Goal: Task Accomplishment & Management: Manage account settings

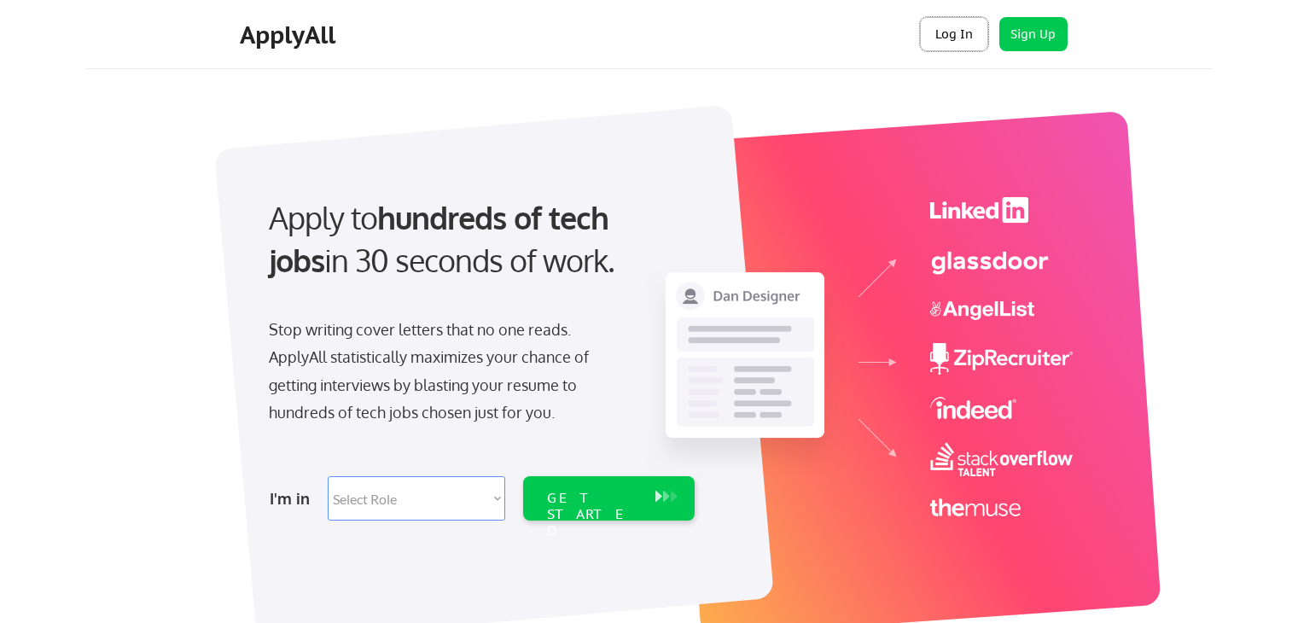
click at [952, 32] on button "Log In" at bounding box center [954, 34] width 68 height 34
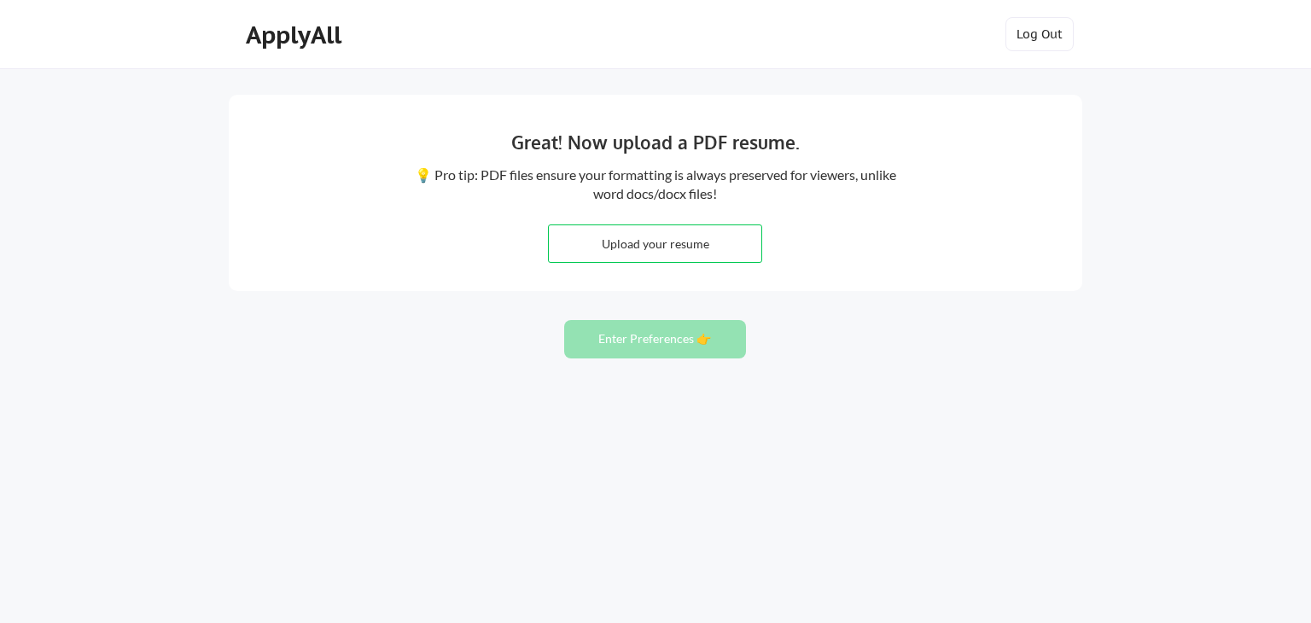
click at [106, 110] on div "Great! Now upload a PDF resume. 💡 Pro tip: PDF files ensure your formatting is …" at bounding box center [655, 311] width 1311 height 623
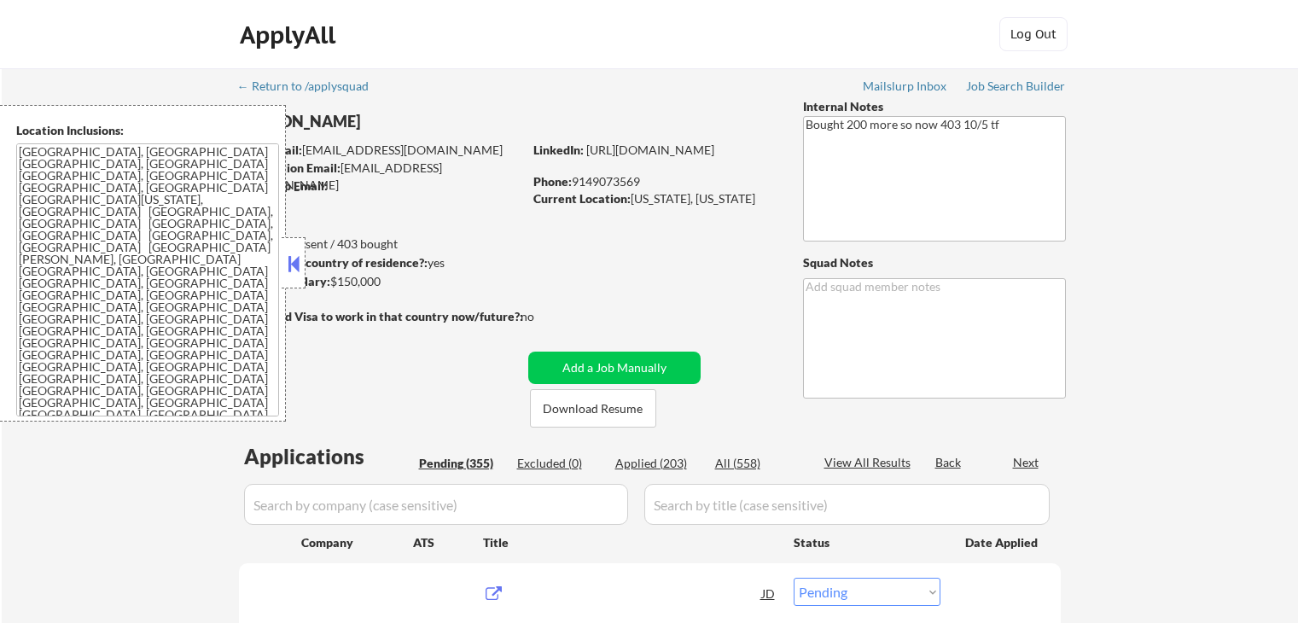
select select ""pending""
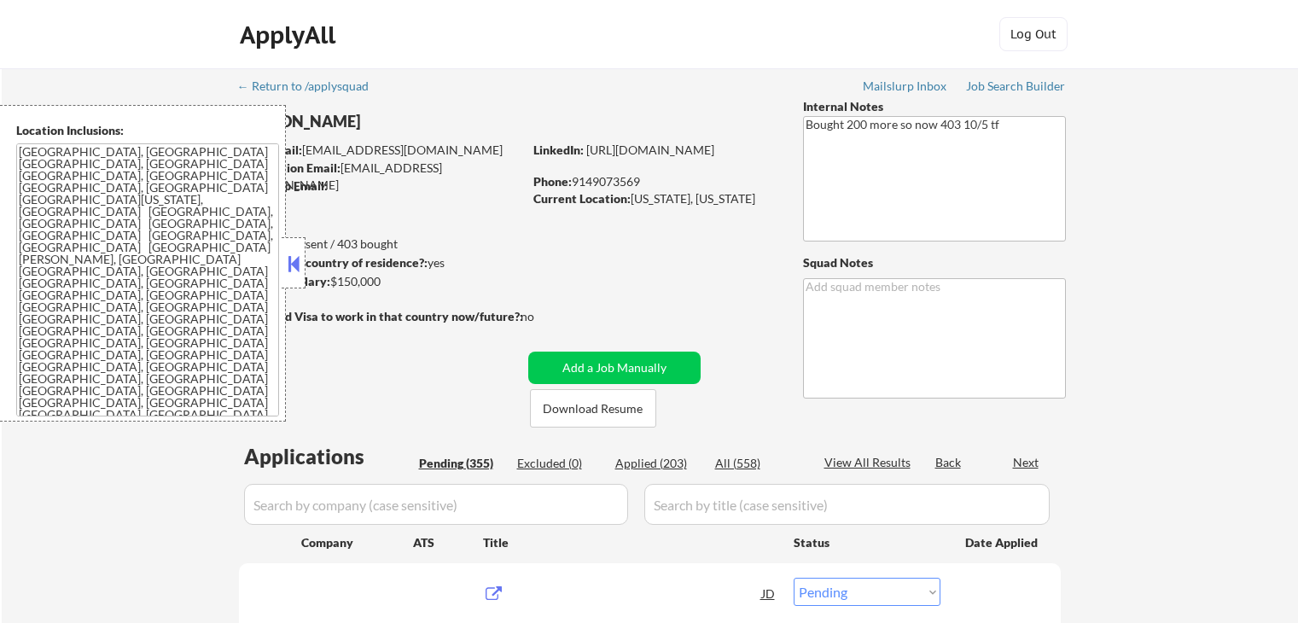
select select ""pending""
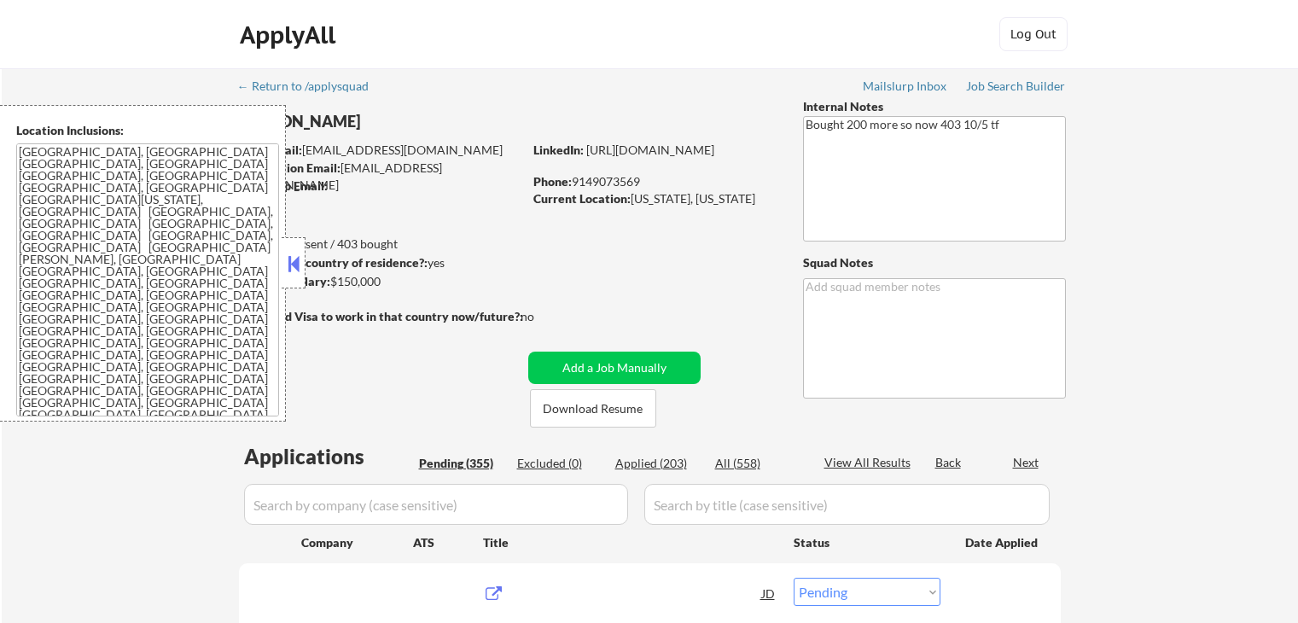
select select ""pending""
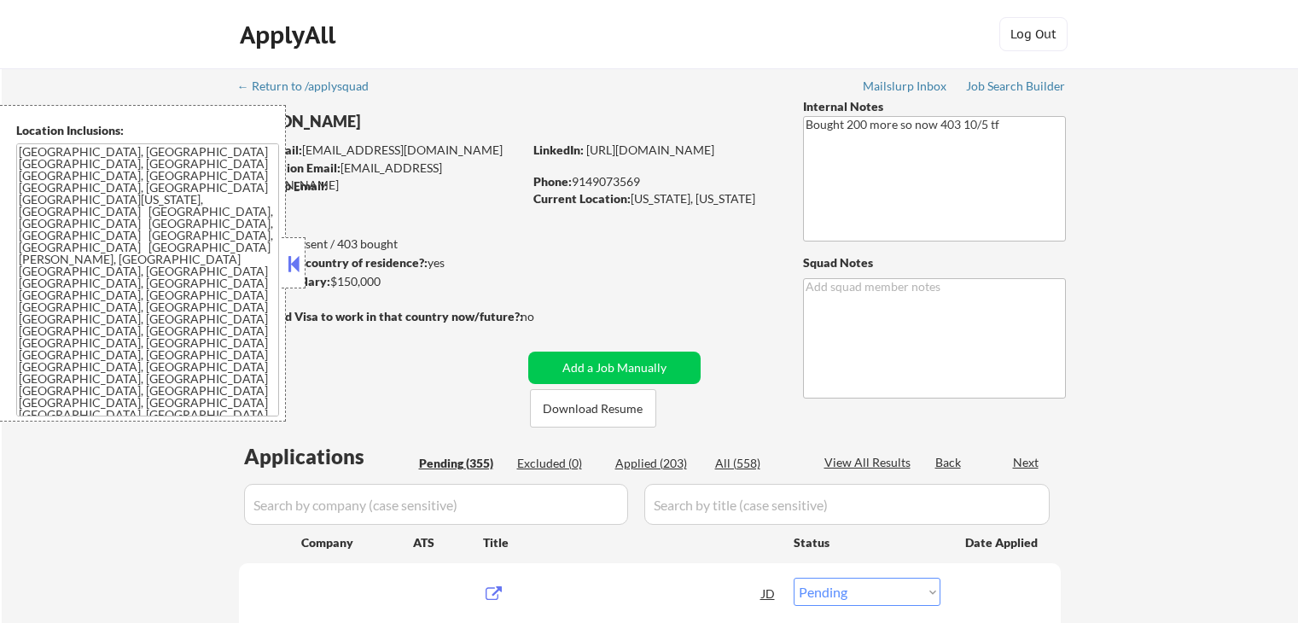
select select ""pending""
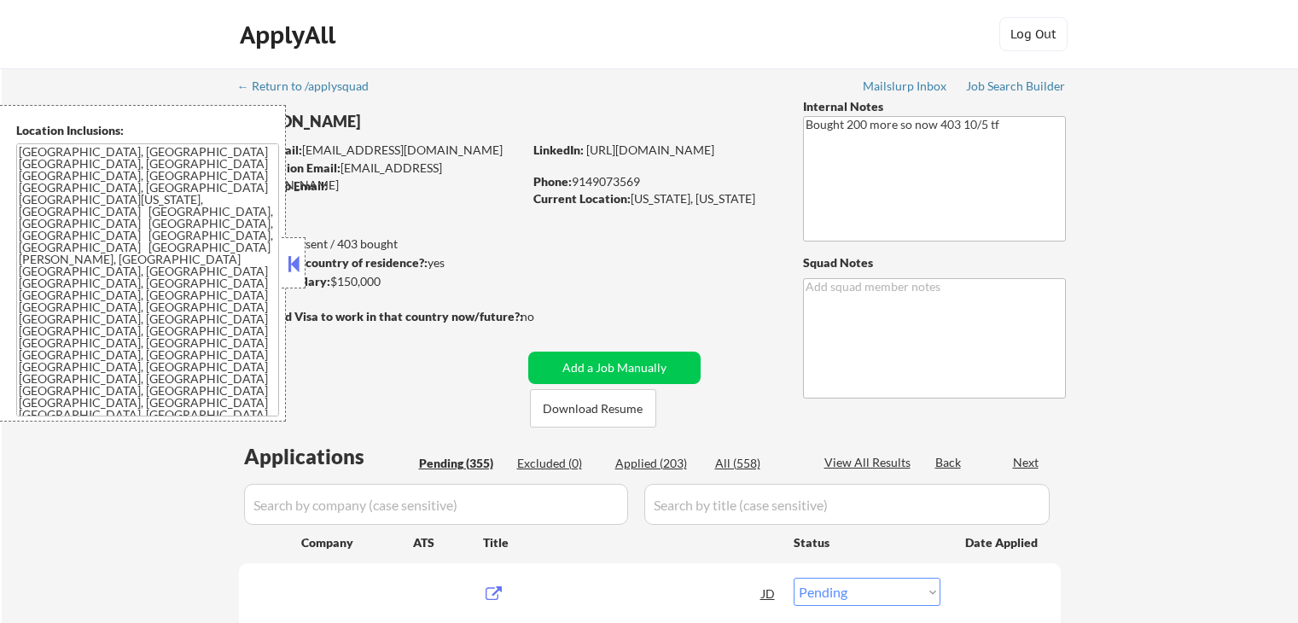
select select ""pending""
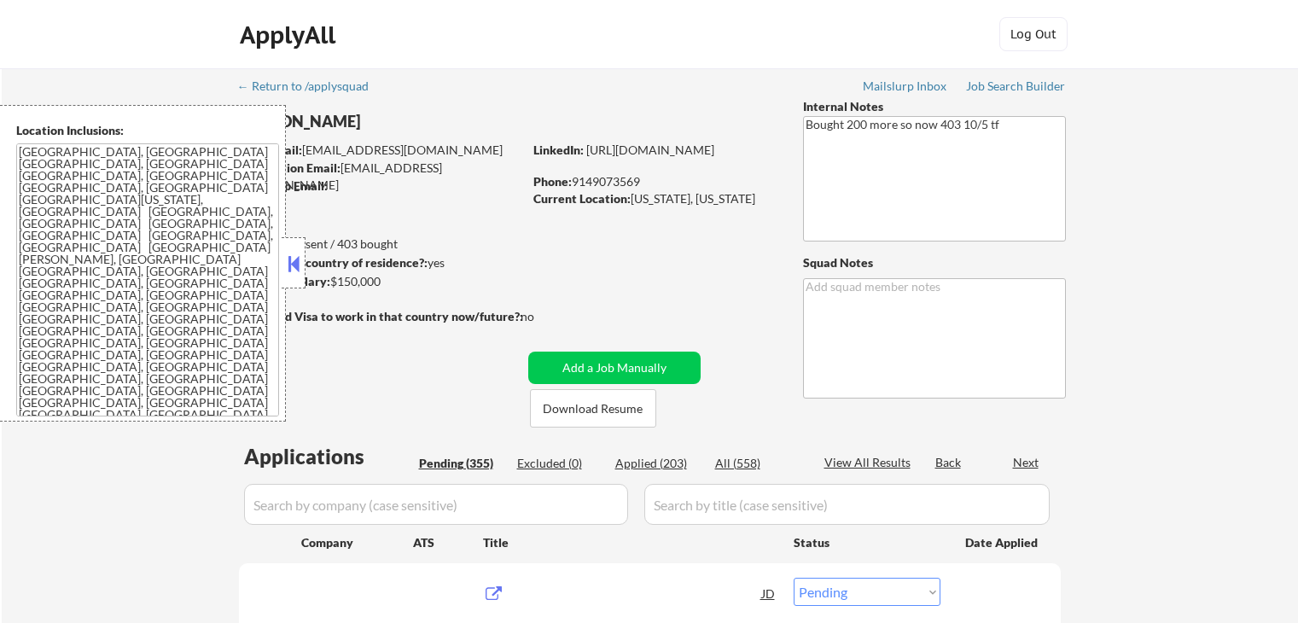
select select ""pending""
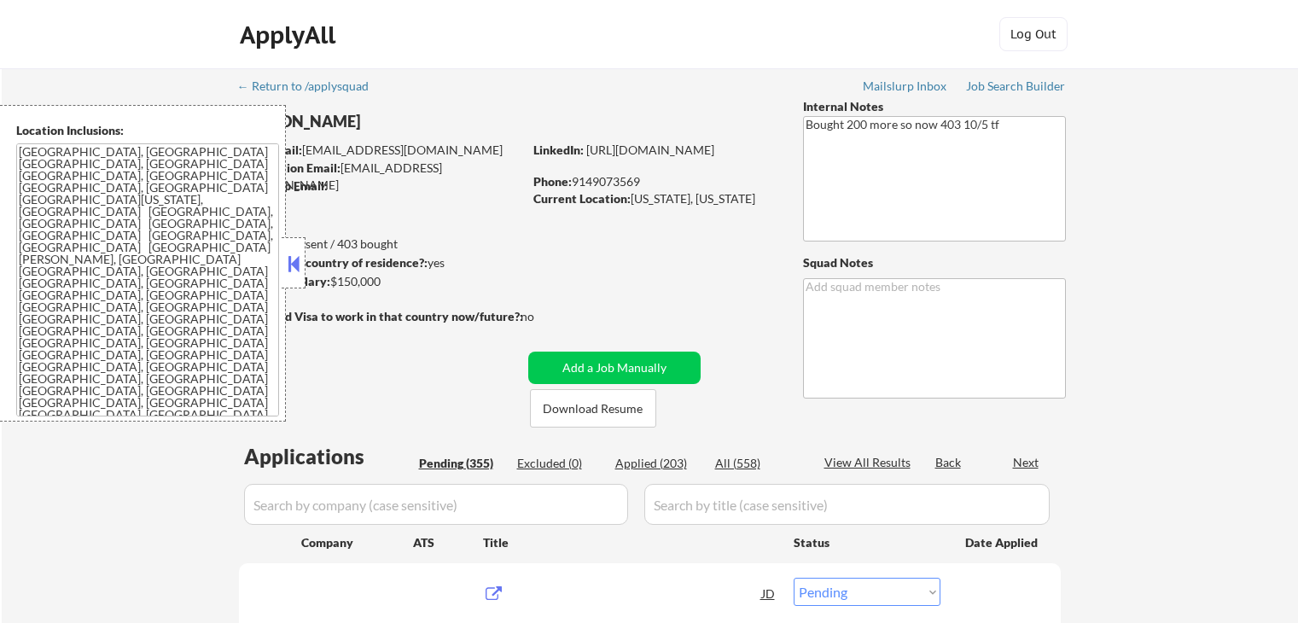
select select ""pending""
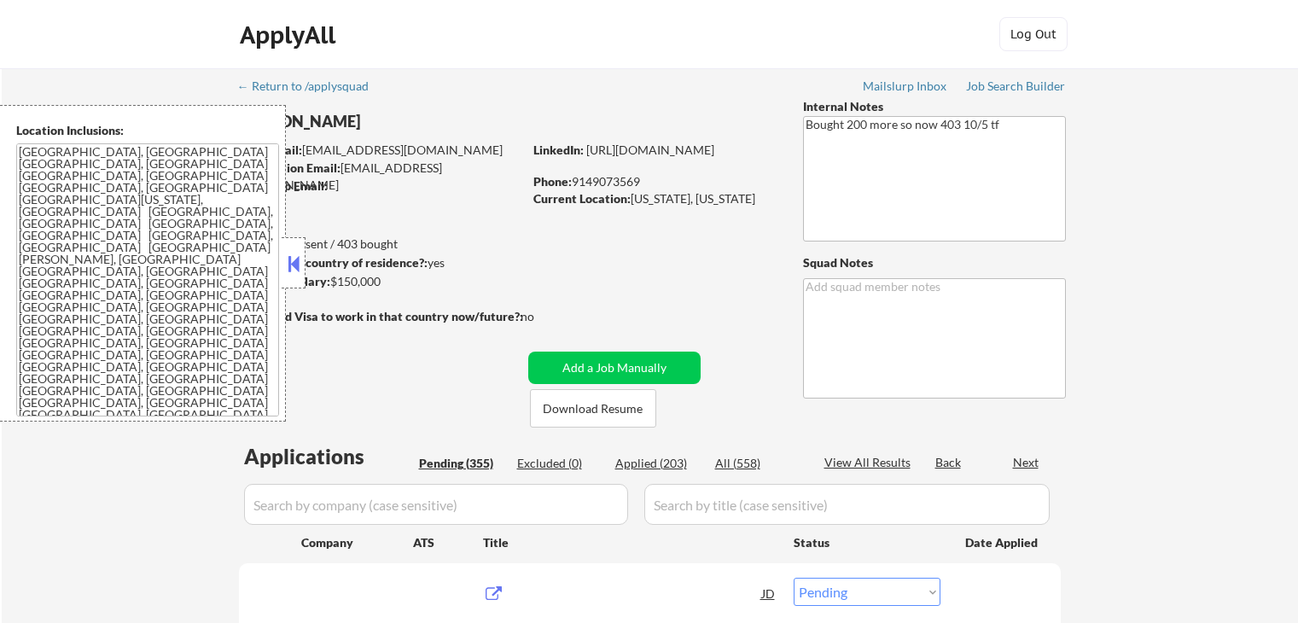
select select ""pending""
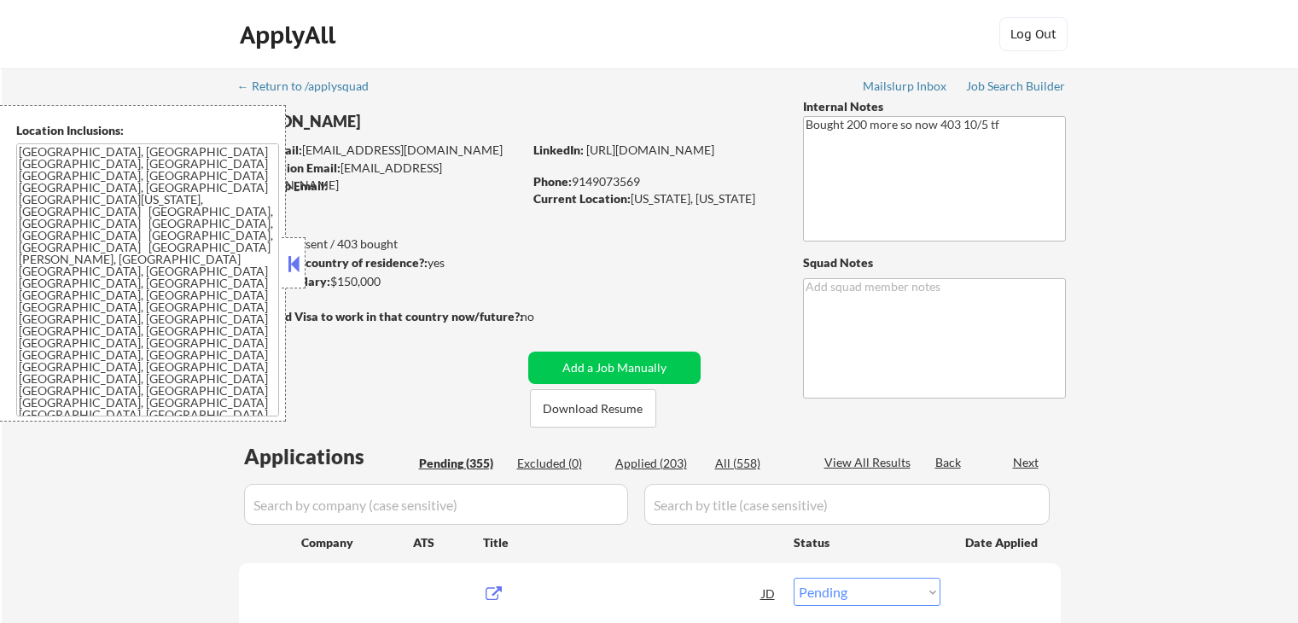
select select ""pending""
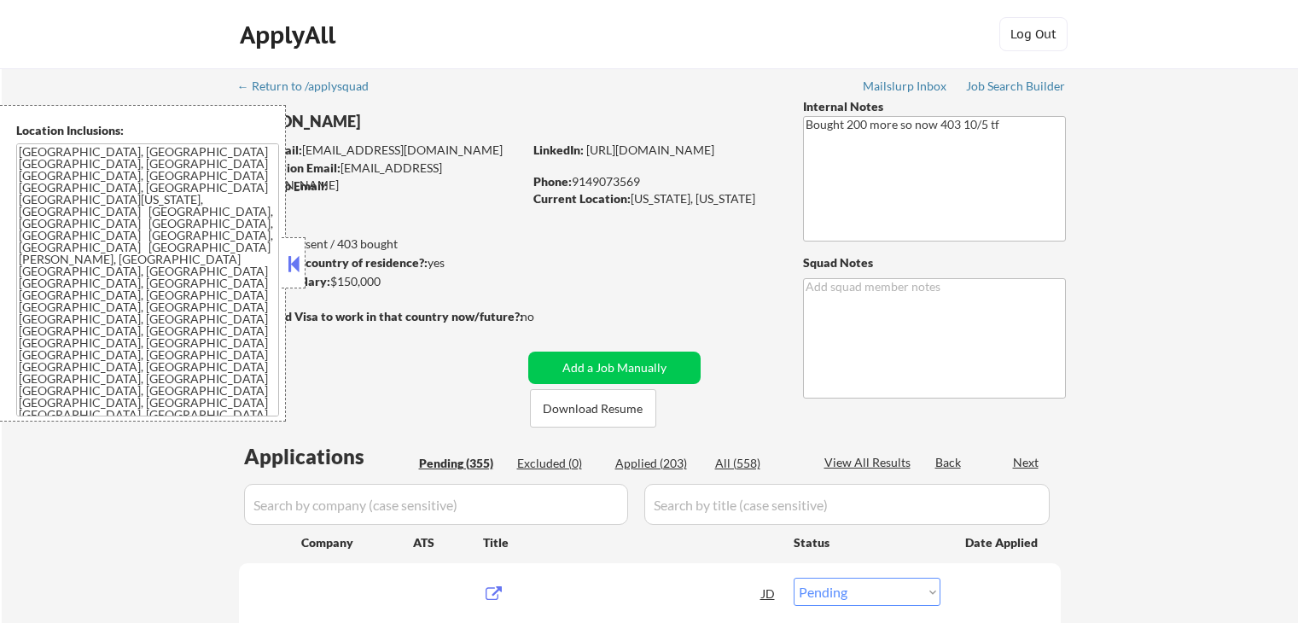
select select ""pending""
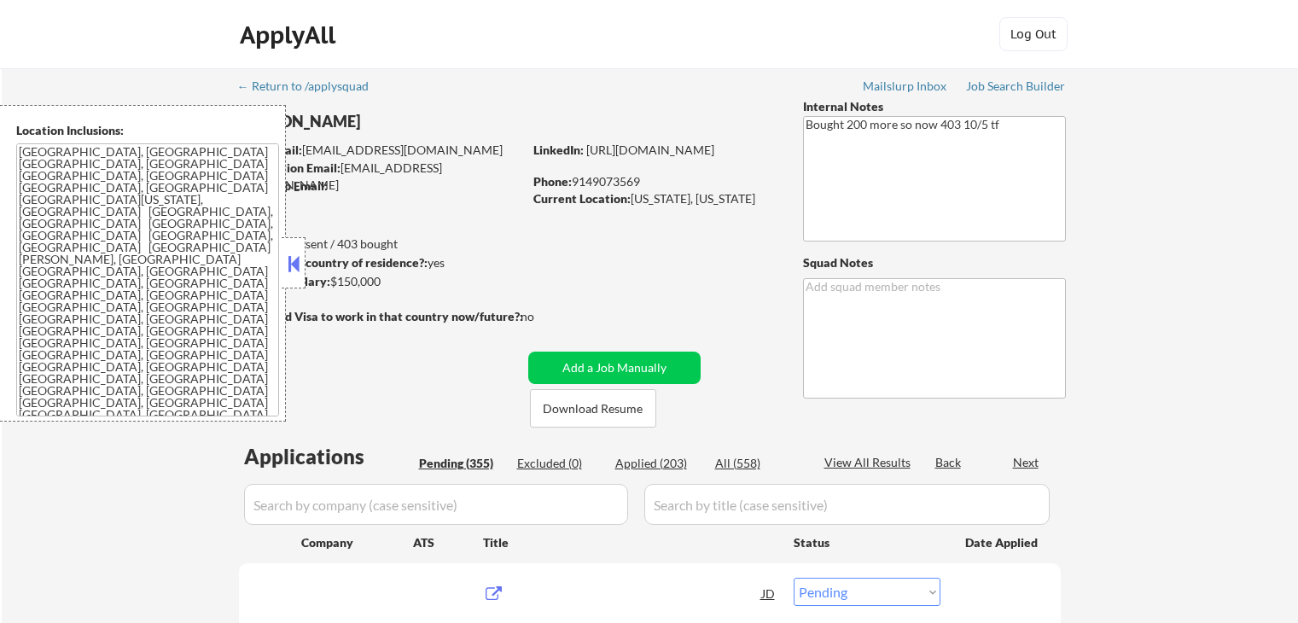
select select ""pending""
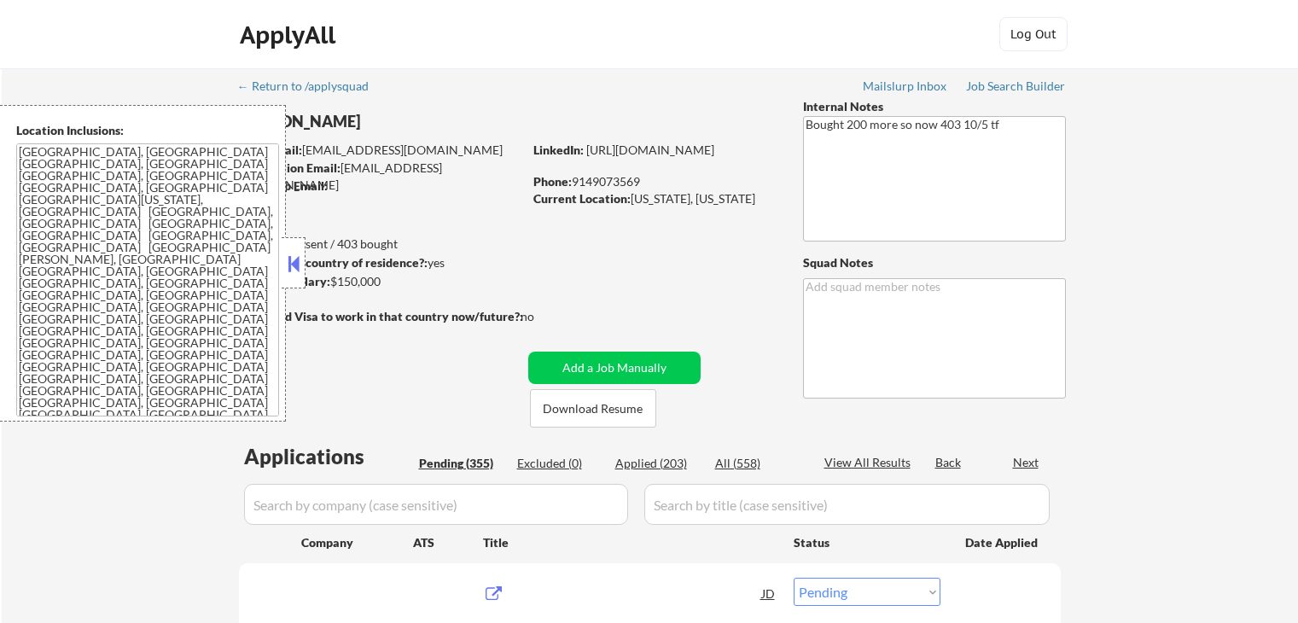
select select ""pending""
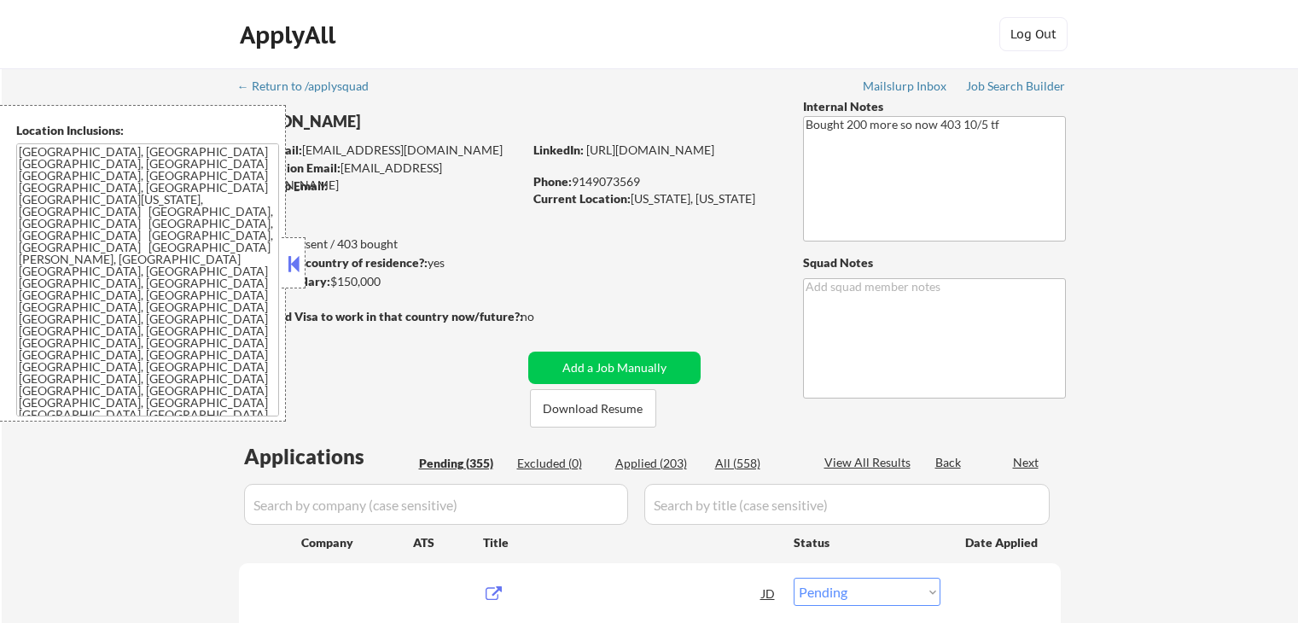
select select ""pending""
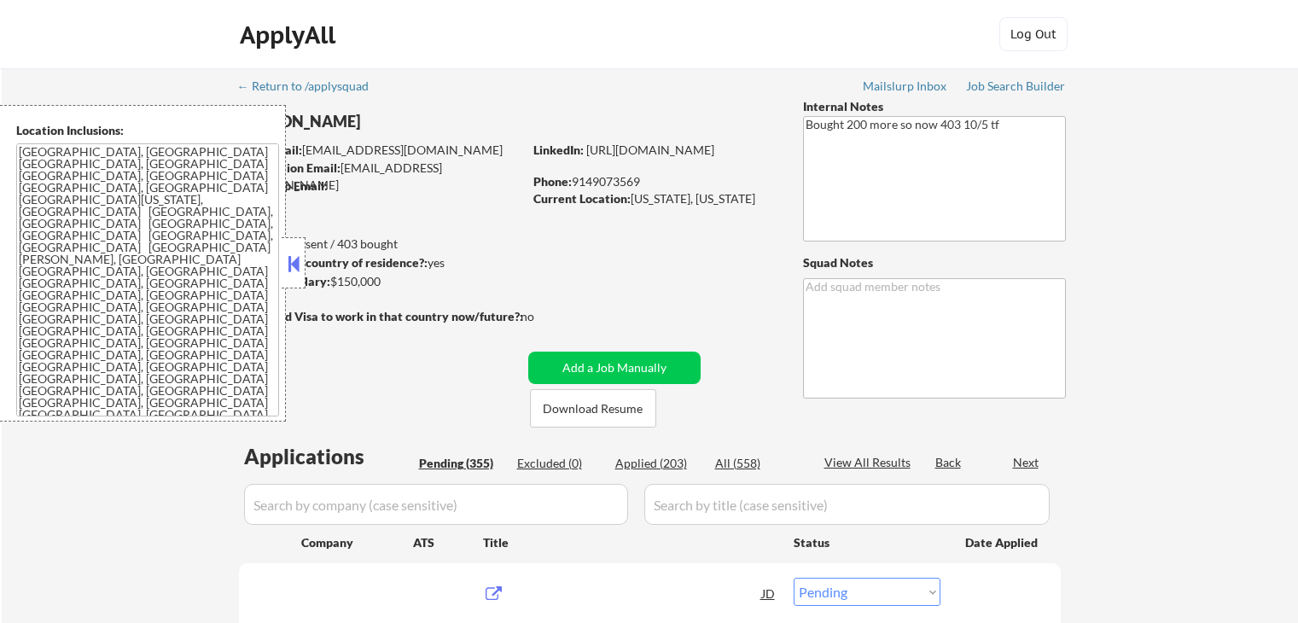
select select ""pending""
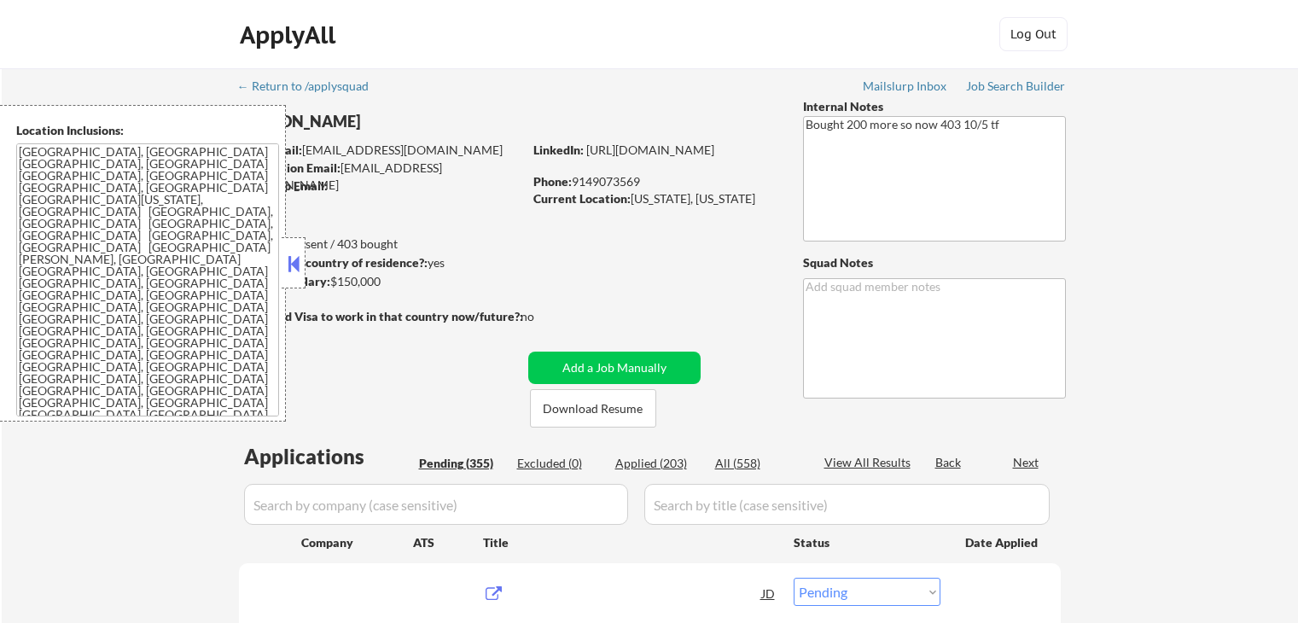
select select ""pending""
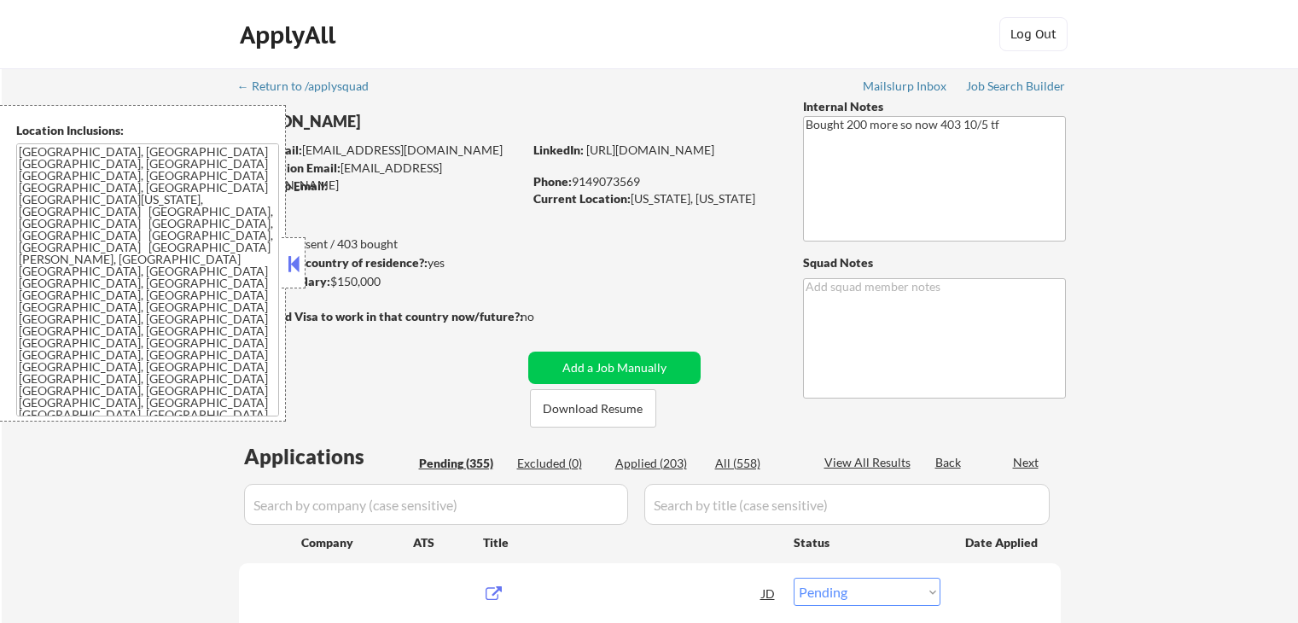
select select ""pending""
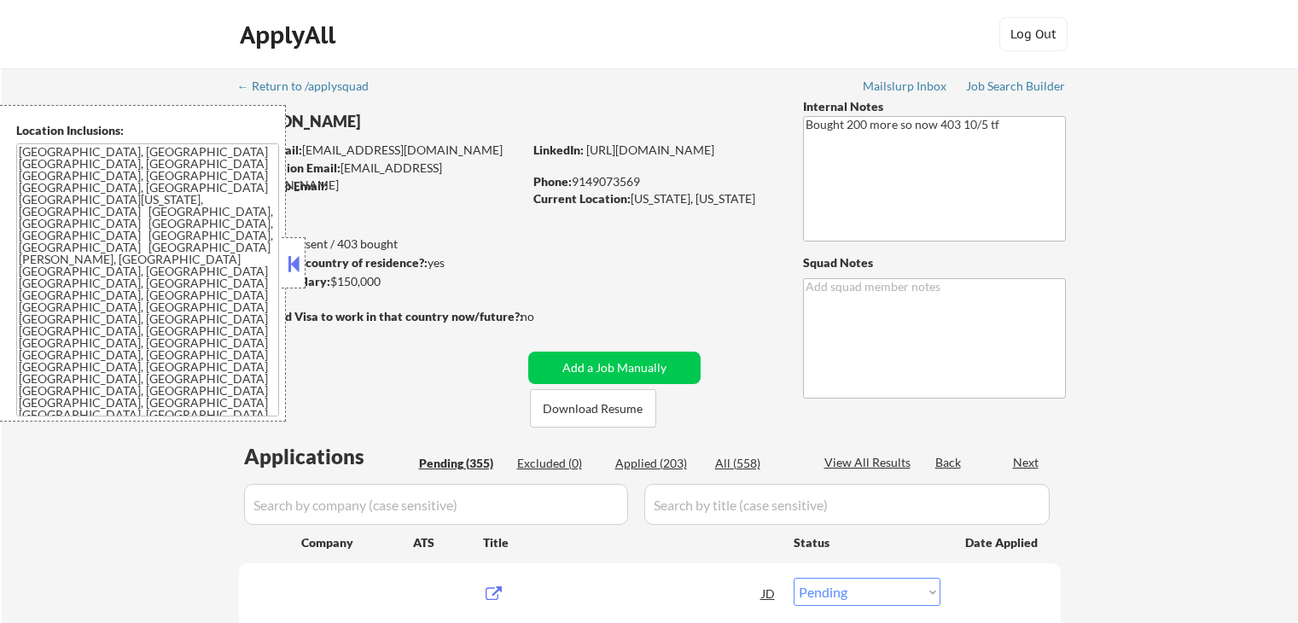
select select ""pending""
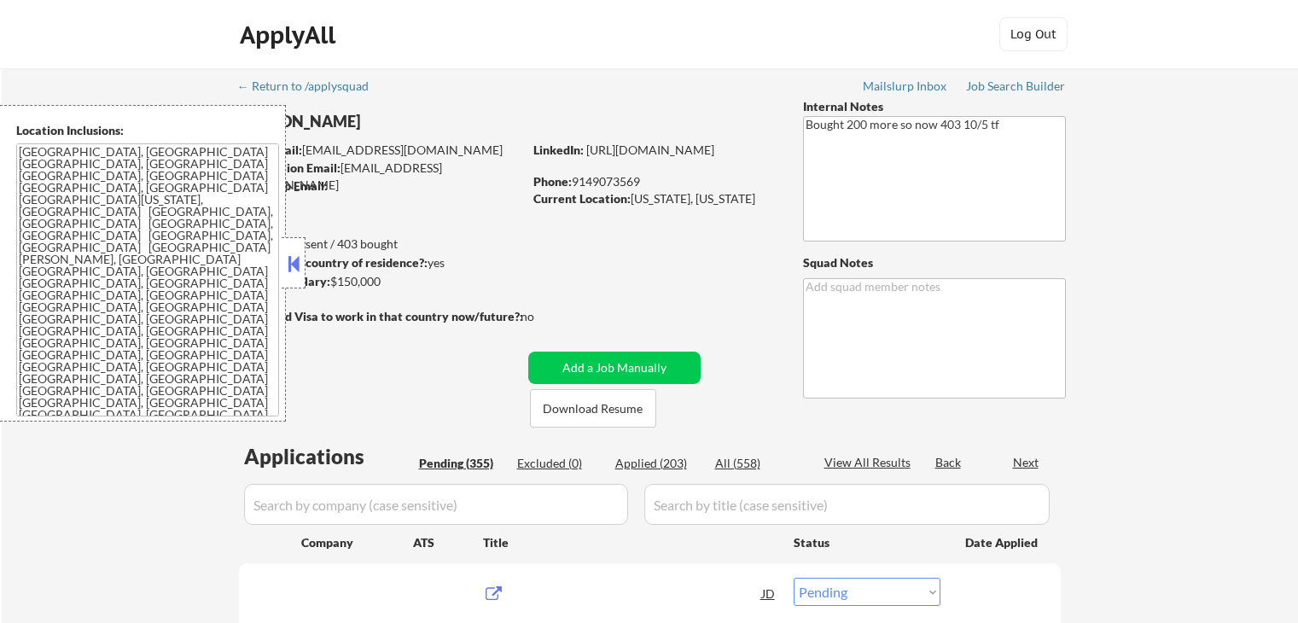
select select ""pending""
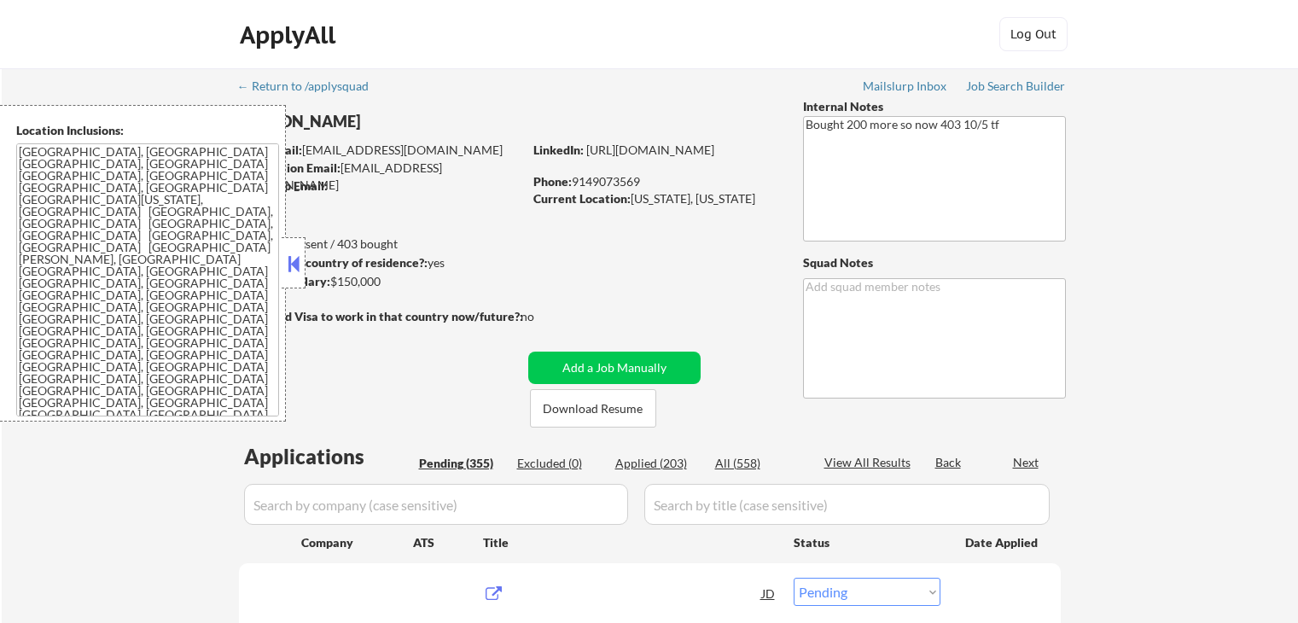
select select ""pending""
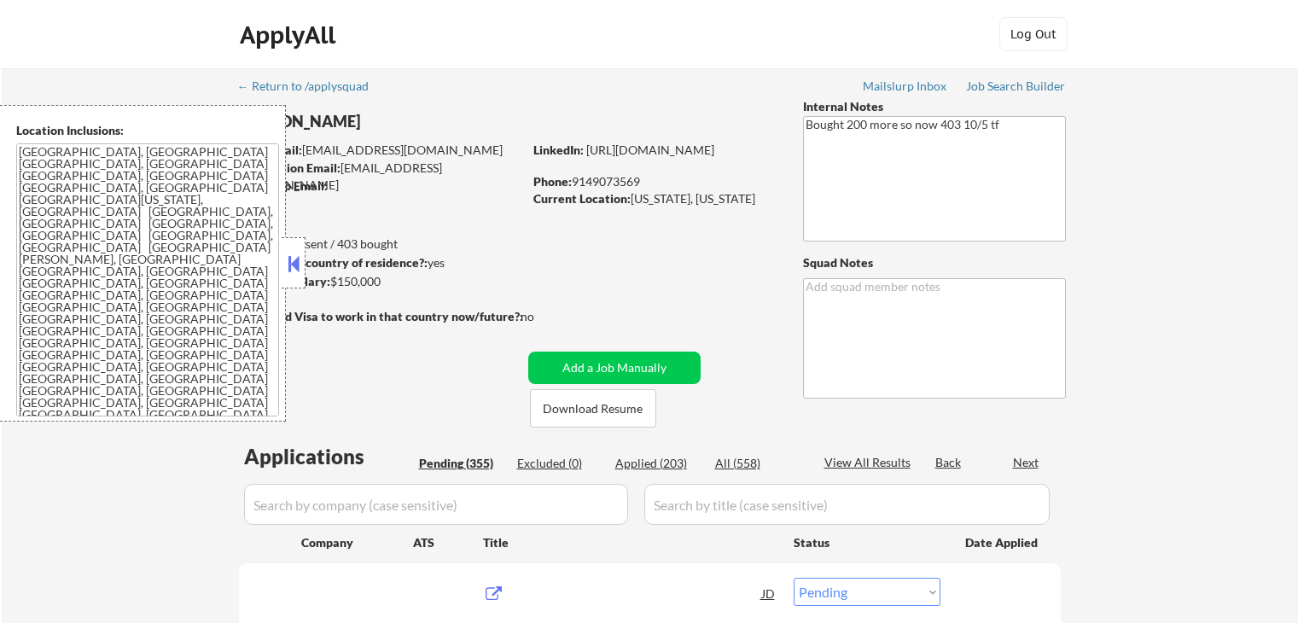
select select ""pending""
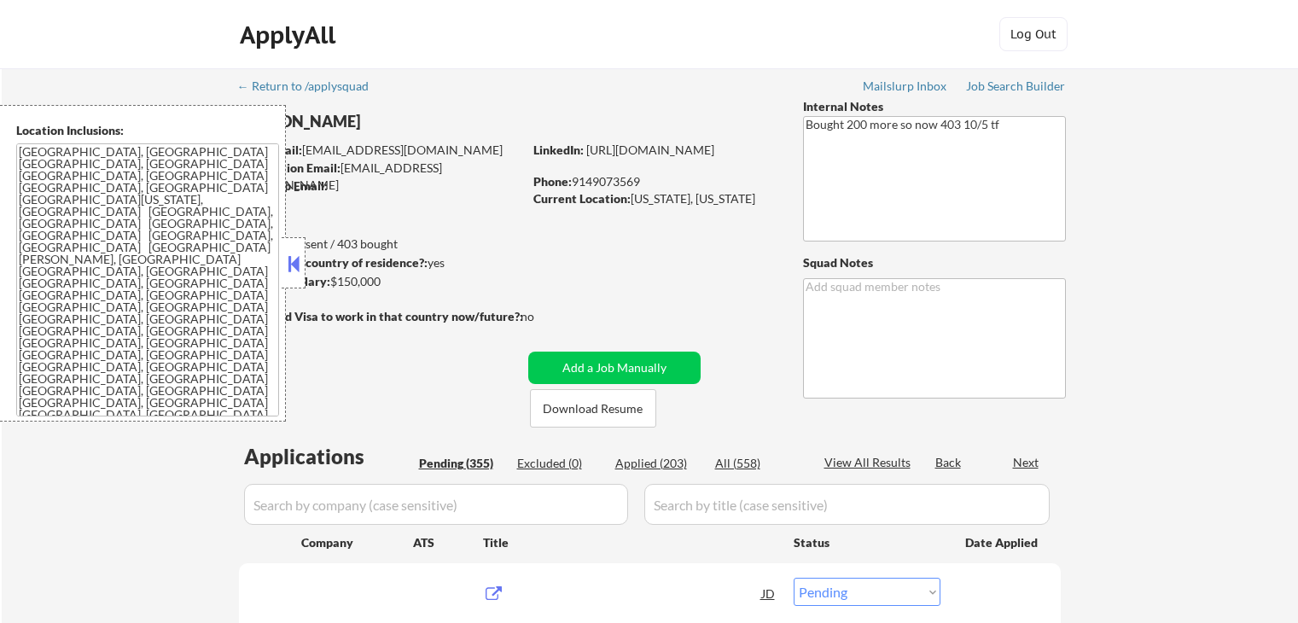
scroll to position [85, 0]
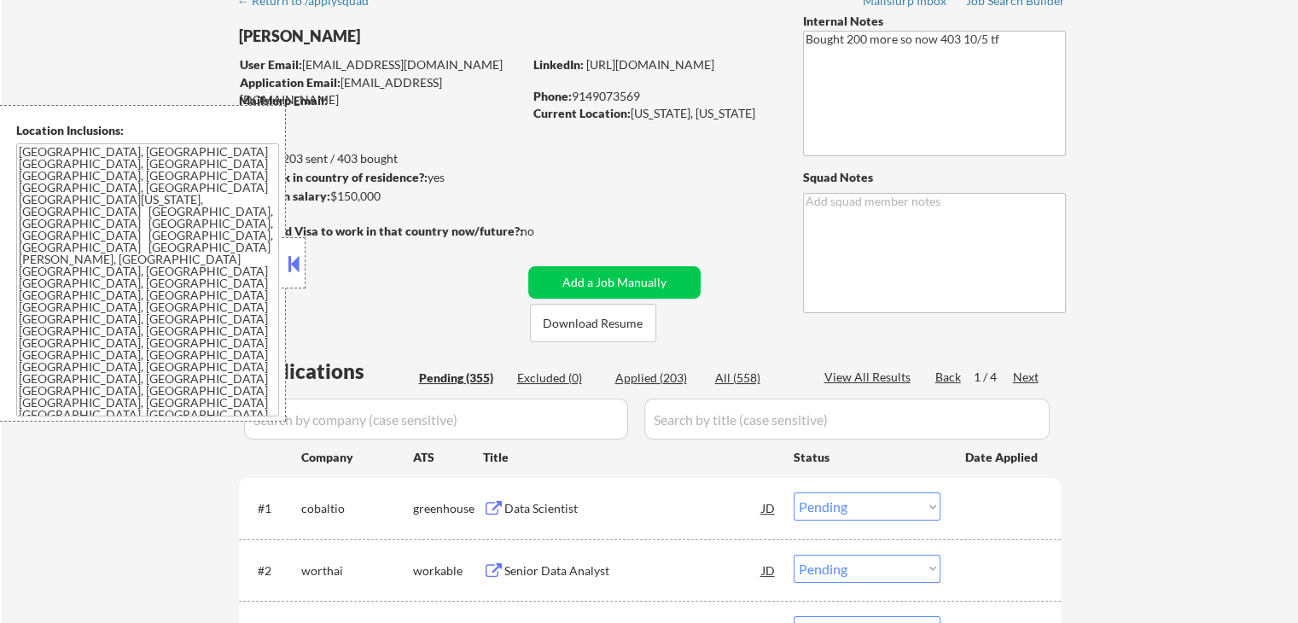
click at [290, 276] on button at bounding box center [293, 264] width 19 height 26
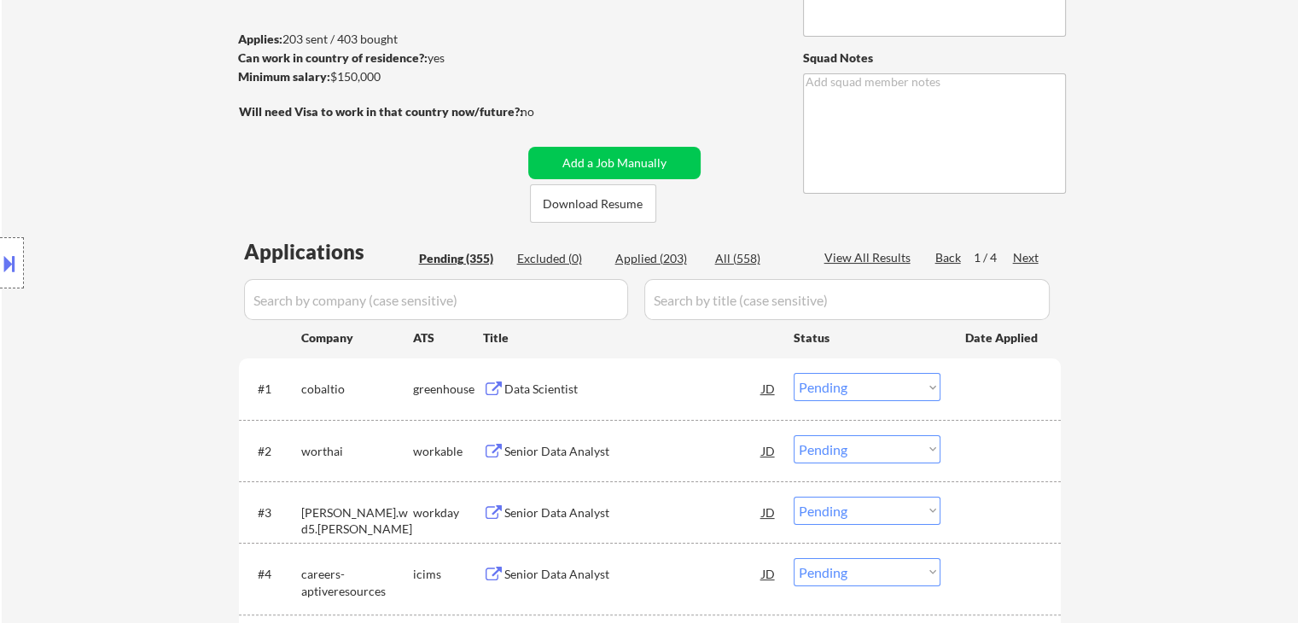
scroll to position [256, 0]
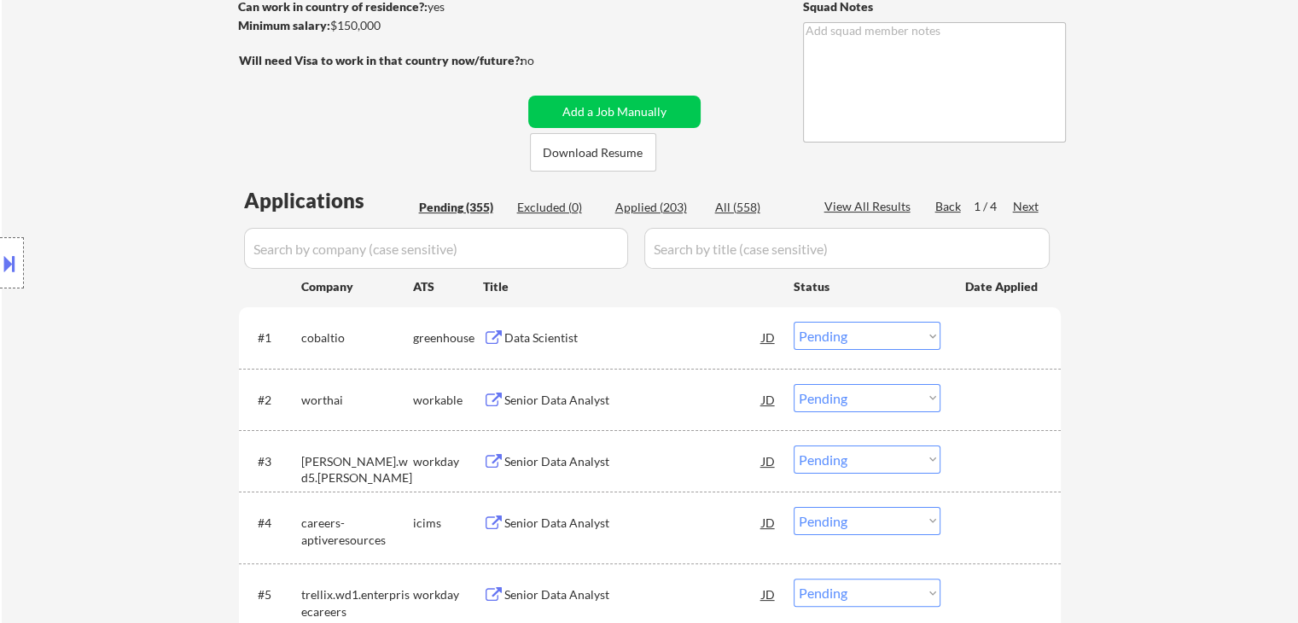
click at [545, 204] on div "Excluded (0)" at bounding box center [559, 207] width 85 height 17
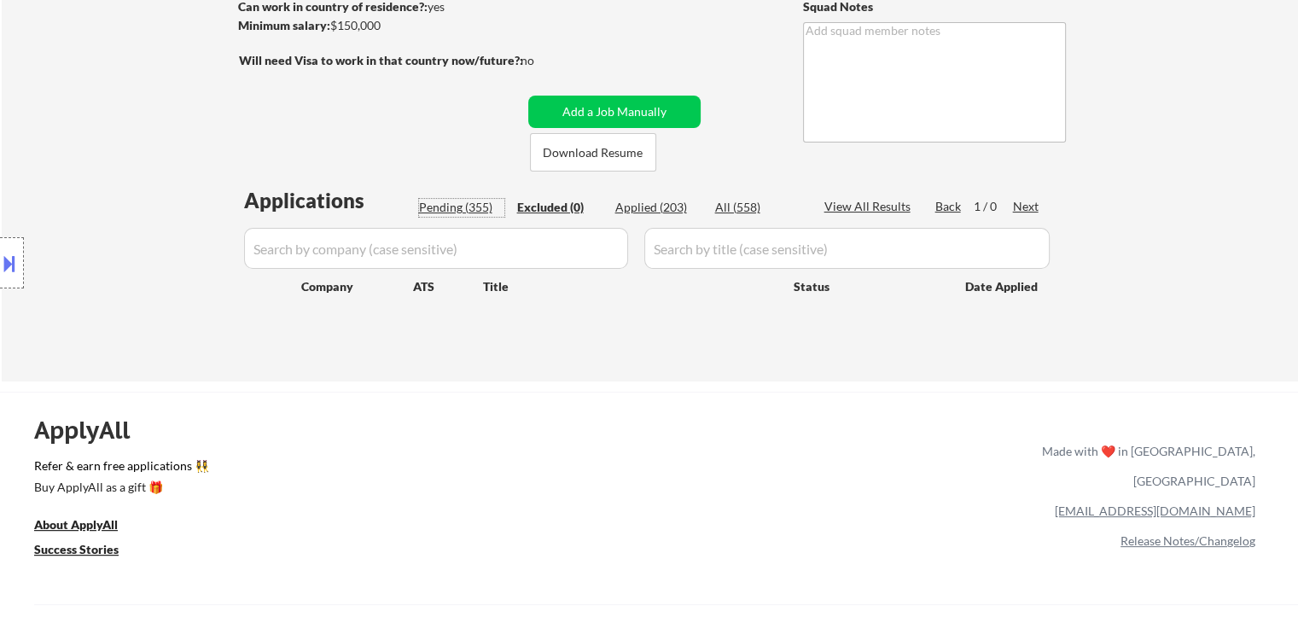
click at [442, 206] on div "Pending (355)" at bounding box center [461, 207] width 85 height 17
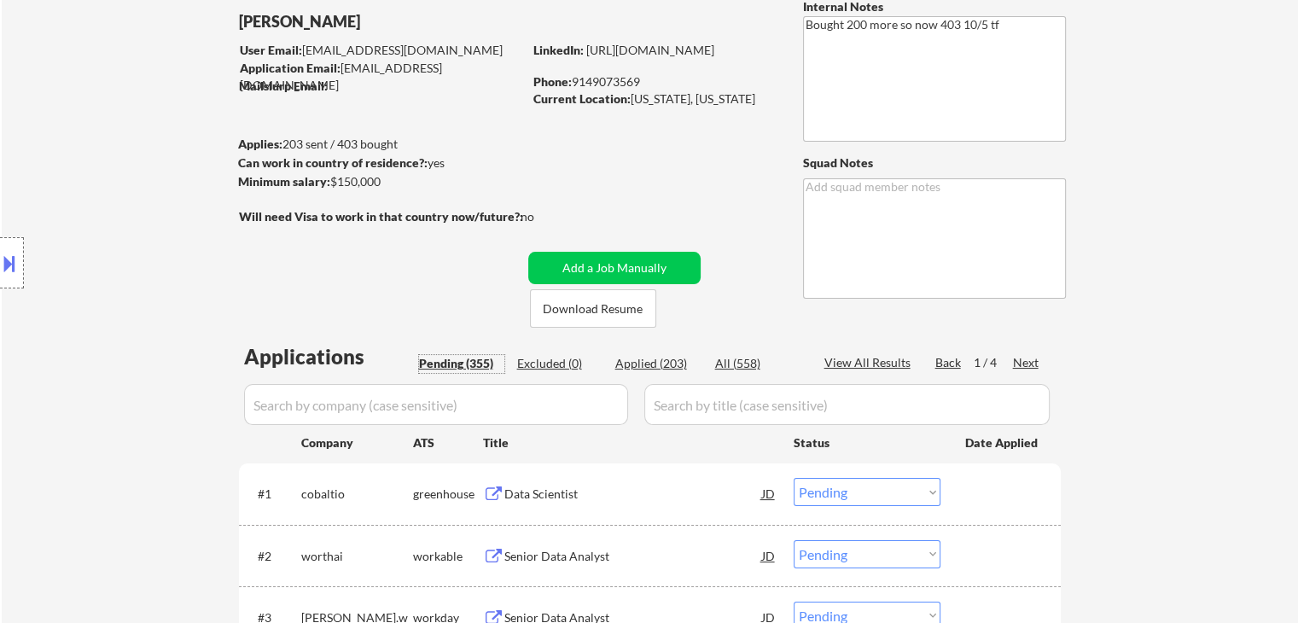
scroll to position [0, 0]
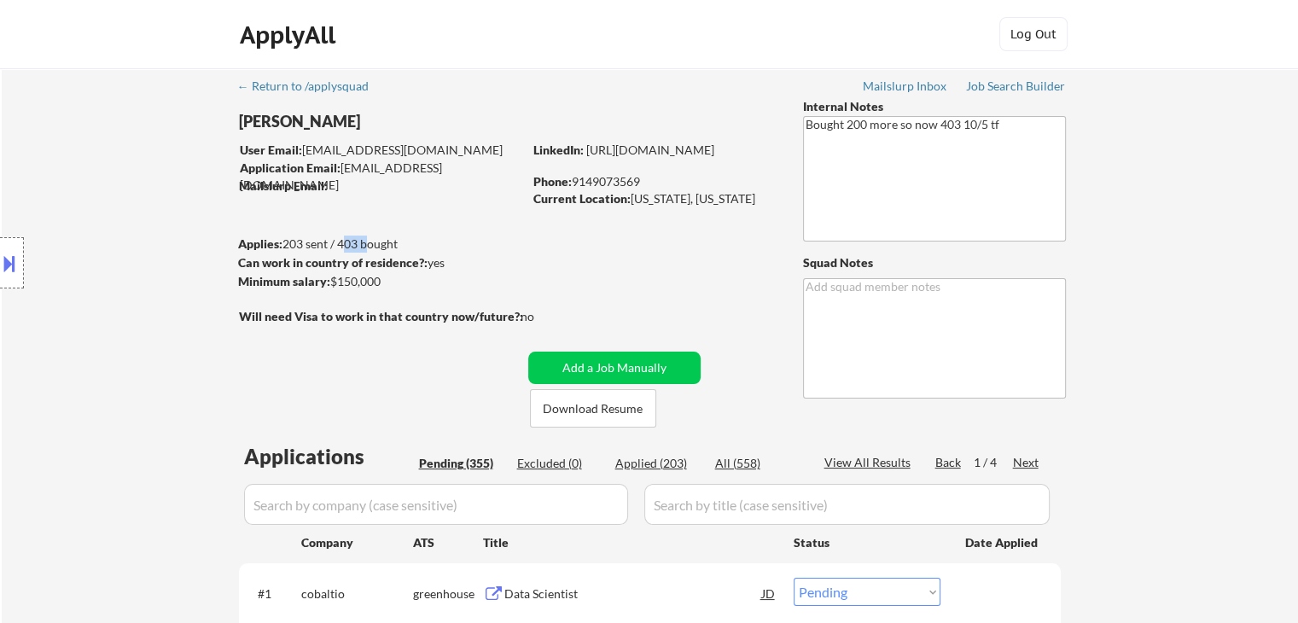
drag, startPoint x: 339, startPoint y: 240, endPoint x: 361, endPoint y: 243, distance: 22.4
click at [361, 243] on div "Applies: 203 sent / 403 bought" at bounding box center [380, 244] width 284 height 17
copy div "403"
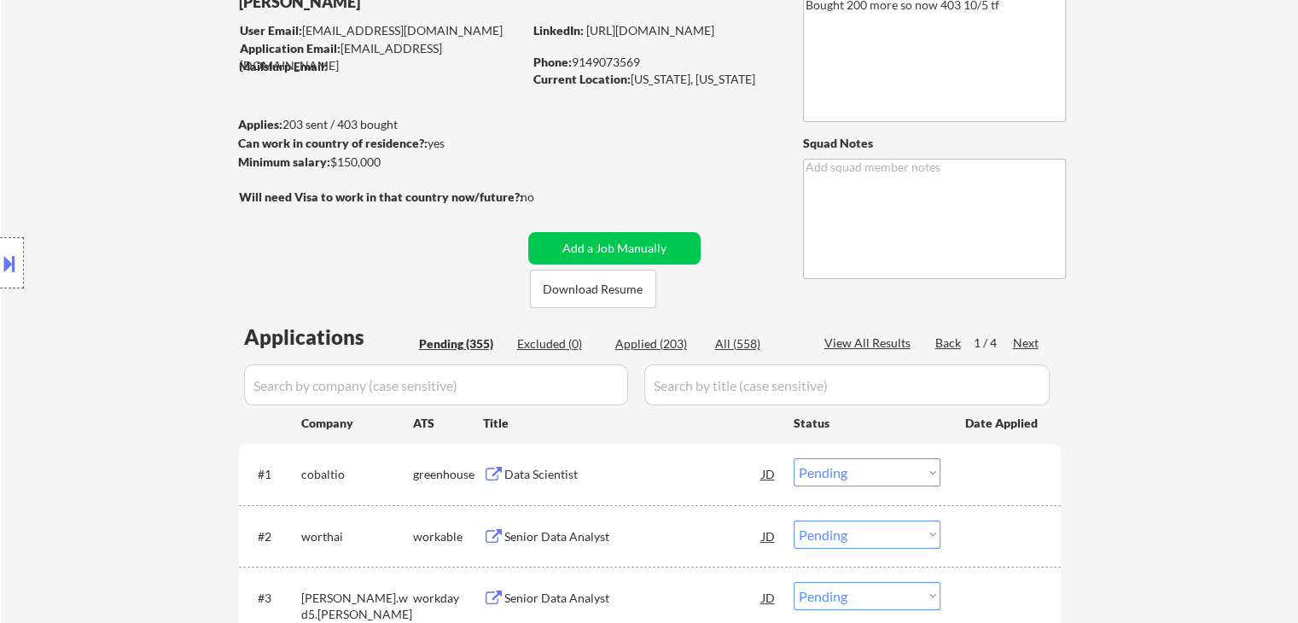
scroll to position [171, 0]
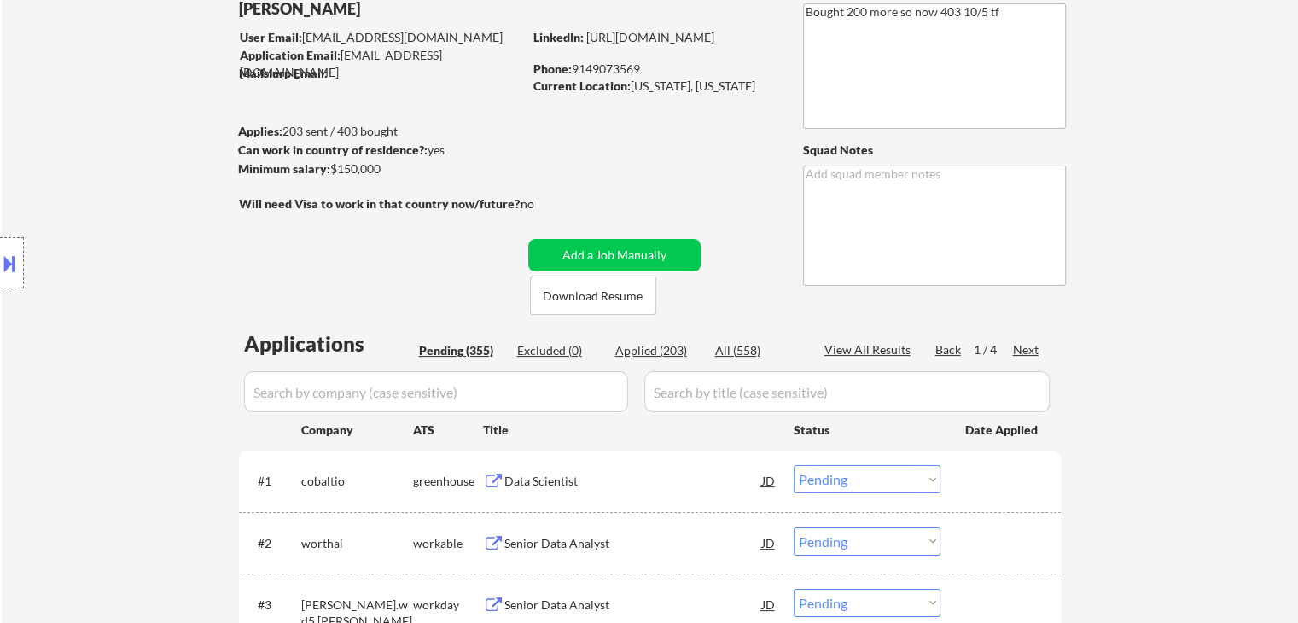
scroll to position [0, 0]
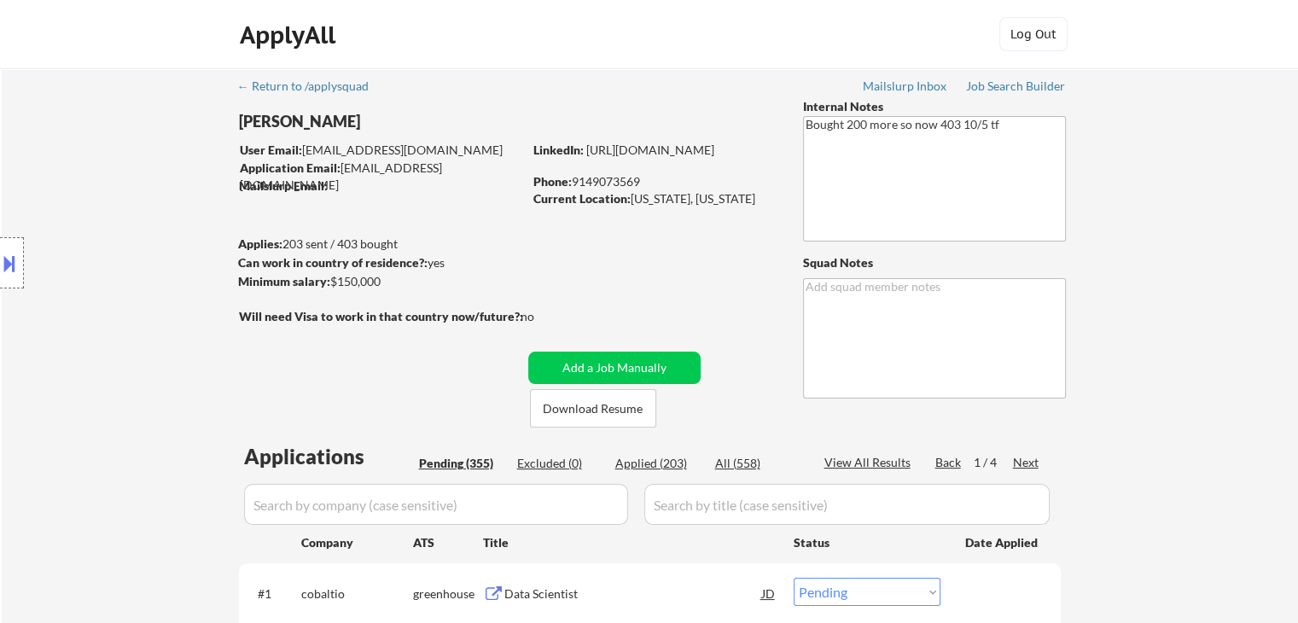
drag, startPoint x: 625, startPoint y: 270, endPoint x: 612, endPoint y: 275, distance: 13.8
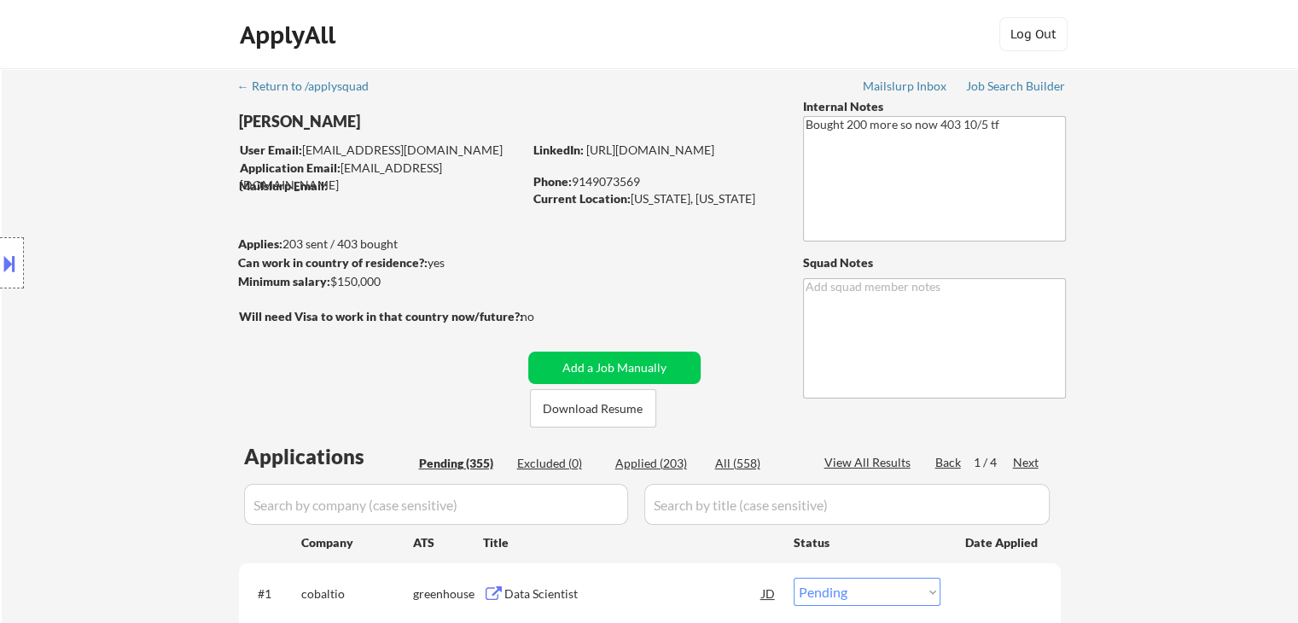
click at [178, 187] on div "Location Inclusions: [GEOGRAPHIC_DATA], [GEOGRAPHIC_DATA] [GEOGRAPHIC_DATA], [G…" at bounding box center [153, 263] width 306 height 317
click at [0, 264] on button at bounding box center [9, 263] width 19 height 28
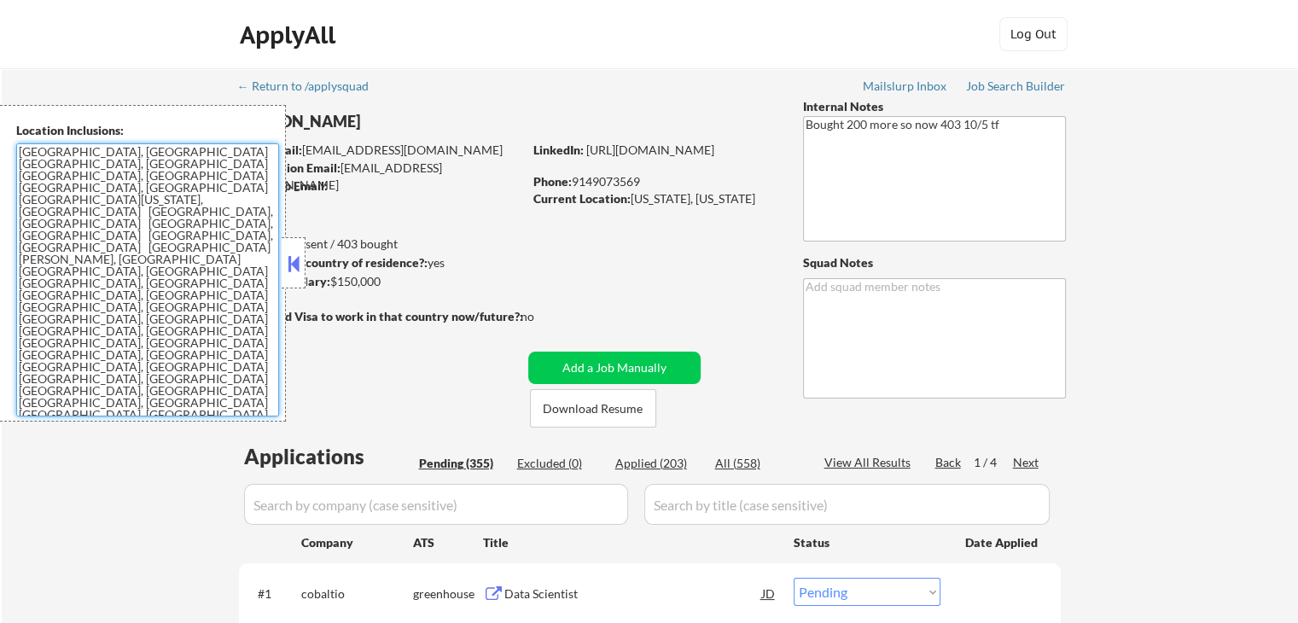
drag, startPoint x: 240, startPoint y: 288, endPoint x: 0, endPoint y: 144, distance: 279.8
click at [0, 144] on div "Location Inclusions: [GEOGRAPHIC_DATA], [GEOGRAPHIC_DATA] [GEOGRAPHIC_DATA], [G…" at bounding box center [143, 263] width 286 height 317
click at [291, 273] on button at bounding box center [293, 264] width 19 height 26
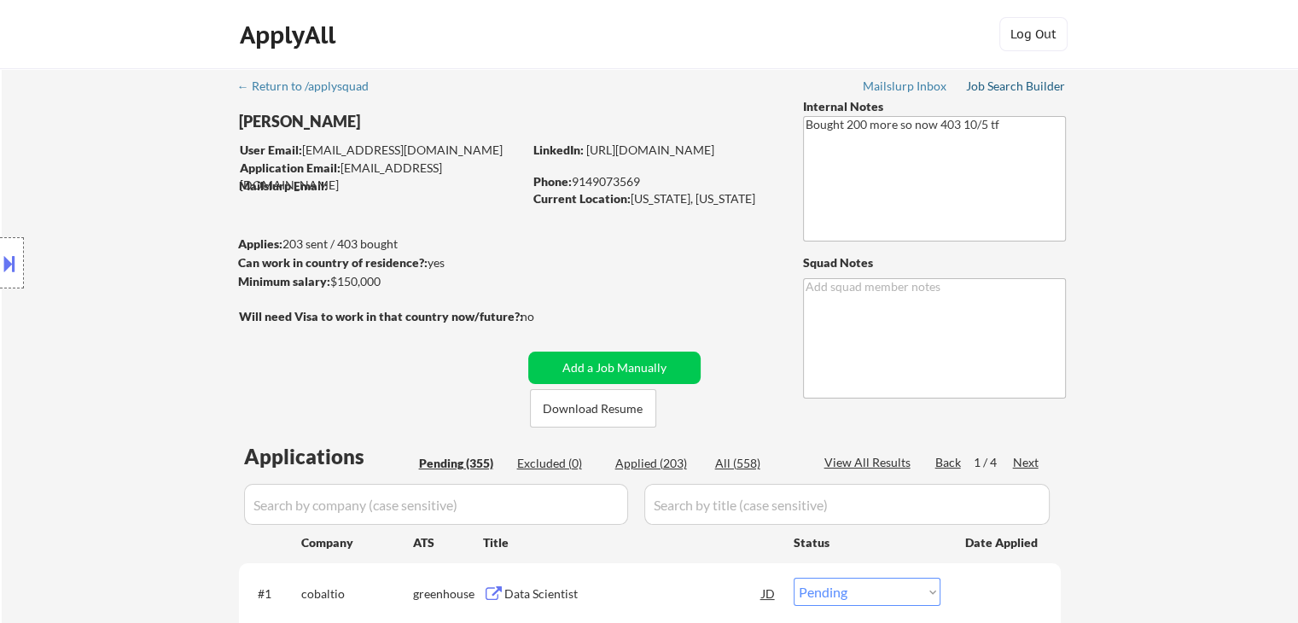
click at [1003, 87] on div "Job Search Builder" at bounding box center [1016, 86] width 100 height 12
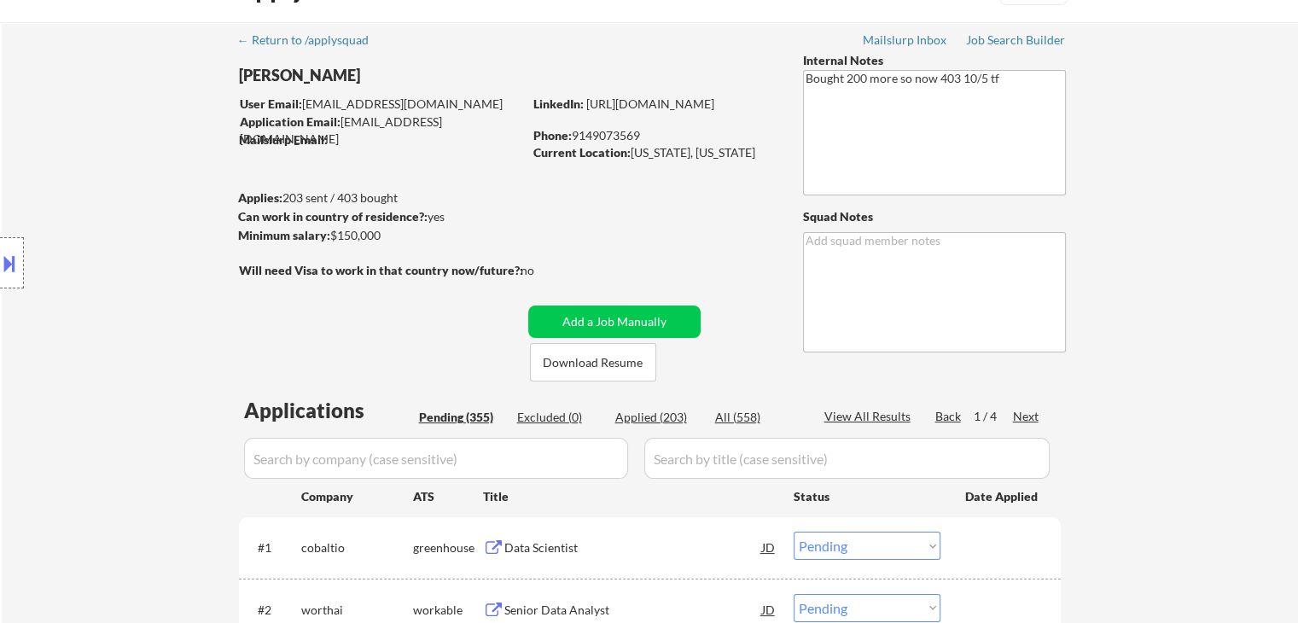
scroll to position [85, 0]
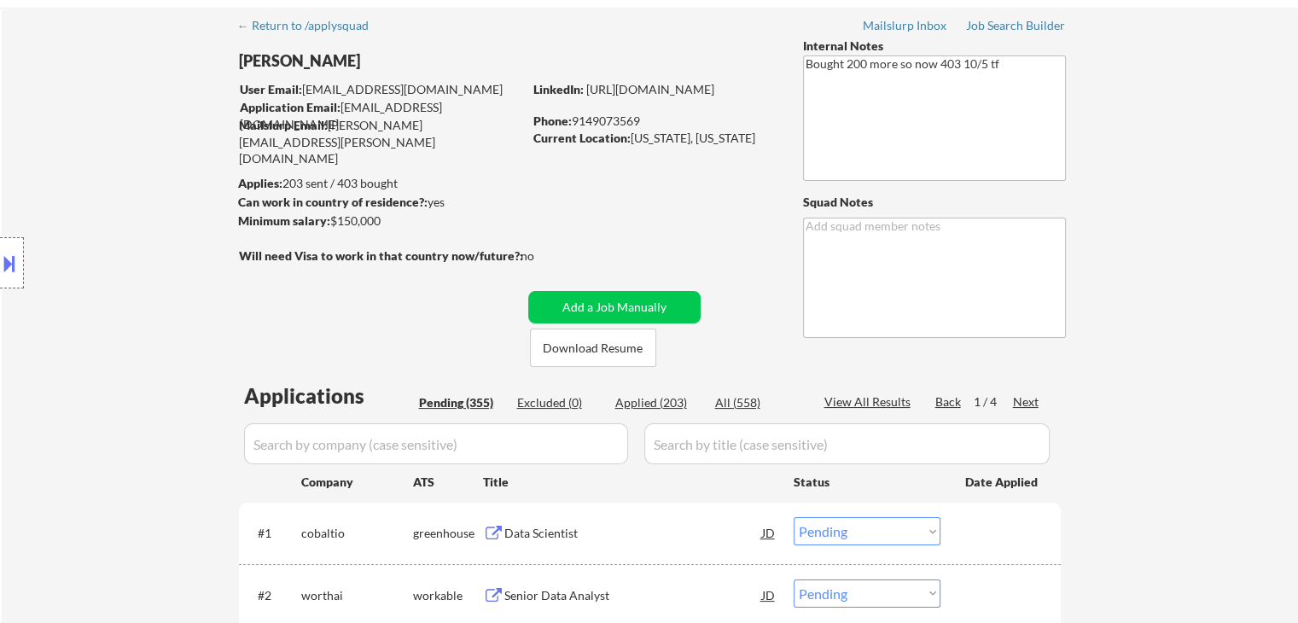
scroll to position [85, 0]
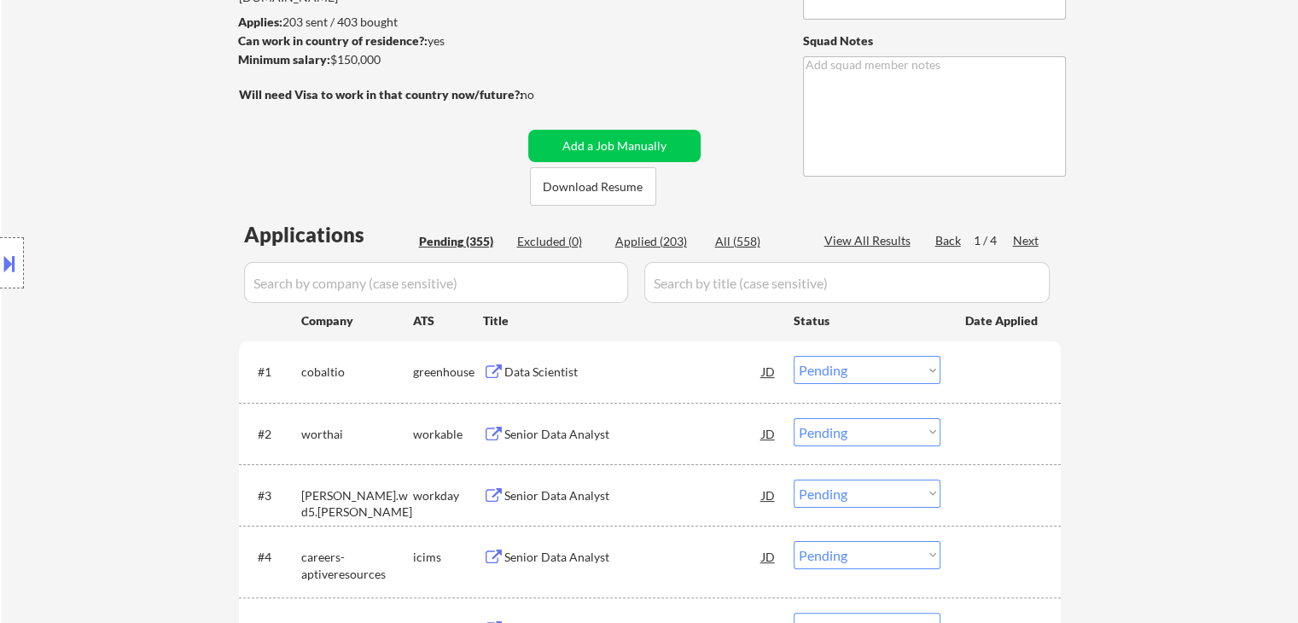
scroll to position [256, 0]
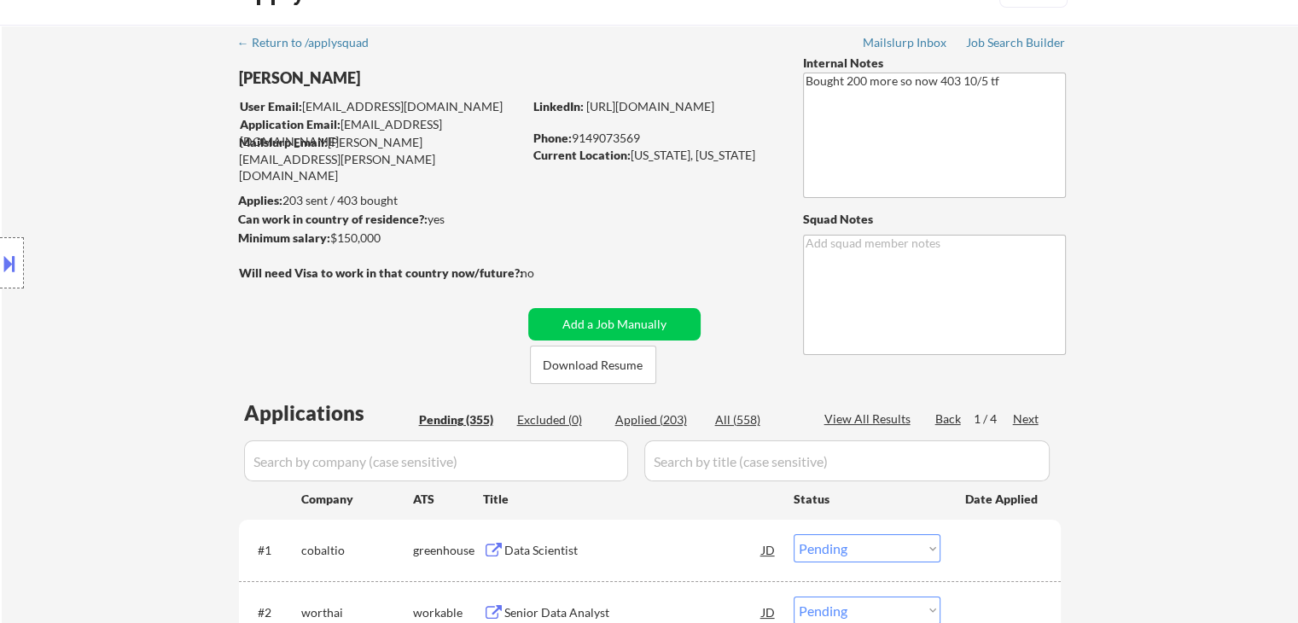
scroll to position [85, 0]
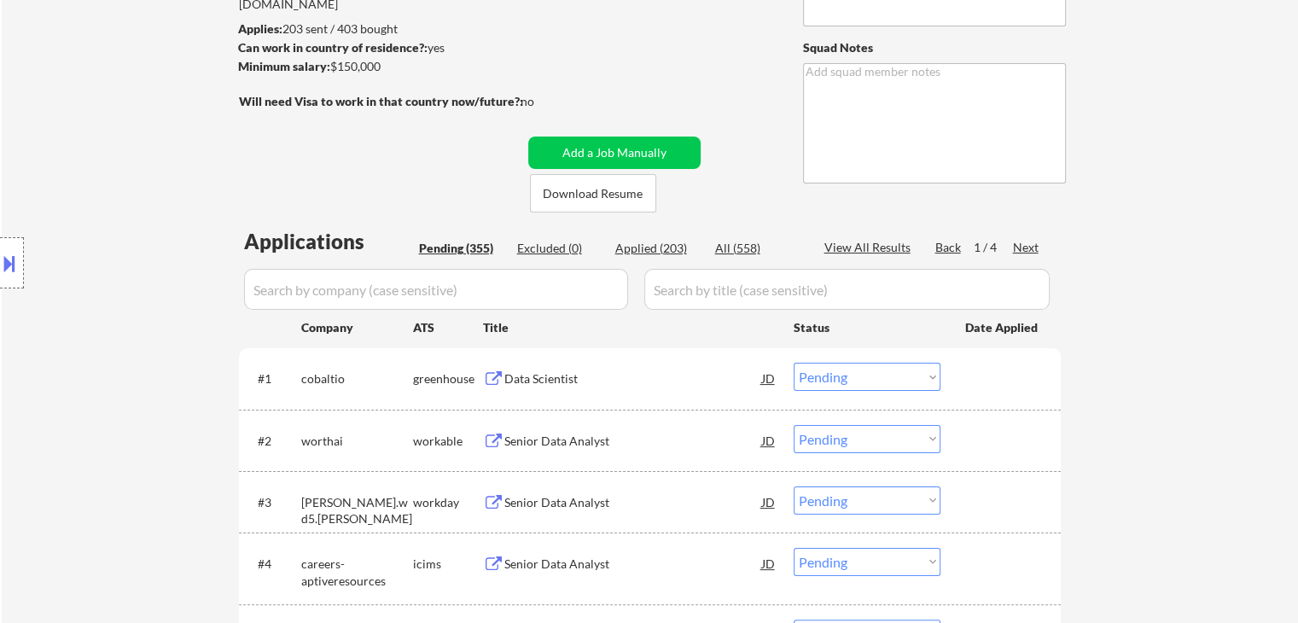
scroll to position [256, 0]
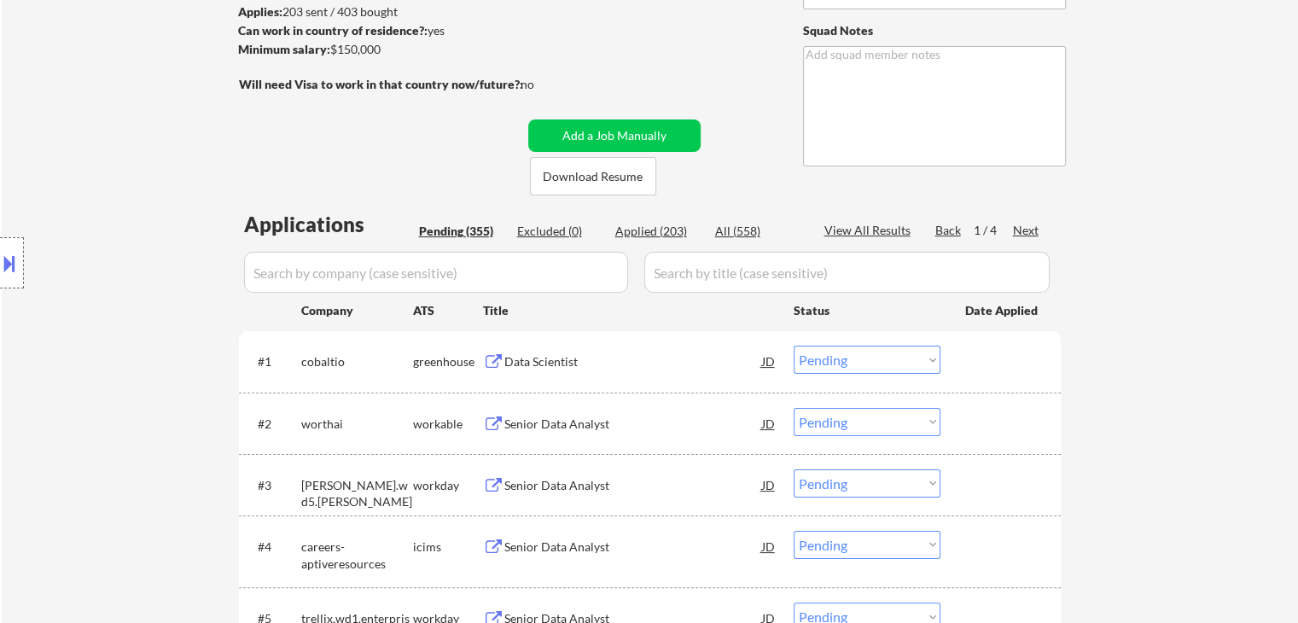
scroll to position [171, 0]
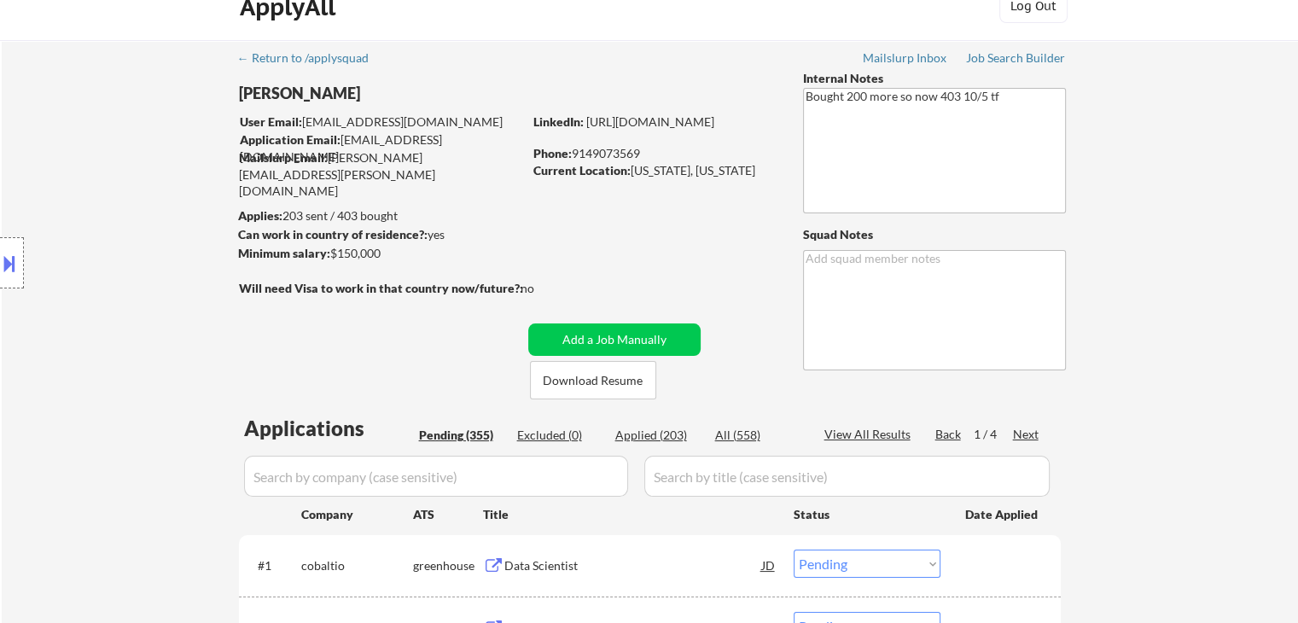
scroll to position [0, 0]
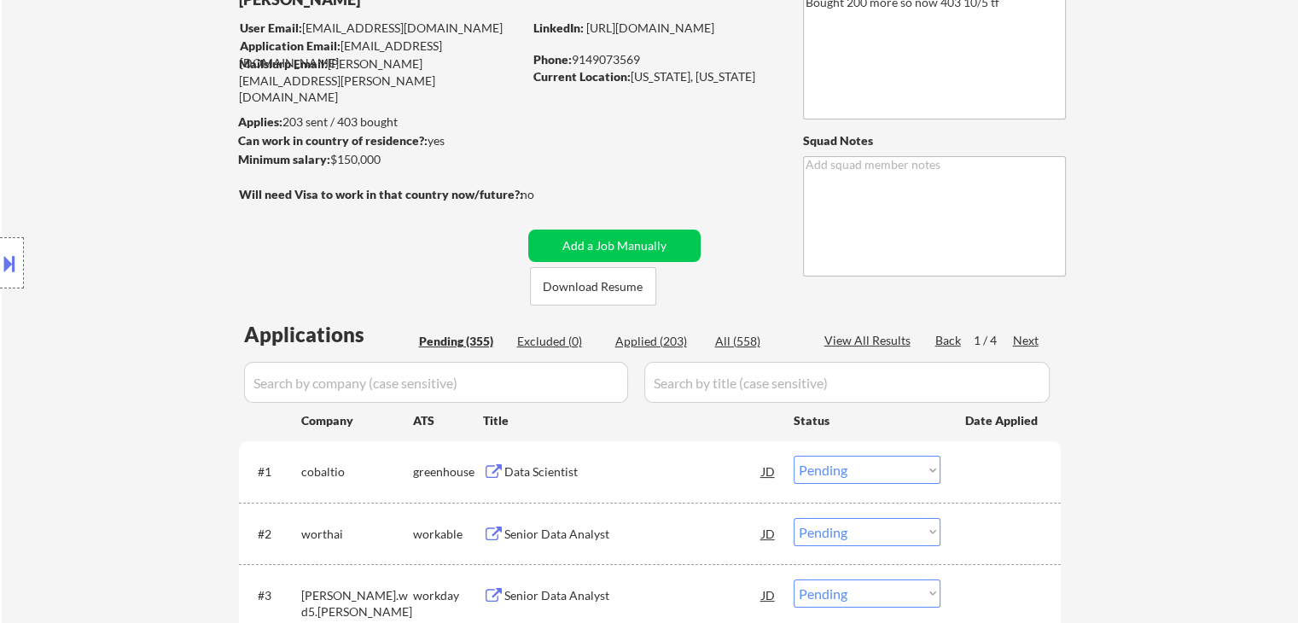
scroll to position [171, 0]
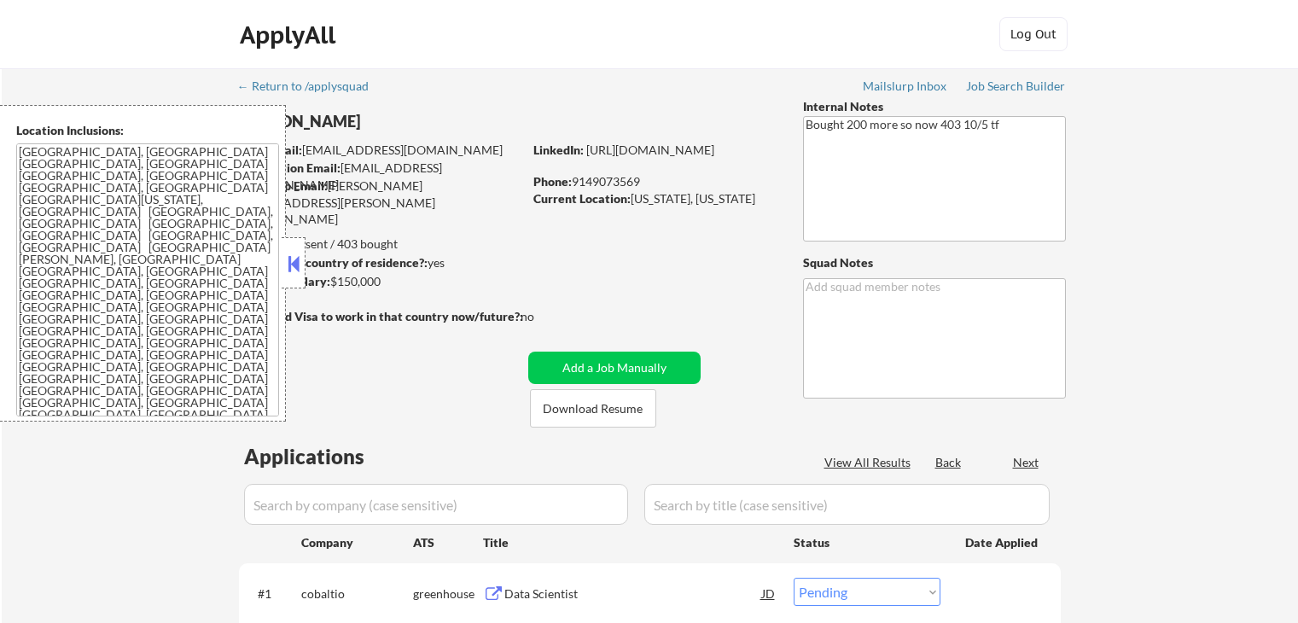
select select ""pending""
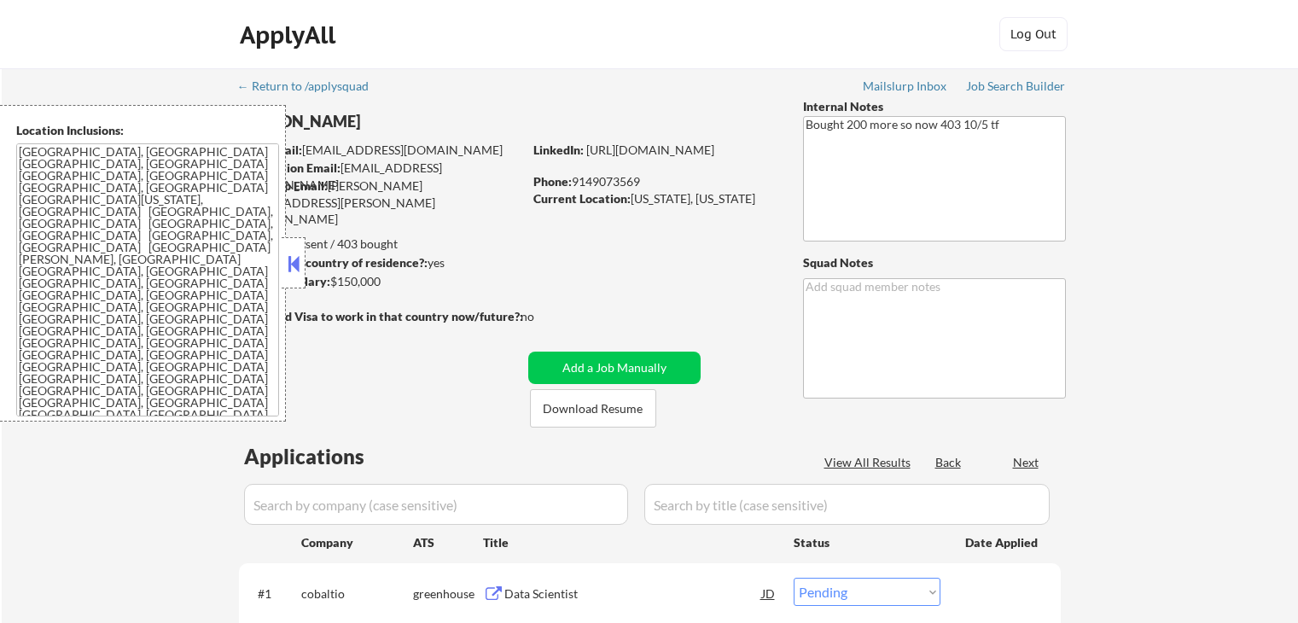
select select ""pending""
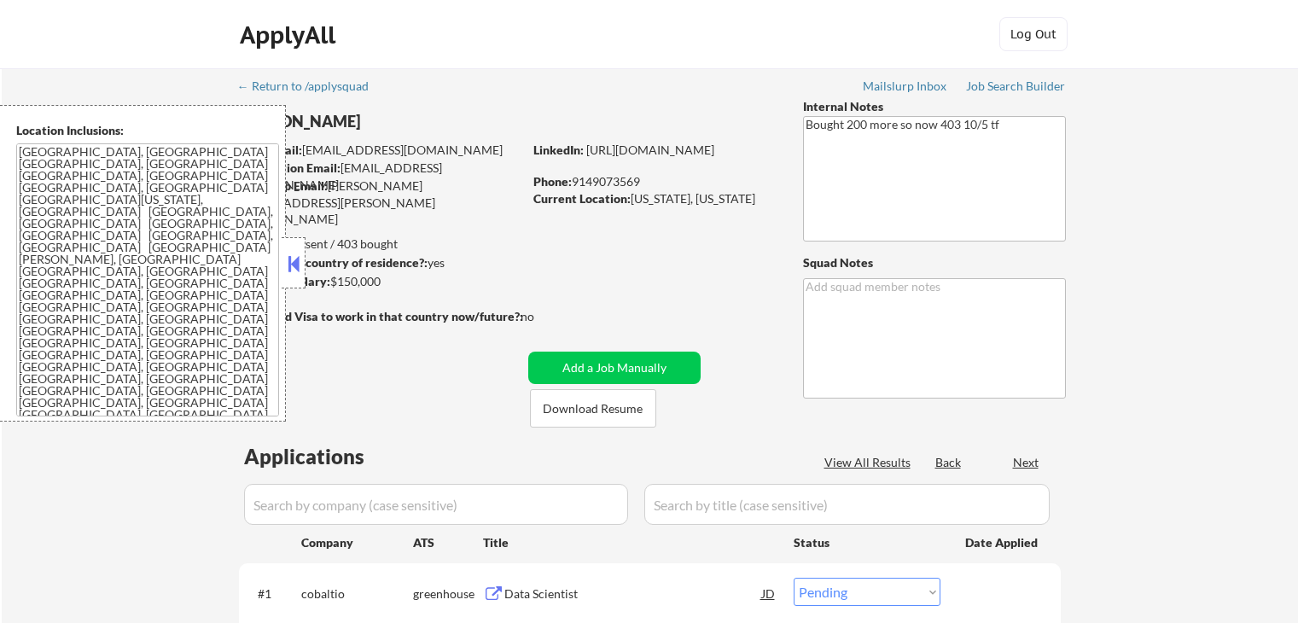
select select ""pending""
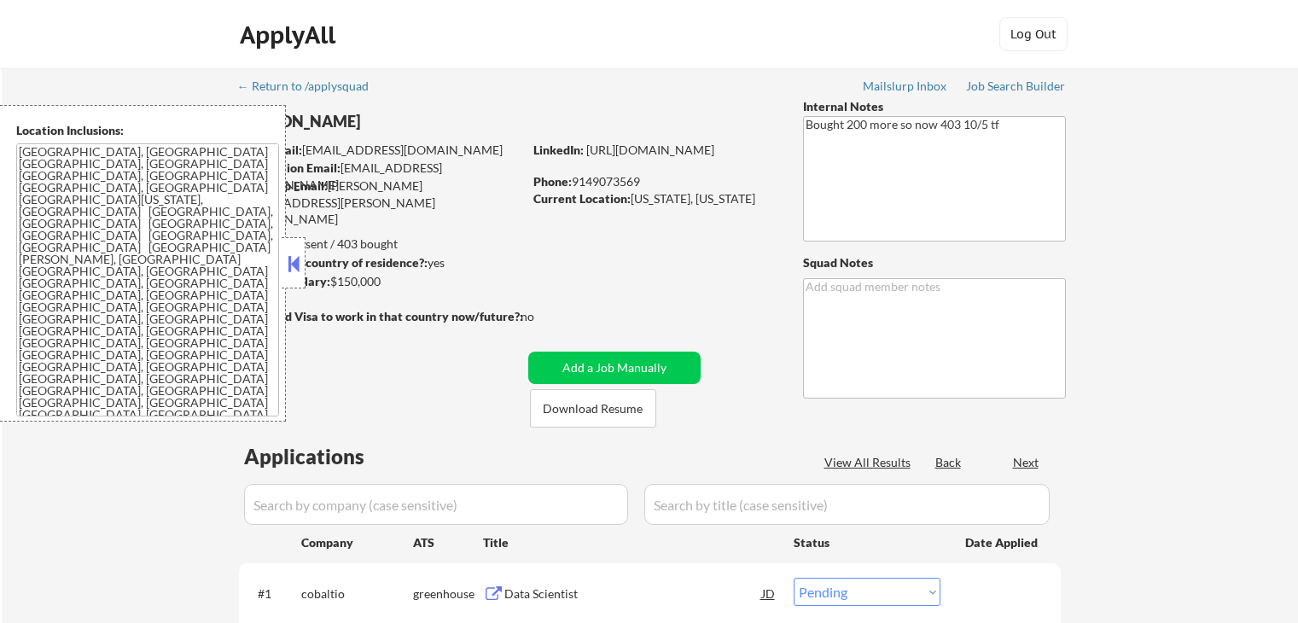
select select ""pending""
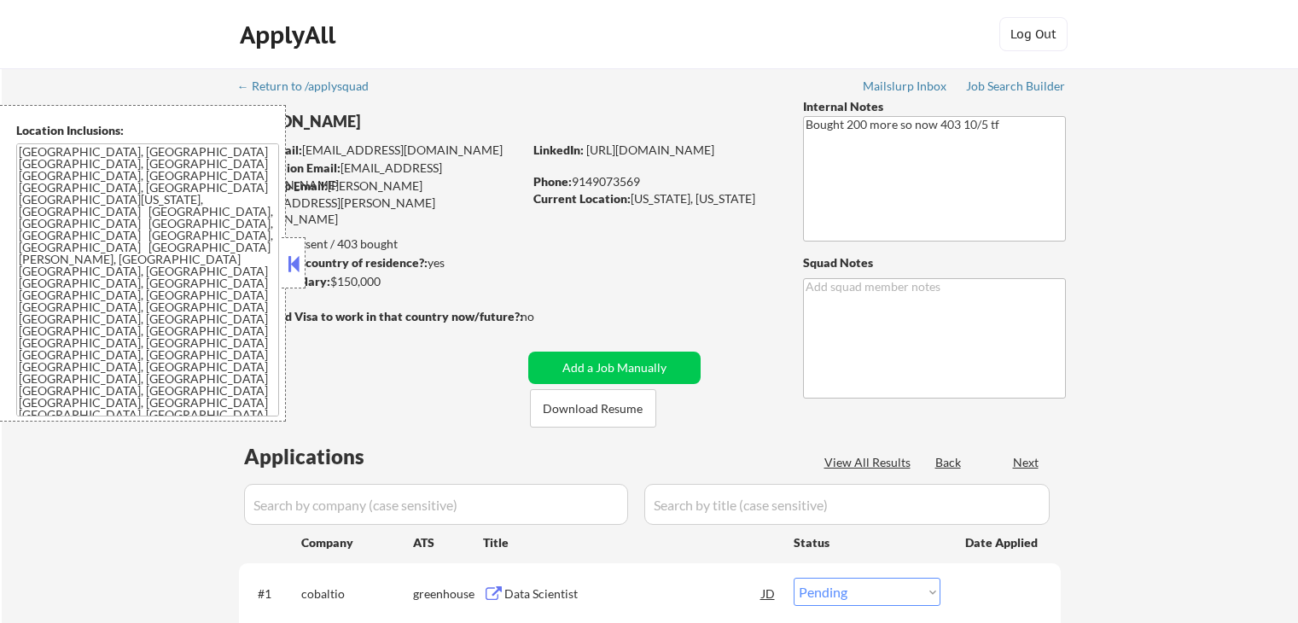
select select ""pending""
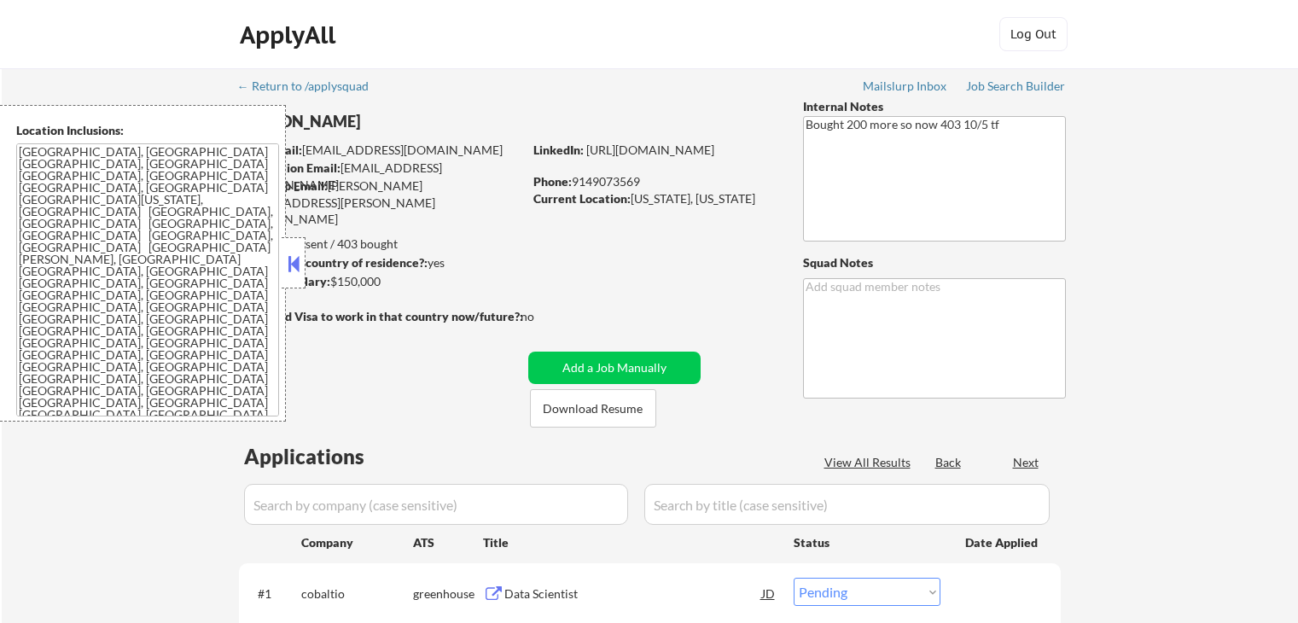
select select ""pending""
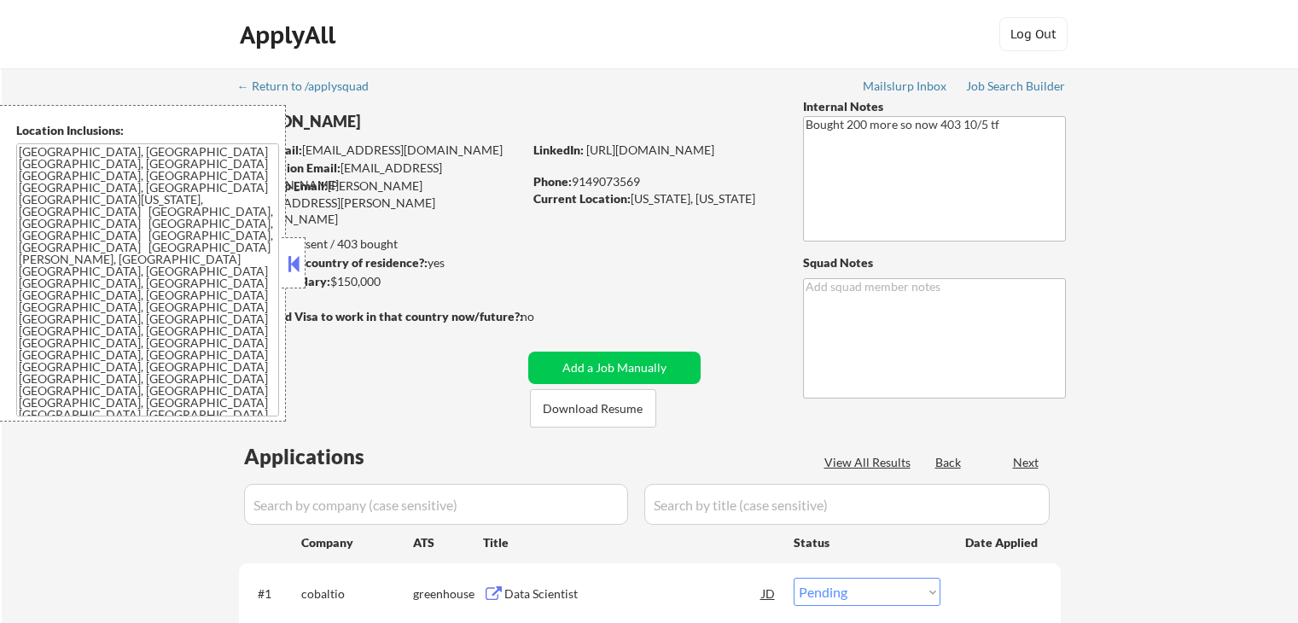
select select ""pending""
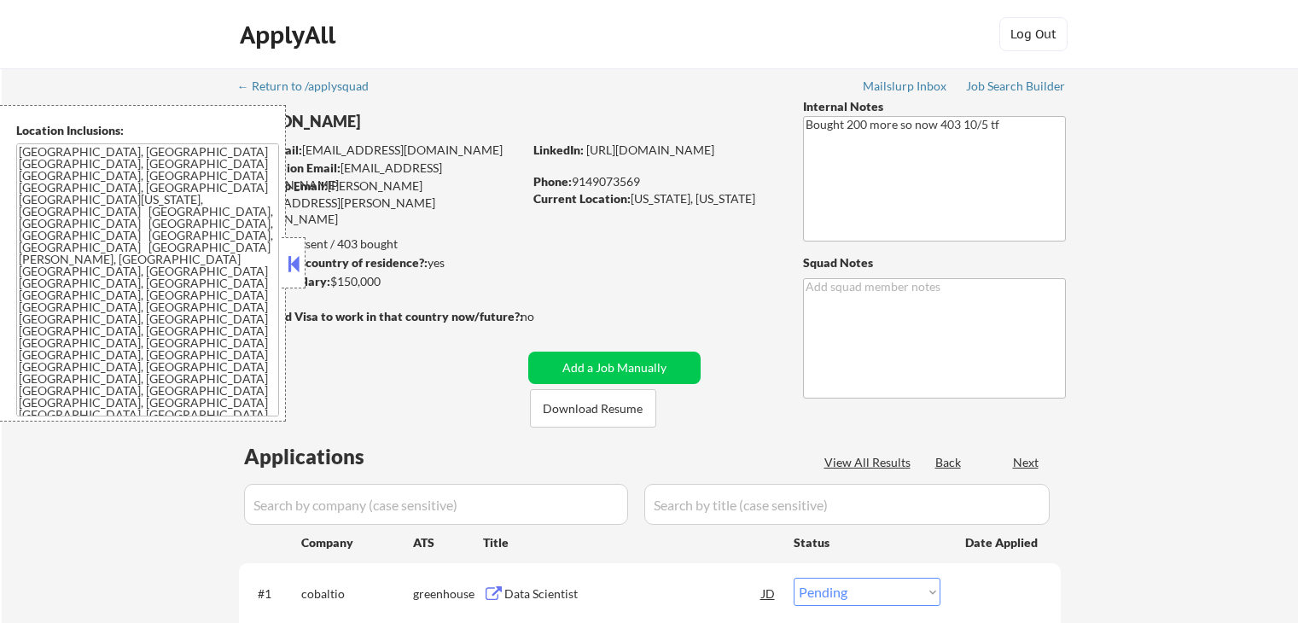
select select ""pending""
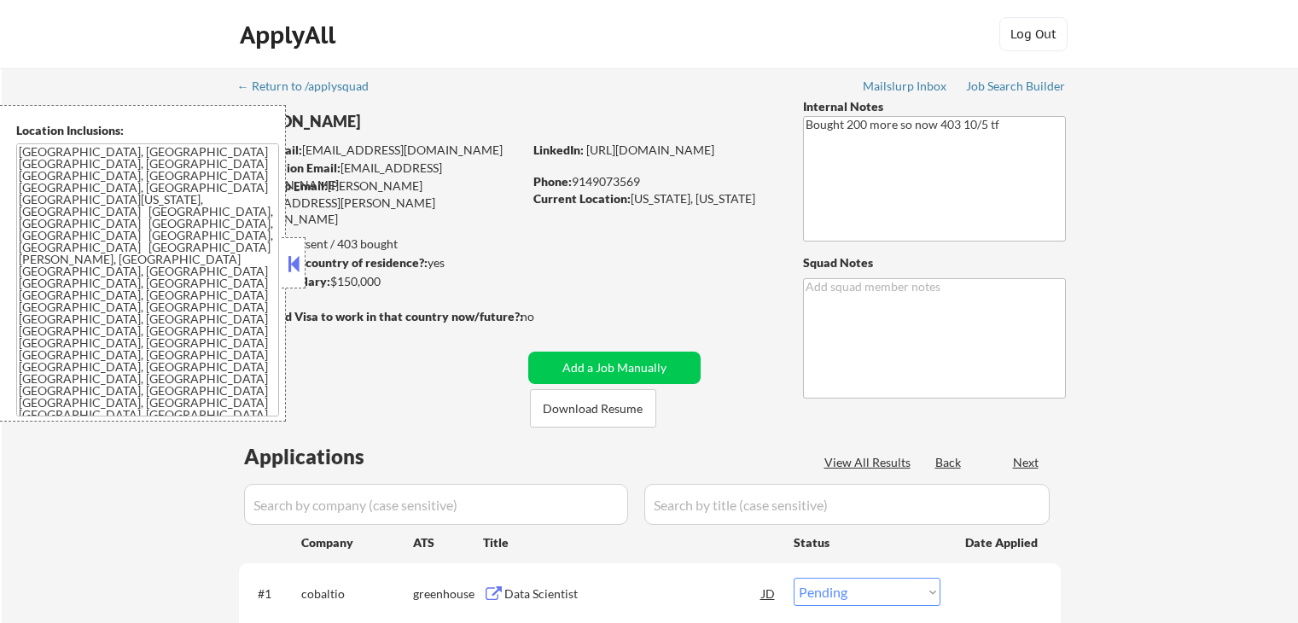
select select ""pending""
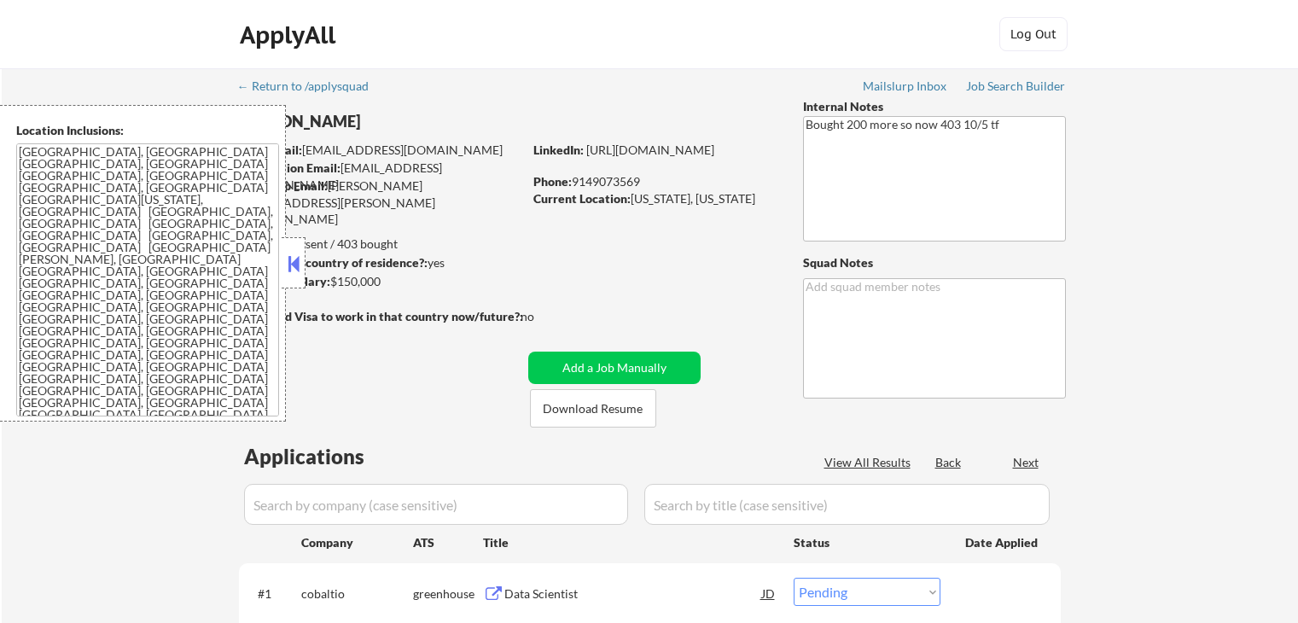
select select ""pending""
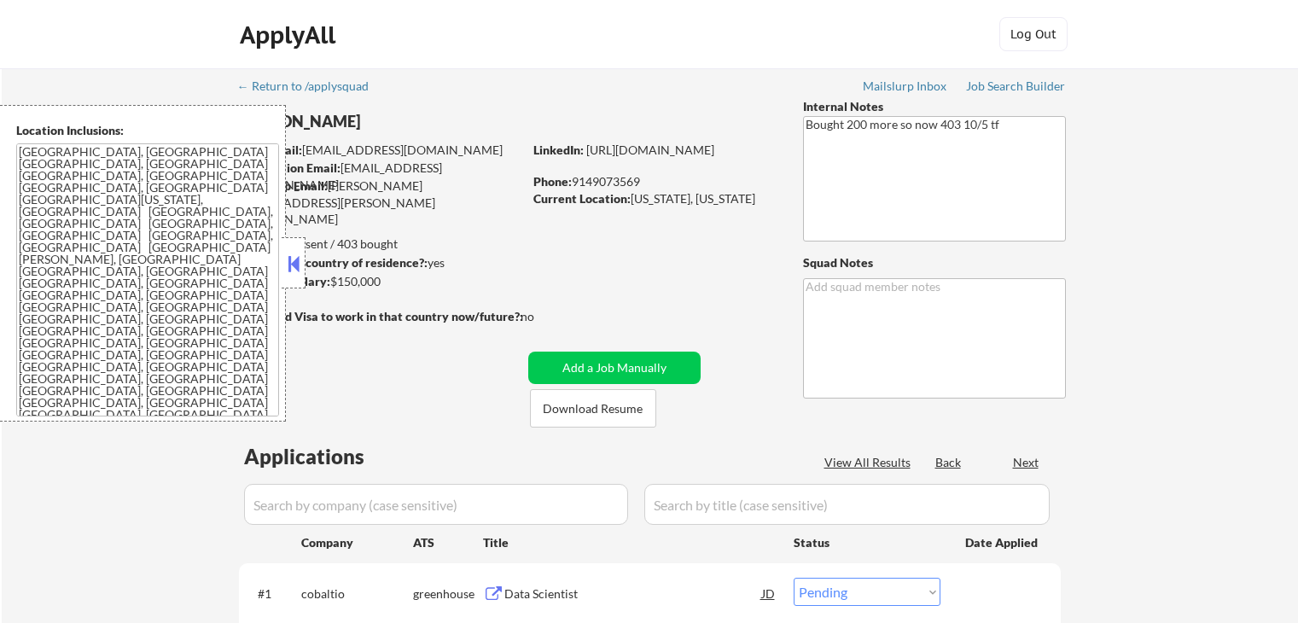
select select ""pending""
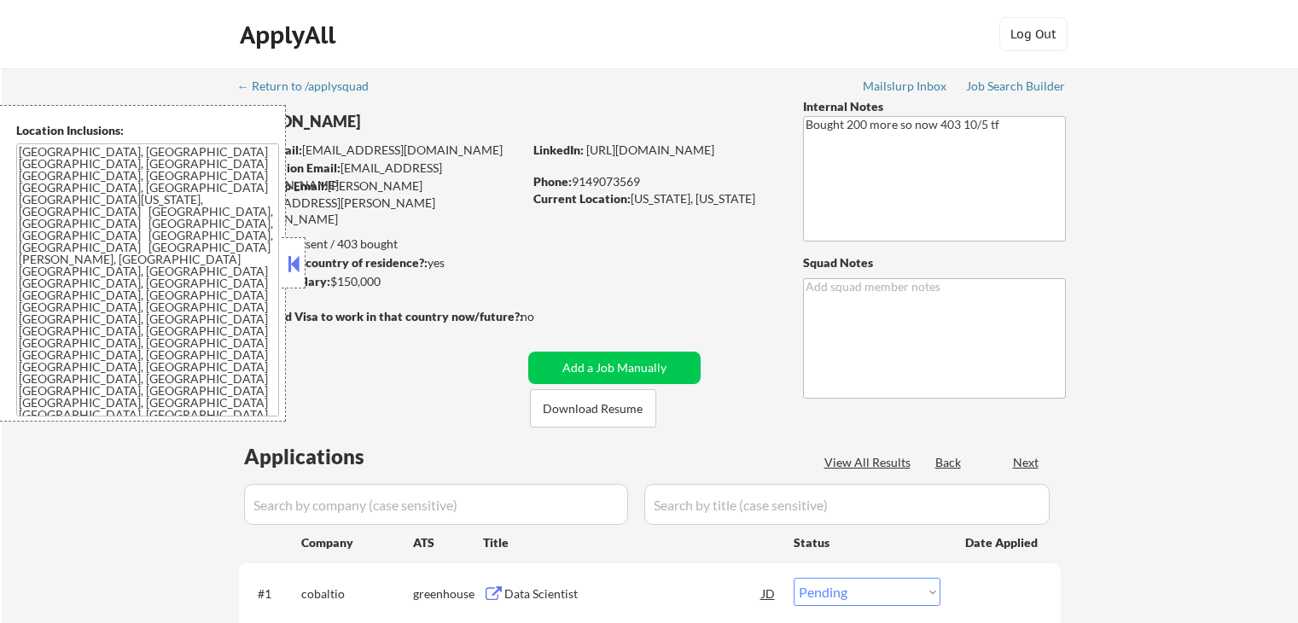
select select ""pending""
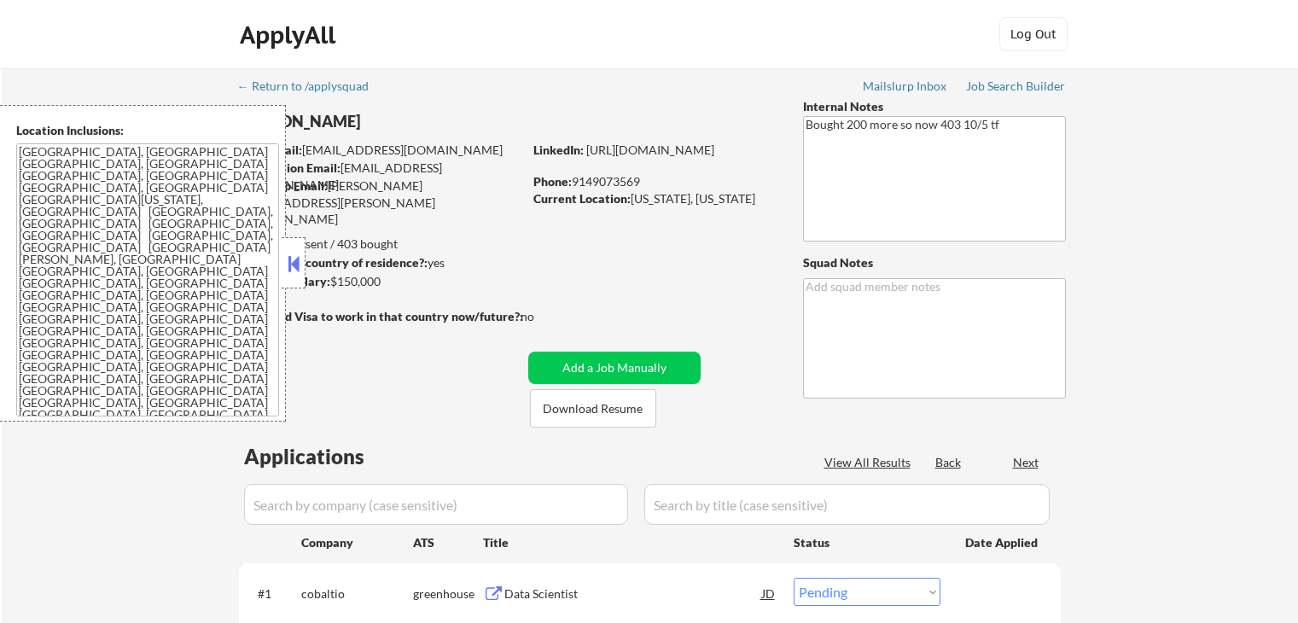
select select ""pending""
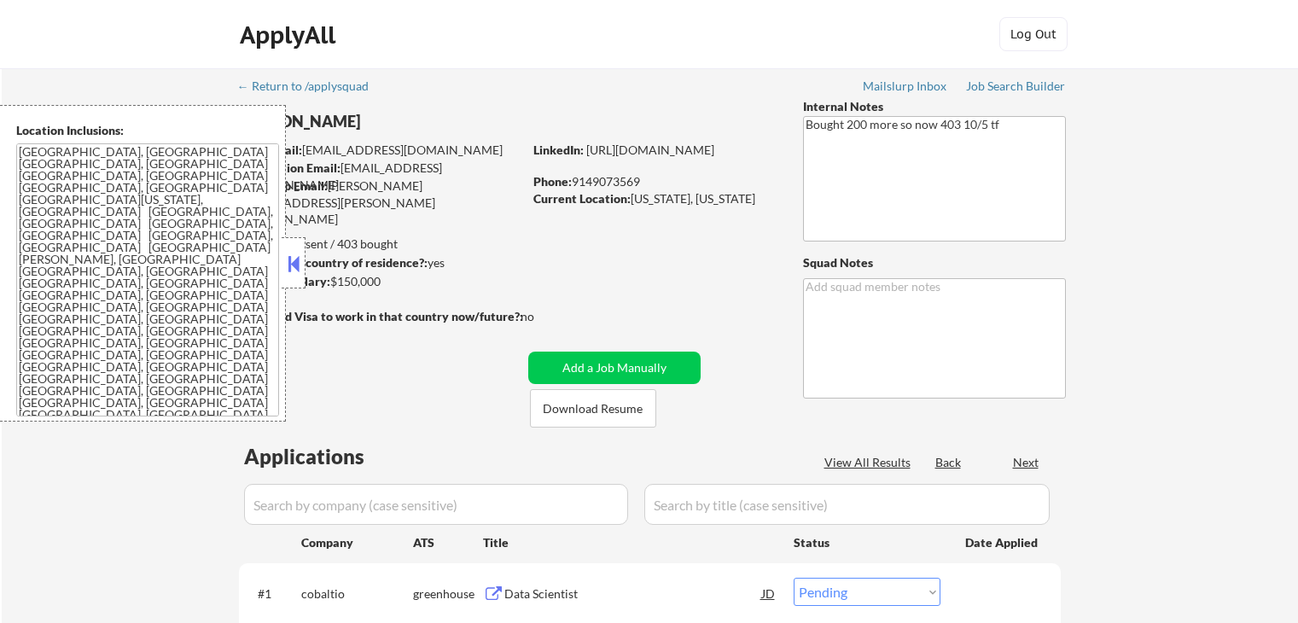
select select ""pending""
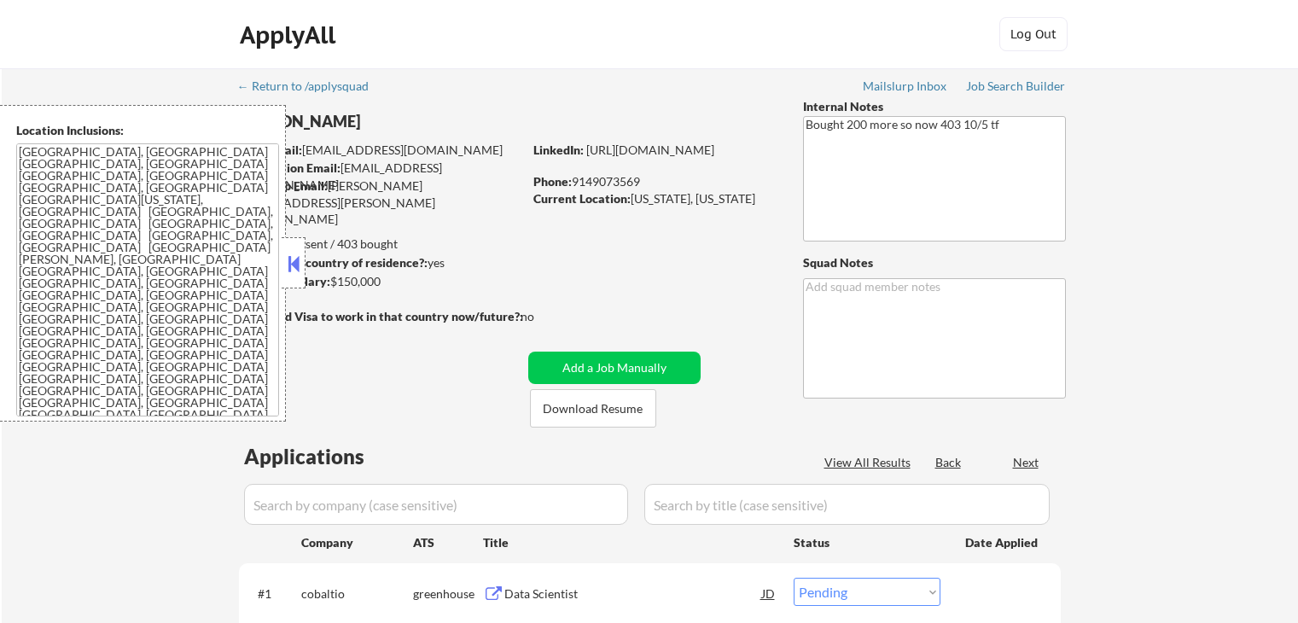
select select ""pending""
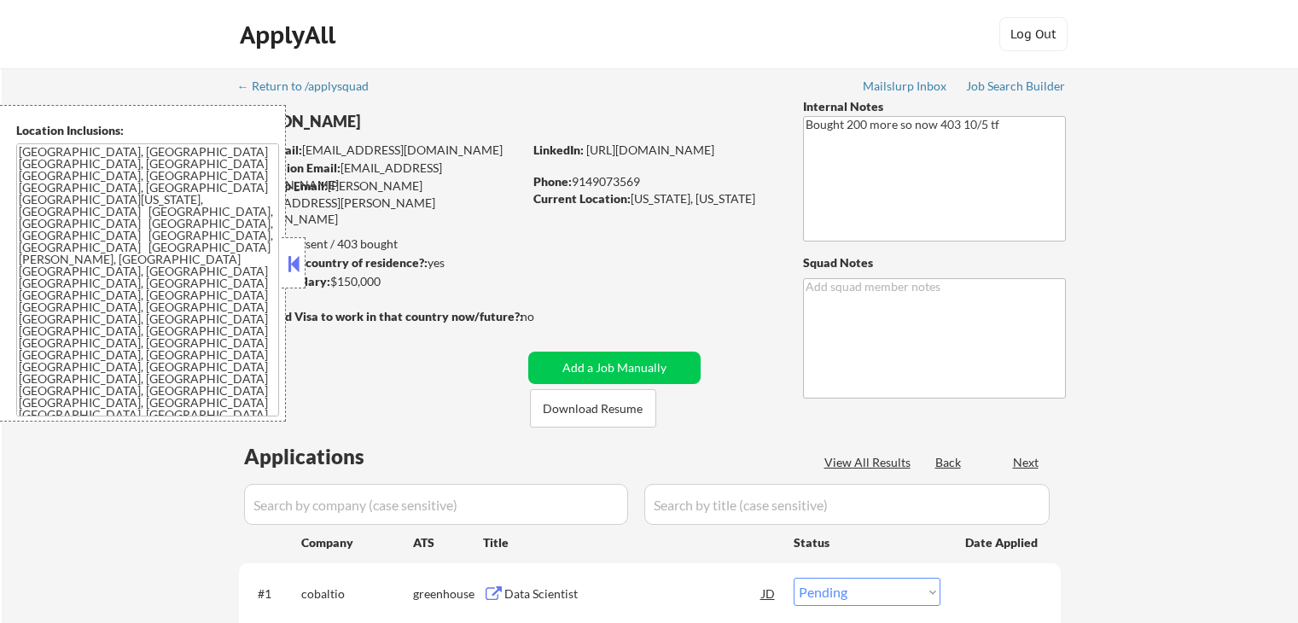
select select ""pending""
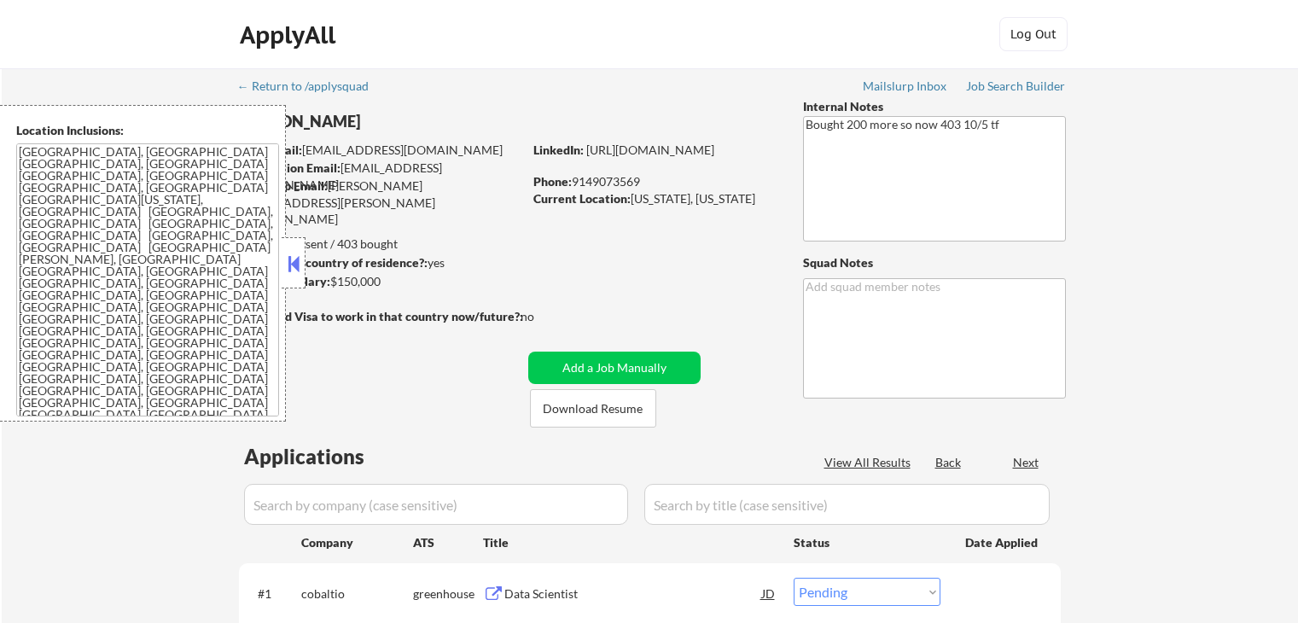
select select ""pending""
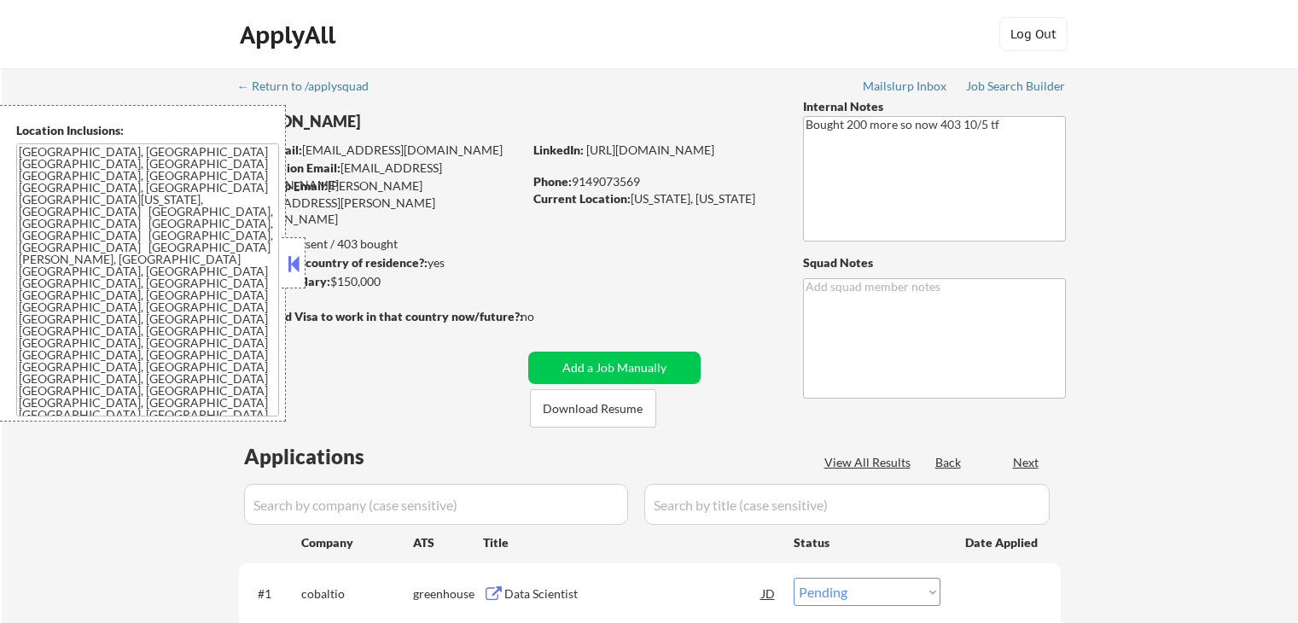
select select ""pending""
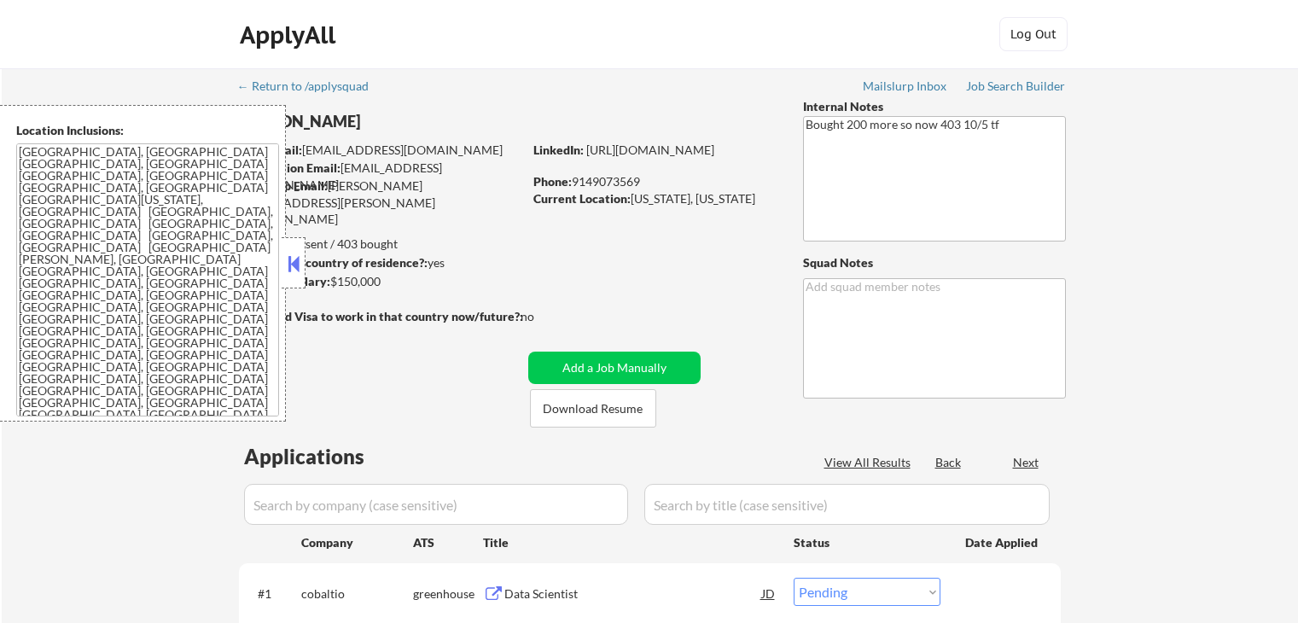
select select ""pending""
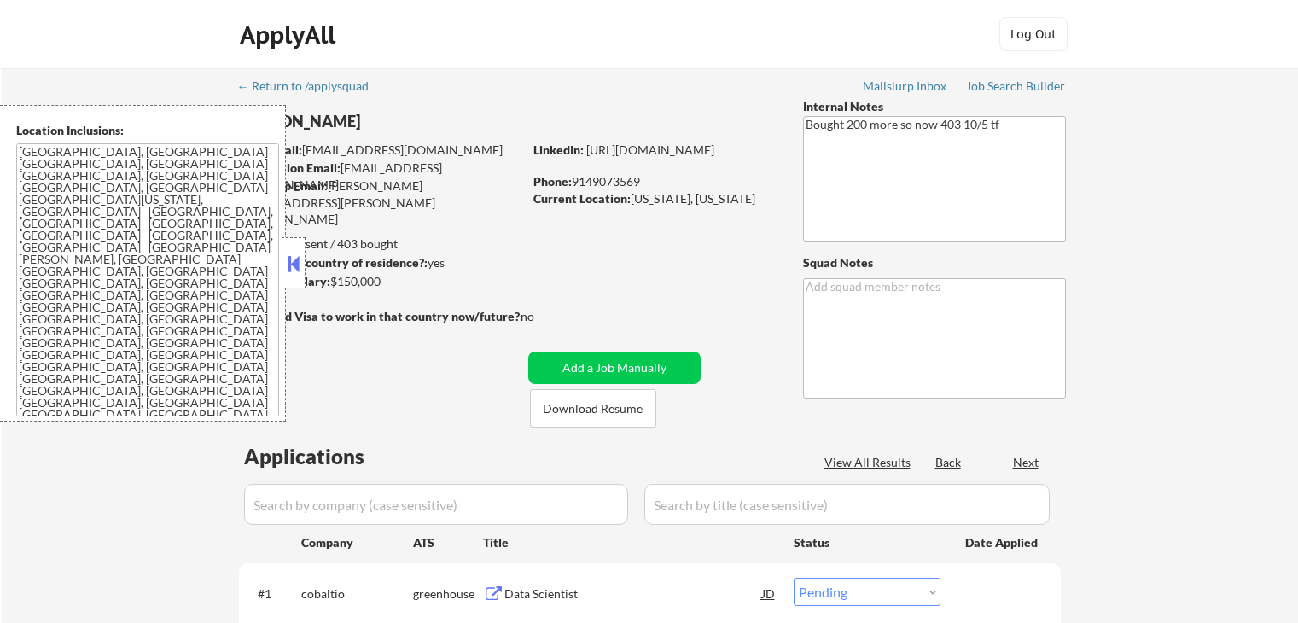
select select ""pending""
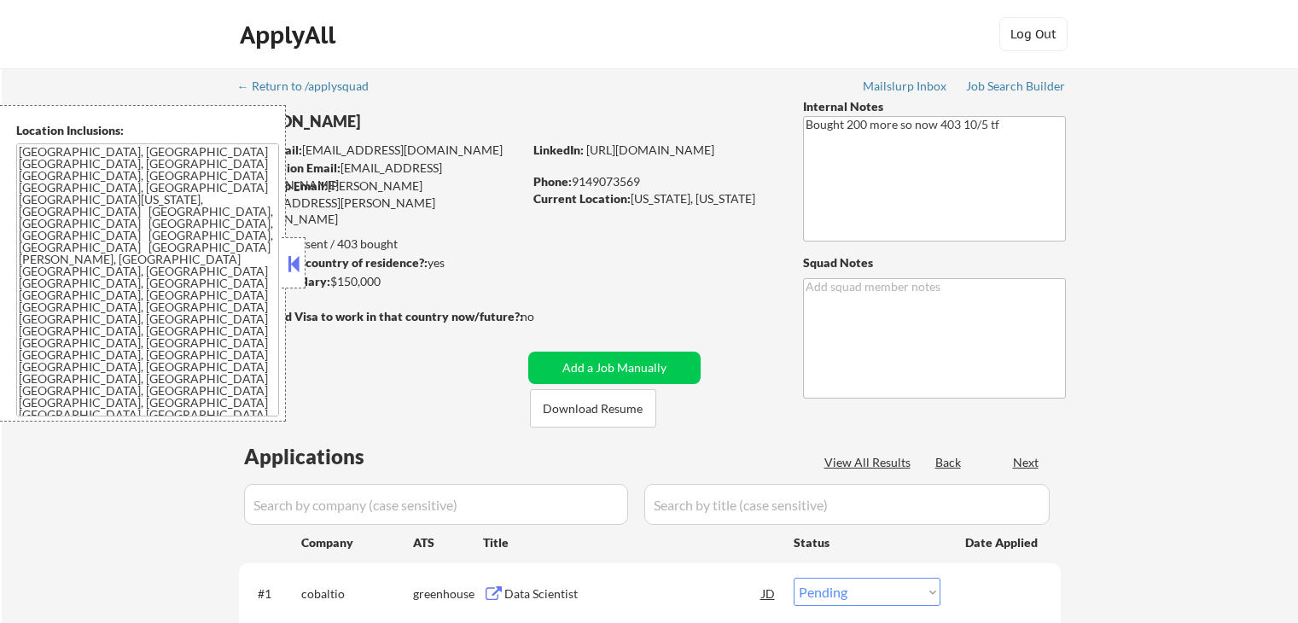
scroll to position [171, 0]
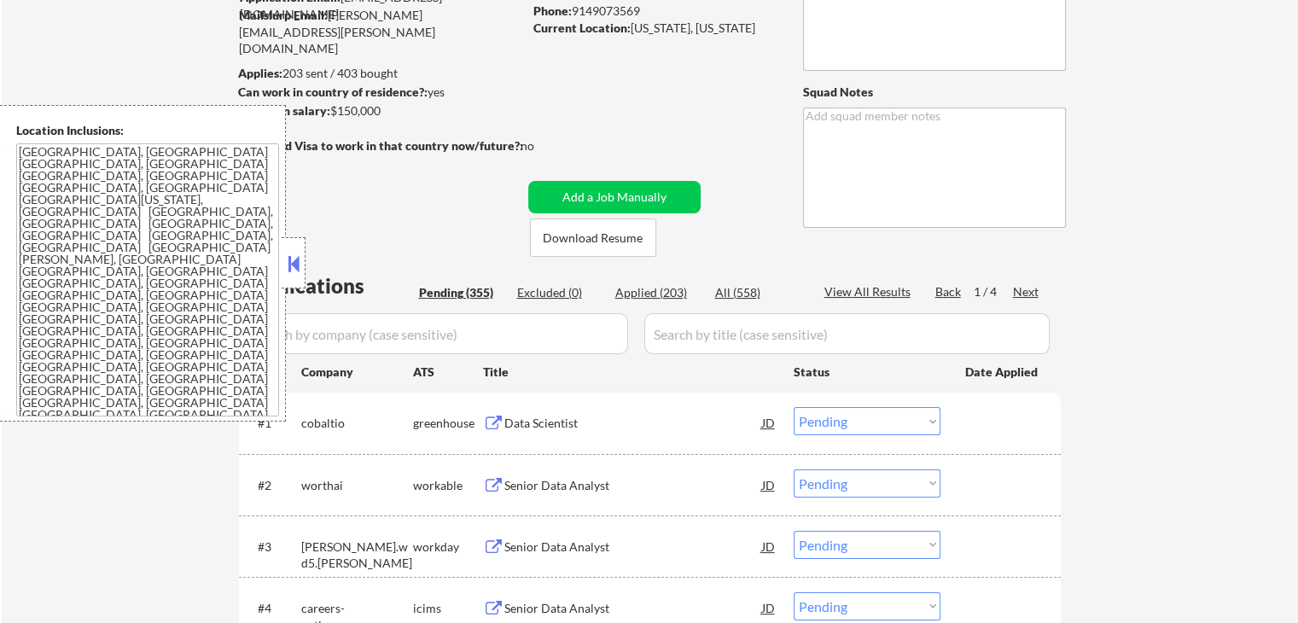
drag, startPoint x: 1245, startPoint y: 332, endPoint x: 1237, endPoint y: 317, distance: 16.8
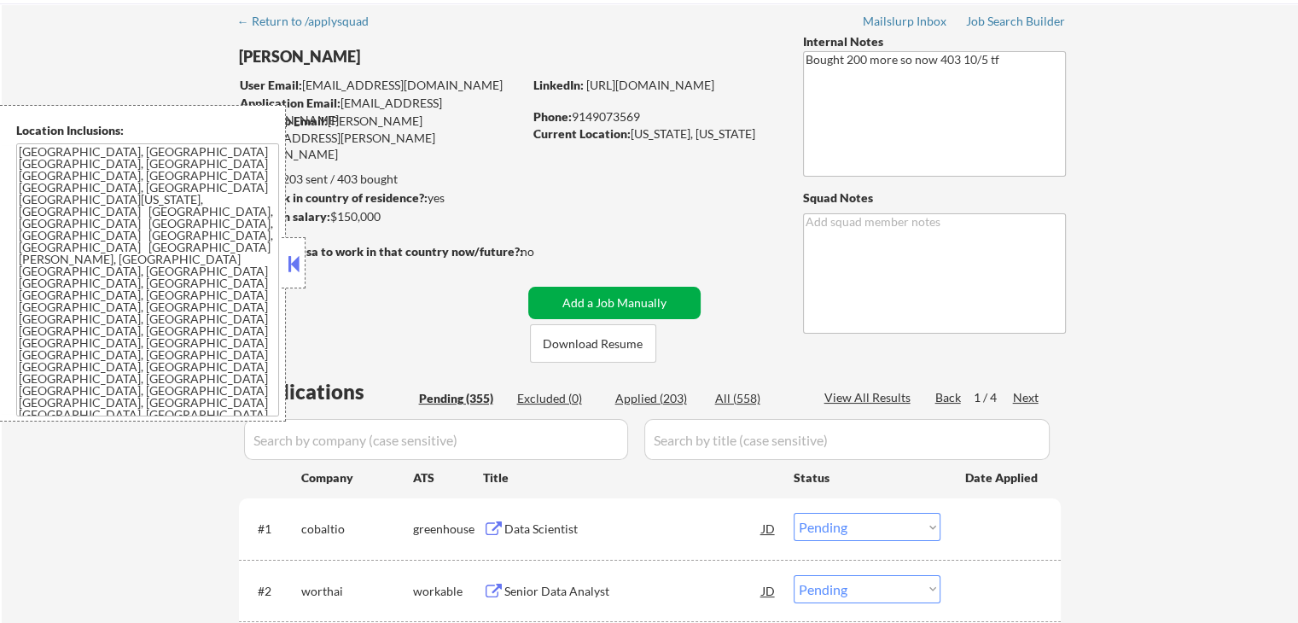
scroll to position [0, 0]
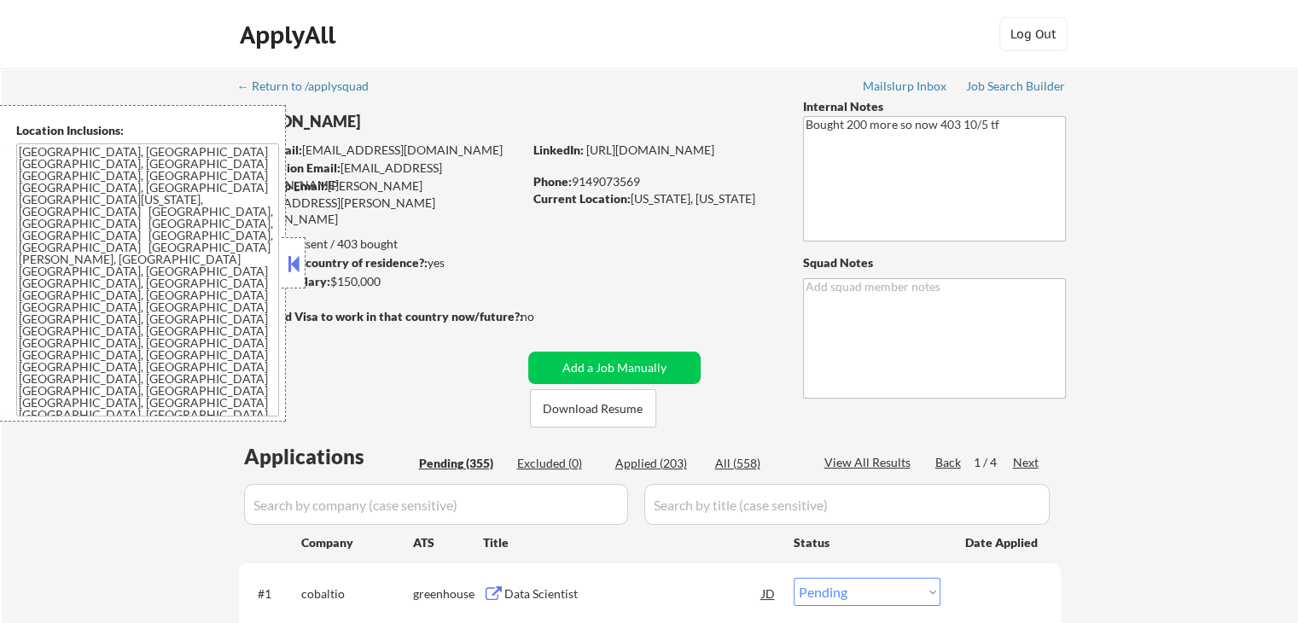
click at [294, 273] on button at bounding box center [293, 264] width 19 height 26
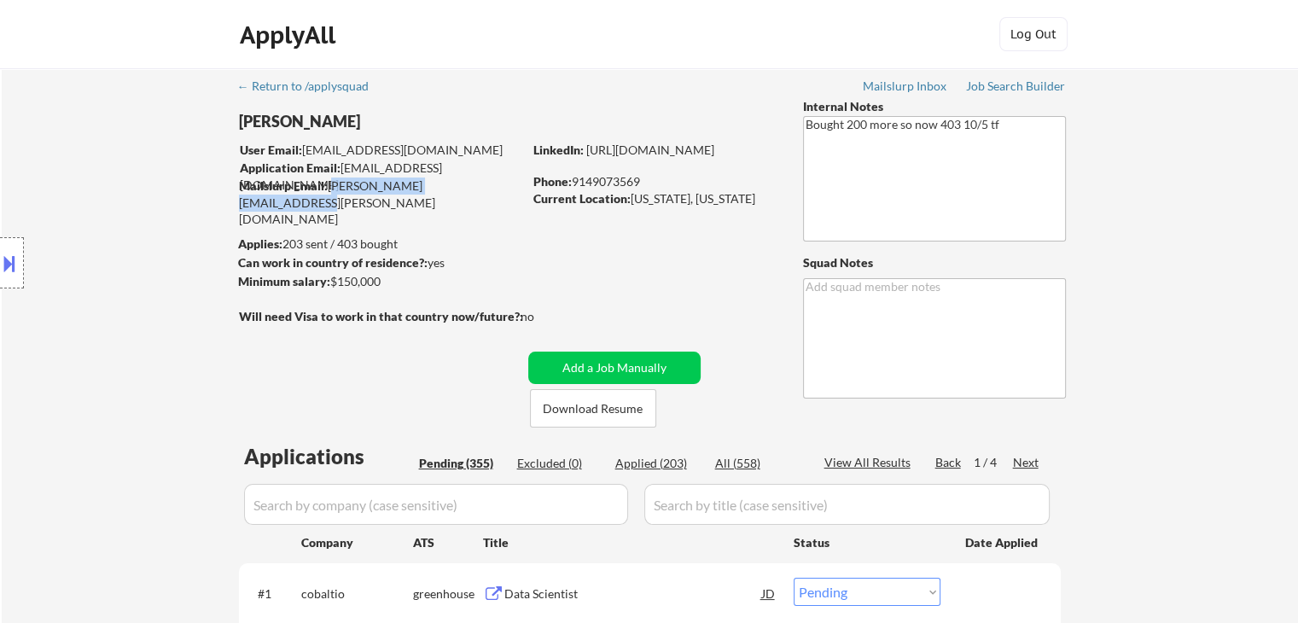
drag, startPoint x: 486, startPoint y: 189, endPoint x: 330, endPoint y: 190, distance: 156.2
click at [330, 190] on div "Mailslurp Email: anthony.conte@mailflux.com" at bounding box center [380, 203] width 283 height 50
copy div "[PERSON_NAME][EMAIL_ADDRESS][PERSON_NAME][DOMAIN_NAME]"
click at [9, 264] on button at bounding box center [9, 263] width 19 height 28
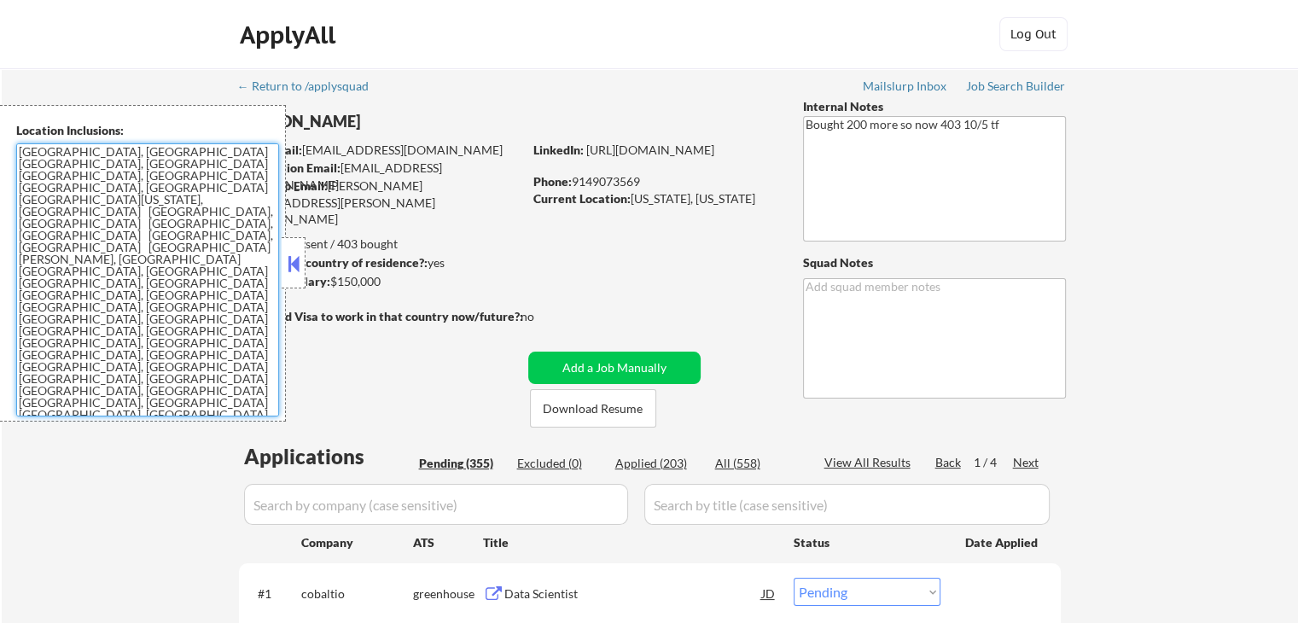
drag, startPoint x: 242, startPoint y: 296, endPoint x: 0, endPoint y: 135, distance: 291.1
click at [0, 135] on div "Location Inclusions: [GEOGRAPHIC_DATA], [GEOGRAPHIC_DATA] [GEOGRAPHIC_DATA], [G…" at bounding box center [143, 263] width 286 height 317
click at [300, 270] on button at bounding box center [293, 264] width 19 height 26
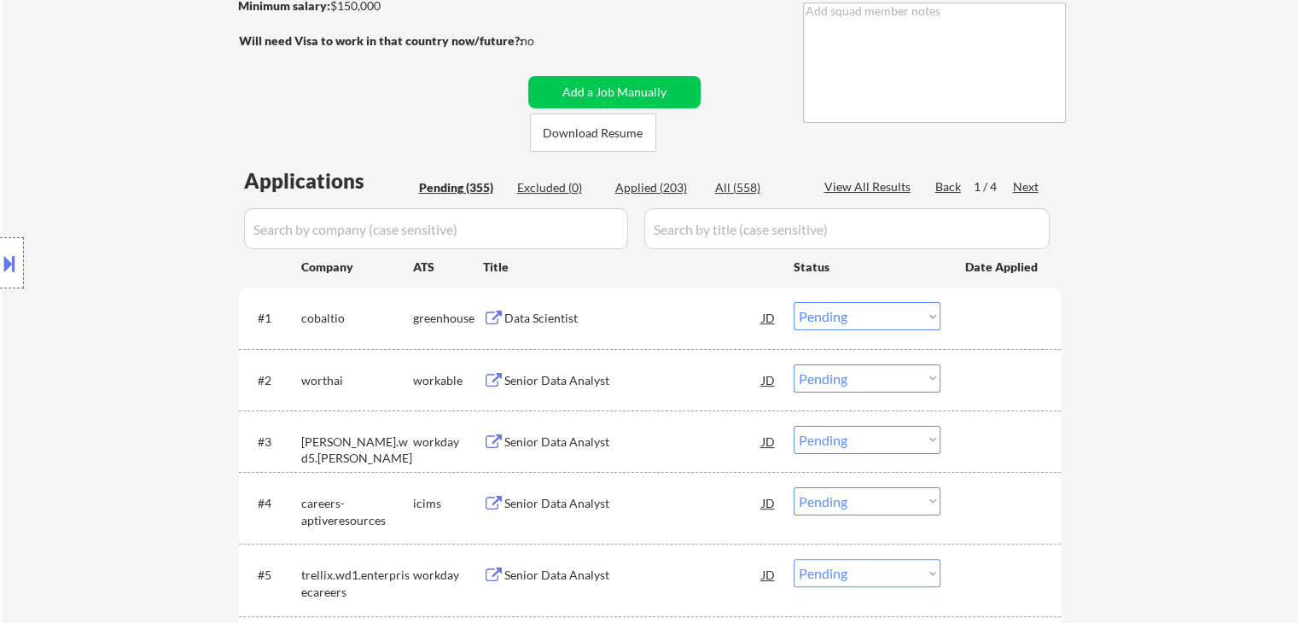
scroll to position [341, 0]
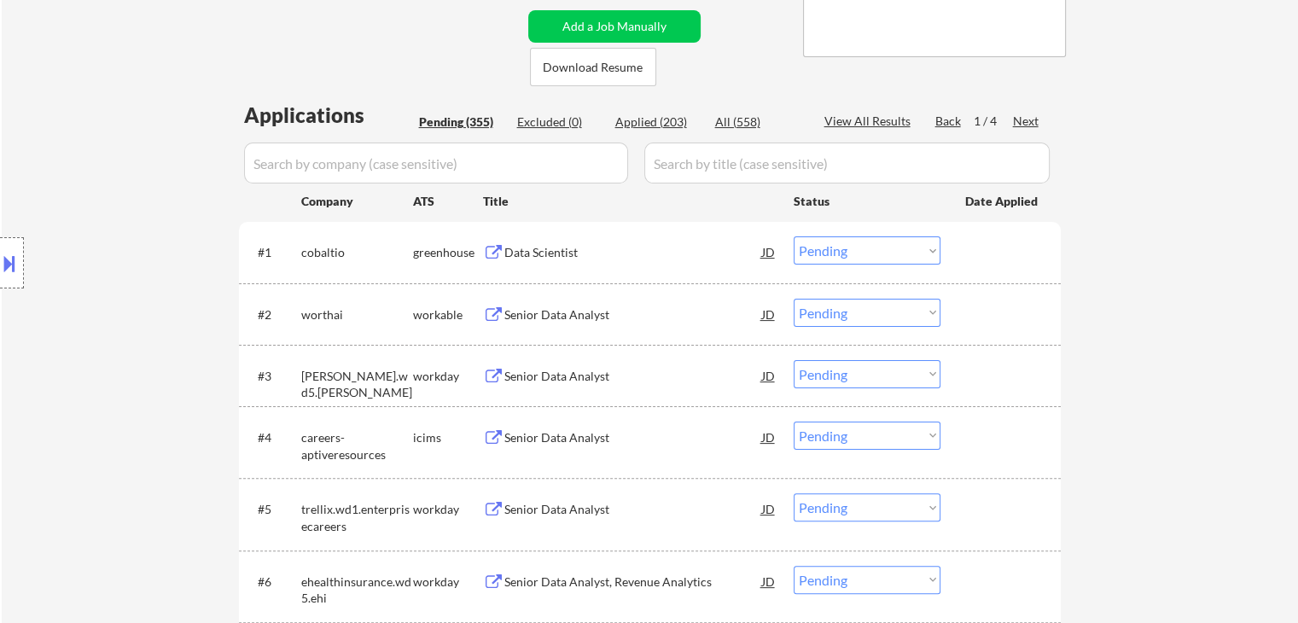
click at [119, 306] on div "Location Inclusions: [GEOGRAPHIC_DATA], [GEOGRAPHIC_DATA] [GEOGRAPHIC_DATA], [G…" at bounding box center [153, 263] width 306 height 317
click at [539, 249] on div "Data Scientist" at bounding box center [633, 252] width 258 height 17
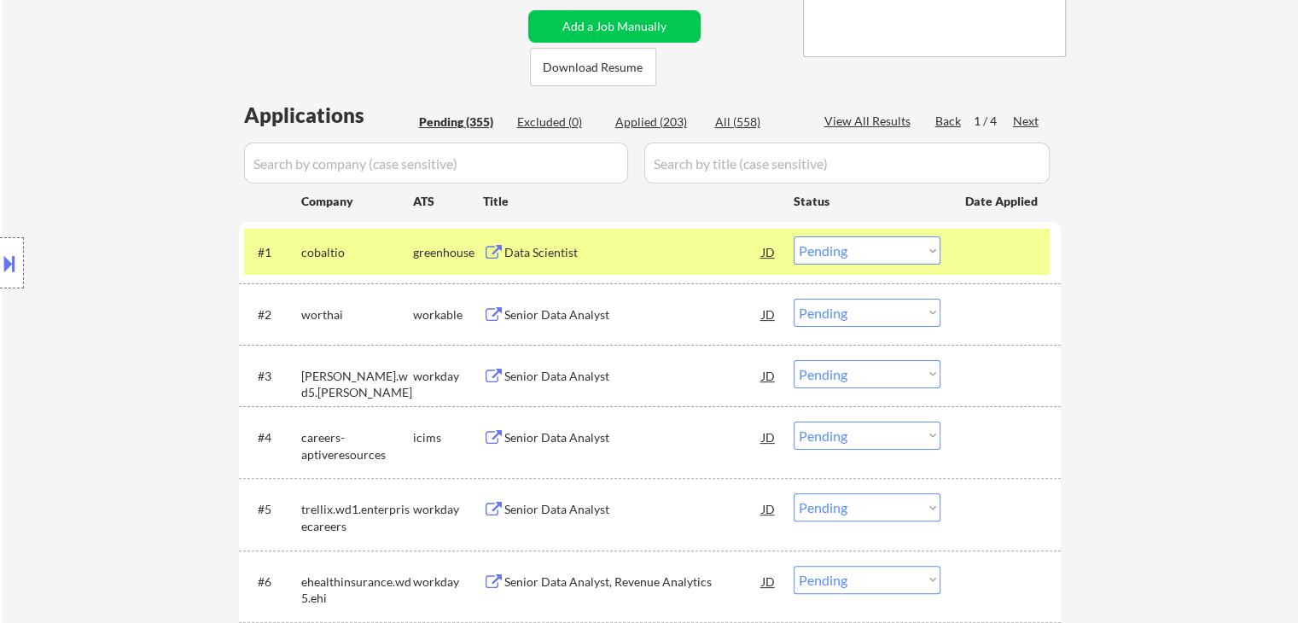
click at [563, 311] on div "Senior Data Analyst" at bounding box center [633, 314] width 258 height 17
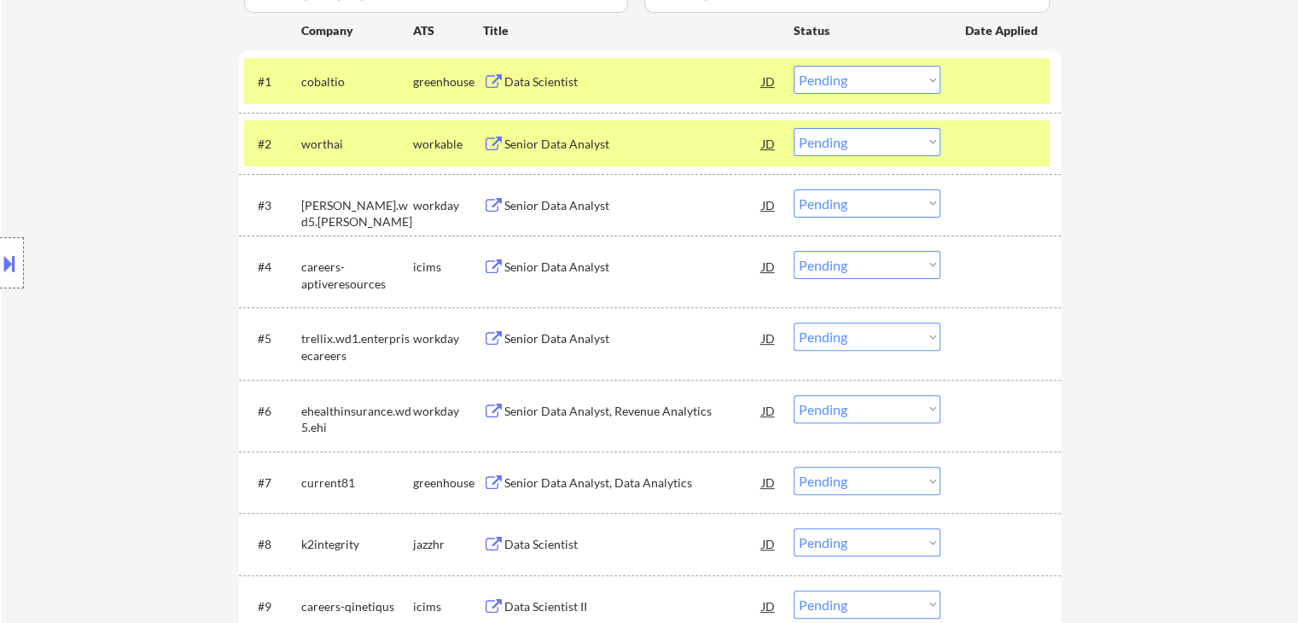
scroll to position [683, 0]
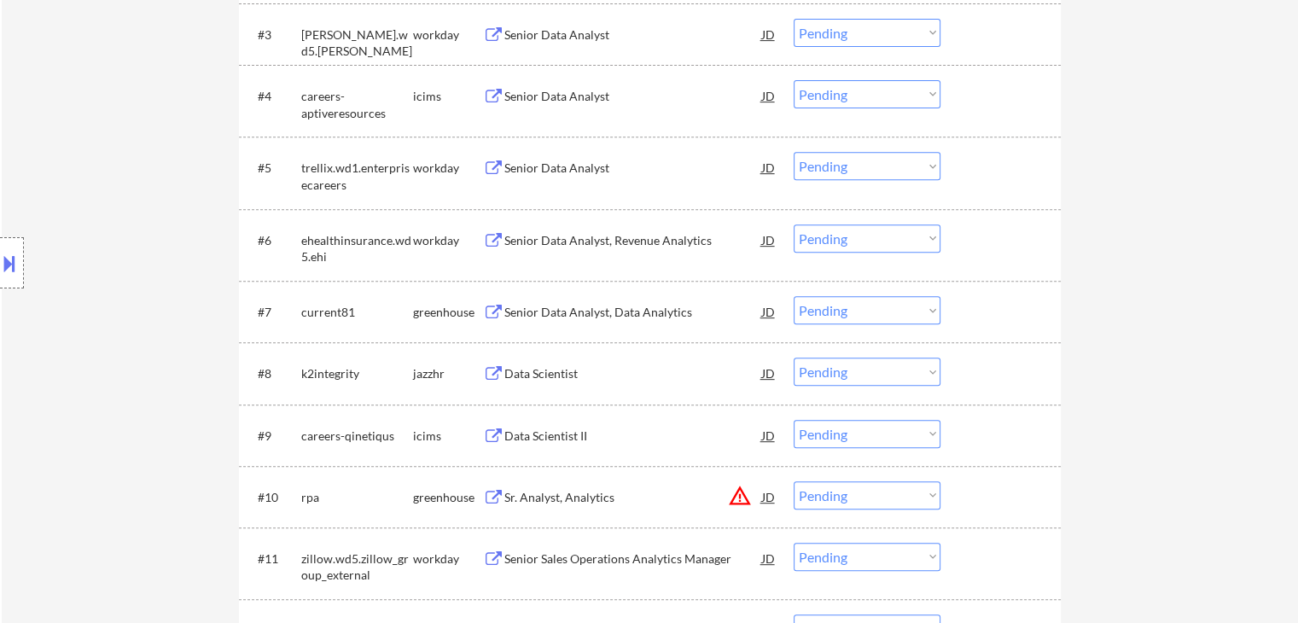
click at [557, 311] on div "Senior Data Analyst, Data Analytics" at bounding box center [633, 312] width 258 height 17
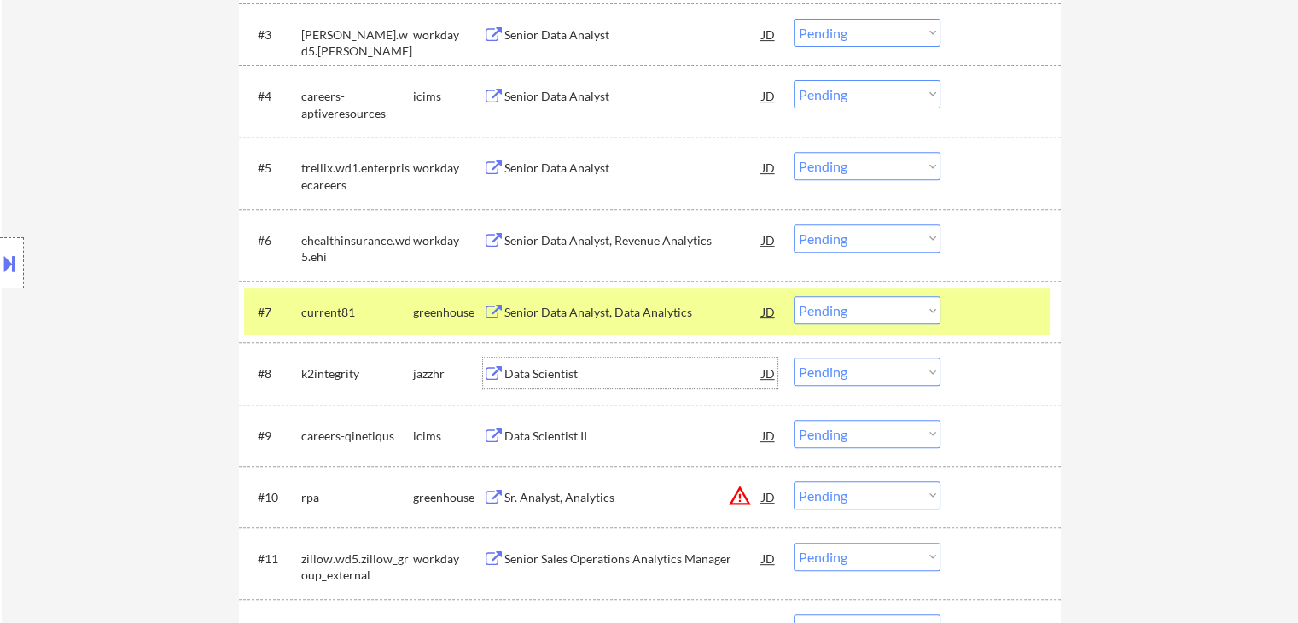
click at [545, 366] on div "Data Scientist" at bounding box center [633, 373] width 258 height 17
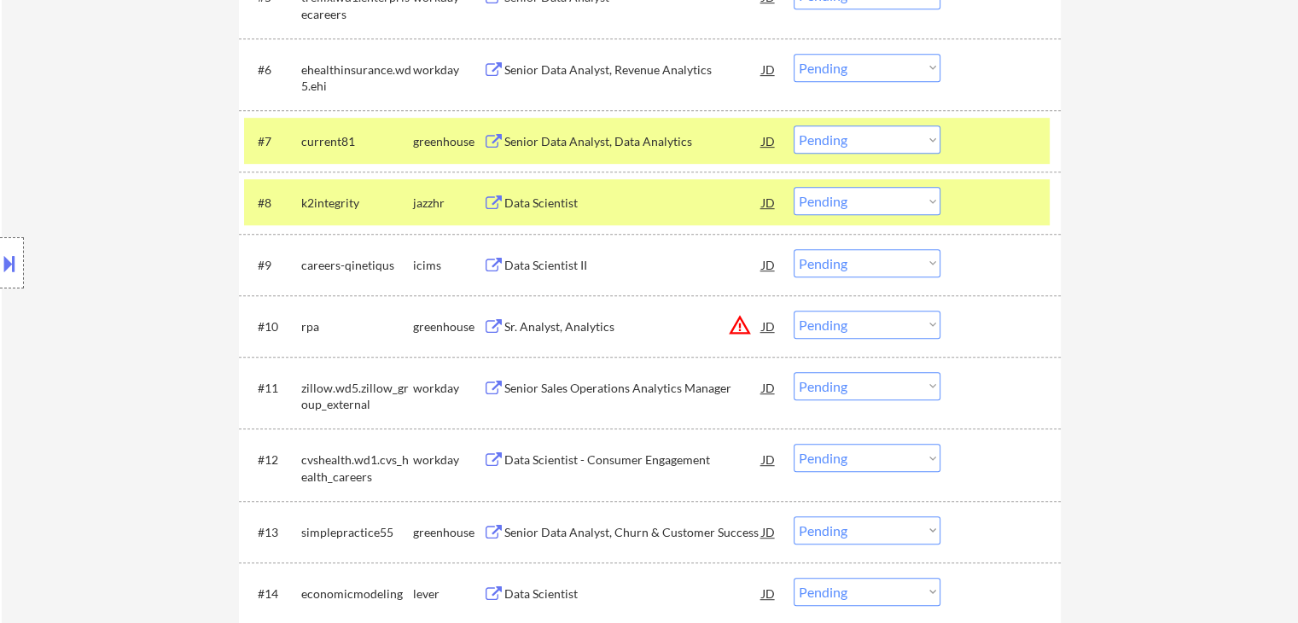
click at [582, 325] on div "Sr. Analyst, Analytics" at bounding box center [633, 326] width 258 height 17
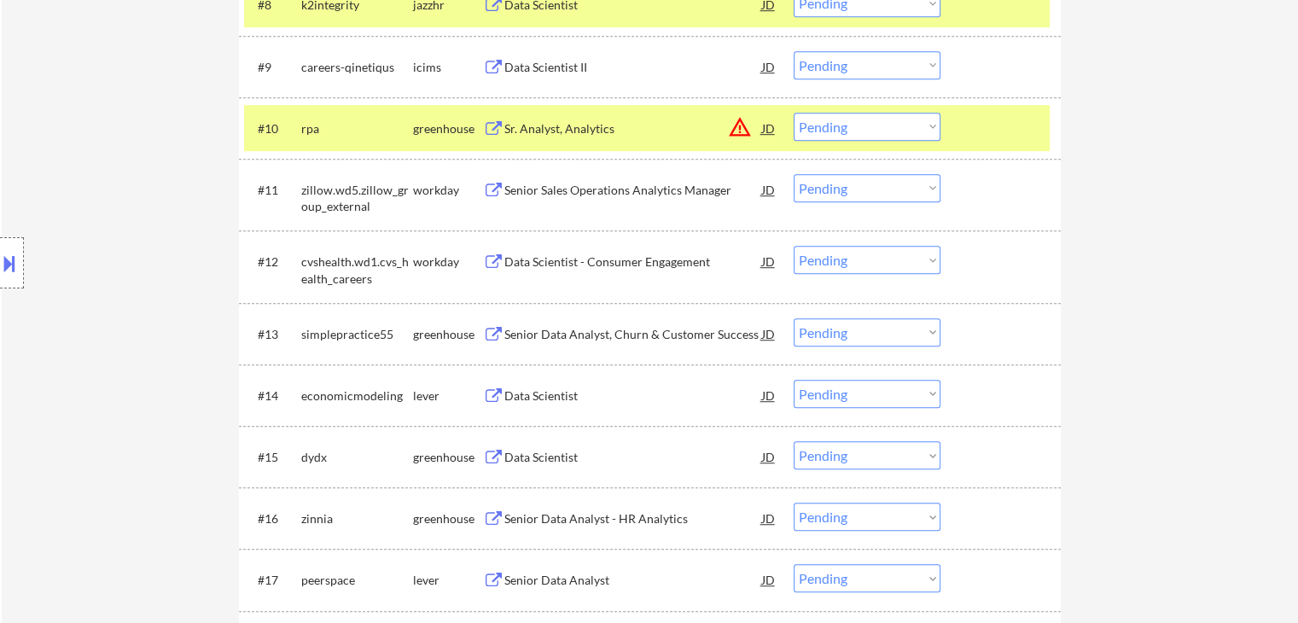
scroll to position [1109, 0]
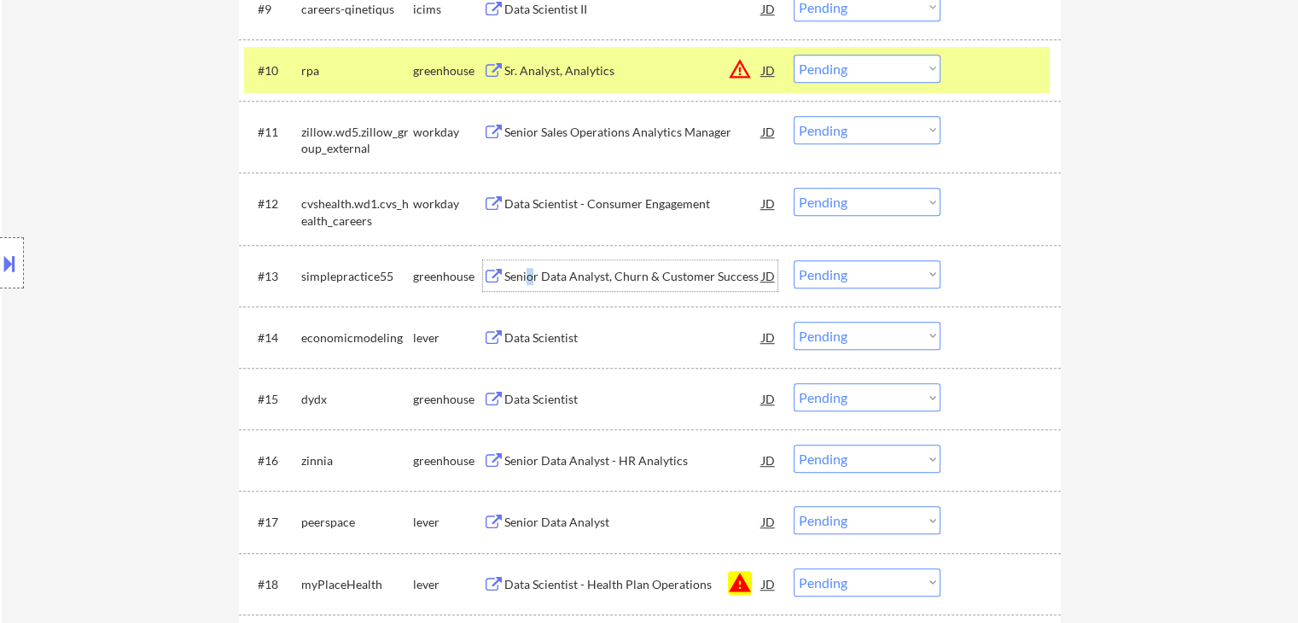
drag, startPoint x: 529, startPoint y: 267, endPoint x: 533, endPoint y: 321, distance: 53.9
click at [532, 268] on div "Senior Data Analyst, Churn & Customer Success" at bounding box center [633, 276] width 258 height 17
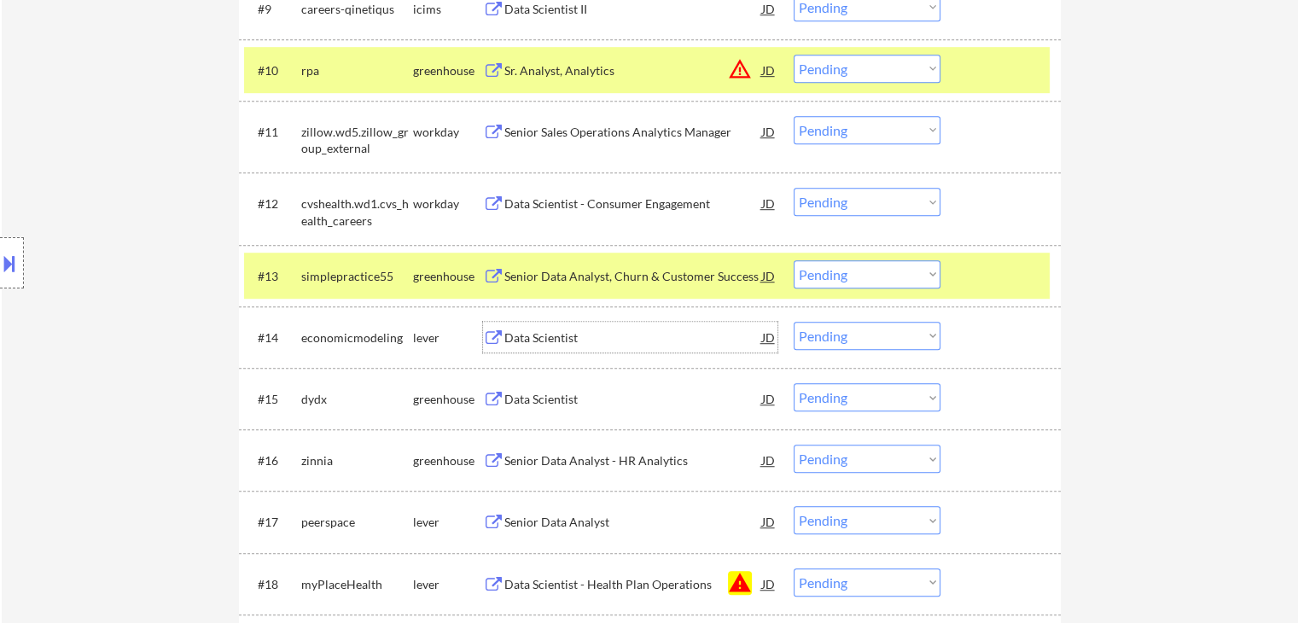
drag, startPoint x: 536, startPoint y: 337, endPoint x: 602, endPoint y: 249, distance: 109.7
click at [536, 336] on div "Data Scientist" at bounding box center [633, 337] width 258 height 17
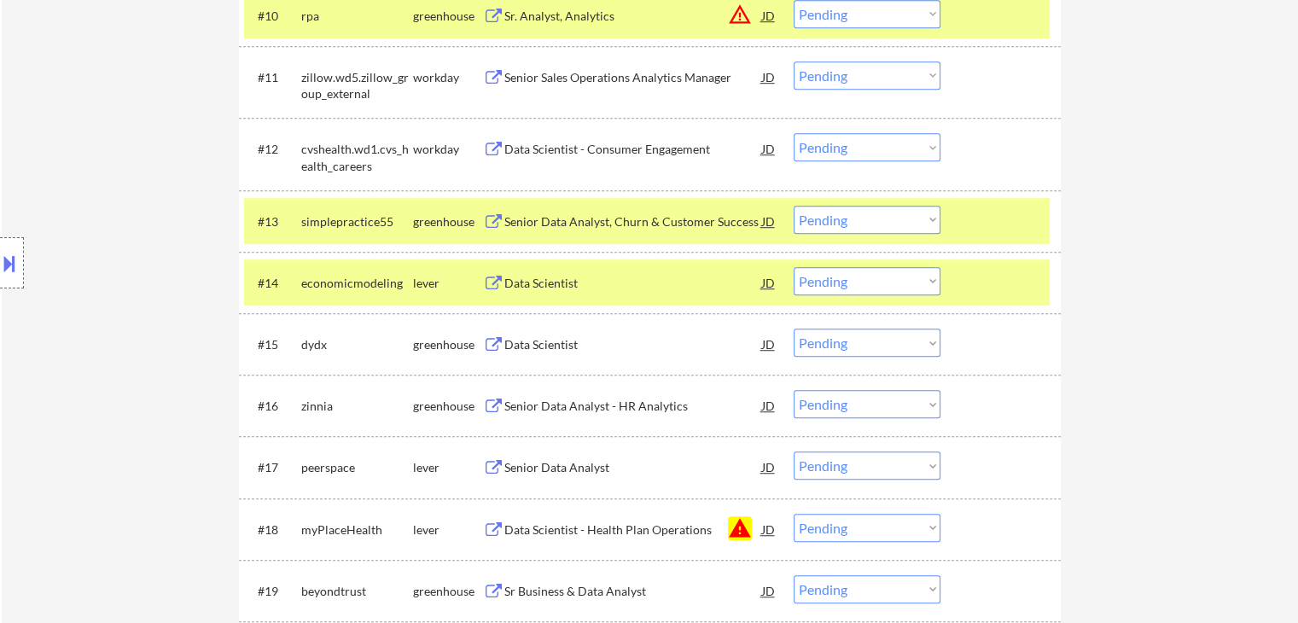
scroll to position [1195, 0]
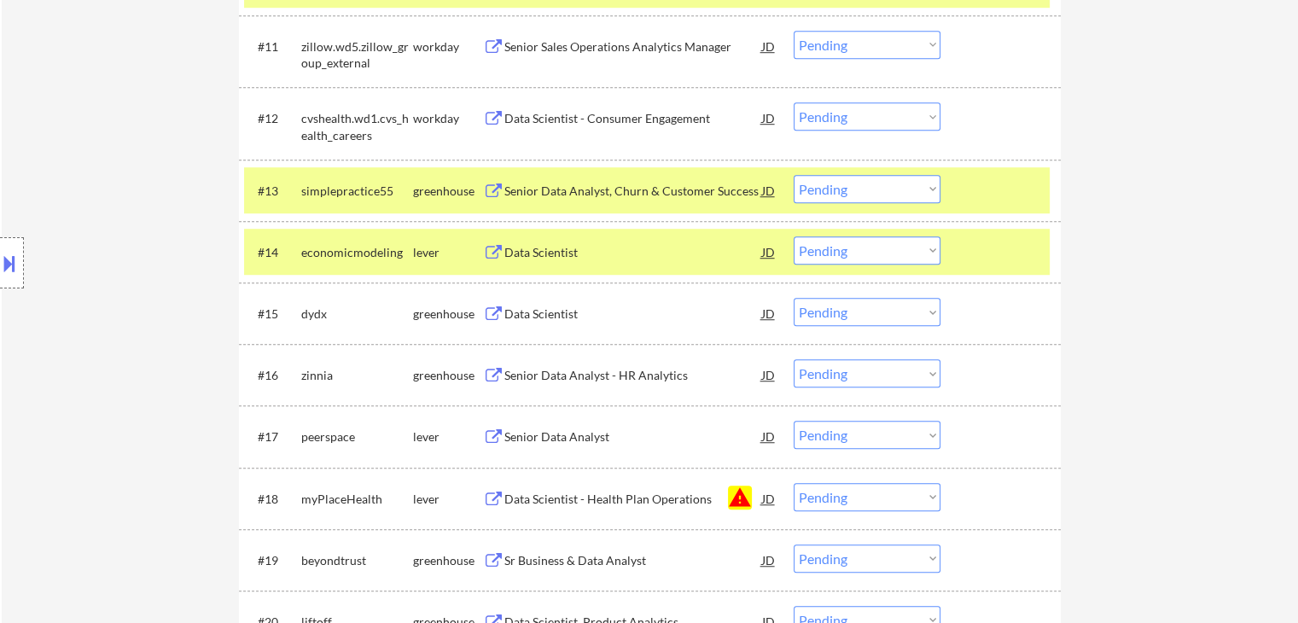
click at [550, 314] on div "Data Scientist" at bounding box center [633, 314] width 258 height 17
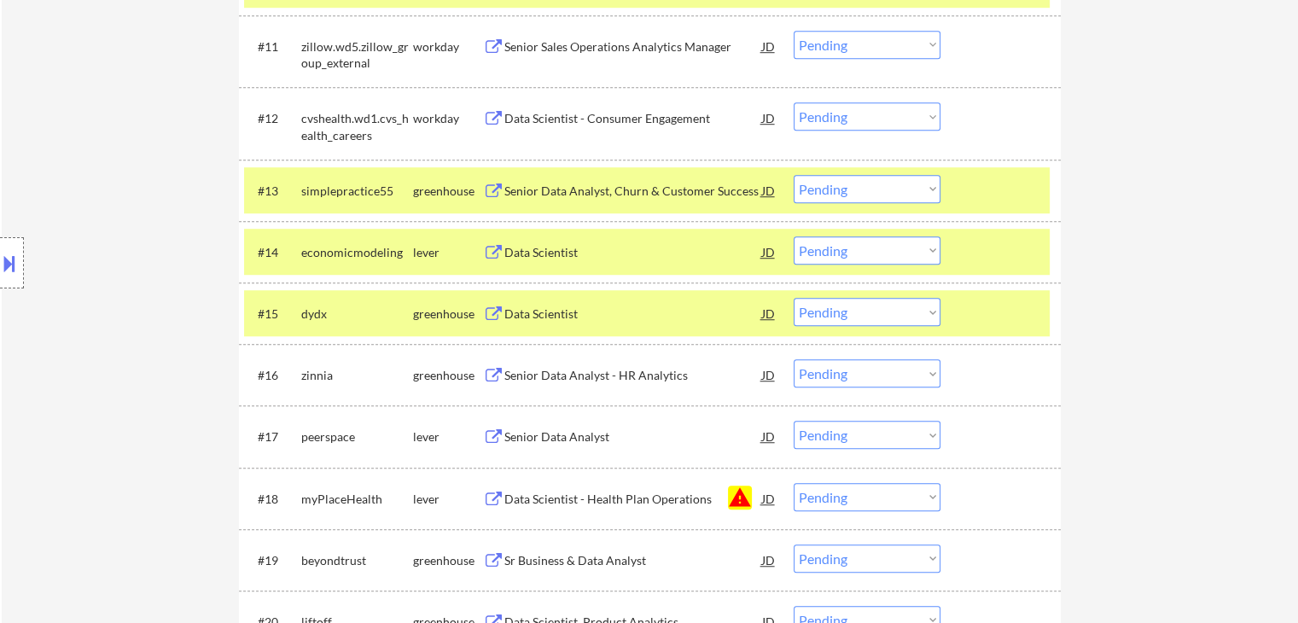
click at [558, 374] on div "Senior Data Analyst - HR Analytics" at bounding box center [633, 375] width 258 height 17
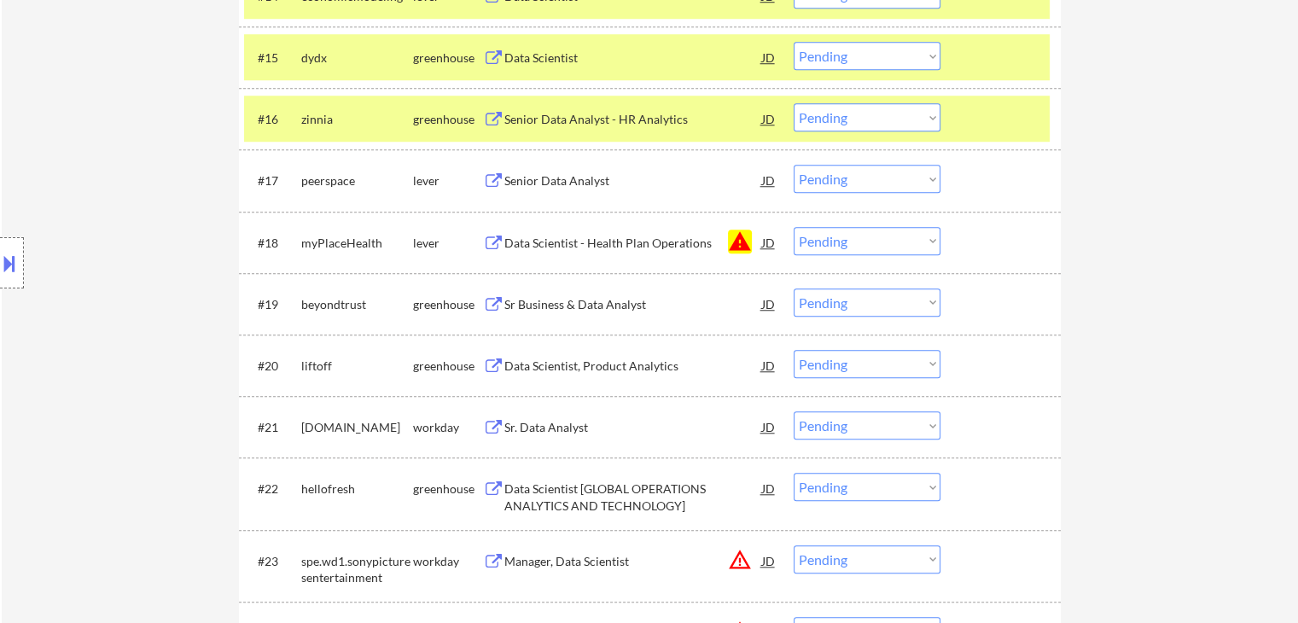
click at [550, 176] on div "Senior Data Analyst" at bounding box center [633, 180] width 258 height 17
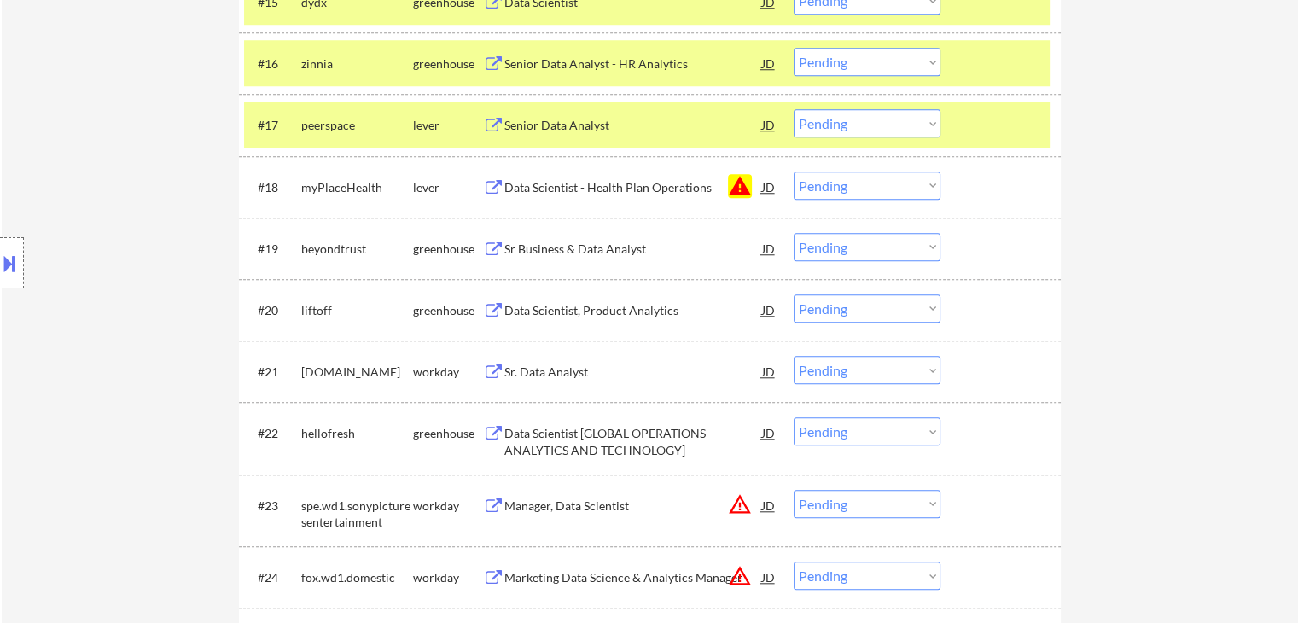
scroll to position [1536, 0]
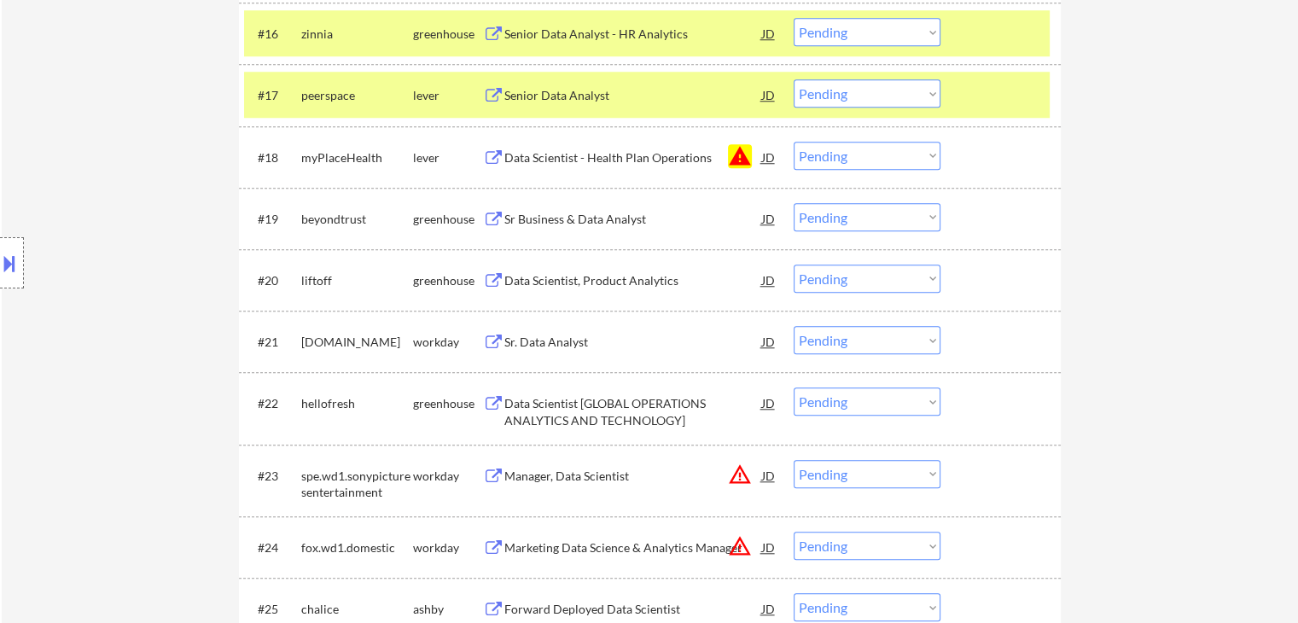
click at [573, 211] on div "Sr Business & Data Analyst" at bounding box center [633, 219] width 258 height 17
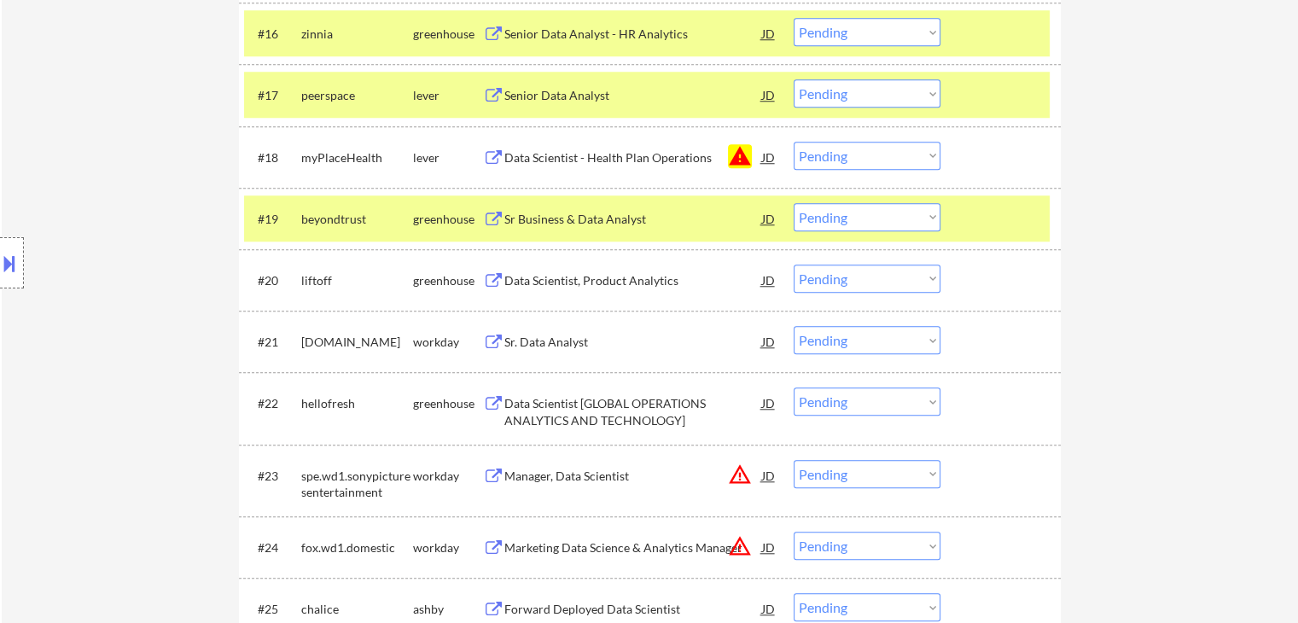
click at [555, 283] on div "Data Scientist, Product Analytics" at bounding box center [633, 280] width 258 height 17
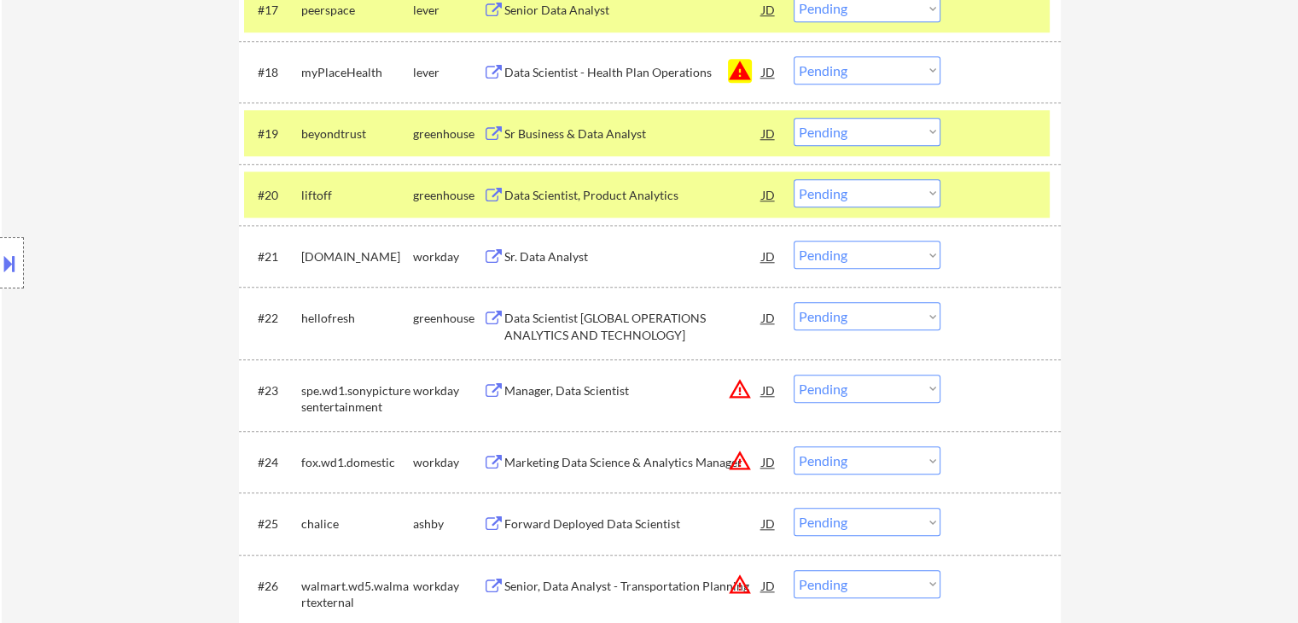
click at [584, 318] on div "Data Scientist [GLOBAL OPERATIONS ANALYTICS AND TECHNOLOGY]" at bounding box center [633, 326] width 258 height 33
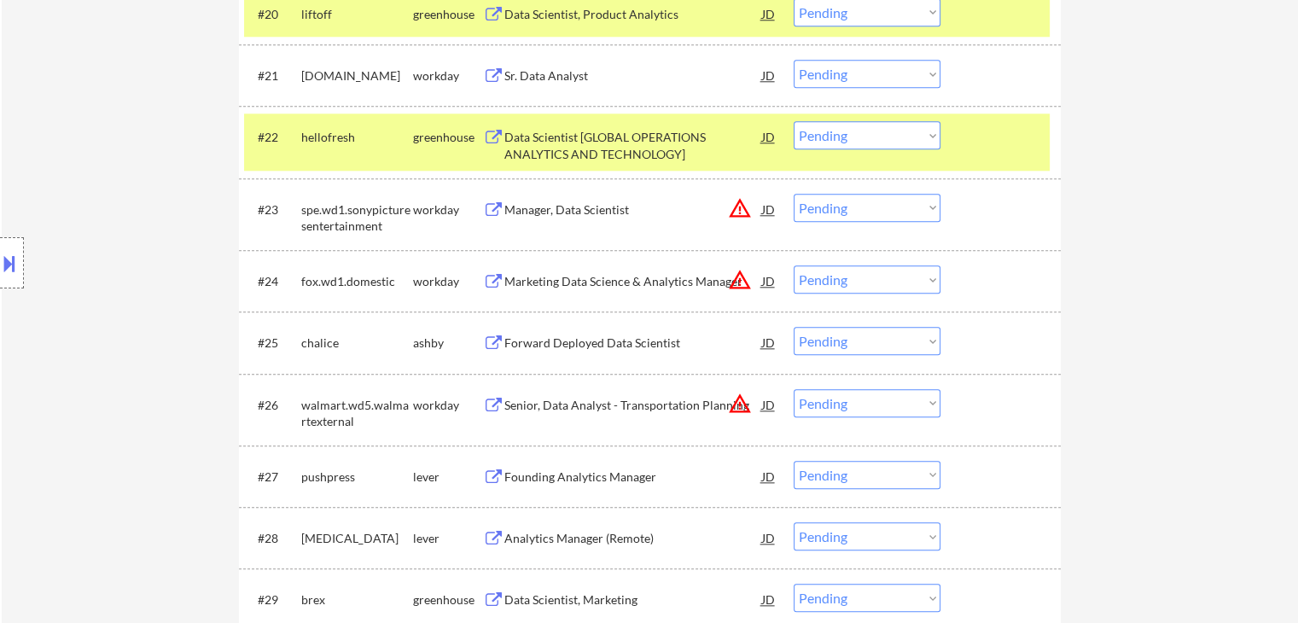
scroll to position [1878, 0]
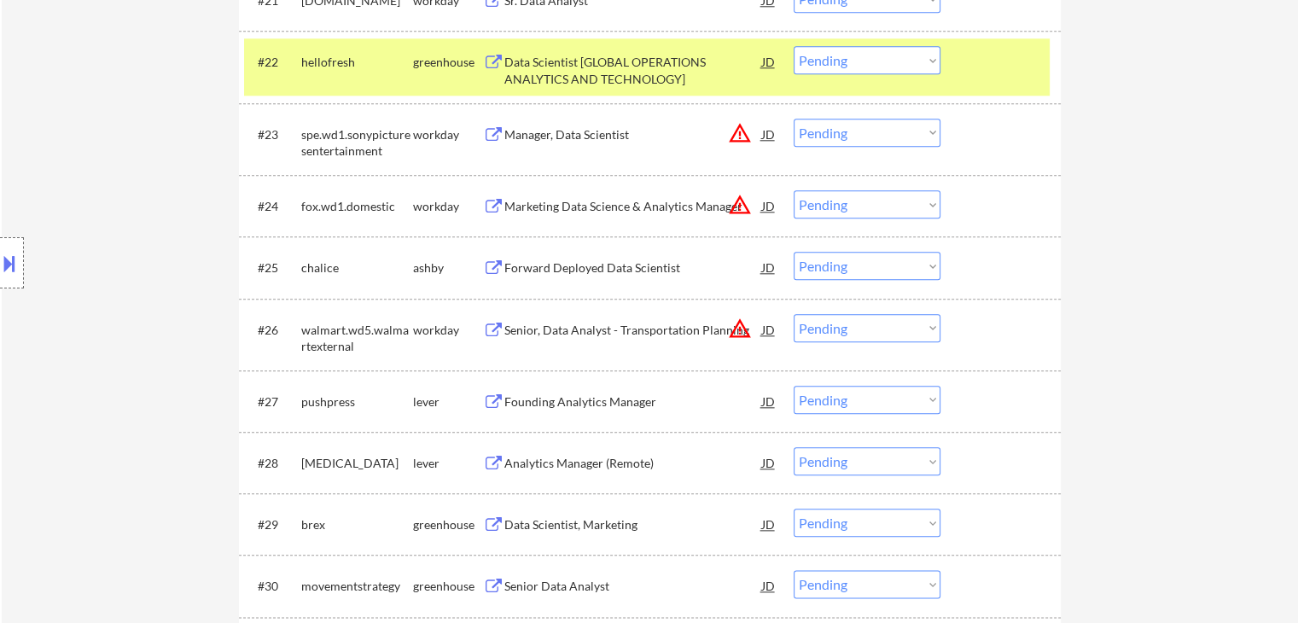
click at [563, 271] on div "Forward Deployed Data Scientist" at bounding box center [633, 267] width 258 height 17
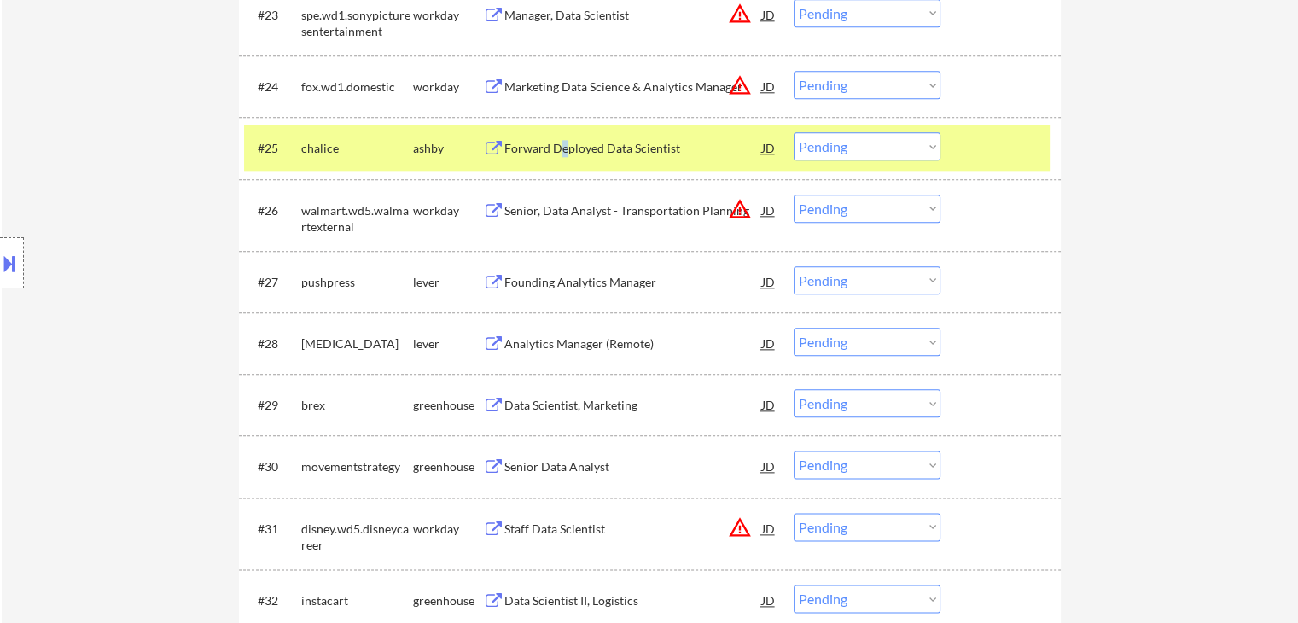
scroll to position [2048, 0]
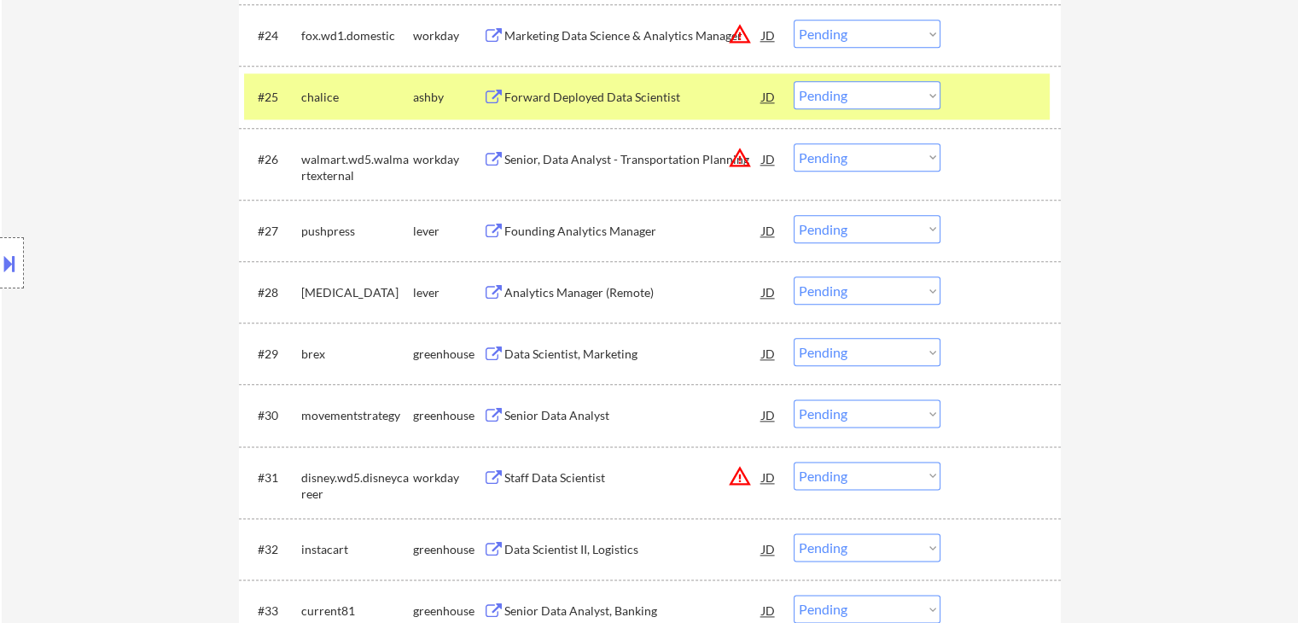
click at [570, 241] on div "Founding Analytics Manager" at bounding box center [633, 230] width 258 height 31
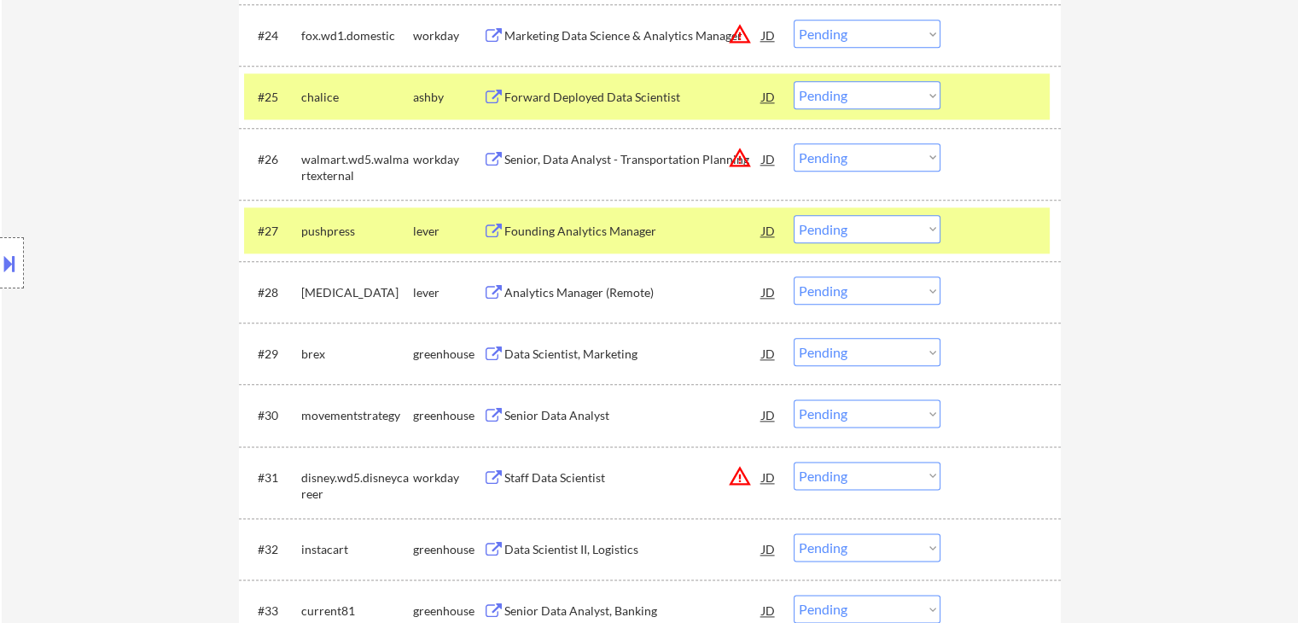
click at [550, 301] on div "Analytics Manager (Remote)" at bounding box center [633, 292] width 258 height 31
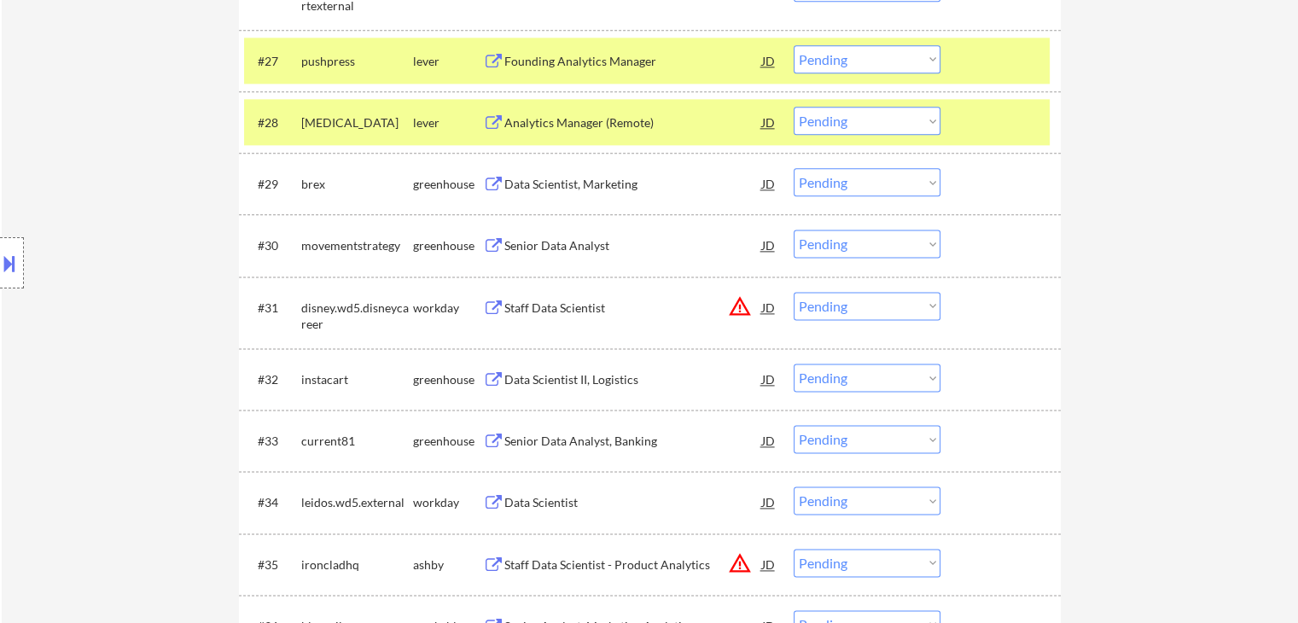
scroll to position [2219, 0]
click at [550, 178] on div "Data Scientist, Marketing" at bounding box center [633, 183] width 258 height 17
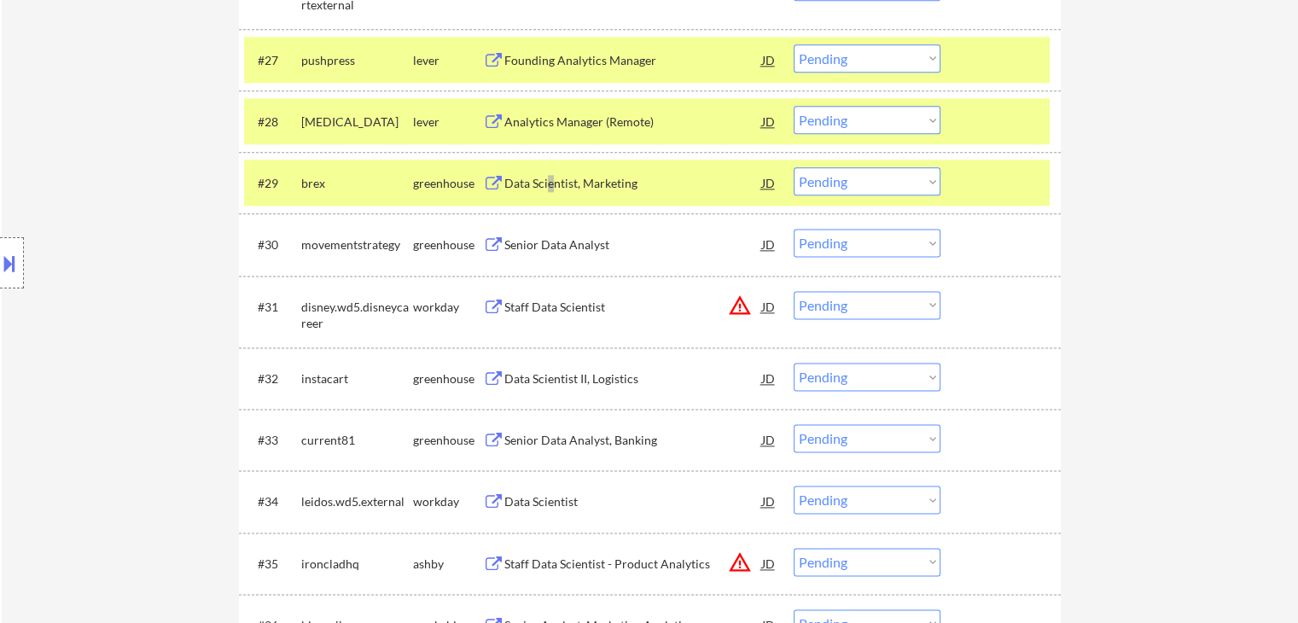
scroll to position [282, 0]
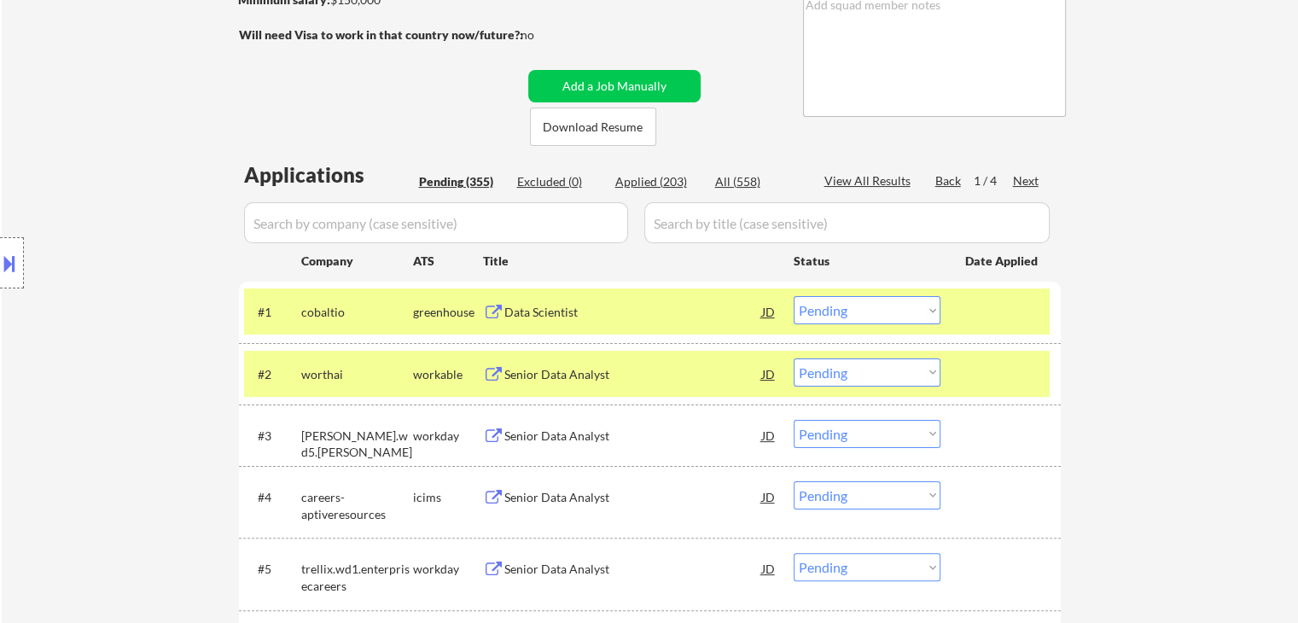
drag, startPoint x: 901, startPoint y: 311, endPoint x: 874, endPoint y: 305, distance: 28.0
click at [901, 311] on select "Choose an option... Pending Applied Excluded (Questions) Excluded (Expired) Exc…" at bounding box center [867, 310] width 147 height 28
click at [794, 296] on select "Choose an option... Pending Applied Excluded (Questions) Excluded (Expired) Exc…" at bounding box center [867, 310] width 147 height 28
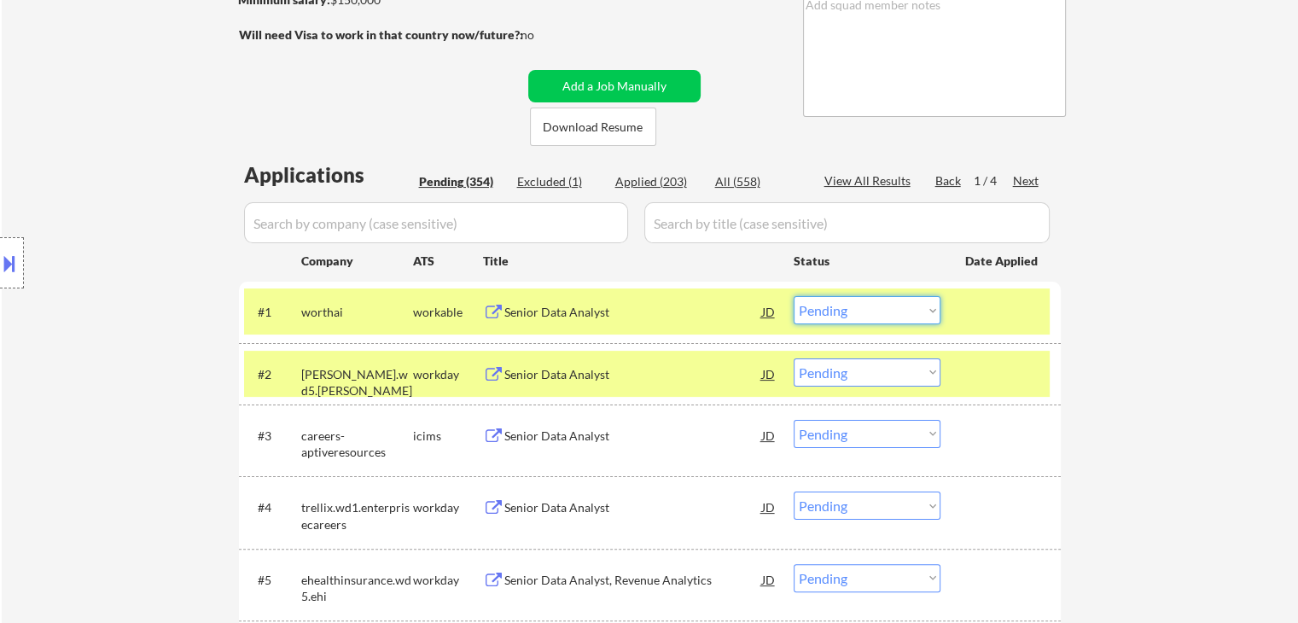
drag, startPoint x: 914, startPoint y: 311, endPoint x: 904, endPoint y: 306, distance: 11.9
click at [914, 311] on select "Choose an option... Pending Applied Excluded (Questions) Excluded (Expired) Exc…" at bounding box center [867, 310] width 147 height 28
click at [794, 296] on select "Choose an option... Pending Applied Excluded (Questions) Excluded (Expired) Exc…" at bounding box center [867, 310] width 147 height 28
select select ""pending""
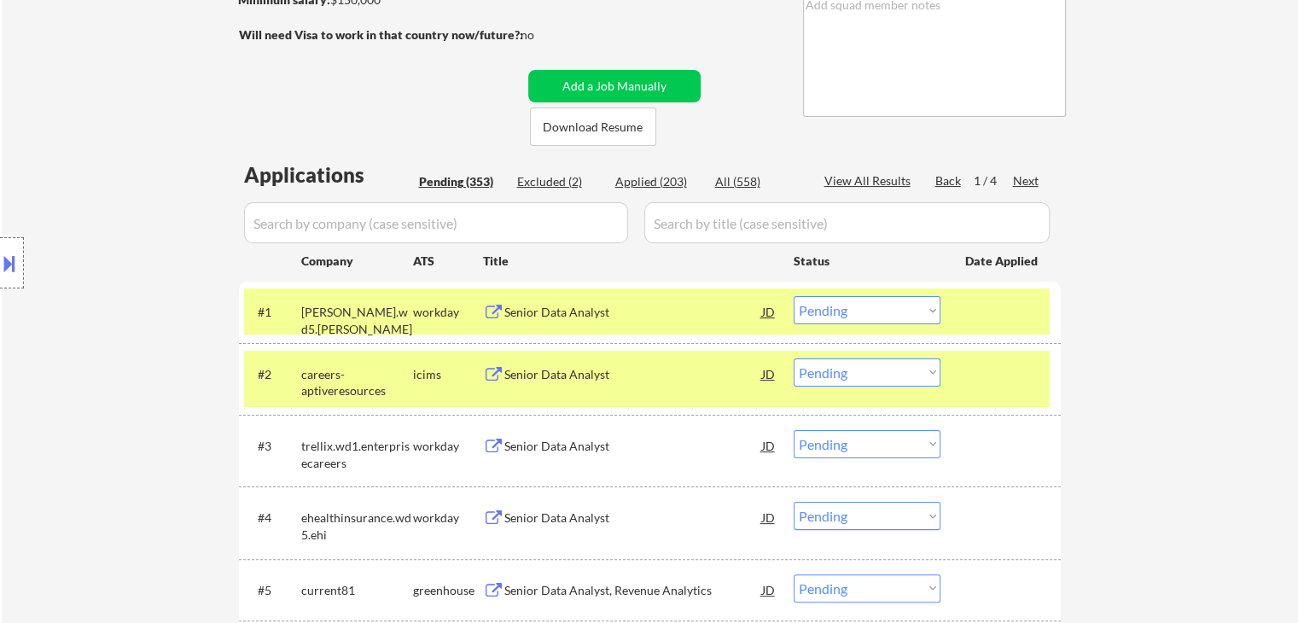
scroll to position [621, 0]
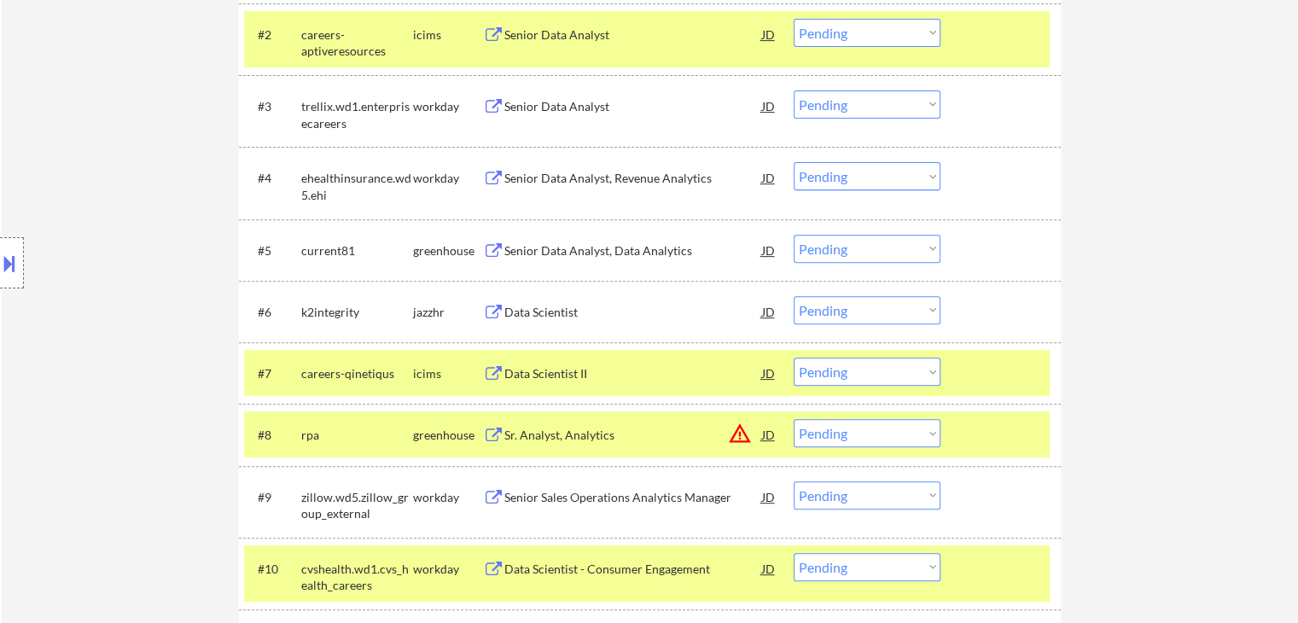
drag, startPoint x: 880, startPoint y: 312, endPoint x: 858, endPoint y: 298, distance: 26.5
click at [880, 312] on select "Choose an option... Pending Applied Excluded (Questions) Excluded (Expired) Exc…" at bounding box center [867, 310] width 147 height 28
click at [794, 296] on select "Choose an option... Pending Applied Excluded (Questions) Excluded (Expired) Exc…" at bounding box center [867, 310] width 147 height 28
select select ""pending""
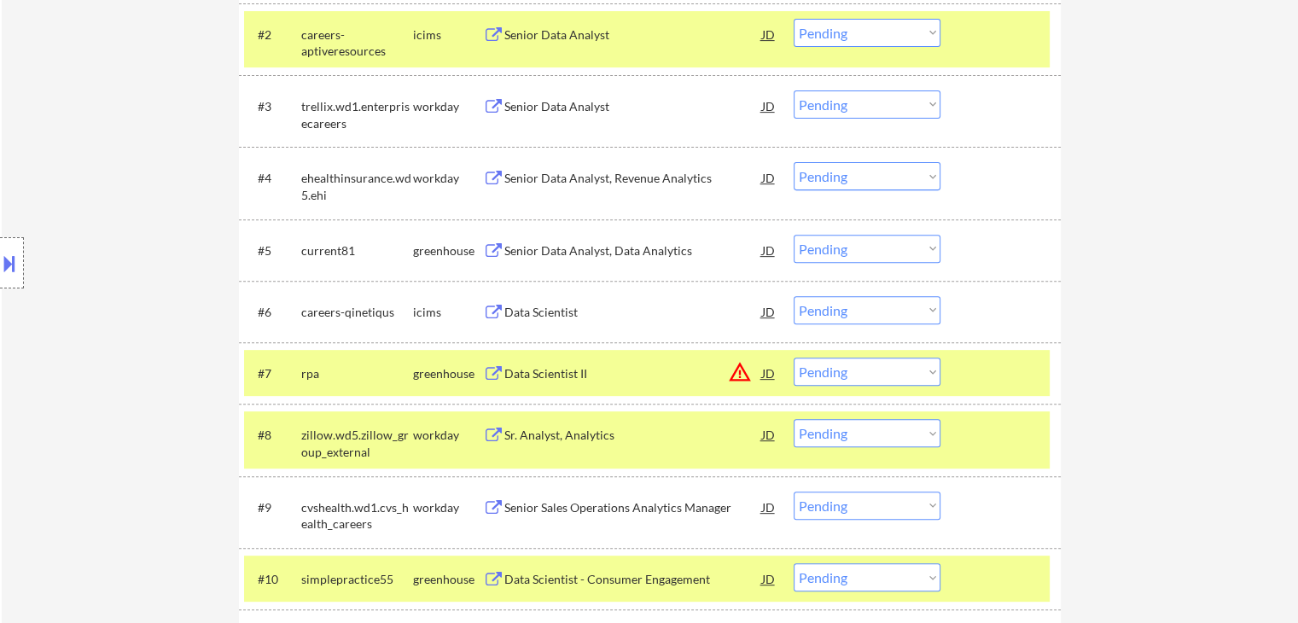
click at [0, 264] on button at bounding box center [9, 263] width 19 height 28
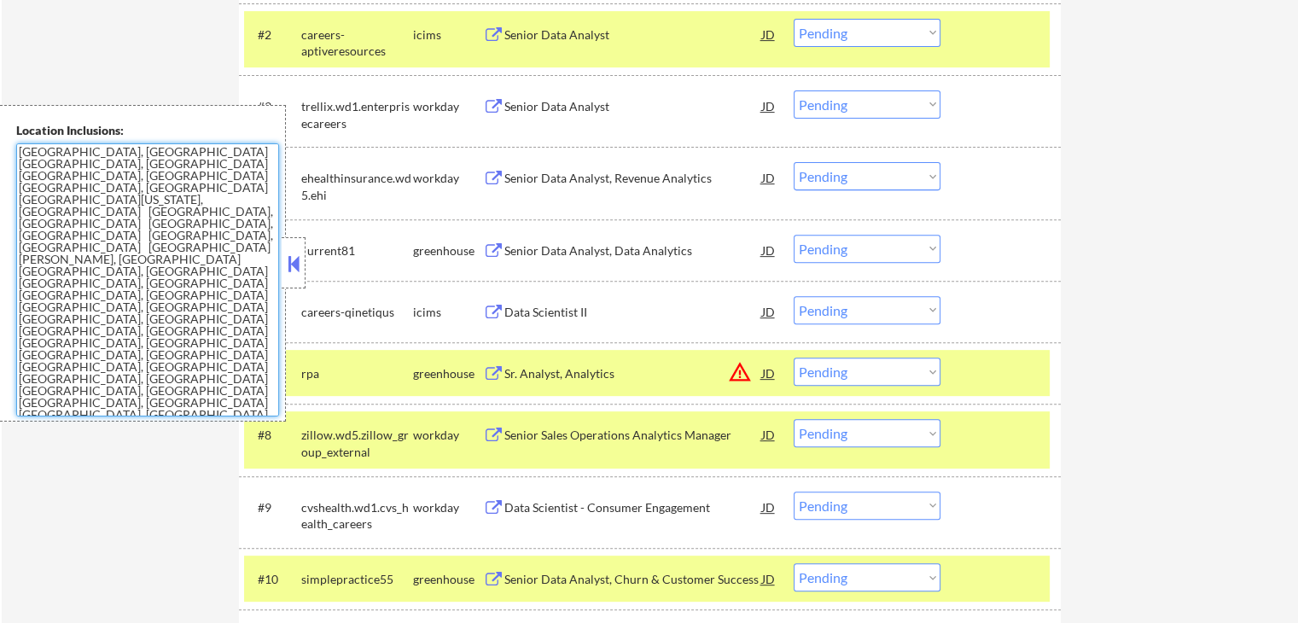
drag, startPoint x: 235, startPoint y: 294, endPoint x: 0, endPoint y: 148, distance: 276.8
click at [0, 148] on div "Location Inclusions: [GEOGRAPHIC_DATA], [GEOGRAPHIC_DATA] [GEOGRAPHIC_DATA], [G…" at bounding box center [143, 263] width 286 height 317
click at [292, 277] on div at bounding box center [294, 262] width 24 height 51
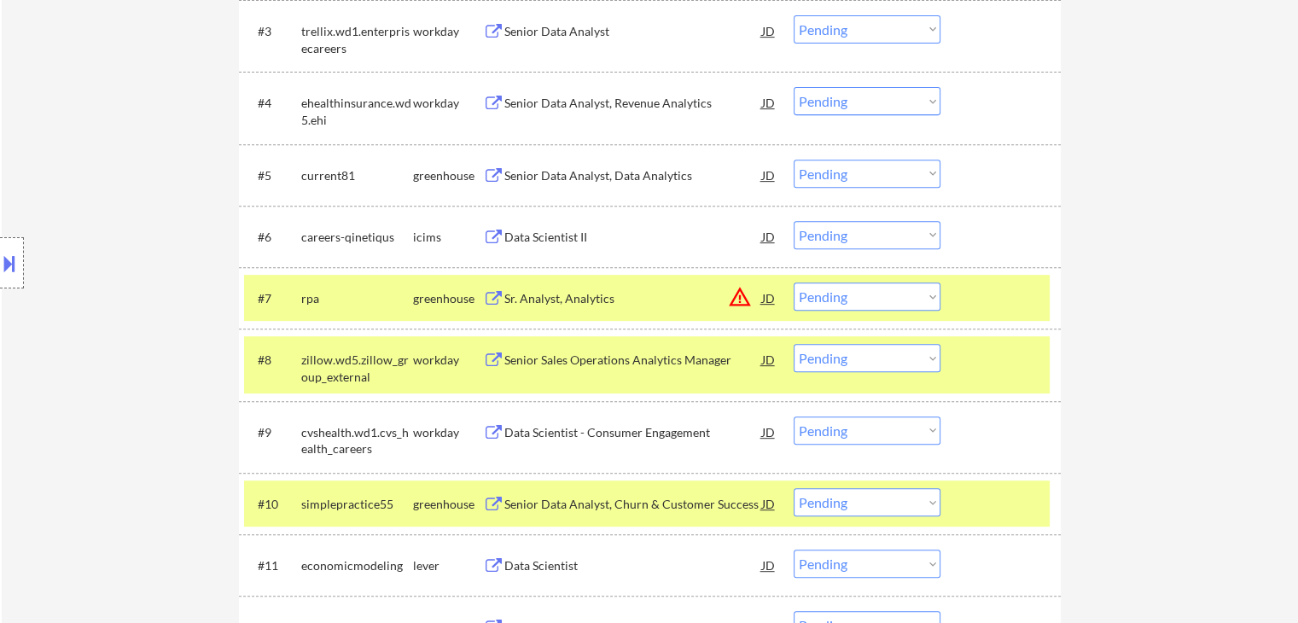
scroll to position [707, 0]
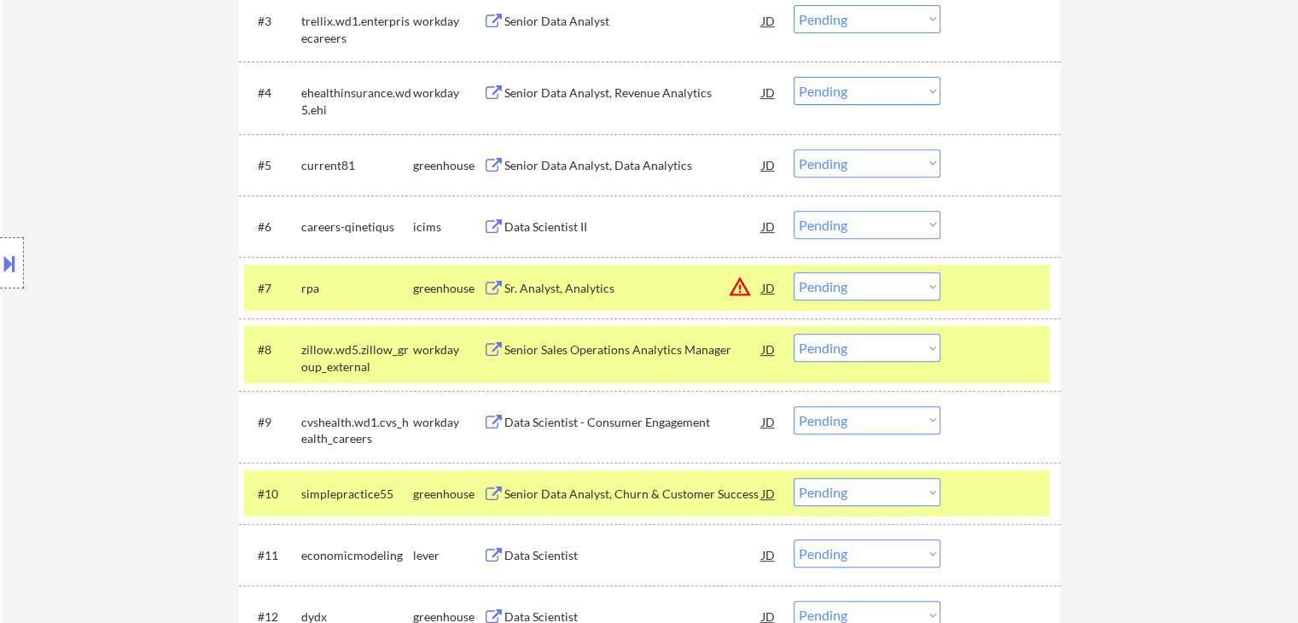
drag, startPoint x: 897, startPoint y: 293, endPoint x: 882, endPoint y: 289, distance: 14.9
click at [897, 293] on select "Choose an option... Pending Applied Excluded (Questions) Excluded (Expired) Exc…" at bounding box center [867, 286] width 147 height 28
click at [794, 272] on select "Choose an option... Pending Applied Excluded (Questions) Excluded (Expired) Exc…" at bounding box center [867, 286] width 147 height 28
select select ""pending""
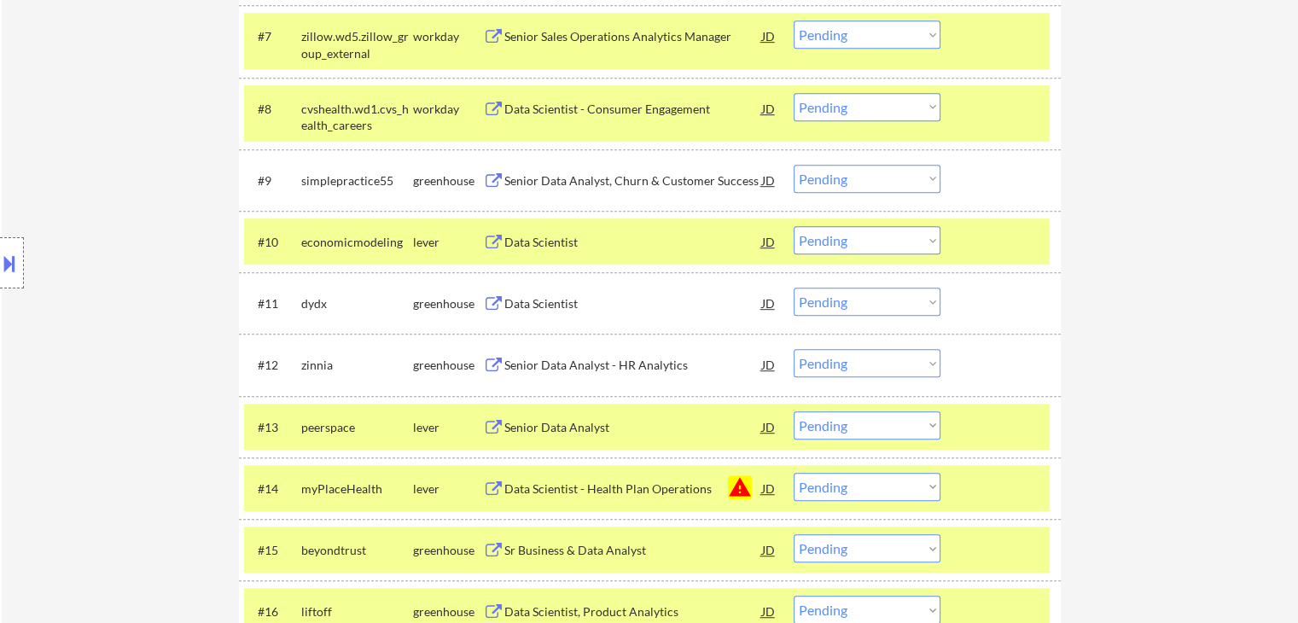
scroll to position [964, 0]
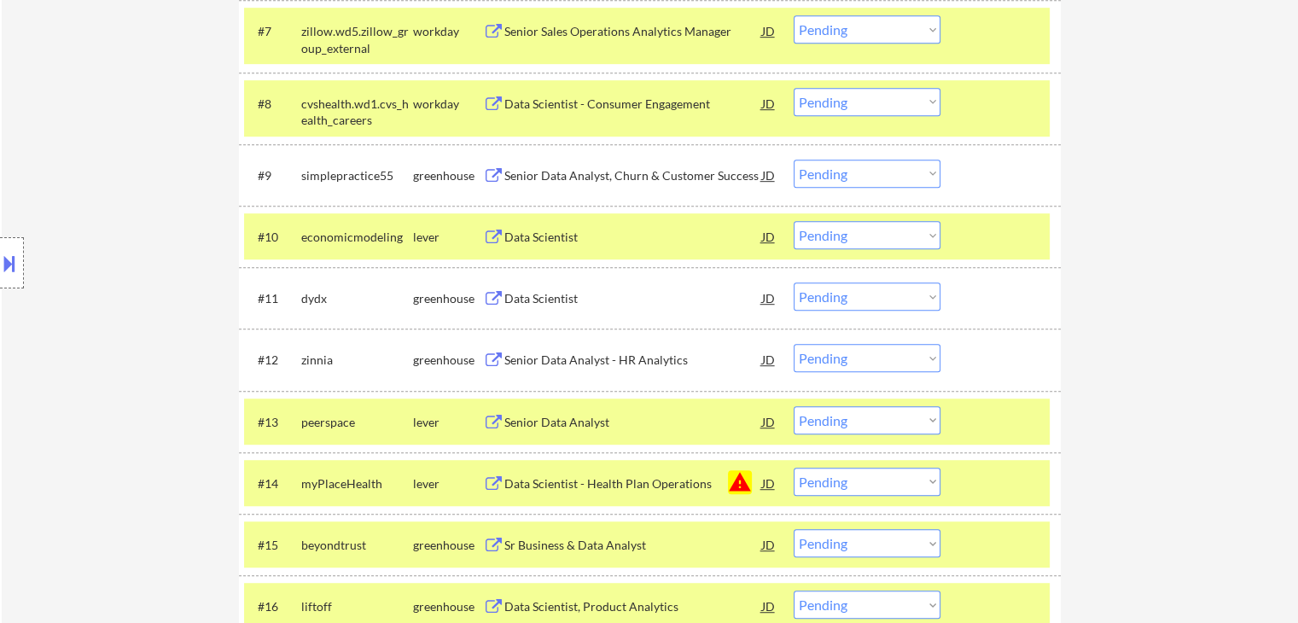
drag, startPoint x: 865, startPoint y: 359, endPoint x: 852, endPoint y: 352, distance: 15.3
click at [865, 359] on select "Choose an option... Pending Applied Excluded (Questions) Excluded (Expired) Exc…" at bounding box center [867, 358] width 147 height 28
click at [794, 344] on select "Choose an option... Pending Applied Excluded (Questions) Excluded (Expired) Exc…" at bounding box center [867, 358] width 147 height 28
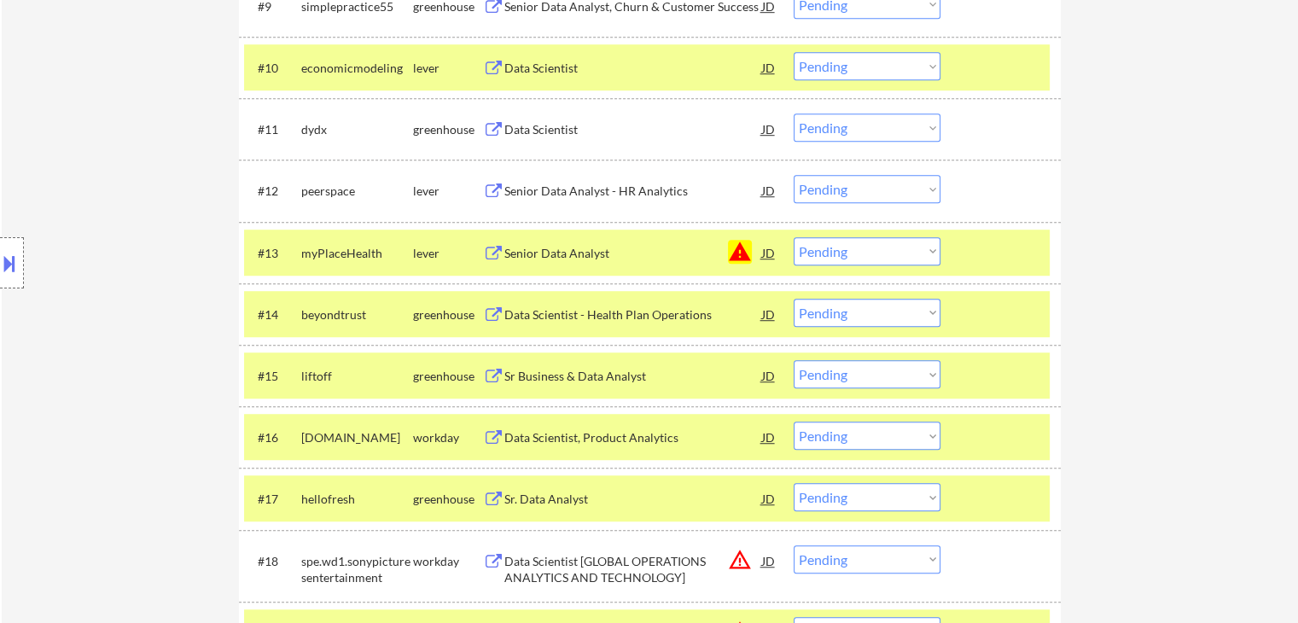
scroll to position [1134, 0]
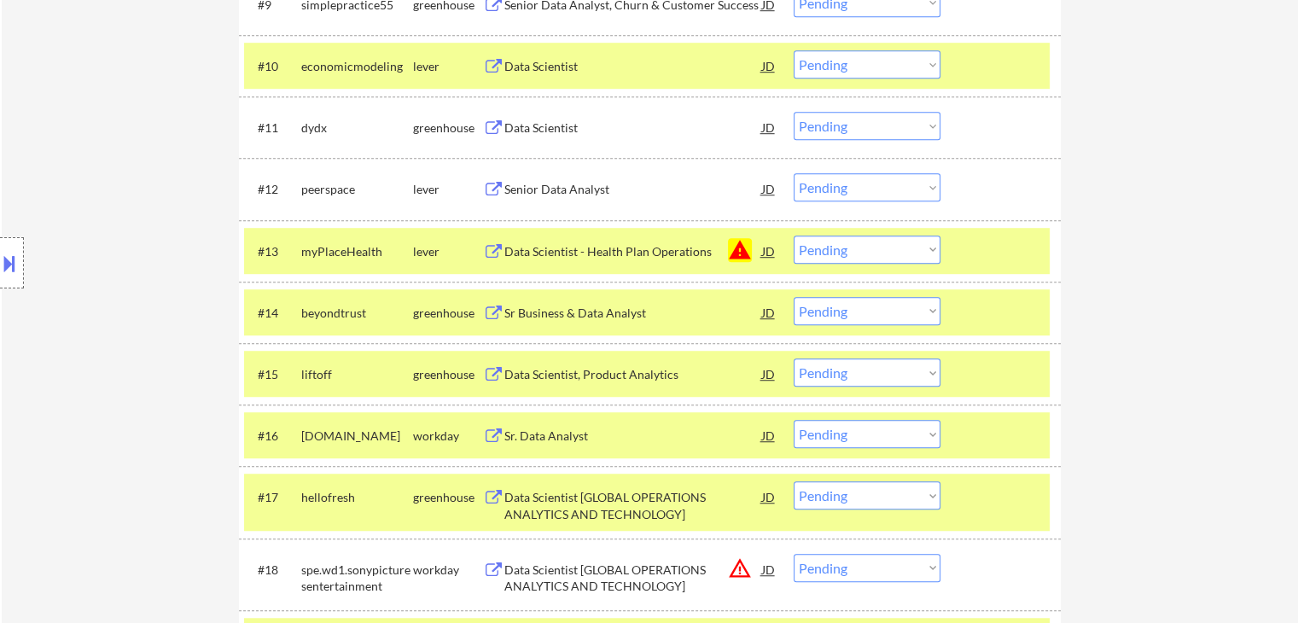
click at [867, 189] on select "Choose an option... Pending Applied Excluded (Questions) Excluded (Expired) Exc…" at bounding box center [867, 187] width 147 height 28
click at [794, 173] on select "Choose an option... Pending Applied Excluded (Questions) Excluded (Expired) Exc…" at bounding box center [867, 187] width 147 height 28
select select ""pending""
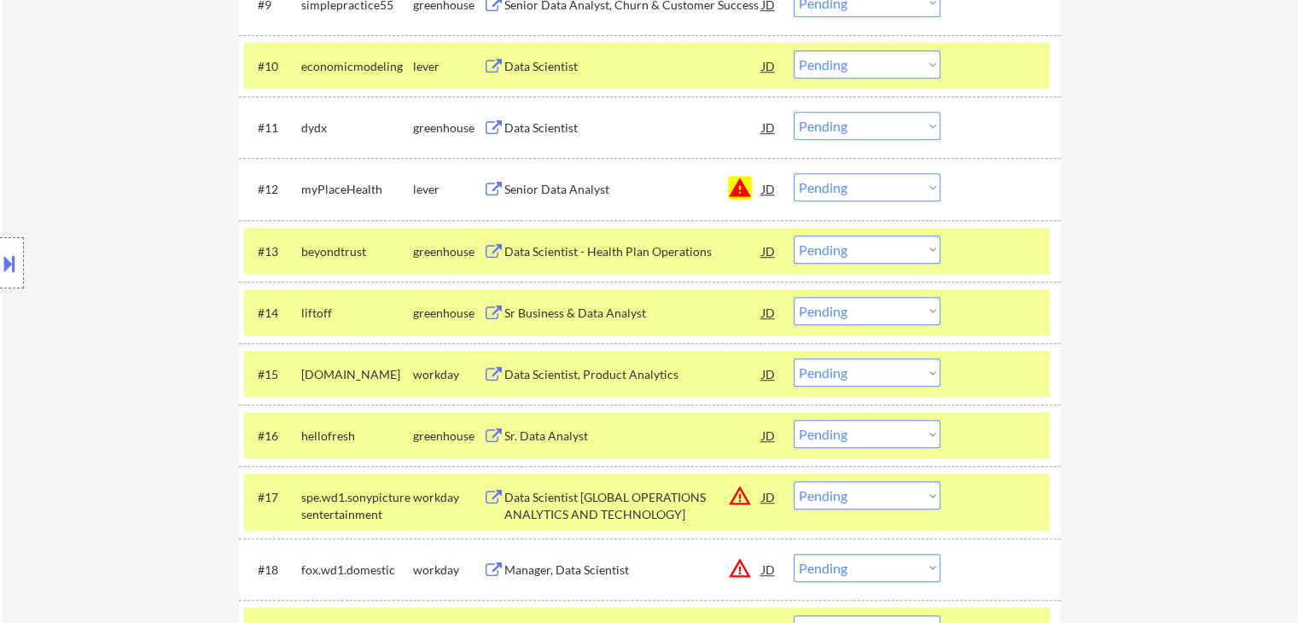
click at [849, 256] on select "Choose an option... Pending Applied Excluded (Questions) Excluded (Expired) Exc…" at bounding box center [867, 250] width 147 height 28
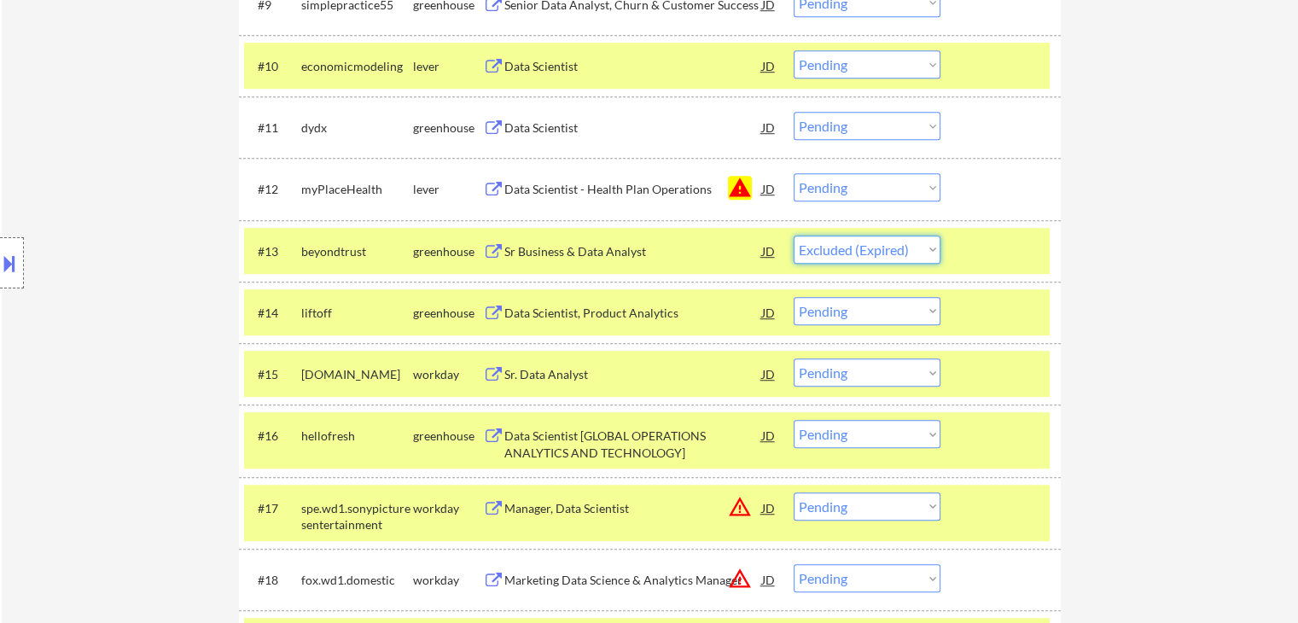
click at [794, 236] on select "Choose an option... Pending Applied Excluded (Questions) Excluded (Expired) Exc…" at bounding box center [867, 250] width 147 height 28
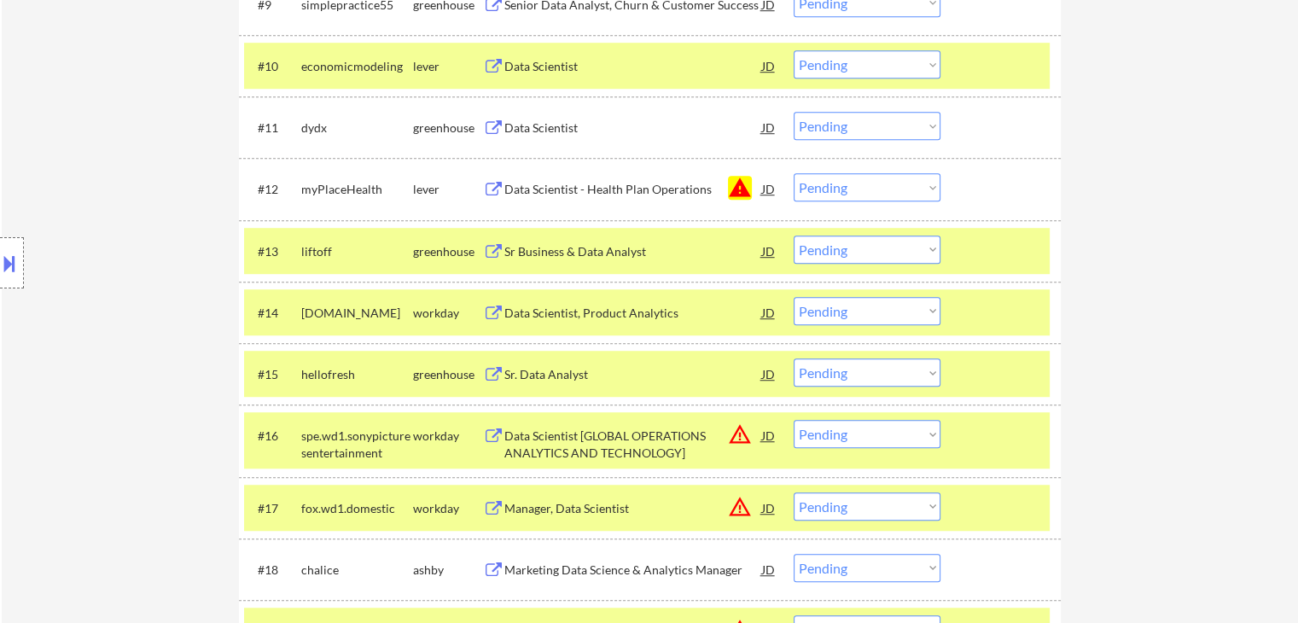
click at [869, 252] on select "Choose an option... Pending Applied Excluded (Questions) Excluded (Expired) Exc…" at bounding box center [867, 250] width 147 height 28
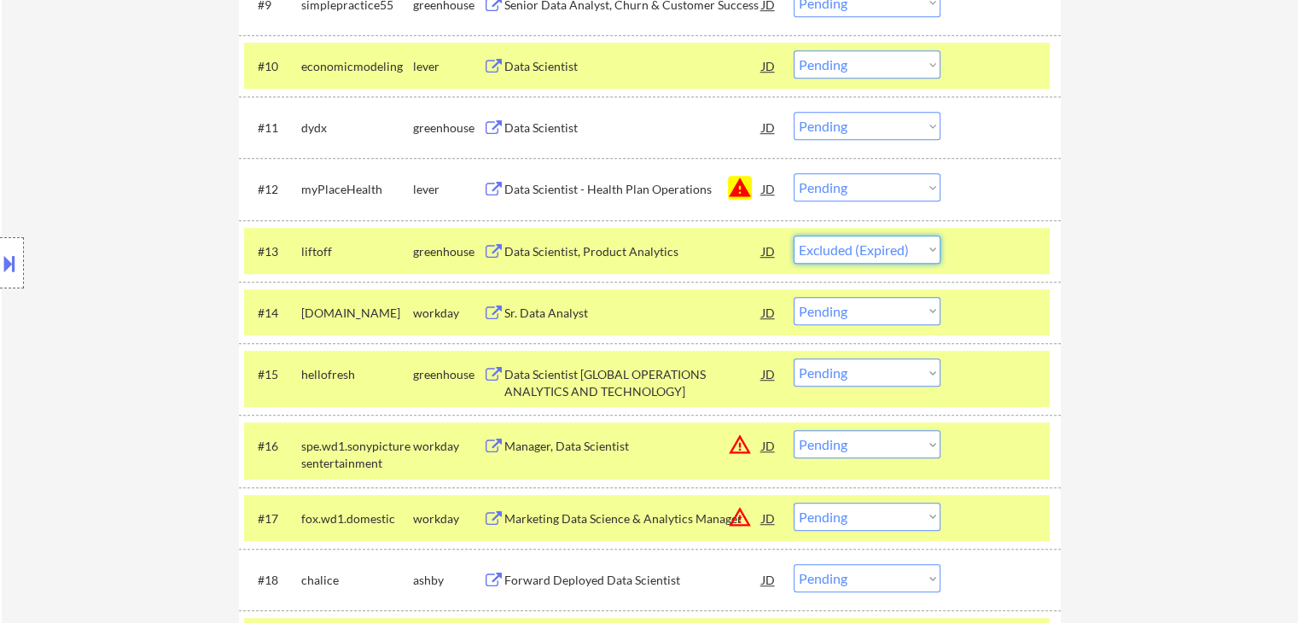
click at [794, 236] on select "Choose an option... Pending Applied Excluded (Questions) Excluded (Expired) Exc…" at bounding box center [867, 250] width 147 height 28
select select ""pending""
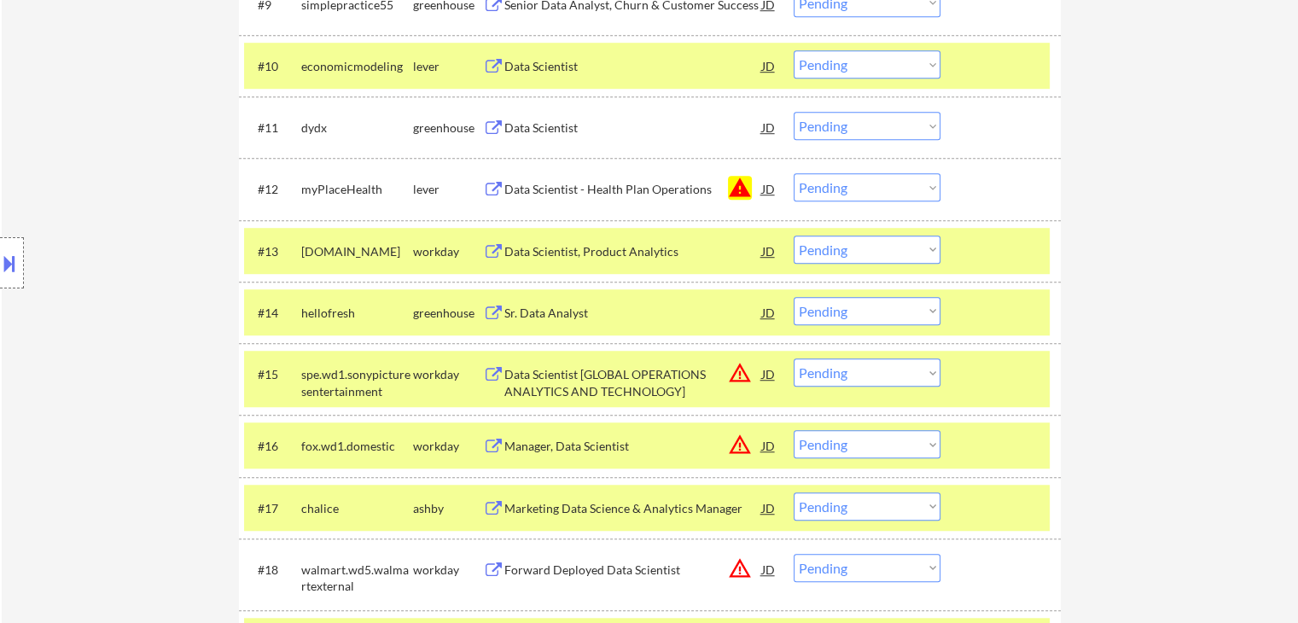
scroll to position [1476, 0]
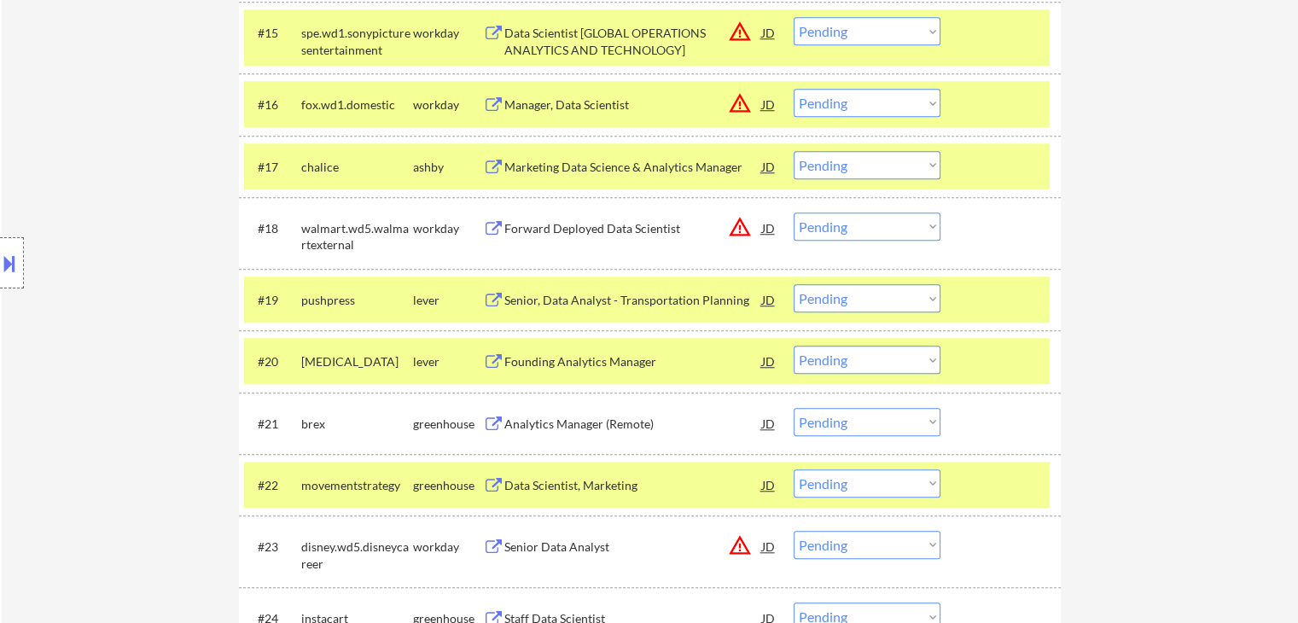
drag, startPoint x: 855, startPoint y: 163, endPoint x: 847, endPoint y: 162, distance: 8.6
click at [855, 163] on select "Choose an option... Pending Applied Excluded (Questions) Excluded (Expired) Exc…" at bounding box center [867, 165] width 147 height 28
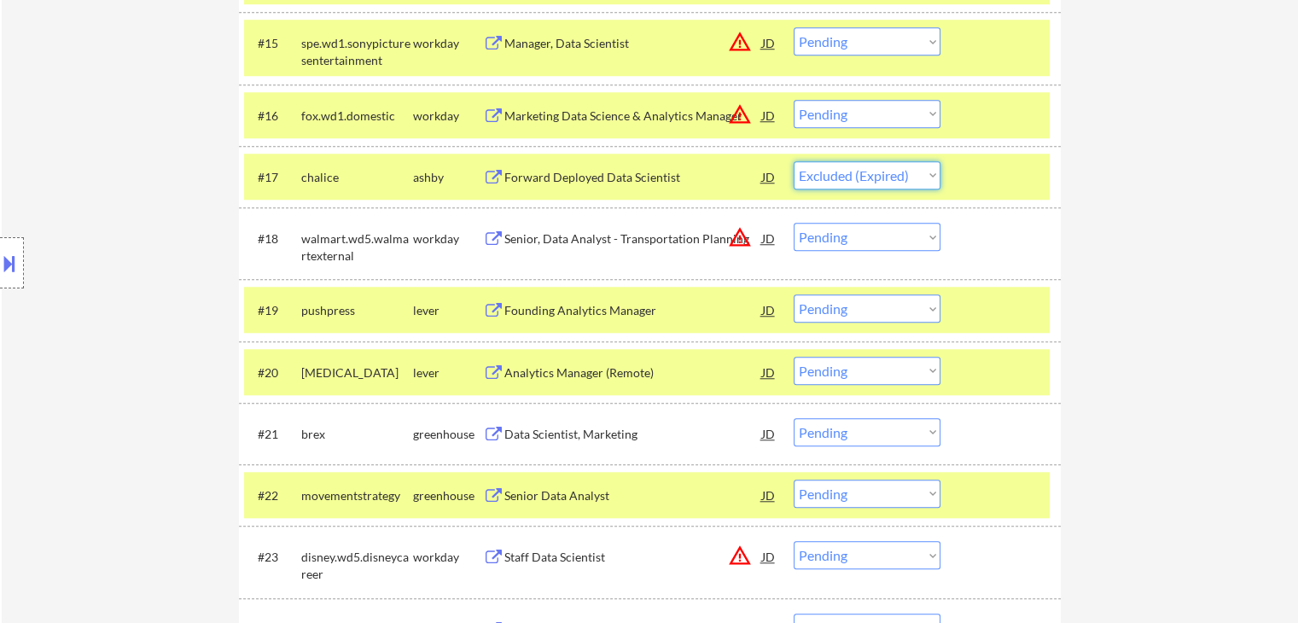
click at [794, 161] on select "Choose an option... Pending Applied Excluded (Questions) Excluded (Expired) Exc…" at bounding box center [867, 175] width 147 height 28
select select ""pending""
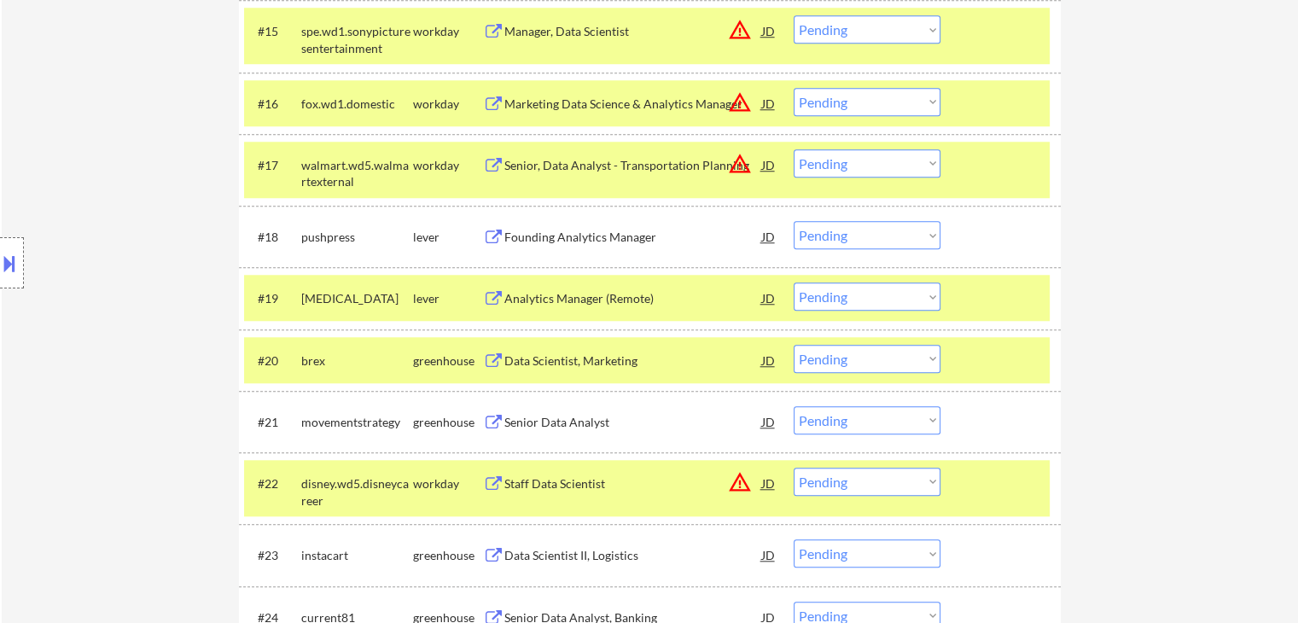
scroll to position [1561, 0]
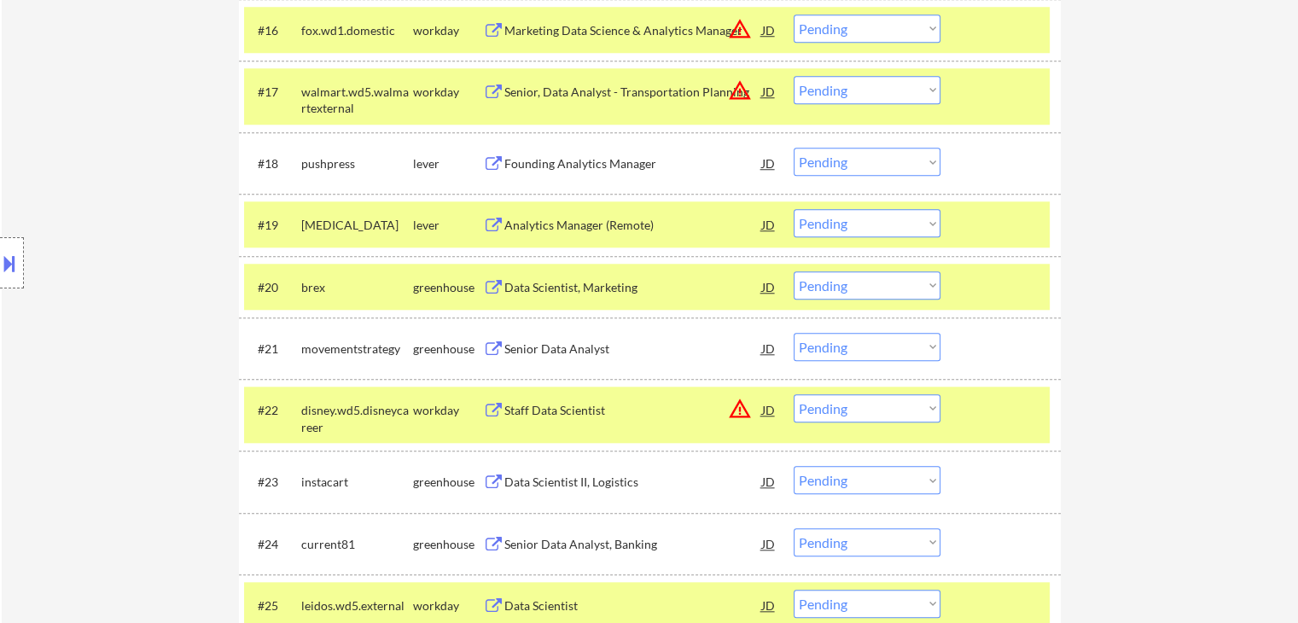
drag, startPoint x: 851, startPoint y: 223, endPoint x: 836, endPoint y: 219, distance: 14.9
click at [851, 223] on select "Choose an option... Pending Applied Excluded (Questions) Excluded (Expired) Exc…" at bounding box center [867, 223] width 147 height 28
click at [794, 209] on select "Choose an option... Pending Applied Excluded (Questions) Excluded (Expired) Exc…" at bounding box center [867, 223] width 147 height 28
select select ""pending""
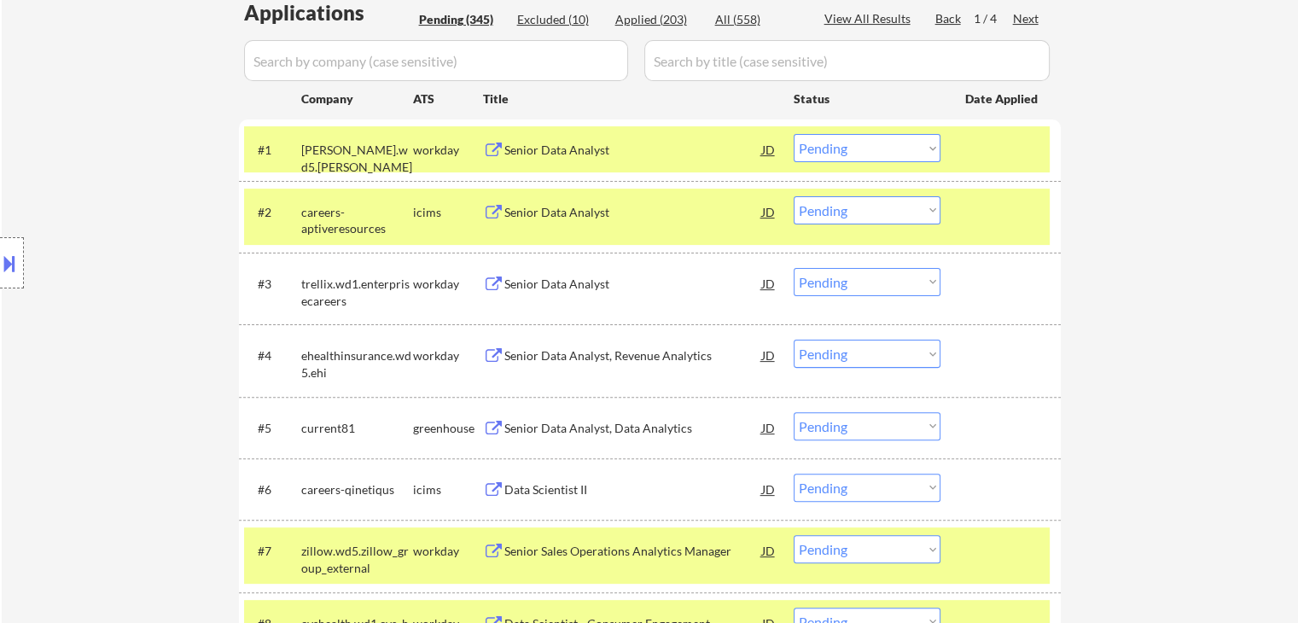
scroll to position [512, 0]
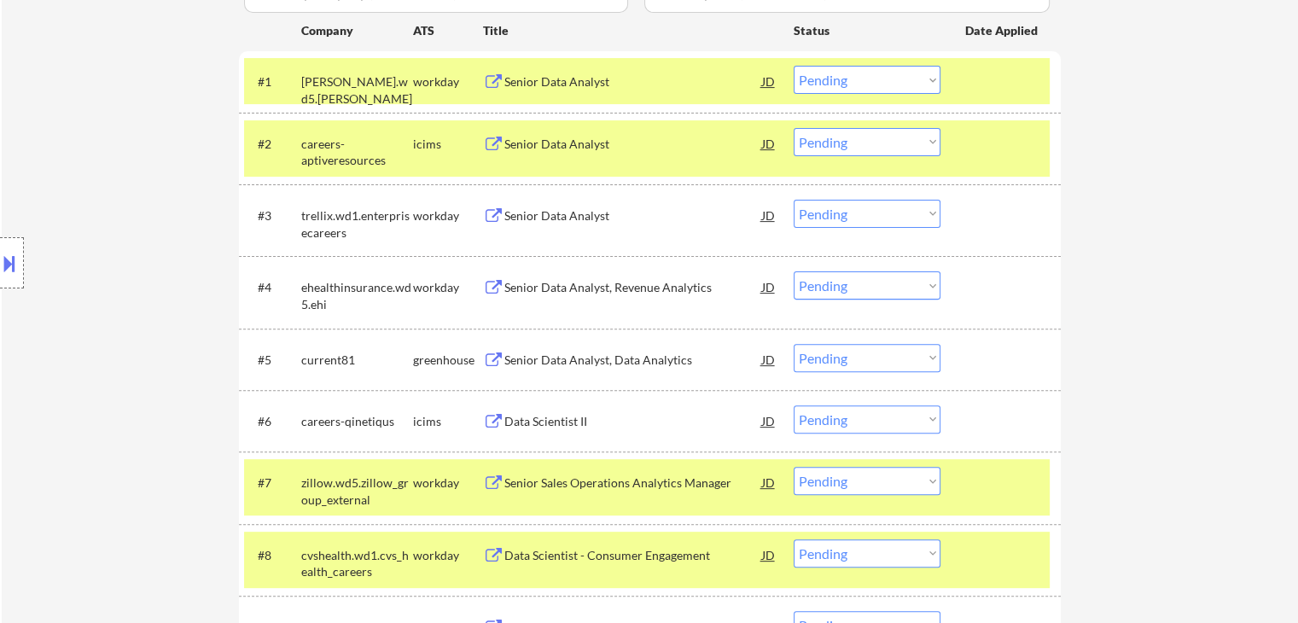
click at [831, 363] on select "Choose an option... Pending Applied Excluded (Questions) Excluded (Expired) Exc…" at bounding box center [867, 358] width 147 height 28
click at [794, 344] on select "Choose an option... Pending Applied Excluded (Questions) Excluded (Expired) Exc…" at bounding box center [867, 358] width 147 height 28
select select ""pending""
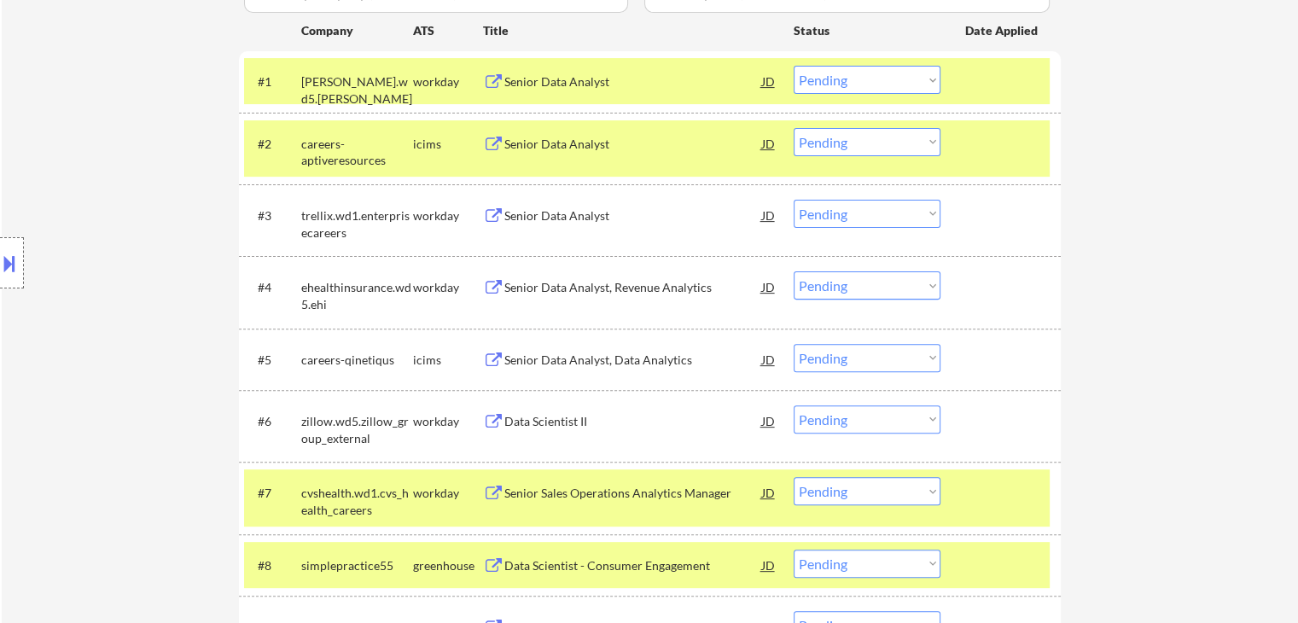
scroll to position [853, 0]
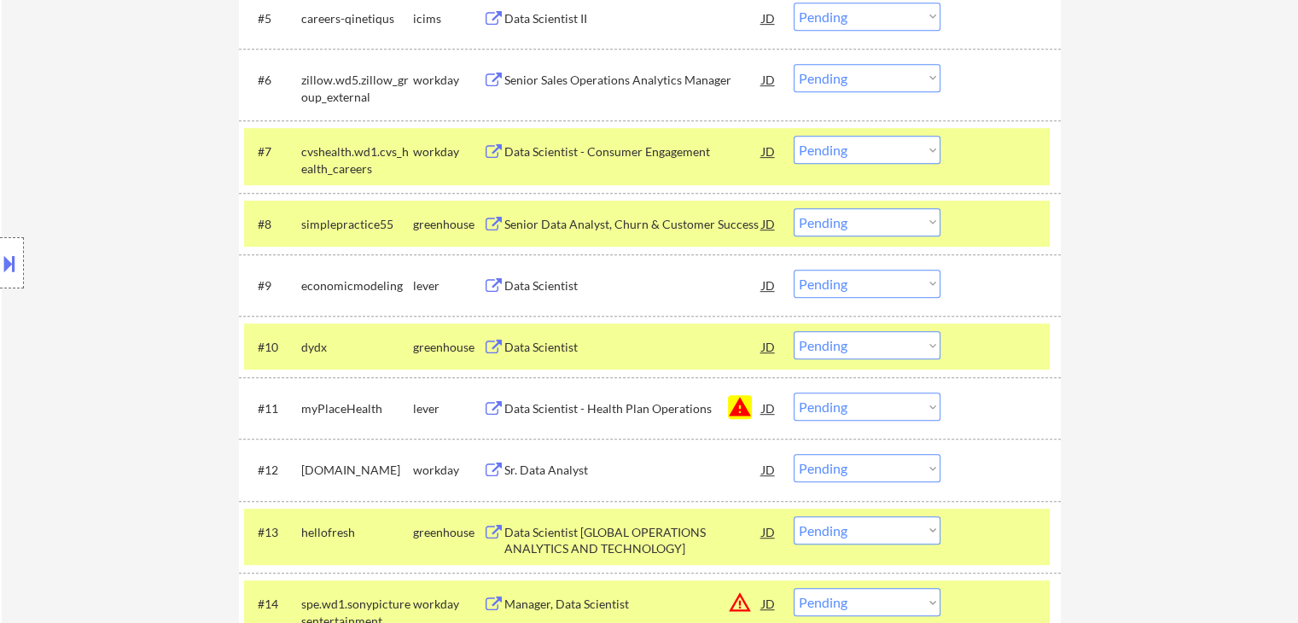
drag, startPoint x: 862, startPoint y: 231, endPoint x: 846, endPoint y: 223, distance: 18.3
click at [862, 231] on select "Choose an option... Pending Applied Excluded (Questions) Excluded (Expired) Exc…" at bounding box center [867, 222] width 147 height 28
click at [794, 208] on select "Choose an option... Pending Applied Excluded (Questions) Excluded (Expired) Exc…" at bounding box center [867, 222] width 147 height 28
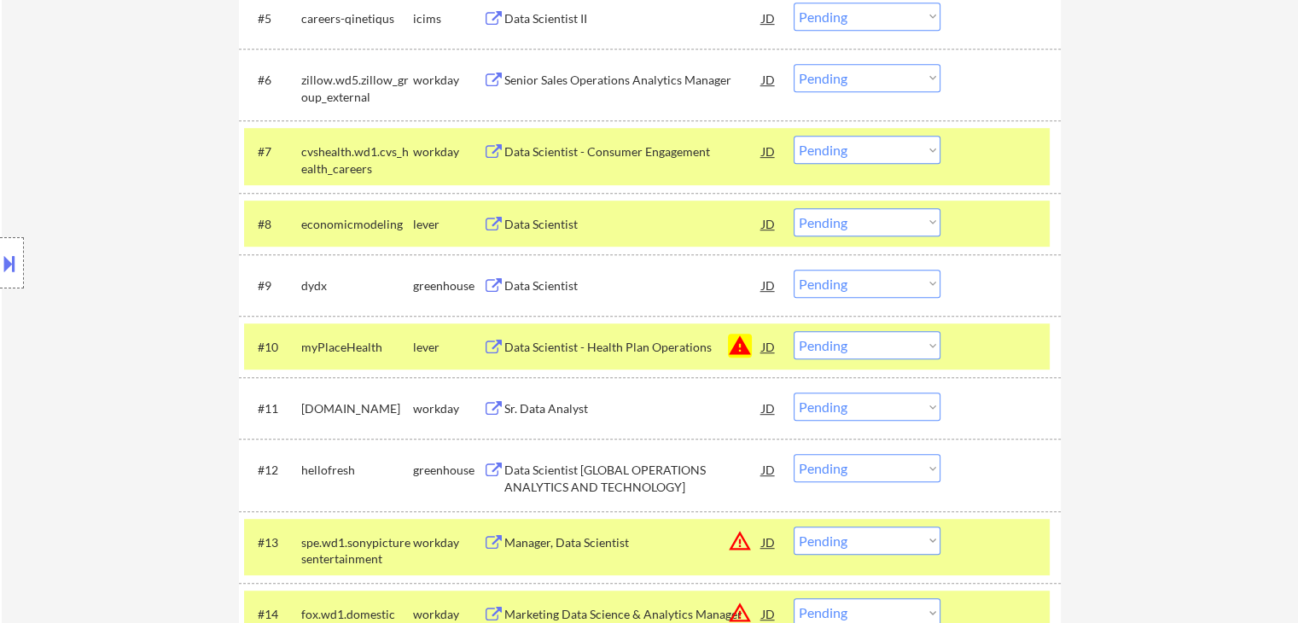
drag, startPoint x: 1166, startPoint y: 323, endPoint x: 1131, endPoint y: 323, distance: 35.0
click at [126, 268] on div "Location Inclusions: [GEOGRAPHIC_DATA], [GEOGRAPHIC_DATA] [GEOGRAPHIC_DATA], [G…" at bounding box center [153, 263] width 306 height 317
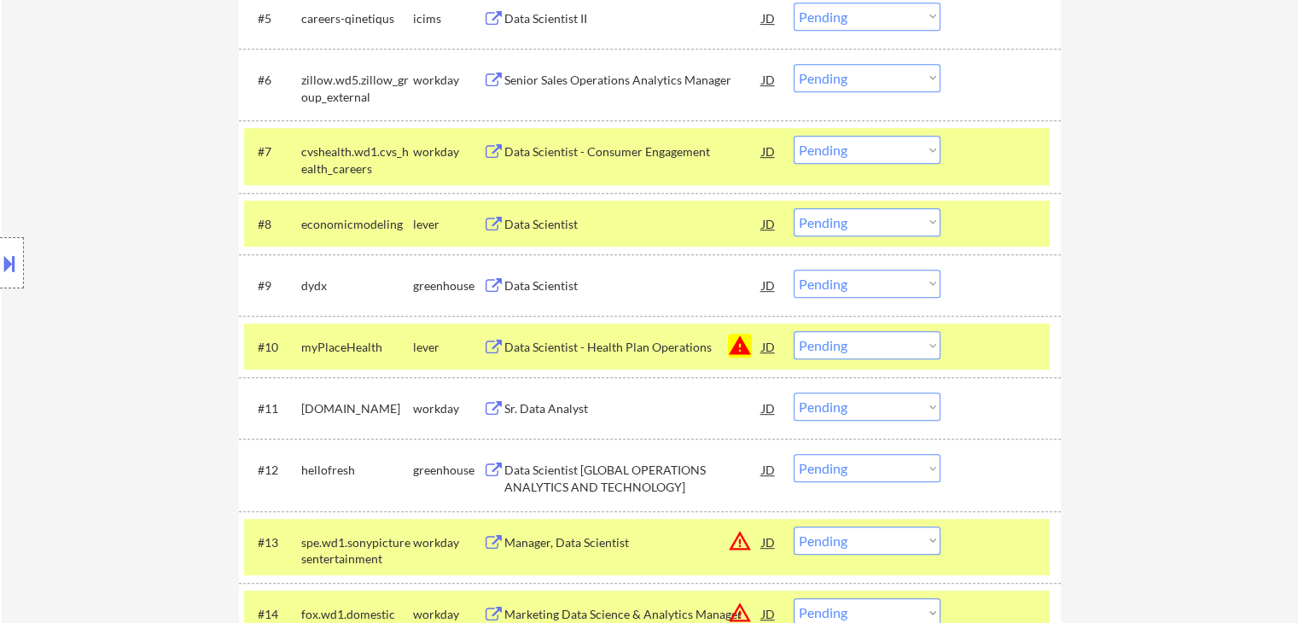
click at [911, 224] on select "Choose an option... Pending Applied Excluded (Questions) Excluded (Expired) Exc…" at bounding box center [867, 222] width 147 height 28
click at [794, 208] on select "Choose an option... Pending Applied Excluded (Questions) Excluded (Expired) Exc…" at bounding box center [867, 222] width 147 height 28
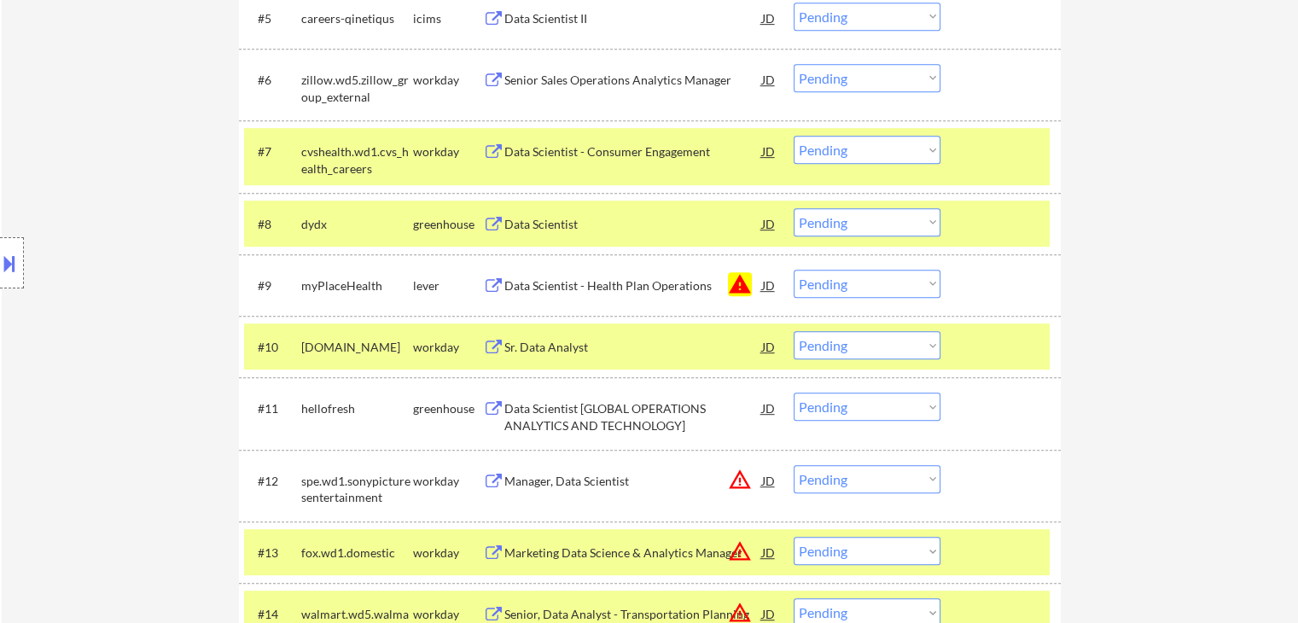
click at [865, 227] on select "Choose an option... Pending Applied Excluded (Questions) Excluded (Expired) Exc…" at bounding box center [867, 222] width 147 height 28
click at [794, 208] on select "Choose an option... Pending Applied Excluded (Questions) Excluded (Expired) Exc…" at bounding box center [867, 222] width 147 height 28
select select ""pending""
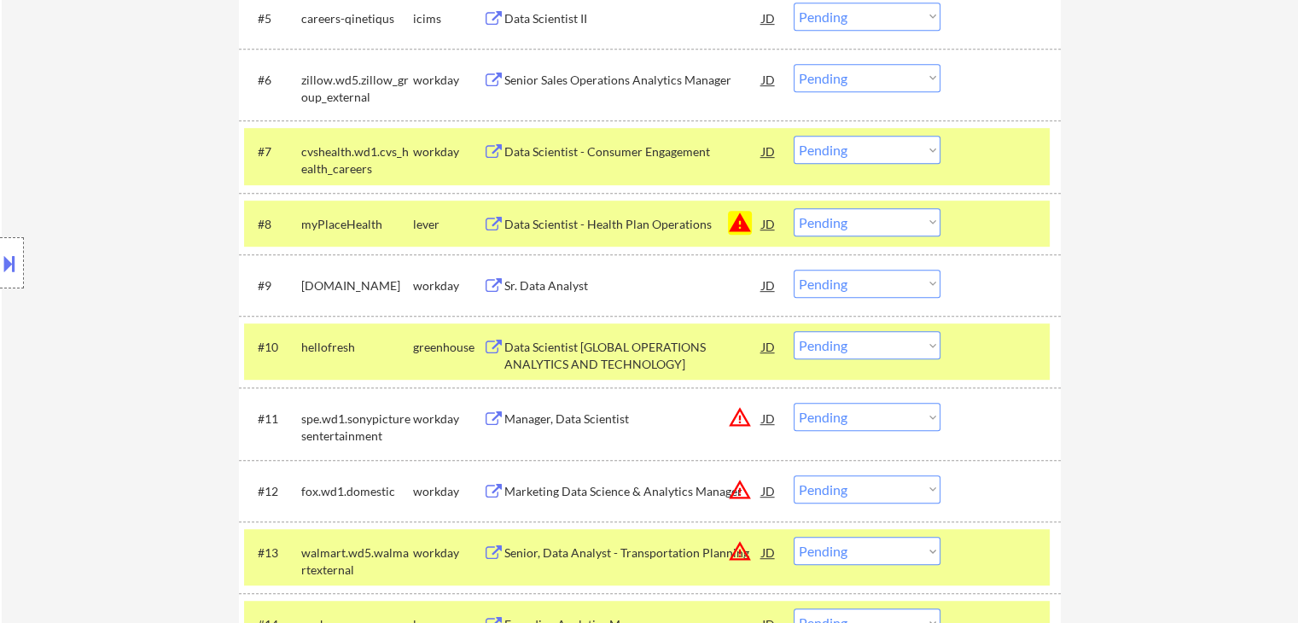
drag, startPoint x: 1222, startPoint y: 291, endPoint x: 1140, endPoint y: 258, distance: 88.4
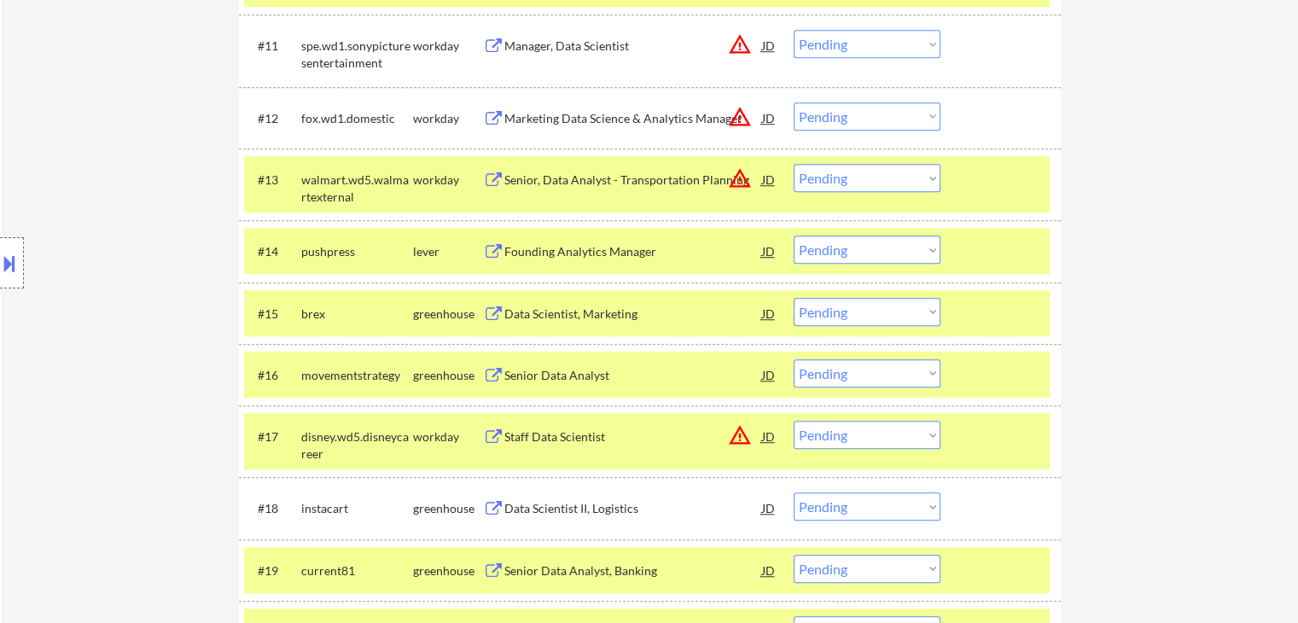
scroll to position [1289, 0]
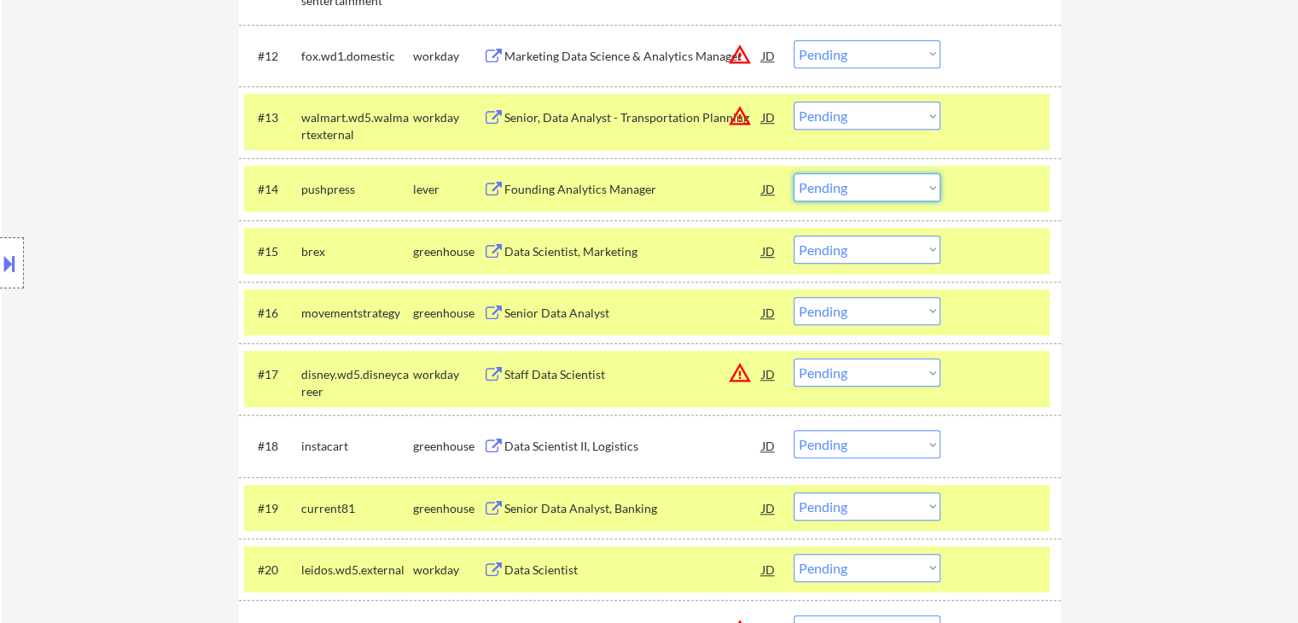
click at [858, 193] on select "Choose an option... Pending Applied Excluded (Questions) Excluded (Expired) Exc…" at bounding box center [867, 187] width 147 height 28
click at [794, 173] on select "Choose an option... Pending Applied Excluded (Questions) Excluded (Expired) Exc…" at bounding box center [867, 187] width 147 height 28
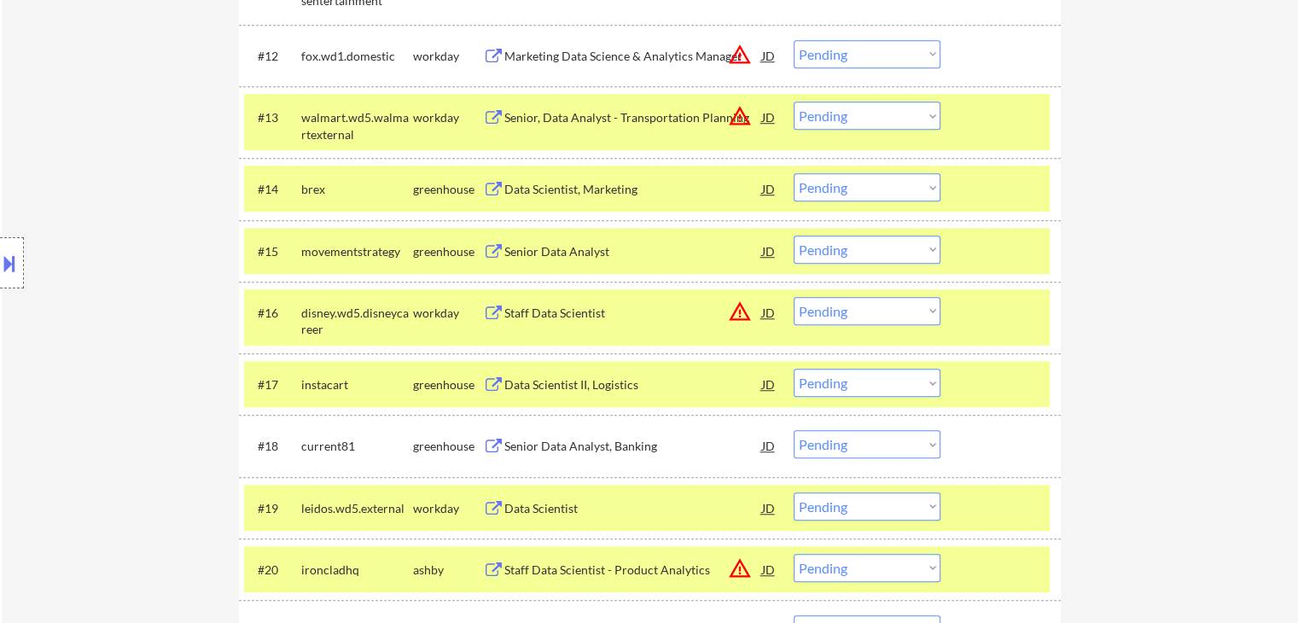
click at [847, 191] on select "Choose an option... Pending Applied Excluded (Questions) Excluded (Expired) Exc…" at bounding box center [867, 187] width 147 height 28
click at [794, 173] on select "Choose an option... Pending Applied Excluded (Questions) Excluded (Expired) Exc…" at bounding box center [867, 187] width 147 height 28
select select ""pending""
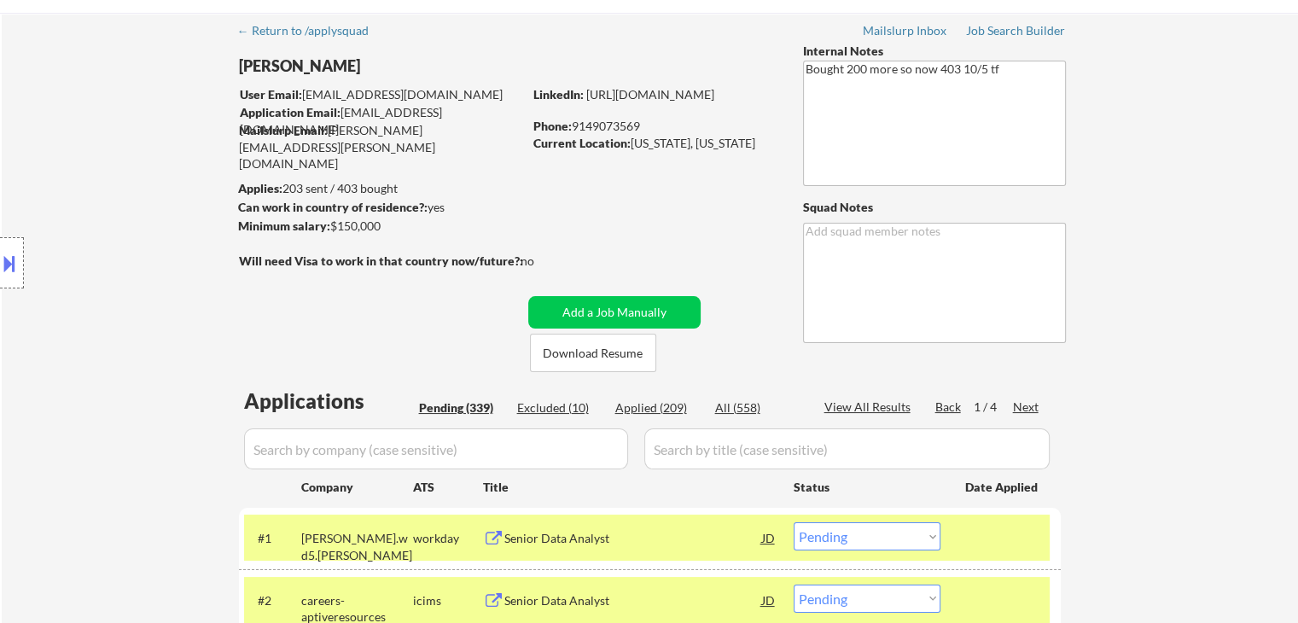
scroll to position [85, 0]
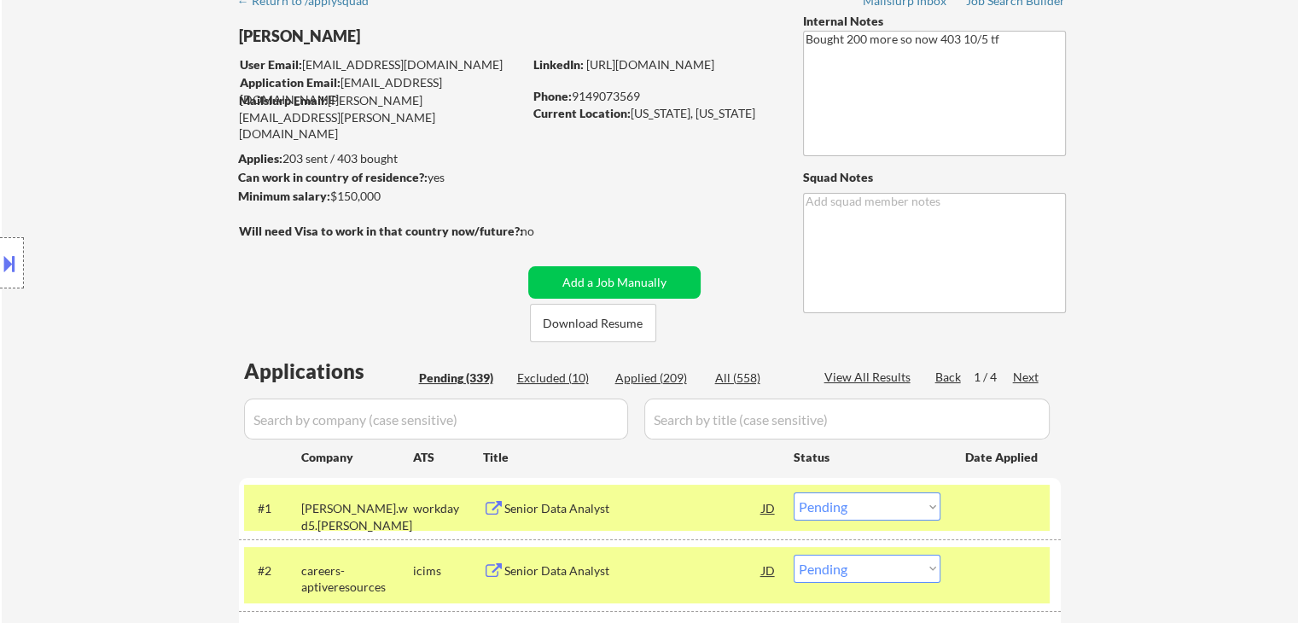
click at [184, 288] on div "Location Inclusions: [GEOGRAPHIC_DATA], [GEOGRAPHIC_DATA] [GEOGRAPHIC_DATA], [G…" at bounding box center [153, 263] width 306 height 317
click at [178, 288] on div "Location Inclusions: [GEOGRAPHIC_DATA], [GEOGRAPHIC_DATA] [GEOGRAPHIC_DATA], [G…" at bounding box center [153, 263] width 306 height 317
click at [159, 284] on div "Location Inclusions: [GEOGRAPHIC_DATA], [GEOGRAPHIC_DATA] [GEOGRAPHIC_DATA], [G…" at bounding box center [153, 263] width 306 height 317
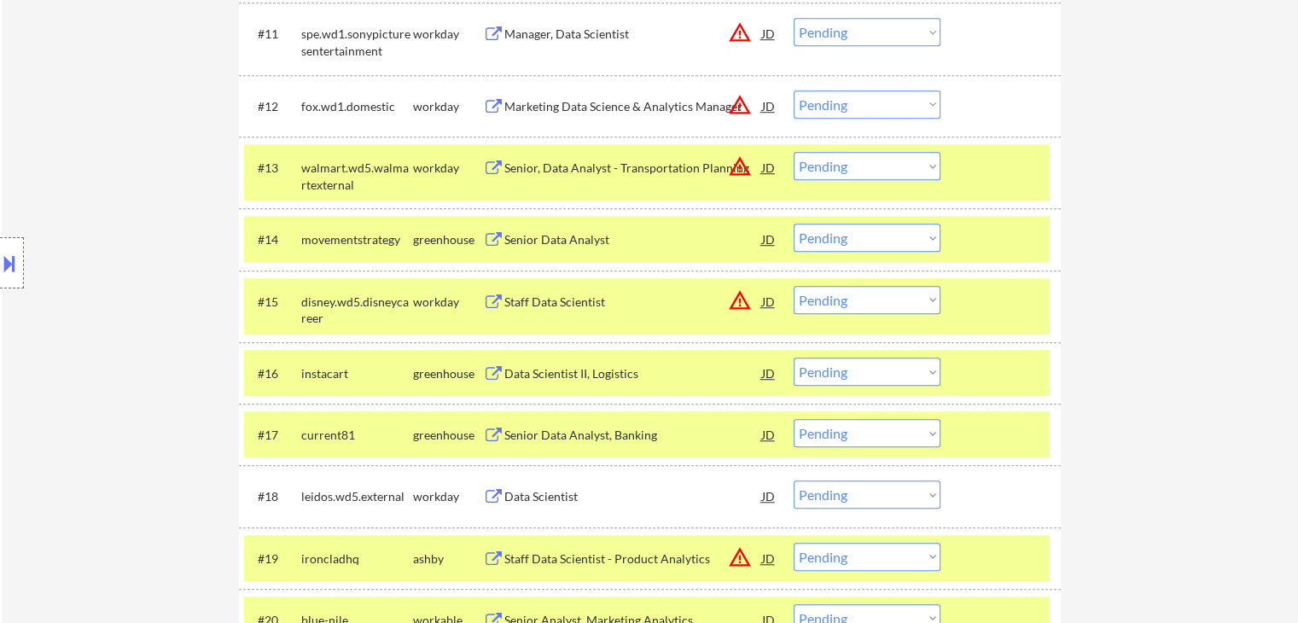
scroll to position [1280, 0]
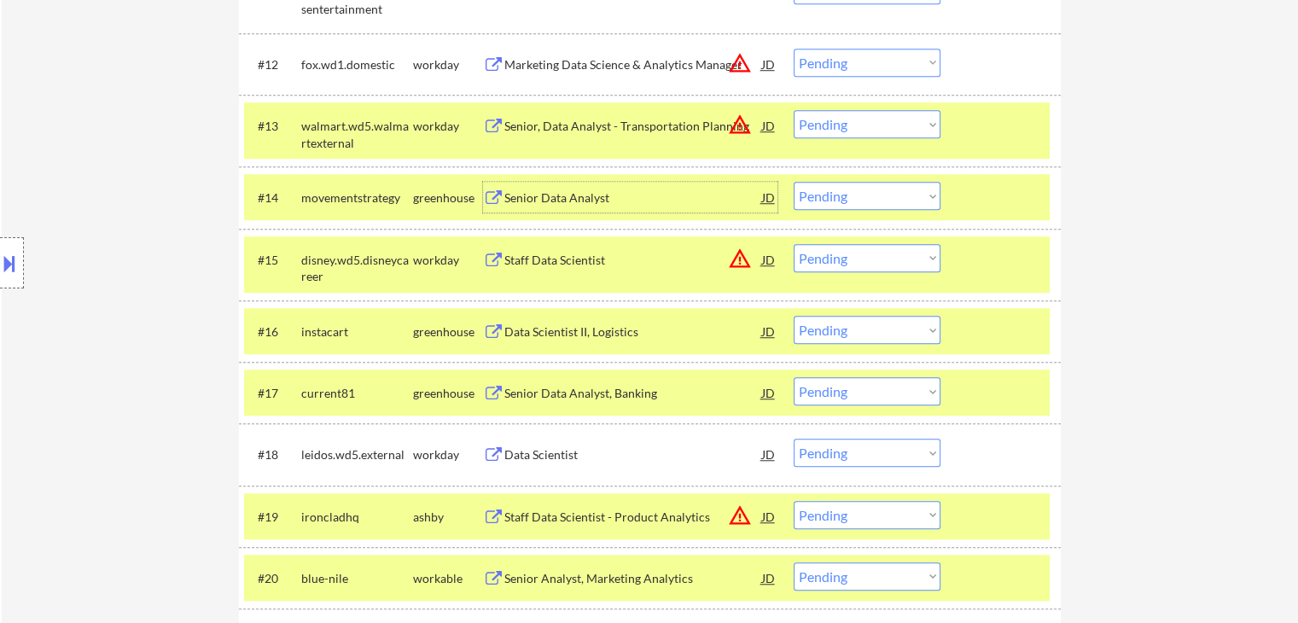
click at [568, 198] on div "Senior Data Analyst" at bounding box center [633, 197] width 258 height 17
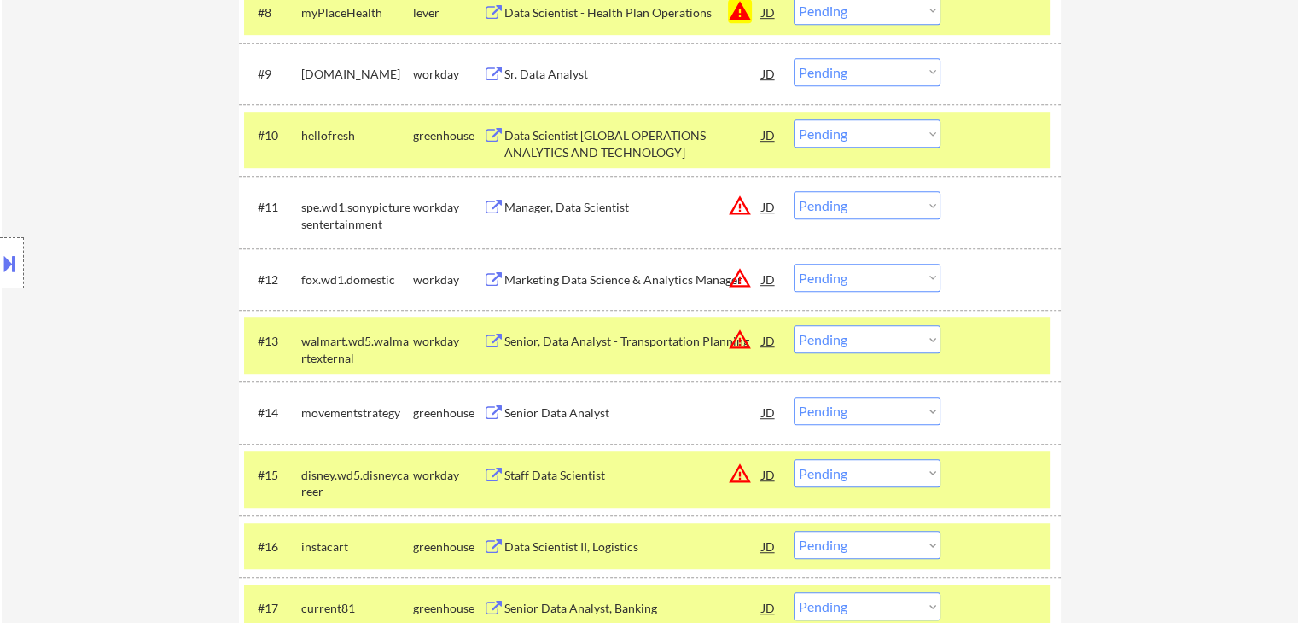
scroll to position [1024, 0]
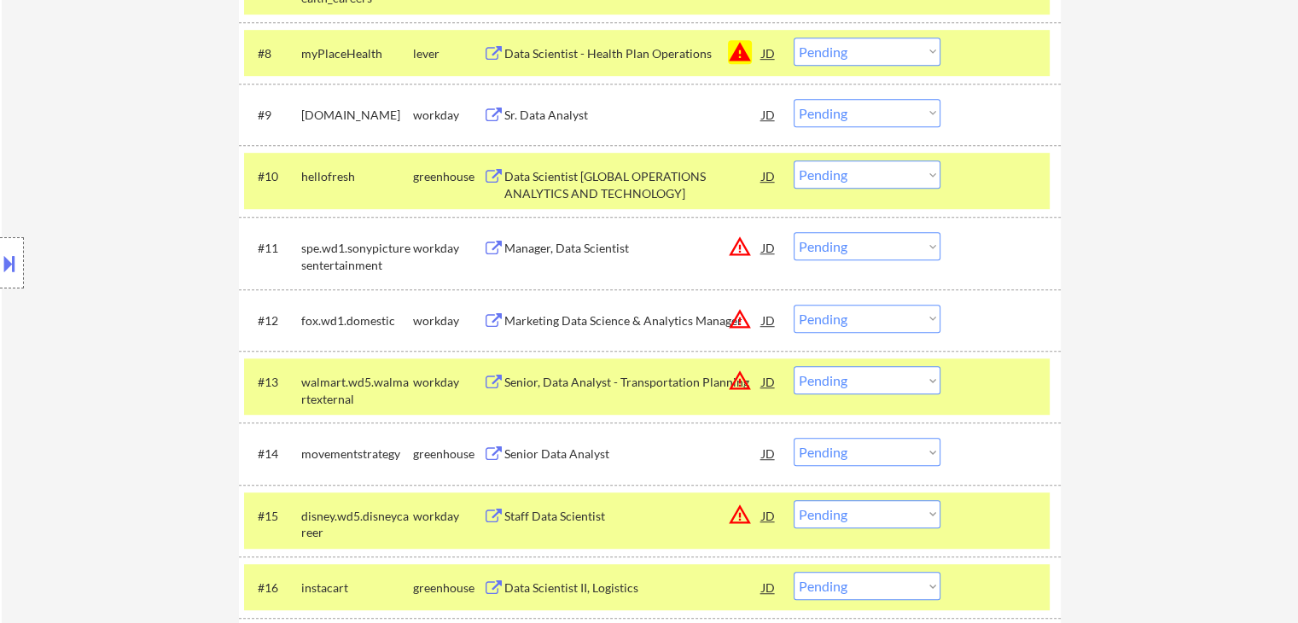
click at [123, 157] on div "Location Inclusions: [GEOGRAPHIC_DATA], [GEOGRAPHIC_DATA] [GEOGRAPHIC_DATA], [G…" at bounding box center [153, 263] width 306 height 317
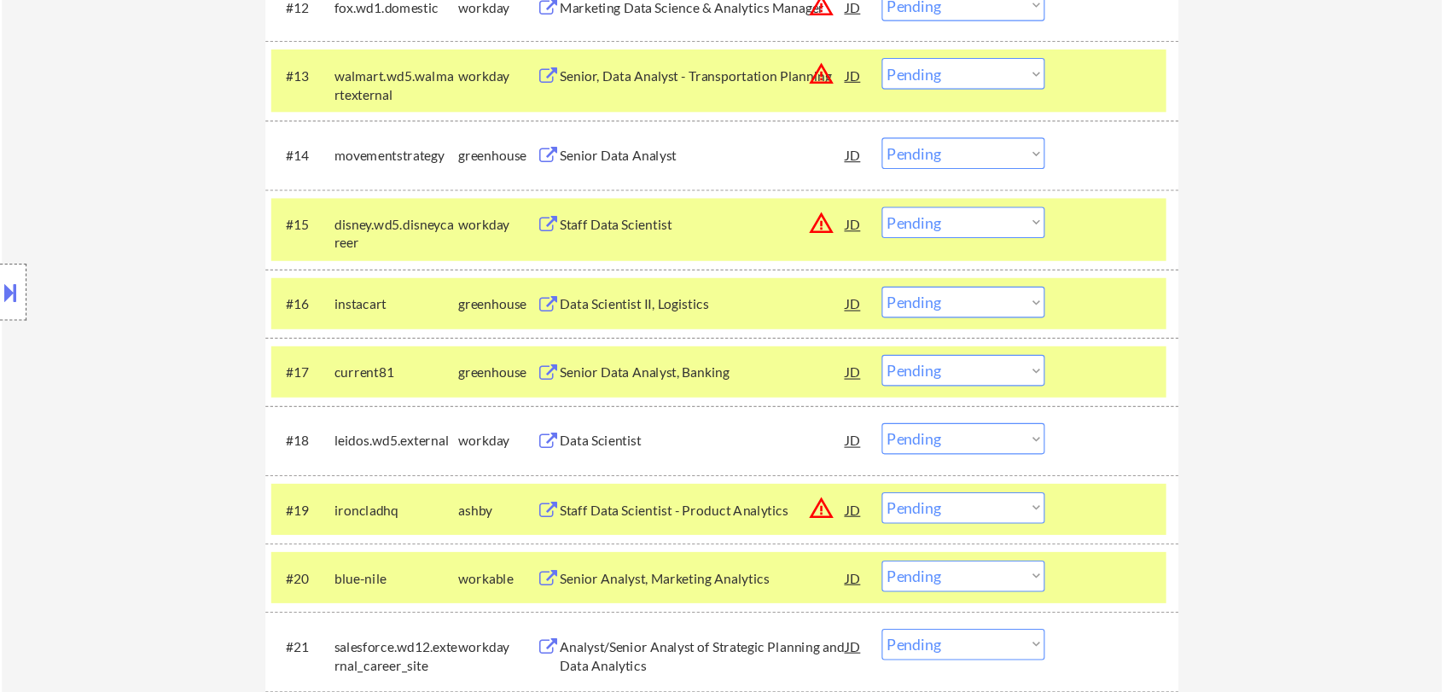
scroll to position [1365, 0]
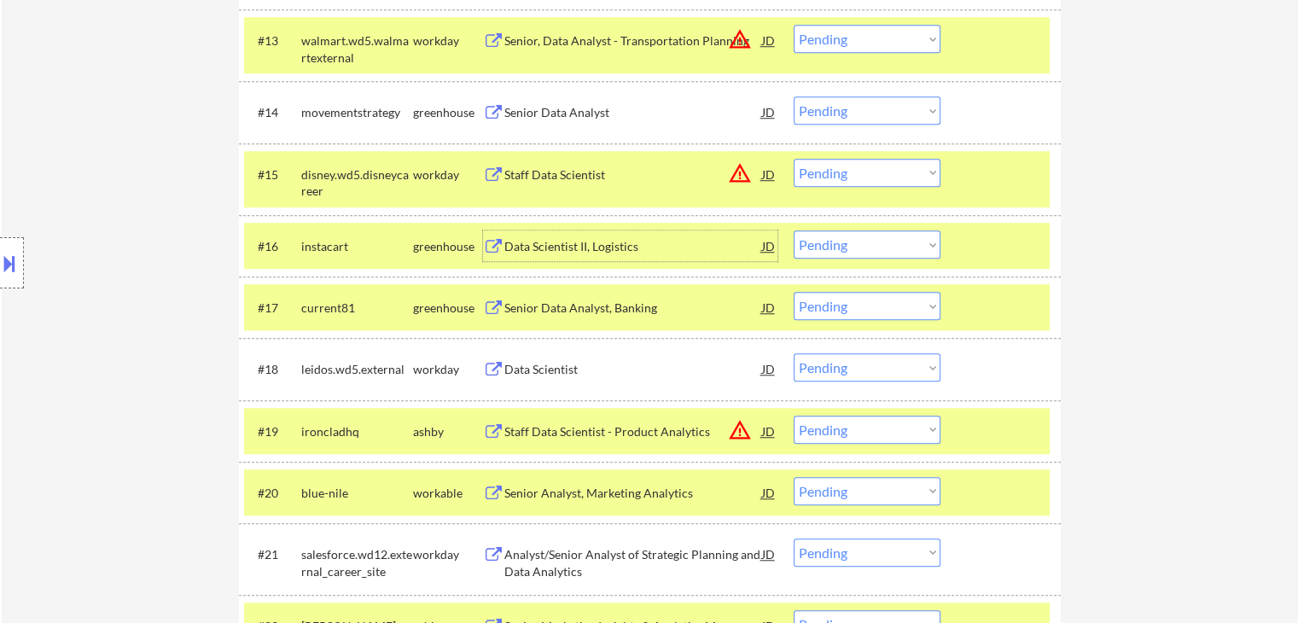
click at [577, 247] on div "Data Scientist II, Logistics" at bounding box center [633, 246] width 258 height 17
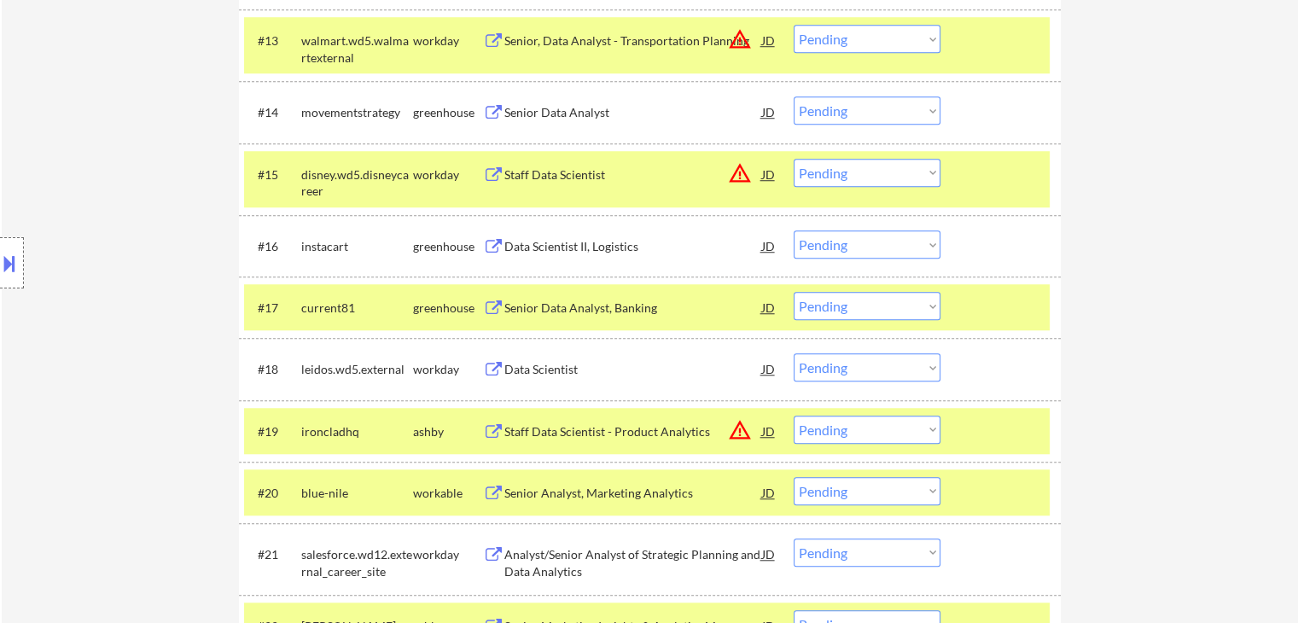
click at [551, 315] on div "Senior Data Analyst, Banking" at bounding box center [633, 308] width 258 height 17
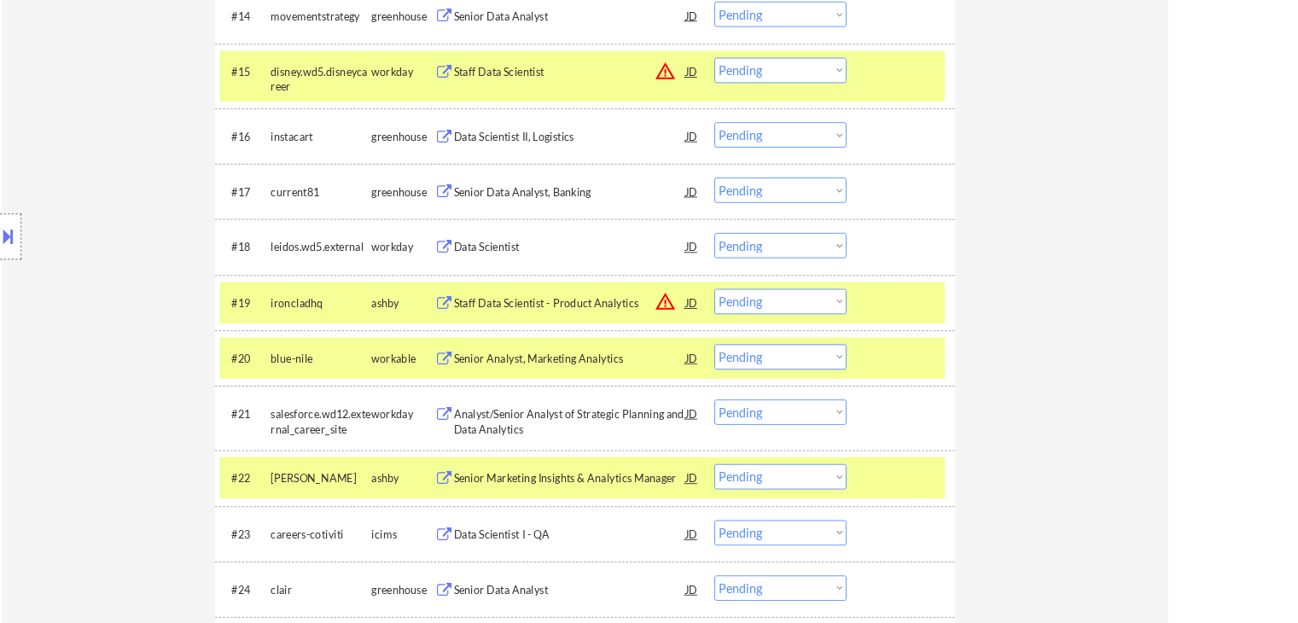
scroll to position [1460, 0]
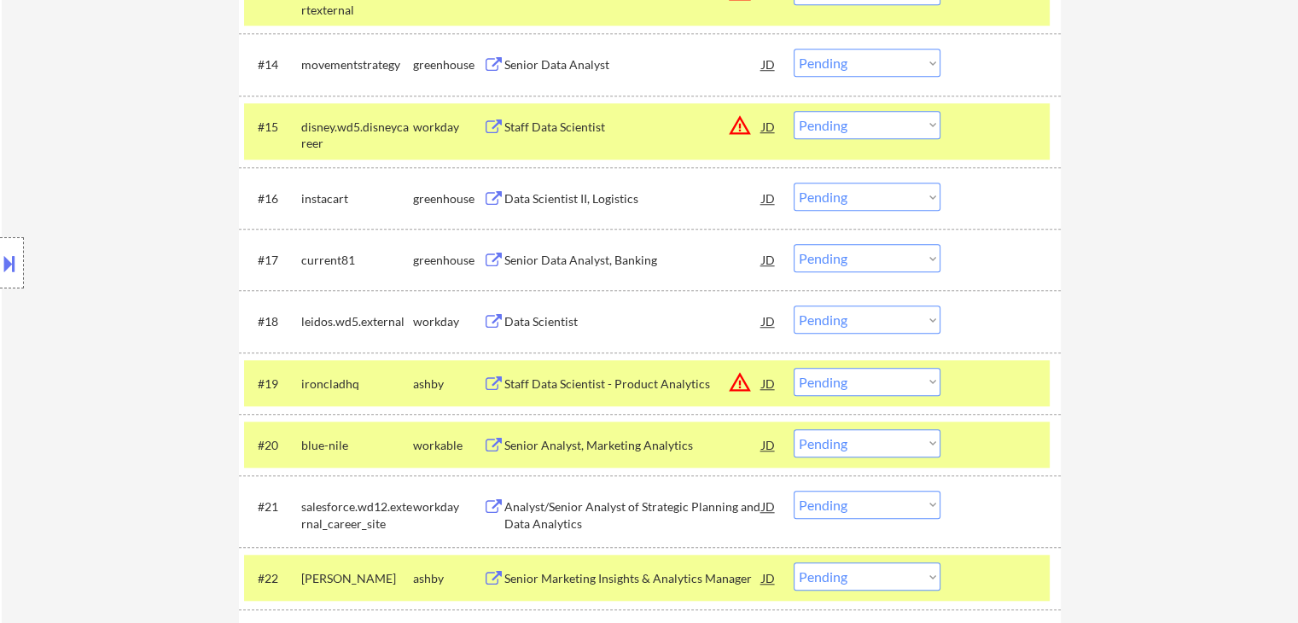
scroll to position [1290, 0]
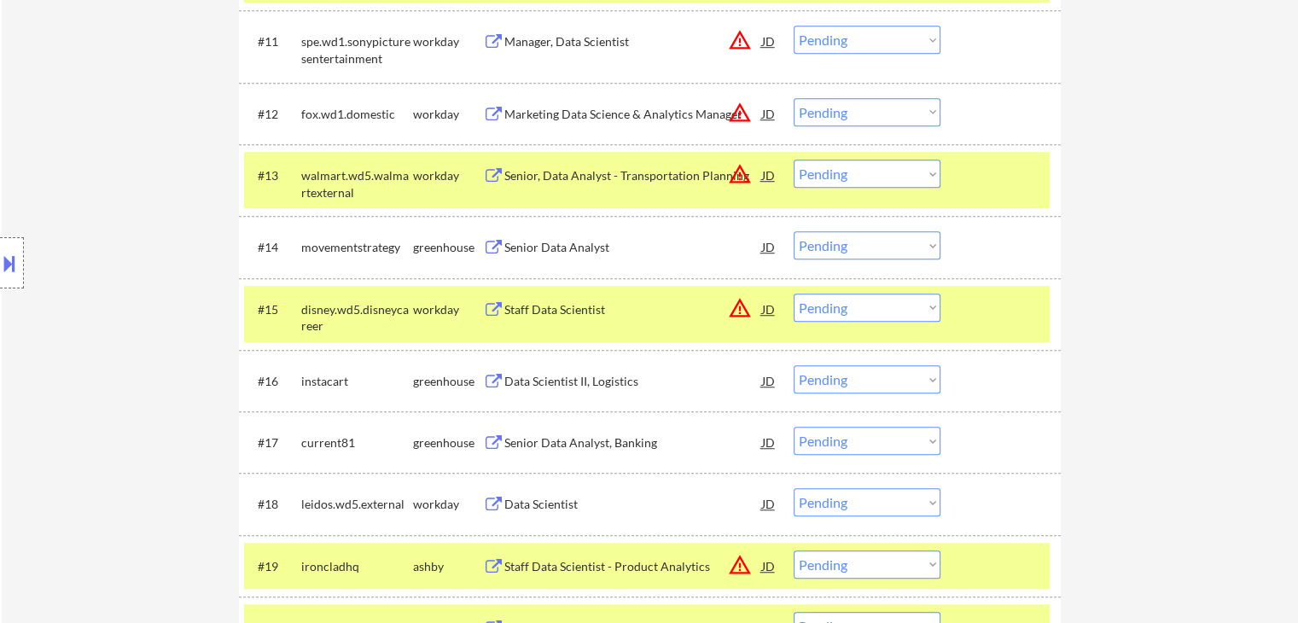
scroll to position [1204, 0]
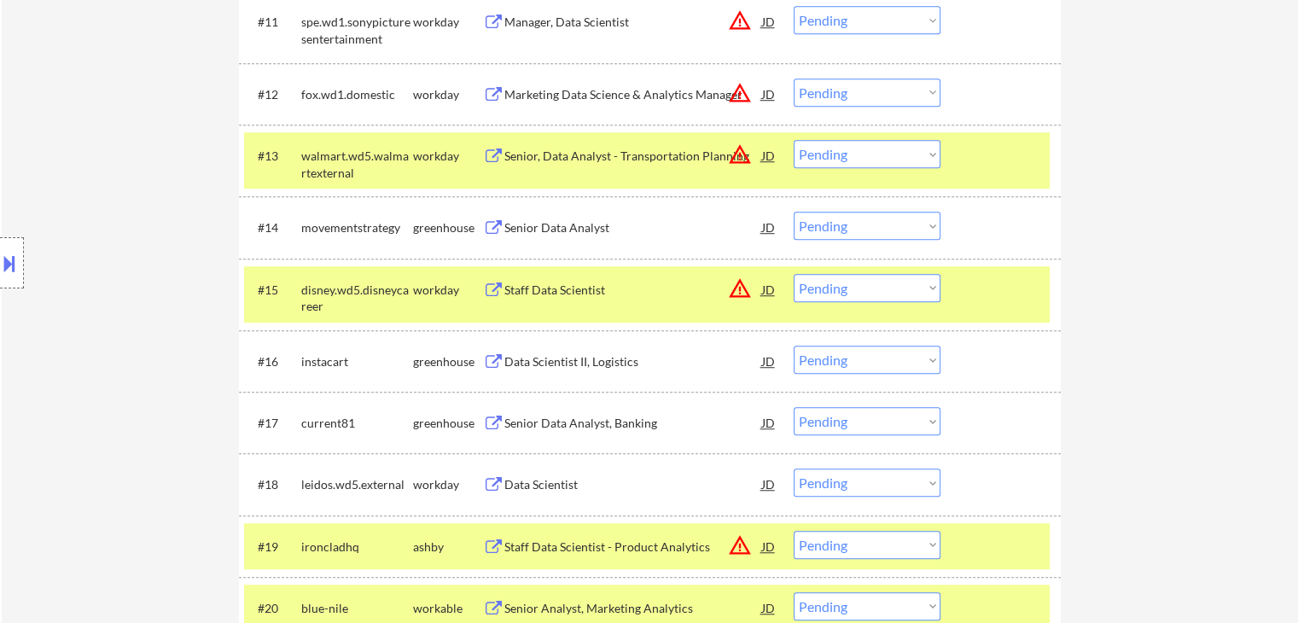
scroll to position [1290, 0]
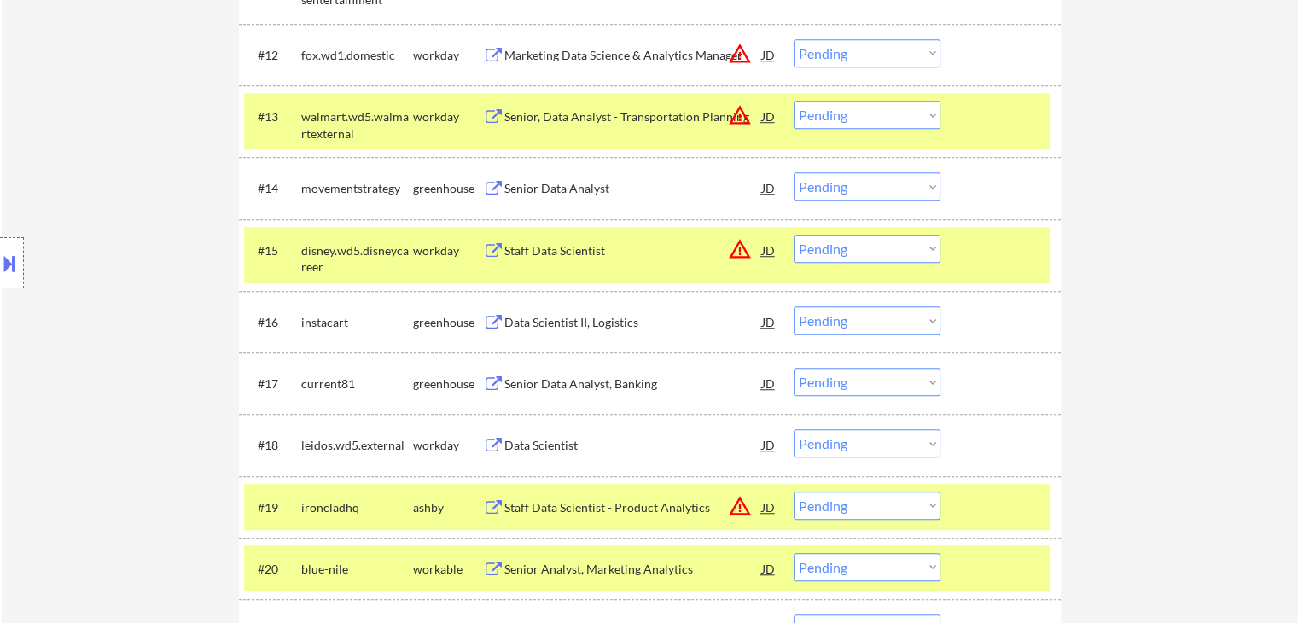
click at [570, 323] on div "Data Scientist II, Logistics" at bounding box center [633, 322] width 258 height 17
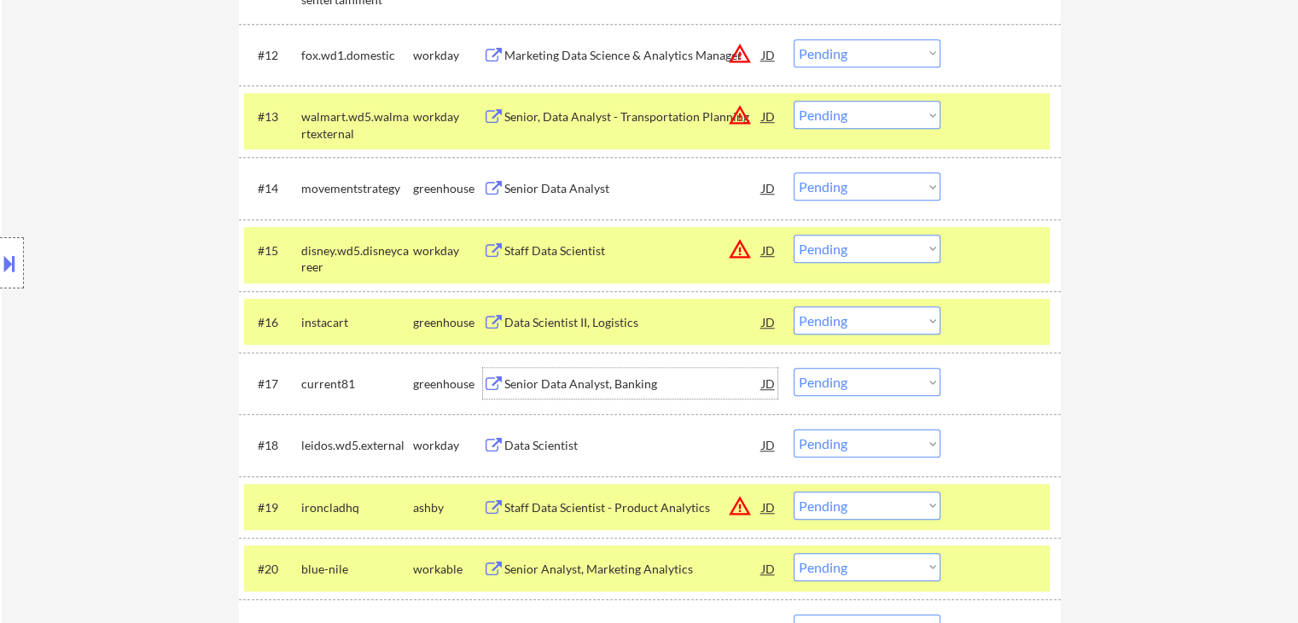
click at [553, 381] on div "Senior Data Analyst, Banking" at bounding box center [633, 384] width 258 height 17
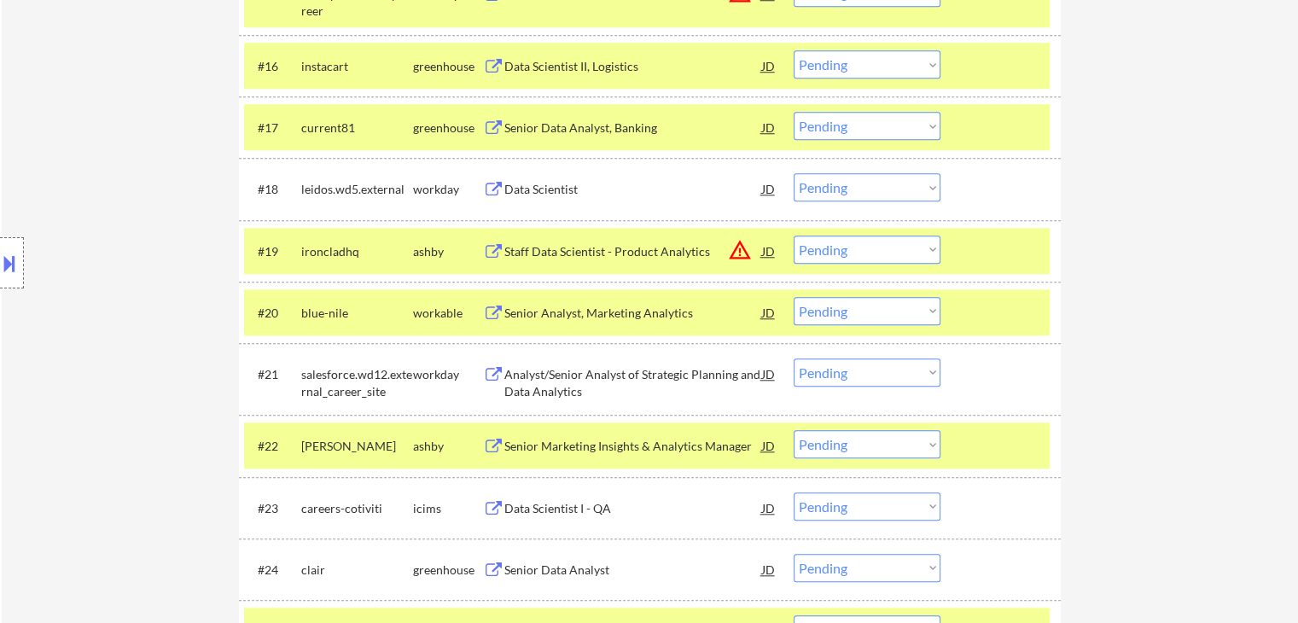
click at [543, 313] on div "Senior Analyst, Marketing Analytics" at bounding box center [633, 313] width 258 height 17
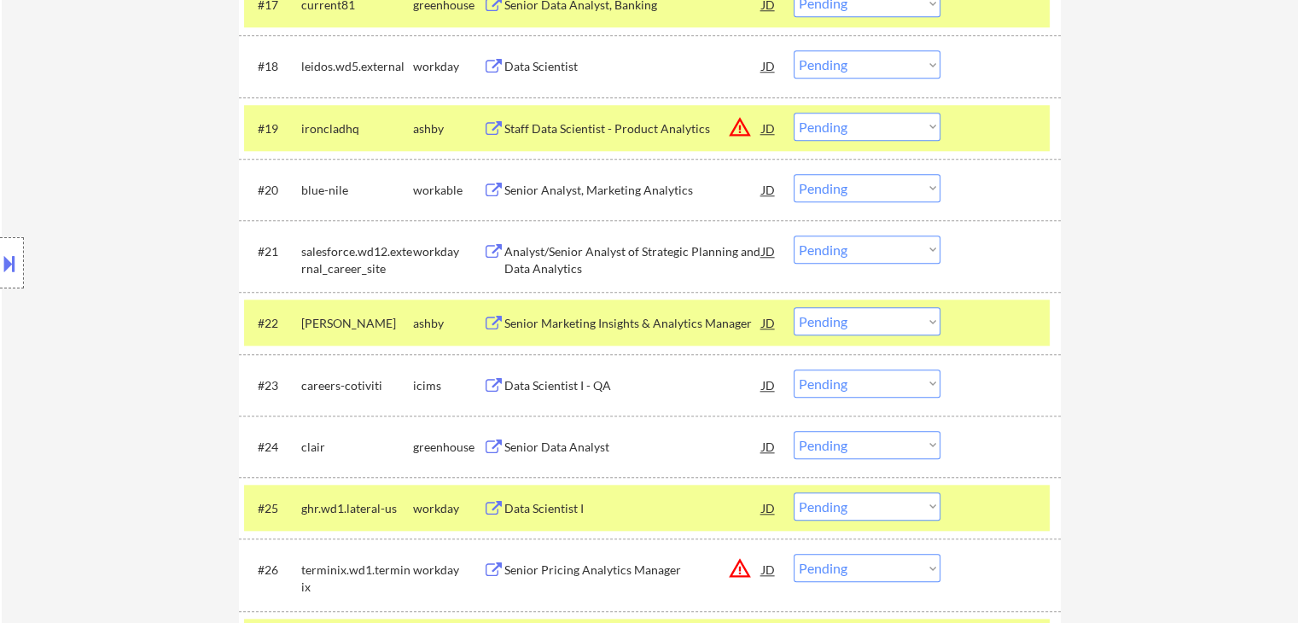
scroll to position [1716, 0]
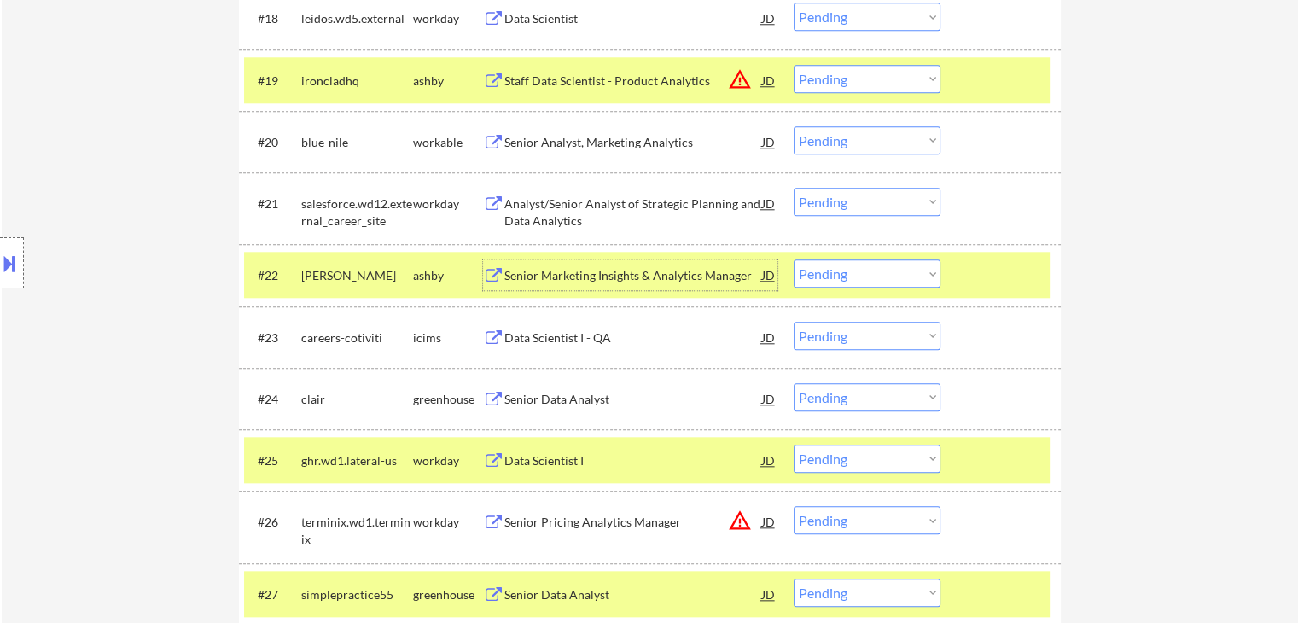
click at [555, 267] on div "Senior Marketing Insights & Analytics Manager" at bounding box center [633, 275] width 258 height 17
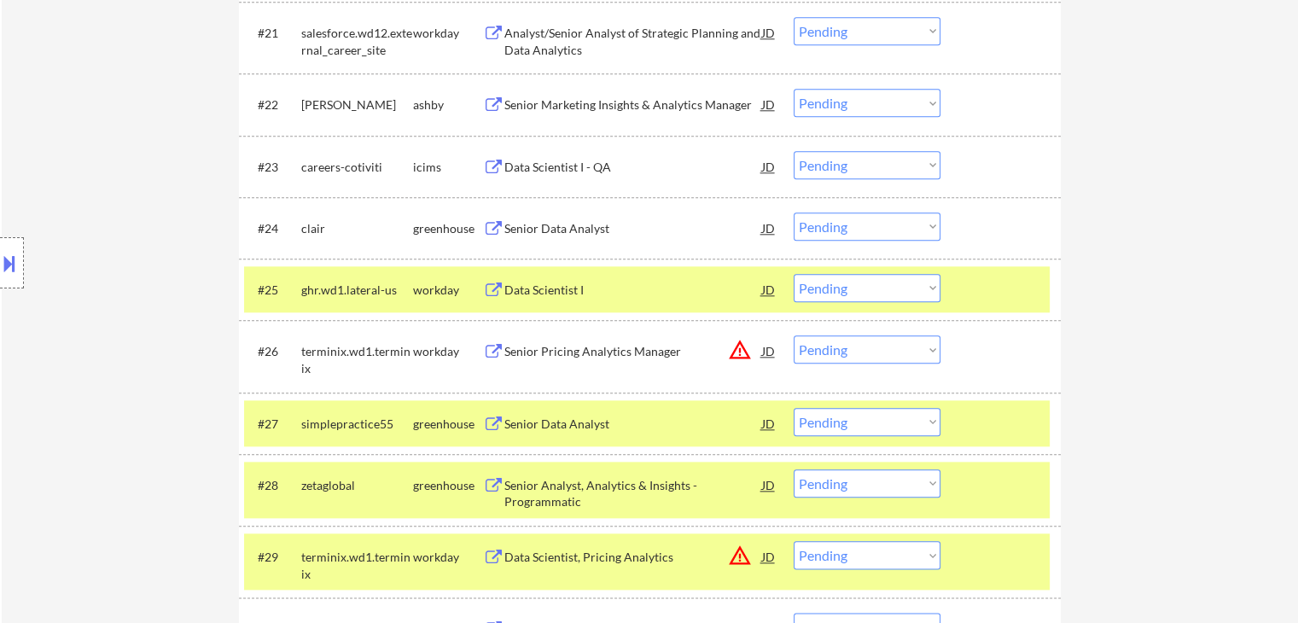
click at [533, 222] on div "Senior Data Analyst" at bounding box center [633, 228] width 258 height 17
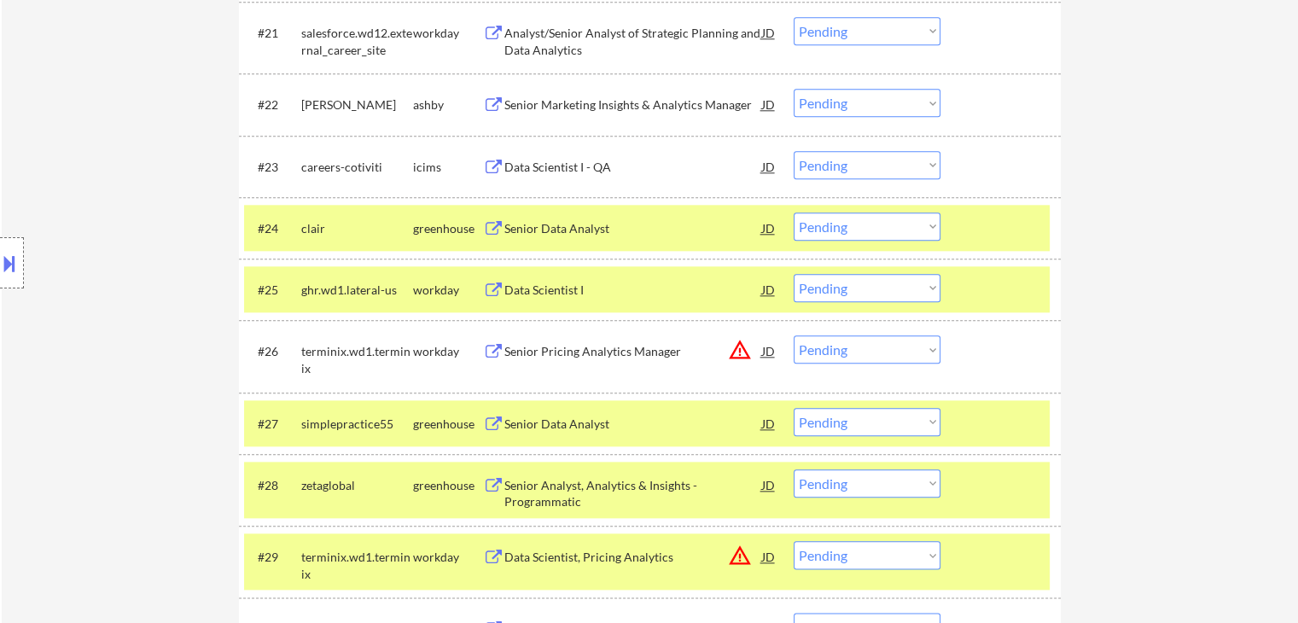
scroll to position [2058, 0]
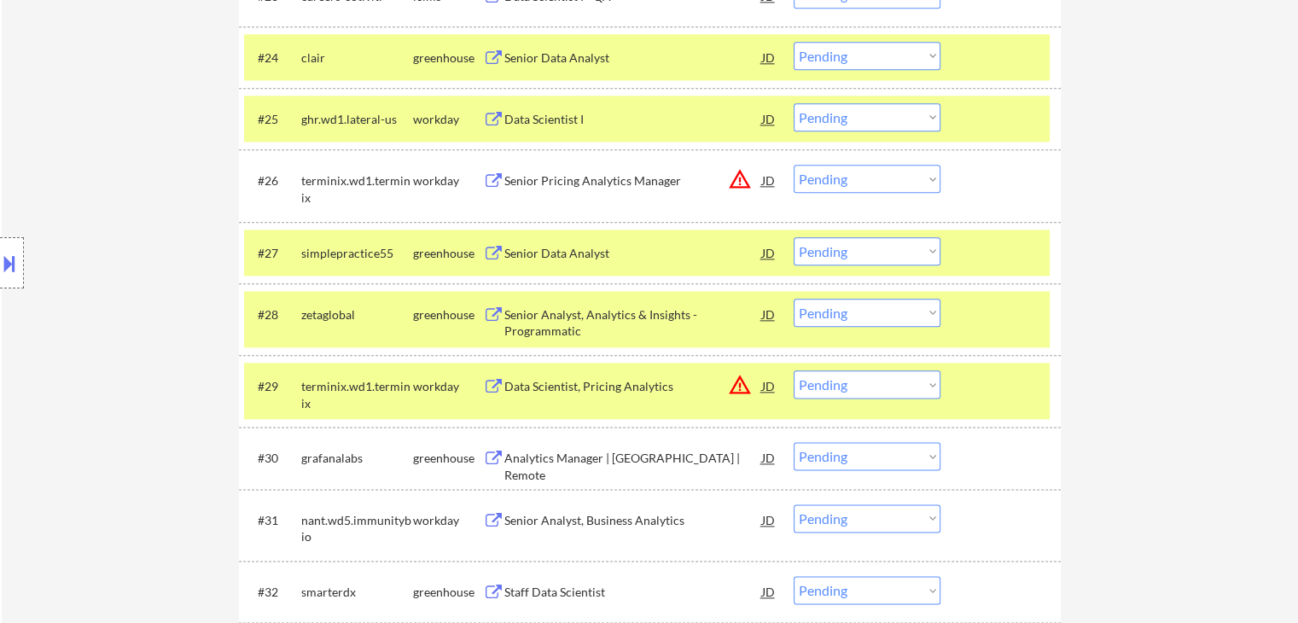
click at [545, 251] on div "Senior Data Analyst" at bounding box center [633, 253] width 258 height 17
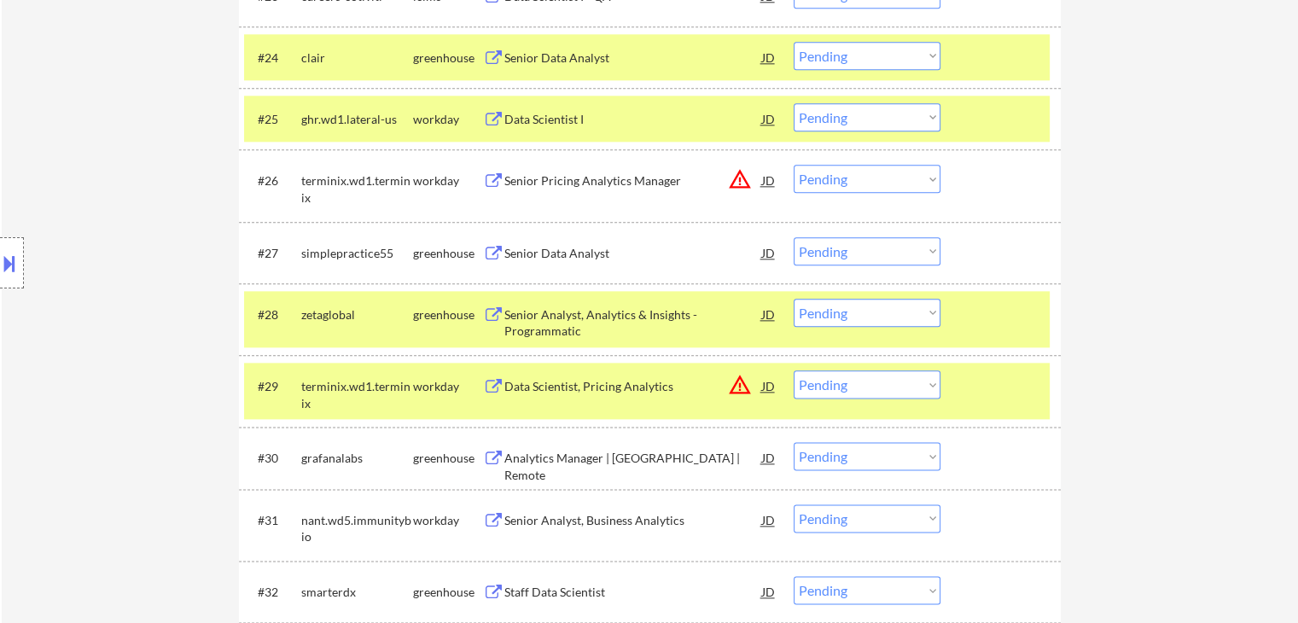
click at [533, 321] on div "Senior Analyst, Analytics & Insights - Programmatic" at bounding box center [633, 322] width 258 height 33
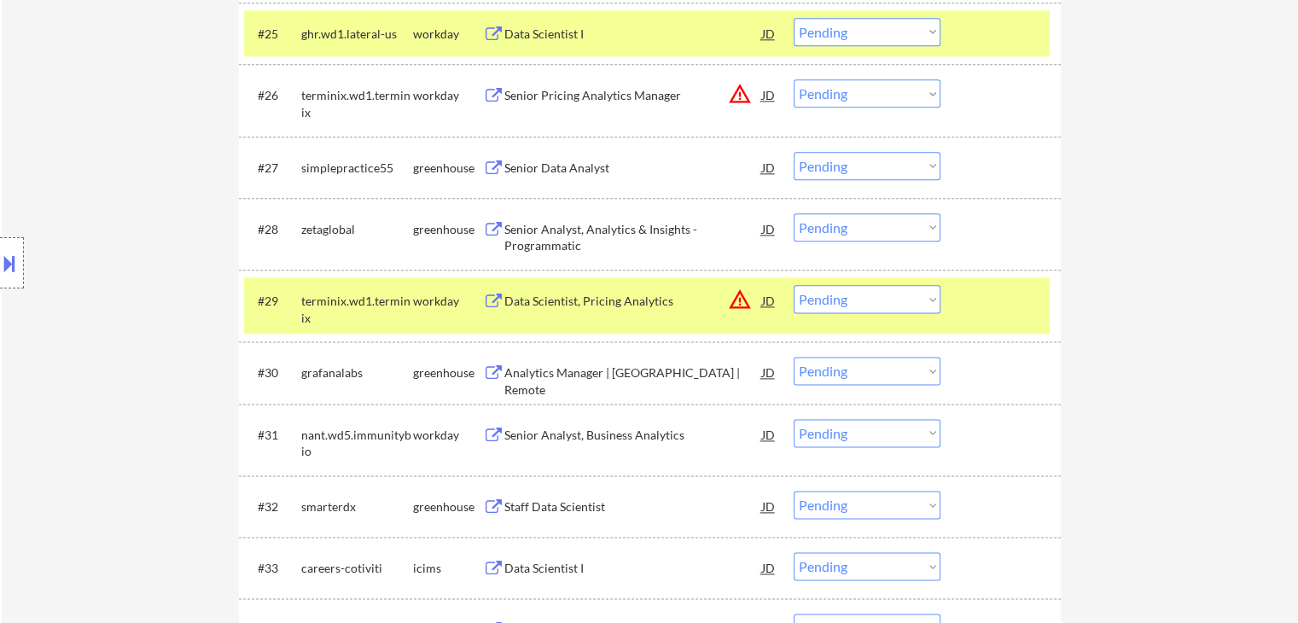
click at [570, 374] on div "Analytics Manager | United States | Remote" at bounding box center [633, 380] width 258 height 33
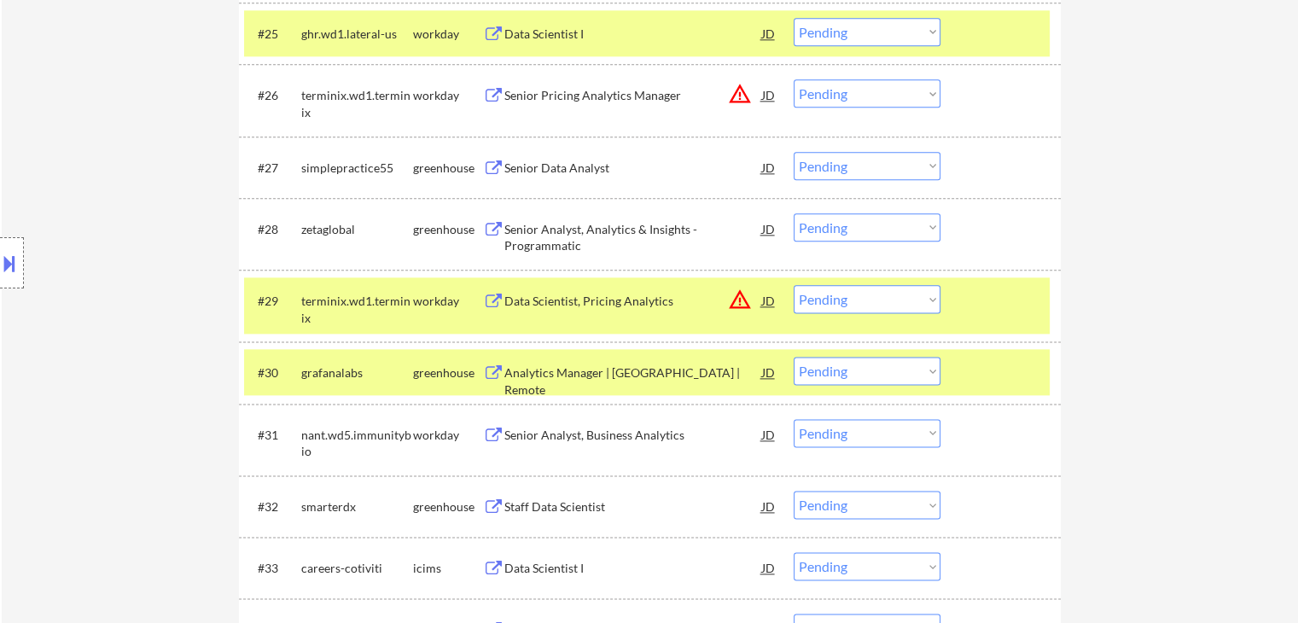
scroll to position [2399, 0]
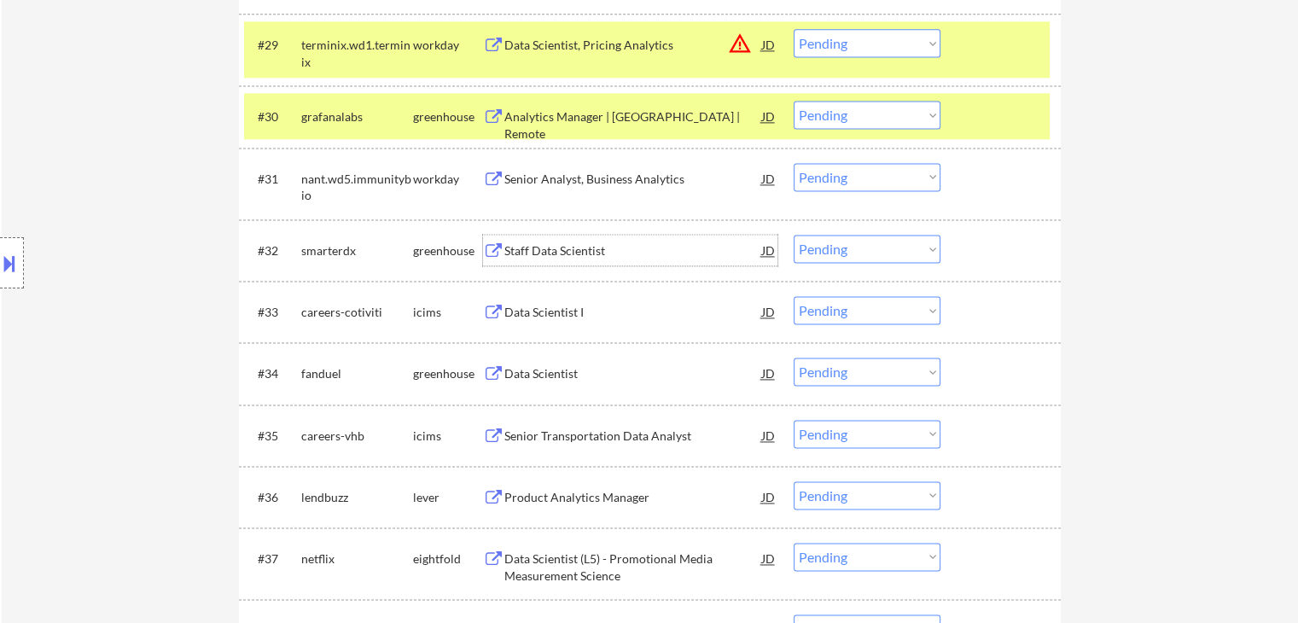
drag, startPoint x: 536, startPoint y: 247, endPoint x: 537, endPoint y: 259, distance: 12.0
click at [536, 247] on div "Staff Data Scientist" at bounding box center [633, 250] width 258 height 17
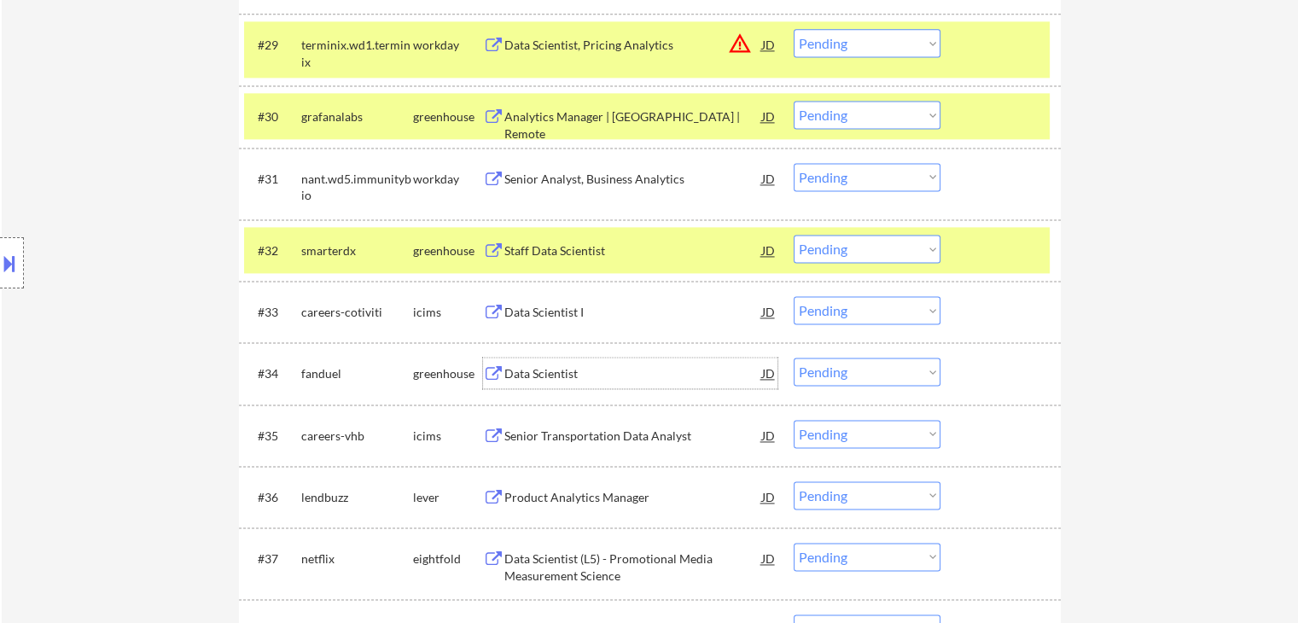
click at [552, 370] on div "Data Scientist" at bounding box center [633, 373] width 258 height 17
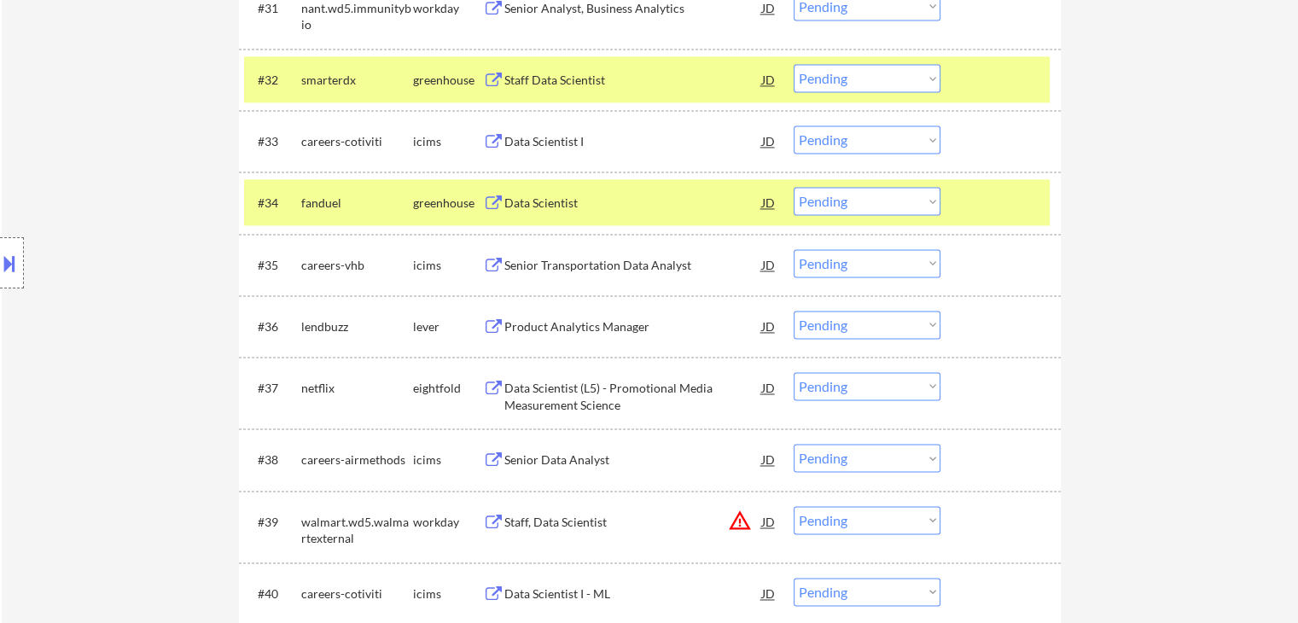
click at [564, 323] on div "Product Analytics Manager" at bounding box center [633, 326] width 258 height 17
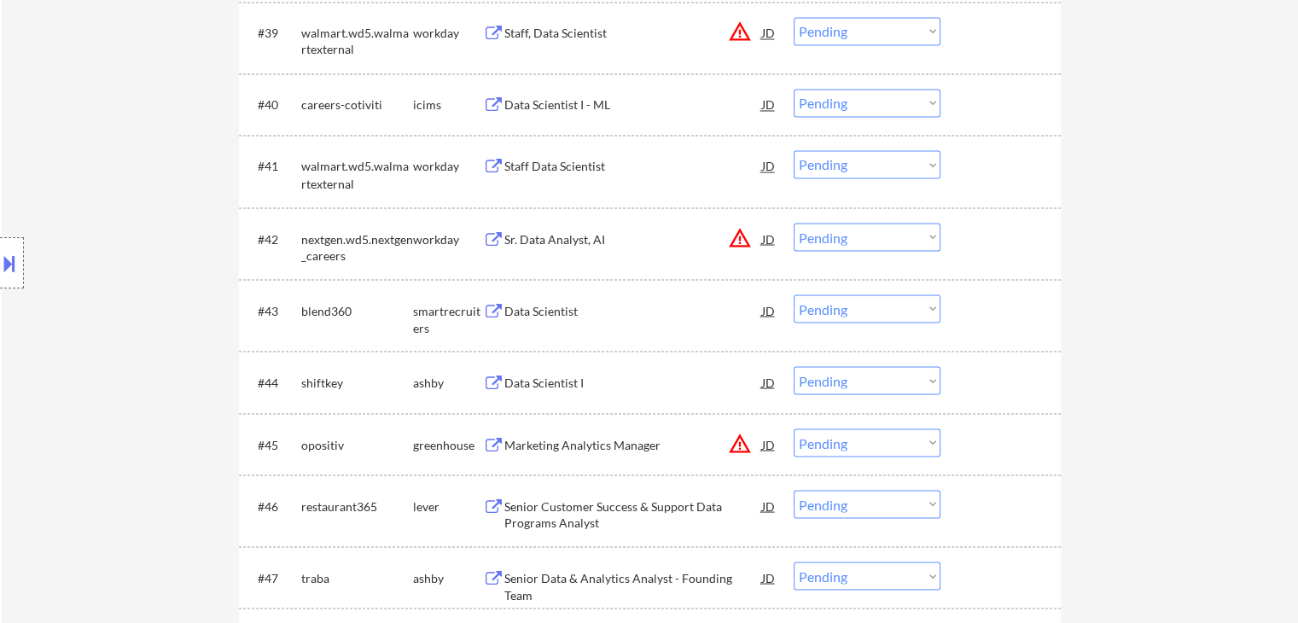
scroll to position [3082, 0]
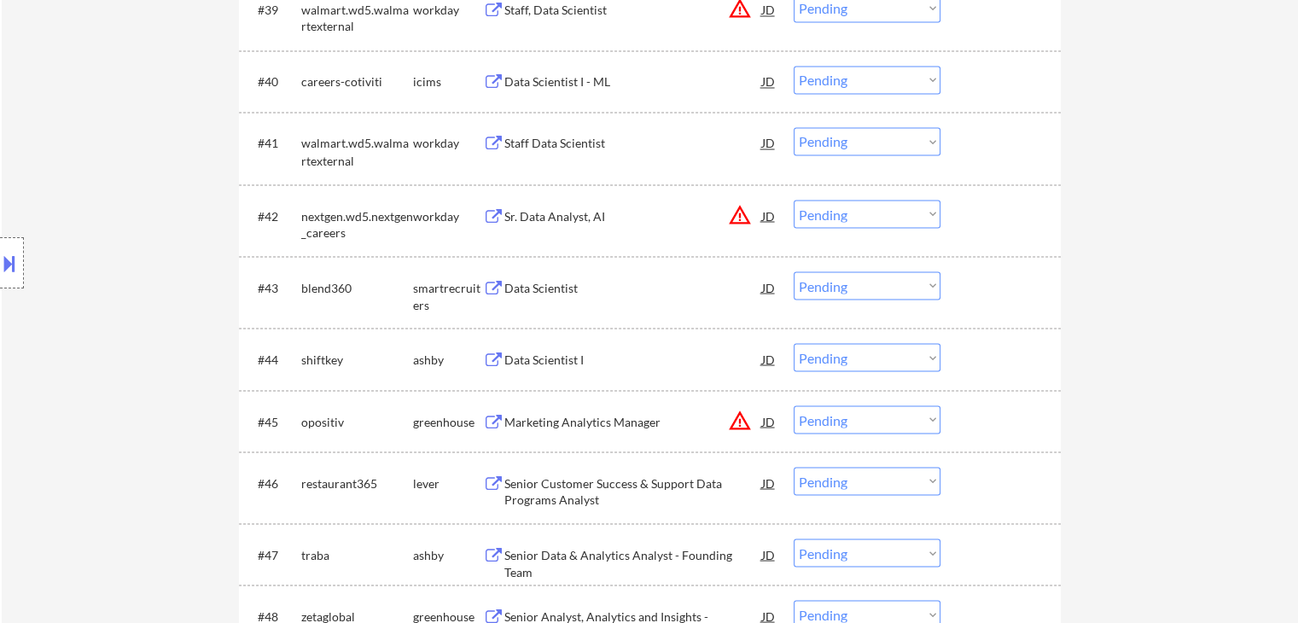
click at [533, 289] on div "Data Scientist" at bounding box center [633, 287] width 258 height 17
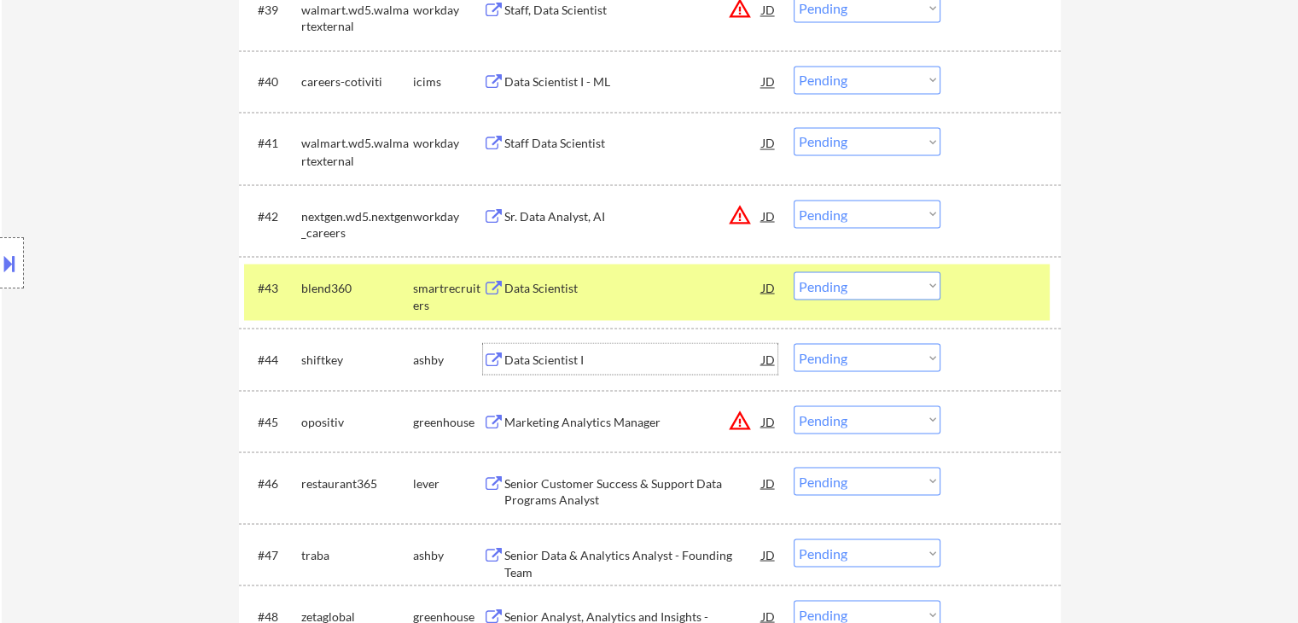
click at [549, 359] on div "Data Scientist I" at bounding box center [633, 359] width 258 height 17
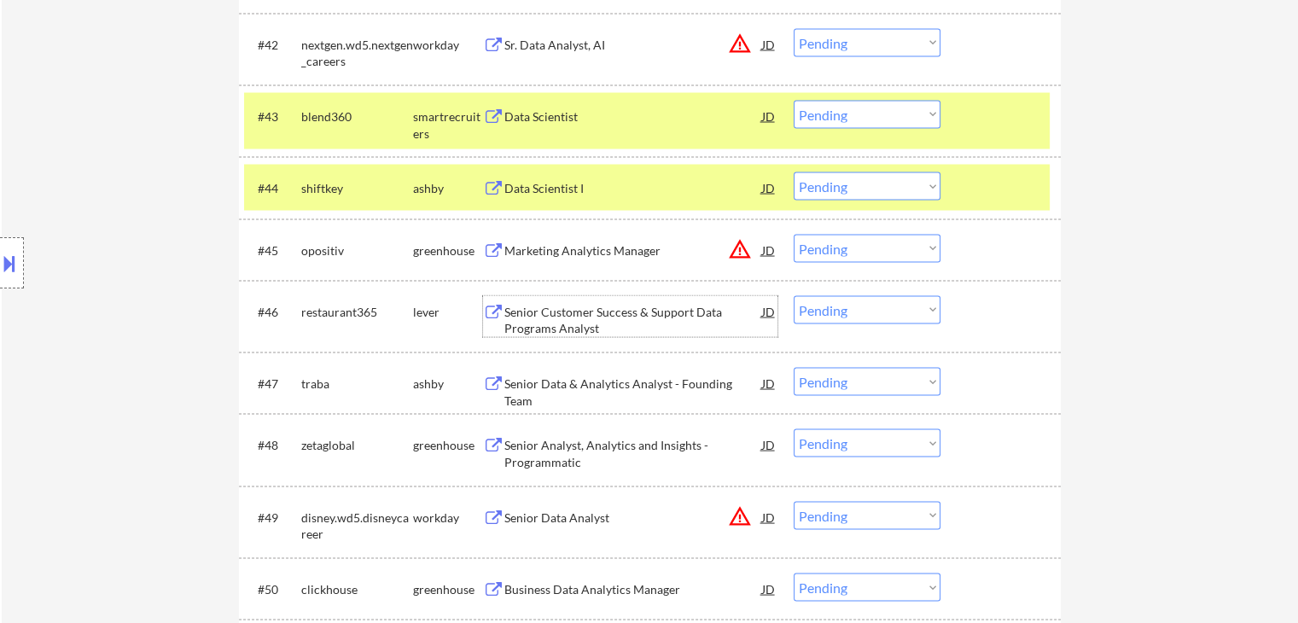
click at [556, 321] on div "Senior Customer Success & Support Data Programs Analyst" at bounding box center [633, 320] width 258 height 33
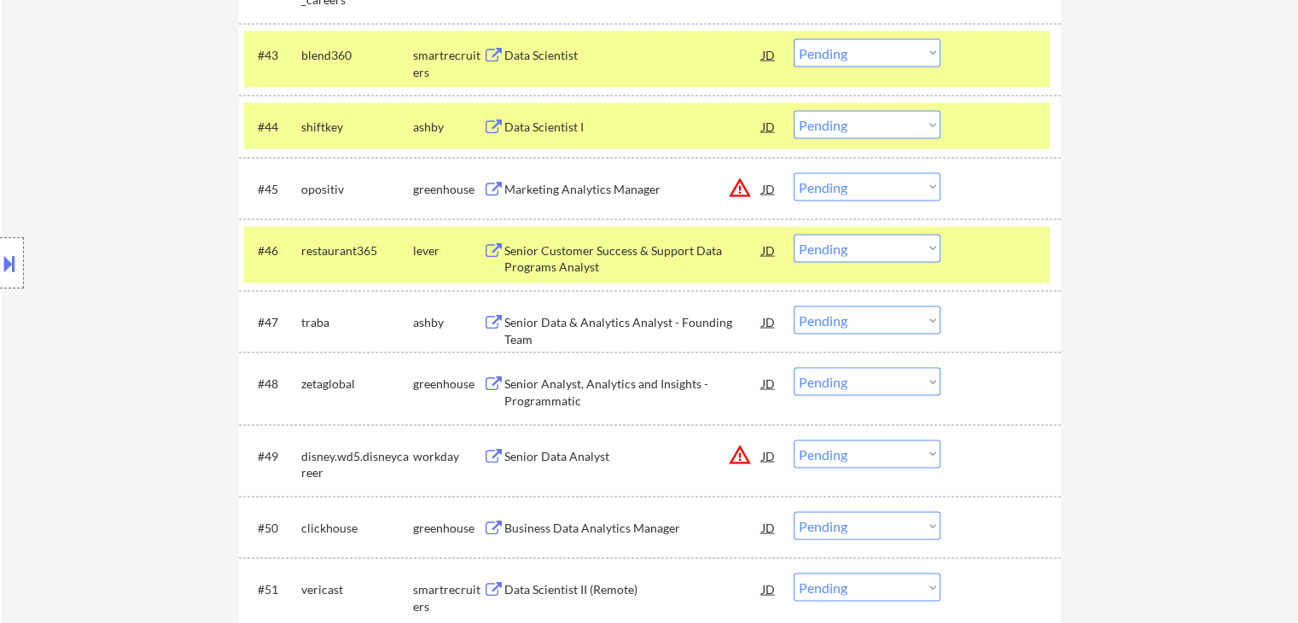
scroll to position [3423, 0]
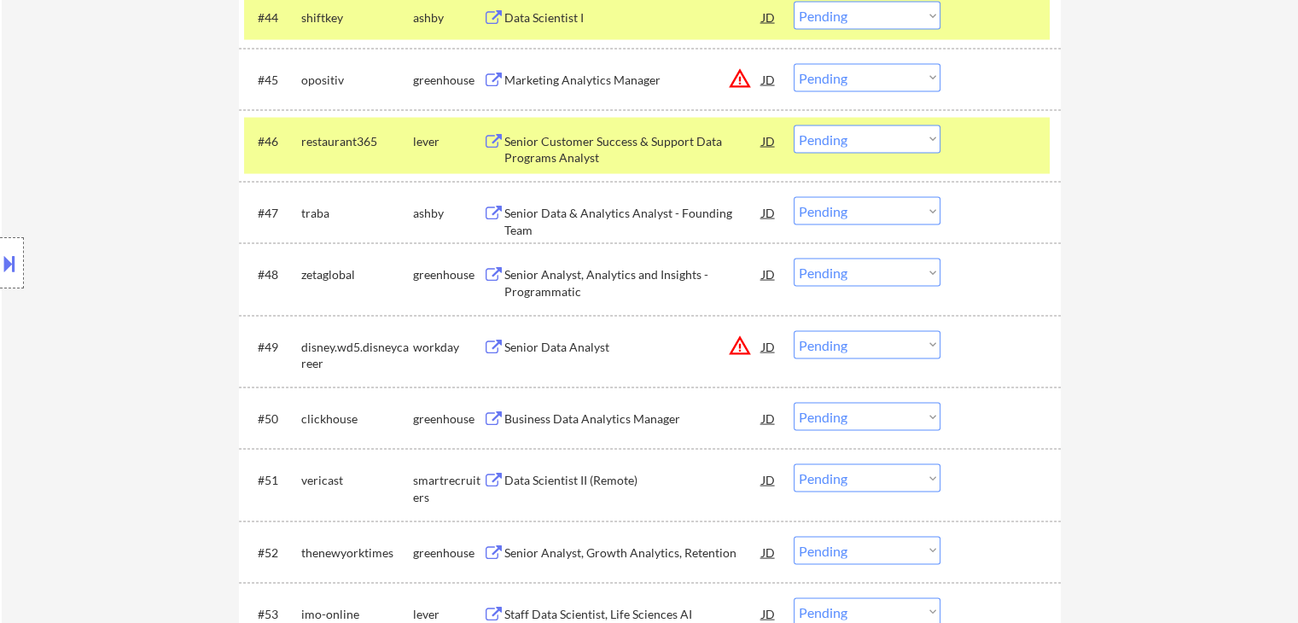
click at [530, 211] on div "Senior Data & Analytics Analyst - Founding Team" at bounding box center [633, 221] width 258 height 33
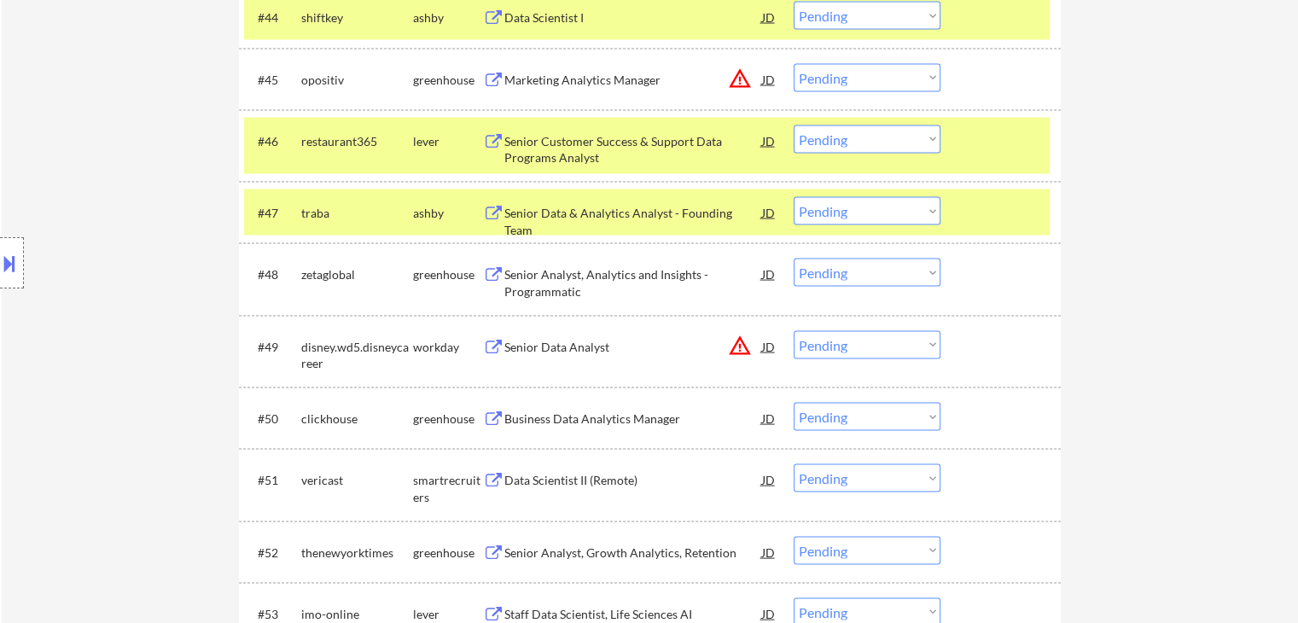
click at [533, 288] on div "Senior Analyst, Analytics and Insights - Programmatic" at bounding box center [633, 282] width 258 height 33
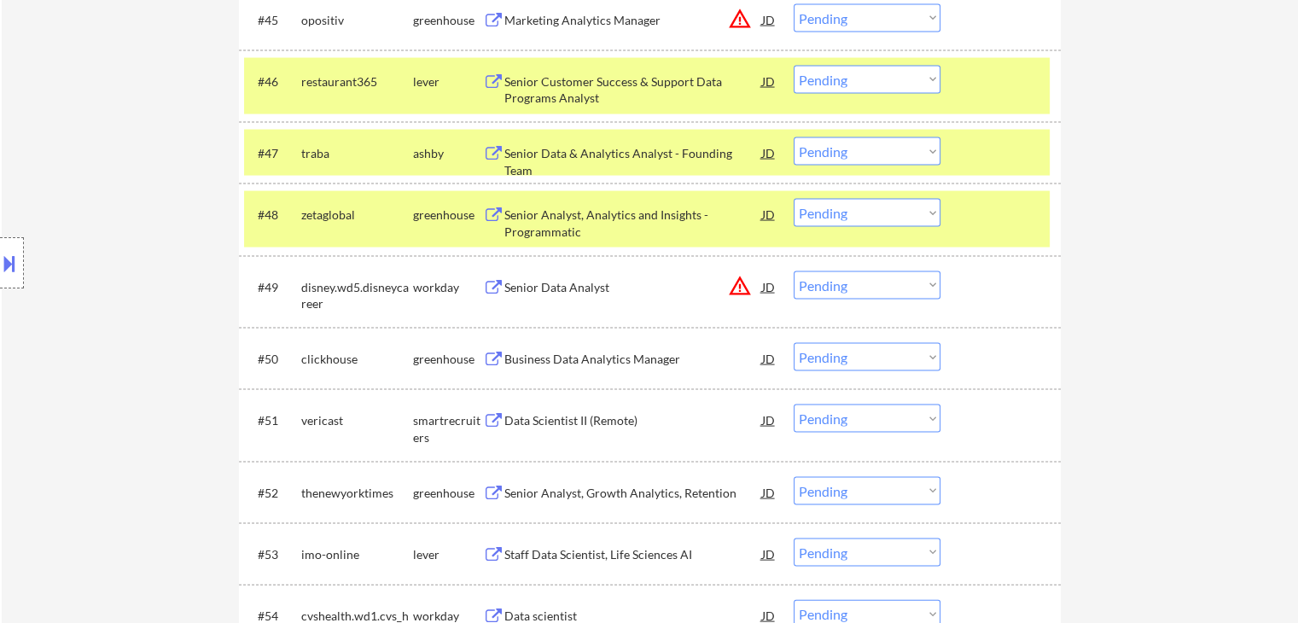
scroll to position [3508, 0]
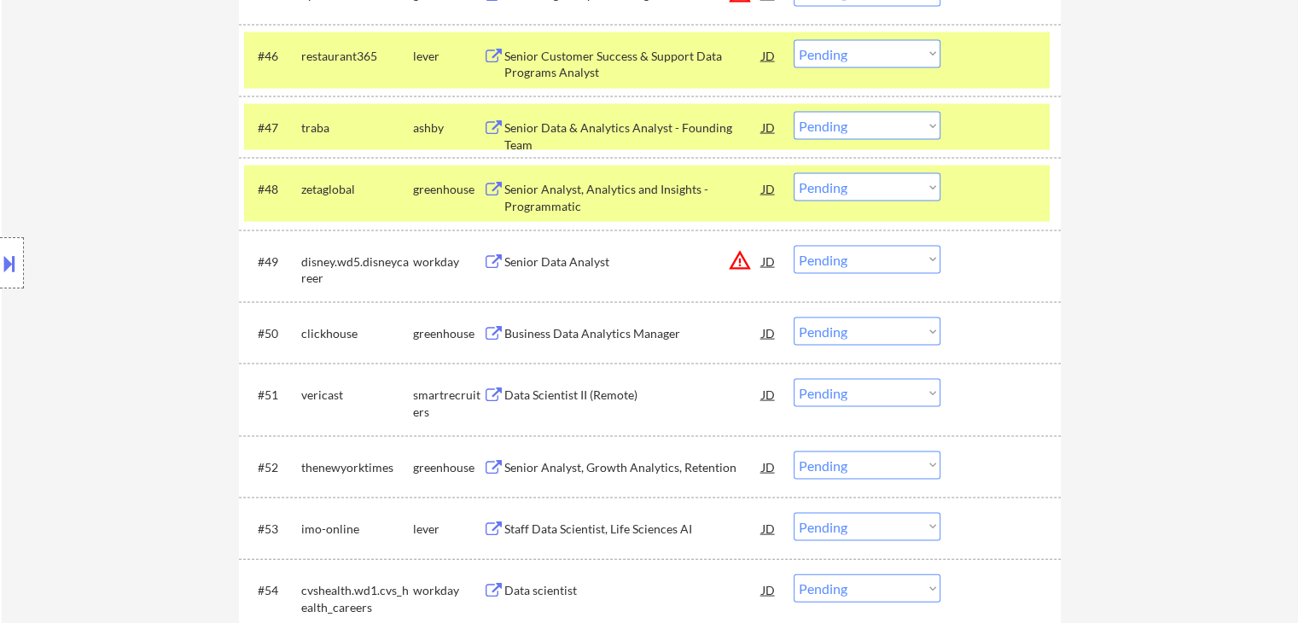
drag, startPoint x: 559, startPoint y: 330, endPoint x: 547, endPoint y: 319, distance: 16.3
click at [560, 329] on div "Business Data Analytics Manager" at bounding box center [633, 333] width 258 height 17
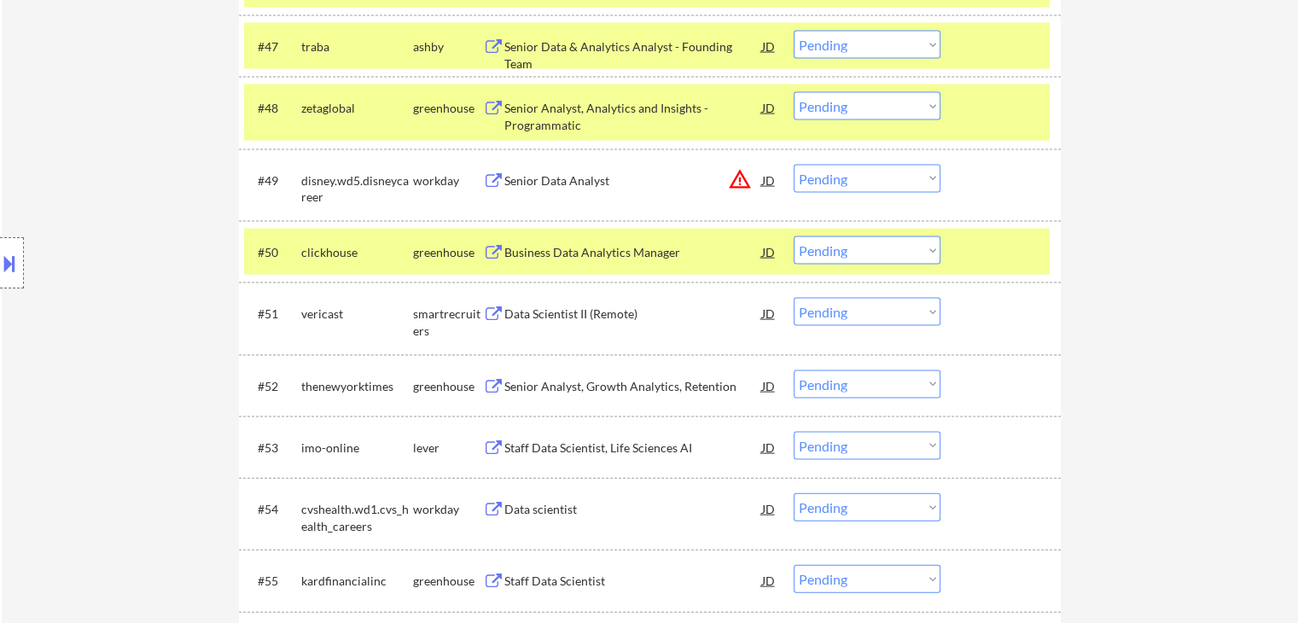
scroll to position [3594, 0]
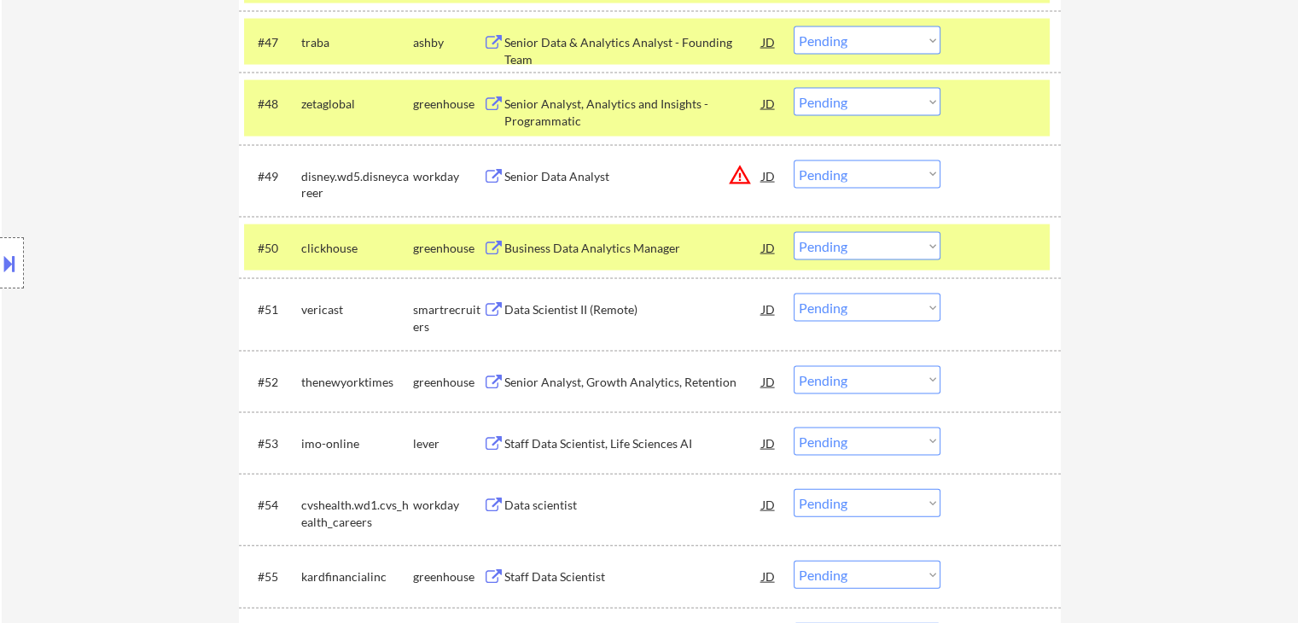
click at [560, 389] on div "Senior Analyst, Growth Analytics, Retention" at bounding box center [633, 382] width 258 height 17
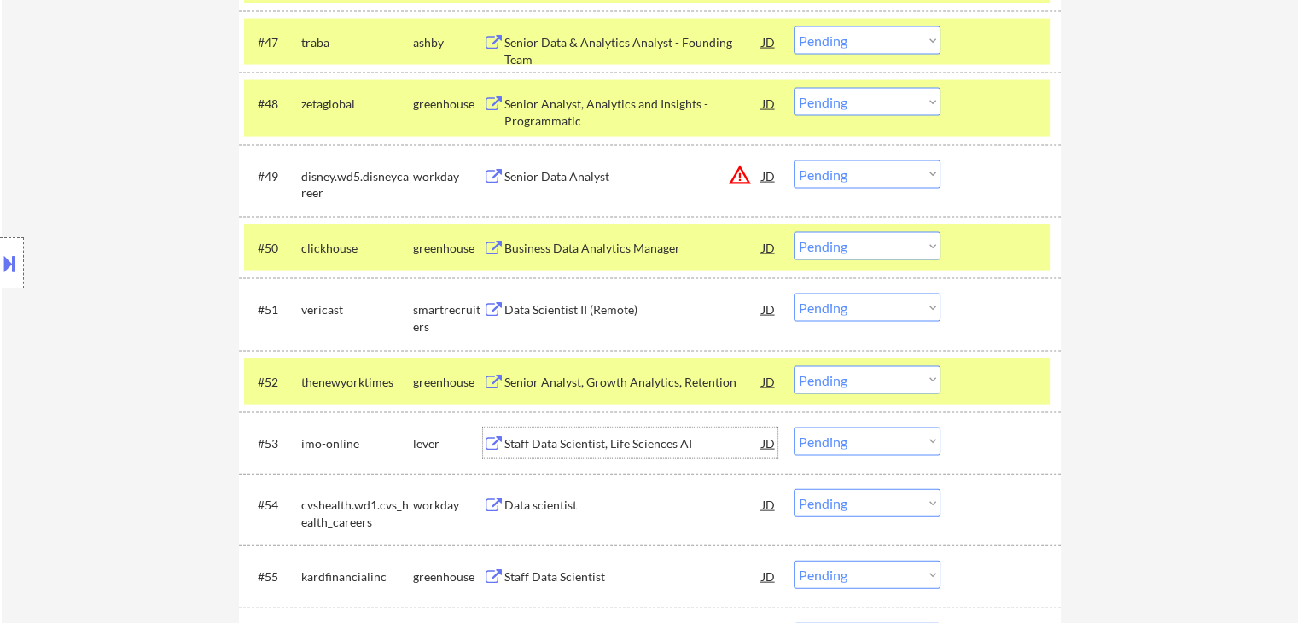
click at [562, 434] on div "Staff Data Scientist, Life Sciences AI" at bounding box center [633, 443] width 258 height 31
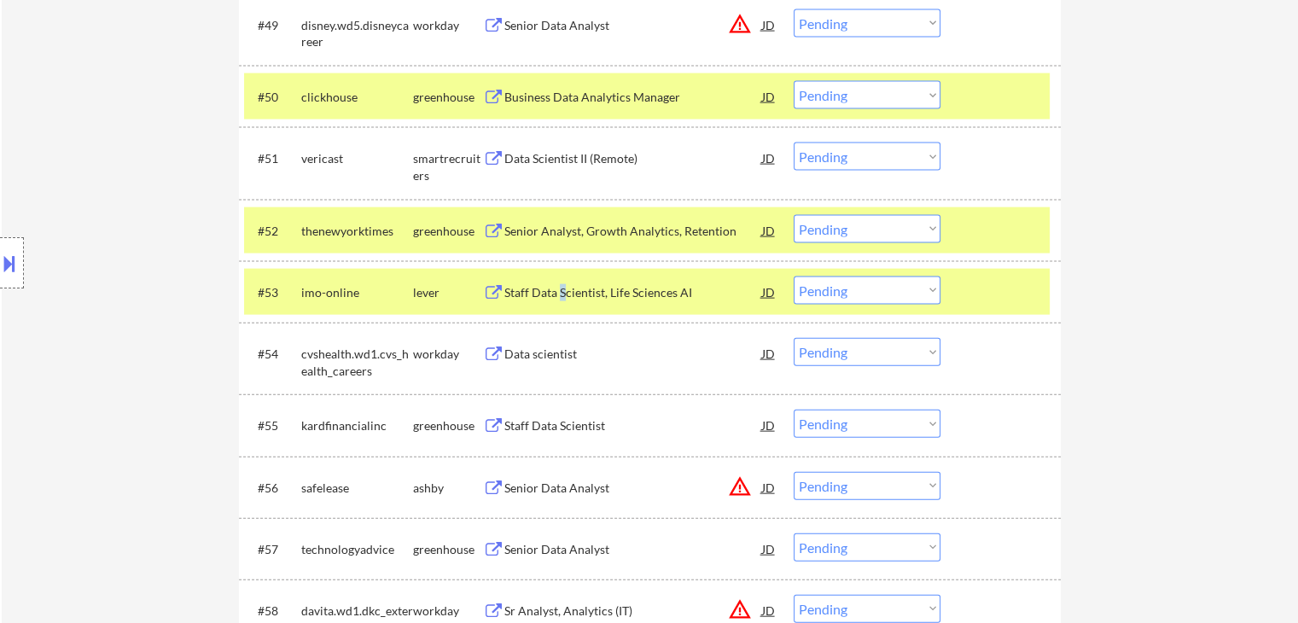
scroll to position [3850, 0]
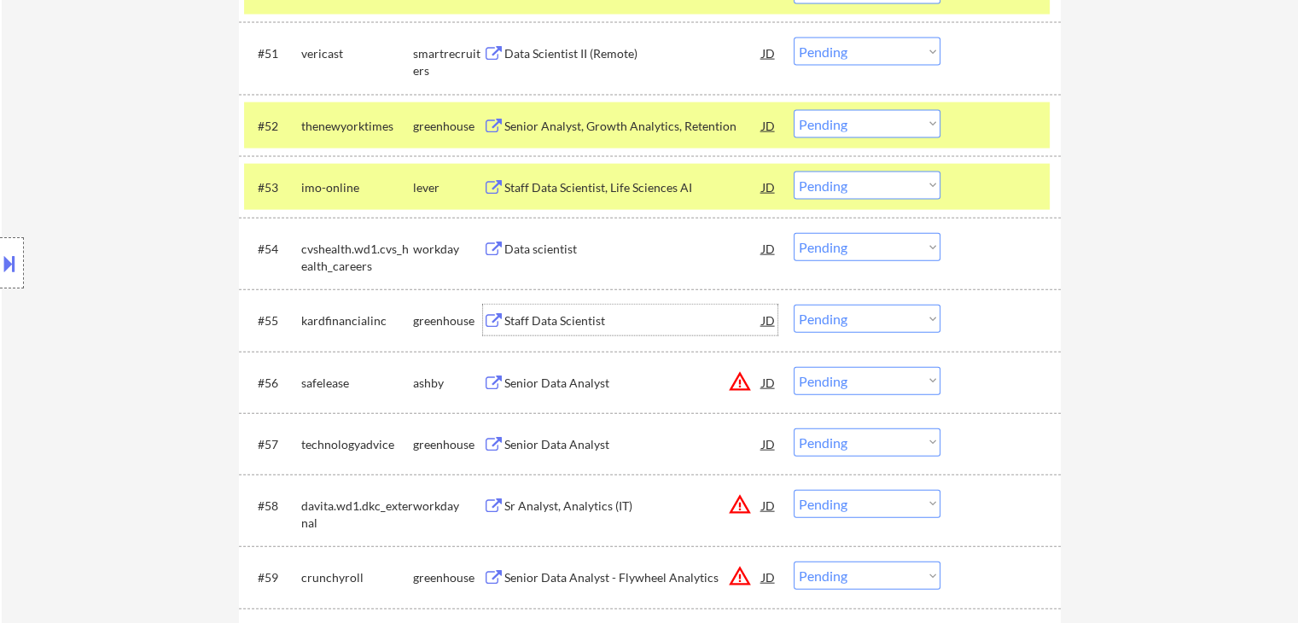
click at [546, 319] on div "Staff Data Scientist" at bounding box center [633, 320] width 258 height 17
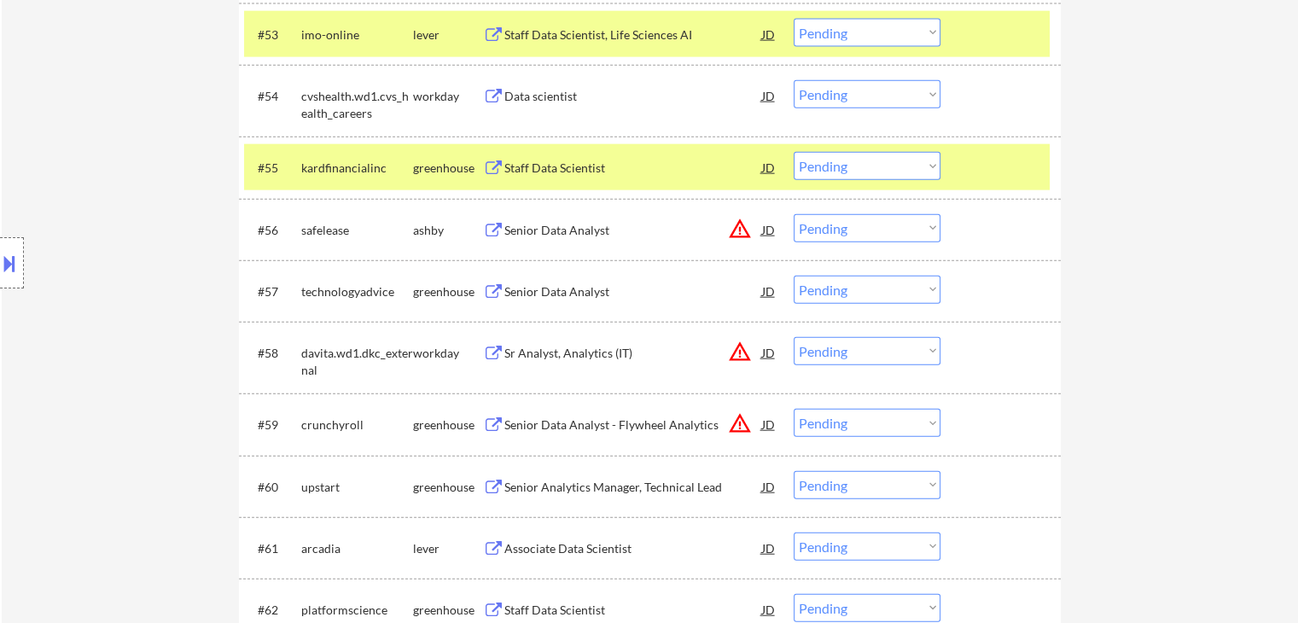
scroll to position [4106, 0]
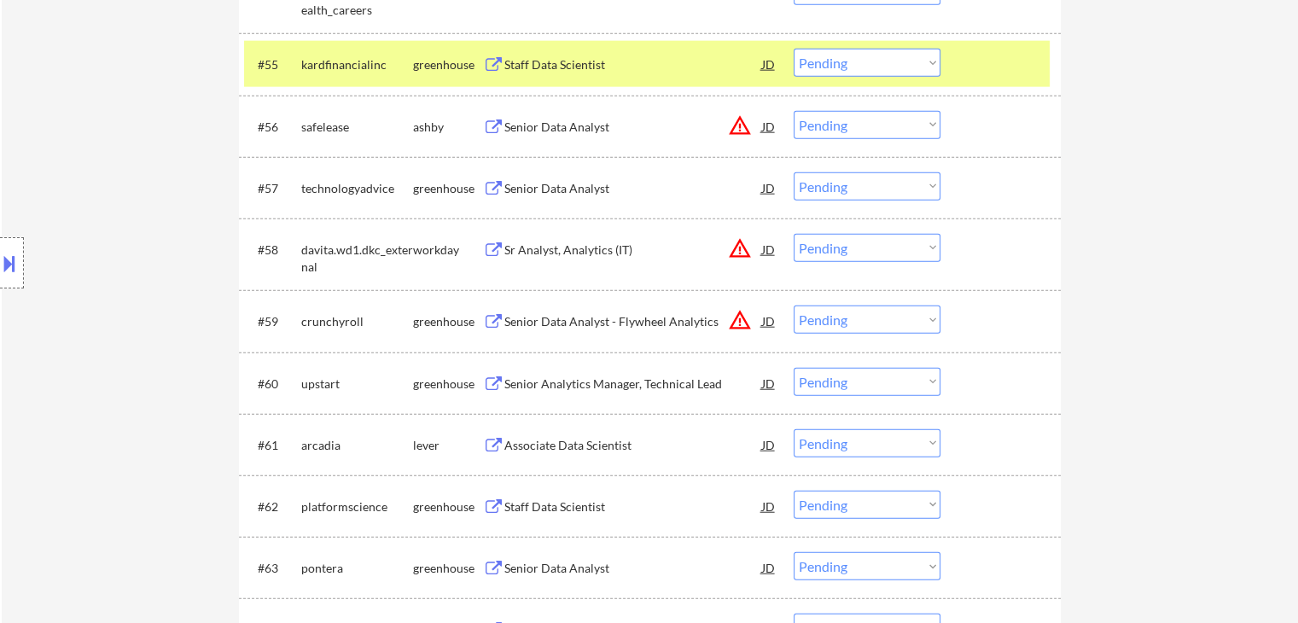
click at [573, 444] on div "Associate Data Scientist" at bounding box center [633, 445] width 258 height 17
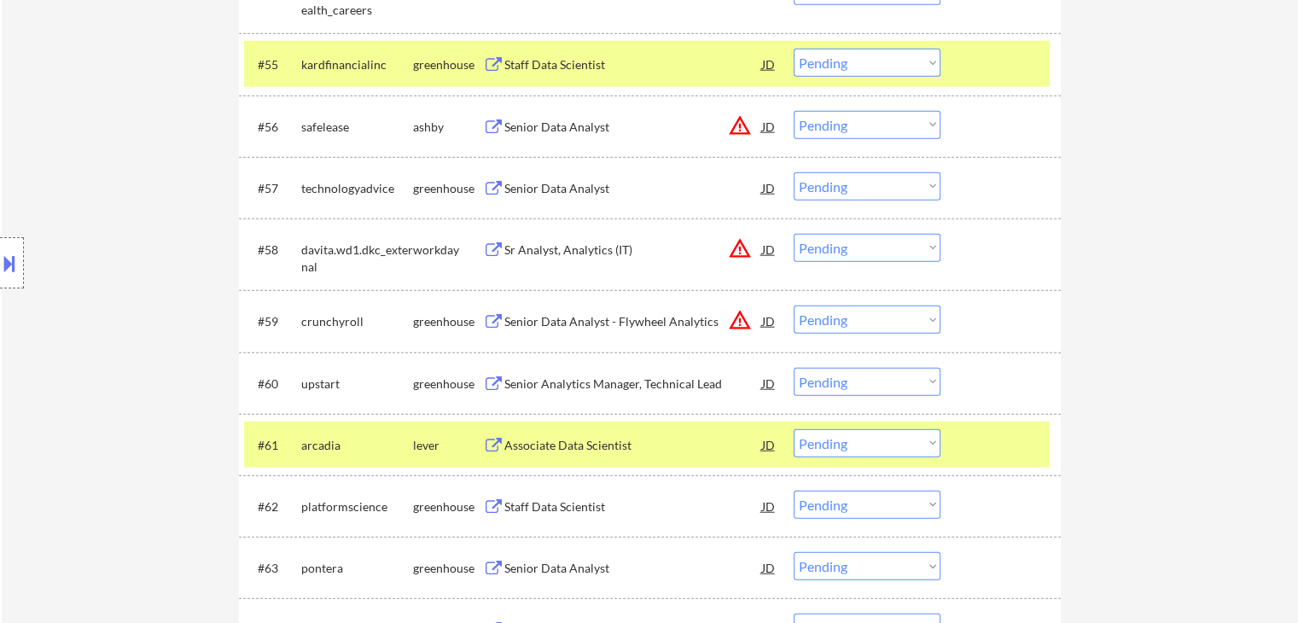
click at [568, 501] on div "Staff Data Scientist" at bounding box center [633, 506] width 258 height 17
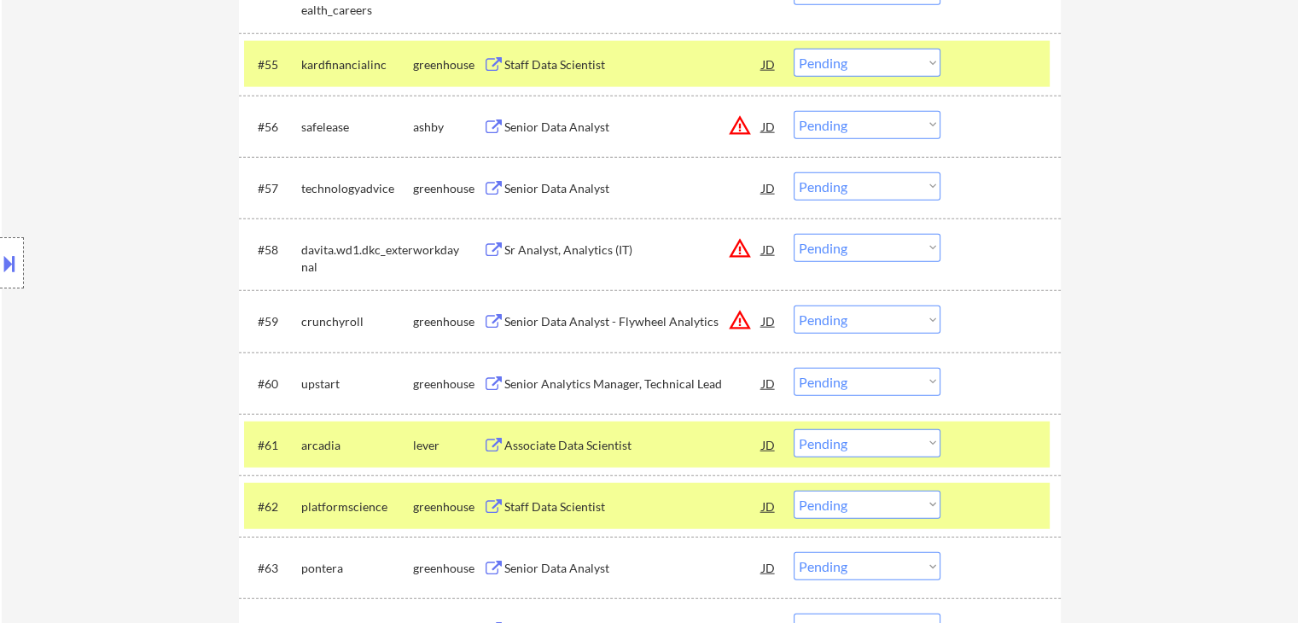
scroll to position [1300, 0]
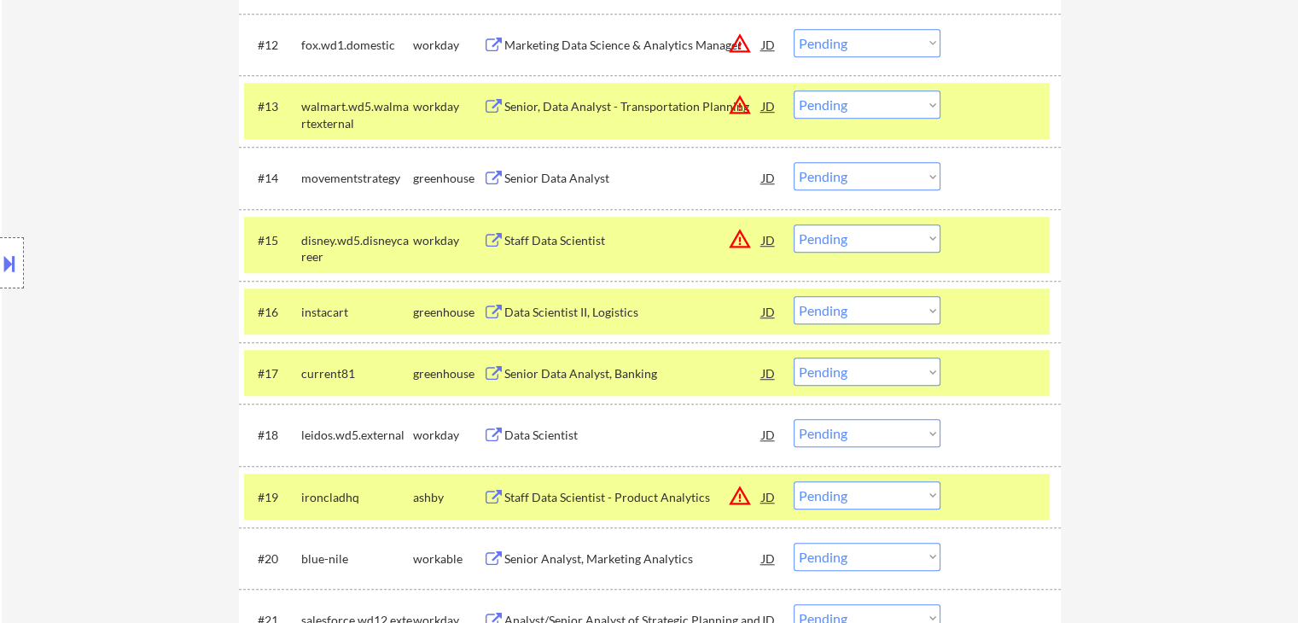
drag, startPoint x: 860, startPoint y: 311, endPoint x: 842, endPoint y: 316, distance: 18.6
click at [860, 310] on select "Choose an option... Pending Applied Excluded (Questions) Excluded (Expired) Exc…" at bounding box center [867, 310] width 147 height 28
click at [794, 296] on select "Choose an option... Pending Applied Excluded (Questions) Excluded (Expired) Exc…" at bounding box center [867, 310] width 147 height 28
select select ""pending""
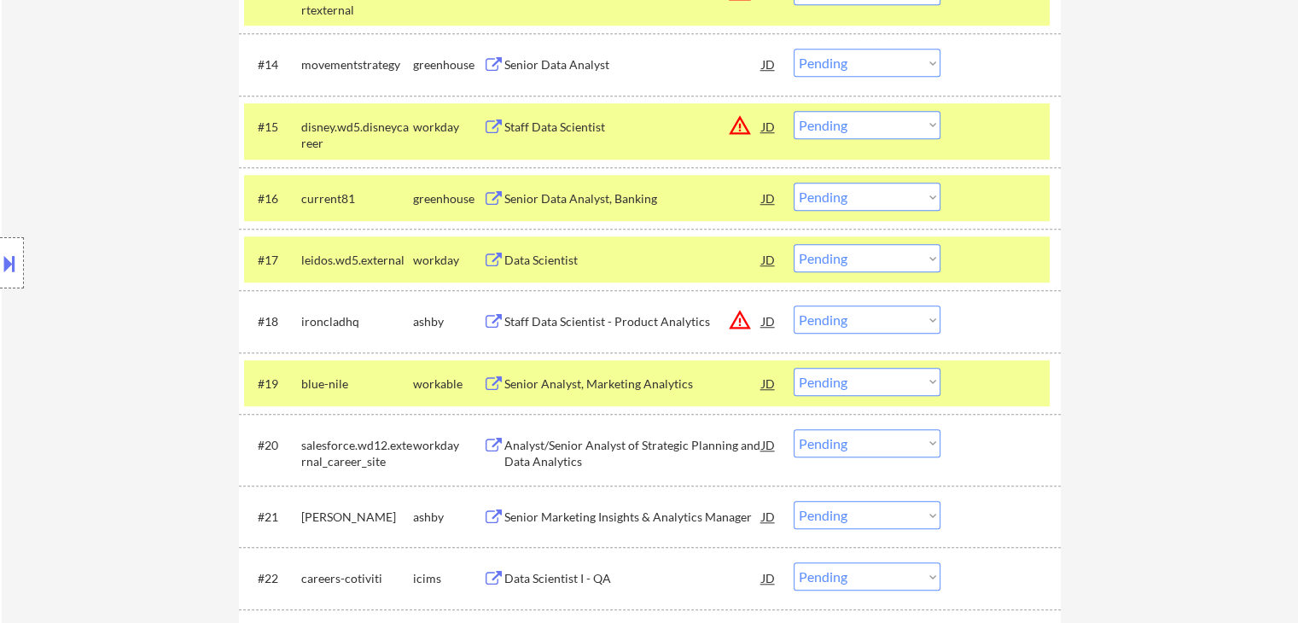
scroll to position [1470, 0]
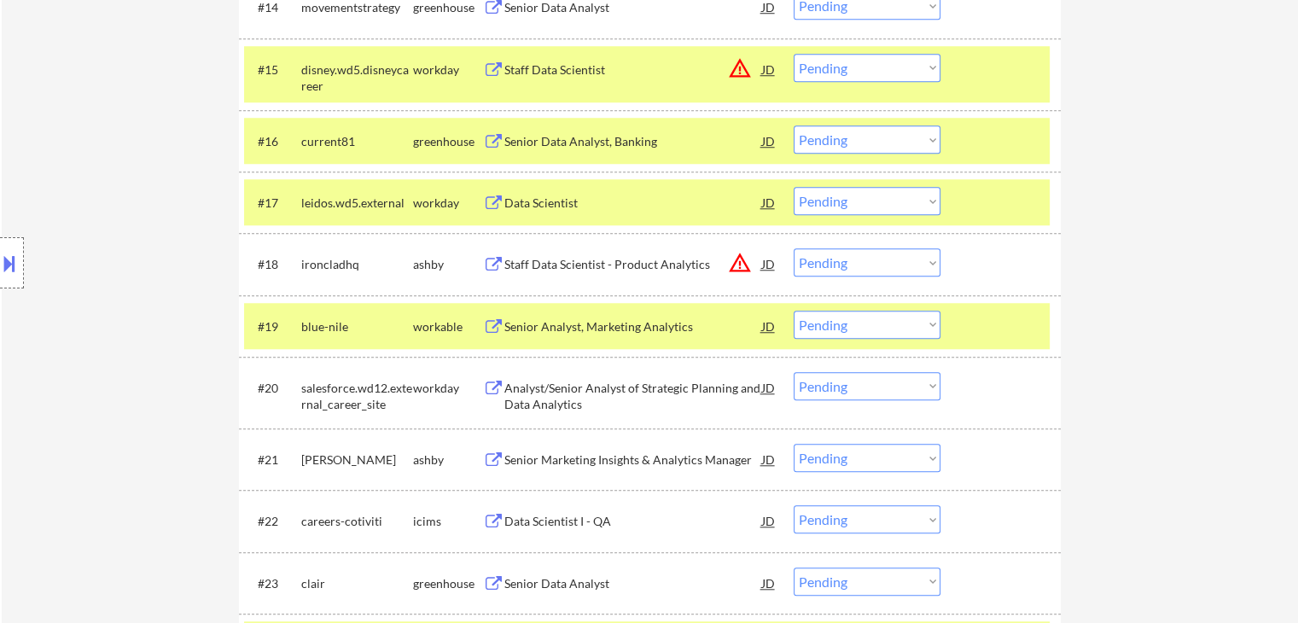
click at [885, 322] on select "Choose an option... Pending Applied Excluded (Questions) Excluded (Expired) Exc…" at bounding box center [867, 325] width 147 height 28
click at [794, 311] on select "Choose an option... Pending Applied Excluded (Questions) Excluded (Expired) Exc…" at bounding box center [867, 325] width 147 height 28
select select ""pending""
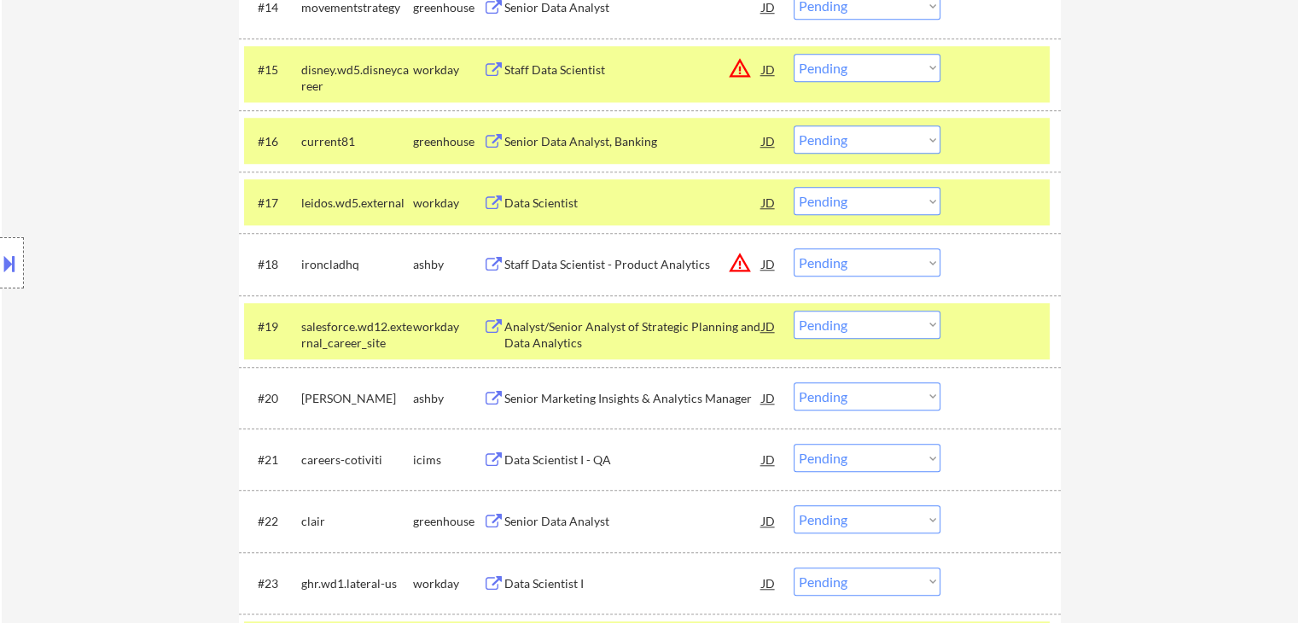
scroll to position [1936, 0]
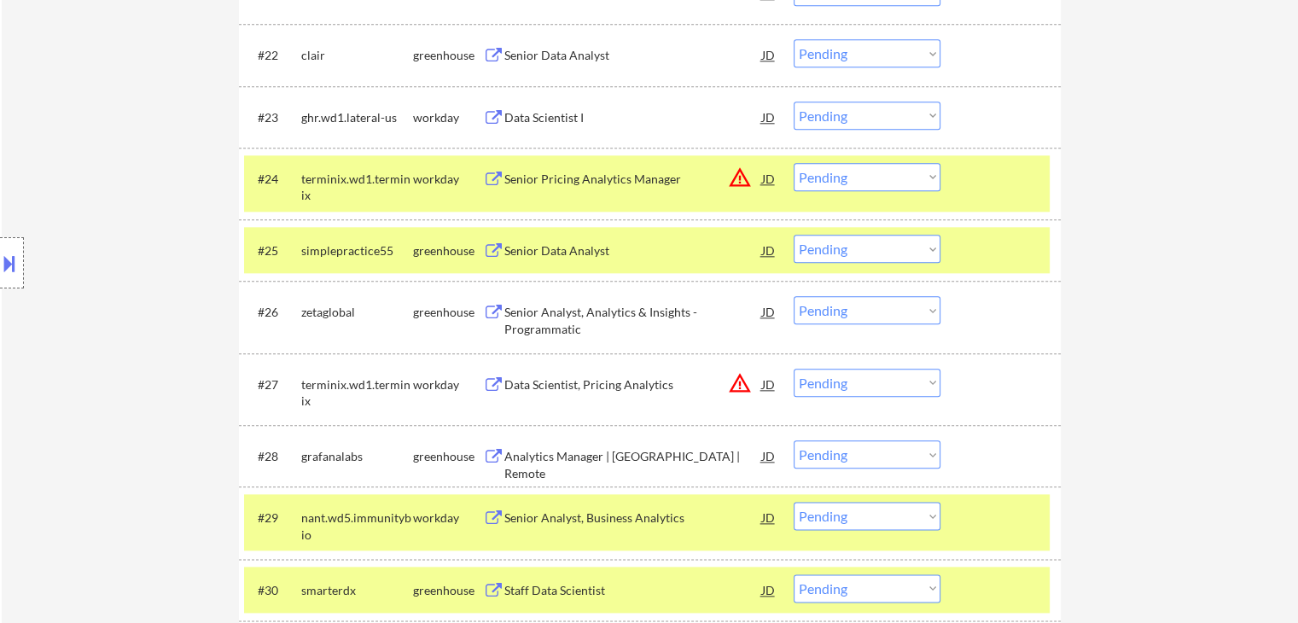
click at [859, 314] on select "Choose an option... Pending Applied Excluded (Questions) Excluded (Expired) Exc…" at bounding box center [867, 310] width 147 height 28
click at [794, 296] on select "Choose an option... Pending Applied Excluded (Questions) Excluded (Expired) Exc…" at bounding box center [867, 310] width 147 height 28
select select ""pending""
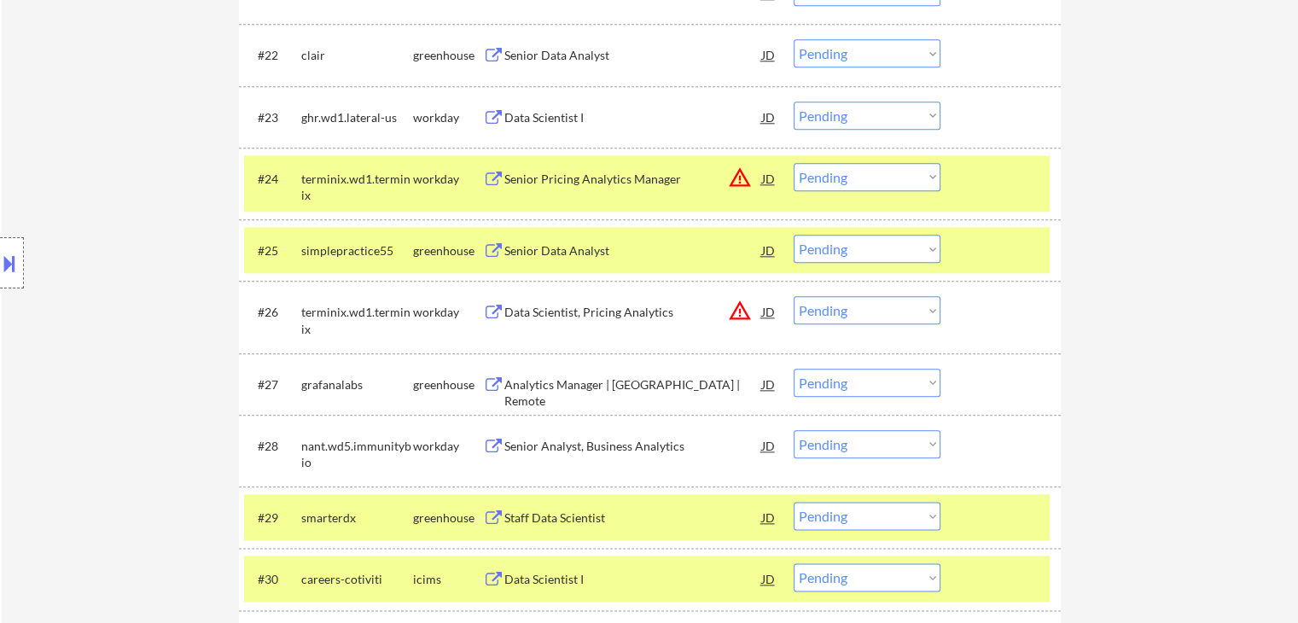
click at [832, 386] on select "Choose an option... Pending Applied Excluded (Questions) Excluded (Expired) Exc…" at bounding box center [867, 383] width 147 height 28
click at [794, 369] on select "Choose an option... Pending Applied Excluded (Questions) Excluded (Expired) Exc…" at bounding box center [867, 383] width 147 height 28
select select ""pending""
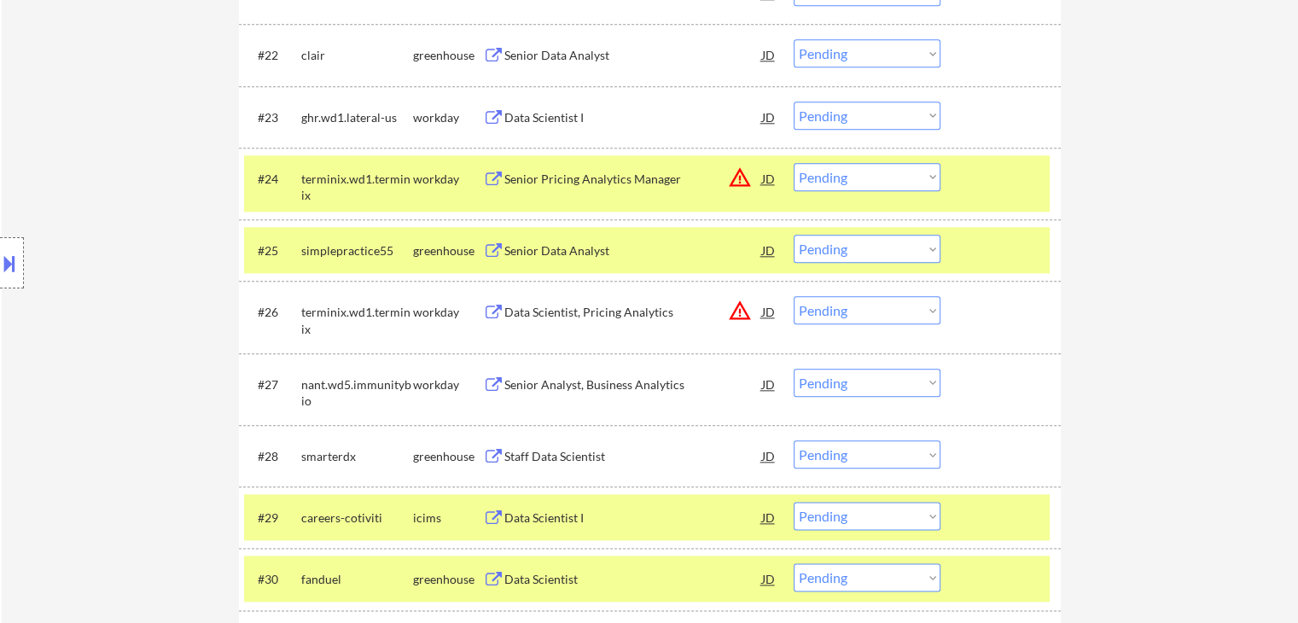
scroll to position [2278, 0]
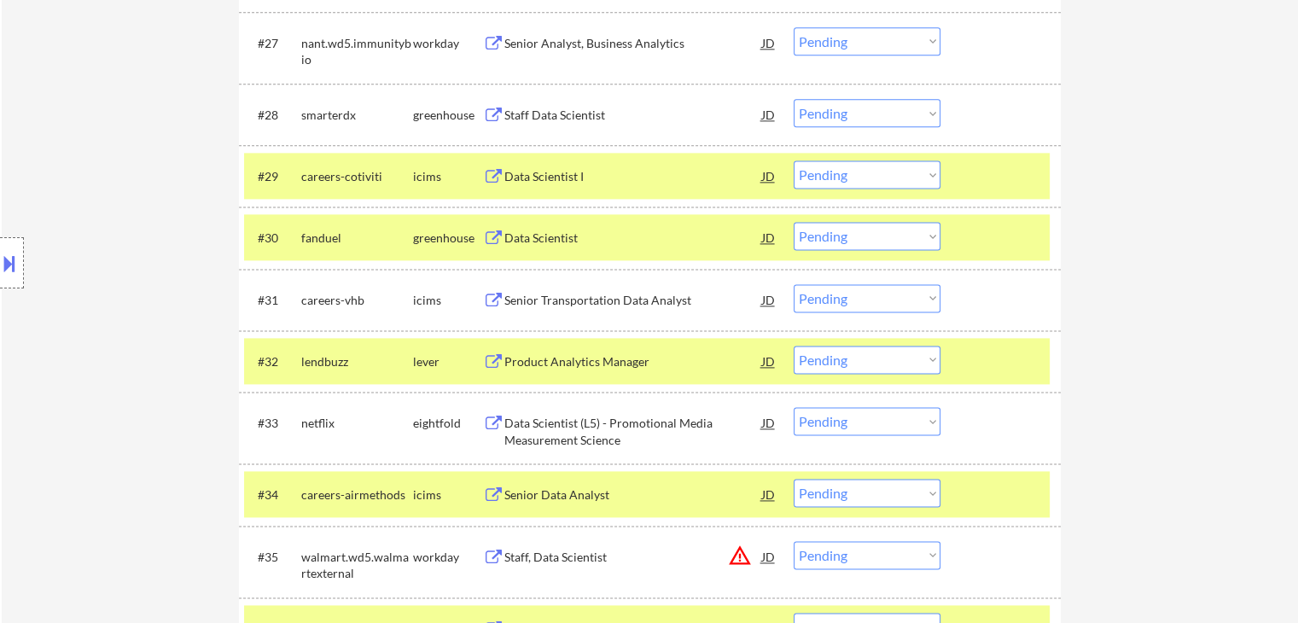
drag, startPoint x: 861, startPoint y: 236, endPoint x: 865, endPoint y: 247, distance: 11.6
click at [861, 236] on select "Choose an option... Pending Applied Excluded (Questions) Excluded (Expired) Exc…" at bounding box center [867, 236] width 147 height 28
click at [794, 222] on select "Choose an option... Pending Applied Excluded (Questions) Excluded (Expired) Exc…" at bounding box center [867, 236] width 147 height 28
select select ""pending""
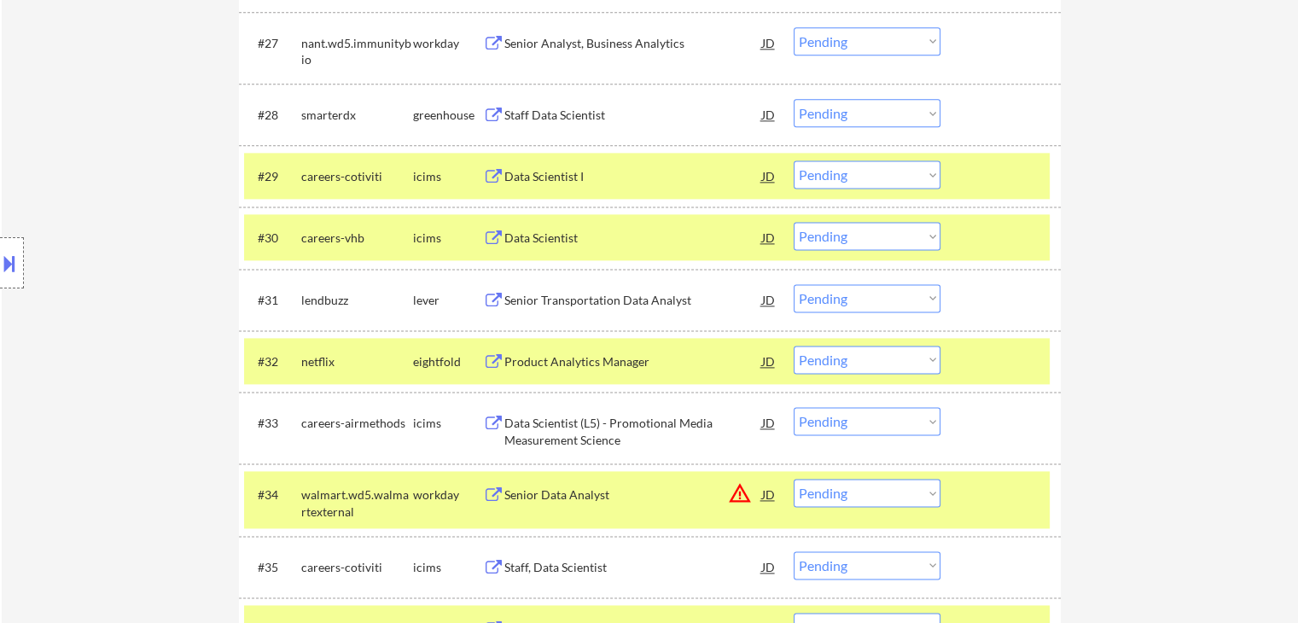
scroll to position [2739, 0]
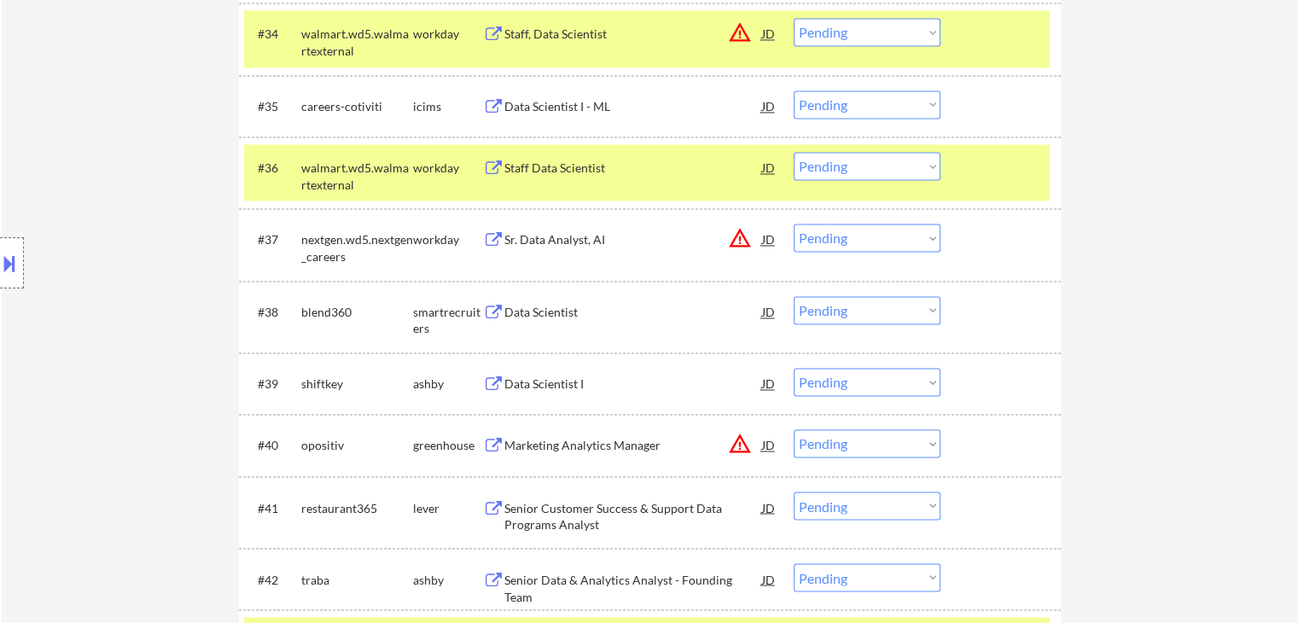
drag, startPoint x: 843, startPoint y: 309, endPoint x: 830, endPoint y: 307, distance: 13.8
click at [843, 309] on select "Choose an option... Pending Applied Excluded (Questions) Excluded (Expired) Exc…" at bounding box center [867, 310] width 147 height 28
click at [794, 296] on select "Choose an option... Pending Applied Excluded (Questions) Excluded (Expired) Exc…" at bounding box center [867, 310] width 147 height 28
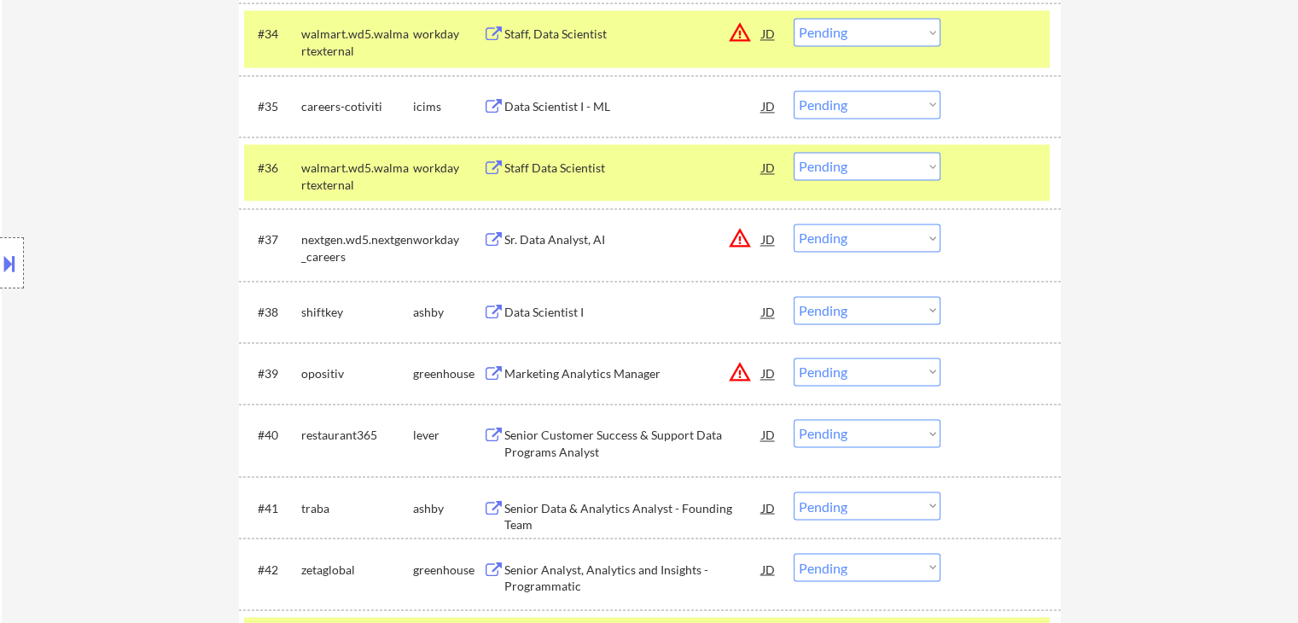
drag, startPoint x: 857, startPoint y: 314, endPoint x: 867, endPoint y: 320, distance: 11.9
click at [857, 314] on select "Choose an option... Pending Applied Excluded (Questions) Excluded (Expired) Exc…" at bounding box center [867, 310] width 147 height 28
click at [794, 296] on select "Choose an option... Pending Applied Excluded (Questions) Excluded (Expired) Exc…" at bounding box center [867, 310] width 147 height 28
select select ""pending""
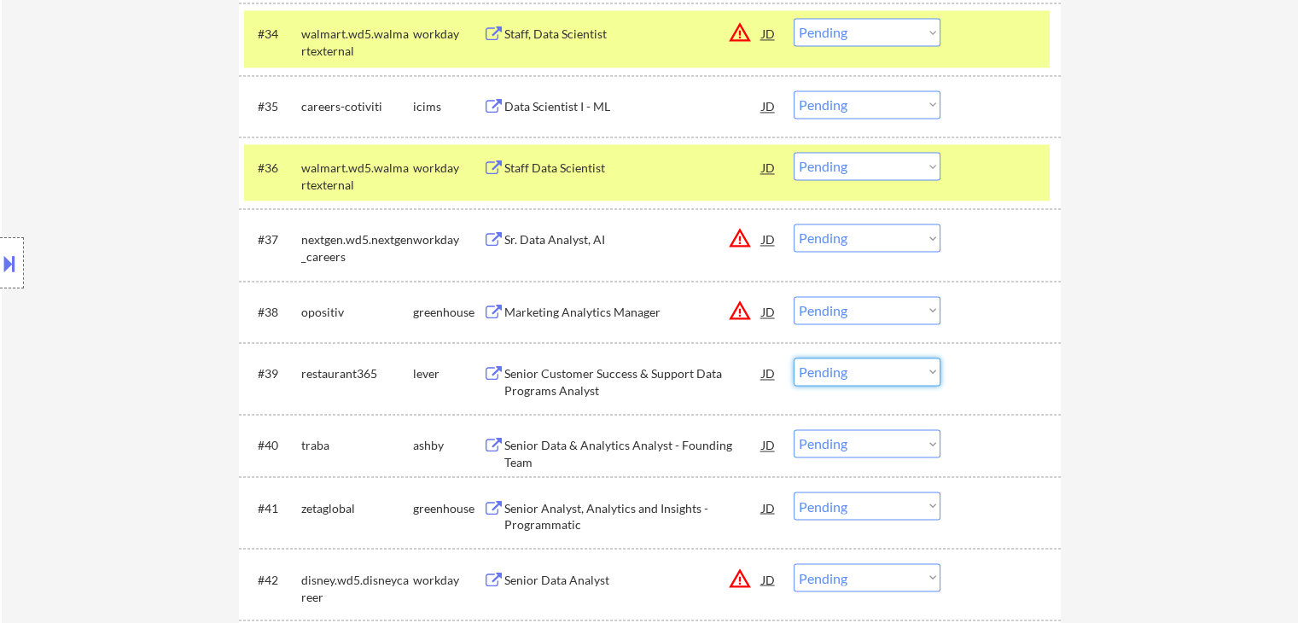
drag, startPoint x: 852, startPoint y: 372, endPoint x: 843, endPoint y: 364, distance: 12.1
click at [852, 372] on select "Choose an option... Pending Applied Excluded (Questions) Excluded (Expired) Exc…" at bounding box center [867, 372] width 147 height 28
click at [794, 358] on select "Choose an option... Pending Applied Excluded (Questions) Excluded (Expired) Exc…" at bounding box center [867, 372] width 147 height 28
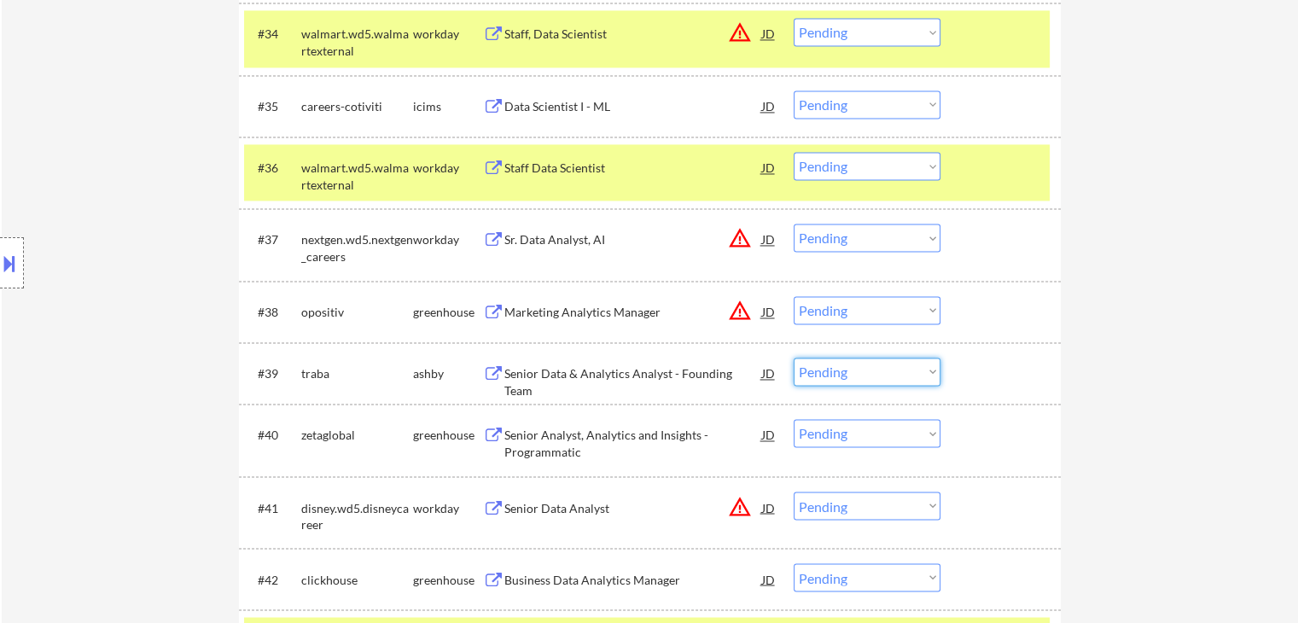
click at [881, 372] on select "Choose an option... Pending Applied Excluded (Questions) Excluded (Expired) Exc…" at bounding box center [867, 372] width 147 height 28
click at [794, 358] on select "Choose an option... Pending Applied Excluded (Questions) Excluded (Expired) Exc…" at bounding box center [867, 372] width 147 height 28
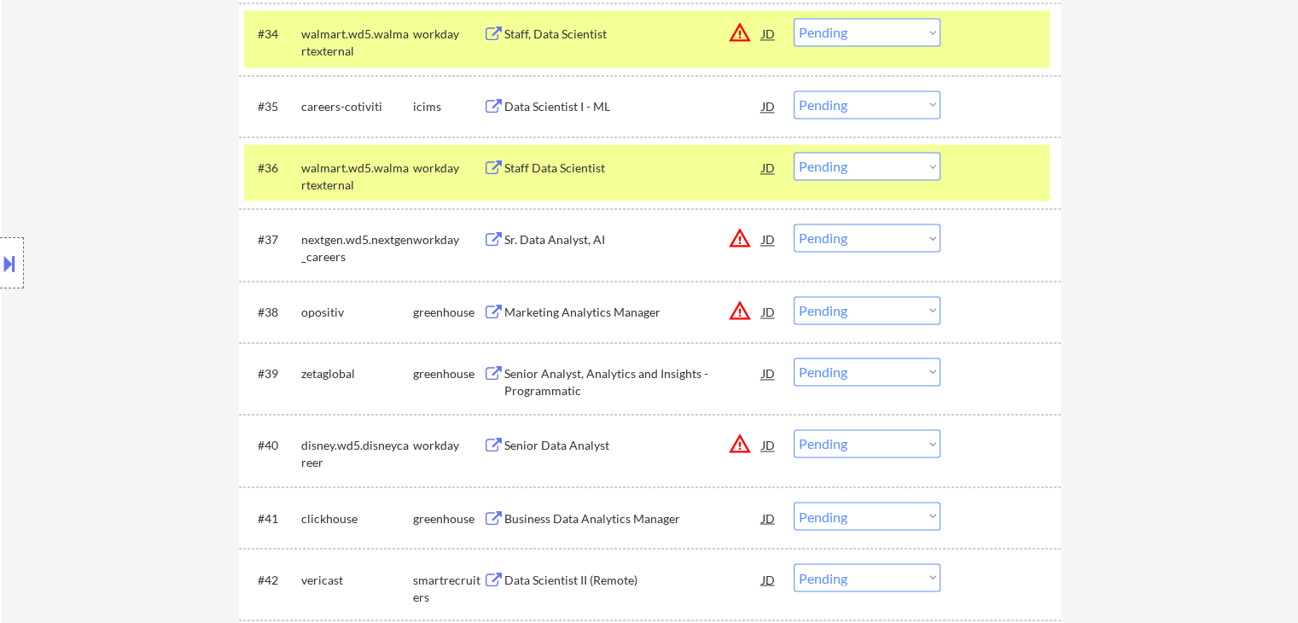
click at [862, 370] on select "Choose an option... Pending Applied Excluded (Questions) Excluded (Expired) Exc…" at bounding box center [867, 372] width 147 height 28
click at [794, 358] on select "Choose an option... Pending Applied Excluded (Questions) Excluded (Expired) Exc…" at bounding box center [867, 372] width 147 height 28
select select ""pending""
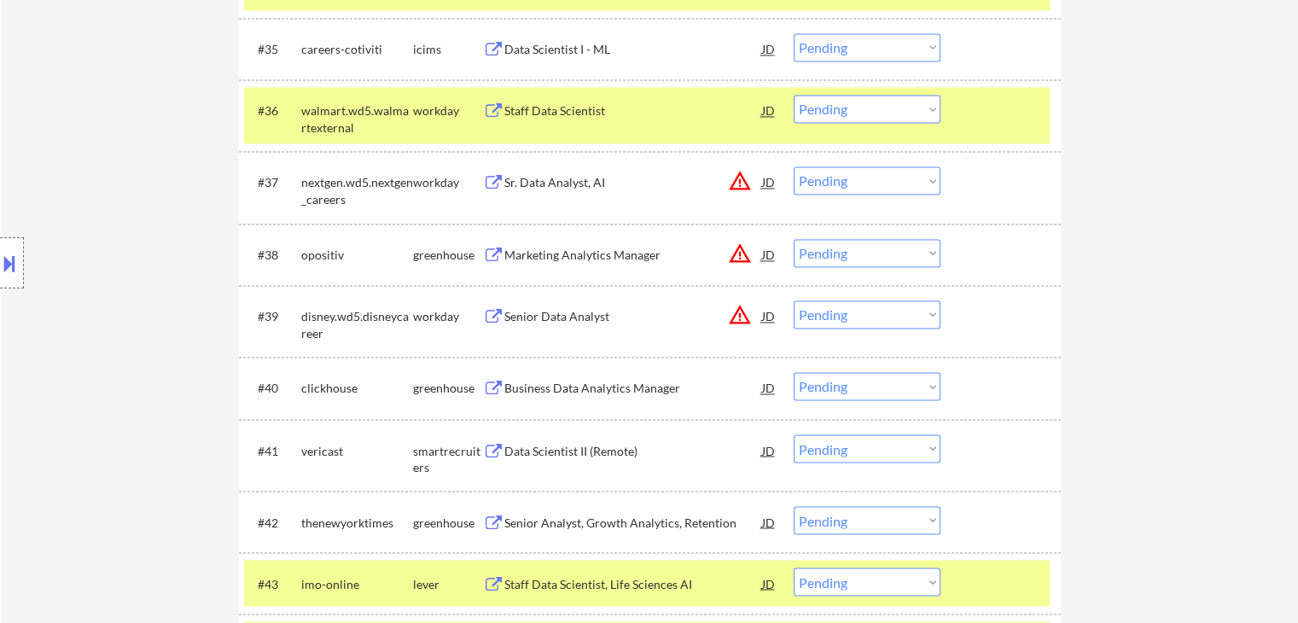
scroll to position [2824, 0]
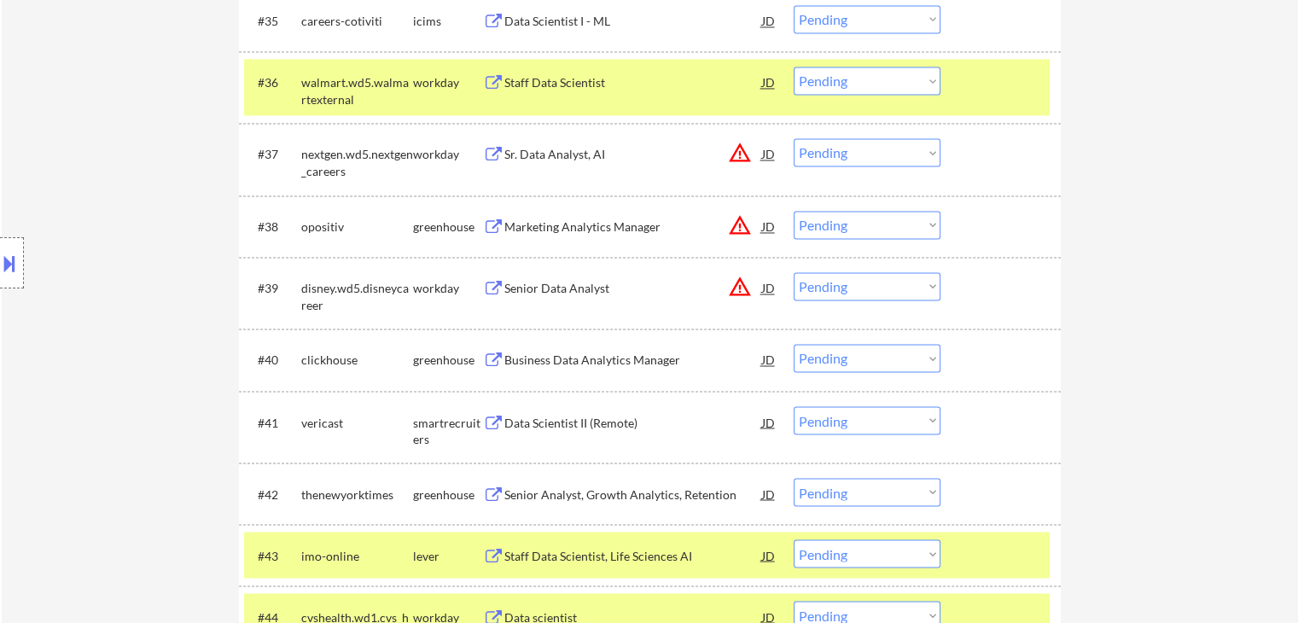
click at [872, 359] on select "Choose an option... Pending Applied Excluded (Questions) Excluded (Expired) Exc…" at bounding box center [867, 358] width 147 height 28
click at [794, 344] on select "Choose an option... Pending Applied Excluded (Questions) Excluded (Expired) Exc…" at bounding box center [867, 358] width 147 height 28
select select ""pending""
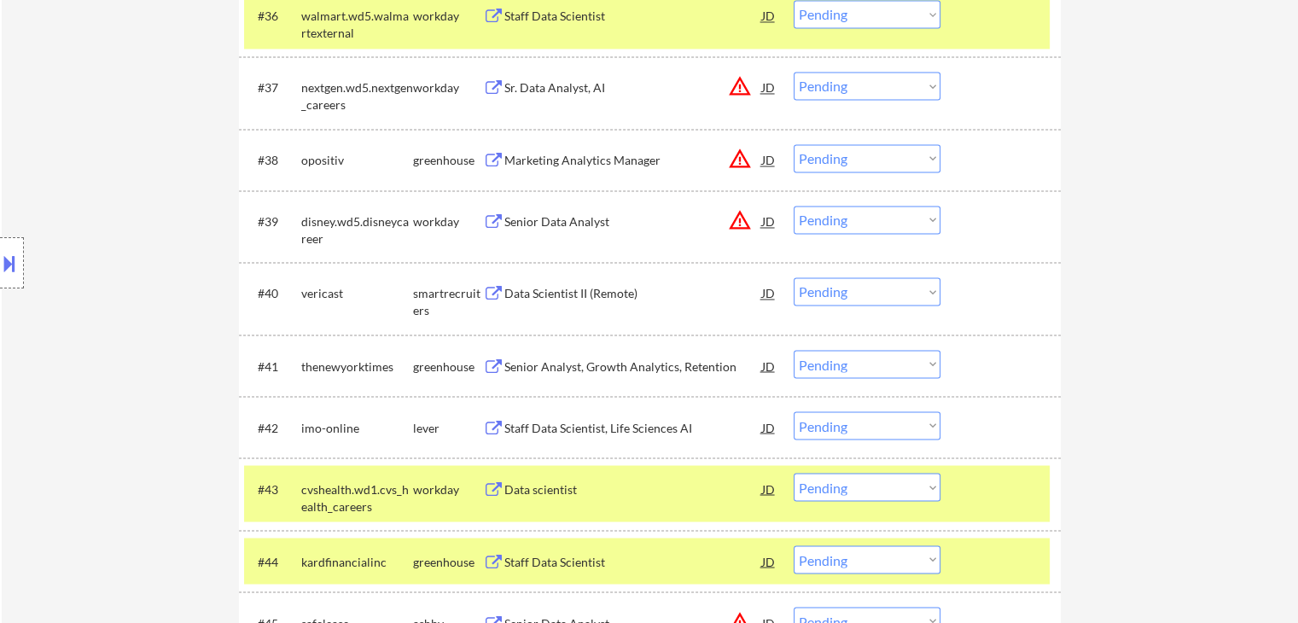
scroll to position [2909, 0]
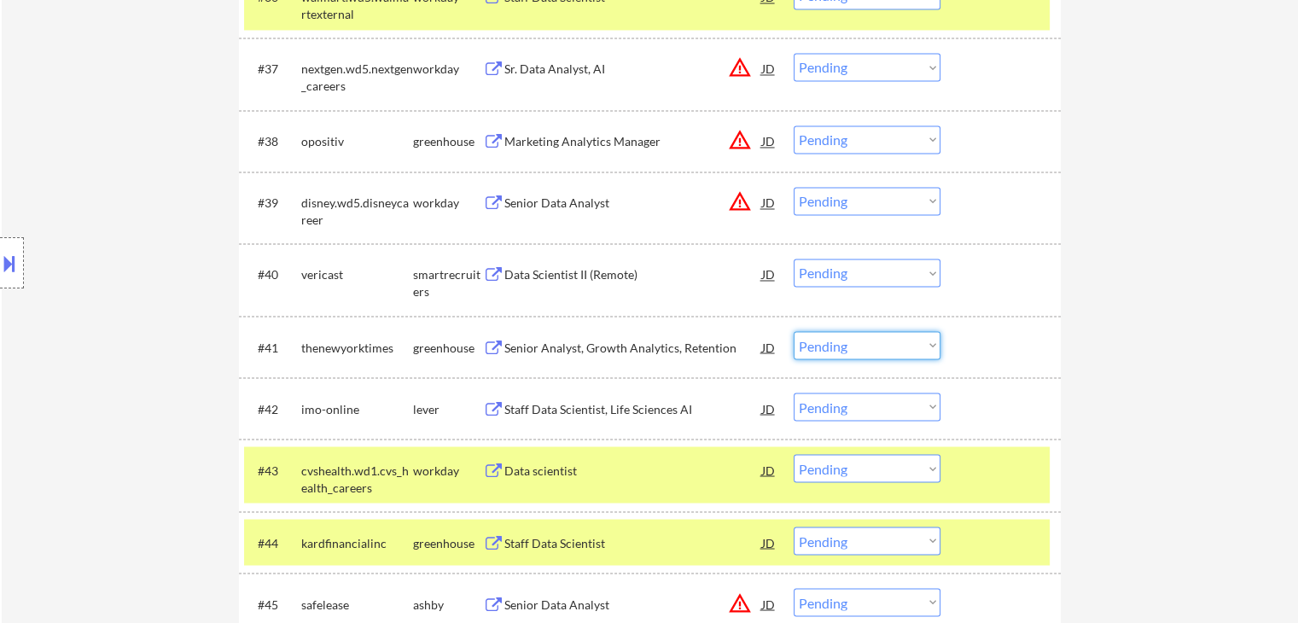
click at [861, 345] on select "Choose an option... Pending Applied Excluded (Questions) Excluded (Expired) Exc…" at bounding box center [867, 345] width 147 height 28
click at [794, 331] on select "Choose an option... Pending Applied Excluded (Questions) Excluded (Expired) Exc…" at bounding box center [867, 345] width 147 height 28
select select ""pending""
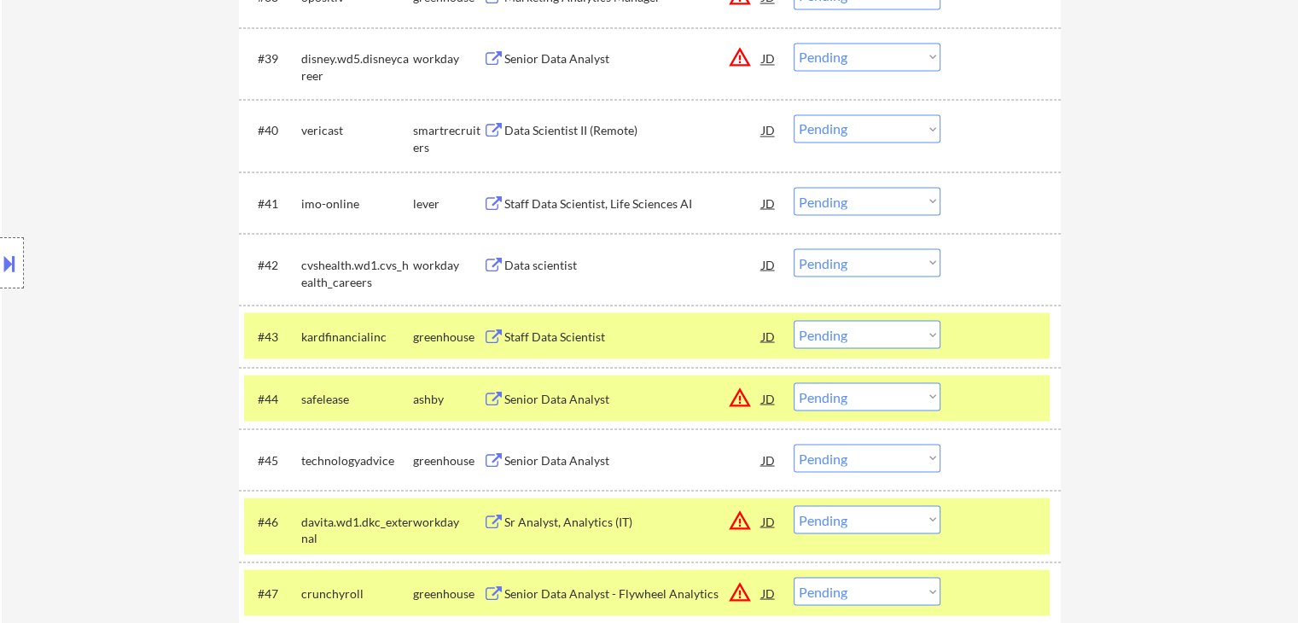
scroll to position [3080, 0]
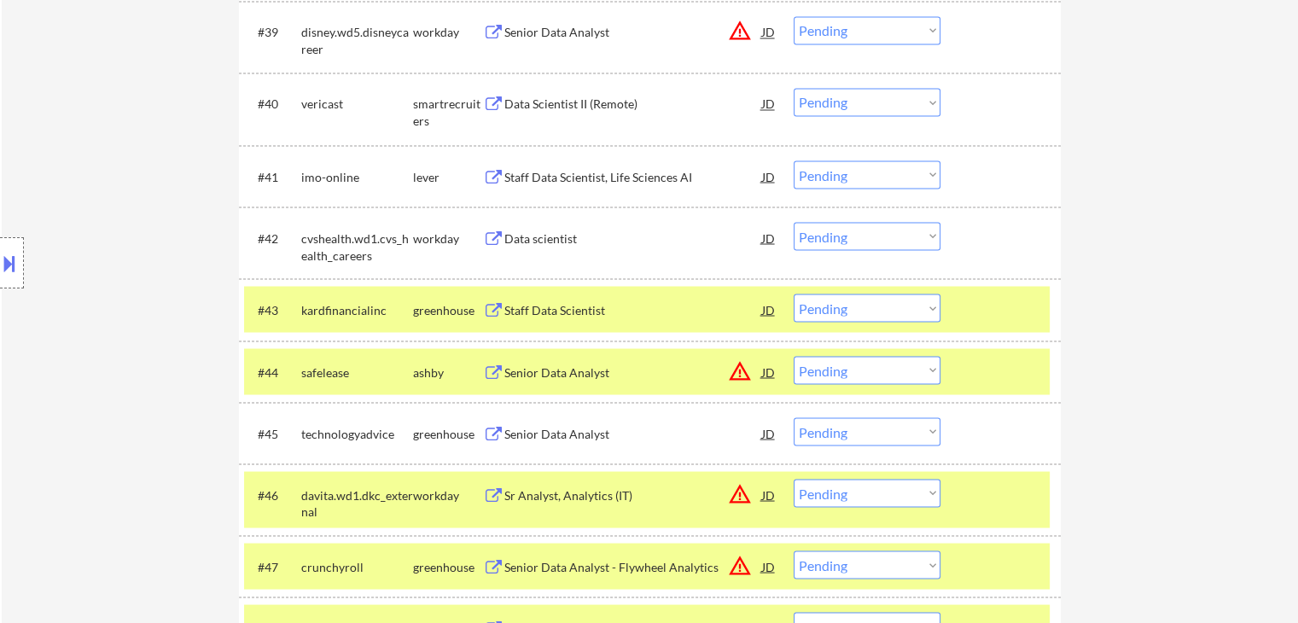
click at [884, 306] on select "Choose an option... Pending Applied Excluded (Questions) Excluded (Expired) Exc…" at bounding box center [867, 308] width 147 height 28
click at [794, 294] on select "Choose an option... Pending Applied Excluded (Questions) Excluded (Expired) Exc…" at bounding box center [867, 308] width 147 height 28
select select ""pending""
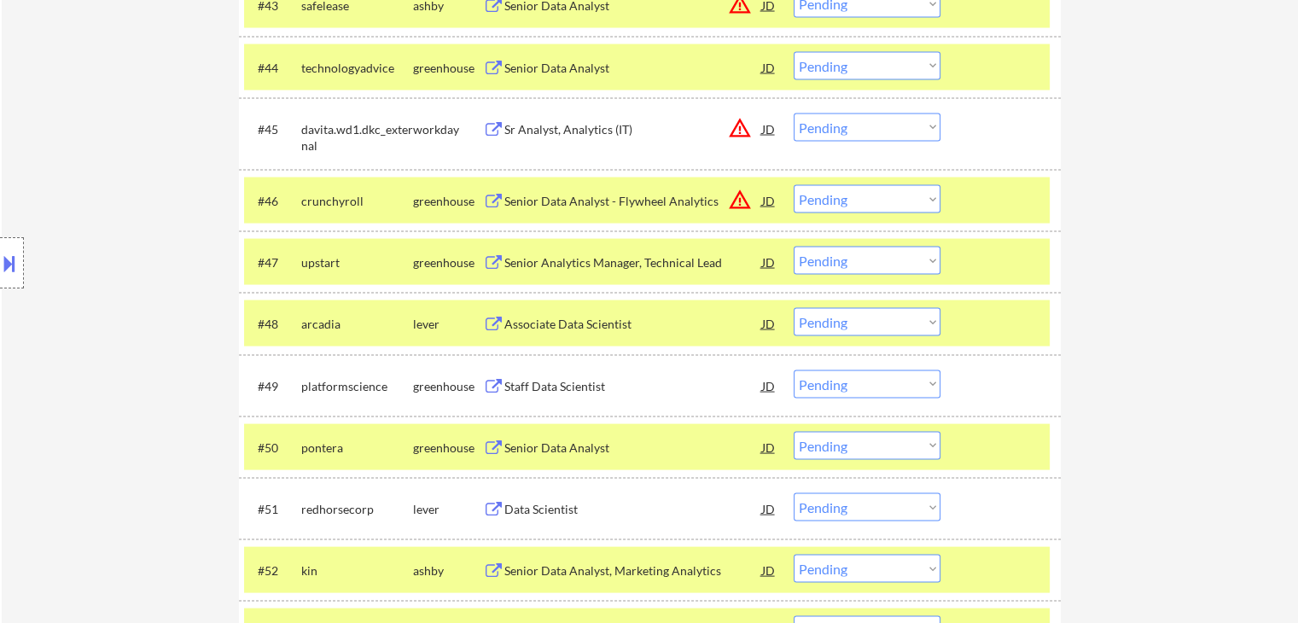
scroll to position [3434, 0]
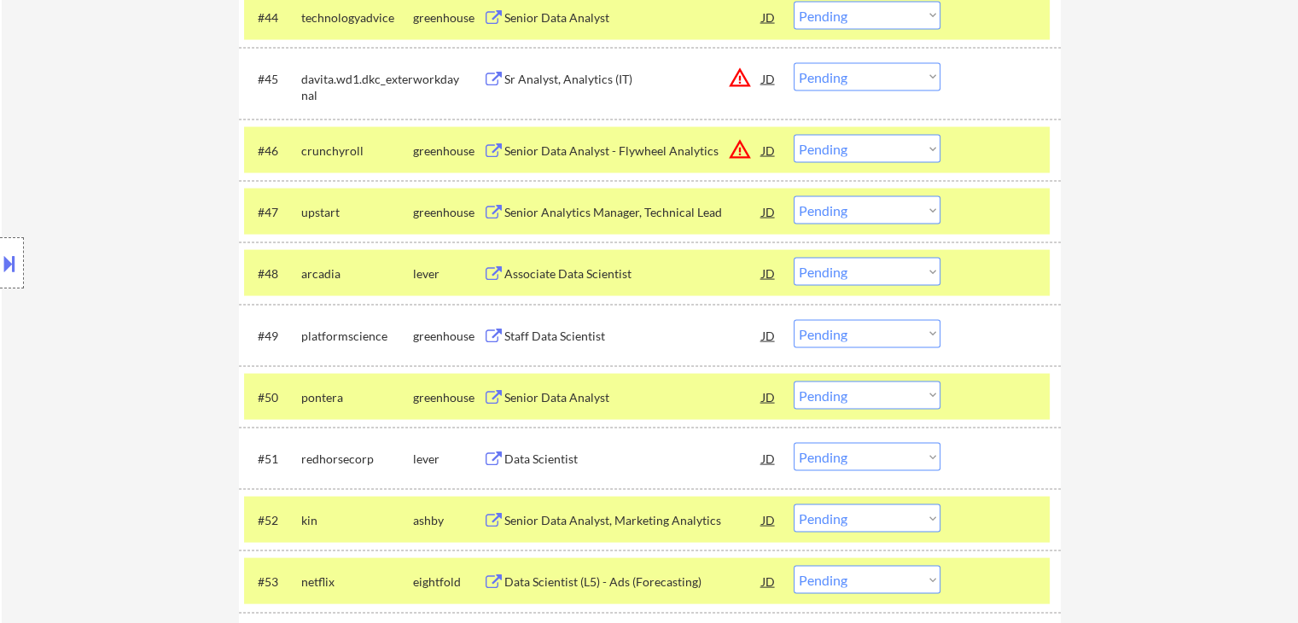
drag, startPoint x: 828, startPoint y: 275, endPoint x: 799, endPoint y: 274, distance: 29.0
click at [828, 275] on select "Choose an option... Pending Applied Excluded (Questions) Excluded (Expired) Exc…" at bounding box center [867, 272] width 147 height 28
click at [794, 258] on select "Choose an option... Pending Applied Excluded (Questions) Excluded (Expired) Exc…" at bounding box center [867, 272] width 147 height 28
select select ""pending""
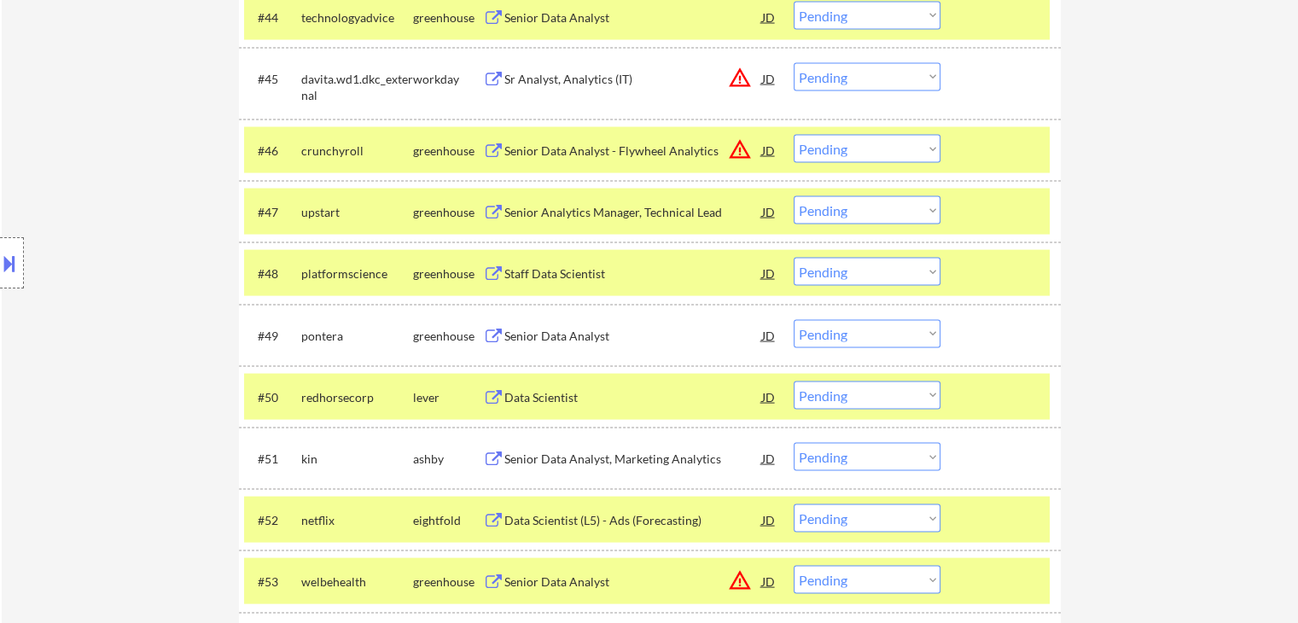
scroll to position [1167, 0]
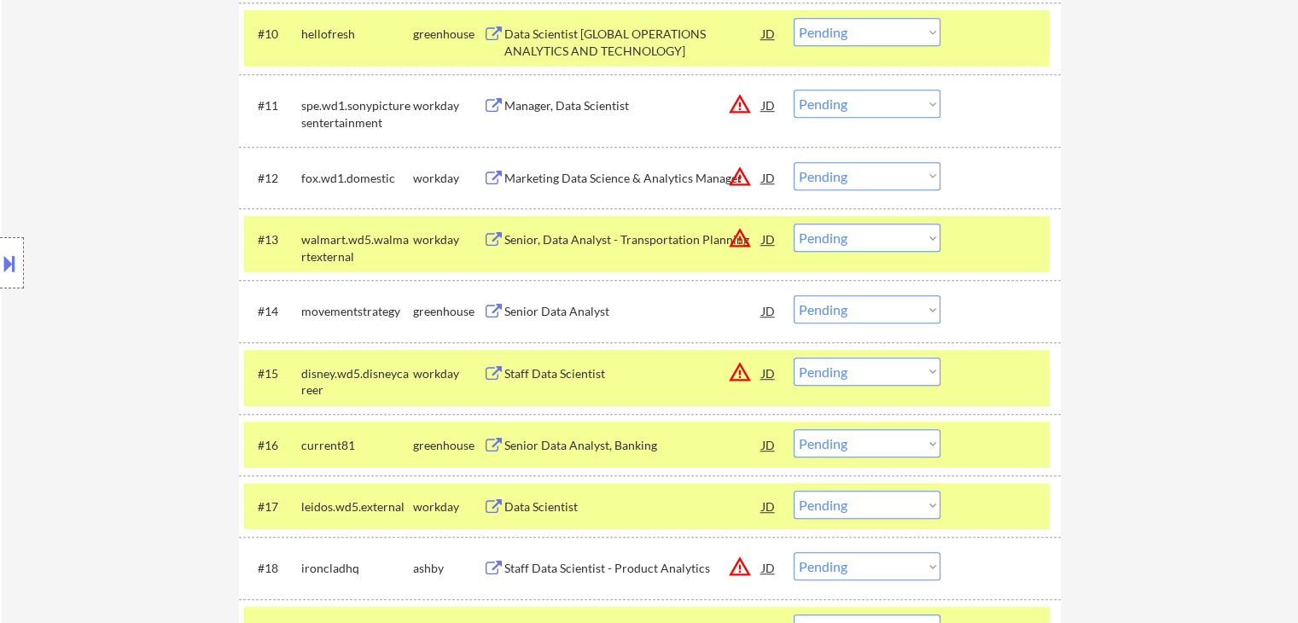
drag, startPoint x: 878, startPoint y: 306, endPoint x: 863, endPoint y: 306, distance: 15.4
click at [878, 306] on select "Choose an option... Pending Applied Excluded (Questions) Excluded (Expired) Exc…" at bounding box center [867, 309] width 147 height 28
click at [794, 295] on select "Choose an option... Pending Applied Excluded (Questions) Excluded (Expired) Exc…" at bounding box center [867, 309] width 147 height 28
select select ""pending""
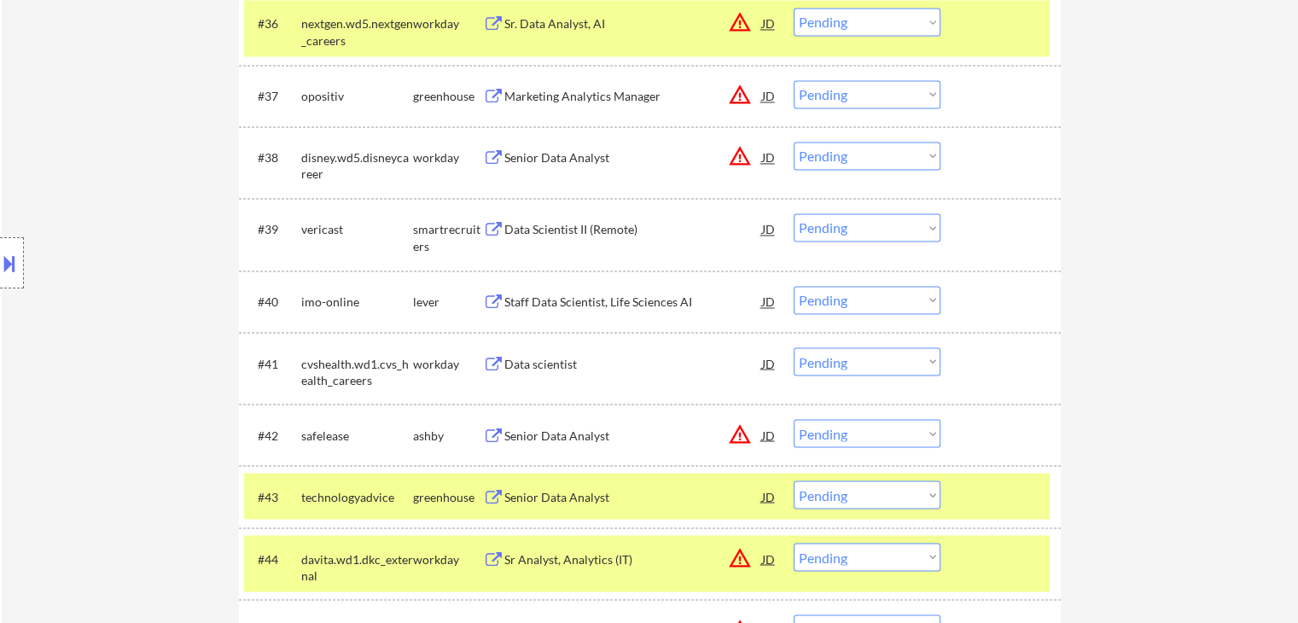
scroll to position [1238, 0]
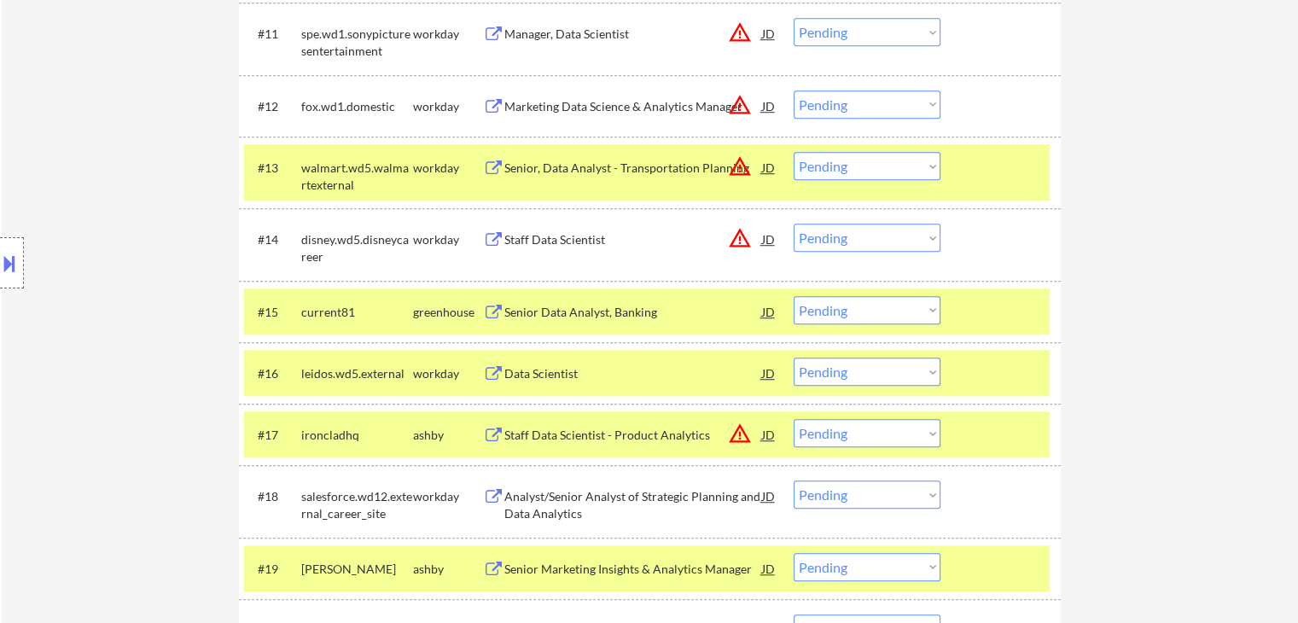
click at [854, 312] on select "Choose an option... Pending Applied Excluded (Questions) Excluded (Expired) Exc…" at bounding box center [867, 310] width 147 height 28
click at [794, 296] on select "Choose an option... Pending Applied Excluded (Questions) Excluded (Expired) Exc…" at bounding box center [867, 310] width 147 height 28
select select ""pending""
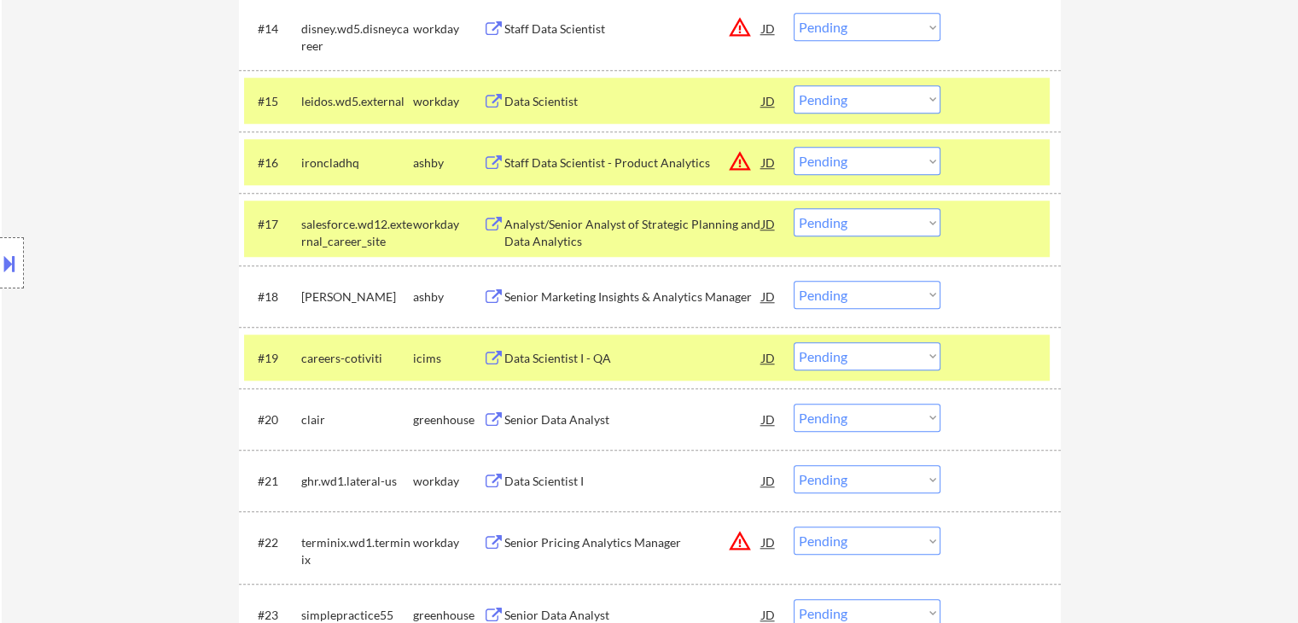
scroll to position [1494, 0]
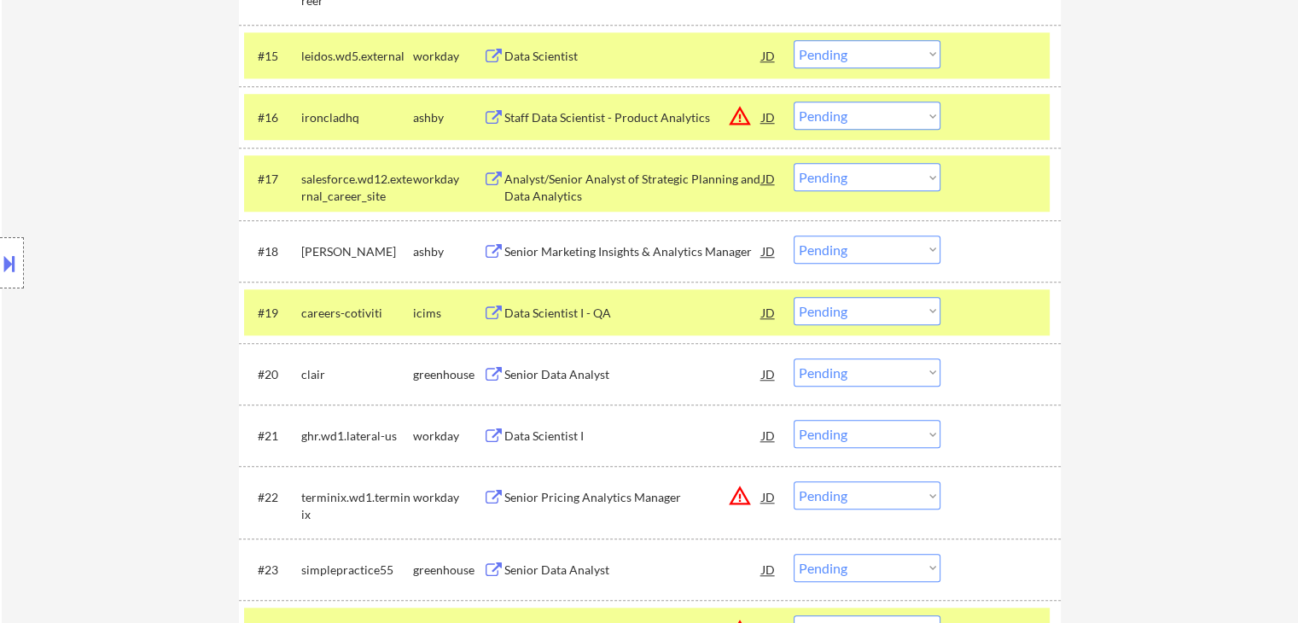
drag, startPoint x: 865, startPoint y: 248, endPoint x: 865, endPoint y: 260, distance: 11.9
click at [865, 248] on select "Choose an option... Pending Applied Excluded (Questions) Excluded (Expired) Exc…" at bounding box center [867, 250] width 147 height 28
click at [794, 236] on select "Choose an option... Pending Applied Excluded (Questions) Excluded (Expired) Exc…" at bounding box center [867, 250] width 147 height 28
select select ""pending""
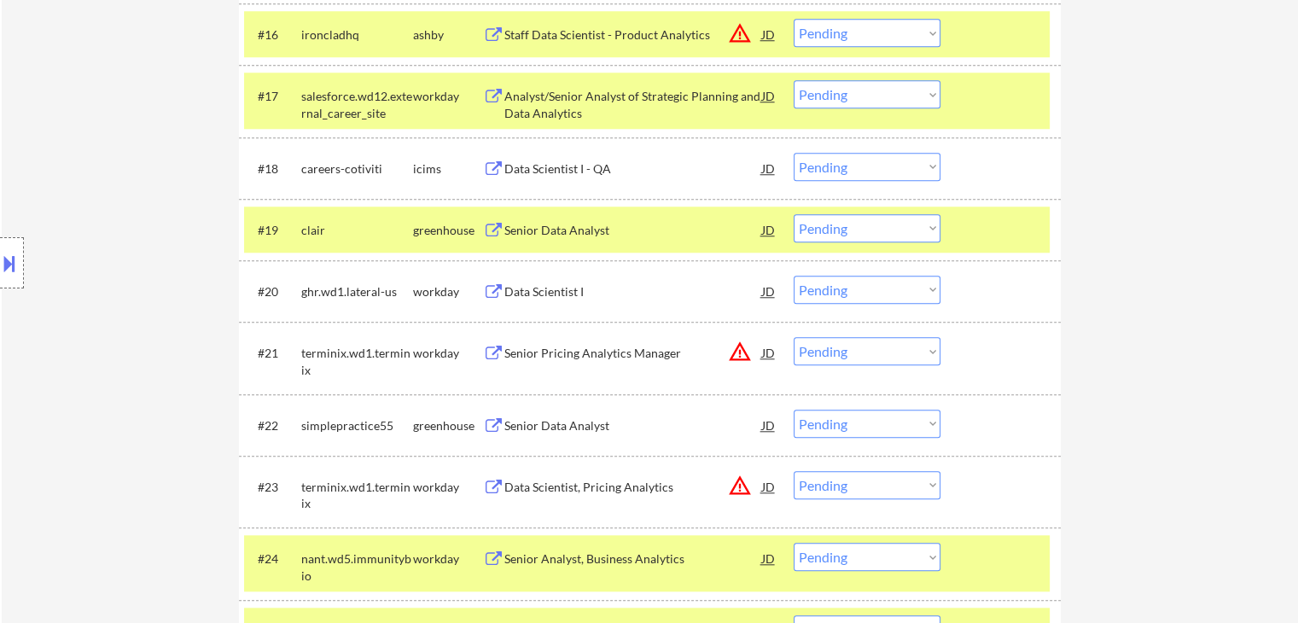
scroll to position [1665, 0]
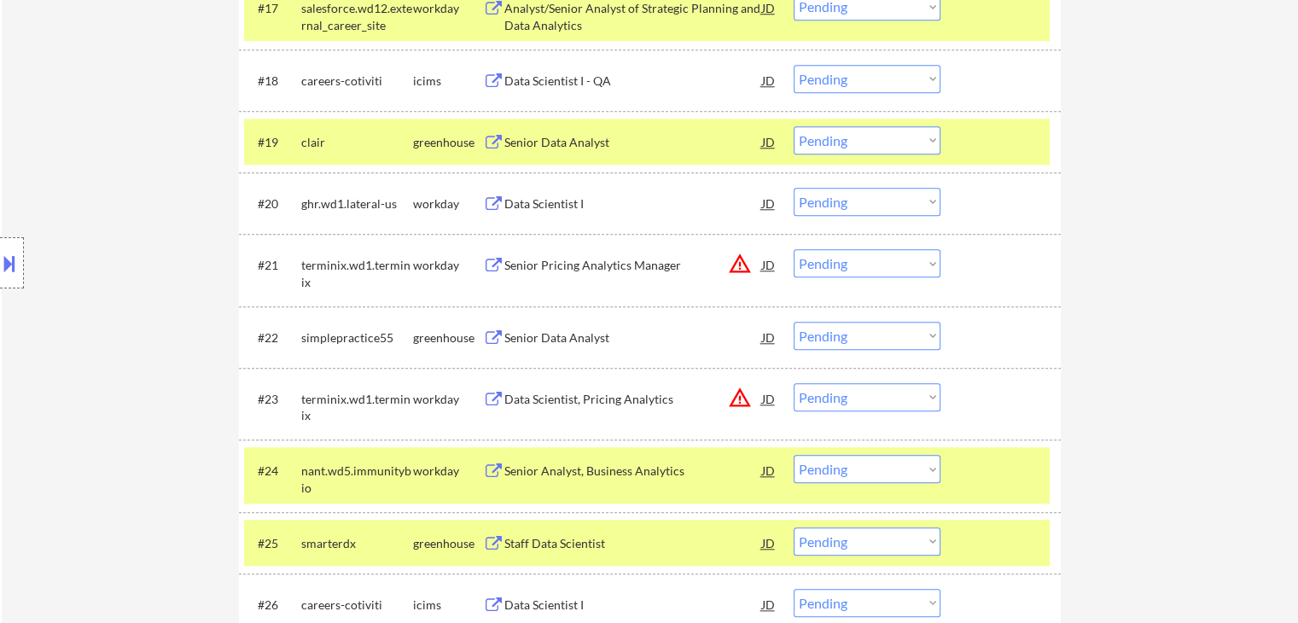
click at [866, 333] on select "Choose an option... Pending Applied Excluded (Questions) Excluded (Expired) Exc…" at bounding box center [867, 336] width 147 height 28
click at [794, 322] on select "Choose an option... Pending Applied Excluded (Questions) Excluded (Expired) Exc…" at bounding box center [867, 336] width 147 height 28
select select ""pending""
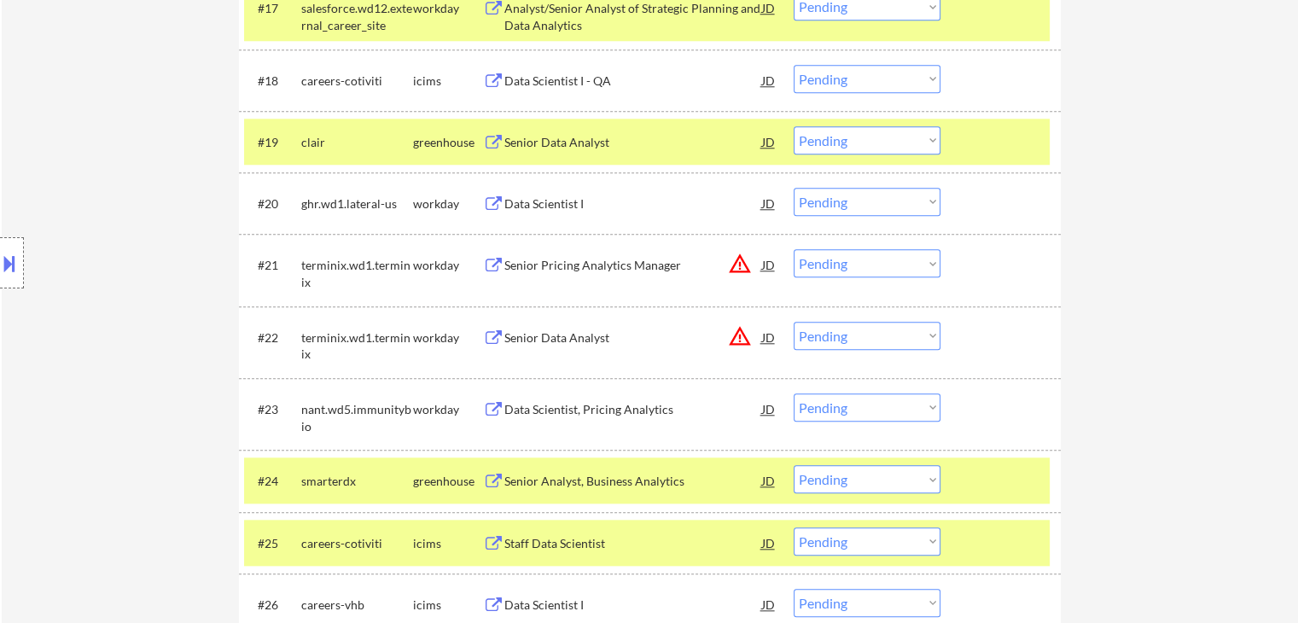
scroll to position [1836, 0]
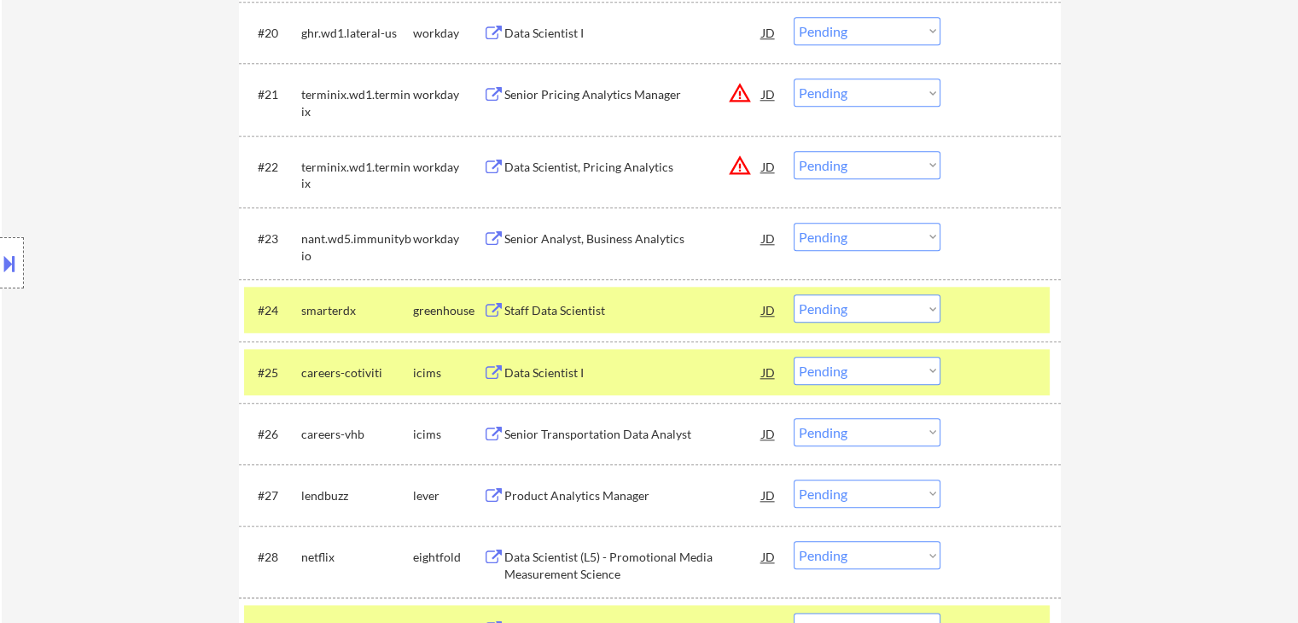
click at [863, 318] on select "Choose an option... Pending Applied Excluded (Questions) Excluded (Expired) Exc…" at bounding box center [867, 308] width 147 height 28
click at [794, 294] on select "Choose an option... Pending Applied Excluded (Questions) Excluded (Expired) Exc…" at bounding box center [867, 308] width 147 height 28
select select ""pending""
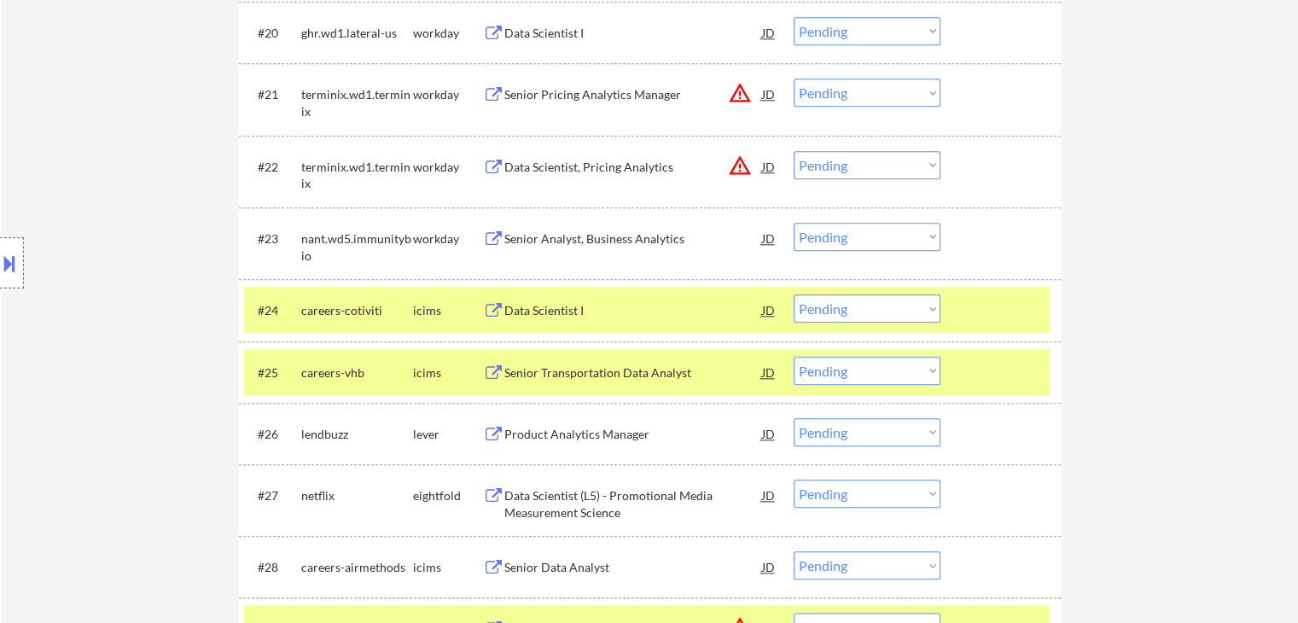
click at [6, 260] on button at bounding box center [9, 263] width 19 height 28
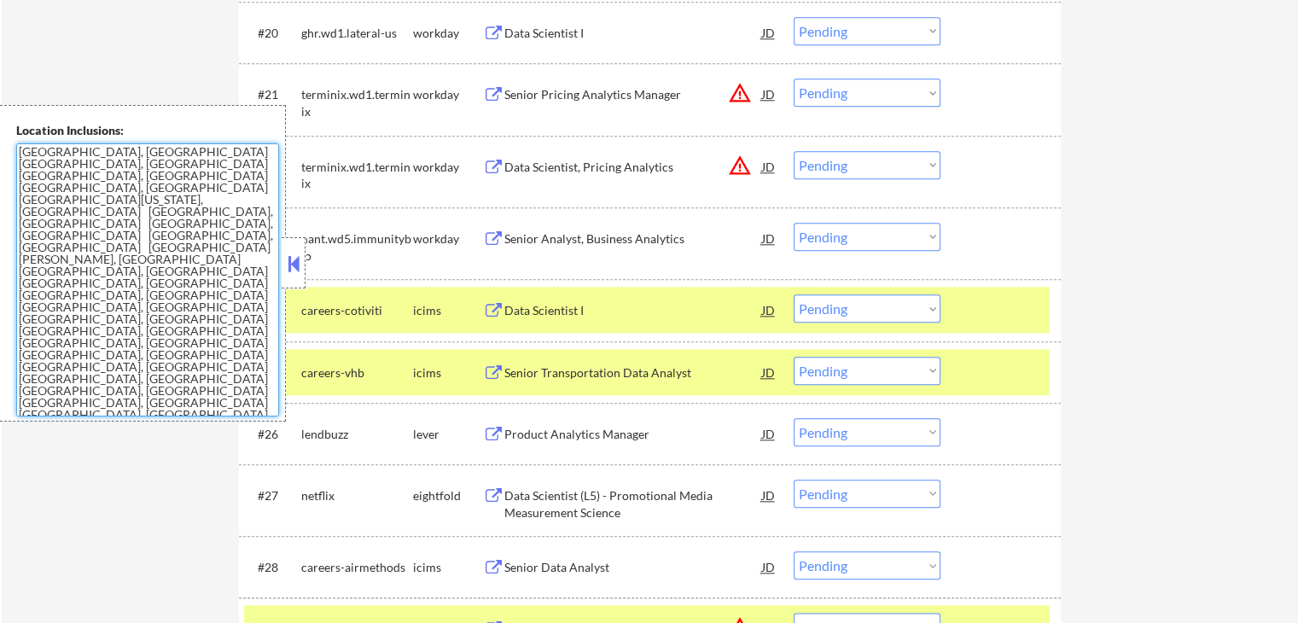
drag, startPoint x: 238, startPoint y: 291, endPoint x: 24, endPoint y: 142, distance: 261.1
click at [24, 142] on div "Location Inclusions: [GEOGRAPHIC_DATA], [GEOGRAPHIC_DATA] [GEOGRAPHIC_DATA], [G…" at bounding box center [143, 263] width 286 height 317
click at [168, 316] on textarea "[GEOGRAPHIC_DATA], [GEOGRAPHIC_DATA] [GEOGRAPHIC_DATA], [GEOGRAPHIC_DATA] [GEOG…" at bounding box center [147, 279] width 263 height 273
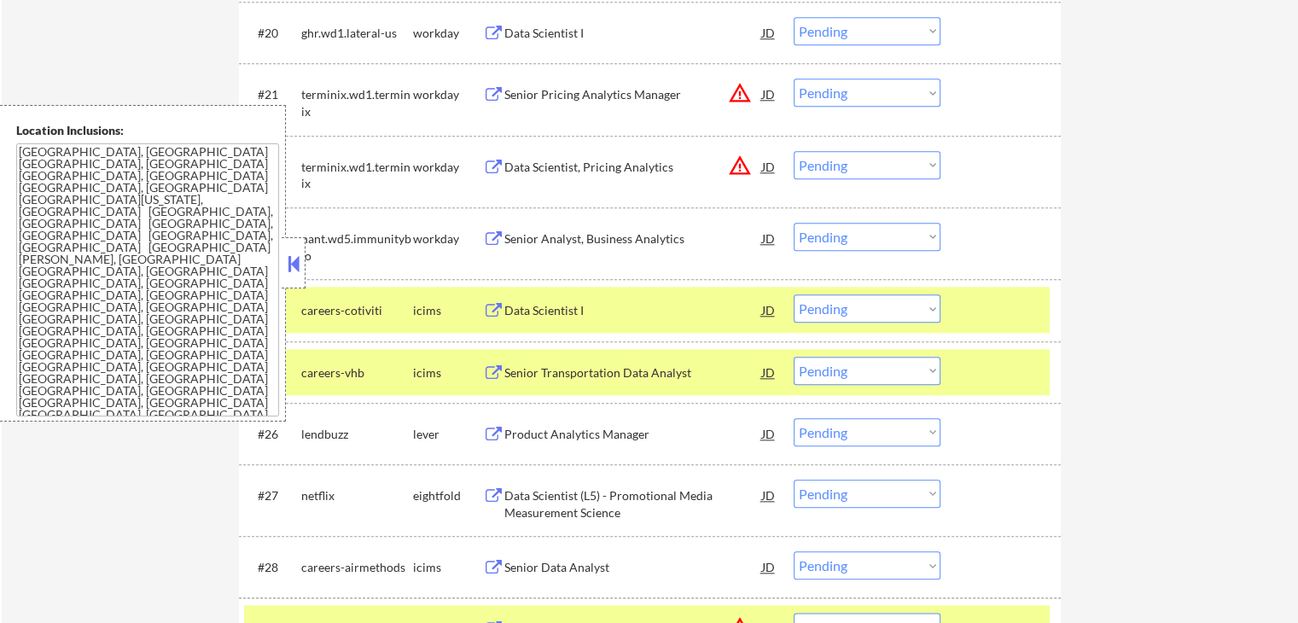
scroll to position [1495, 0]
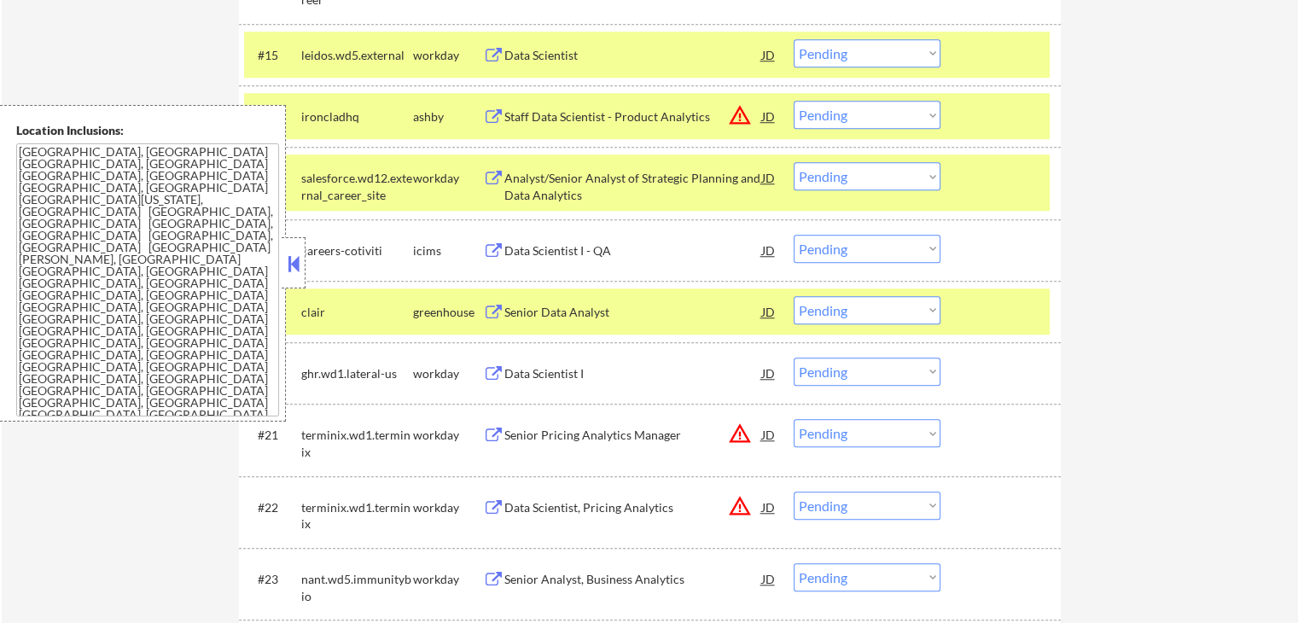
click at [895, 312] on select "Choose an option... Pending Applied Excluded (Questions) Excluded (Expired) Exc…" at bounding box center [867, 310] width 147 height 28
click at [794, 296] on select "Choose an option... Pending Applied Excluded (Questions) Excluded (Expired) Exc…" at bounding box center [867, 310] width 147 height 28
select select ""pending""
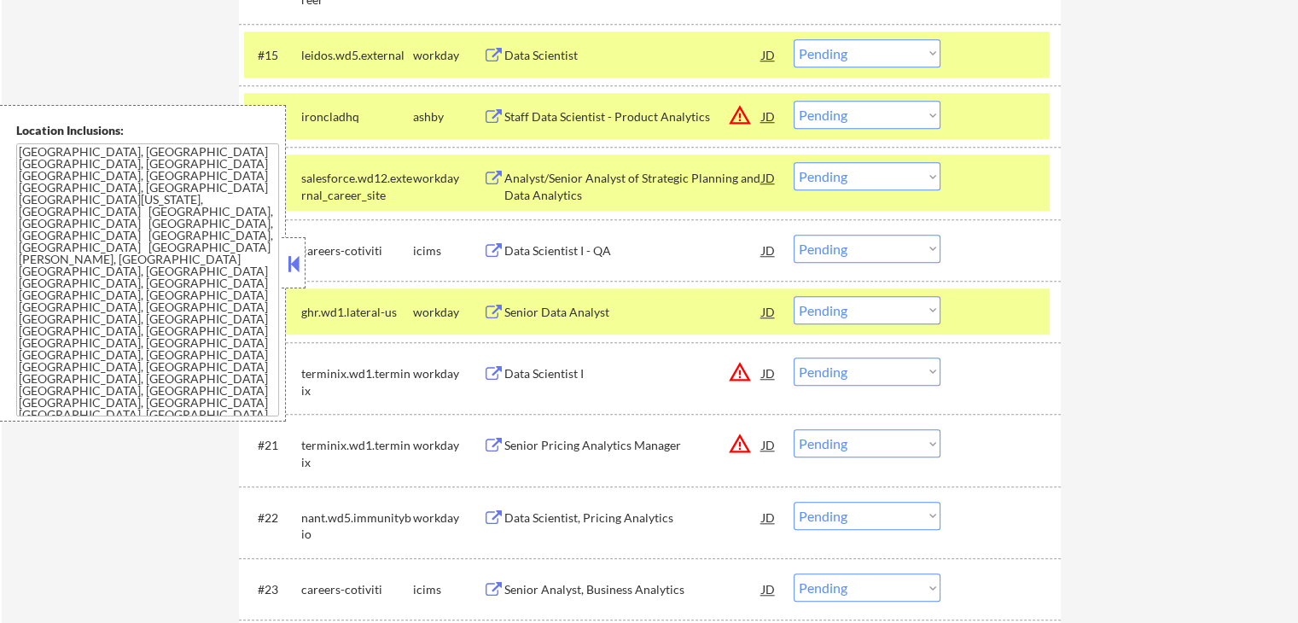
scroll to position [1896, 0]
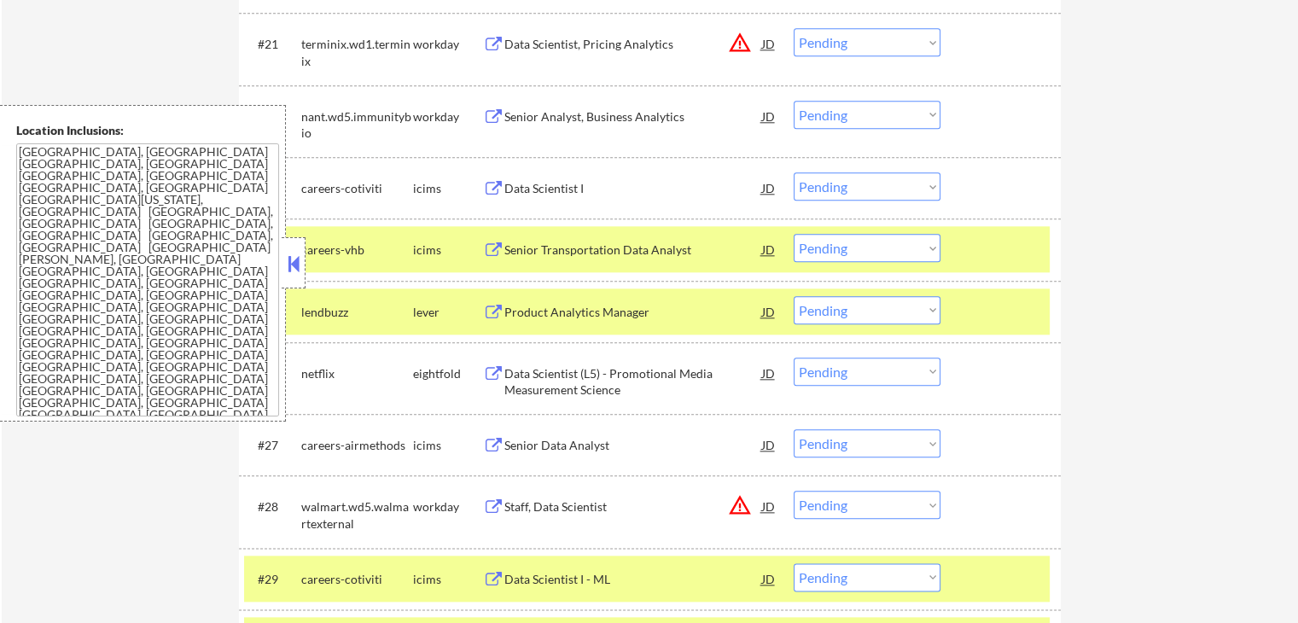
drag, startPoint x: 294, startPoint y: 263, endPoint x: 301, endPoint y: 253, distance: 12.1
click at [294, 263] on button at bounding box center [293, 264] width 19 height 26
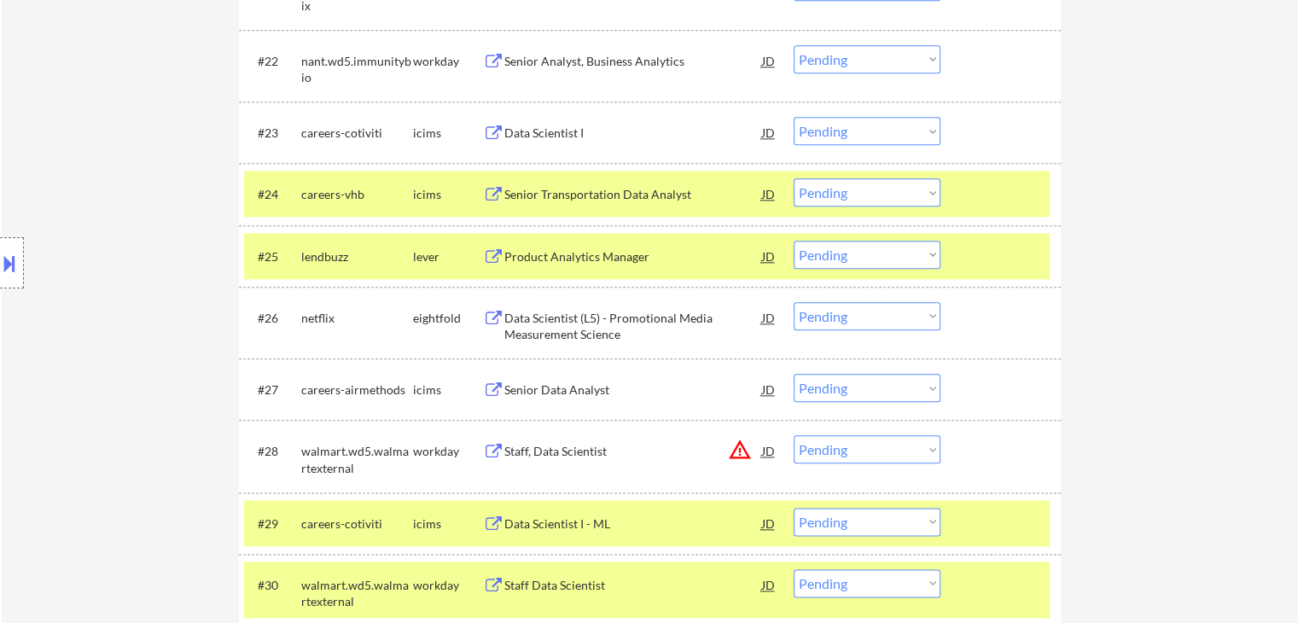
scroll to position [1982, 0]
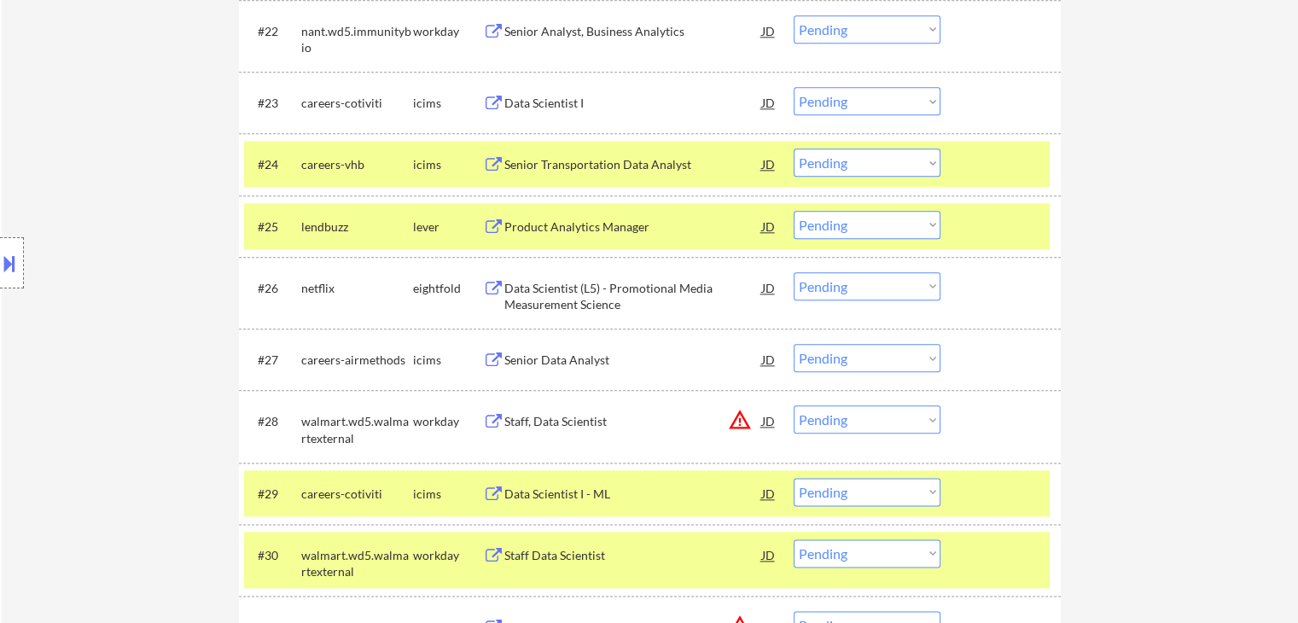
click at [857, 229] on select "Choose an option... Pending Applied Excluded (Questions) Excluded (Expired) Exc…" at bounding box center [867, 225] width 147 height 28
click at [794, 211] on select "Choose an option... Pending Applied Excluded (Questions) Excluded (Expired) Exc…" at bounding box center [867, 225] width 147 height 28
select select ""pending""
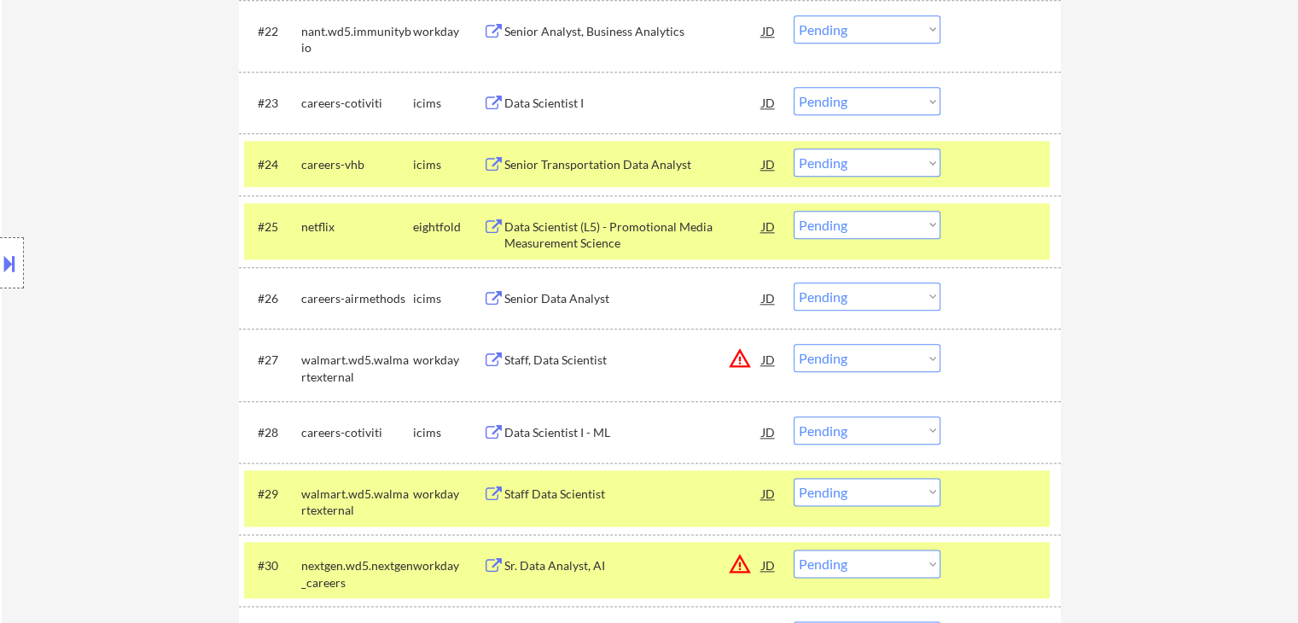
click at [173, 308] on div "Location Inclusions: [GEOGRAPHIC_DATA], [GEOGRAPHIC_DATA] [GEOGRAPHIC_DATA], [G…" at bounding box center [153, 263] width 306 height 317
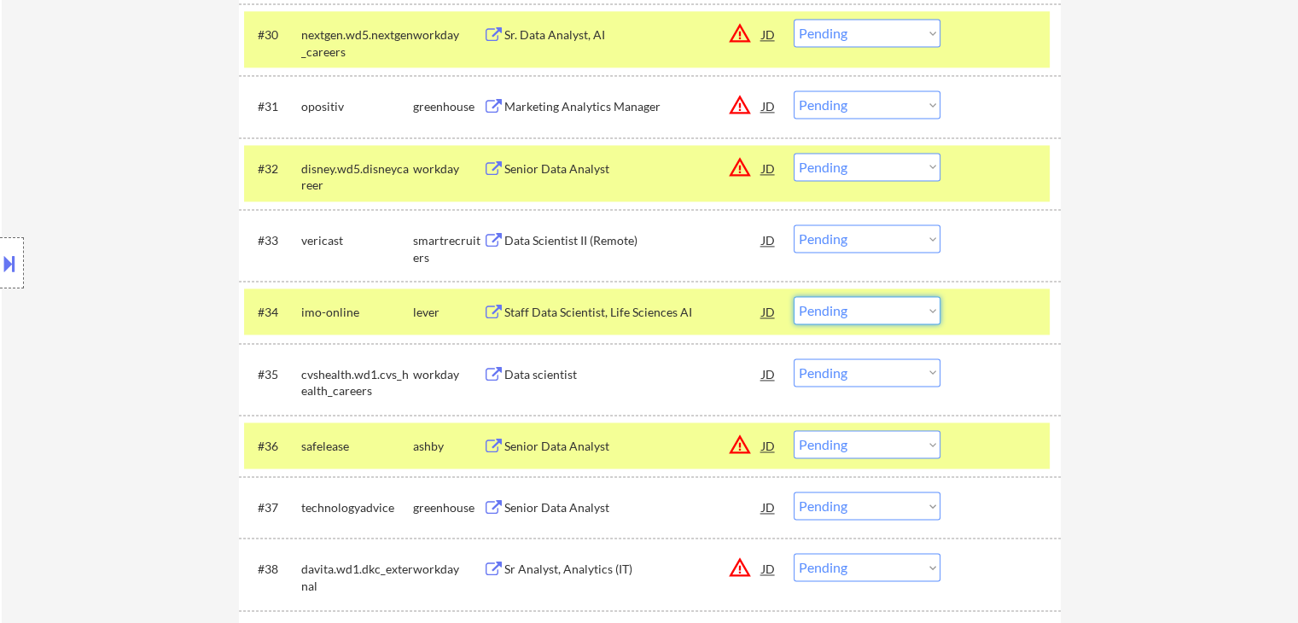
drag, startPoint x: 825, startPoint y: 310, endPoint x: 827, endPoint y: 318, distance: 8.7
click at [825, 310] on select "Choose an option... Pending Applied Excluded (Questions) Excluded (Expired) Exc…" at bounding box center [867, 310] width 147 height 28
click at [794, 296] on select "Choose an option... Pending Applied Excluded (Questions) Excluded (Expired) Exc…" at bounding box center [867, 310] width 147 height 28
select select ""pending""
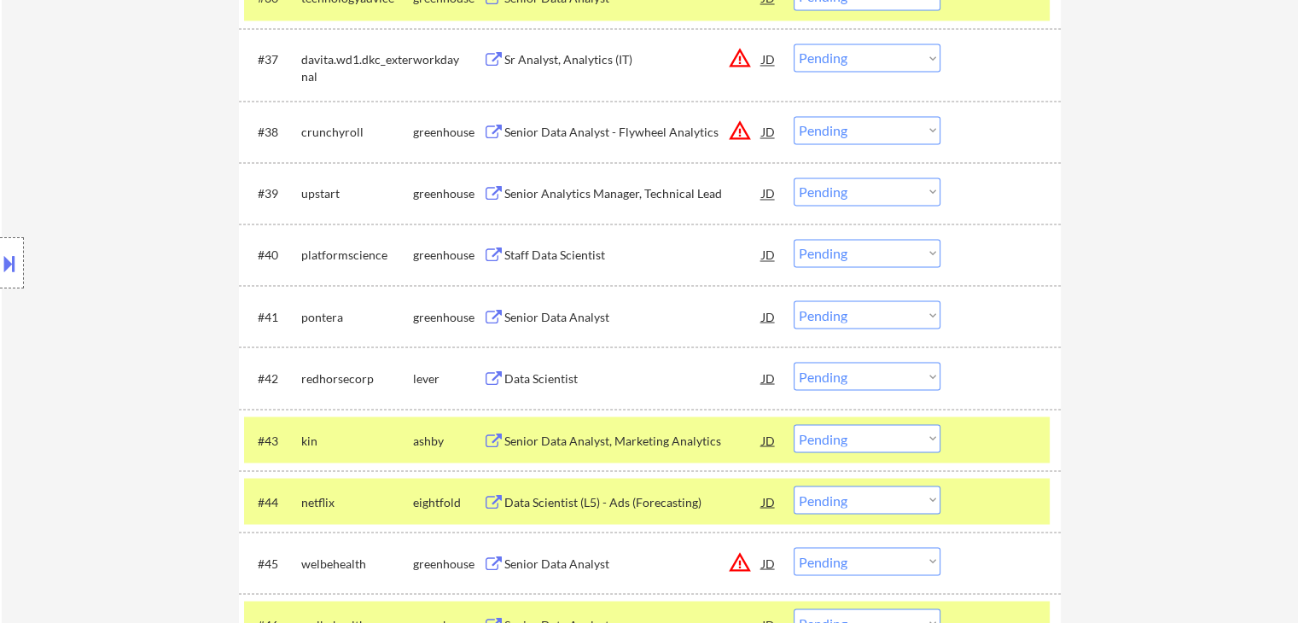
scroll to position [2989, 0]
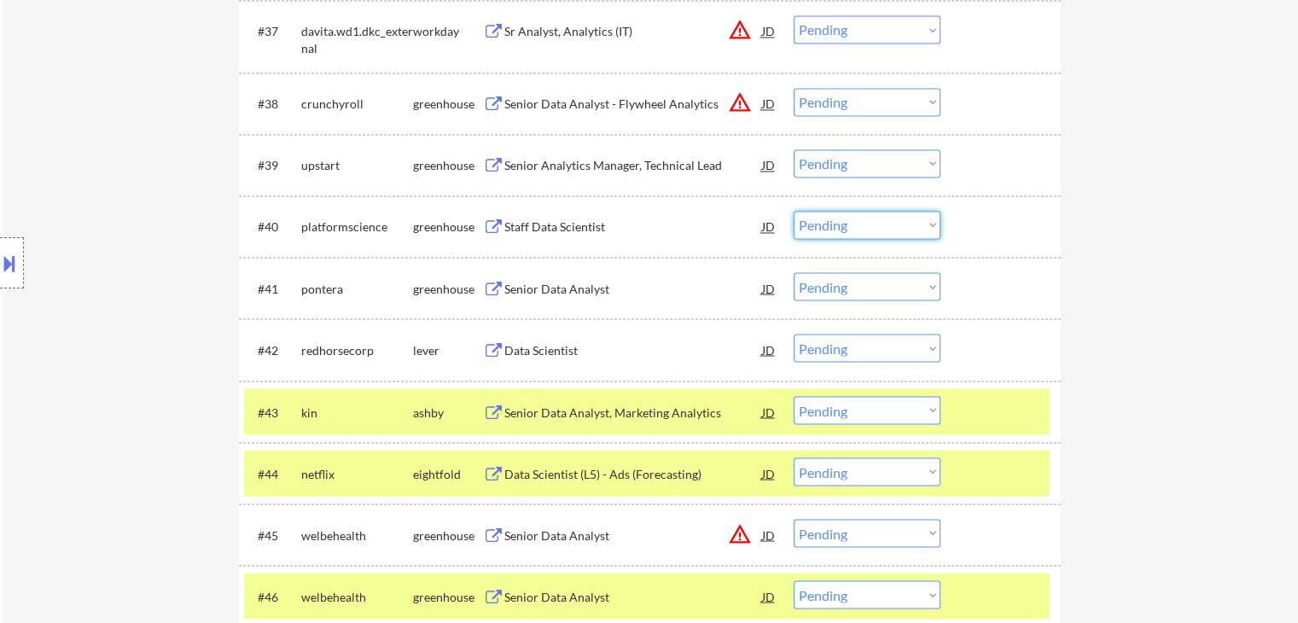
drag, startPoint x: 851, startPoint y: 226, endPoint x: 855, endPoint y: 237, distance: 11.9
click at [852, 225] on select "Choose an option... Pending Applied Excluded (Questions) Excluded (Expired) Exc…" at bounding box center [867, 225] width 147 height 28
click at [794, 211] on select "Choose an option... Pending Applied Excluded (Questions) Excluded (Expired) Exc…" at bounding box center [867, 225] width 147 height 28
select select ""pending""
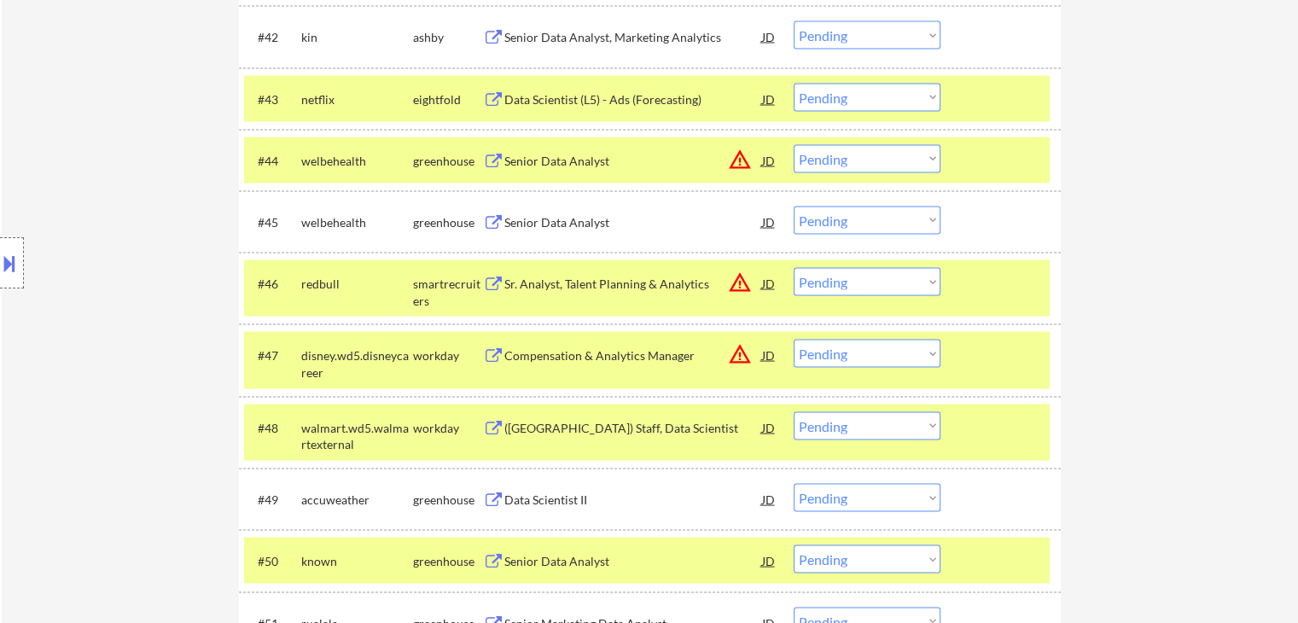
scroll to position [3330, 0]
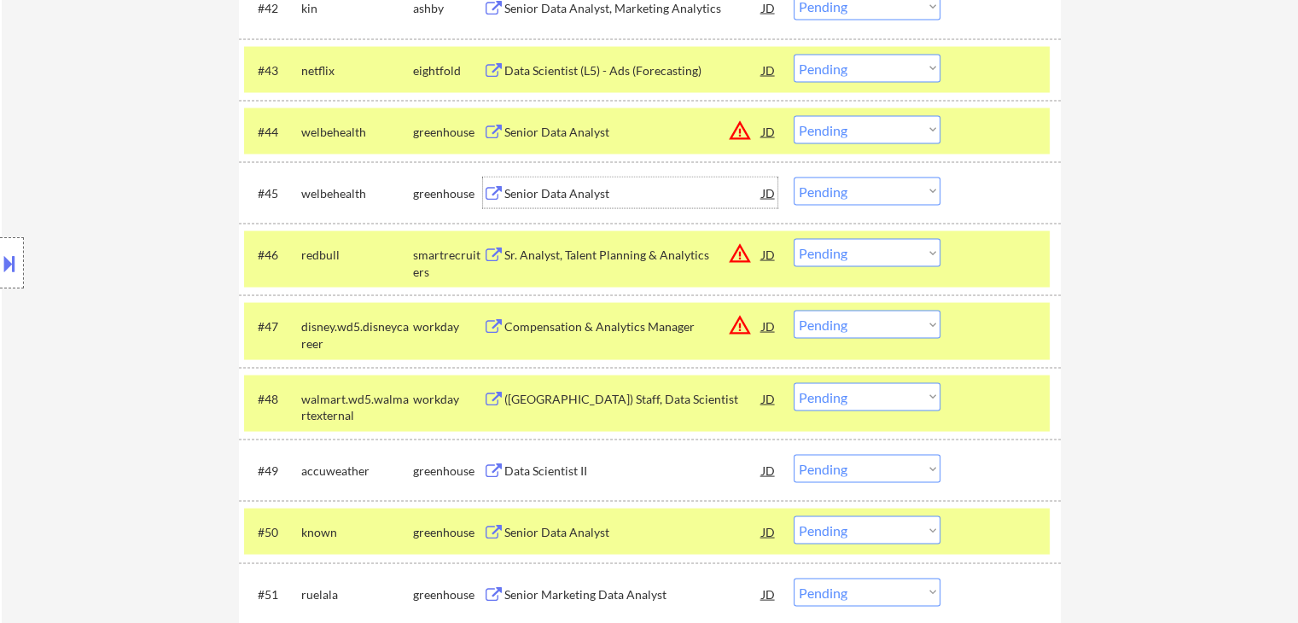
click at [557, 192] on div "Senior Data Analyst" at bounding box center [633, 193] width 258 height 17
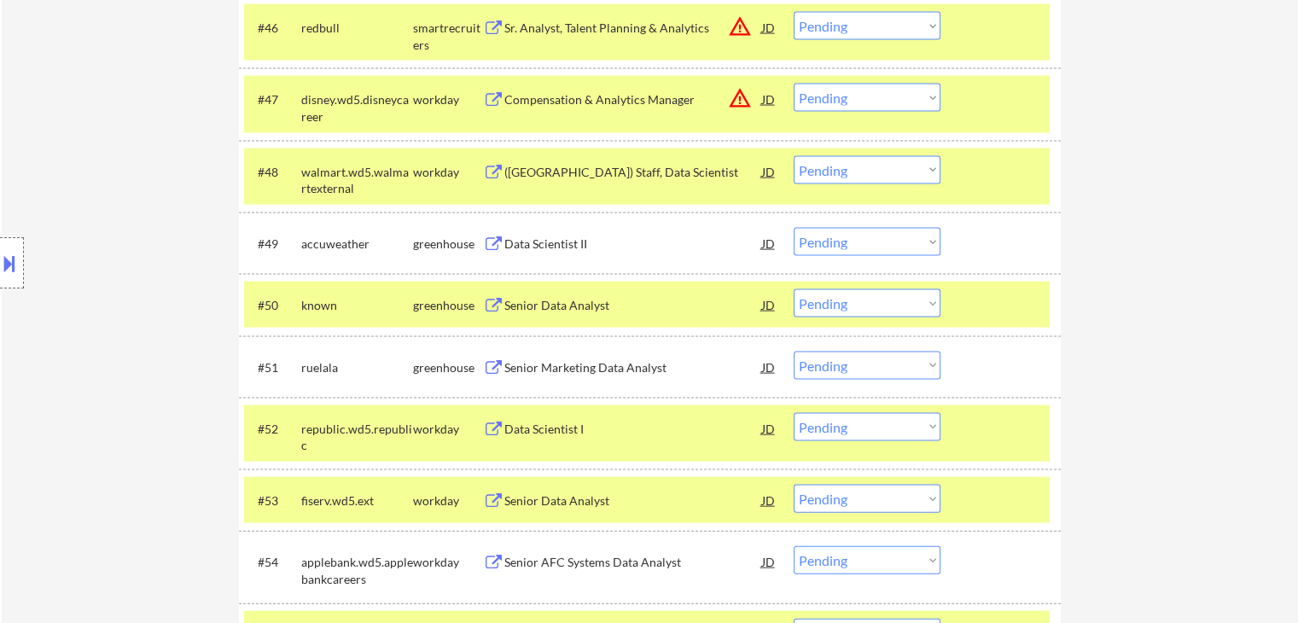
scroll to position [3586, 0]
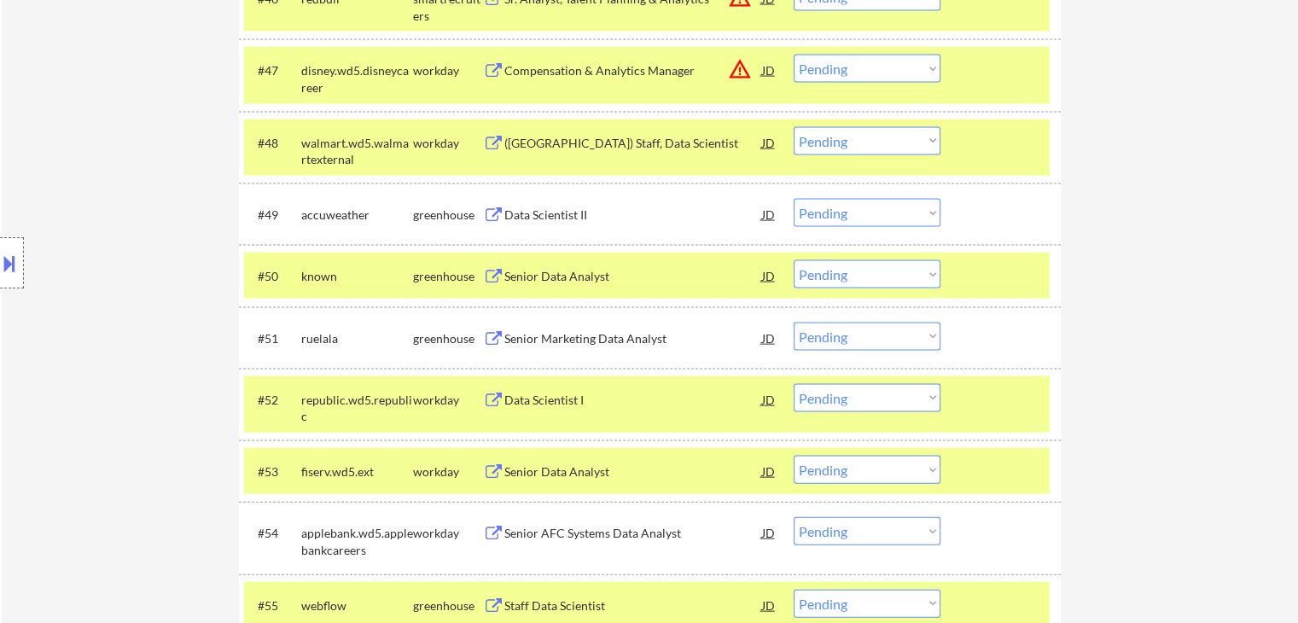
click at [530, 216] on div "Data Scientist II" at bounding box center [633, 215] width 258 height 17
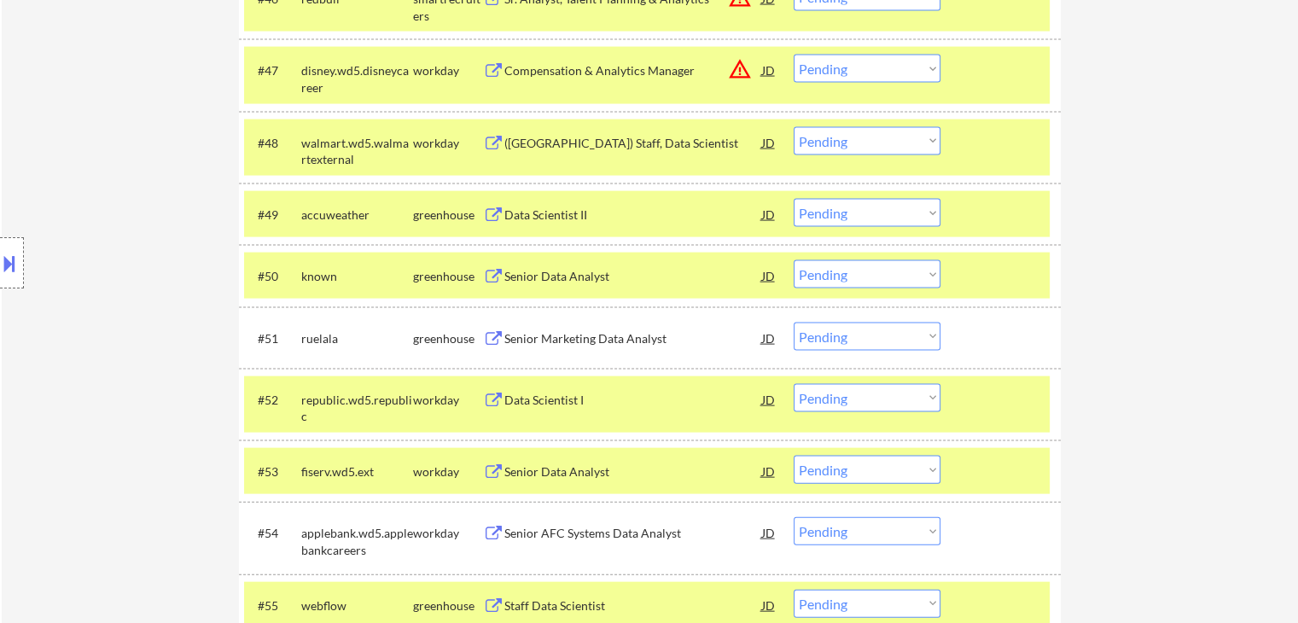
click at [551, 277] on div "Senior Data Analyst" at bounding box center [633, 276] width 258 height 17
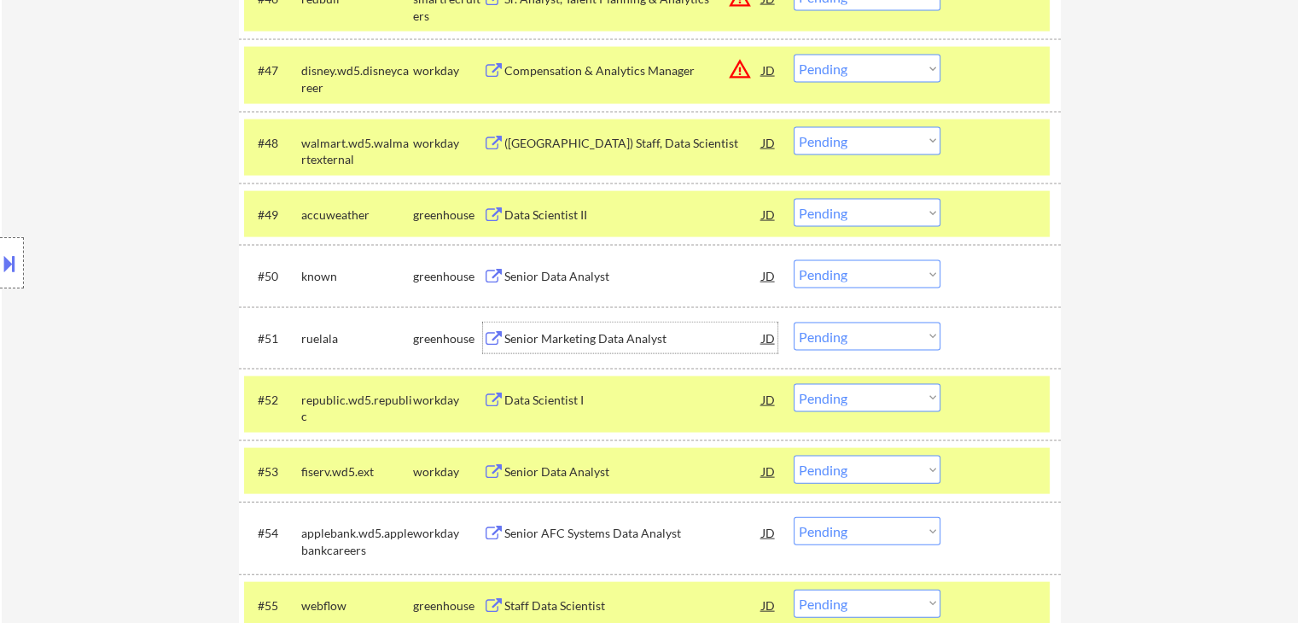
click at [588, 337] on div "Senior Marketing Data Analyst" at bounding box center [633, 338] width 258 height 17
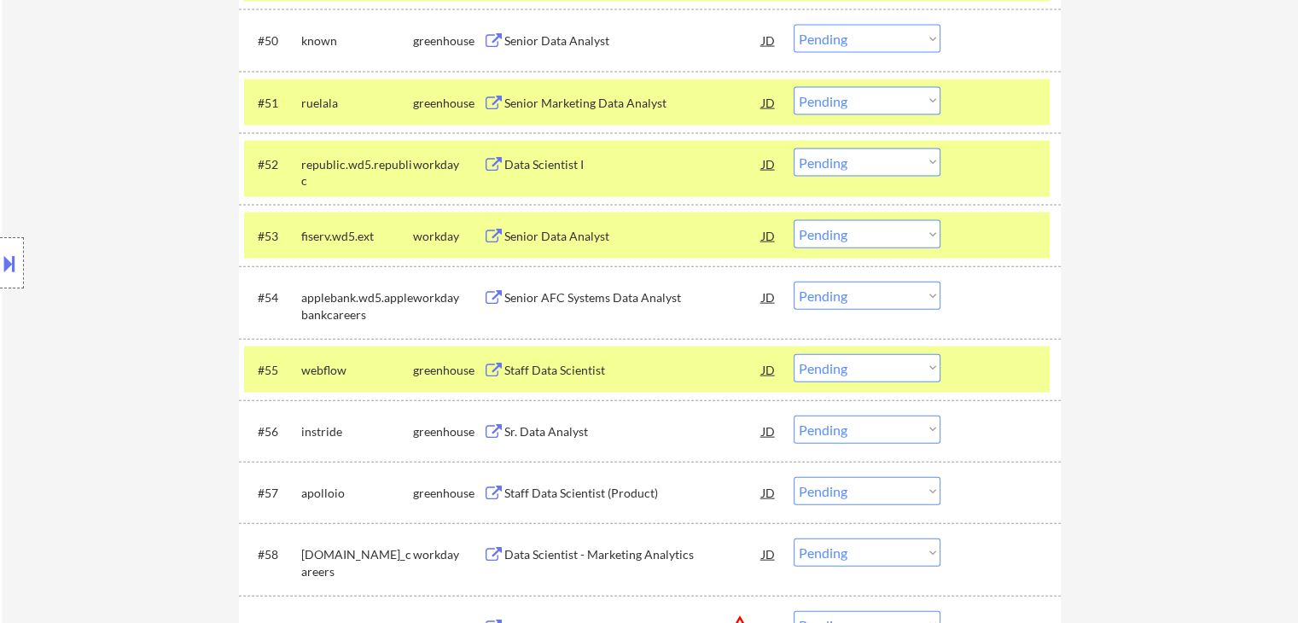
scroll to position [3927, 0]
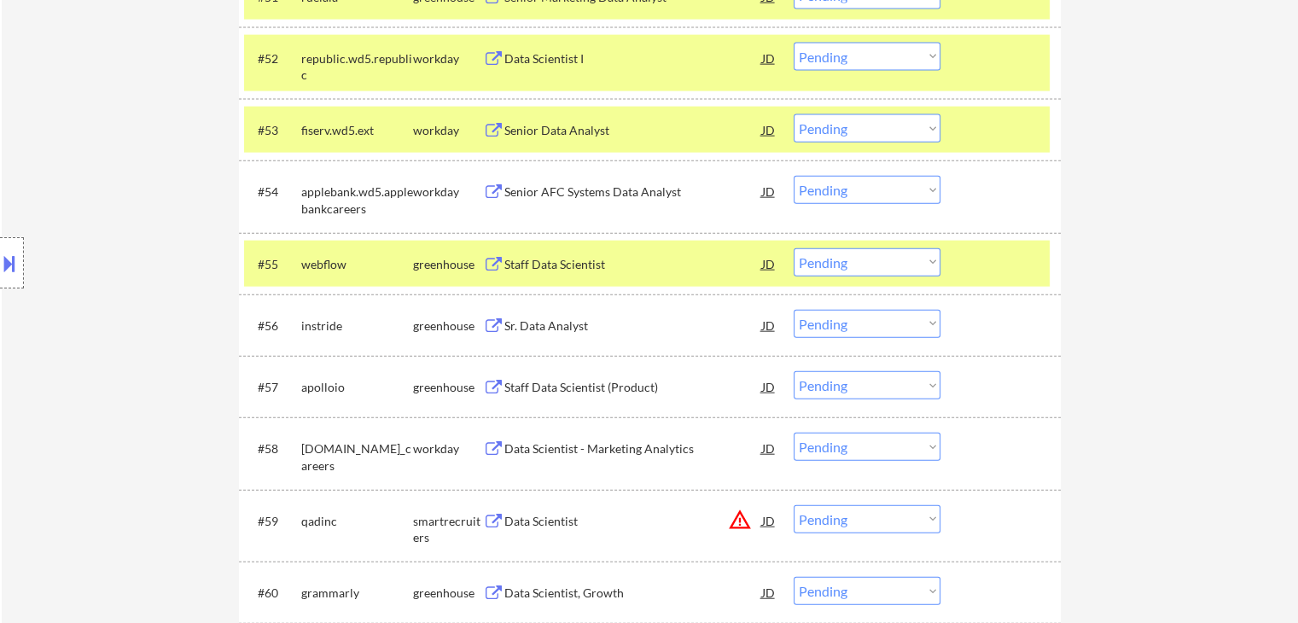
click at [556, 258] on div "Staff Data Scientist" at bounding box center [633, 264] width 258 height 17
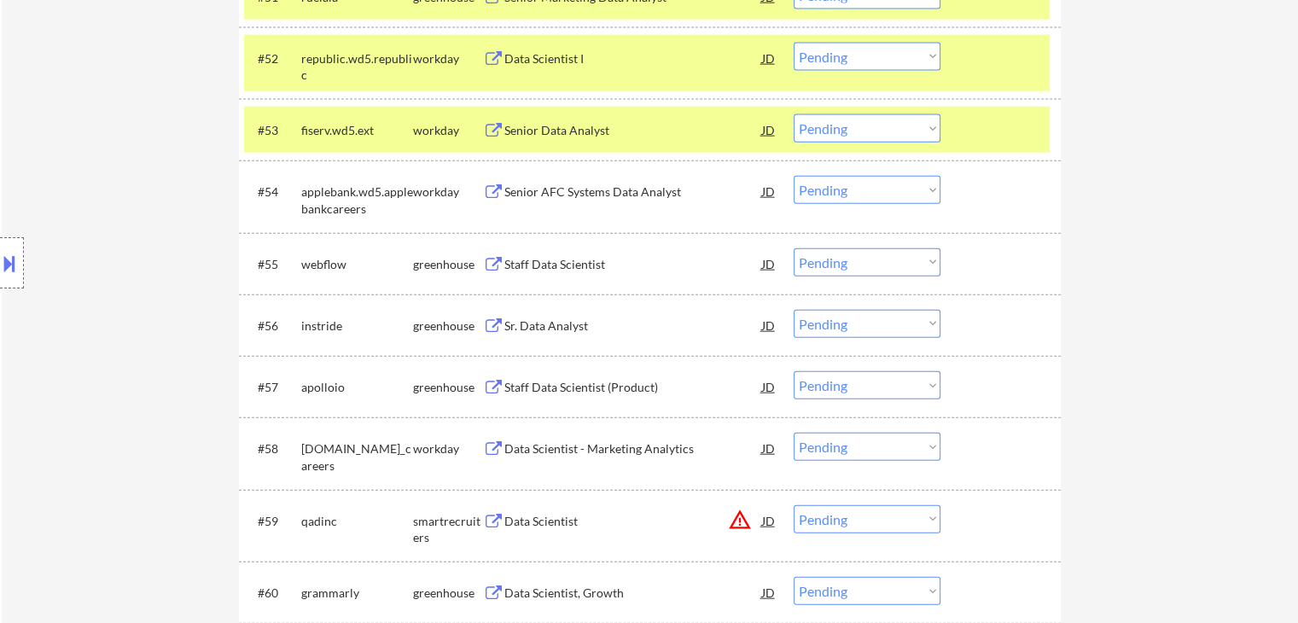
click at [536, 325] on div "Sr. Data Analyst" at bounding box center [633, 325] width 258 height 17
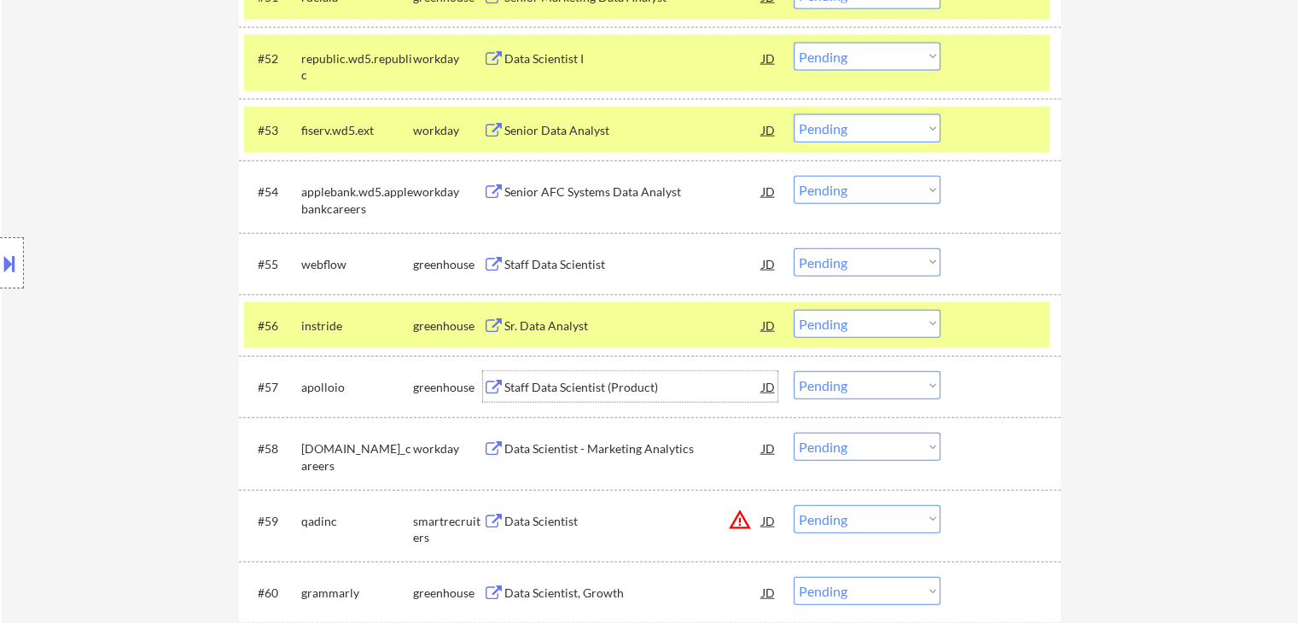
drag, startPoint x: 563, startPoint y: 385, endPoint x: 601, endPoint y: 359, distance: 45.4
click at [563, 385] on div "Staff Data Scientist (Product)" at bounding box center [633, 387] width 258 height 17
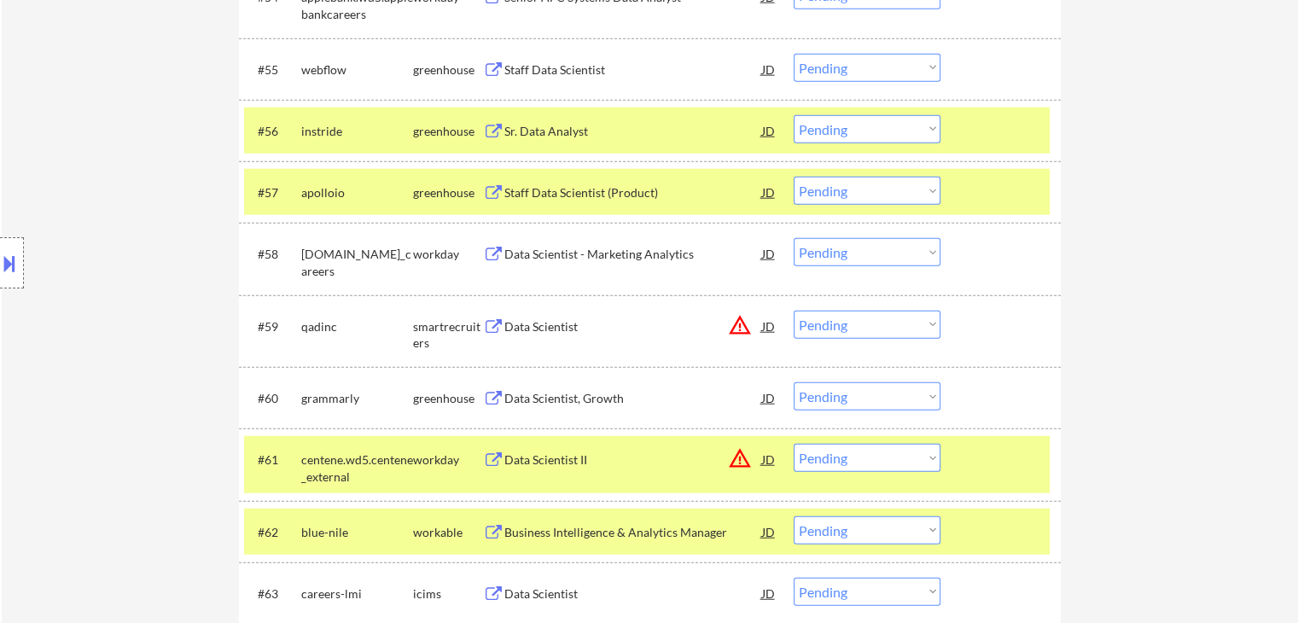
scroll to position [4183, 0]
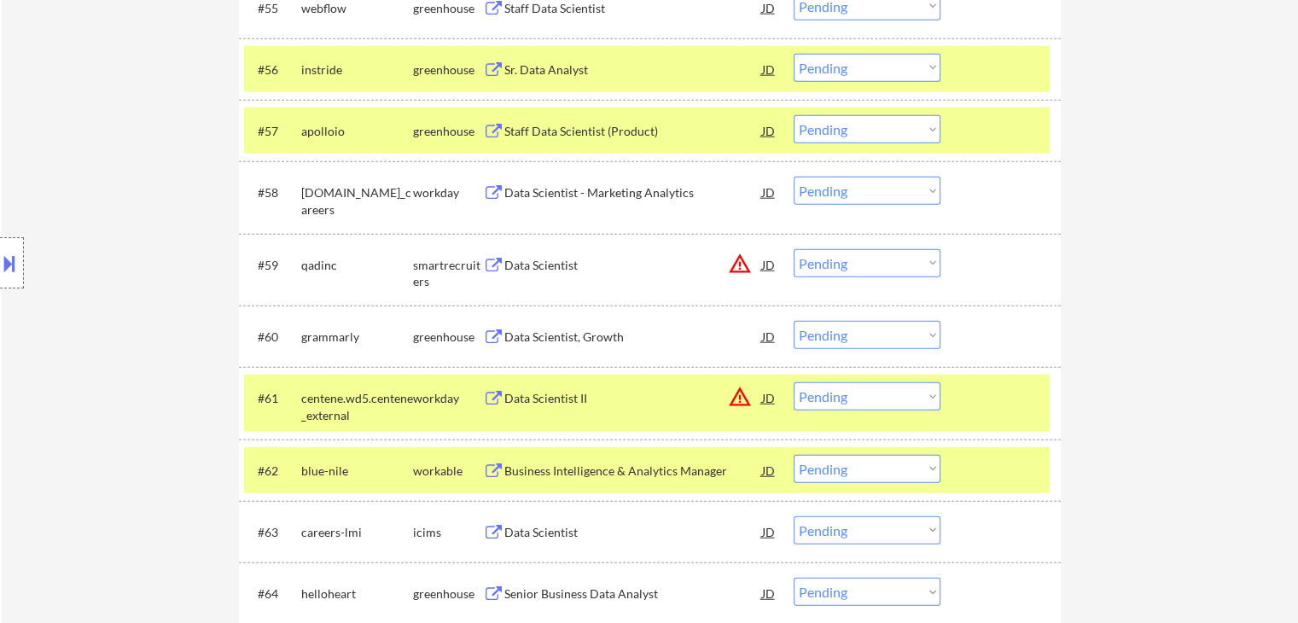
click at [580, 337] on div "Data Scientist, Growth" at bounding box center [633, 337] width 258 height 17
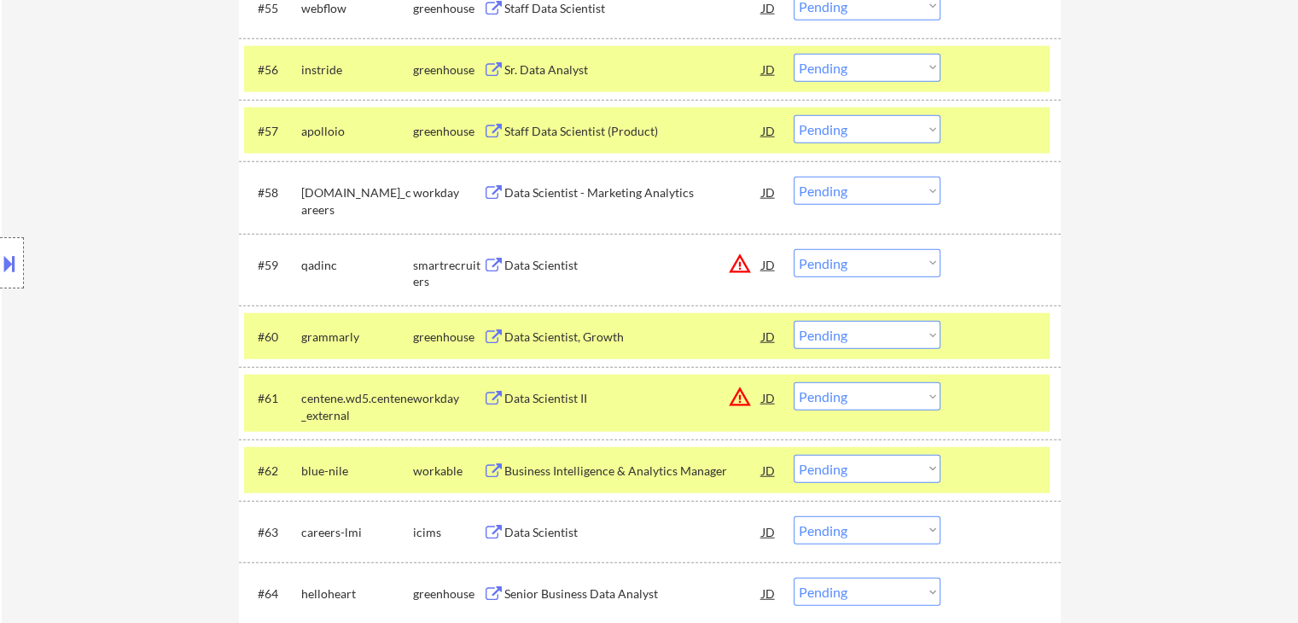
scroll to position [4354, 0]
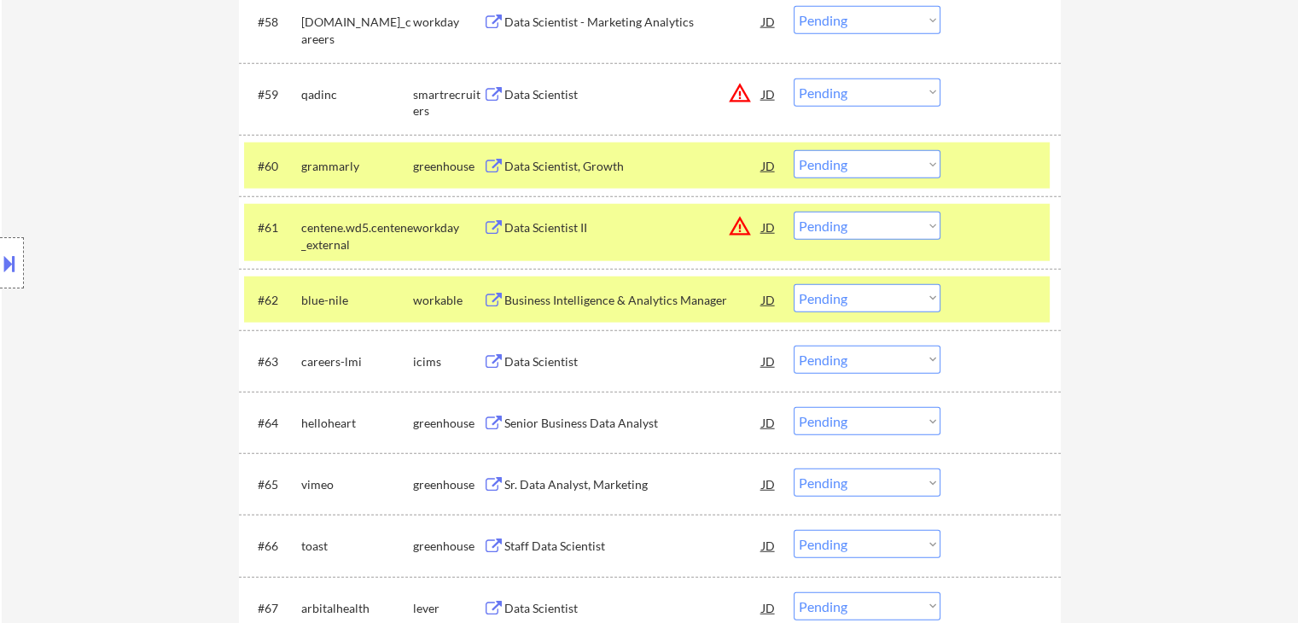
click at [556, 297] on div "Business Intelligence & Analytics Manager" at bounding box center [633, 300] width 258 height 17
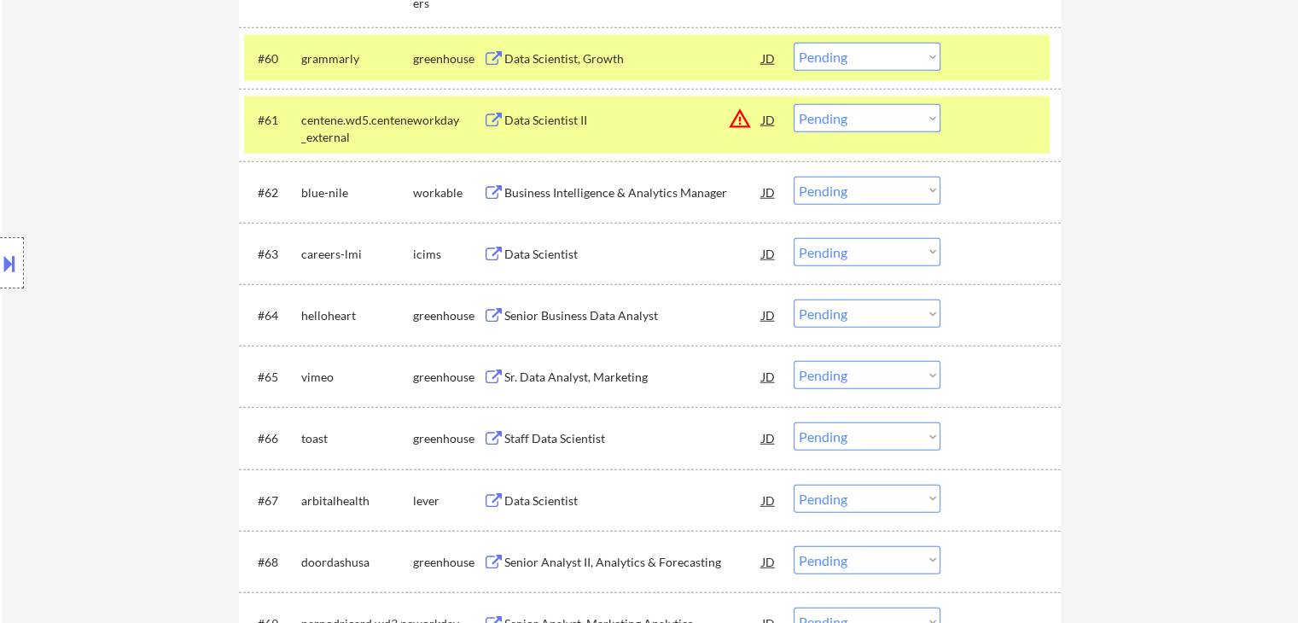
scroll to position [4525, 0]
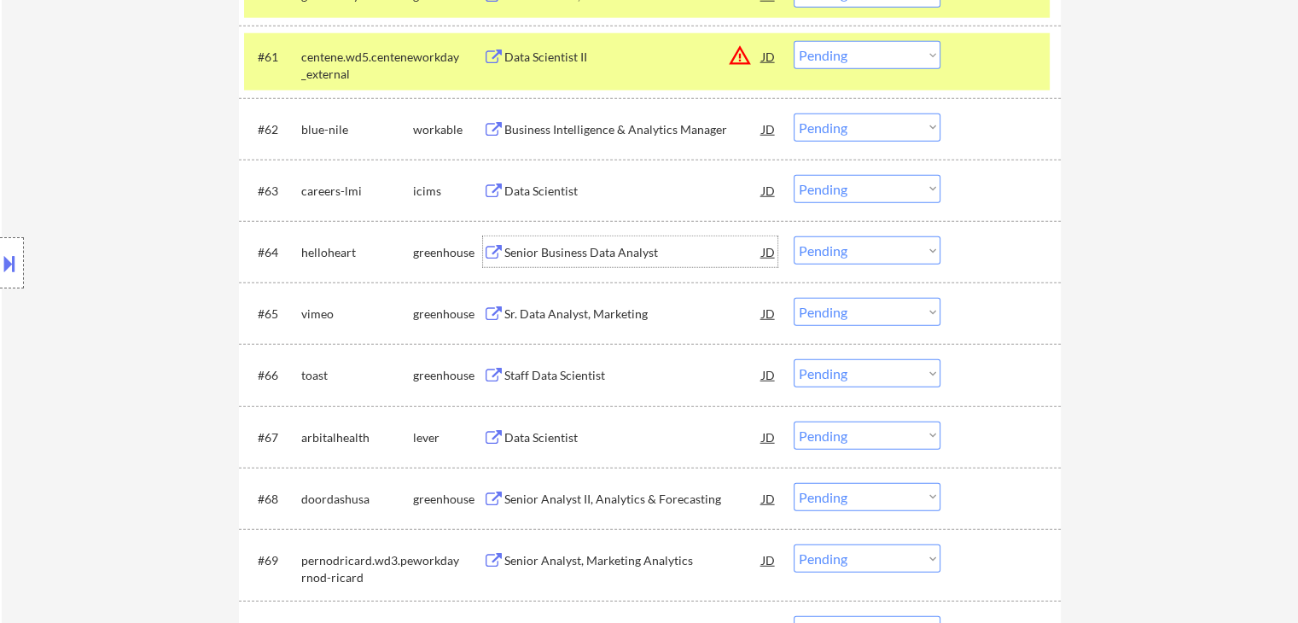
click at [543, 250] on div "Senior Business Data Analyst" at bounding box center [633, 252] width 258 height 17
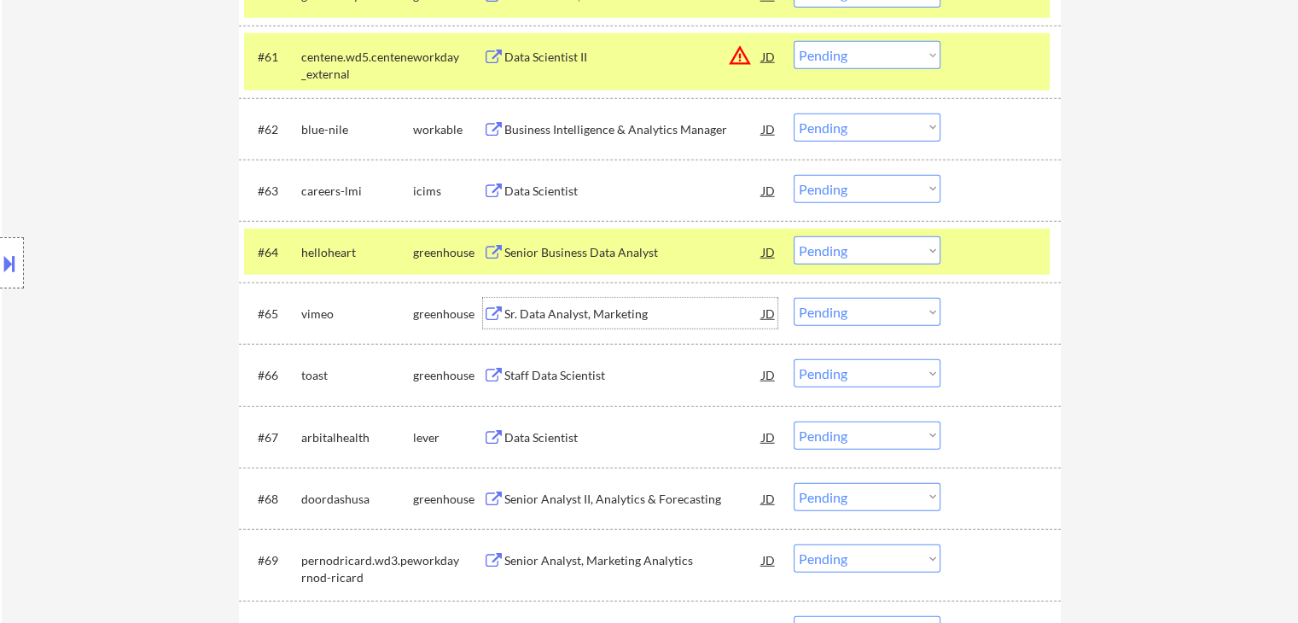
click at [544, 320] on div "Sr. Data Analyst, Marketing" at bounding box center [633, 314] width 258 height 17
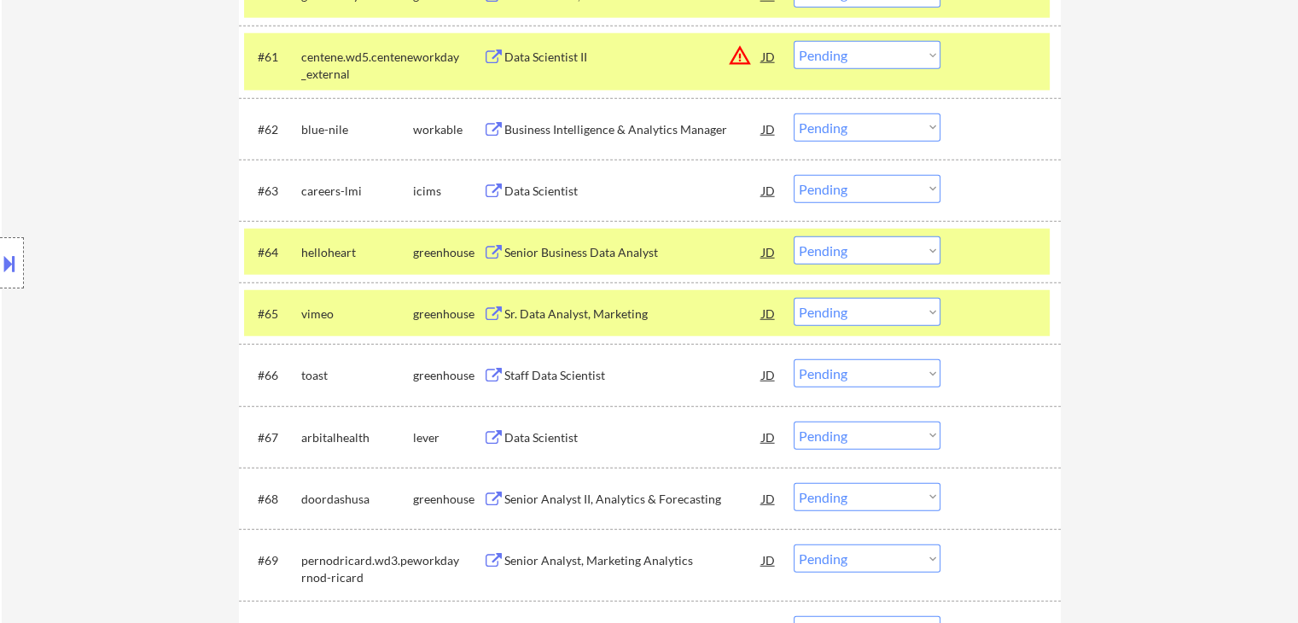
click at [529, 378] on div "Staff Data Scientist" at bounding box center [633, 375] width 258 height 17
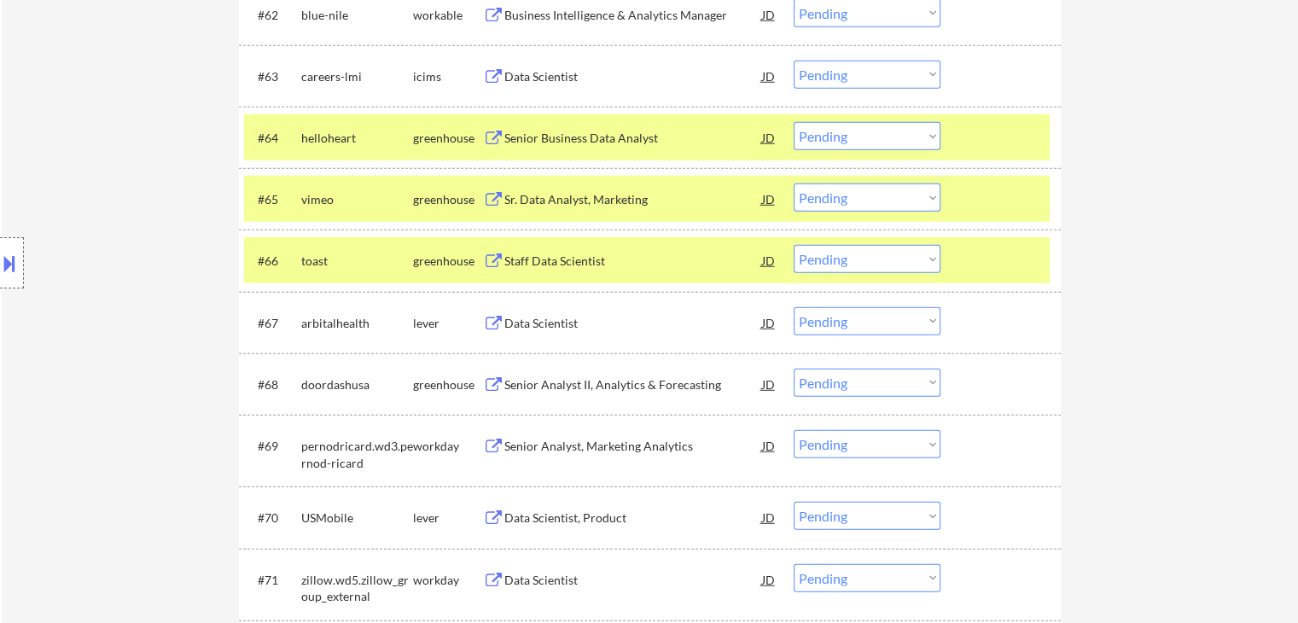
scroll to position [4695, 0]
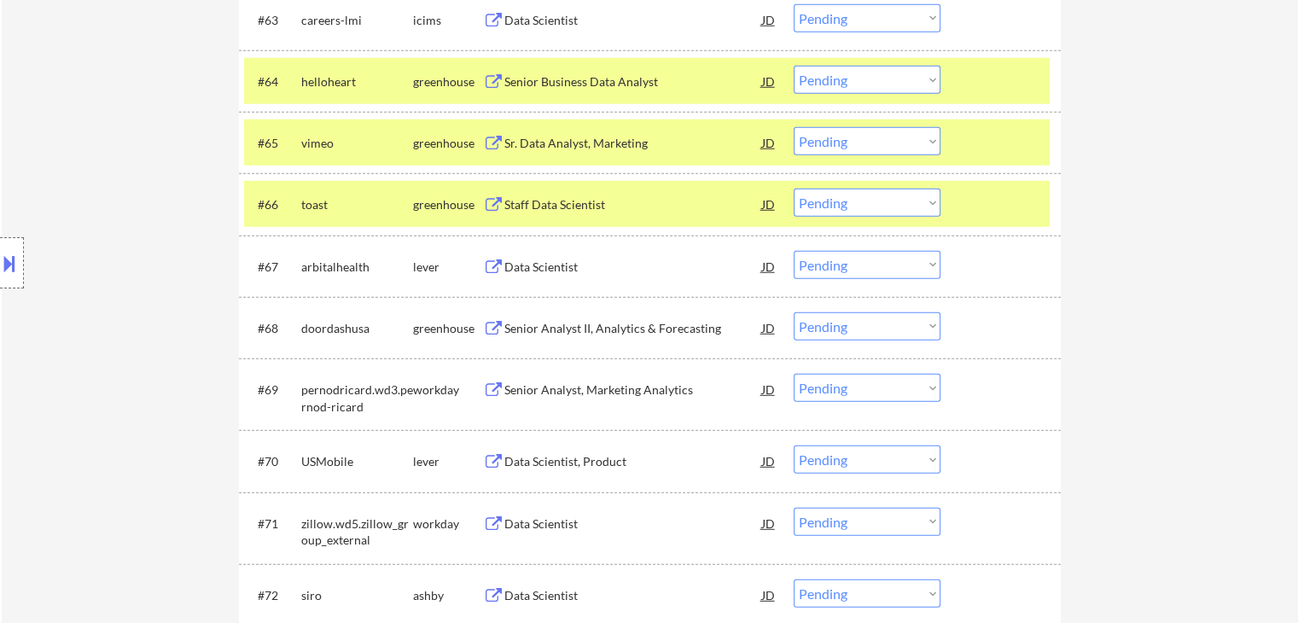
click at [544, 265] on div "Data Scientist" at bounding box center [633, 267] width 258 height 17
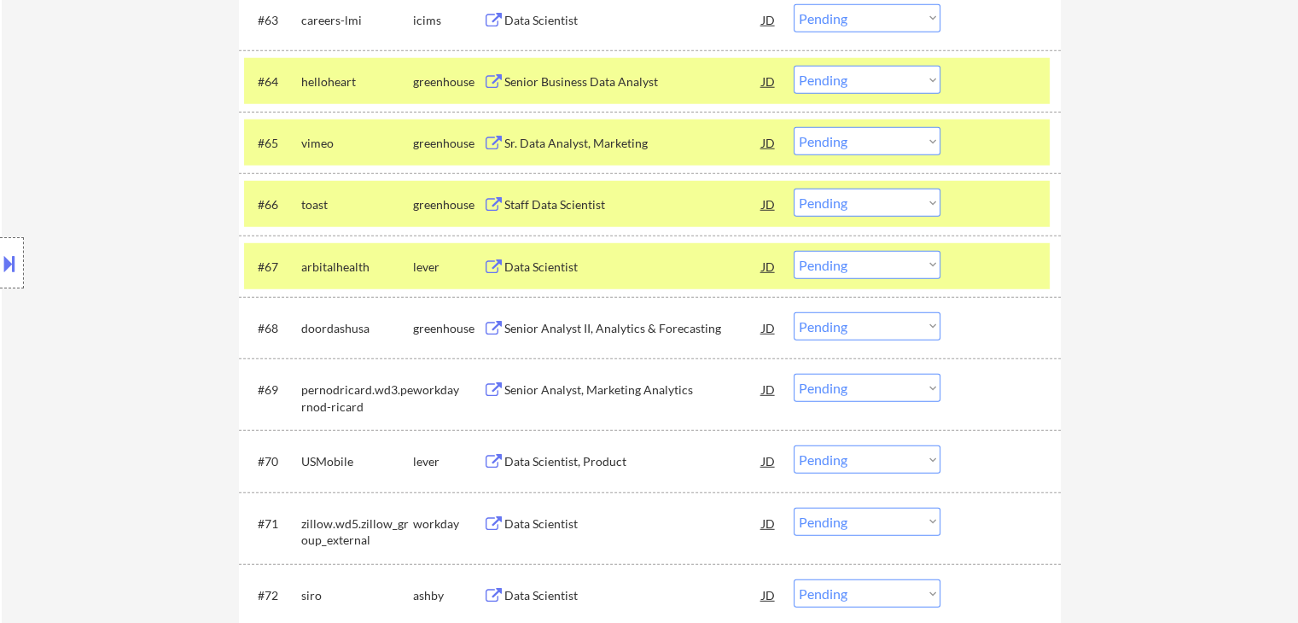
click at [558, 335] on div "Senior Analyst II, Analytics & Forecasting" at bounding box center [633, 328] width 258 height 17
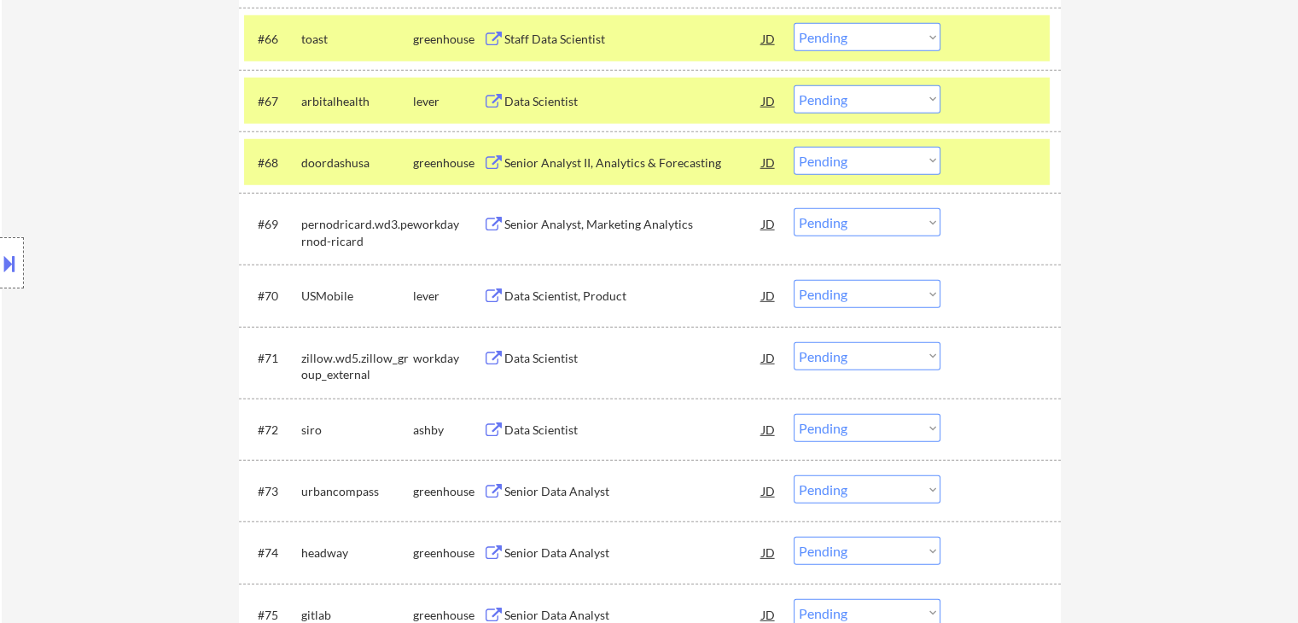
scroll to position [4866, 0]
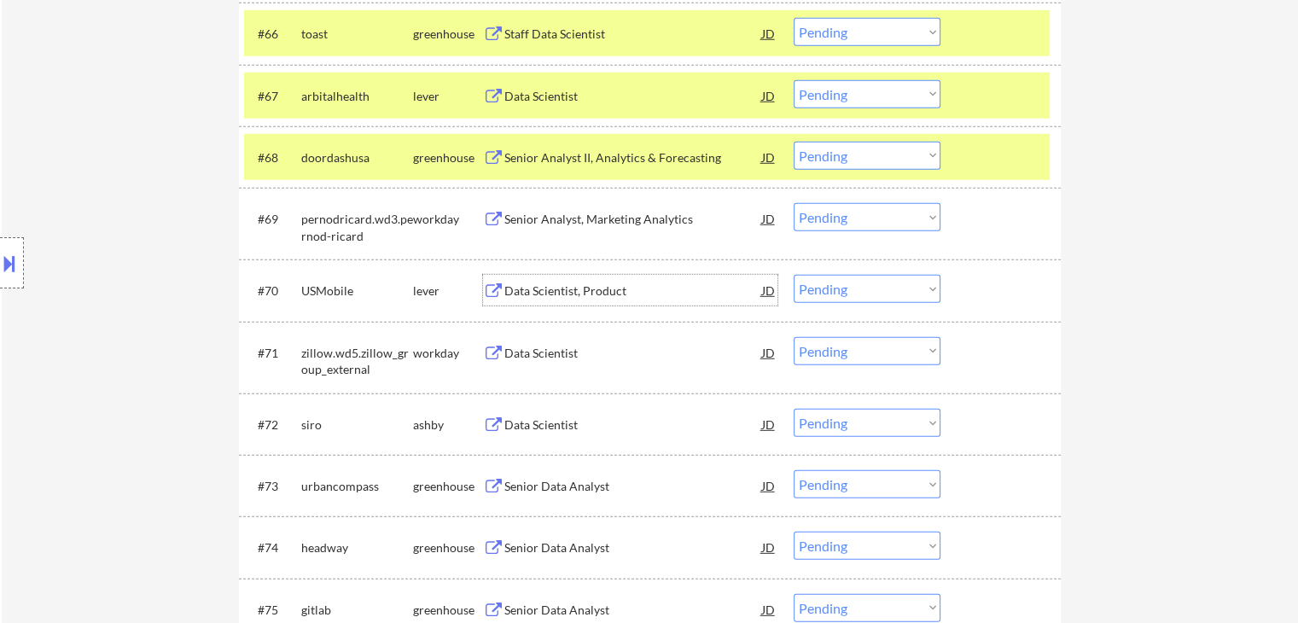
click at [547, 284] on div "Data Scientist, Product" at bounding box center [633, 290] width 258 height 17
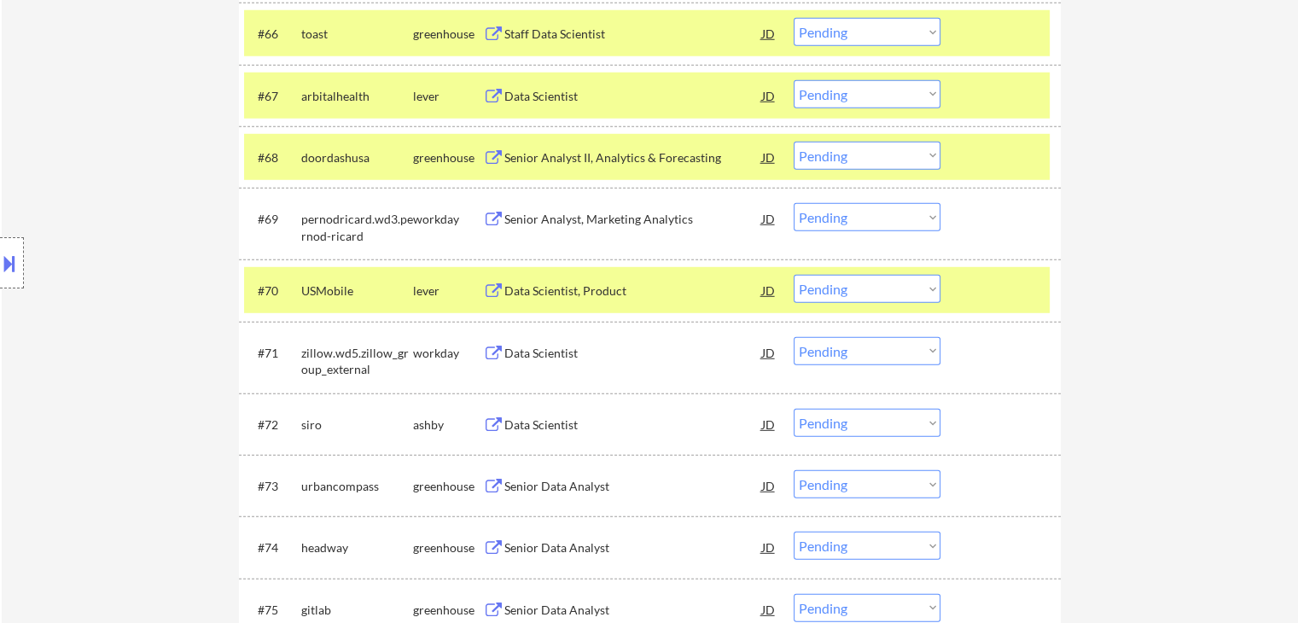
drag, startPoint x: 527, startPoint y: 426, endPoint x: 495, endPoint y: 364, distance: 69.1
click at [527, 425] on div "Data Scientist" at bounding box center [633, 424] width 258 height 17
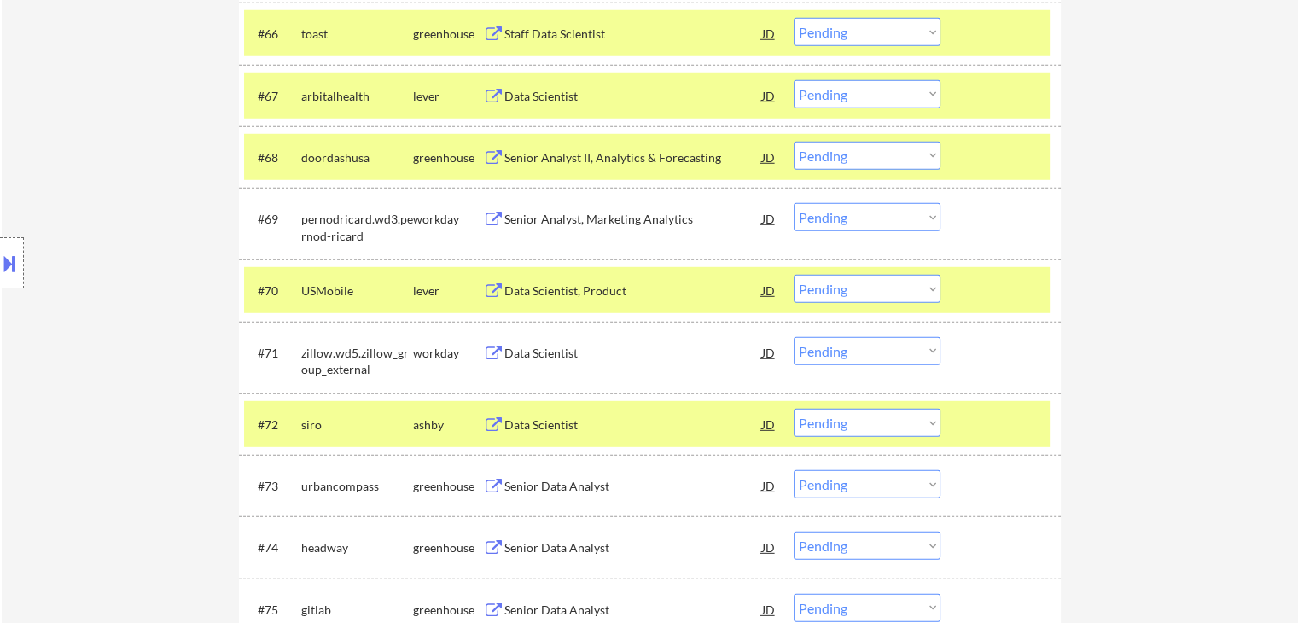
scroll to position [3150, 0]
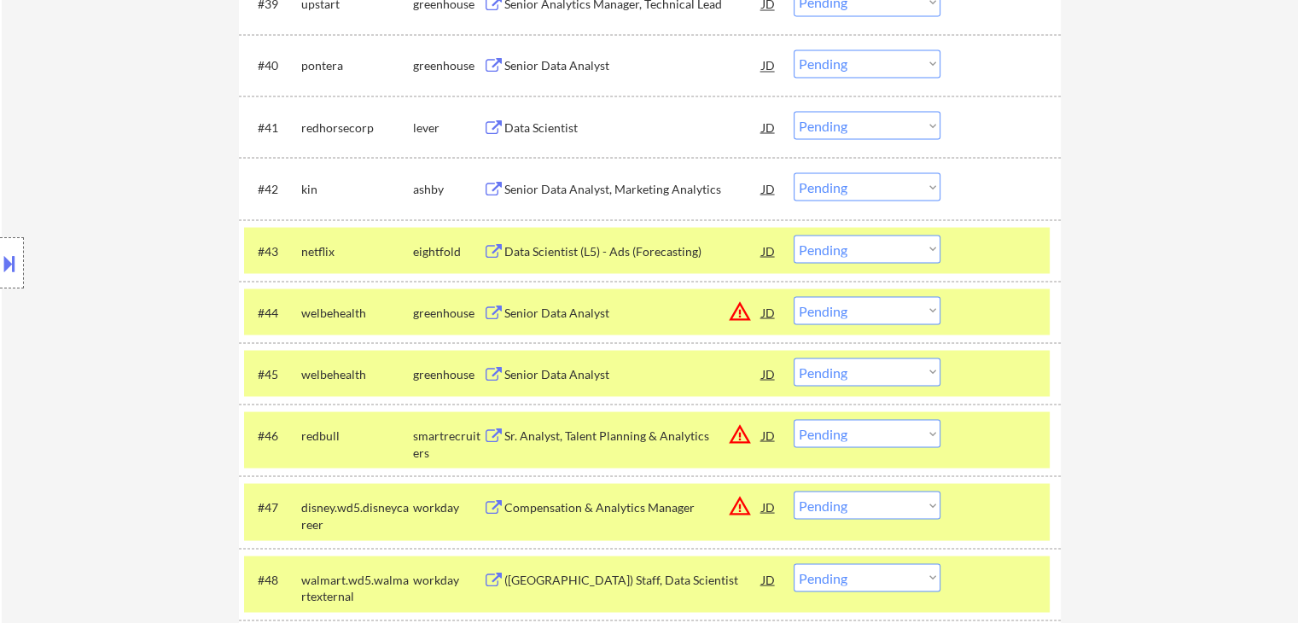
click at [859, 316] on select "Choose an option... Pending Applied Excluded (Questions) Excluded (Expired) Exc…" at bounding box center [867, 310] width 147 height 28
click at [794, 296] on select "Choose an option... Pending Applied Excluded (Questions) Excluded (Expired) Exc…" at bounding box center [867, 310] width 147 height 28
select select ""pending""
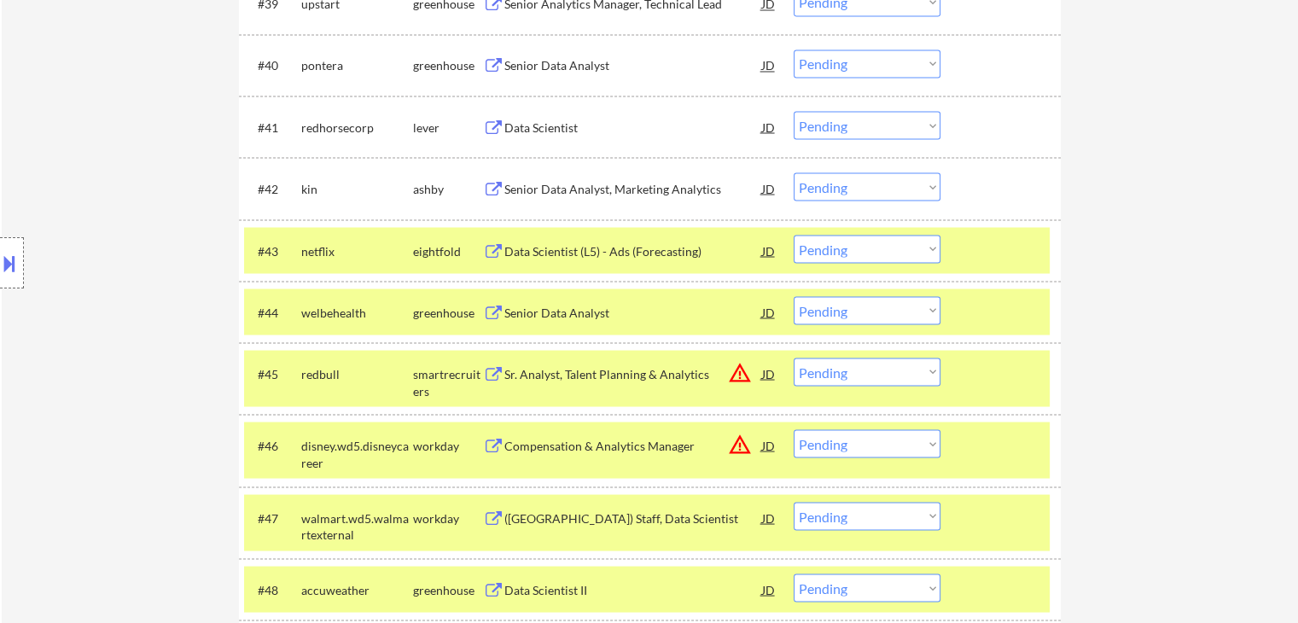
scroll to position [3551, 0]
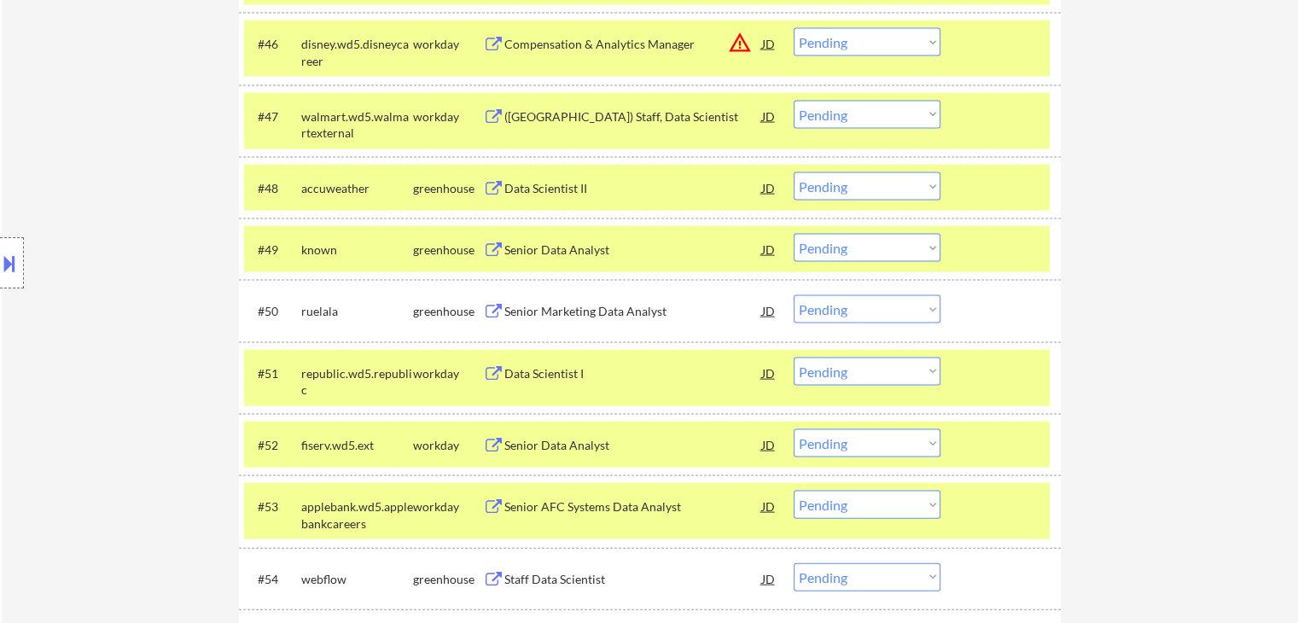
click at [852, 311] on select "Choose an option... Pending Applied Excluded (Questions) Excluded (Expired) Exc…" at bounding box center [867, 309] width 147 height 28
click at [794, 295] on select "Choose an option... Pending Applied Excluded (Questions) Excluded (Expired) Exc…" at bounding box center [867, 309] width 147 height 28
select select ""pending""
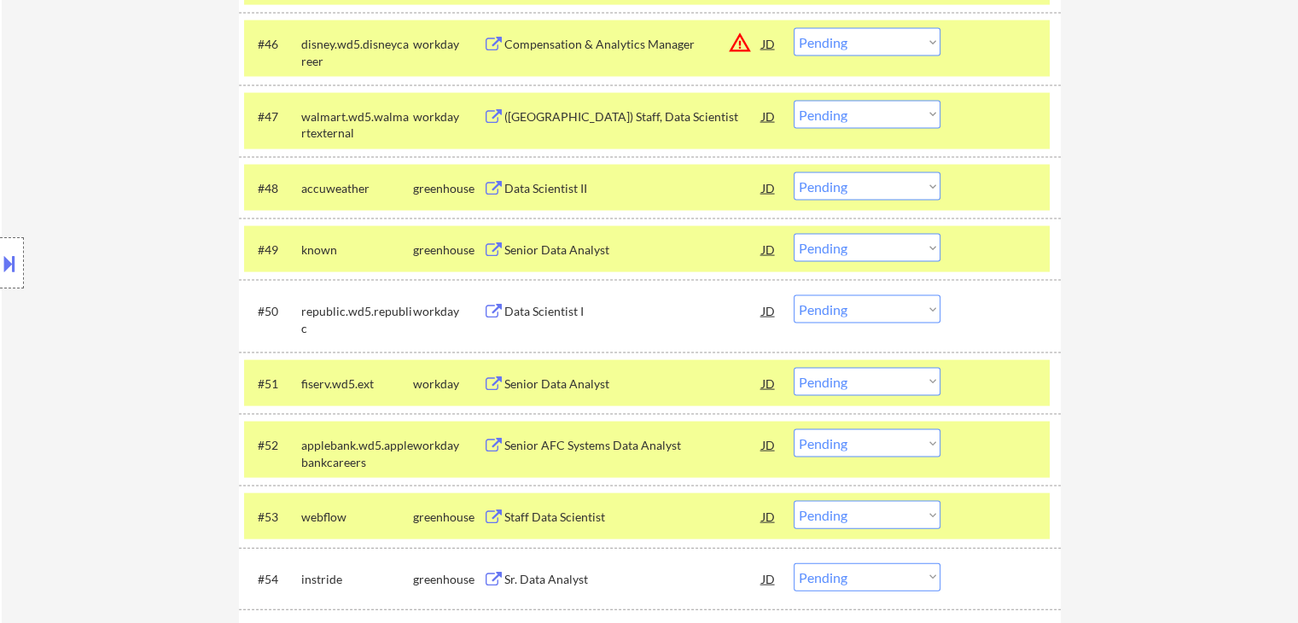
scroll to position [3722, 0]
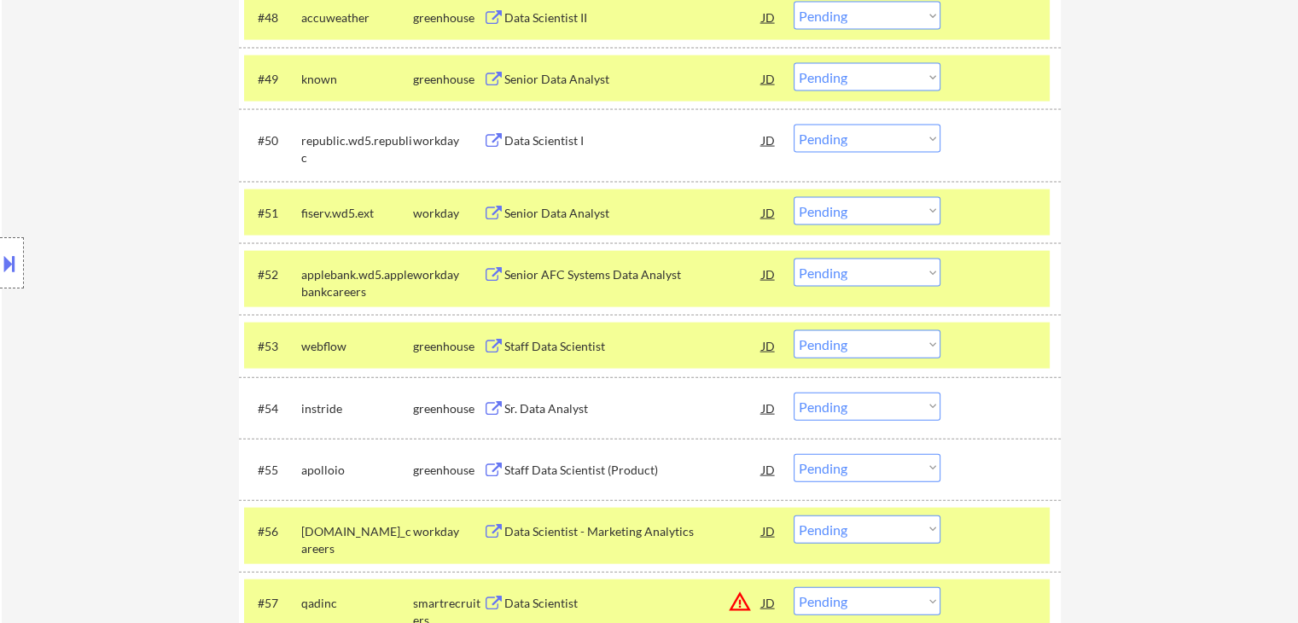
click at [865, 345] on select "Choose an option... Pending Applied Excluded (Questions) Excluded (Expired) Exc…" at bounding box center [867, 344] width 147 height 28
click at [794, 330] on select "Choose an option... Pending Applied Excluded (Questions) Excluded (Expired) Exc…" at bounding box center [867, 344] width 147 height 28
select select ""pending""
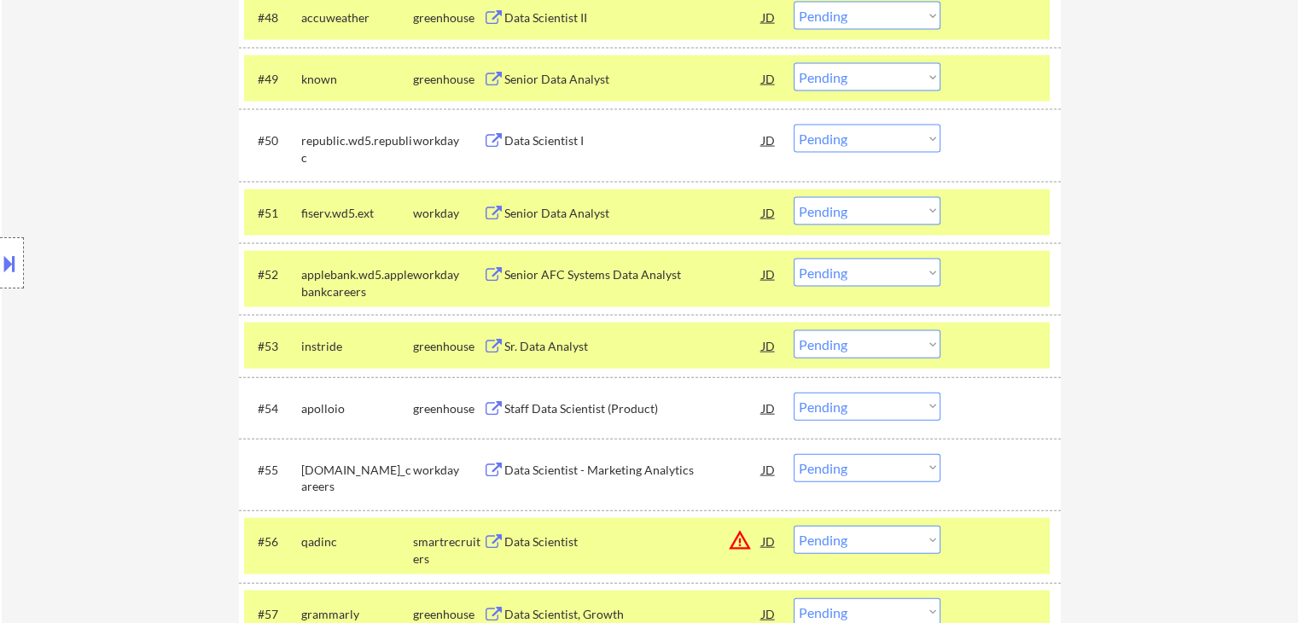
click at [890, 81] on select "Choose an option... Pending Applied Excluded (Questions) Excluded (Expired) Exc…" at bounding box center [867, 77] width 147 height 28
click at [794, 63] on select "Choose an option... Pending Applied Excluded (Questions) Excluded (Expired) Exc…" at bounding box center [867, 77] width 147 height 28
select select ""pending""
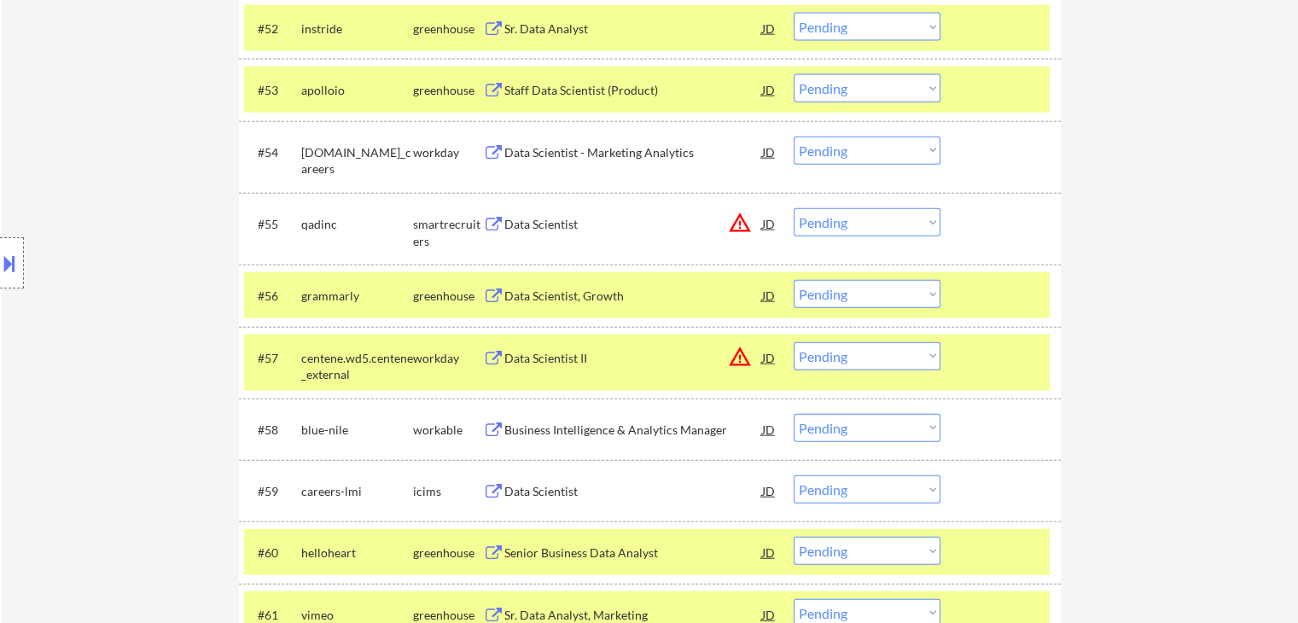
click at [877, 291] on select "Choose an option... Pending Applied Excluded (Questions) Excluded (Expired) Exc…" at bounding box center [867, 294] width 147 height 28
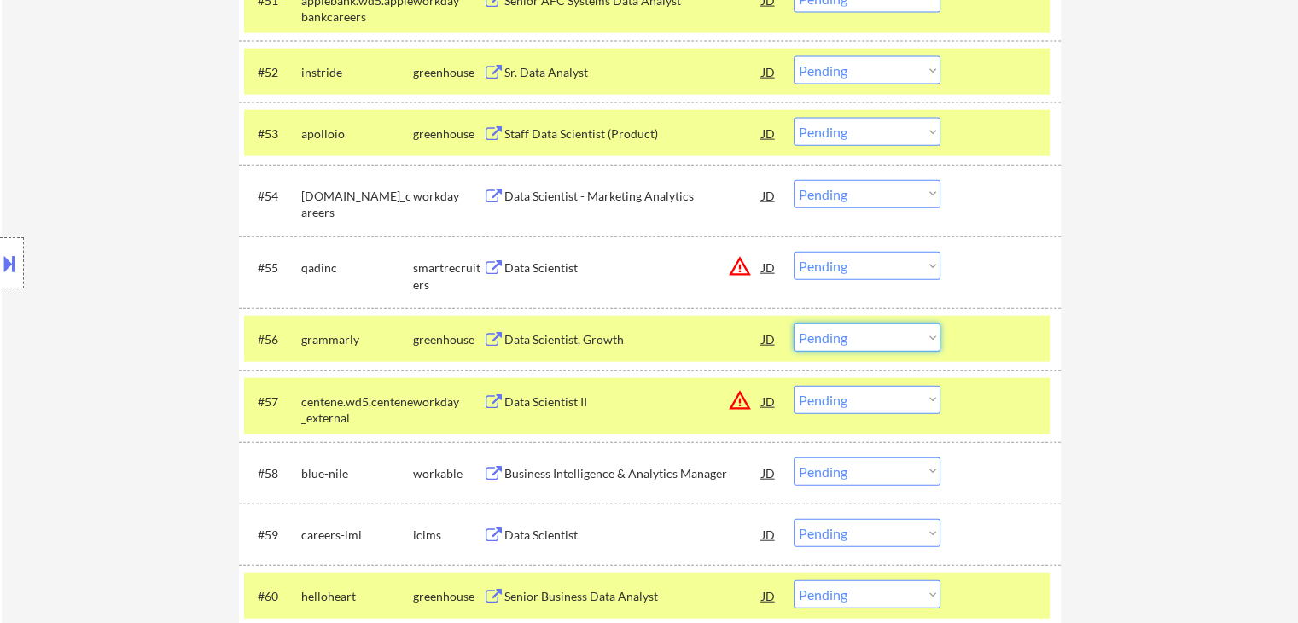
scroll to position [3892, 0]
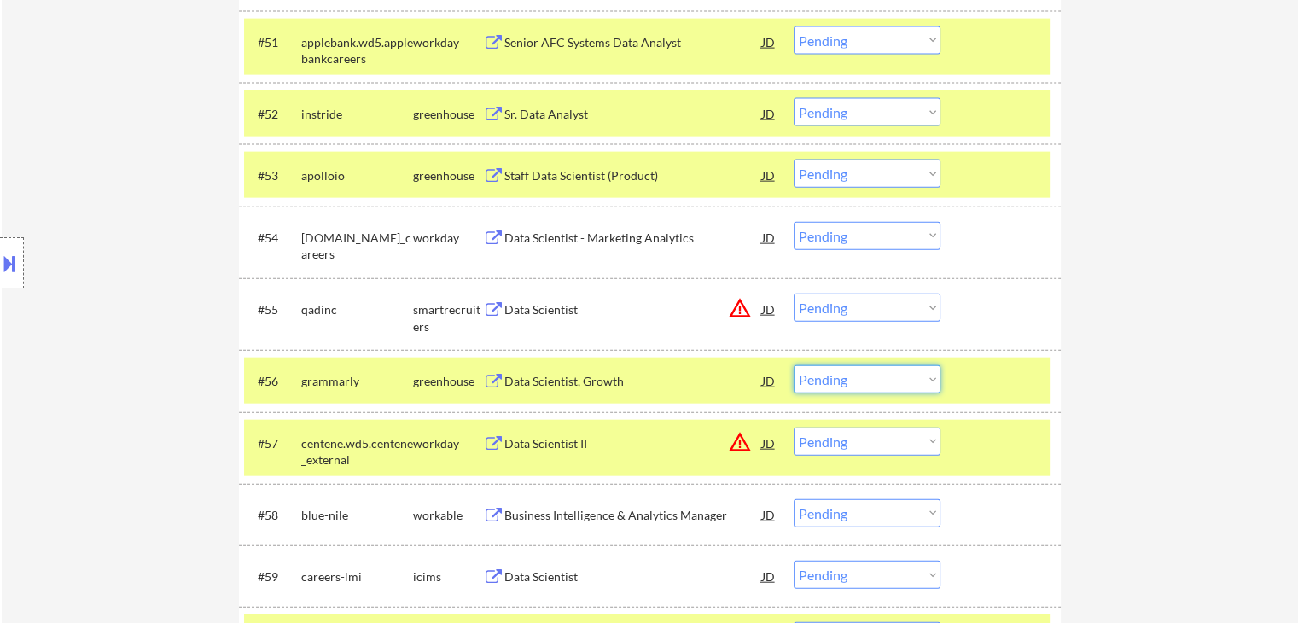
click at [871, 381] on select "Choose an option... Pending Applied Excluded (Questions) Excluded (Expired) Exc…" at bounding box center [867, 379] width 147 height 28
click at [794, 365] on select "Choose an option... Pending Applied Excluded (Questions) Excluded (Expired) Exc…" at bounding box center [867, 379] width 147 height 28
select select ""pending""
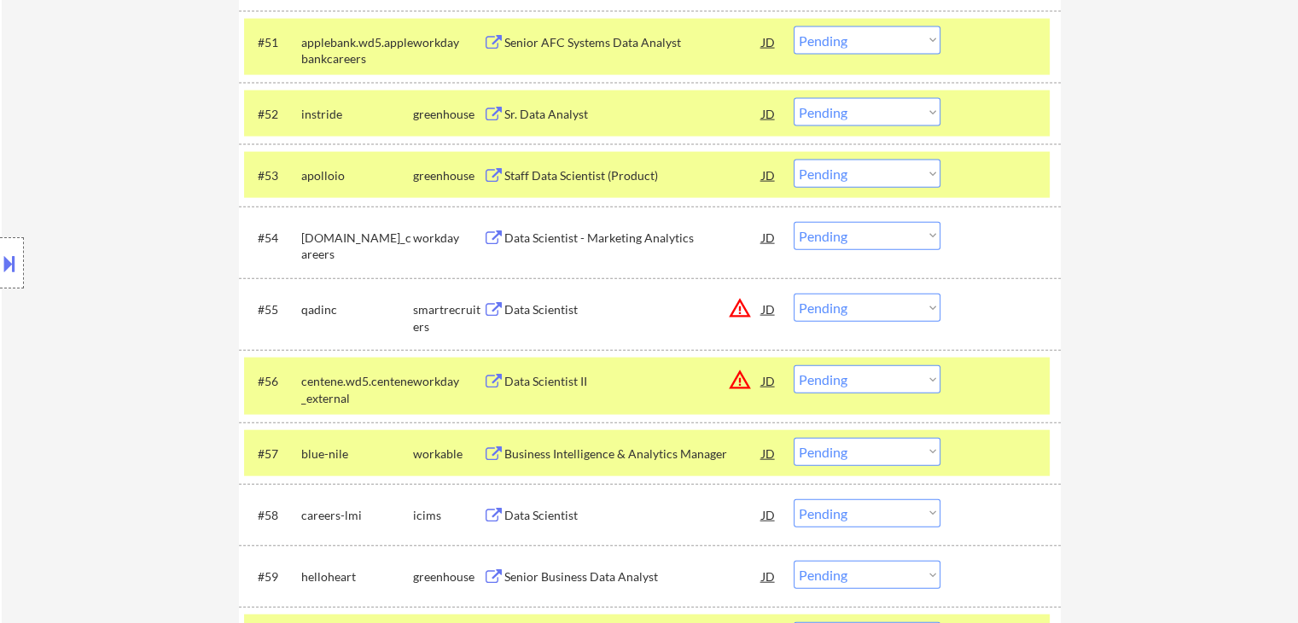
scroll to position [4404, 0]
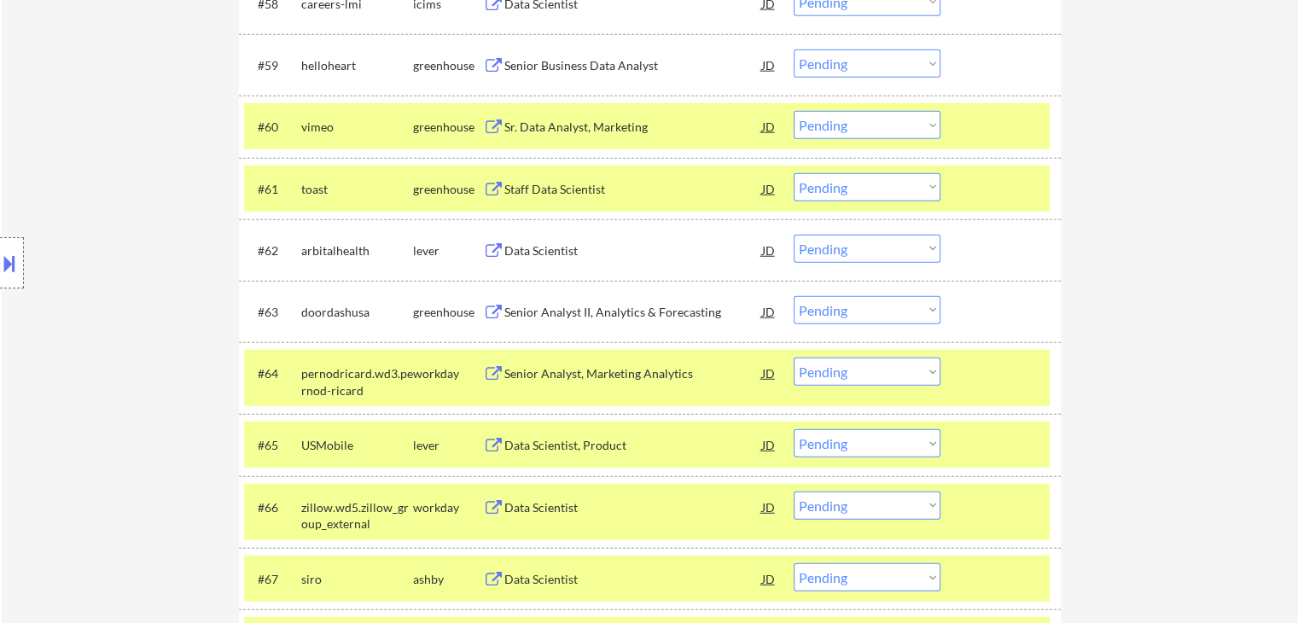
click at [842, 311] on select "Choose an option... Pending Applied Excluded (Questions) Excluded (Expired) Exc…" at bounding box center [867, 310] width 147 height 28
click at [794, 296] on select "Choose an option... Pending Applied Excluded (Questions) Excluded (Expired) Exc…" at bounding box center [867, 310] width 147 height 28
select select ""pending""
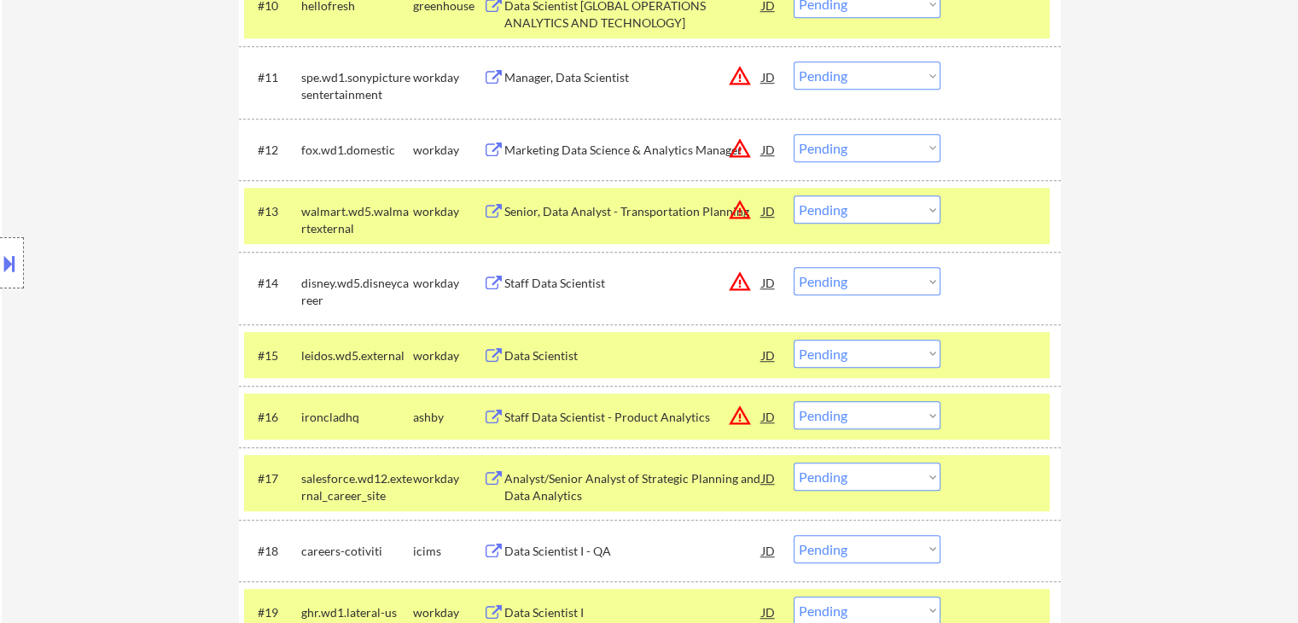
scroll to position [3427, 0]
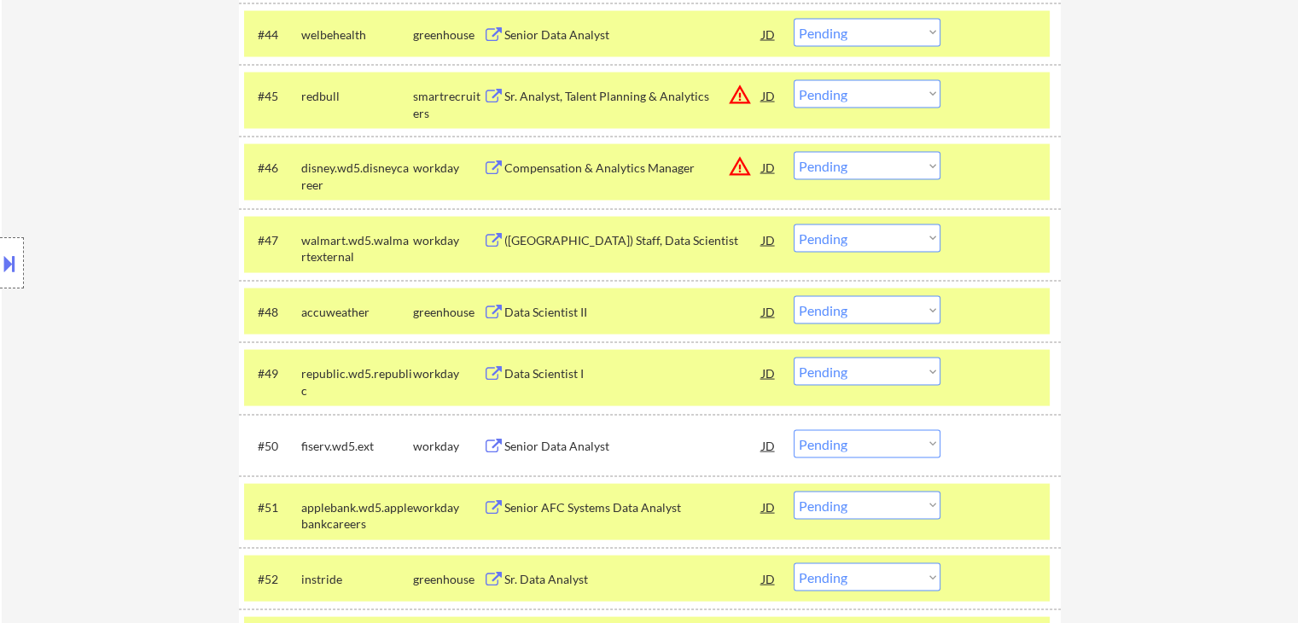
drag, startPoint x: 843, startPoint y: 309, endPoint x: 847, endPoint y: 319, distance: 10.8
click at [843, 309] on select "Choose an option... Pending Applied Excluded (Questions) Excluded (Expired) Exc…" at bounding box center [867, 310] width 147 height 28
click at [794, 296] on select "Choose an option... Pending Applied Excluded (Questions) Excluded (Expired) Exc…" at bounding box center [867, 310] width 147 height 28
select select ""pending""
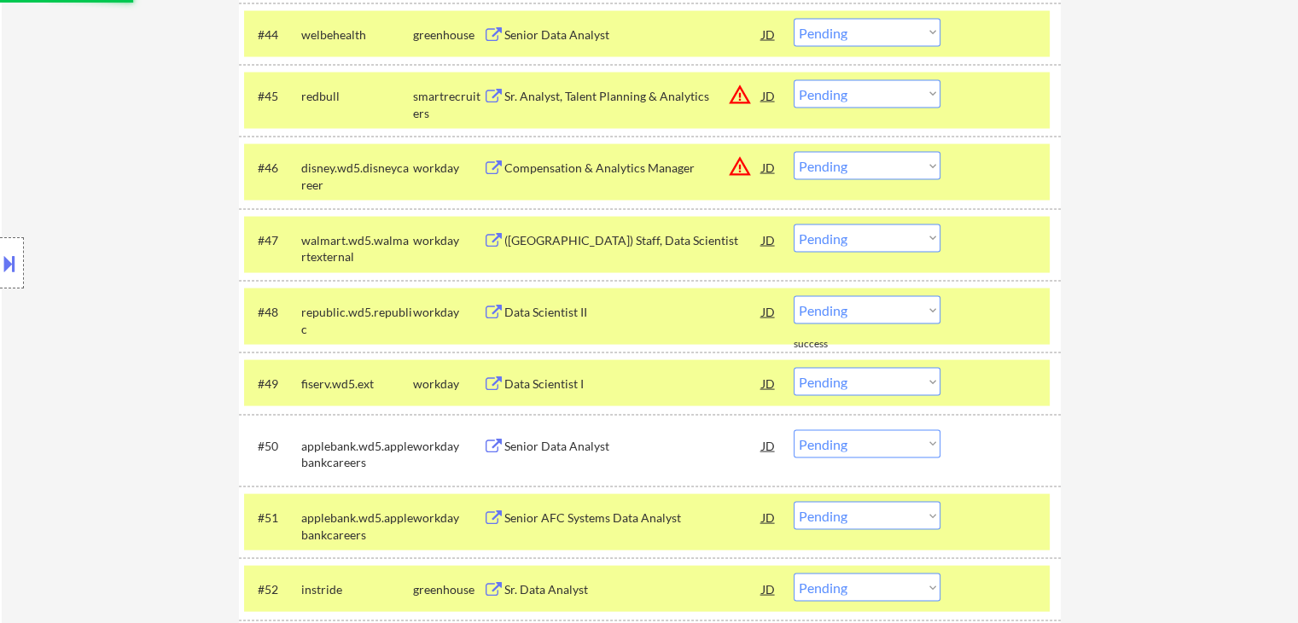
scroll to position [3767, 0]
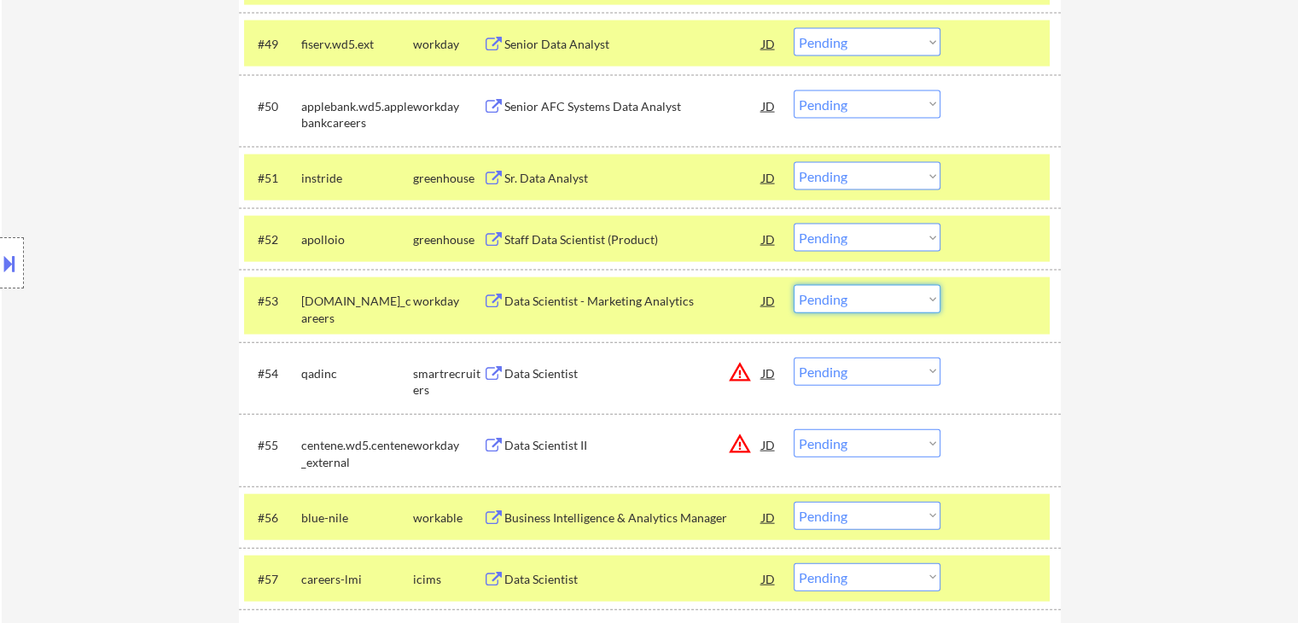
click at [845, 301] on select "Choose an option... Pending Applied Excluded (Questions) Excluded (Expired) Exc…" at bounding box center [867, 299] width 147 height 28
click at [840, 242] on select "Choose an option... Pending Applied Excluded (Questions) Excluded (Expired) Exc…" at bounding box center [867, 238] width 147 height 28
click at [794, 224] on select "Choose an option... Pending Applied Excluded (Questions) Excluded (Expired) Exc…" at bounding box center [867, 238] width 147 height 28
select select ""pending""
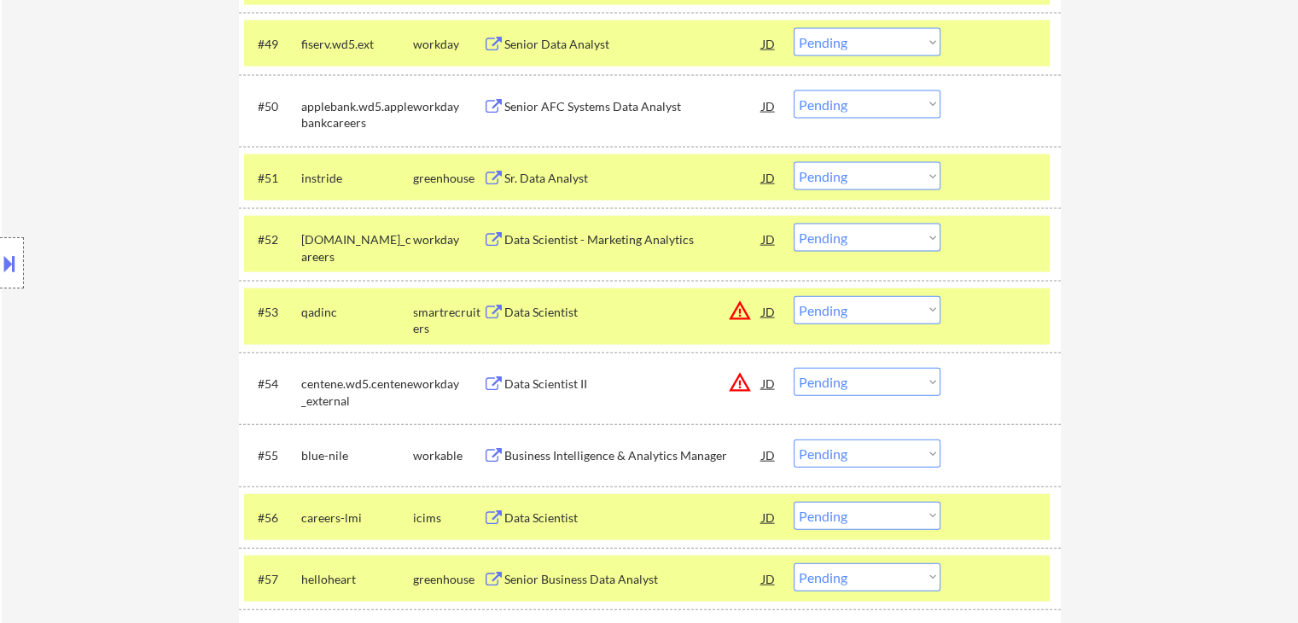
click at [882, 455] on select "Choose an option... Pending Applied Excluded (Questions) Excluded (Expired) Exc…" at bounding box center [867, 454] width 147 height 28
click at [794, 440] on select "Choose an option... Pending Applied Excluded (Questions) Excluded (Expired) Exc…" at bounding box center [867, 454] width 147 height 28
select select ""pending""
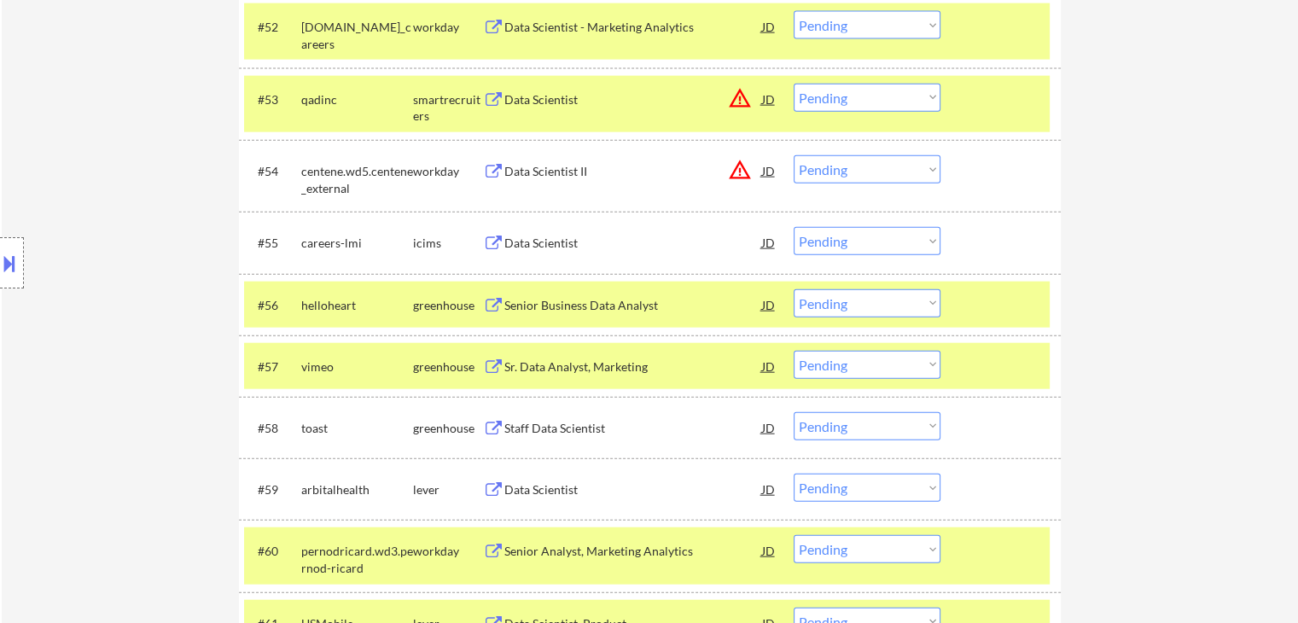
scroll to position [4023, 0]
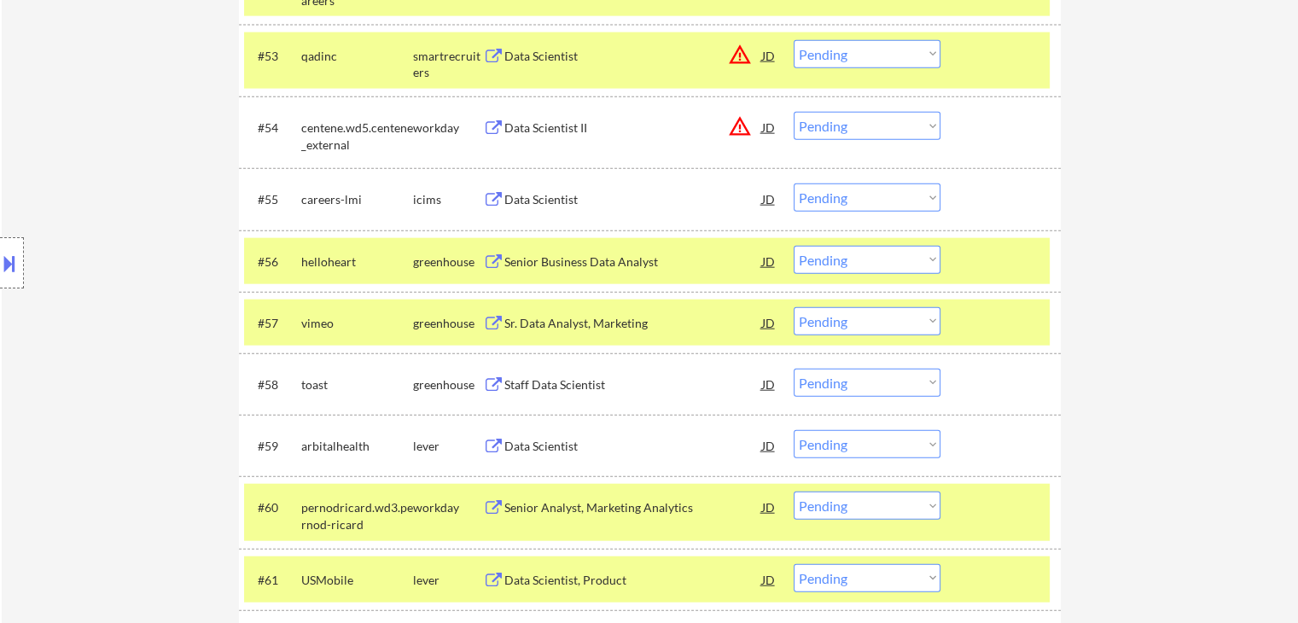
drag, startPoint x: 833, startPoint y: 260, endPoint x: 835, endPoint y: 271, distance: 10.4
click at [833, 260] on select "Choose an option... Pending Applied Excluded (Questions) Excluded (Expired) Exc…" at bounding box center [867, 260] width 147 height 28
click at [794, 246] on select "Choose an option... Pending Applied Excluded (Questions) Excluded (Expired) Exc…" at bounding box center [867, 260] width 147 height 28
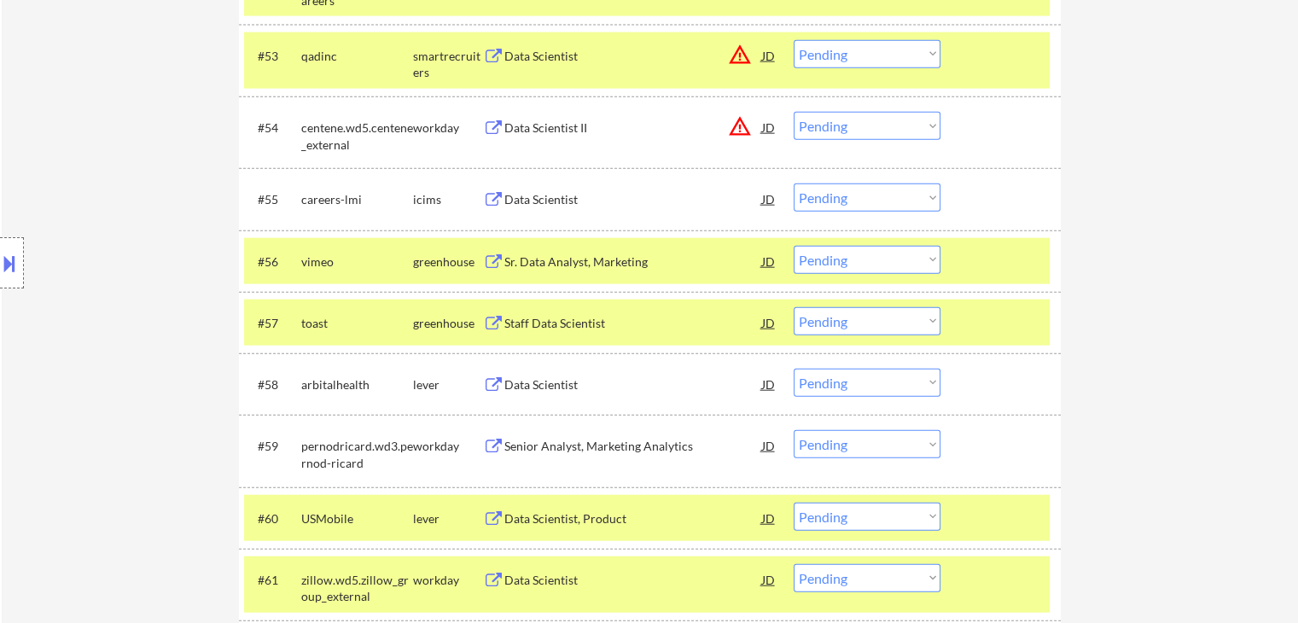
drag, startPoint x: 850, startPoint y: 253, endPoint x: 853, endPoint y: 268, distance: 14.7
click at [850, 253] on select "Choose an option... Pending Applied Excluded (Questions) Excluded (Expired) Exc…" at bounding box center [867, 260] width 147 height 28
click at [794, 246] on select "Choose an option... Pending Applied Excluded (Questions) Excluded (Expired) Exc…" at bounding box center [867, 260] width 147 height 28
select select ""pending""
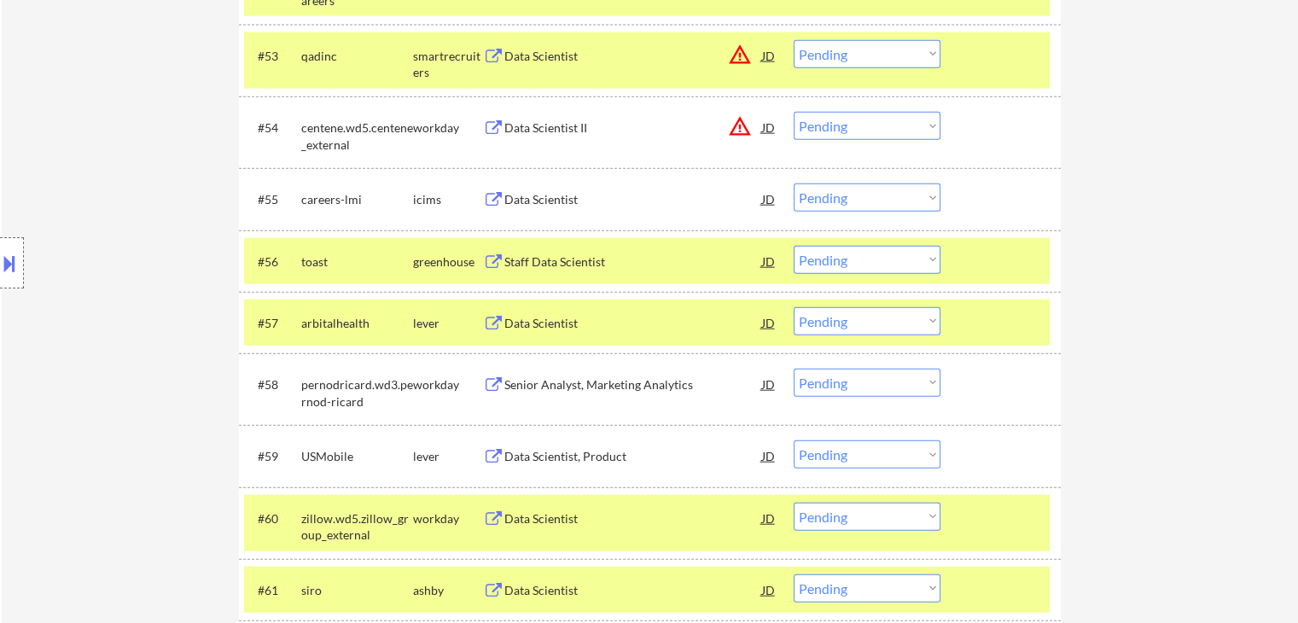
click at [888, 320] on select "Choose an option... Pending Applied Excluded (Questions) Excluded (Expired) Exc…" at bounding box center [867, 321] width 147 height 28
click at [794, 307] on select "Choose an option... Pending Applied Excluded (Questions) Excluded (Expired) Exc…" at bounding box center [867, 321] width 147 height 28
select select ""pending""
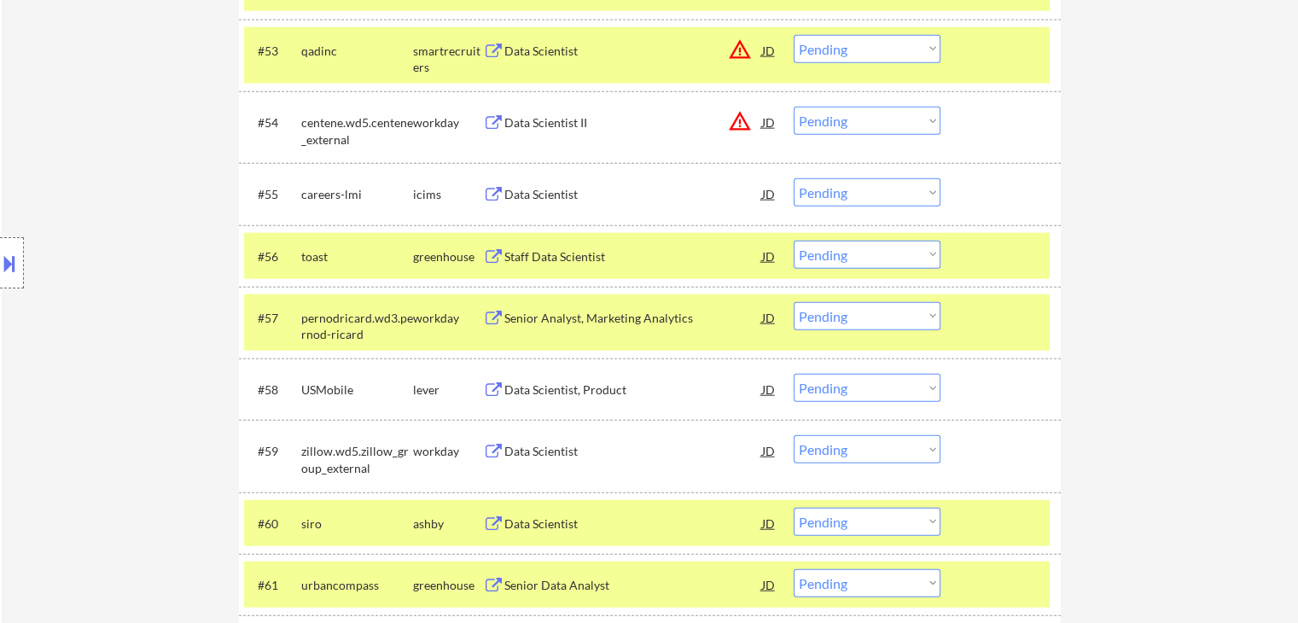
scroll to position [4108, 0]
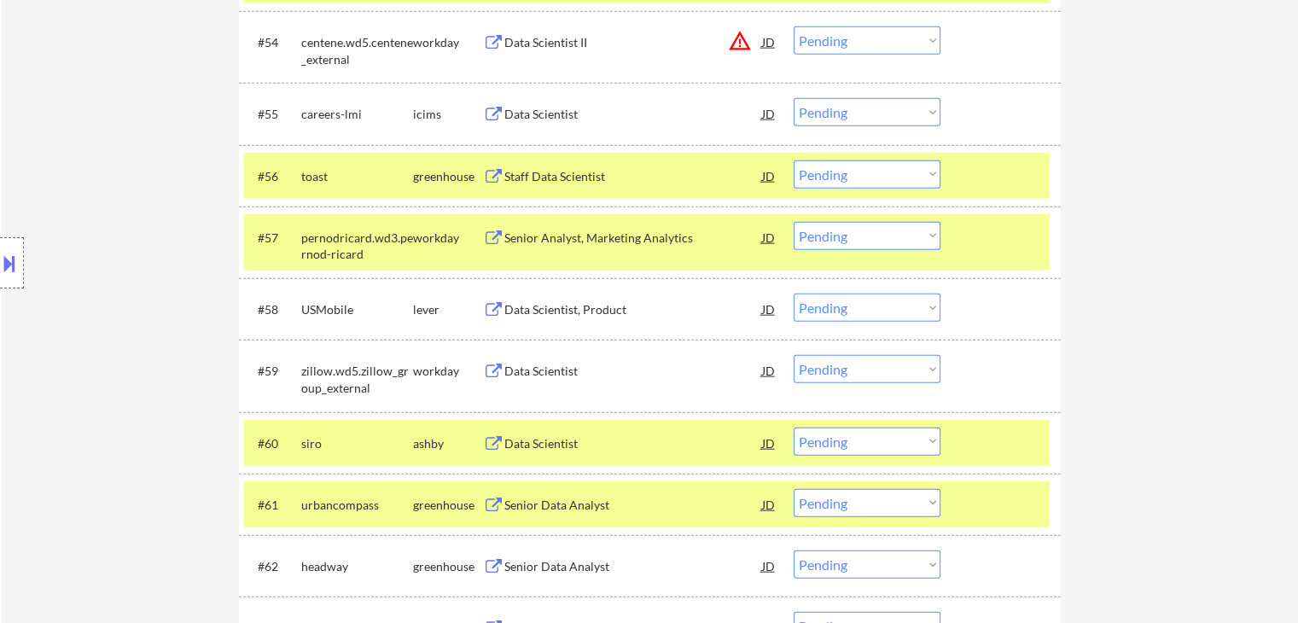
click at [894, 307] on select "Choose an option... Pending Applied Excluded (Questions) Excluded (Expired) Exc…" at bounding box center [867, 308] width 147 height 28
click at [794, 294] on select "Choose an option... Pending Applied Excluded (Questions) Excluded (Expired) Exc…" at bounding box center [867, 308] width 147 height 28
select select ""pending""
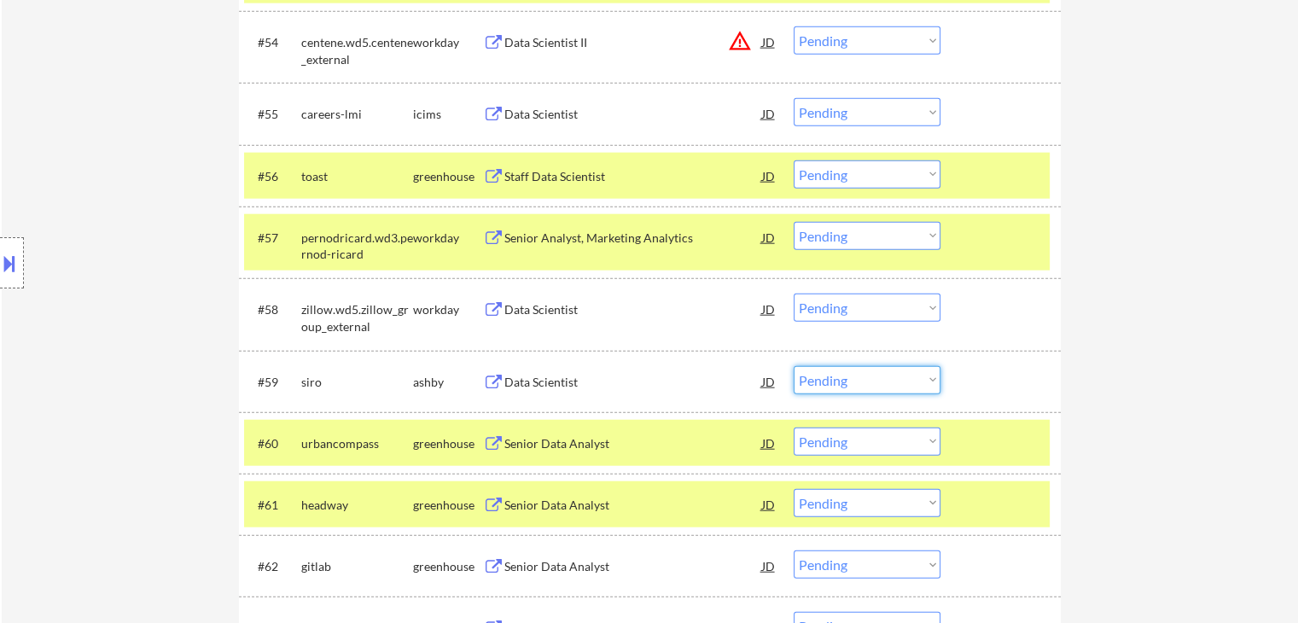
click at [875, 383] on select "Choose an option... Pending Applied Excluded (Questions) Excluded (Expired) Exc…" at bounding box center [867, 380] width 147 height 28
click at [794, 366] on select "Choose an option... Pending Applied Excluded (Questions) Excluded (Expired) Exc…" at bounding box center [867, 380] width 147 height 28
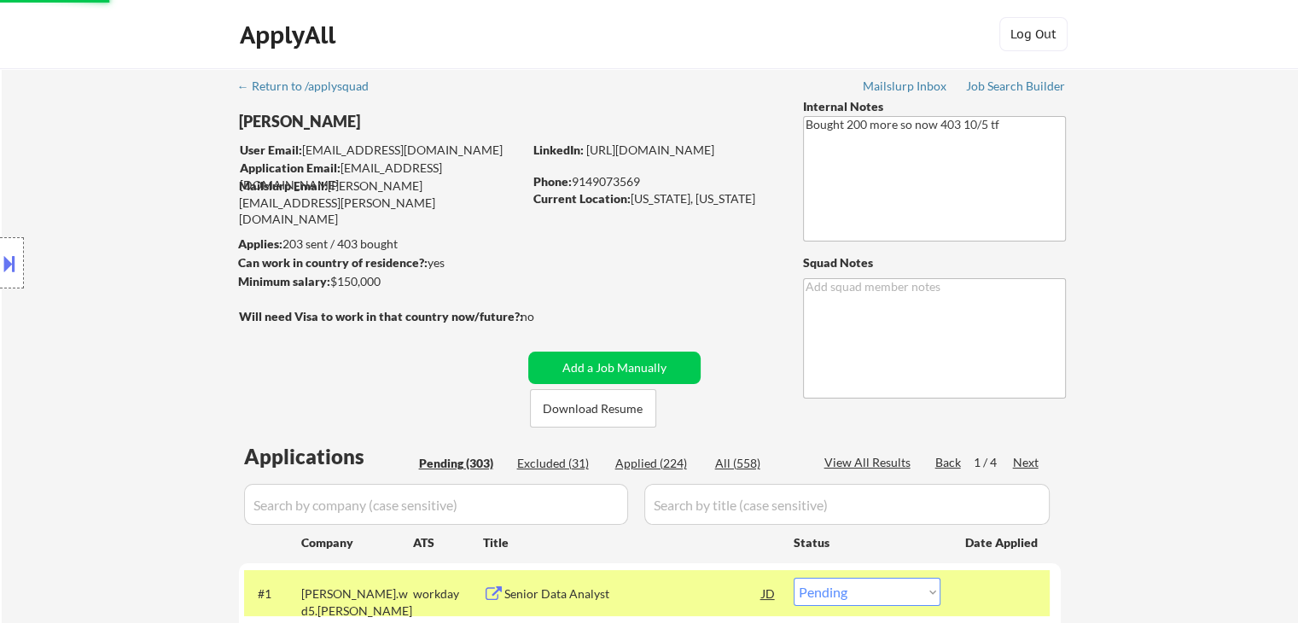
select select ""pending""
click at [207, 376] on div "Location Inclusions: [GEOGRAPHIC_DATA], [GEOGRAPHIC_DATA] [GEOGRAPHIC_DATA], [G…" at bounding box center [153, 263] width 306 height 317
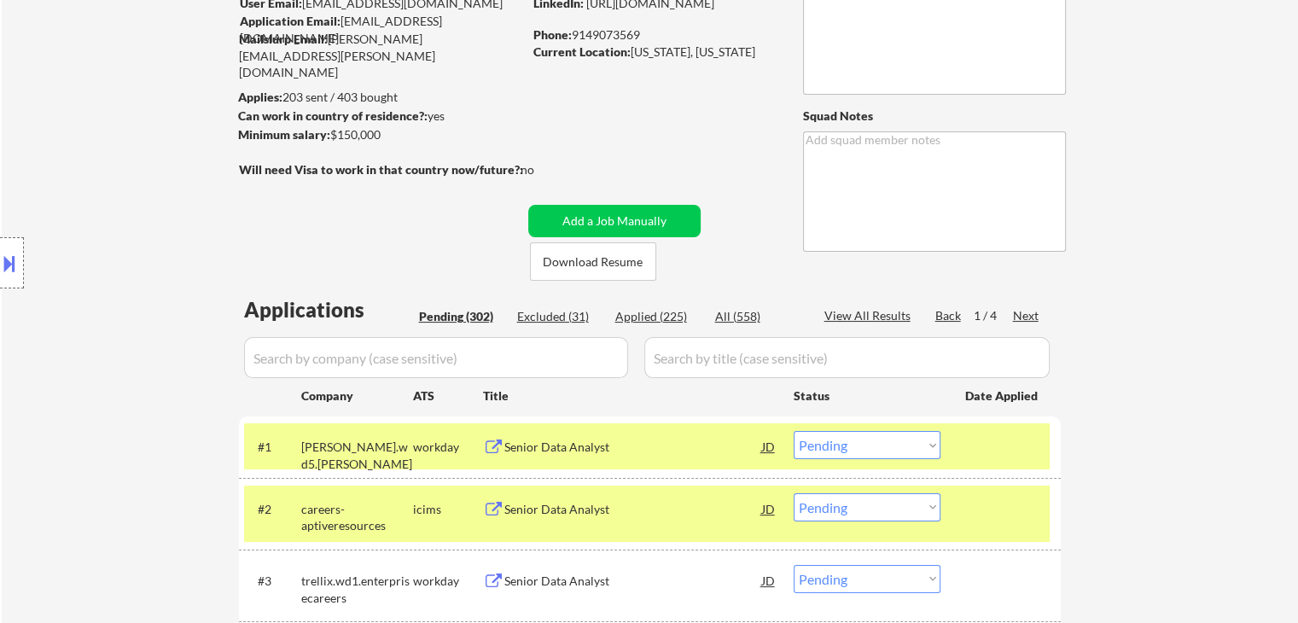
scroll to position [171, 0]
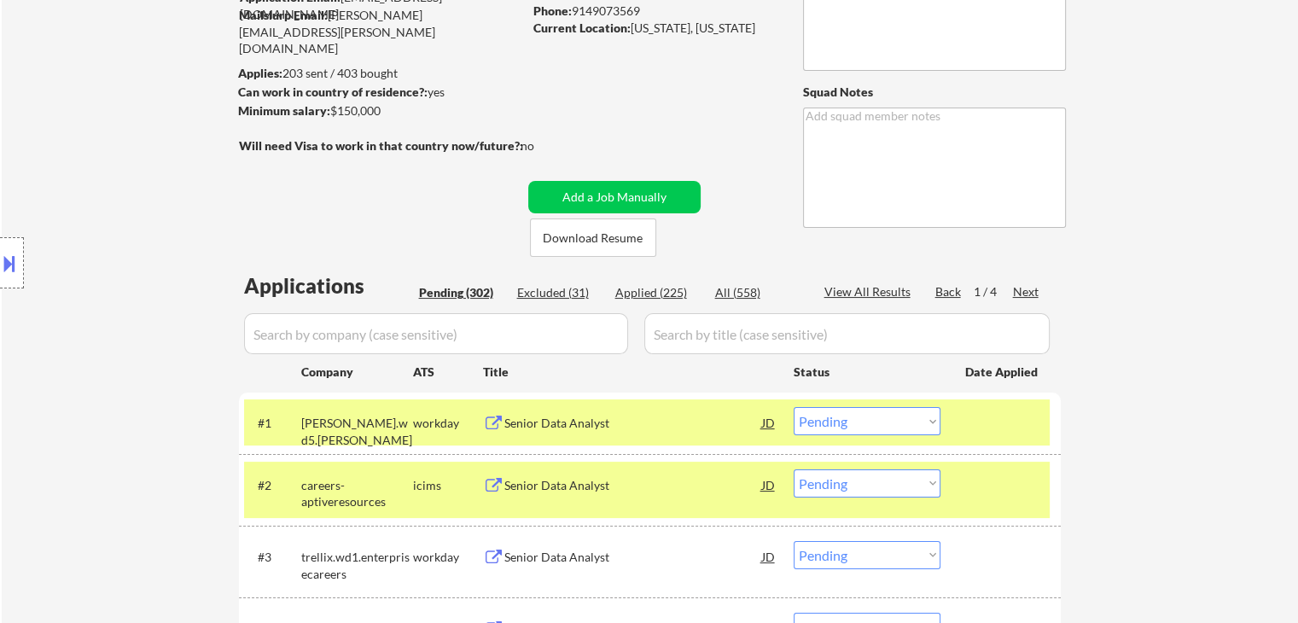
click at [108, 167] on div "Location Inclusions: [GEOGRAPHIC_DATA], [GEOGRAPHIC_DATA] [GEOGRAPHIC_DATA], [G…" at bounding box center [153, 263] width 306 height 317
click at [662, 294] on div "Applied (225)" at bounding box center [657, 292] width 85 height 17
select select ""applied""
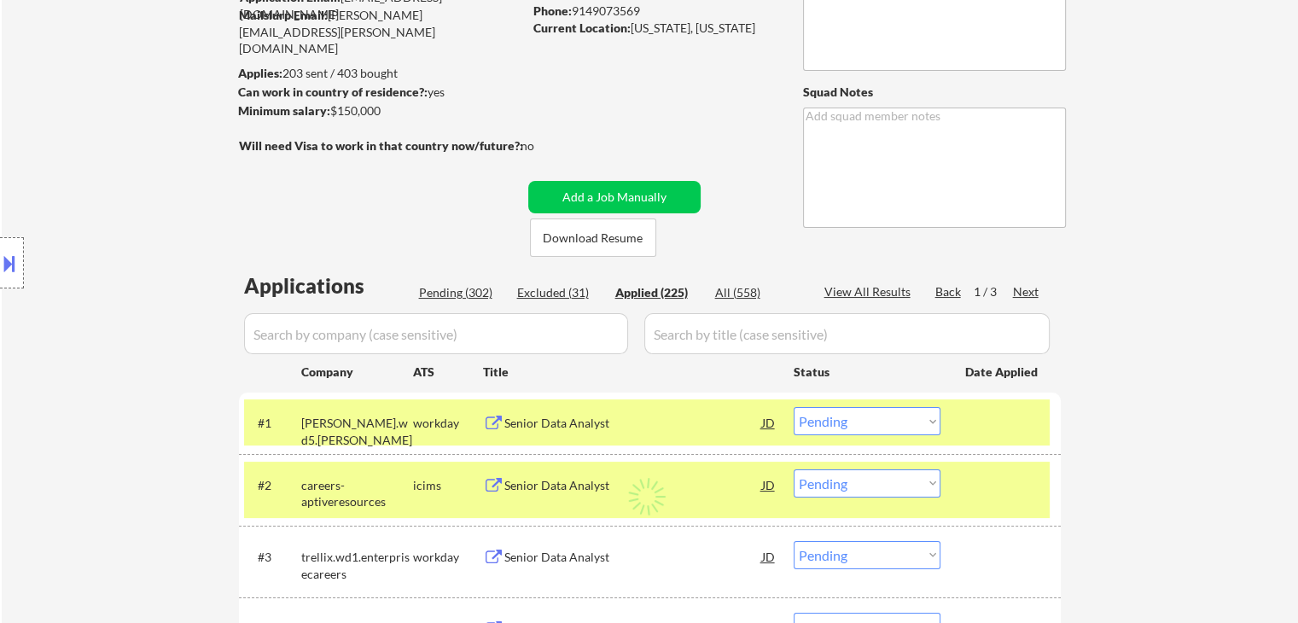
select select ""applied""
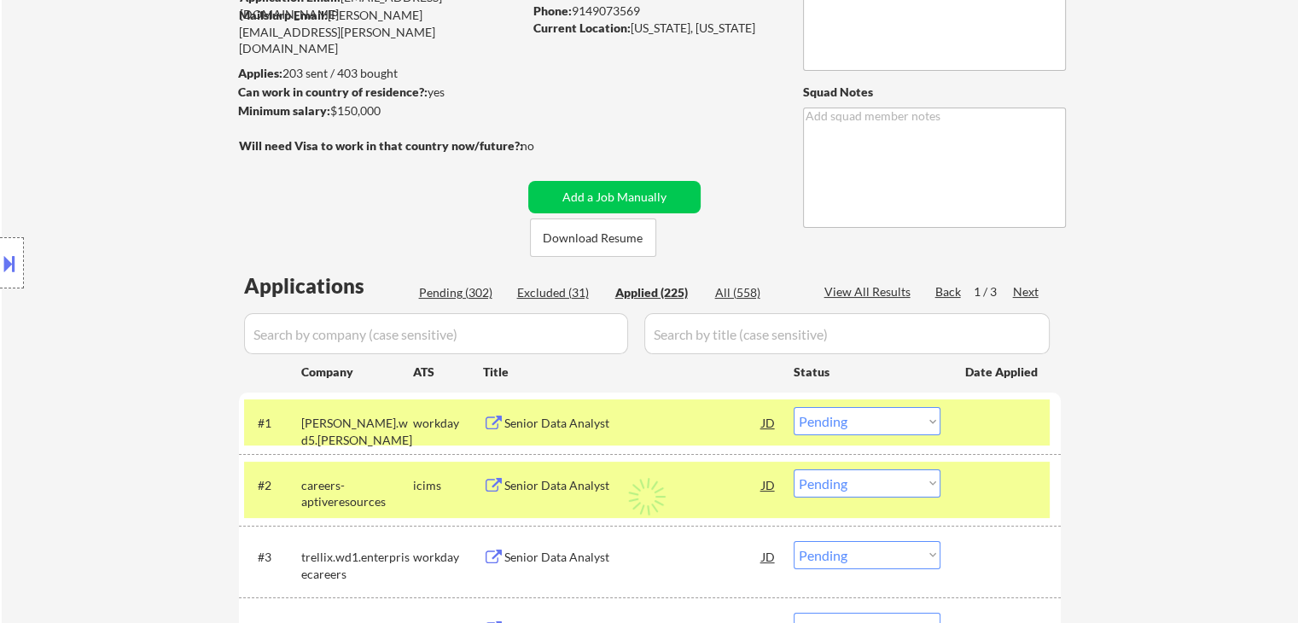
select select ""applied""
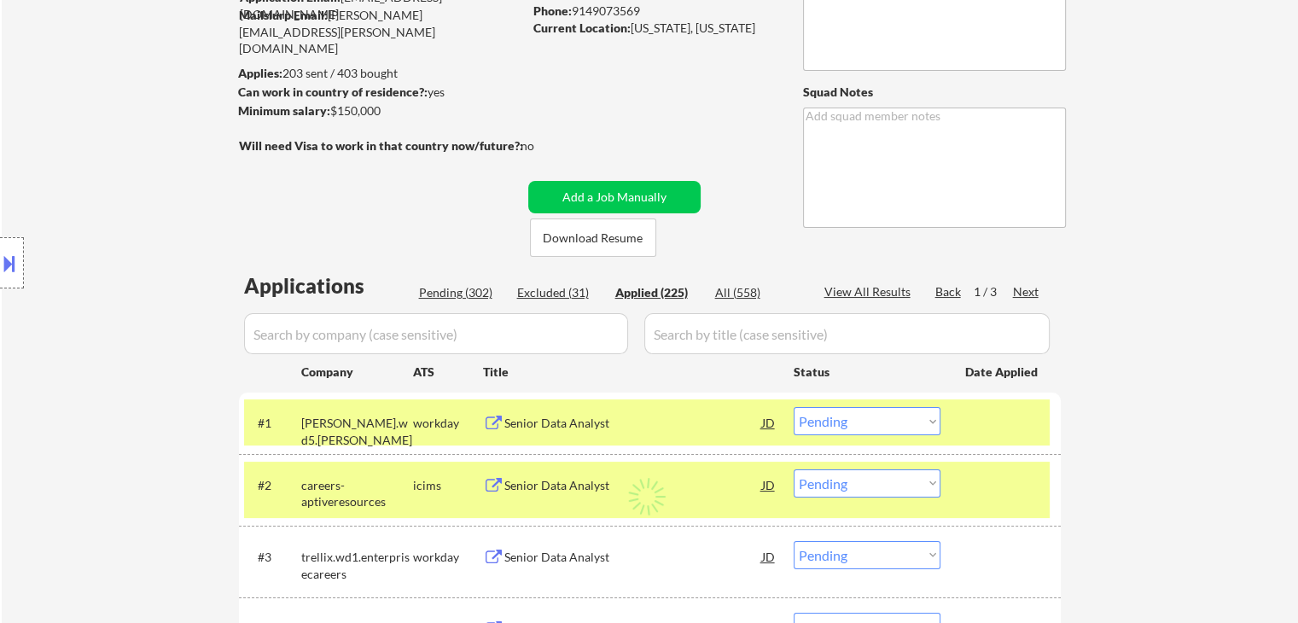
select select ""applied""
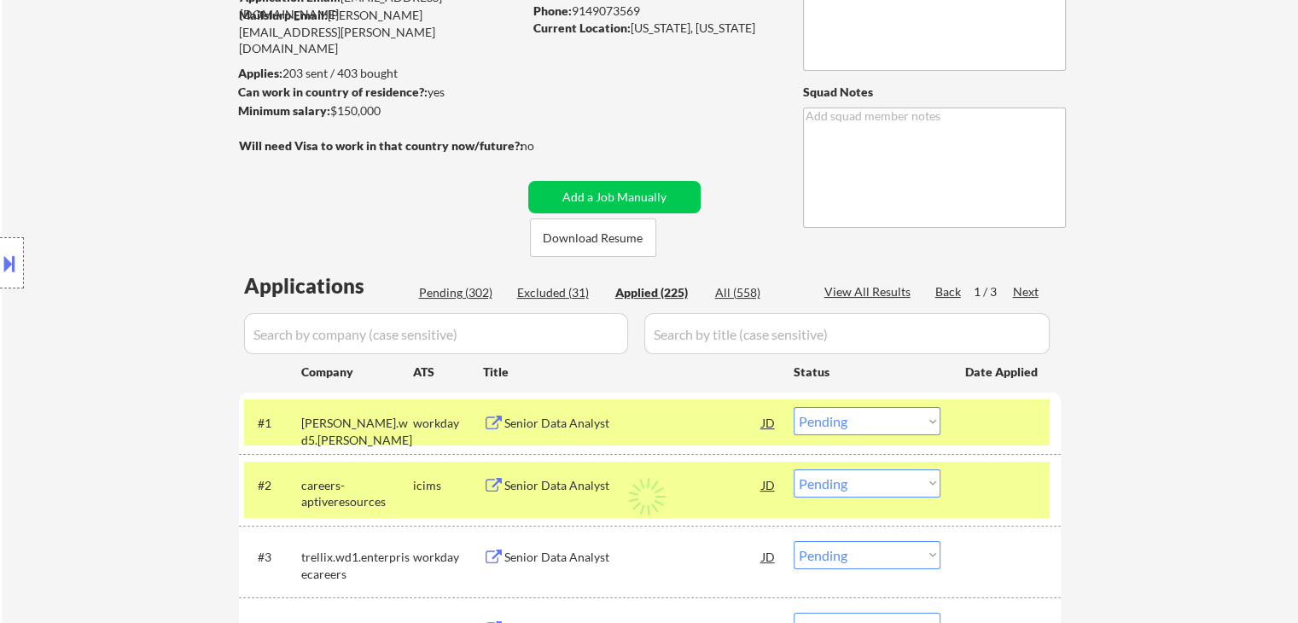
select select ""applied""
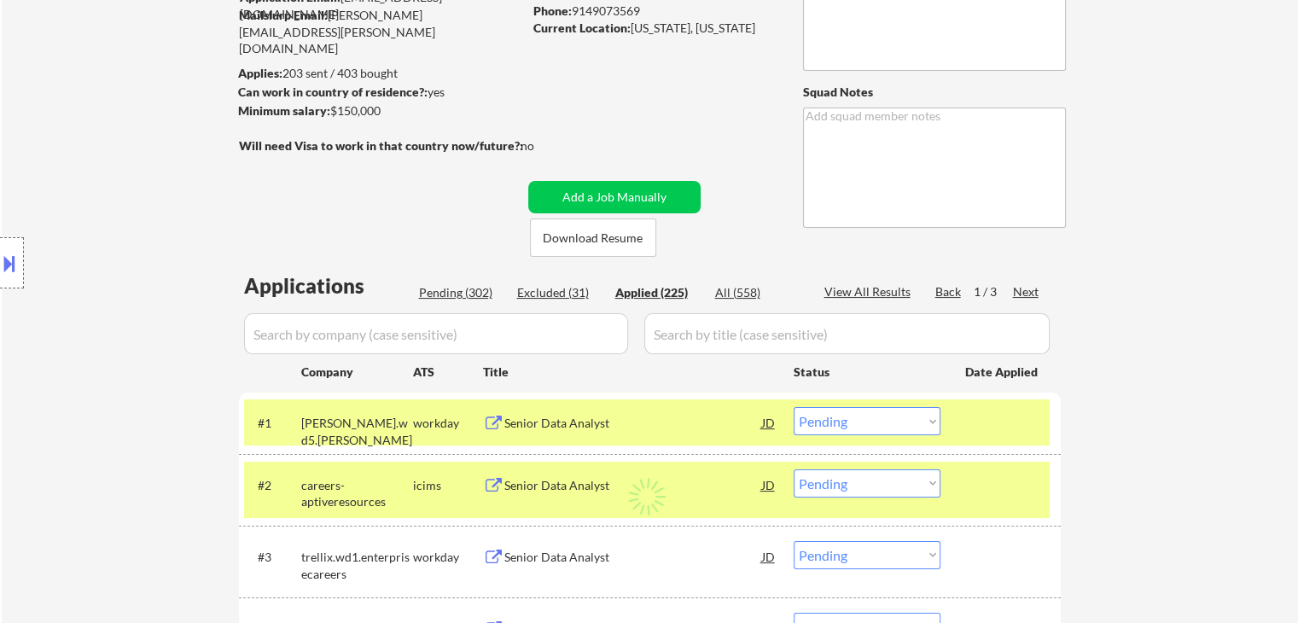
select select ""applied""
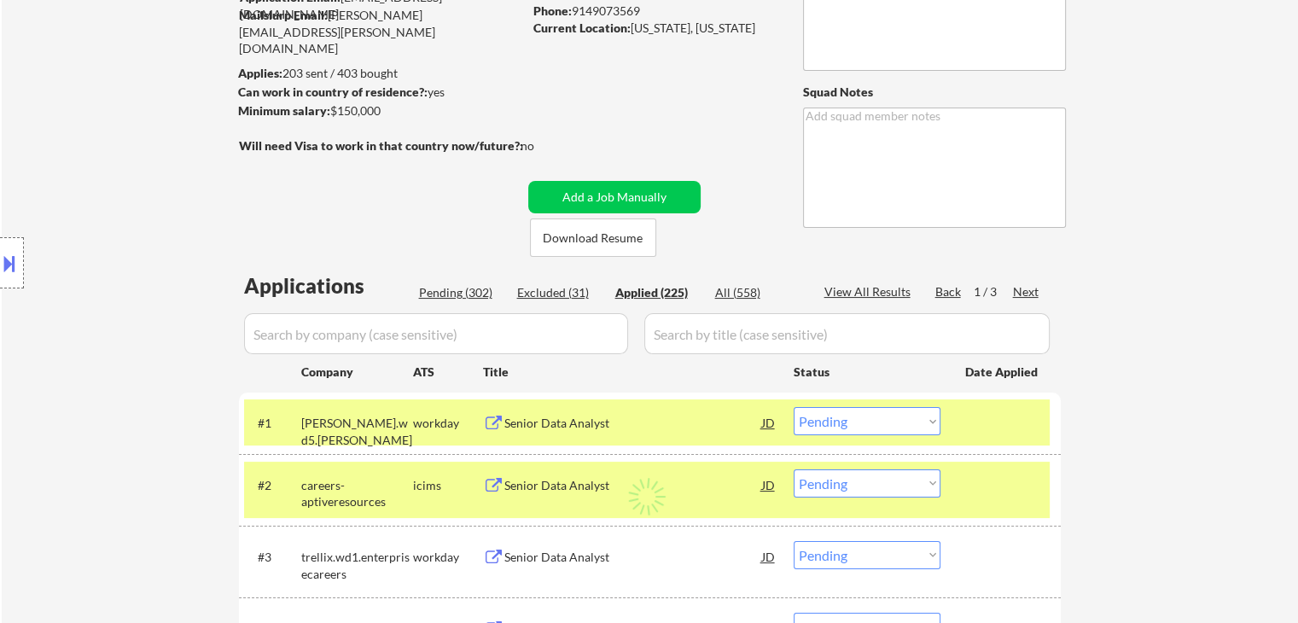
select select ""applied""
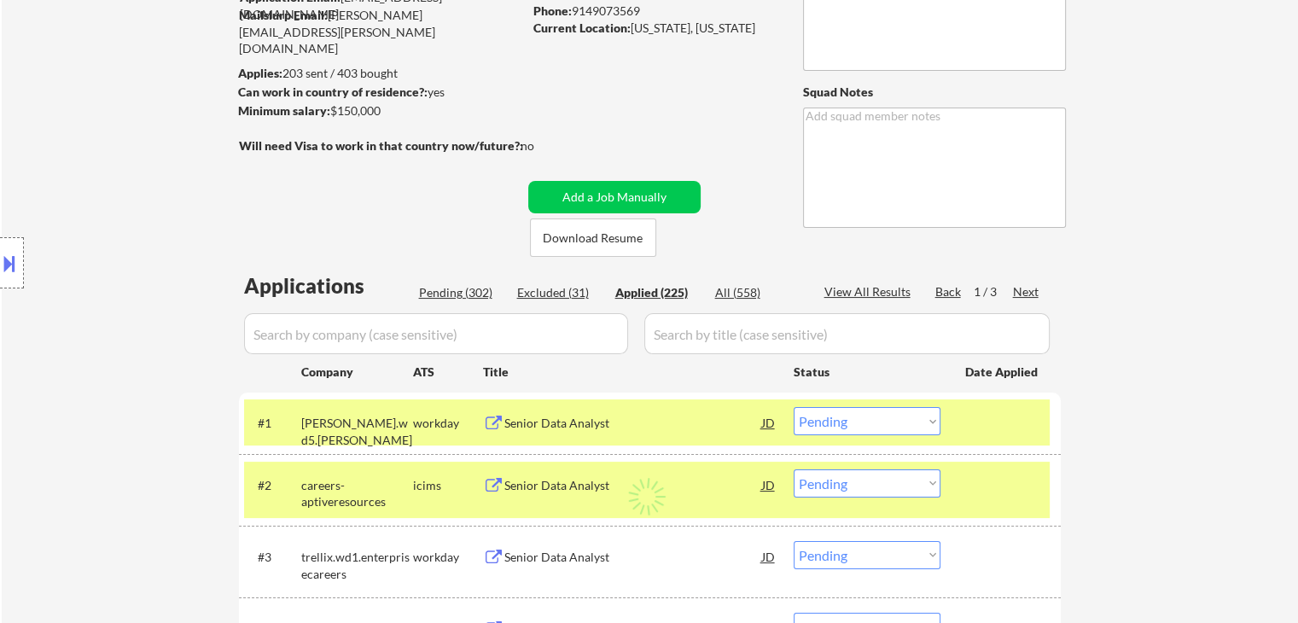
select select ""applied""
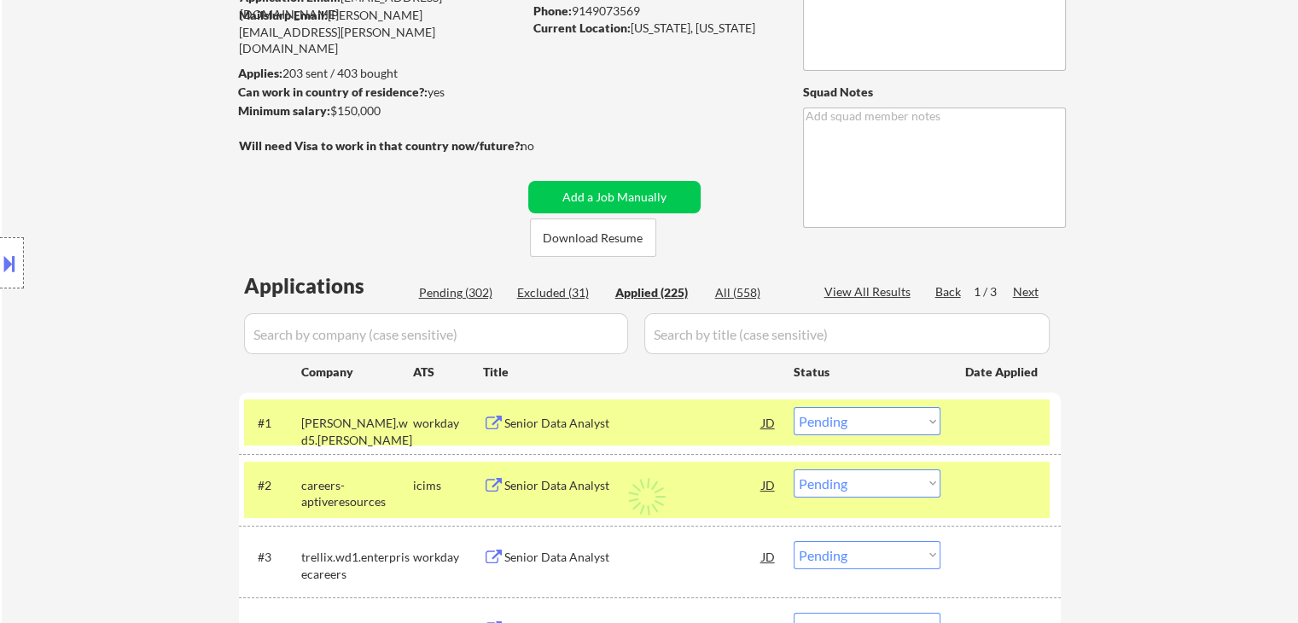
select select ""applied""
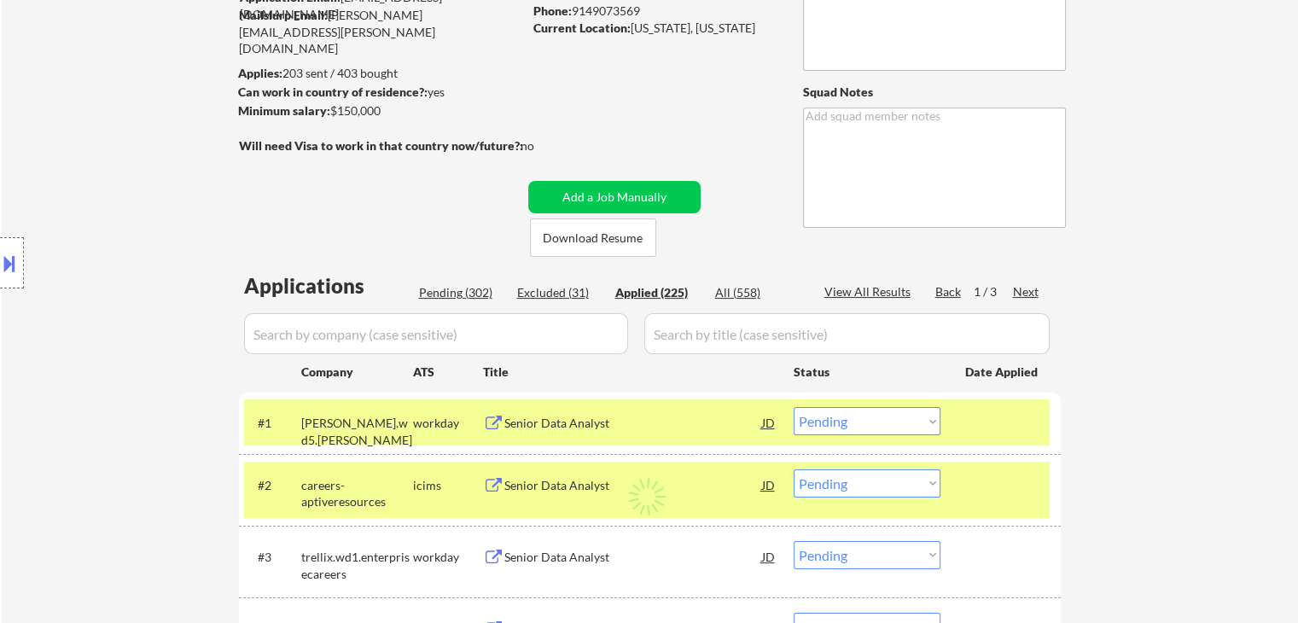
select select ""applied""
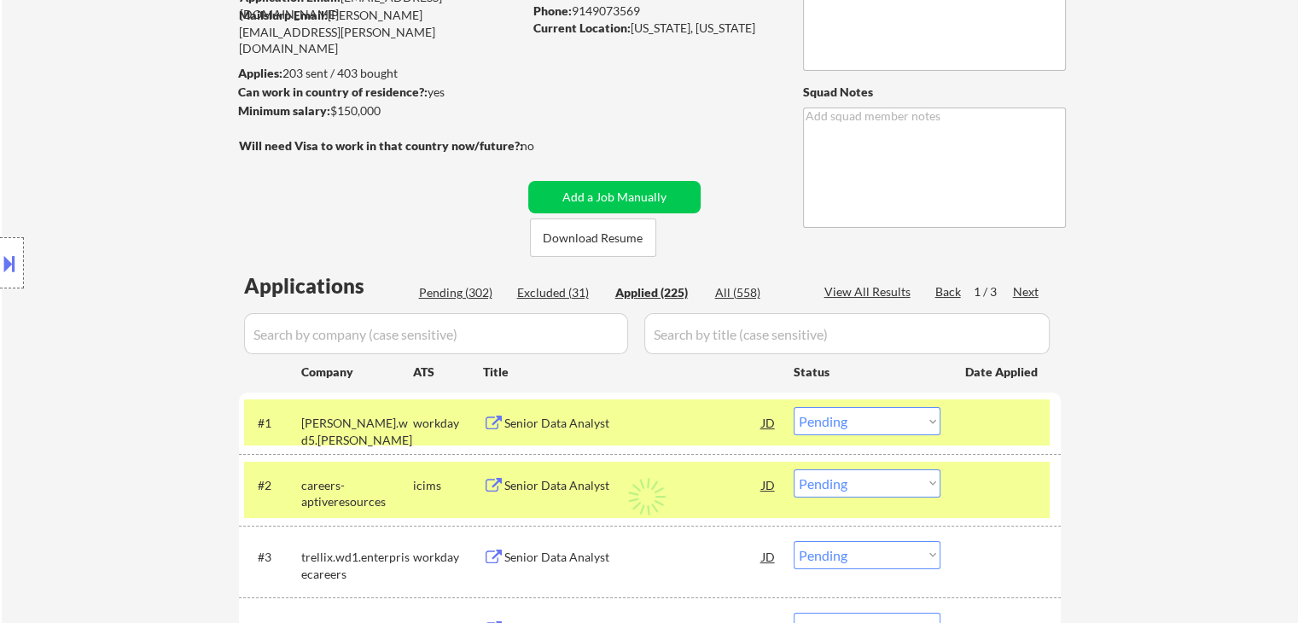
select select ""applied""
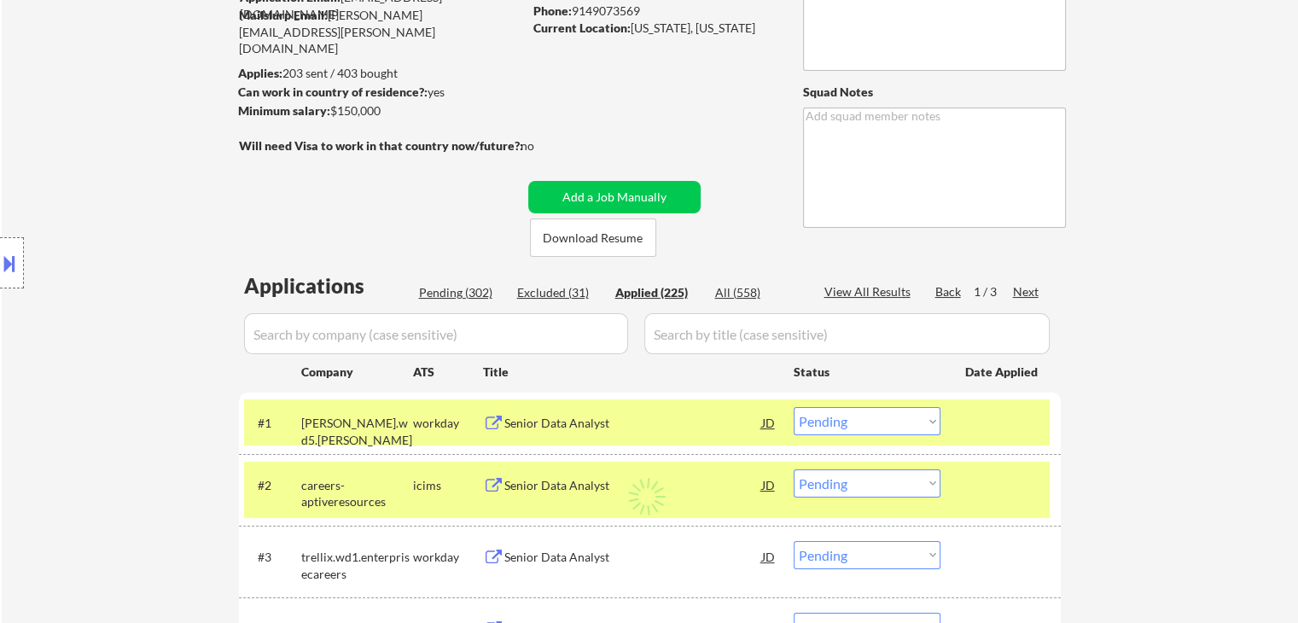
select select ""applied""
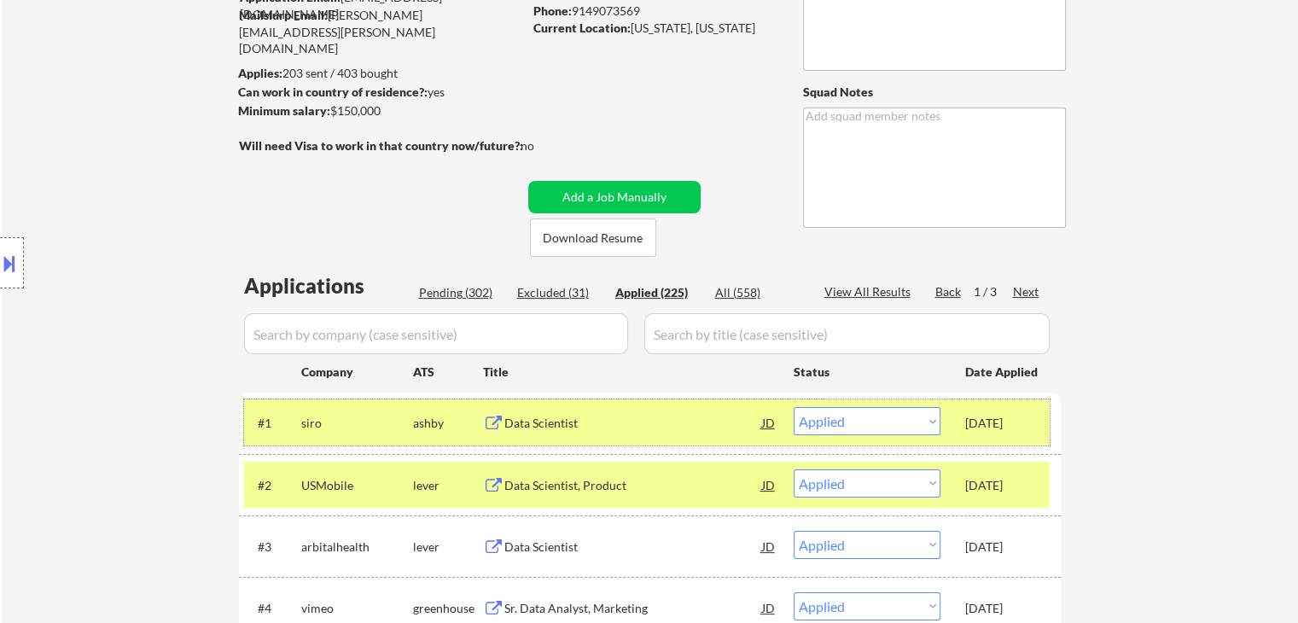
drag, startPoint x: 958, startPoint y: 422, endPoint x: 1028, endPoint y: 422, distance: 70.0
click at [1028, 422] on div "#1 siro ashby Data Scientist JD Choose an option... Pending Applied Excluded (Q…" at bounding box center [647, 422] width 806 height 46
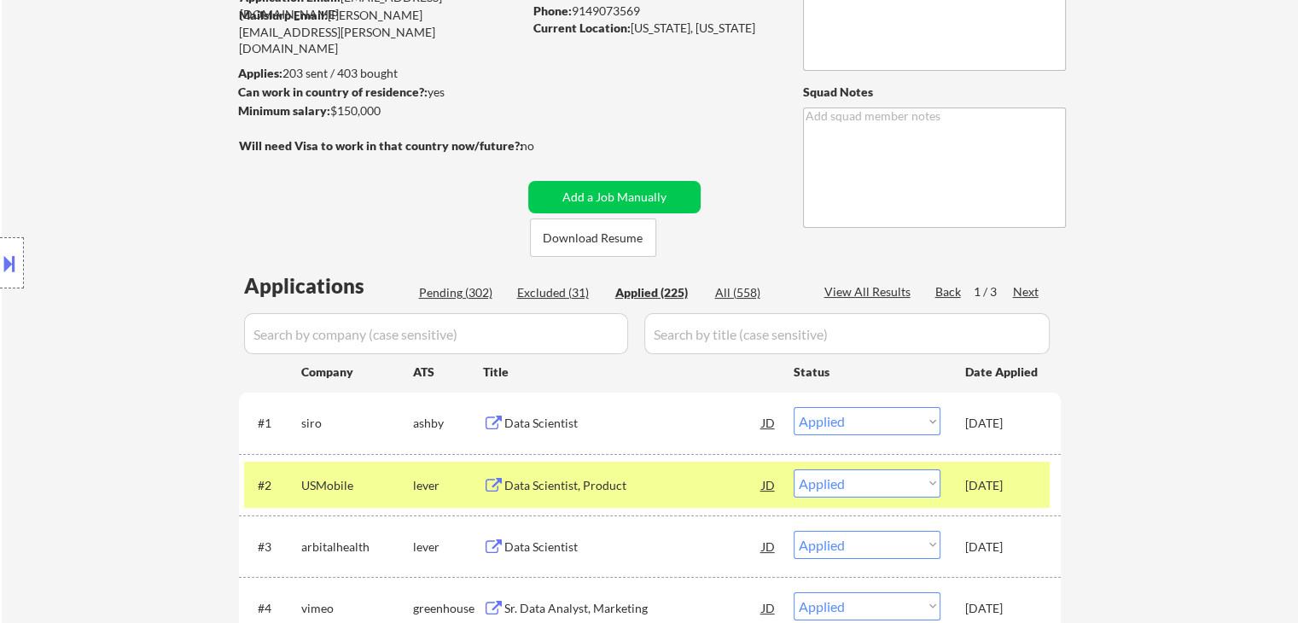
copy div "[DATE]"
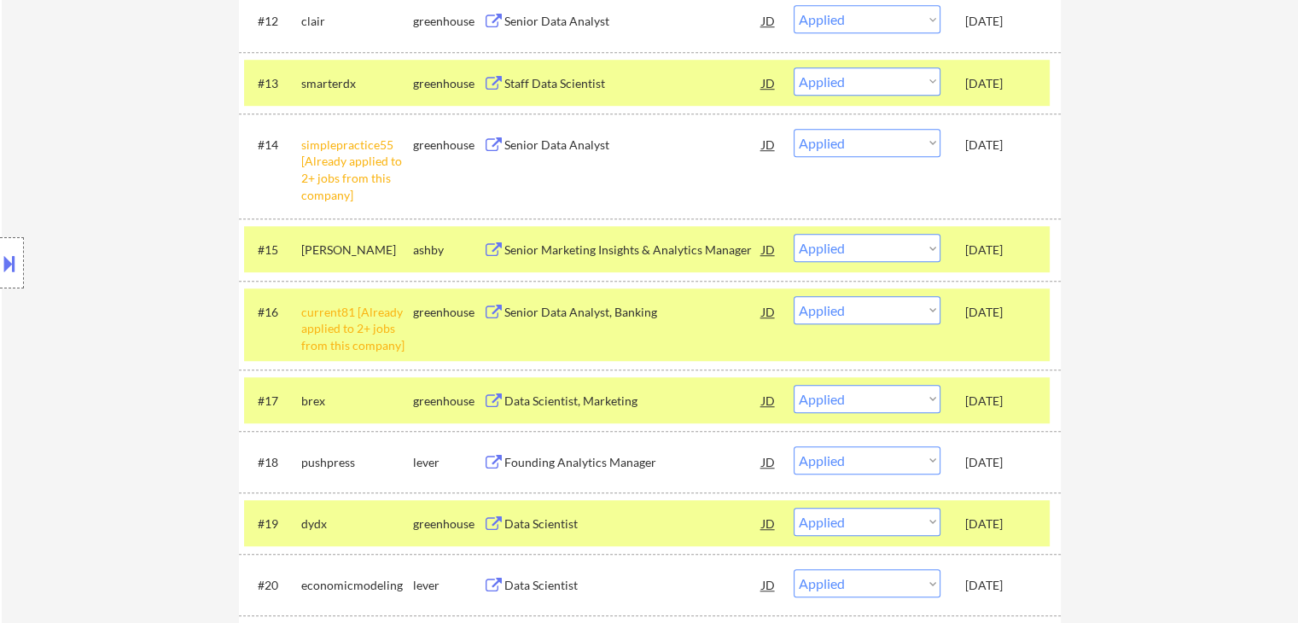
scroll to position [1109, 0]
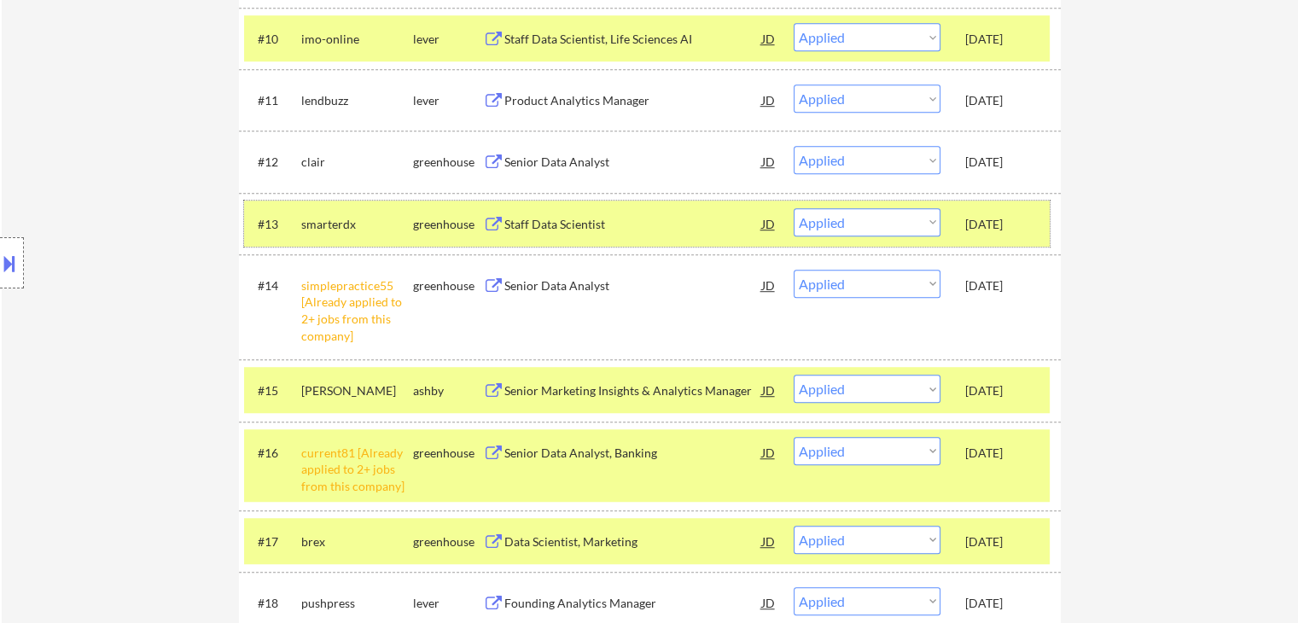
drag, startPoint x: 957, startPoint y: 224, endPoint x: 1028, endPoint y: 223, distance: 70.8
click at [1028, 223] on div "#13 smarterdx greenhouse Staff Data Scientist JD warning_amber Choose an option…" at bounding box center [647, 224] width 806 height 46
copy div "[DATE]"
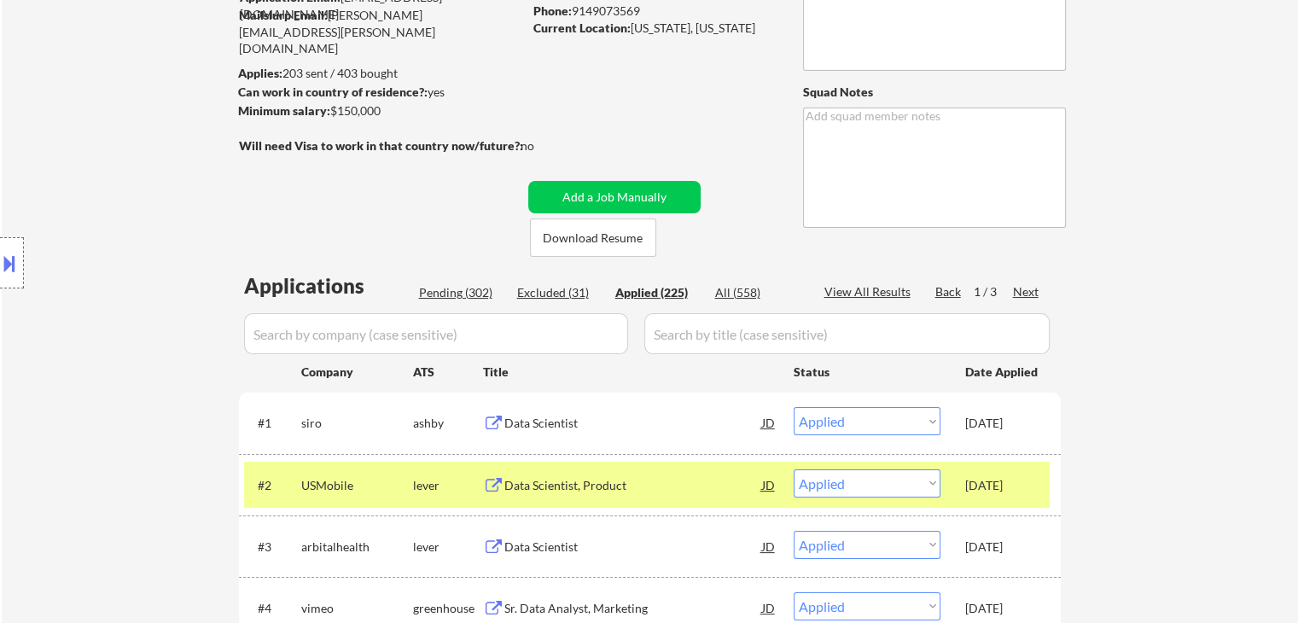
scroll to position [0, 0]
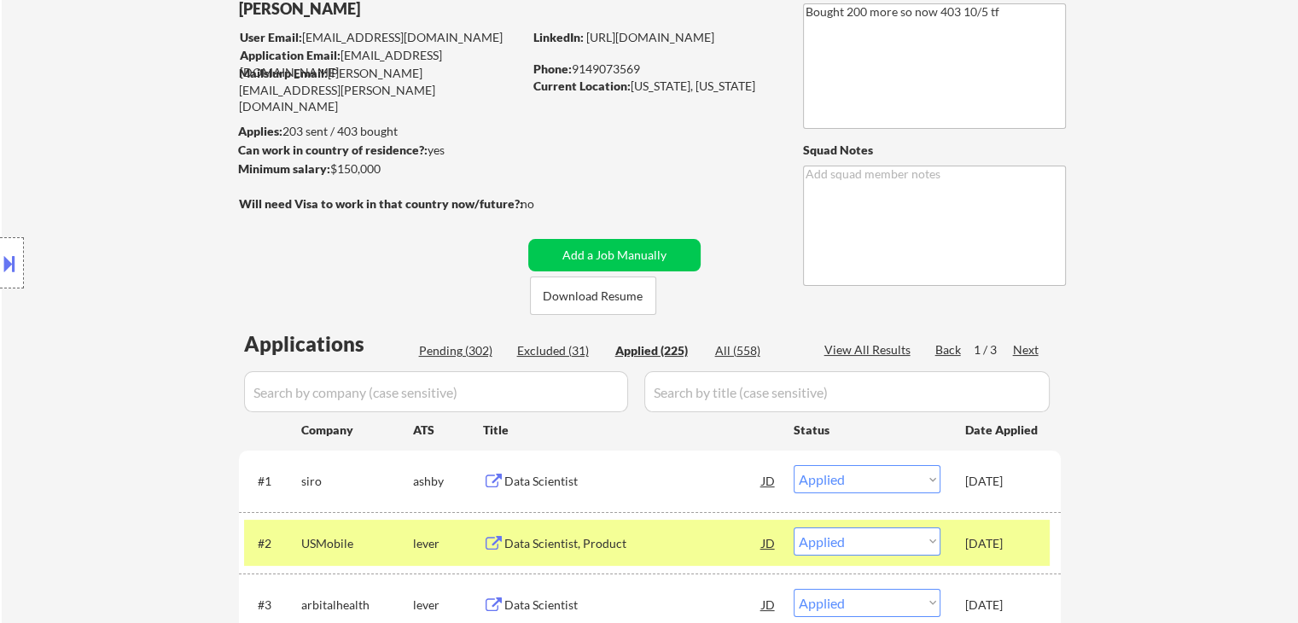
scroll to position [171, 0]
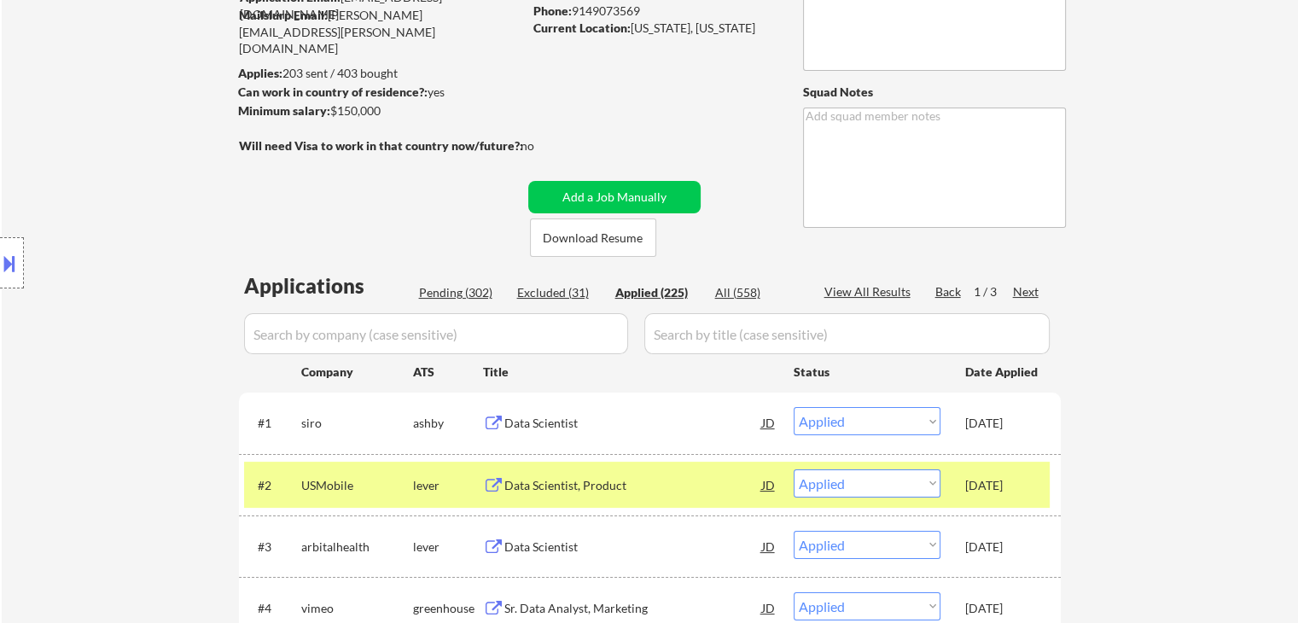
click at [464, 294] on div "Pending (302)" at bounding box center [461, 292] width 85 height 17
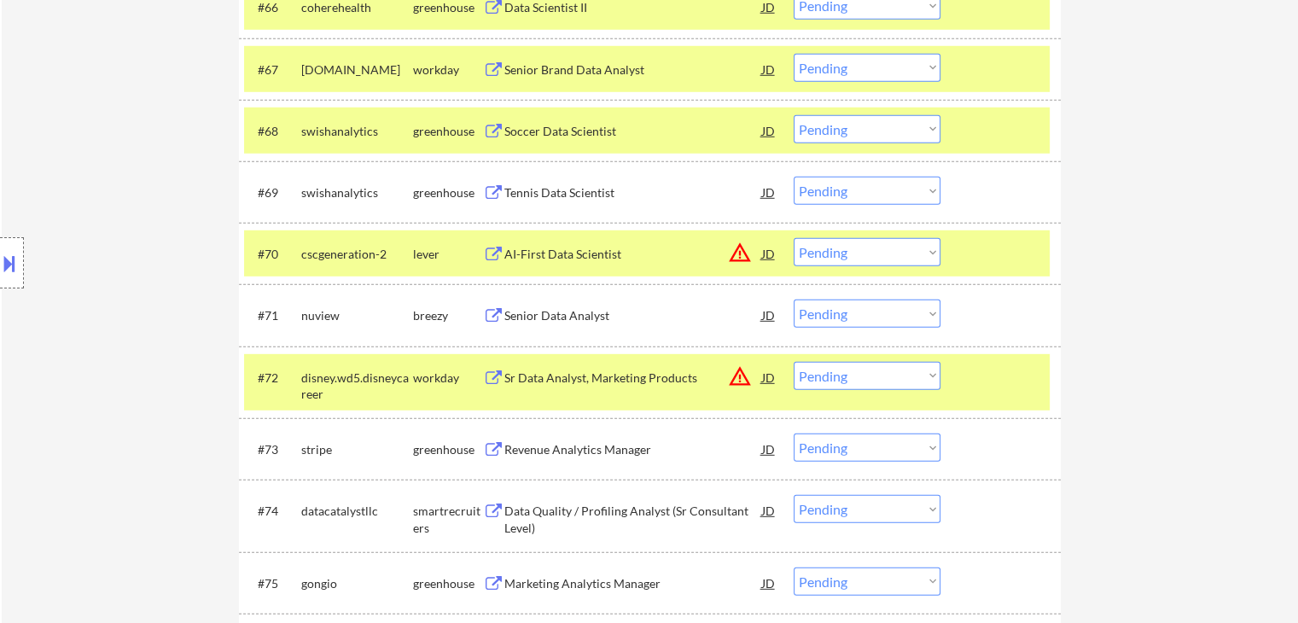
scroll to position [5201, 0]
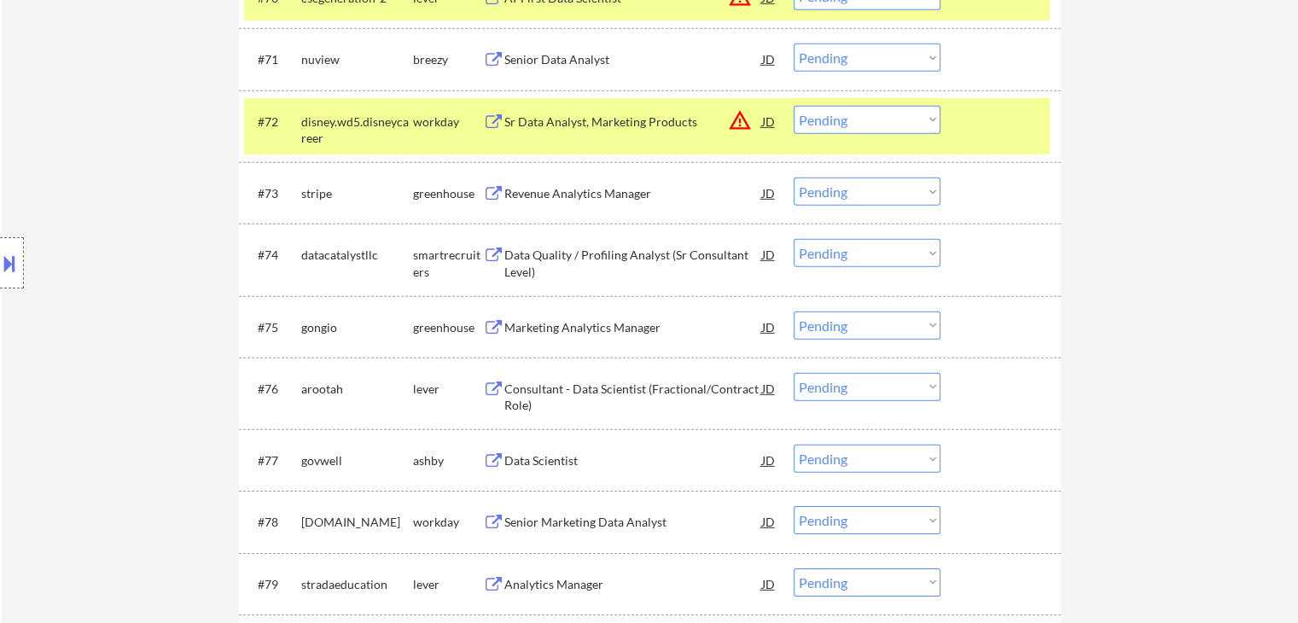
click at [562, 194] on div "Revenue Analytics Manager" at bounding box center [633, 193] width 258 height 17
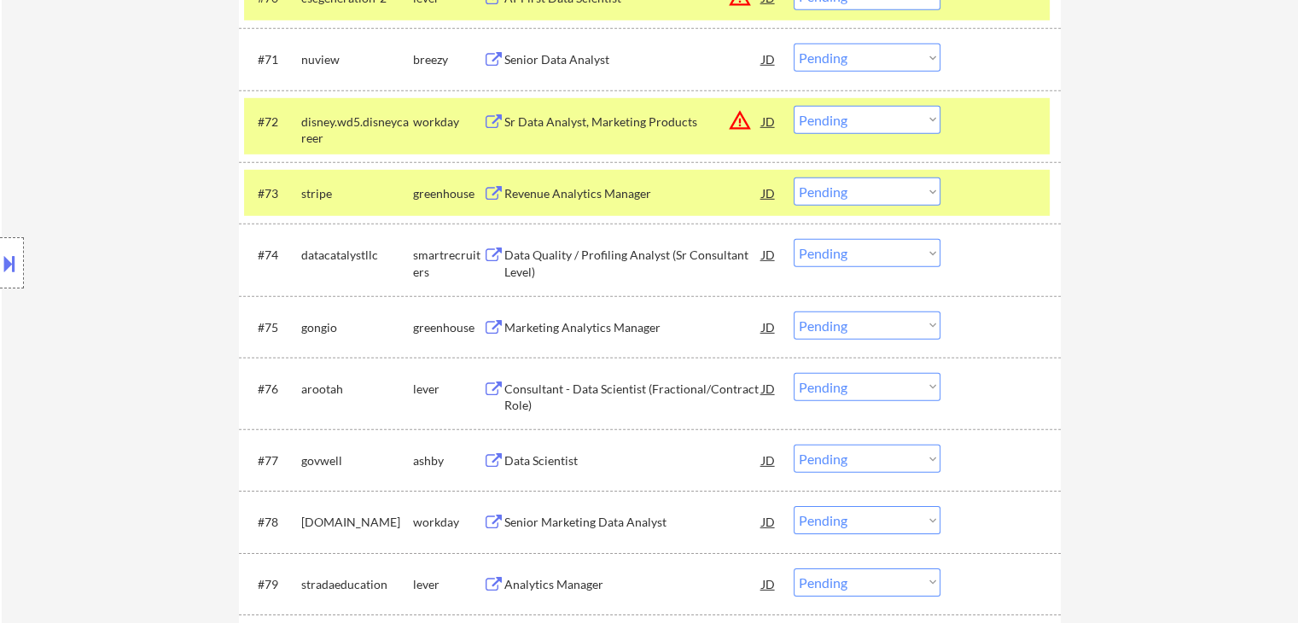
scroll to position [5286, 0]
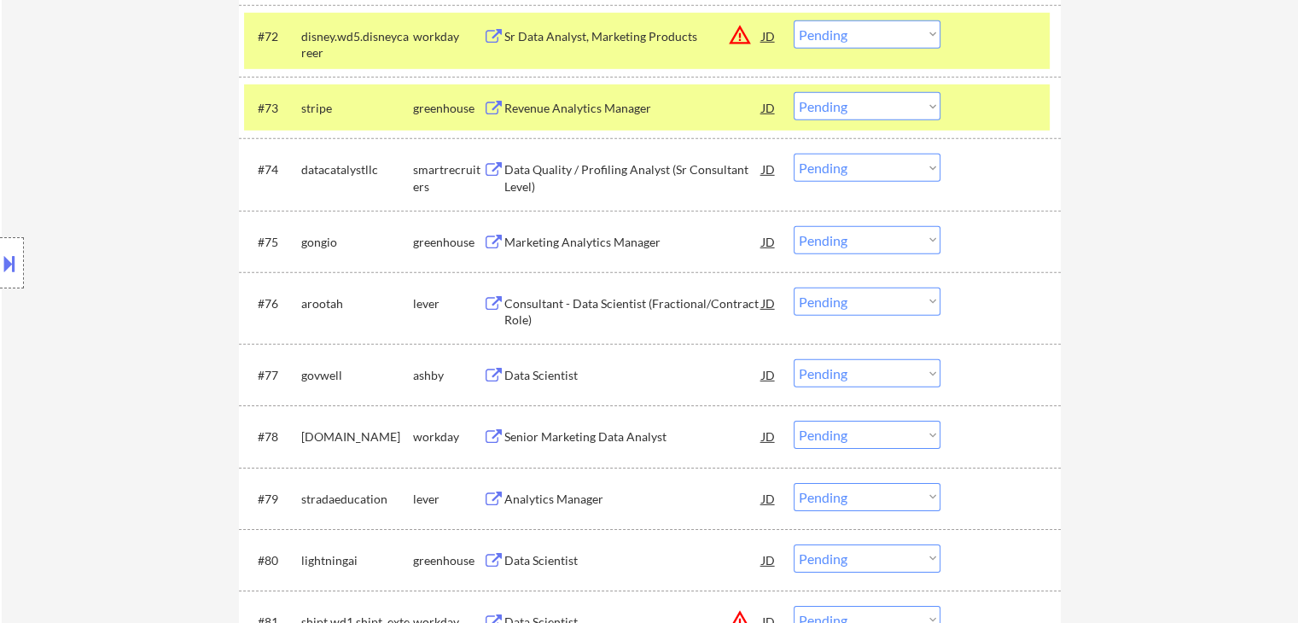
drag, startPoint x: 556, startPoint y: 236, endPoint x: 539, endPoint y: 232, distance: 18.4
click at [556, 234] on div "Marketing Analytics Manager" at bounding box center [633, 242] width 258 height 17
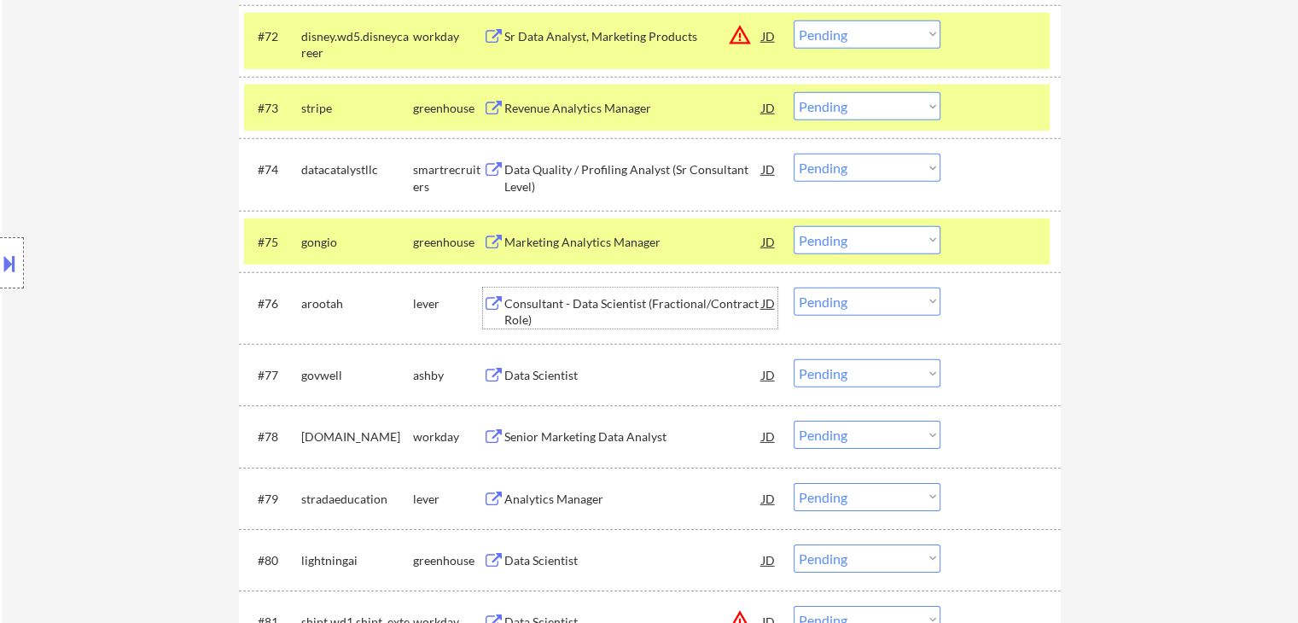
click at [553, 303] on div "Consultant - Data Scientist (Fractional/Contract Role)" at bounding box center [633, 311] width 258 height 33
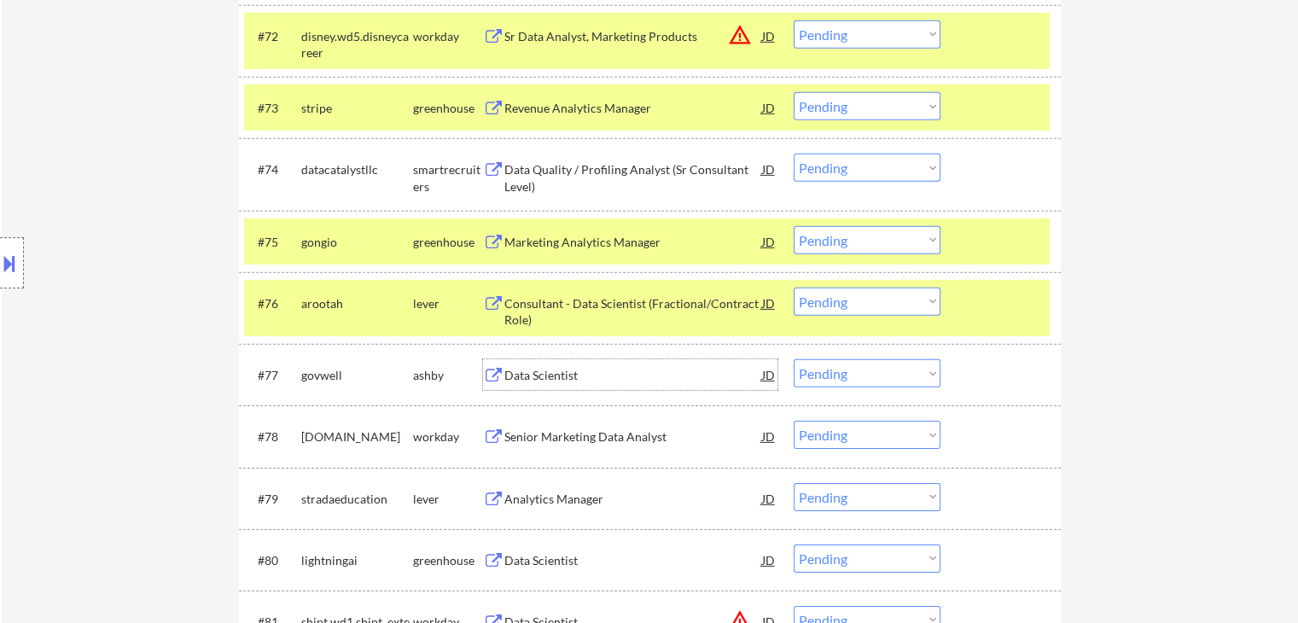
click at [540, 376] on div "Data Scientist" at bounding box center [633, 375] width 258 height 17
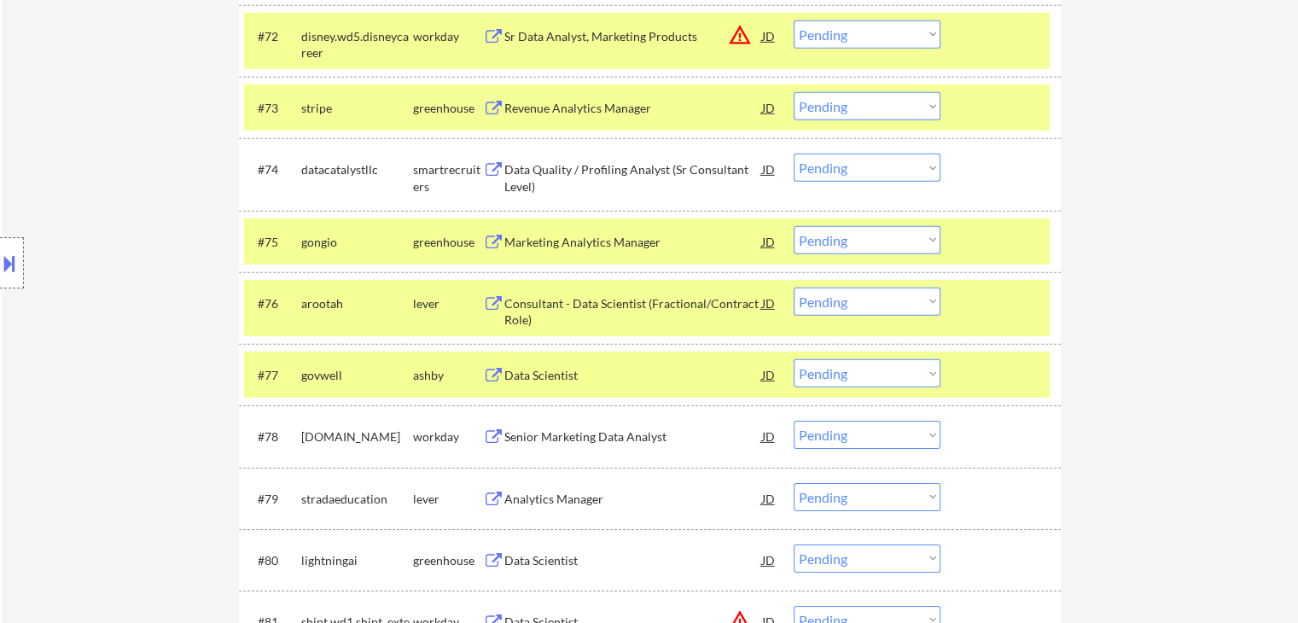
click at [545, 502] on div "Analytics Manager" at bounding box center [633, 499] width 258 height 17
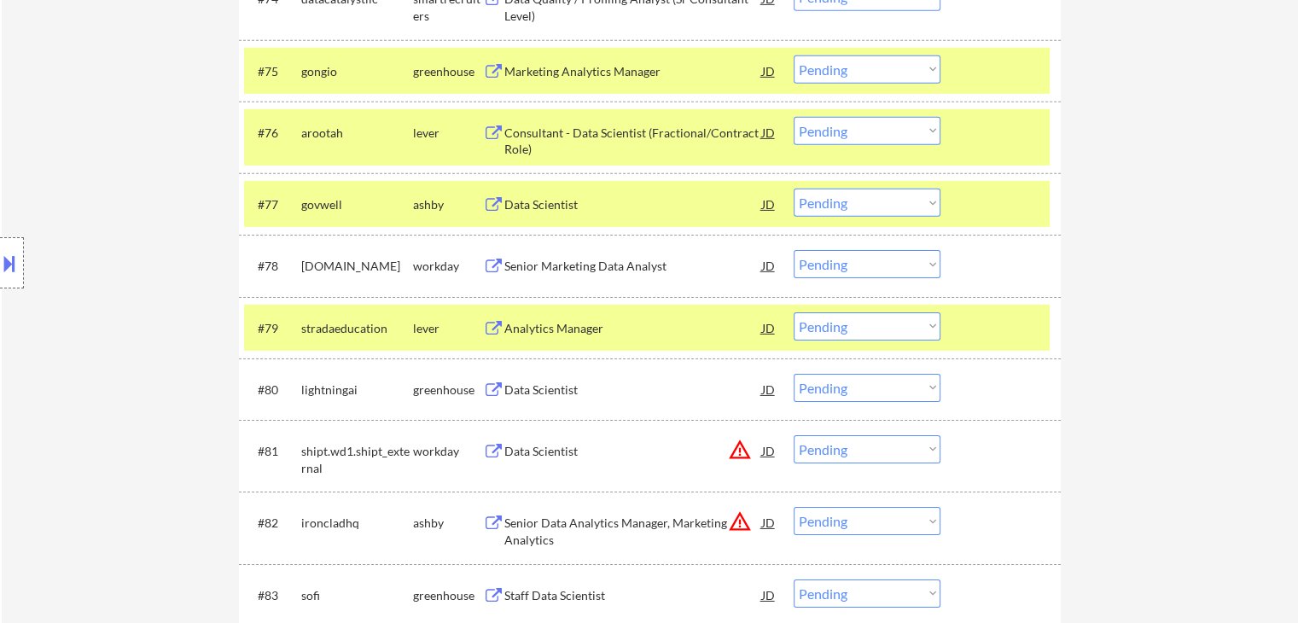
click at [539, 381] on div "Data Scientist" at bounding box center [633, 389] width 258 height 17
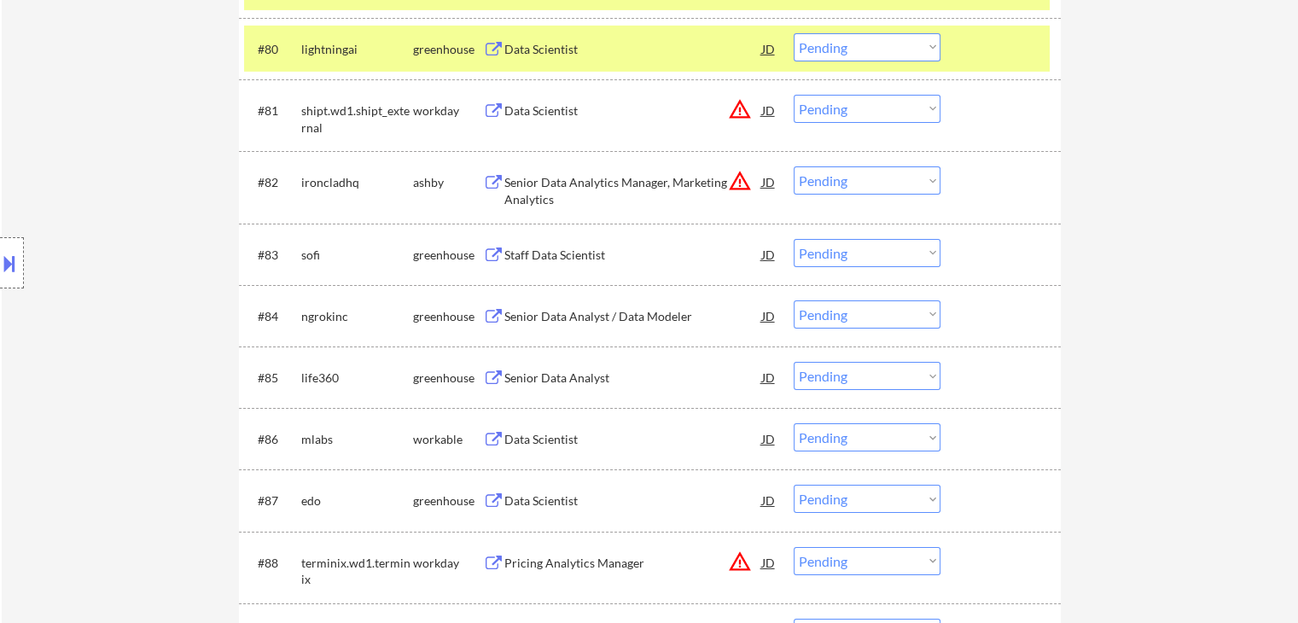
scroll to position [5798, 0]
click at [556, 257] on div "Staff Data Scientist" at bounding box center [633, 254] width 258 height 17
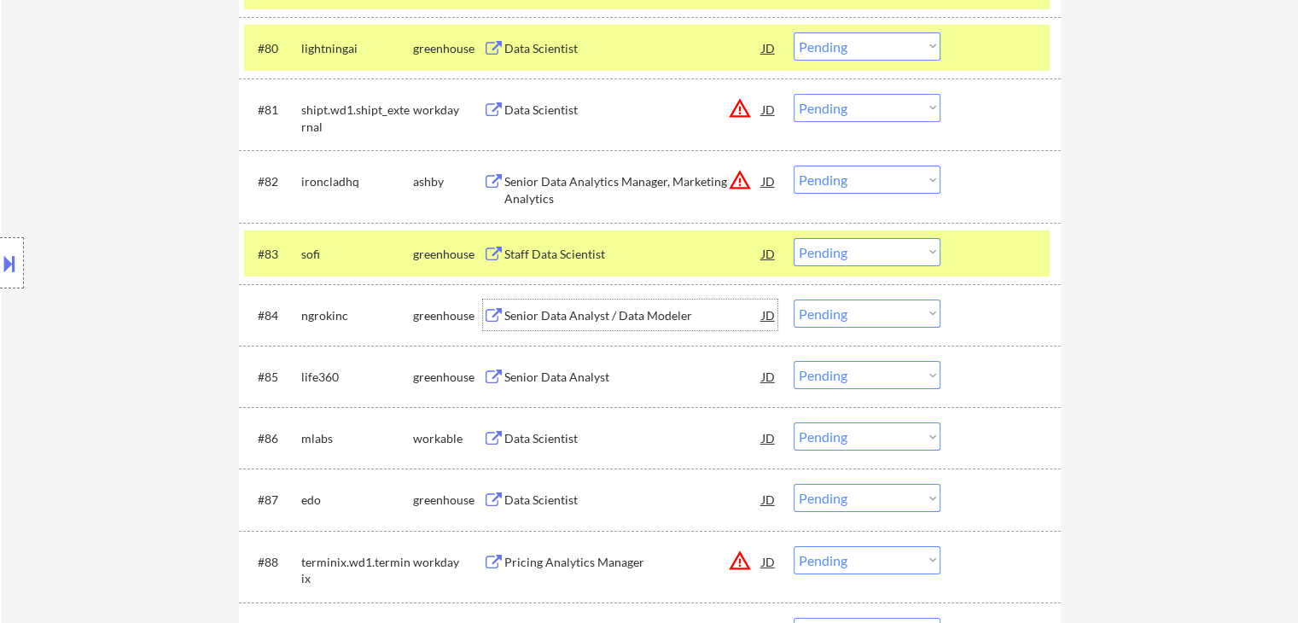
click at [556, 317] on div "Senior Data Analyst / Data Modeler" at bounding box center [633, 315] width 258 height 17
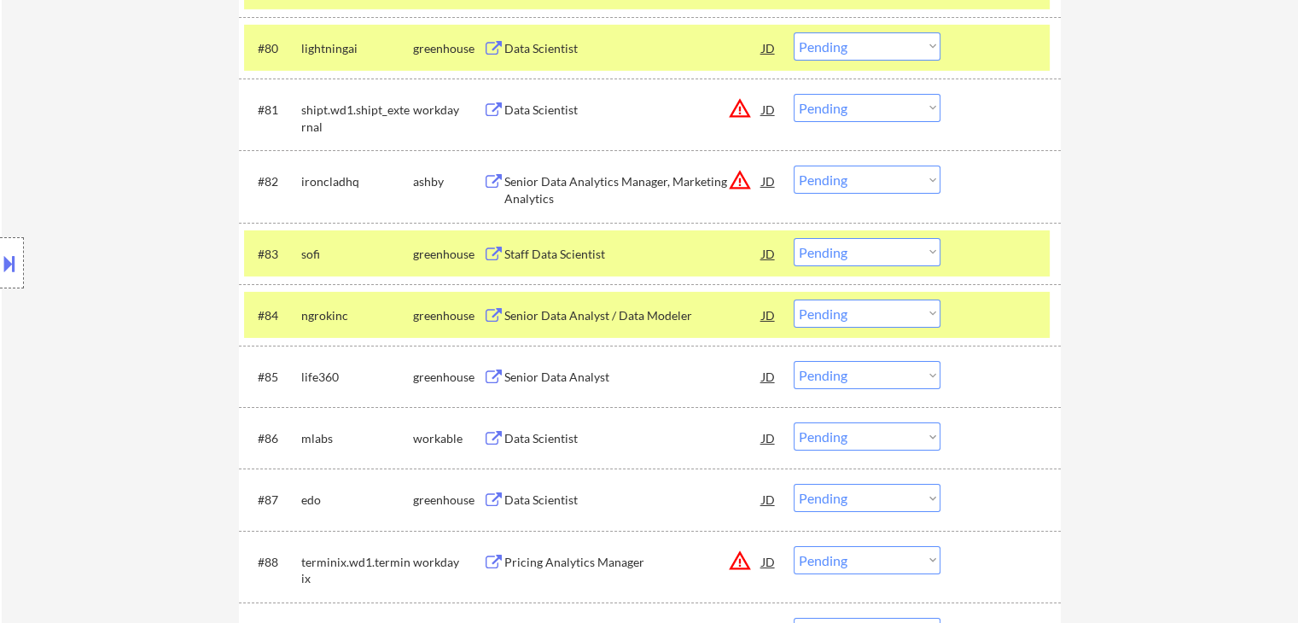
click at [550, 375] on div "Senior Data Analyst" at bounding box center [633, 377] width 258 height 17
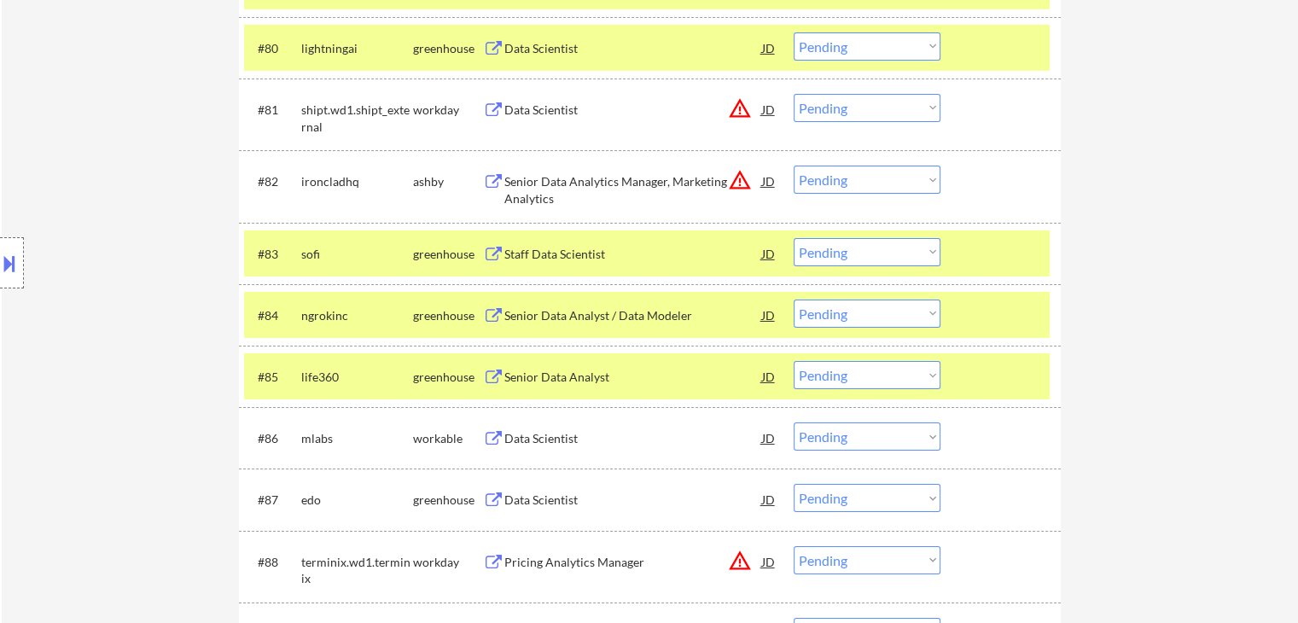
click at [539, 431] on div "Data Scientist" at bounding box center [633, 438] width 258 height 17
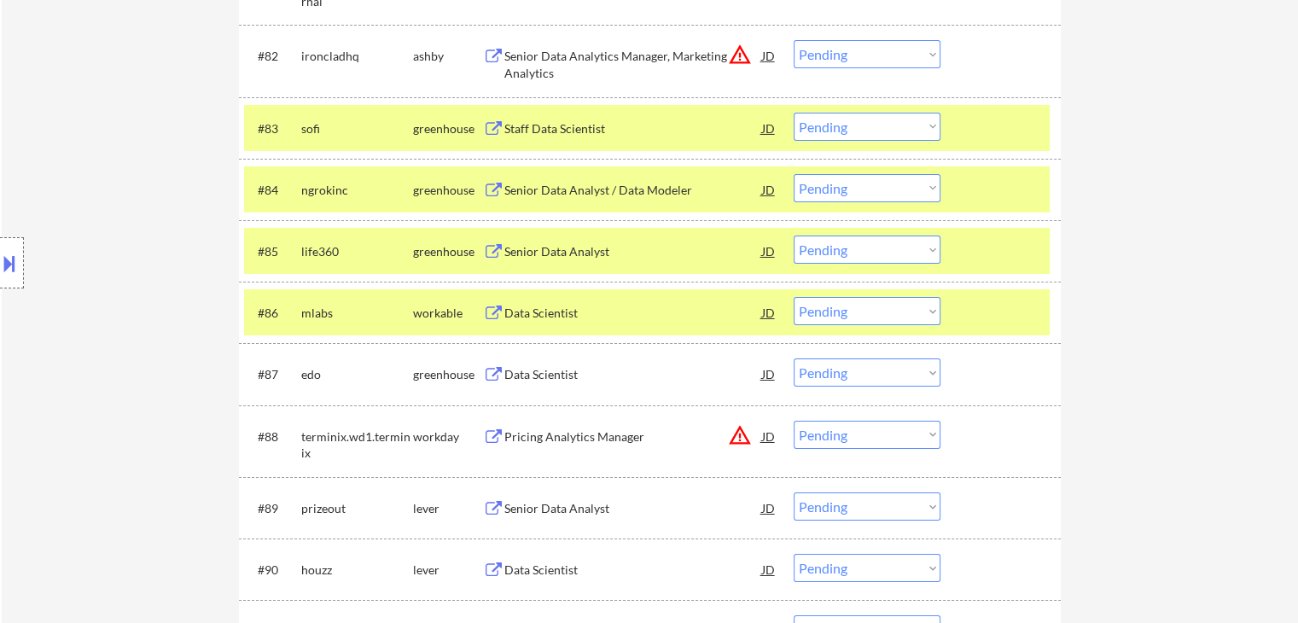
scroll to position [5969, 0]
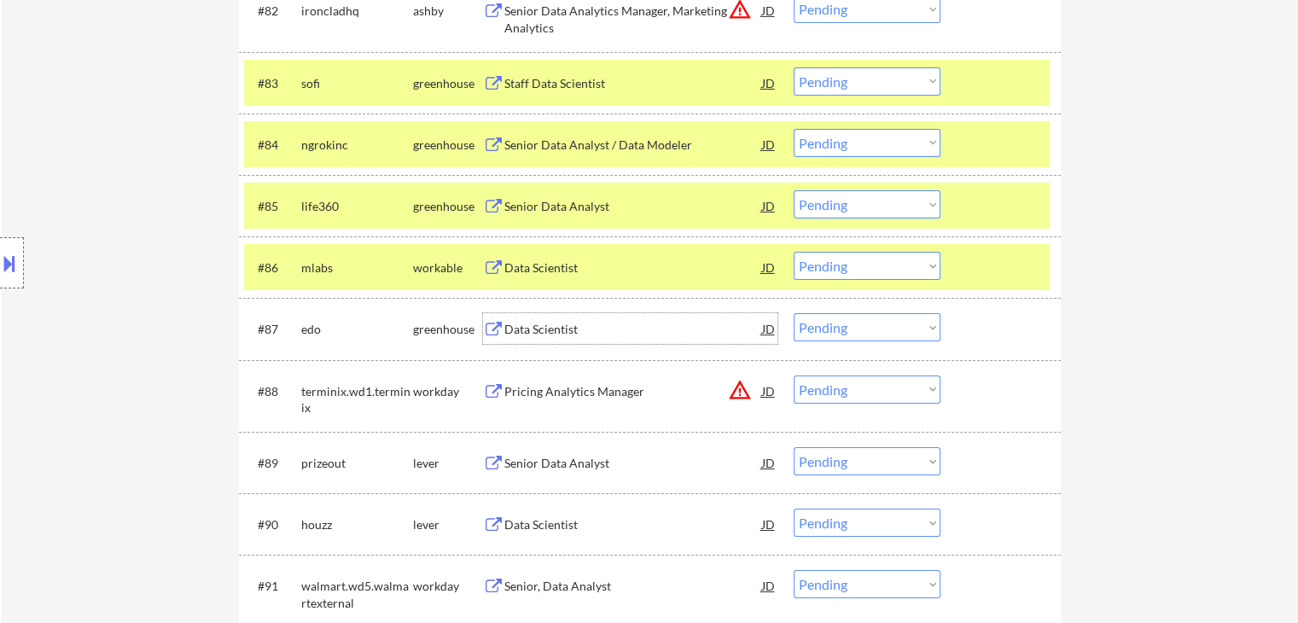
click at [548, 322] on div "Data Scientist" at bounding box center [633, 329] width 258 height 17
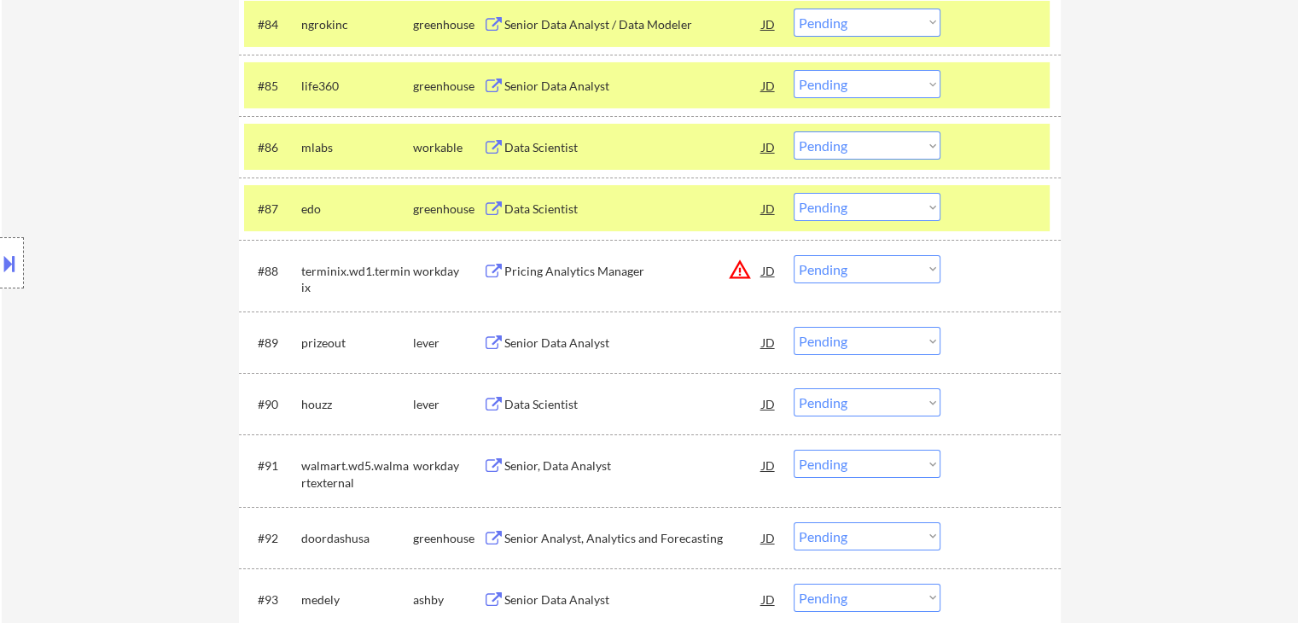
scroll to position [6139, 0]
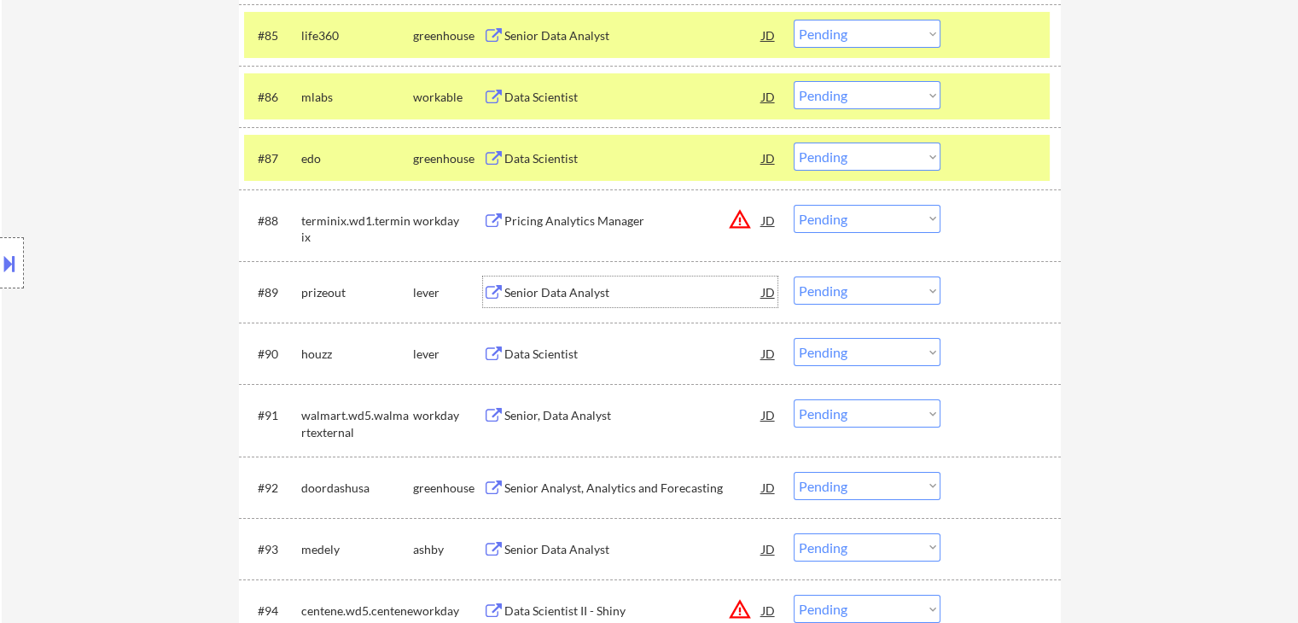
click at [560, 289] on div "Senior Data Analyst" at bounding box center [633, 292] width 258 height 17
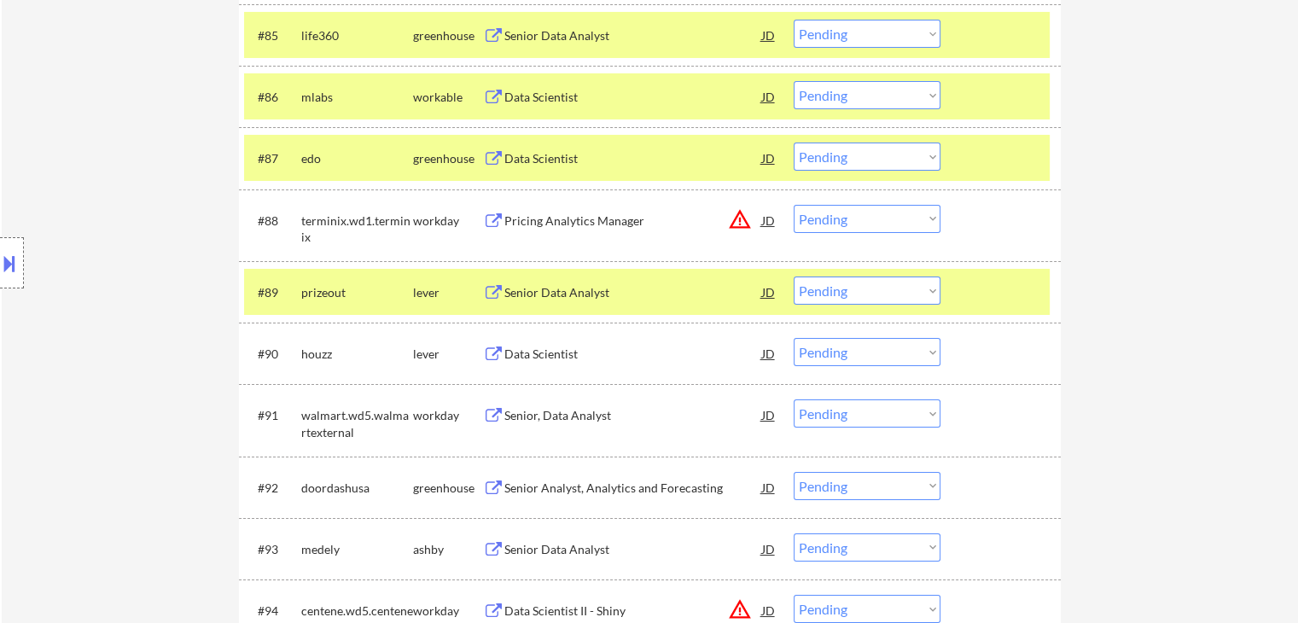
drag, startPoint x: 539, startPoint y: 354, endPoint x: 626, endPoint y: 310, distance: 97.7
click at [541, 350] on div "Data Scientist" at bounding box center [633, 354] width 258 height 17
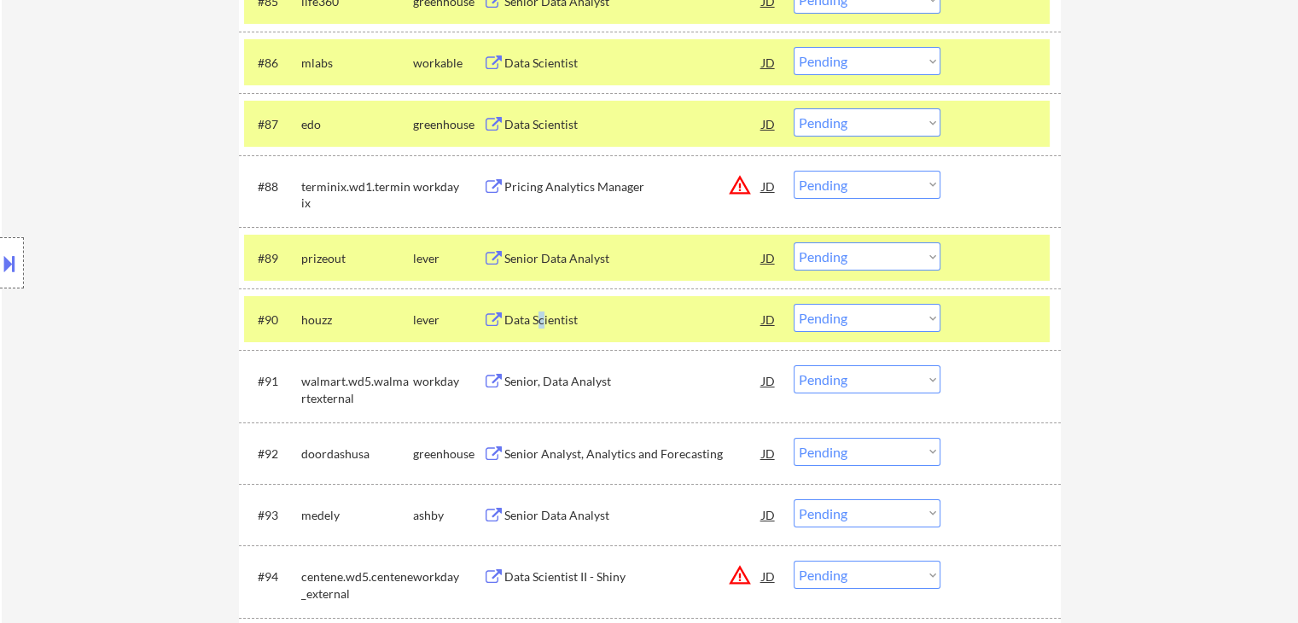
scroll to position [6225, 0]
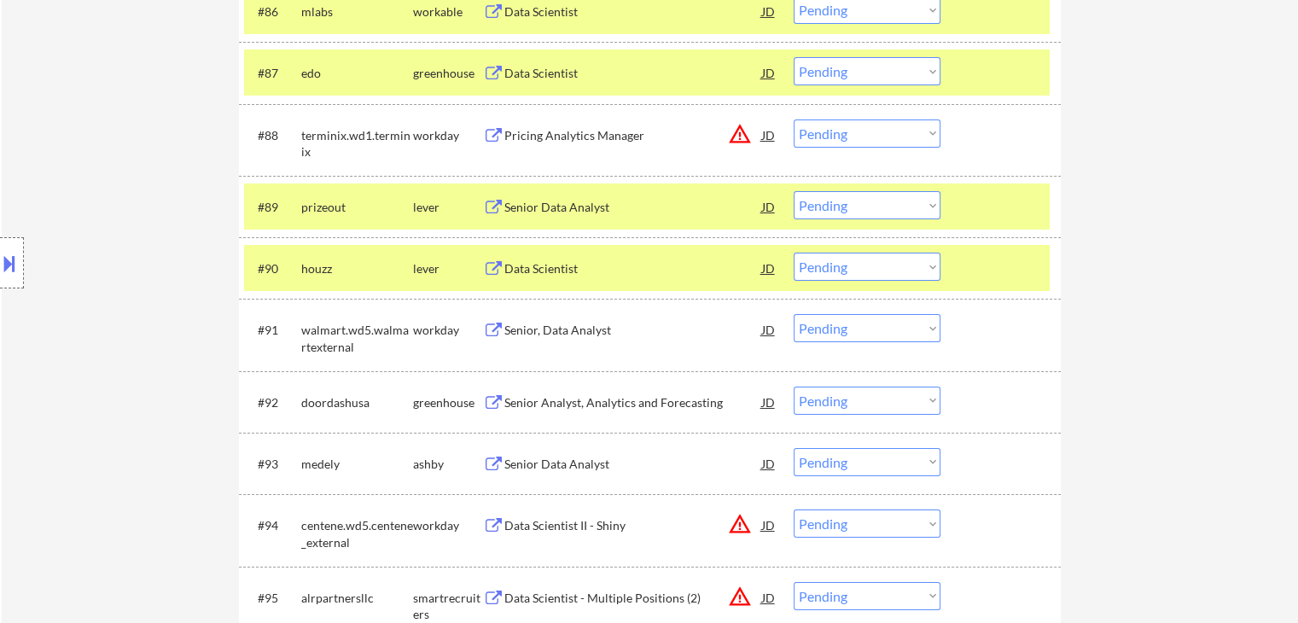
click at [563, 399] on div "Senior Analyst, Analytics and Forecasting" at bounding box center [633, 402] width 258 height 17
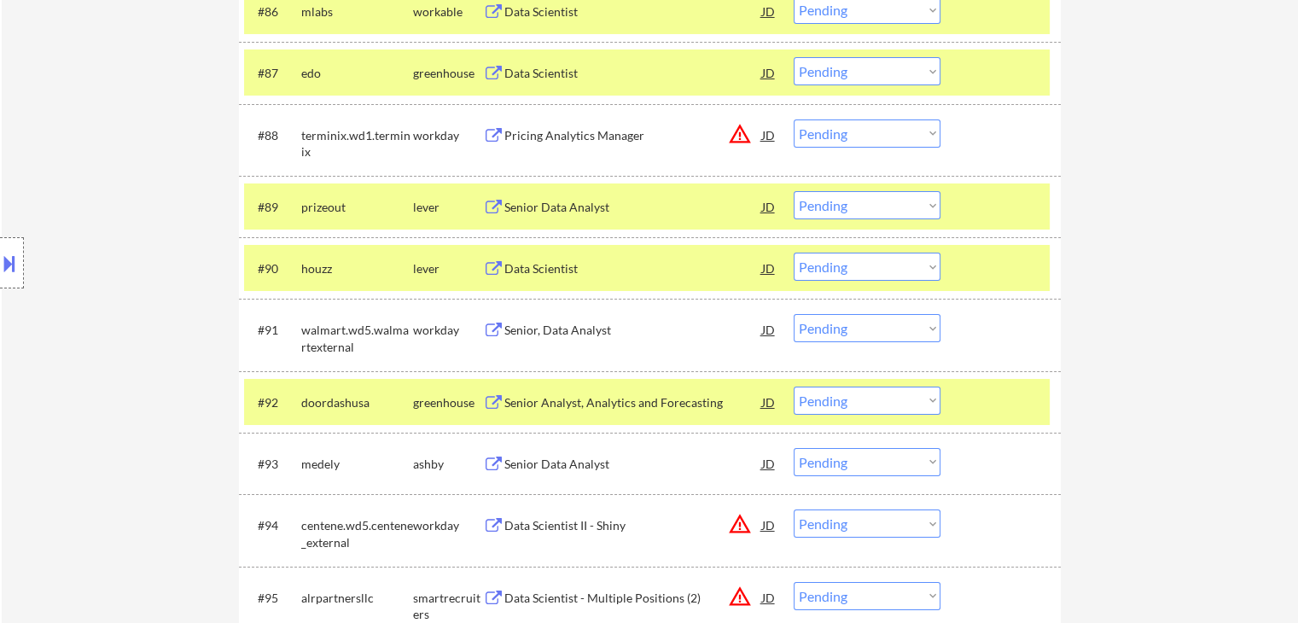
click at [571, 460] on div "Senior Data Analyst" at bounding box center [633, 464] width 258 height 17
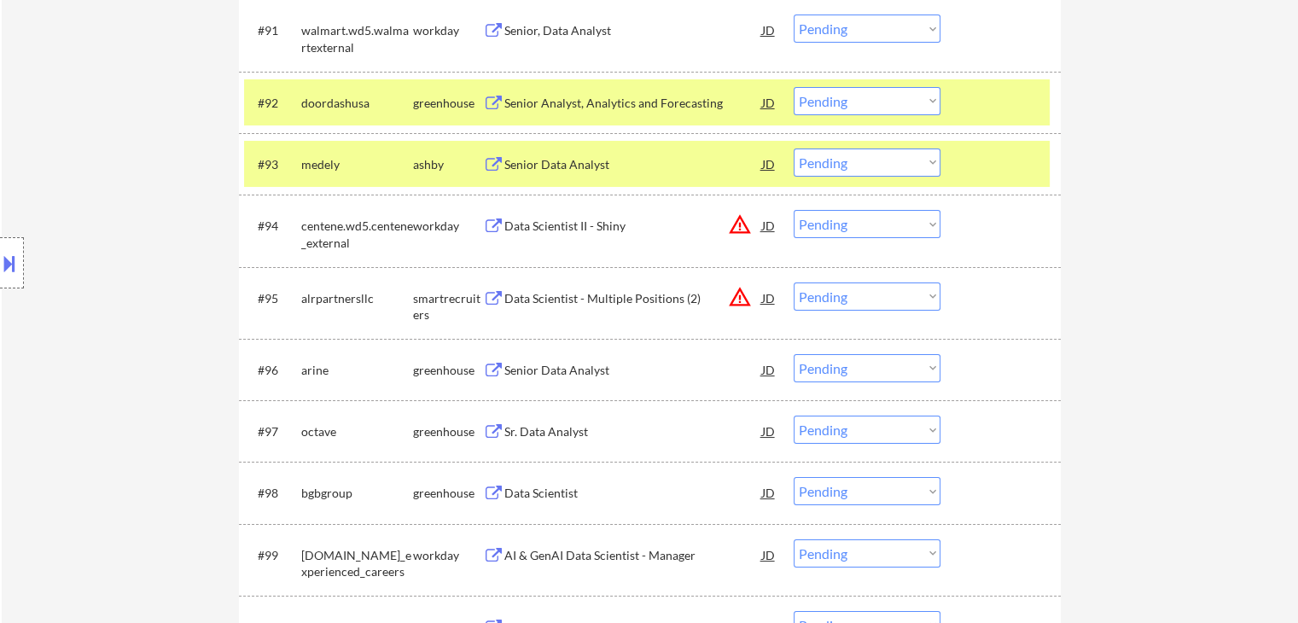
scroll to position [6652, 0]
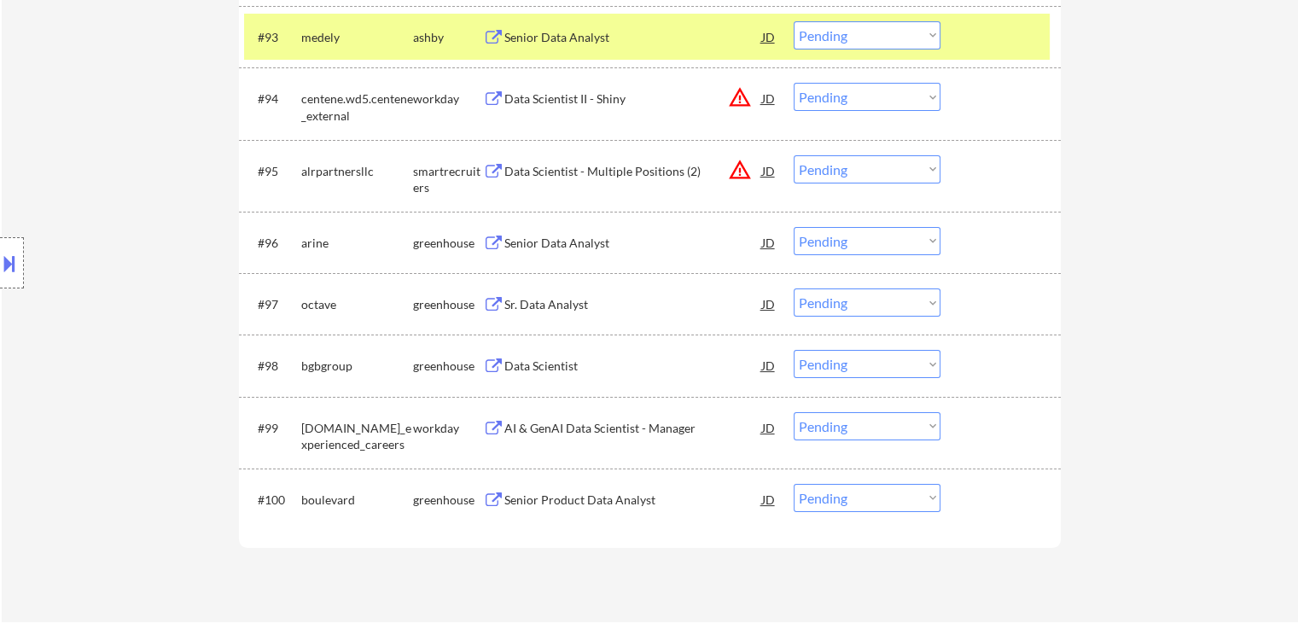
click at [555, 253] on div "Senior Data Analyst" at bounding box center [633, 242] width 258 height 31
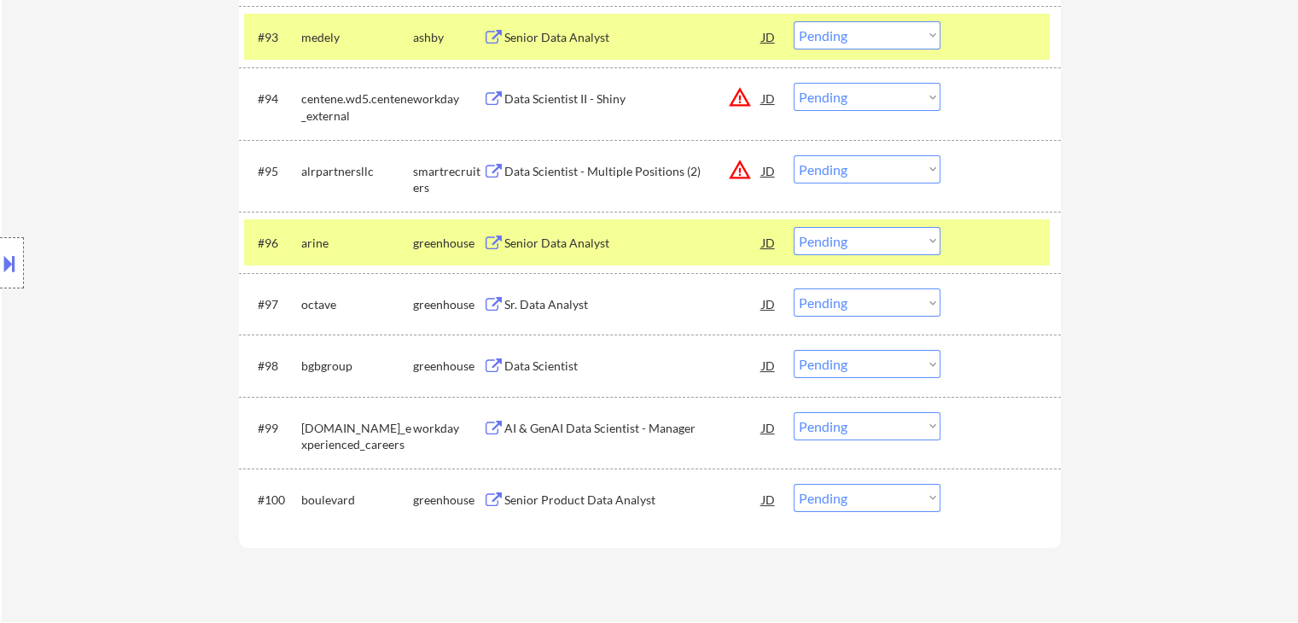
click at [546, 299] on div "Sr. Data Analyst" at bounding box center [633, 304] width 258 height 17
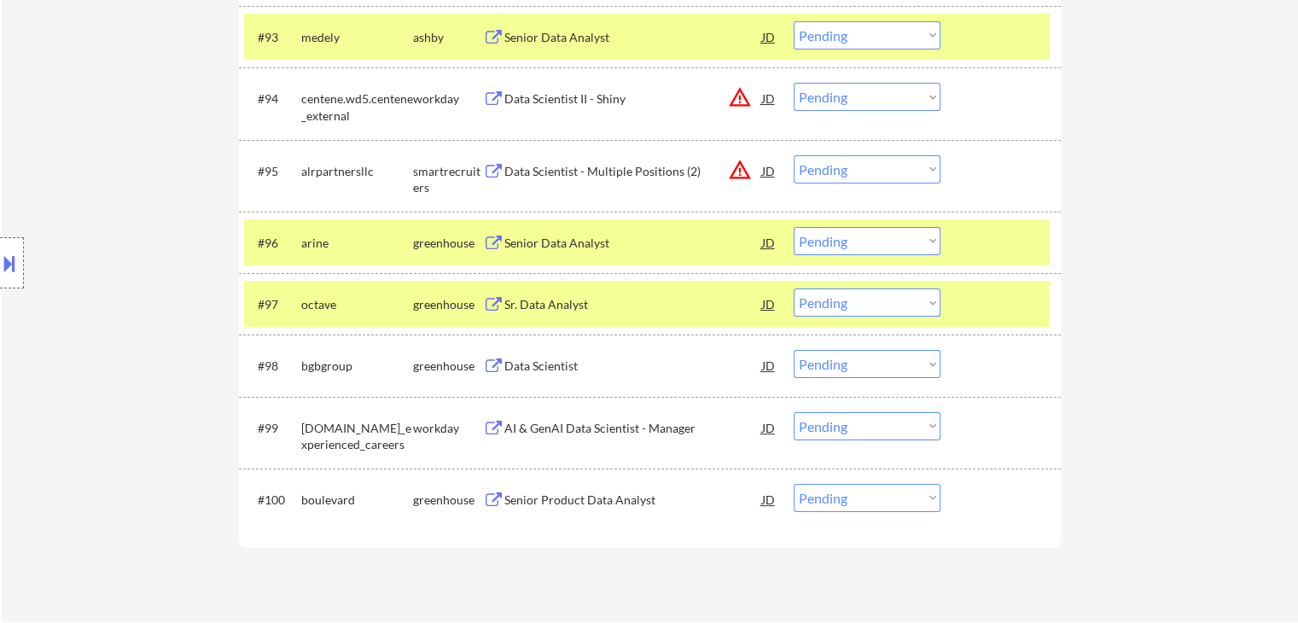
scroll to position [5350, 0]
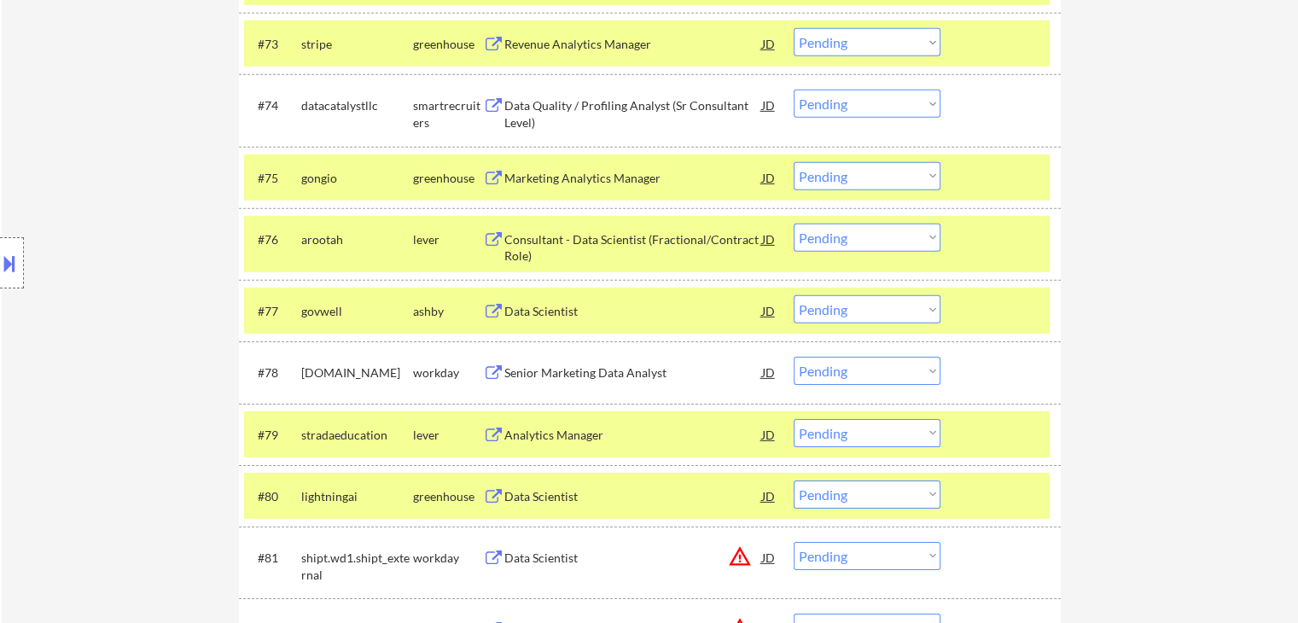
click at [859, 311] on select "Choose an option... Pending Applied Excluded (Questions) Excluded (Expired) Exc…" at bounding box center [867, 309] width 147 height 28
click at [794, 295] on select "Choose an option... Pending Applied Excluded (Questions) Excluded (Expired) Exc…" at bounding box center [867, 309] width 147 height 28
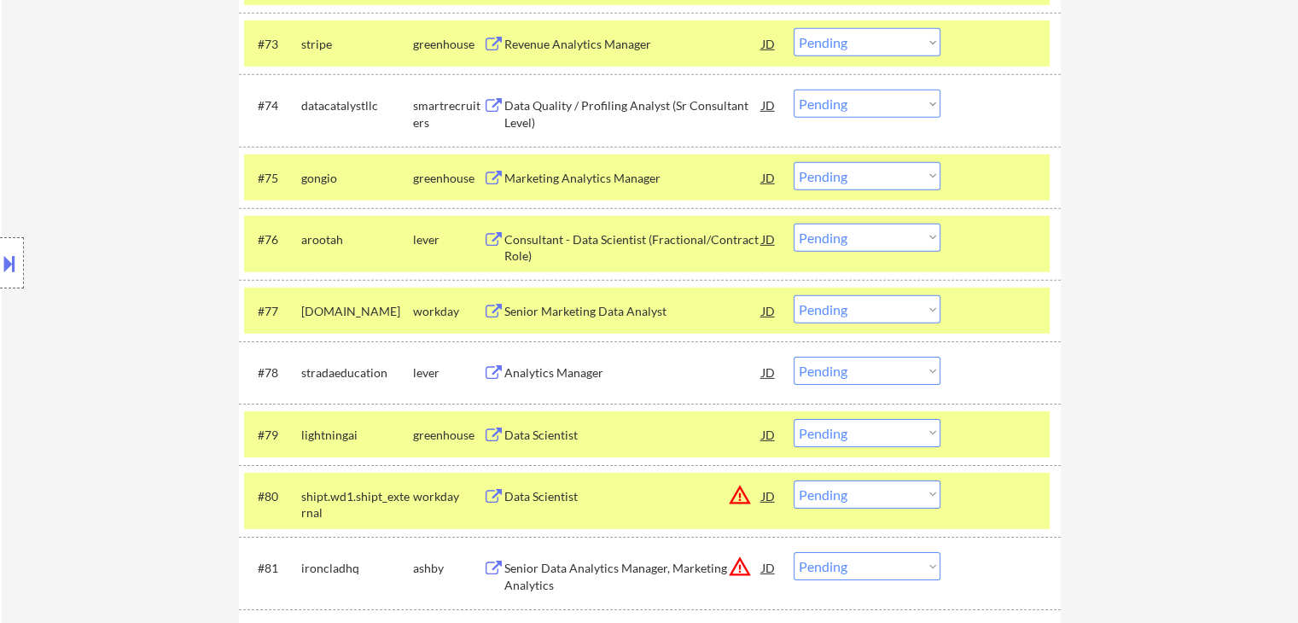
scroll to position [5741, 0]
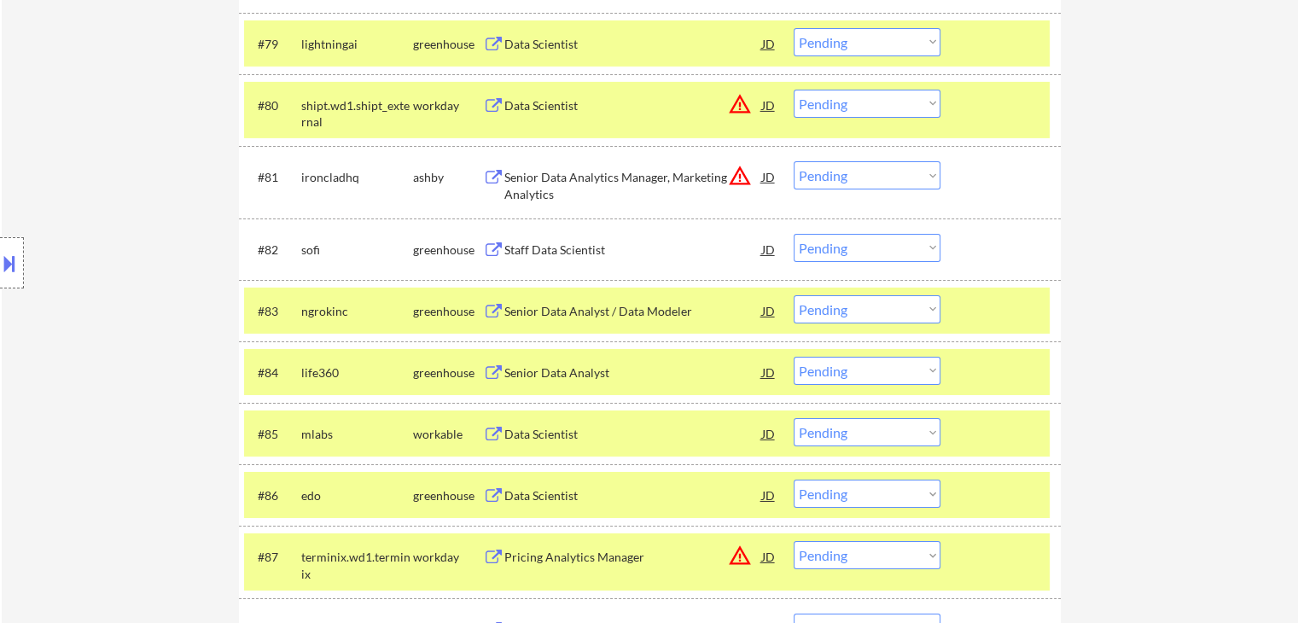
click at [892, 317] on select "Choose an option... Pending Applied Excluded (Questions) Excluded (Expired) Exc…" at bounding box center [867, 309] width 147 height 28
click at [794, 295] on select "Choose an option... Pending Applied Excluded (Questions) Excluded (Expired) Exc…" at bounding box center [867, 309] width 147 height 28
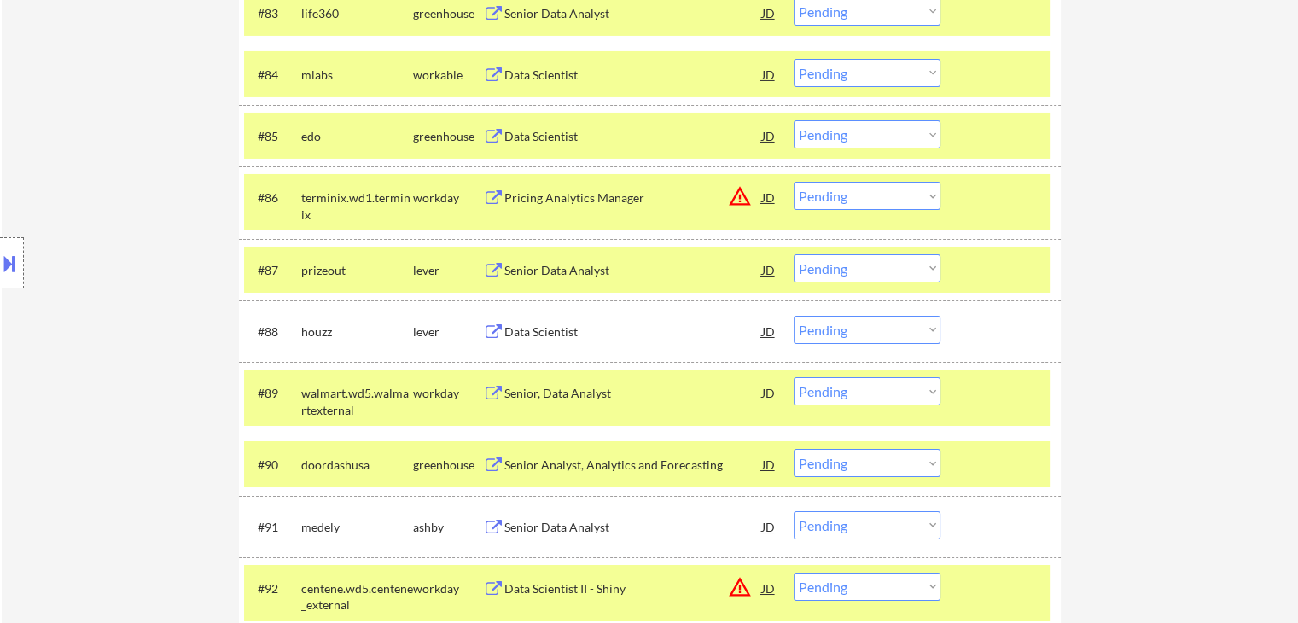
scroll to position [6168, 0]
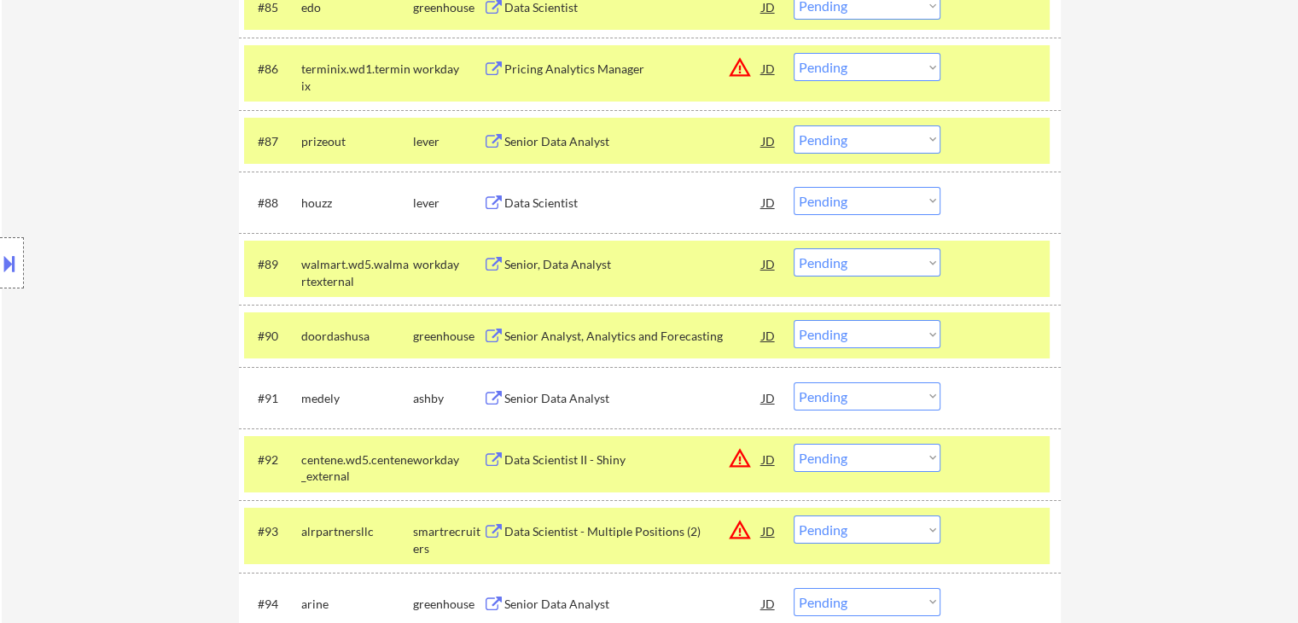
drag, startPoint x: 882, startPoint y: 139, endPoint x: 942, endPoint y: 291, distance: 163.2
click at [882, 139] on select "Choose an option... Pending Applied Excluded (Questions) Excluded (Expired) Exc…" at bounding box center [867, 139] width 147 height 28
click at [794, 125] on select "Choose an option... Pending Applied Excluded (Questions) Excluded (Expired) Exc…" at bounding box center [867, 139] width 147 height 28
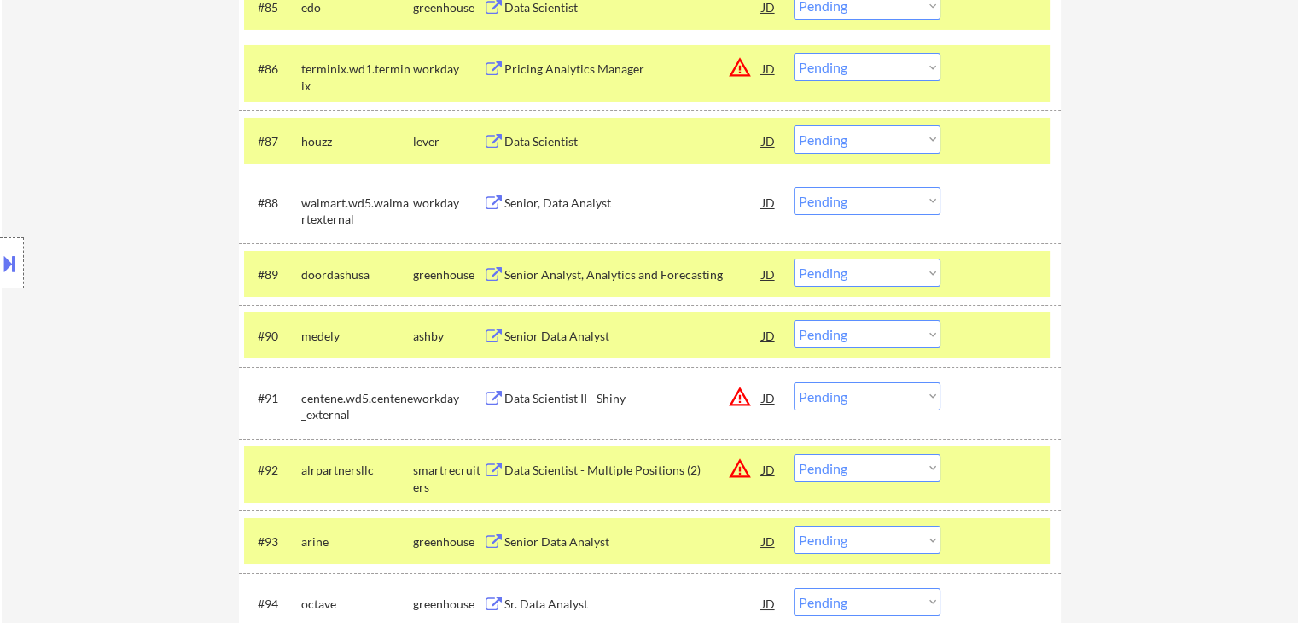
drag, startPoint x: 867, startPoint y: 137, endPoint x: 844, endPoint y: 137, distance: 23.1
click at [867, 137] on select "Choose an option... Pending Applied Excluded (Questions) Excluded (Expired) Exc…" at bounding box center [867, 139] width 147 height 28
click at [794, 125] on select "Choose an option... Pending Applied Excluded (Questions) Excluded (Expired) Exc…" at bounding box center [867, 139] width 147 height 28
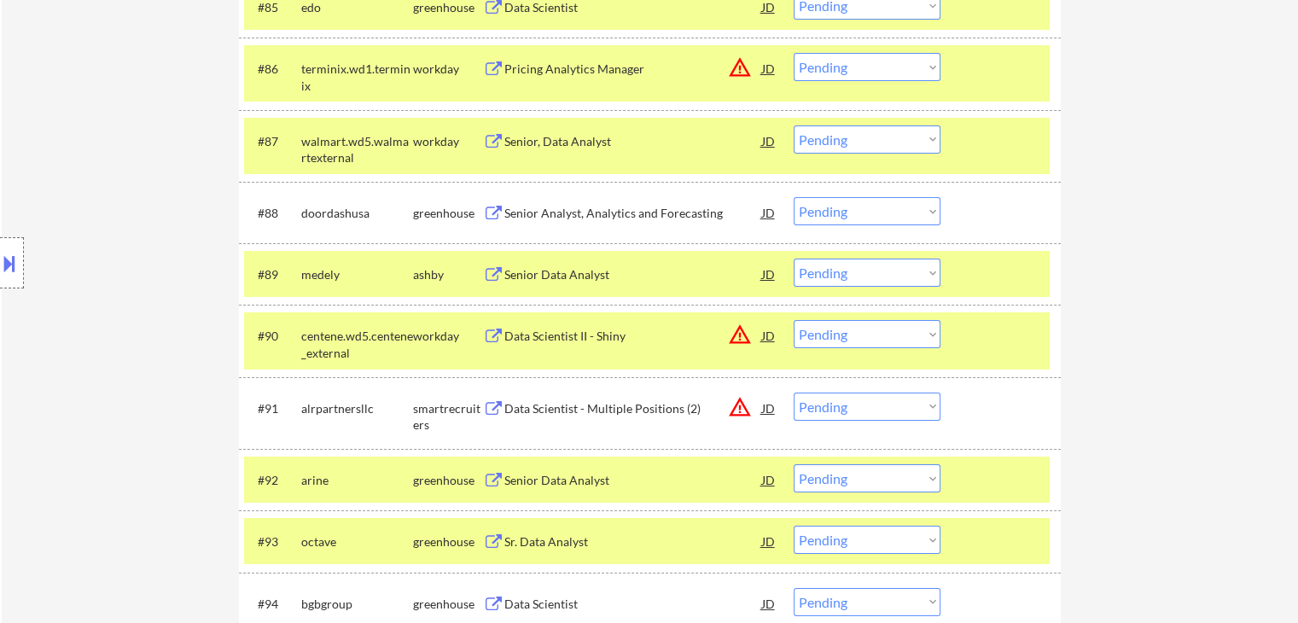
drag, startPoint x: 876, startPoint y: 277, endPoint x: 869, endPoint y: 271, distance: 10.3
click at [877, 277] on select "Choose an option... Pending Applied Excluded (Questions) Excluded (Expired) Exc…" at bounding box center [867, 273] width 147 height 28
click at [794, 259] on select "Choose an option... Pending Applied Excluded (Questions) Excluded (Expired) Exc…" at bounding box center [867, 273] width 147 height 28
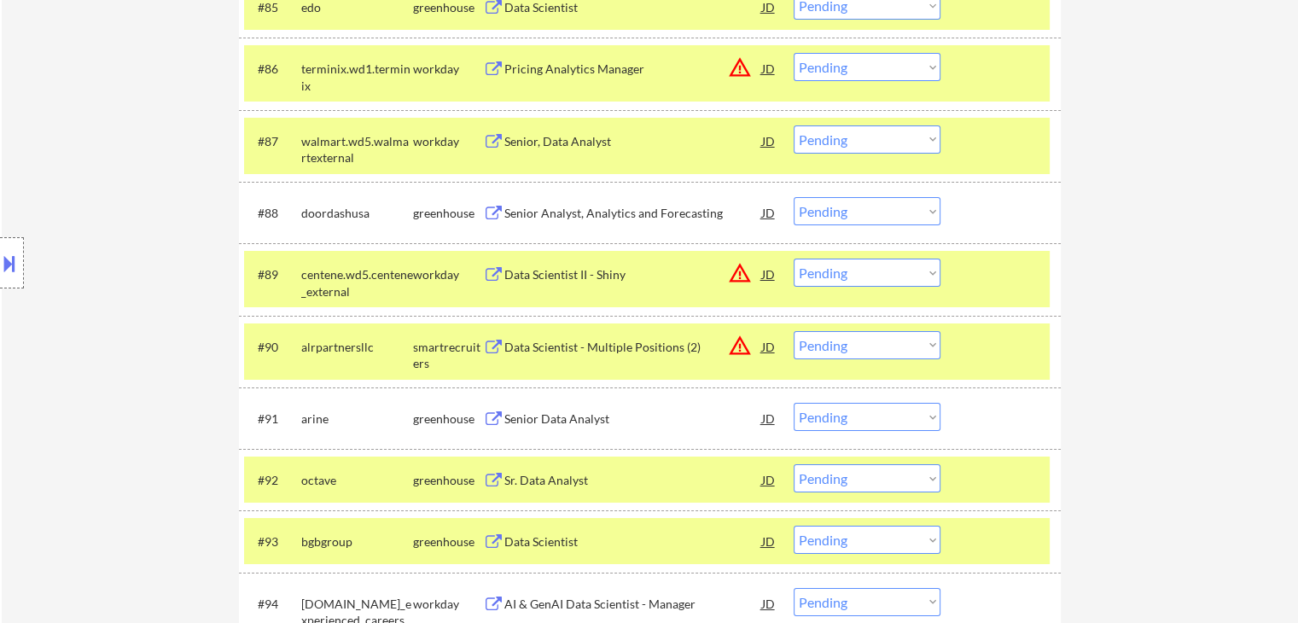
drag, startPoint x: 872, startPoint y: 413, endPoint x: 853, endPoint y: 407, distance: 19.7
click at [872, 413] on select "Choose an option... Pending Applied Excluded (Questions) Excluded (Expired) Exc…" at bounding box center [867, 417] width 147 height 28
click at [794, 403] on select "Choose an option... Pending Applied Excluded (Questions) Excluded (Expired) Exc…" at bounding box center [867, 417] width 147 height 28
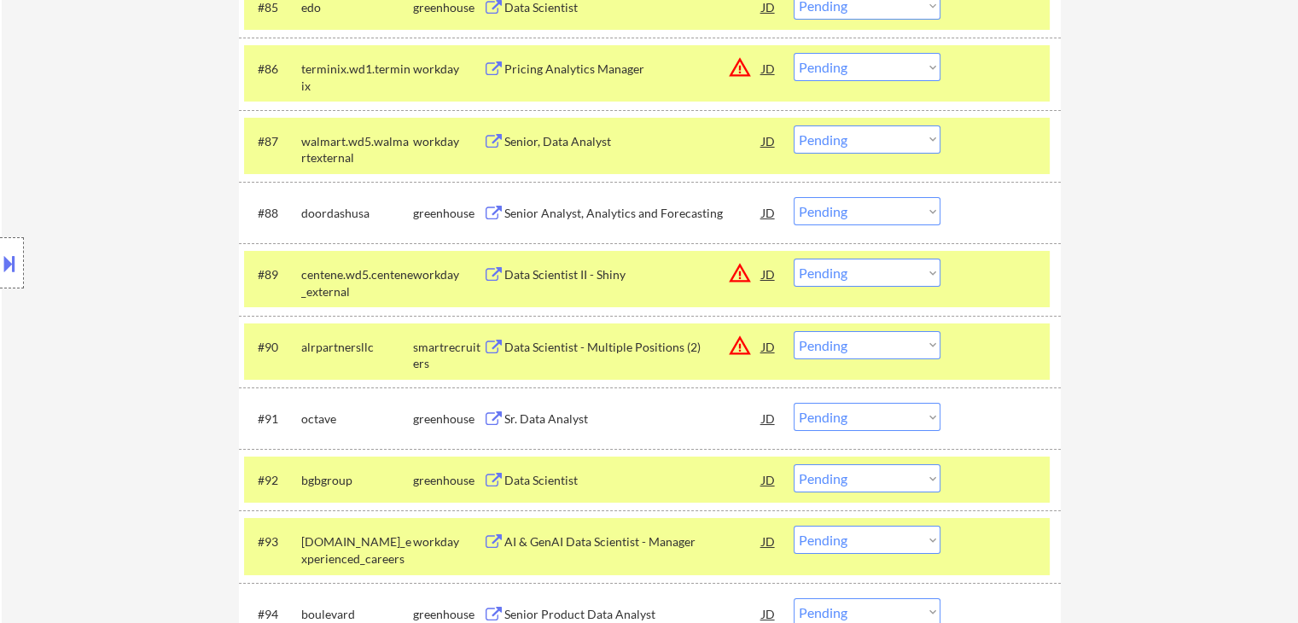
click at [868, 415] on select "Choose an option... Pending Applied Excluded (Questions) Excluded (Expired) Exc…" at bounding box center [867, 417] width 147 height 28
click at [794, 403] on select "Choose an option... Pending Applied Excluded (Questions) Excluded (Expired) Exc…" at bounding box center [867, 417] width 147 height 28
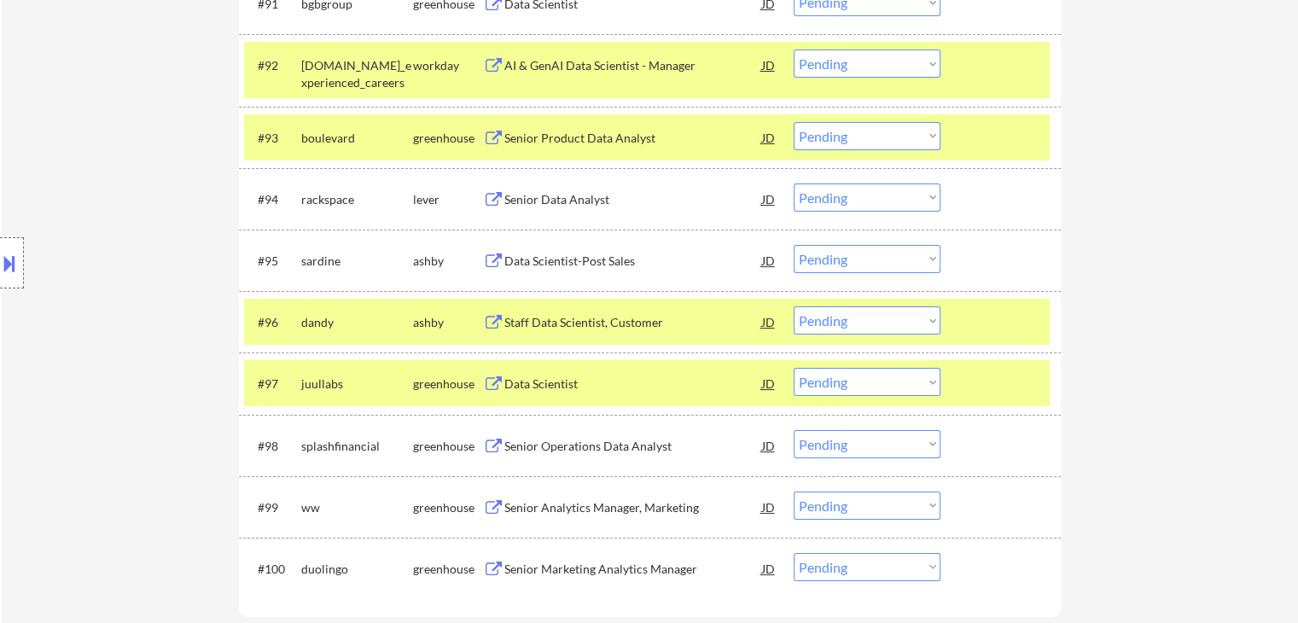
scroll to position [6509, 0]
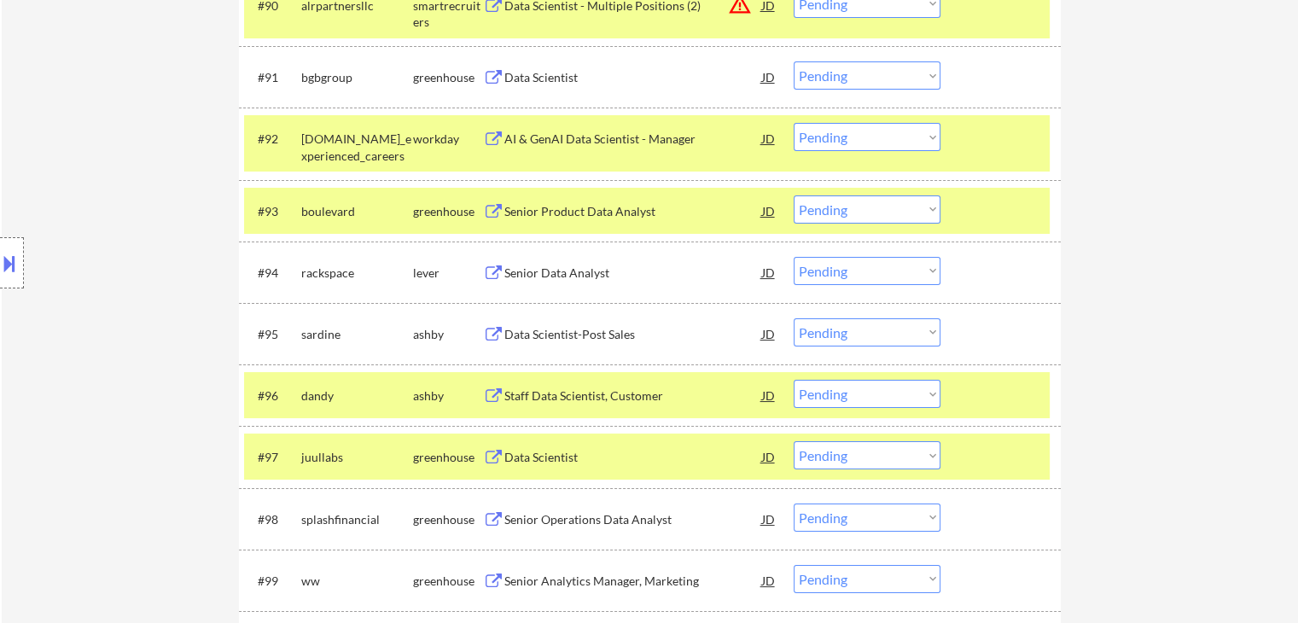
click at [581, 282] on div "Senior Data Analyst" at bounding box center [633, 272] width 258 height 31
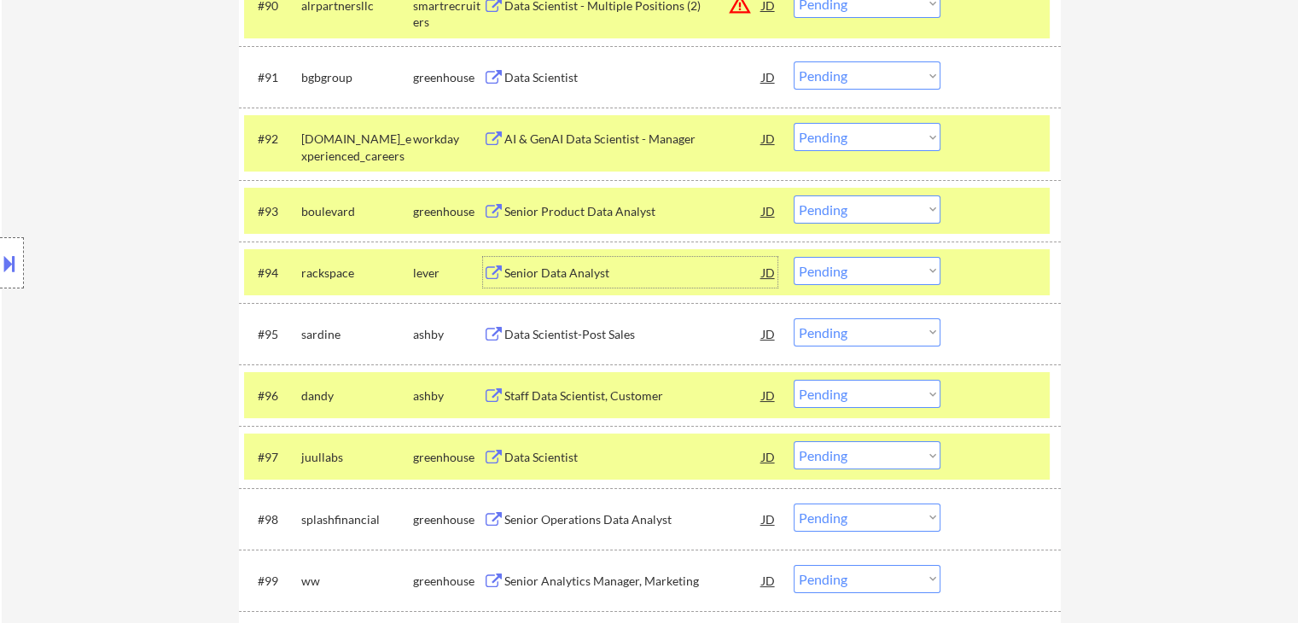
click at [594, 267] on div "Senior Data Analyst" at bounding box center [633, 273] width 258 height 17
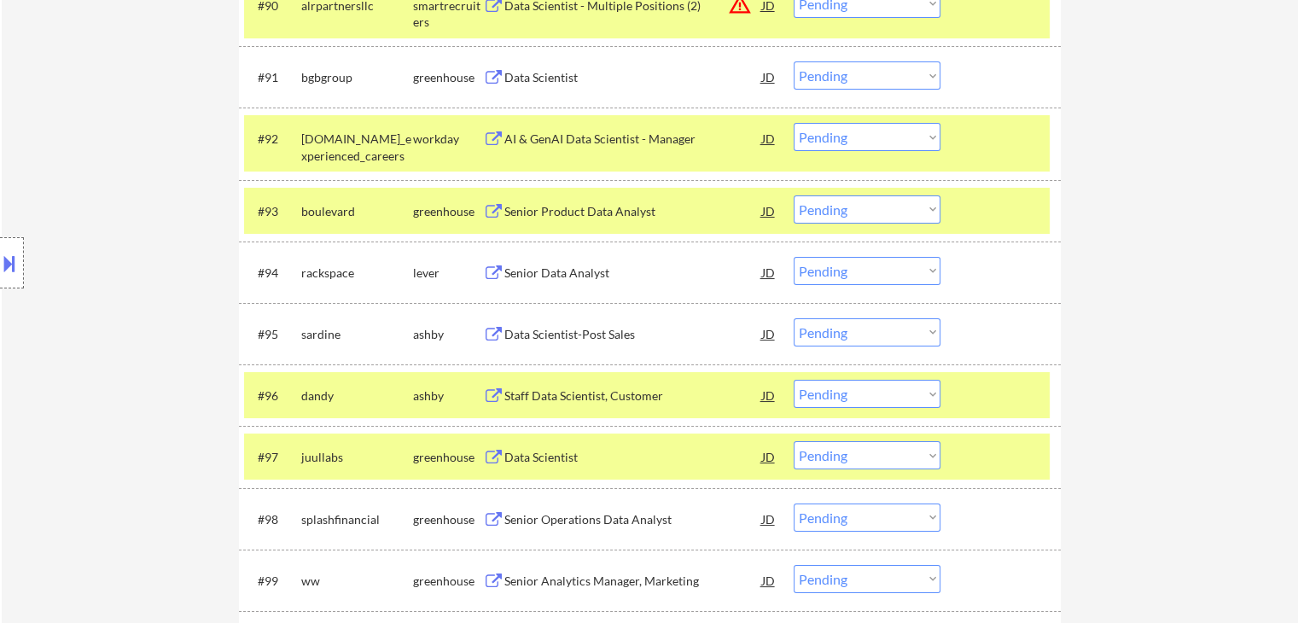
click at [845, 275] on select "Choose an option... Pending Applied Excluded (Questions) Excluded (Expired) Exc…" at bounding box center [867, 271] width 147 height 28
click at [794, 257] on select "Choose an option... Pending Applied Excluded (Questions) Excluded (Expired) Exc…" at bounding box center [867, 271] width 147 height 28
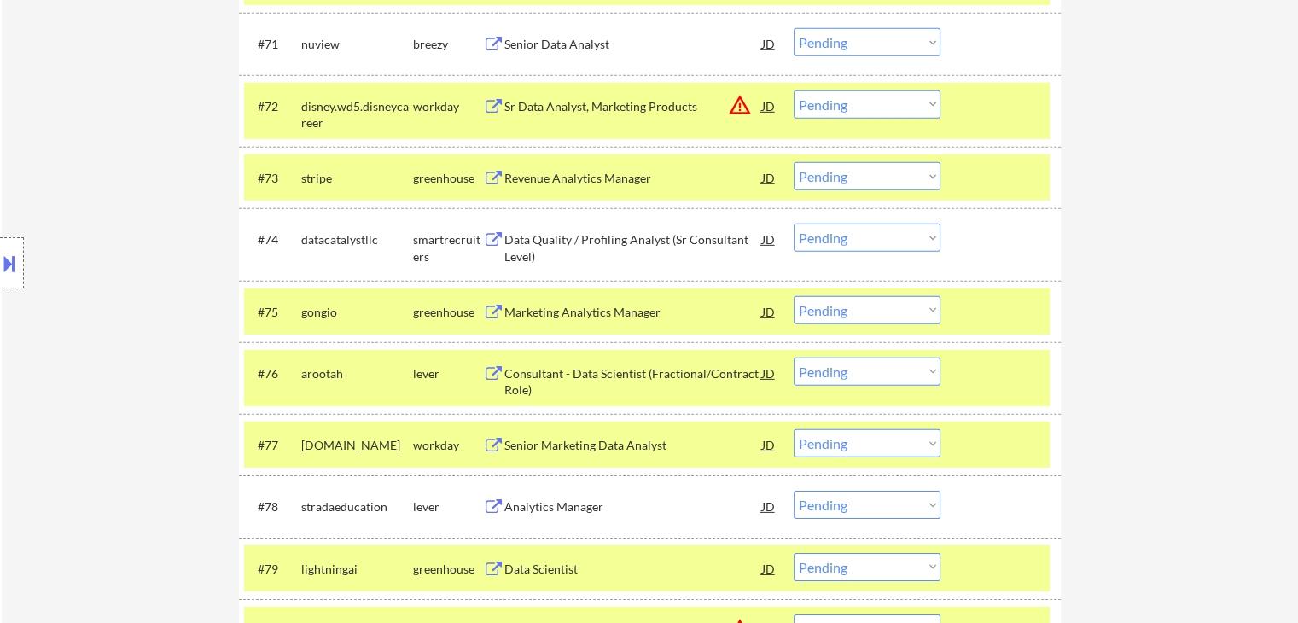
click at [859, 317] on select "Choose an option... Pending Applied Excluded (Questions) Excluded (Expired) Exc…" at bounding box center [867, 310] width 147 height 28
click at [794, 296] on select "Choose an option... Pending Applied Excluded (Questions) Excluded (Expired) Exc…" at bounding box center [867, 310] width 147 height 28
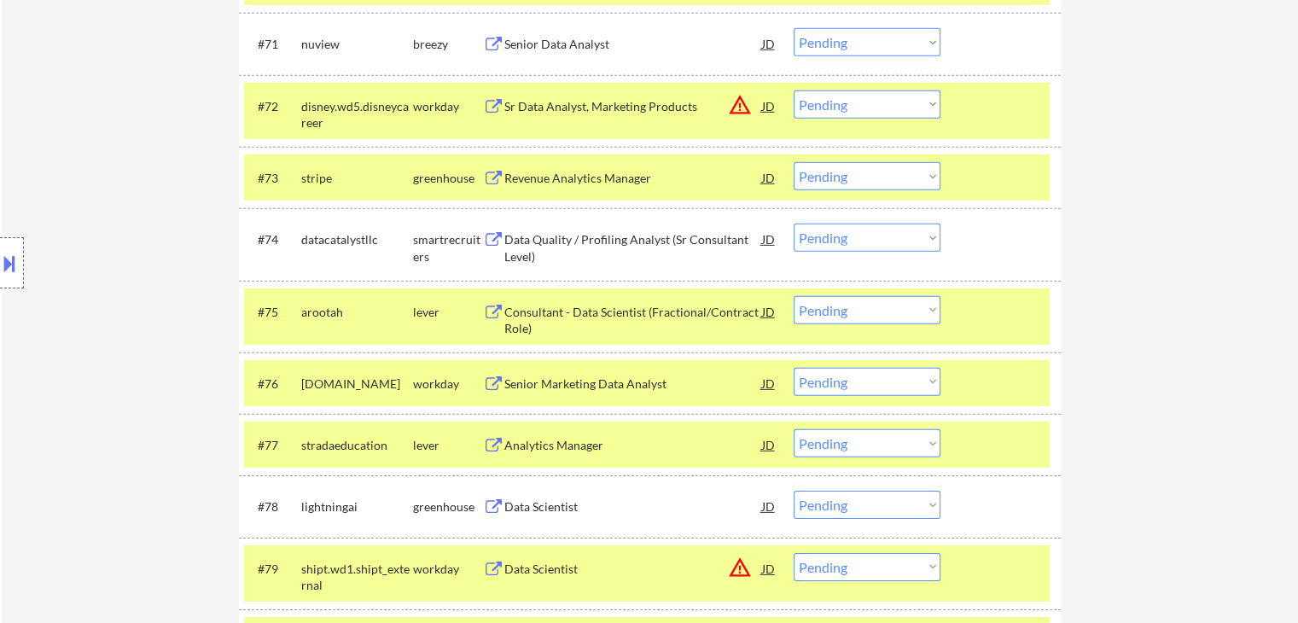
click at [836, 315] on select "Choose an option... Pending Applied Excluded (Questions) Excluded (Expired) Exc…" at bounding box center [867, 310] width 147 height 28
click at [794, 296] on select "Choose an option... Pending Applied Excluded (Questions) Excluded (Expired) Exc…" at bounding box center [867, 310] width 147 height 28
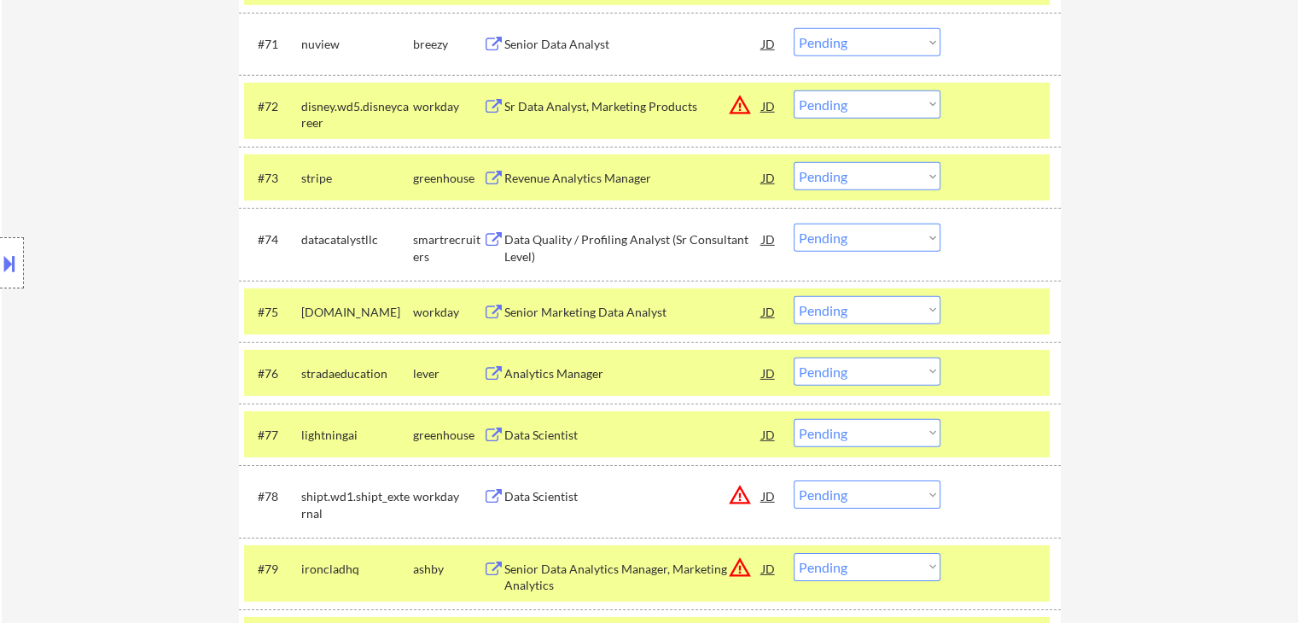
click at [859, 376] on select "Choose an option... Pending Applied Excluded (Questions) Excluded (Expired) Exc…" at bounding box center [867, 372] width 147 height 28
click at [794, 358] on select "Choose an option... Pending Applied Excluded (Questions) Excluded (Expired) Exc…" at bounding box center [867, 372] width 147 height 28
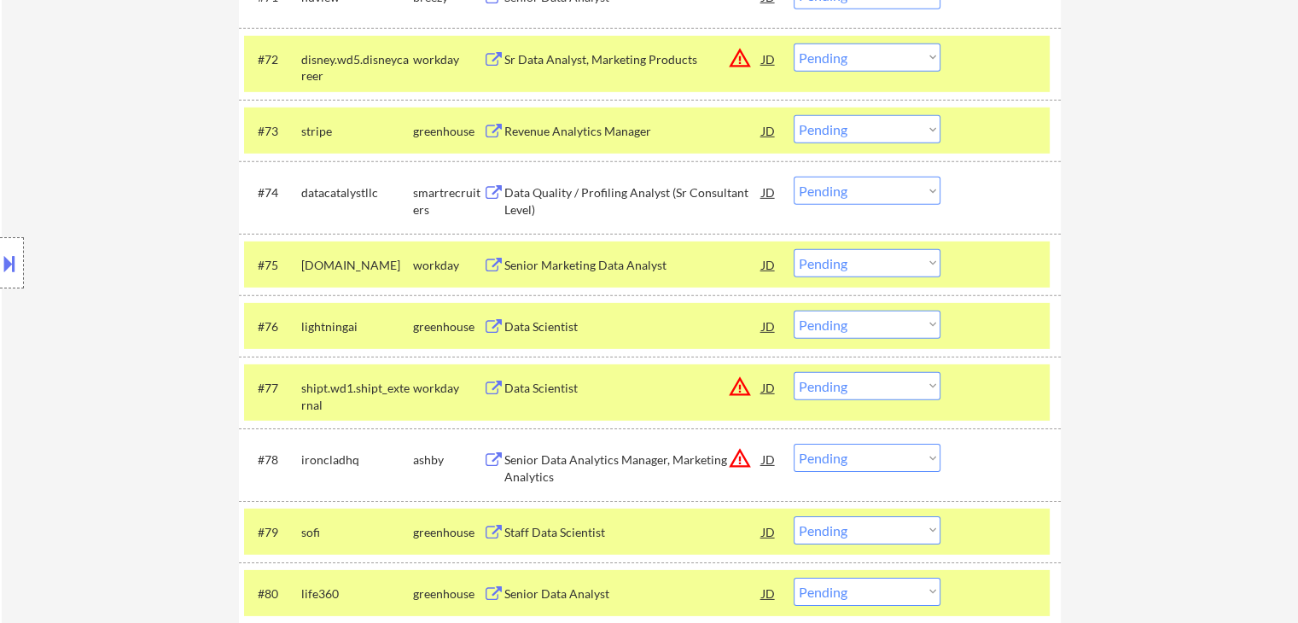
scroll to position [5301, 0]
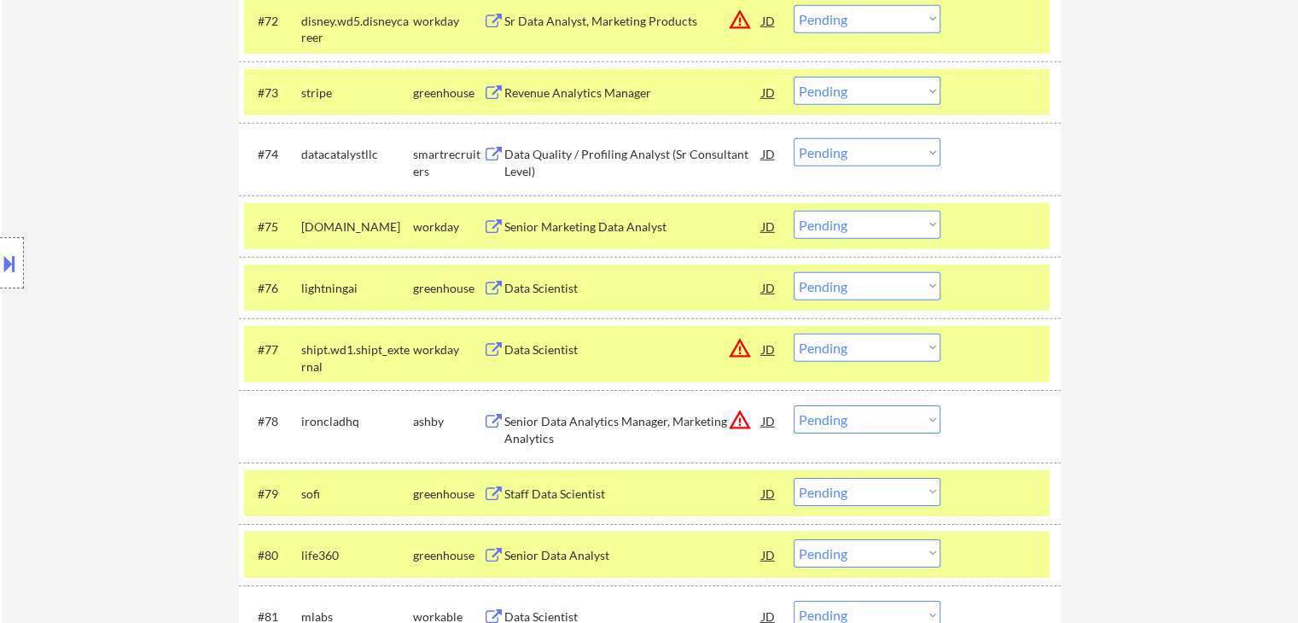
click at [853, 288] on select "Choose an option... Pending Applied Excluded (Questions) Excluded (Expired) Exc…" at bounding box center [867, 286] width 147 height 28
click at [794, 272] on select "Choose an option... Pending Applied Excluded (Questions) Excluded (Expired) Exc…" at bounding box center [867, 286] width 147 height 28
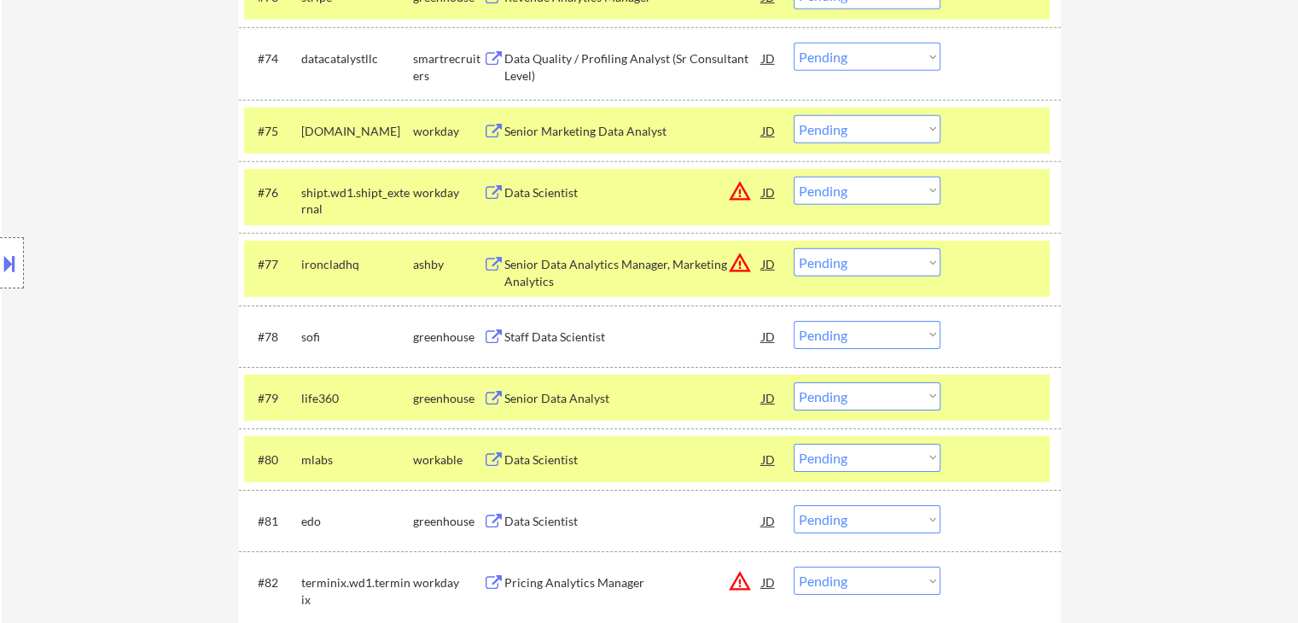
scroll to position [5557, 0]
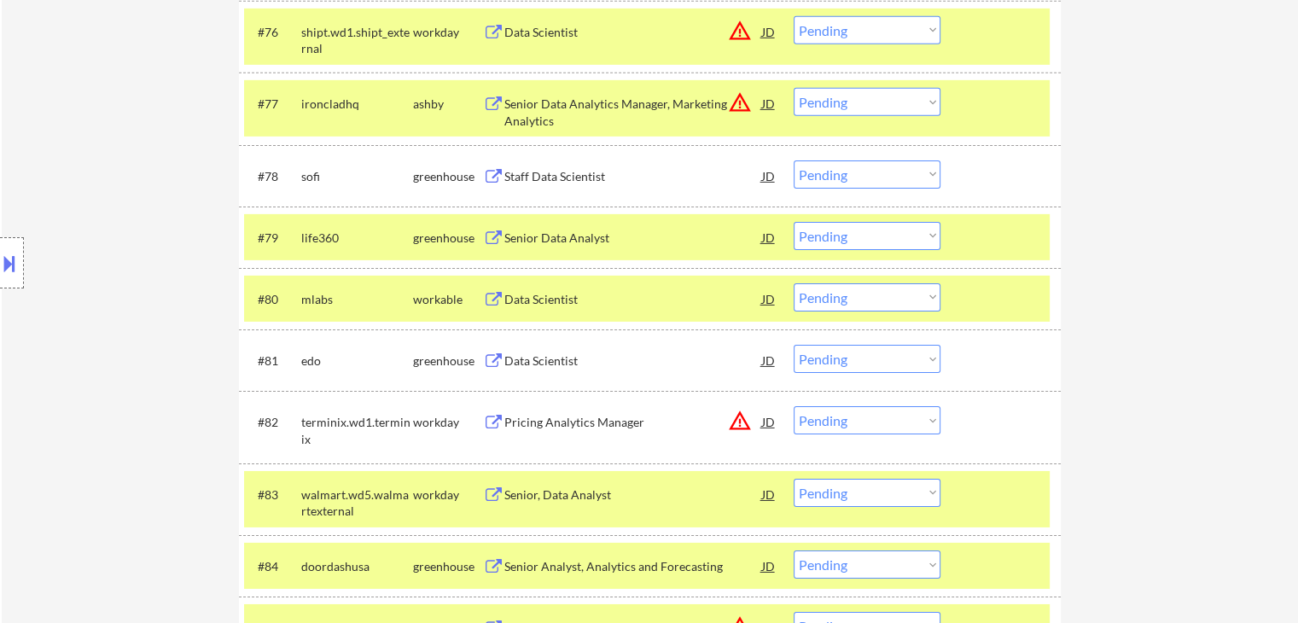
drag, startPoint x: 874, startPoint y: 238, endPoint x: 874, endPoint y: 247, distance: 9.4
click at [874, 238] on select "Choose an option... Pending Applied Excluded (Questions) Excluded (Expired) Exc…" at bounding box center [867, 236] width 147 height 28
click at [794, 222] on select "Choose an option... Pending Applied Excluded (Questions) Excluded (Expired) Exc…" at bounding box center [867, 236] width 147 height 28
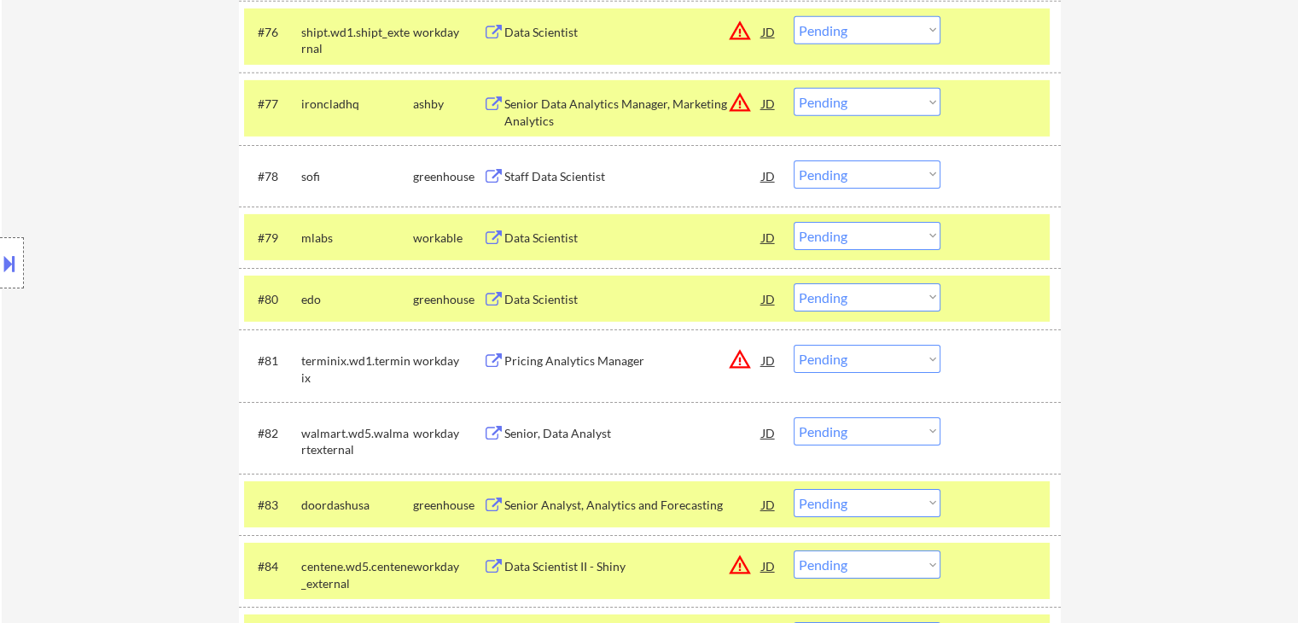
click at [845, 241] on select "Choose an option... Pending Applied Excluded (Questions) Excluded (Expired) Exc…" at bounding box center [867, 236] width 147 height 28
click at [794, 222] on select "Choose an option... Pending Applied Excluded (Questions) Excluded (Expired) Exc…" at bounding box center [867, 236] width 147 height 28
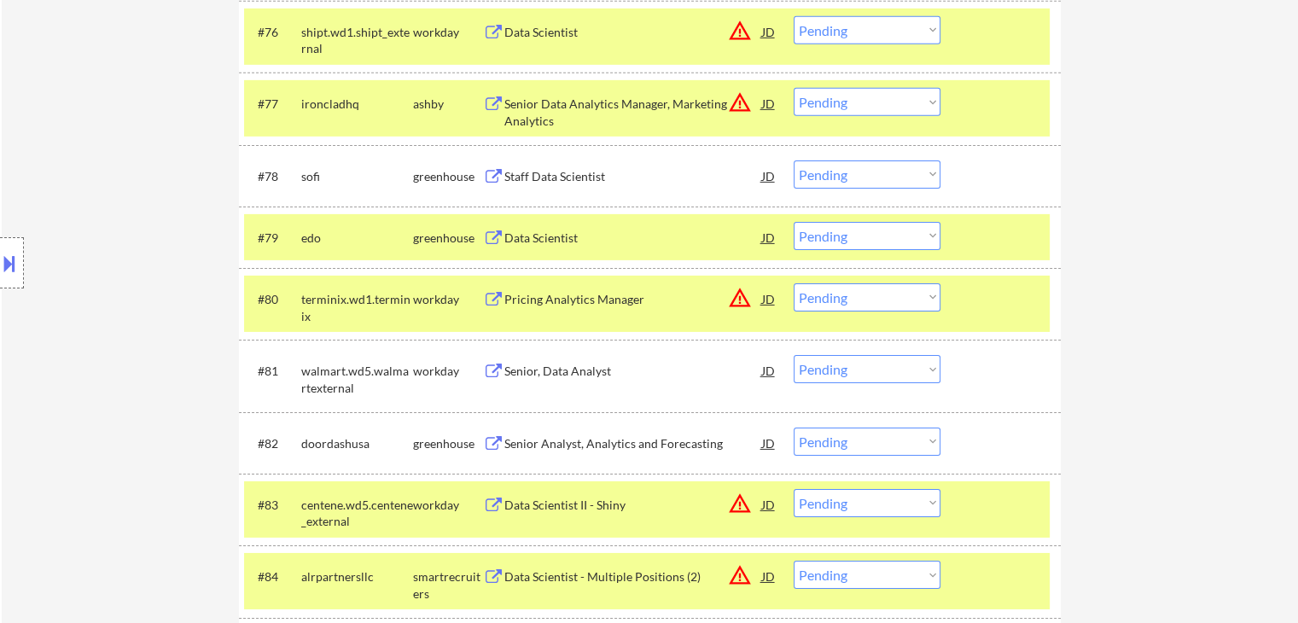
click at [849, 236] on select "Choose an option... Pending Applied Excluded (Questions) Excluded (Expired) Exc…" at bounding box center [867, 236] width 147 height 28
click at [794, 222] on select "Choose an option... Pending Applied Excluded (Questions) Excluded (Expired) Exc…" at bounding box center [867, 236] width 147 height 28
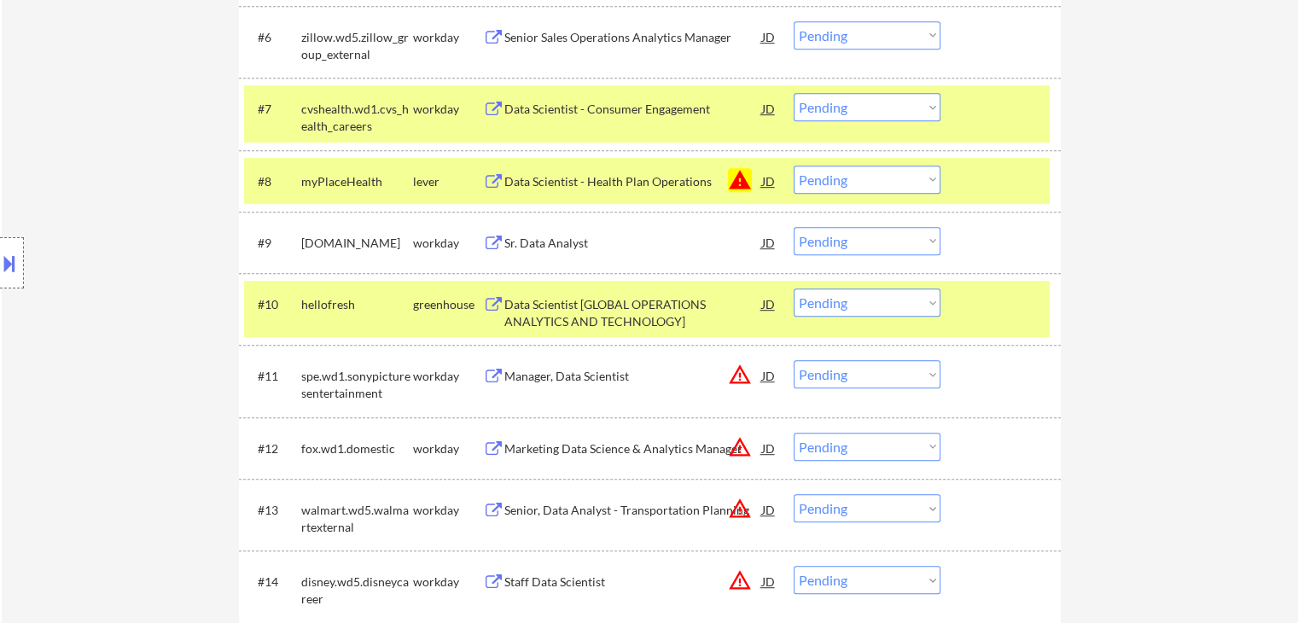
scroll to position [768, 0]
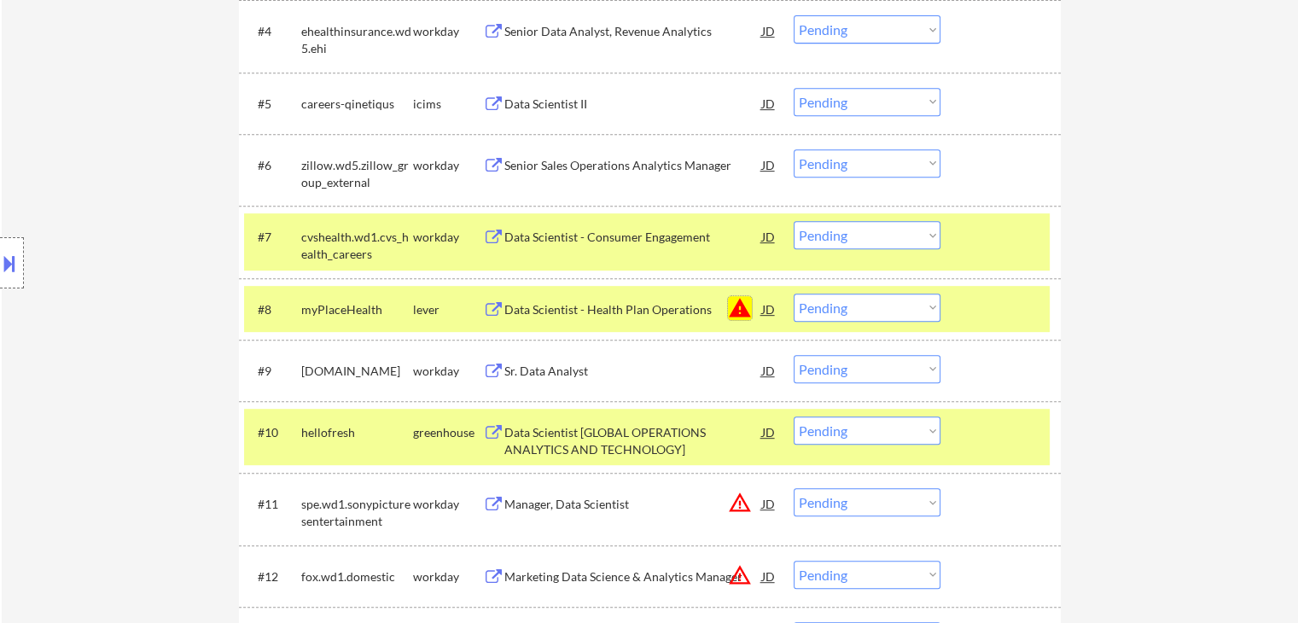
click at [744, 310] on button "warning" at bounding box center [740, 308] width 24 height 24
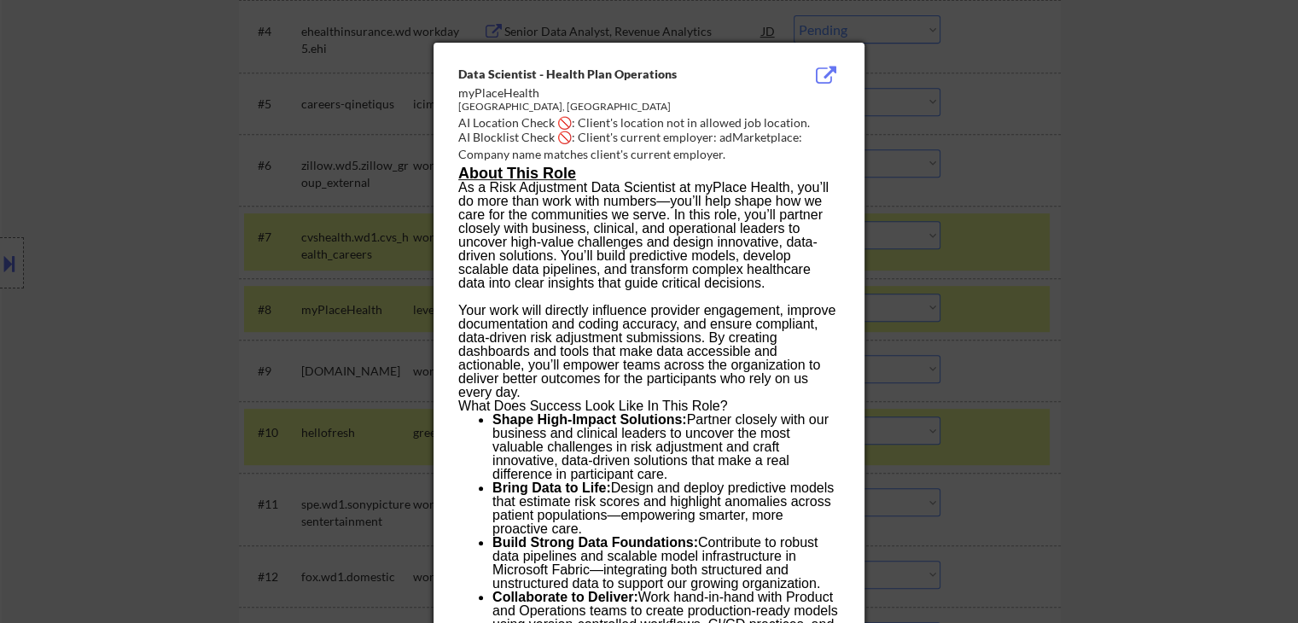
click at [1078, 216] on div at bounding box center [649, 311] width 1298 height 623
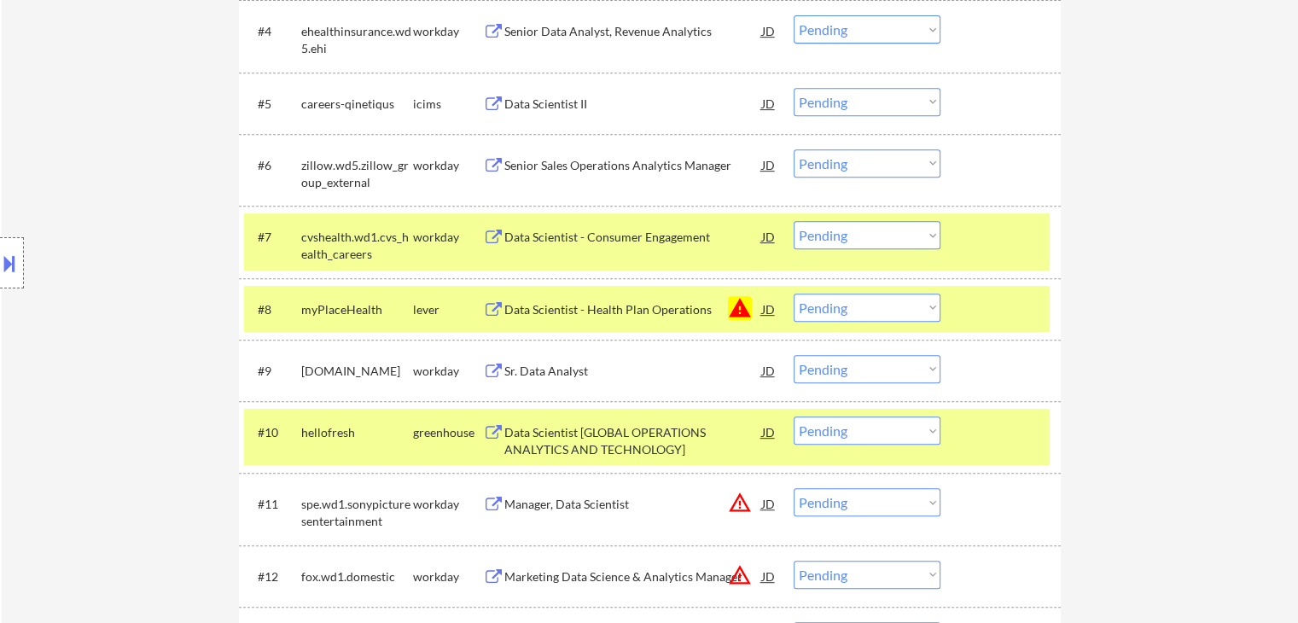
click at [666, 306] on div "Data Scientist - Health Plan Operations" at bounding box center [633, 309] width 258 height 17
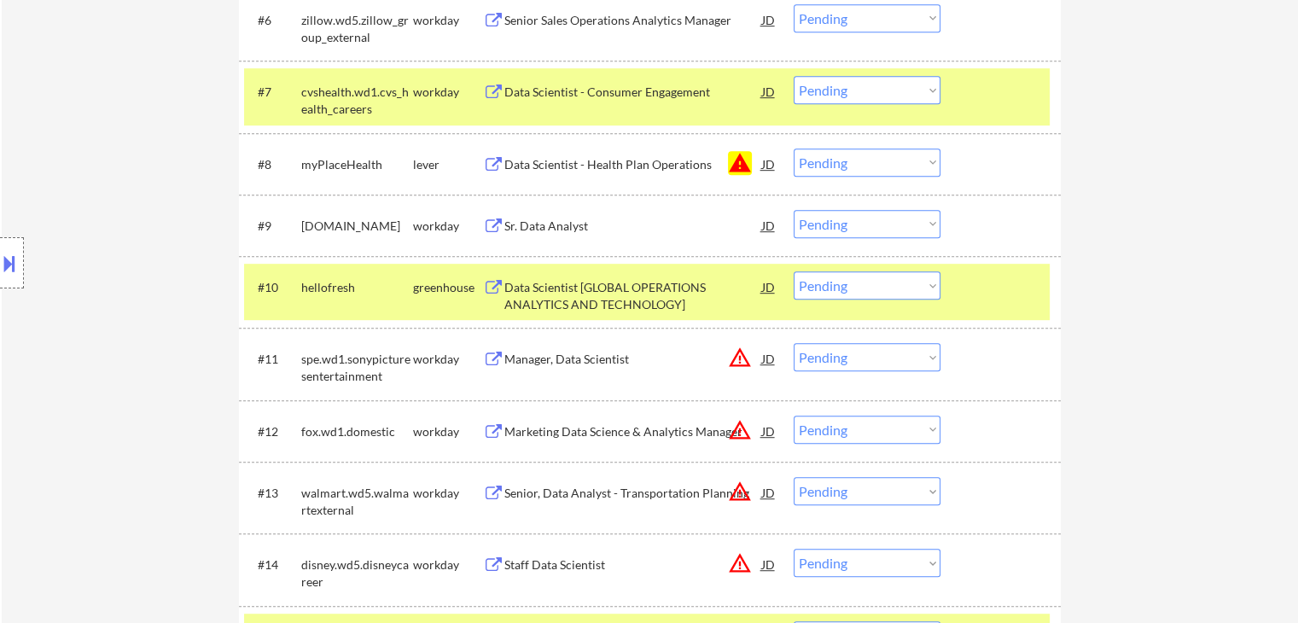
scroll to position [939, 0]
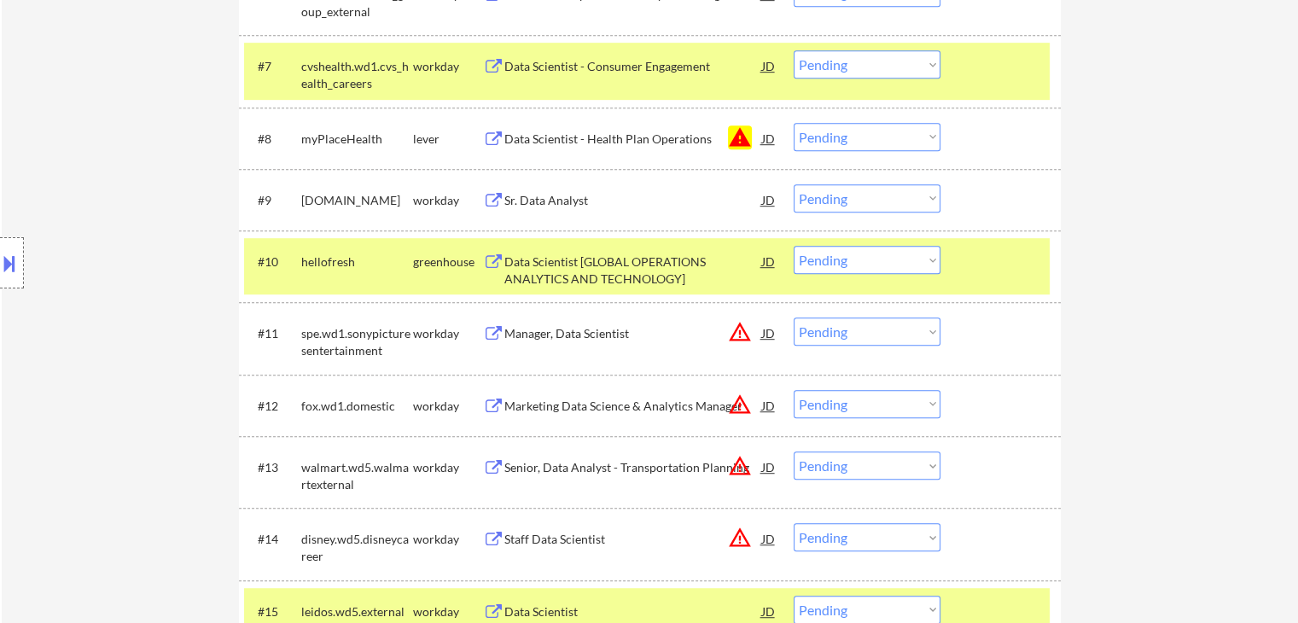
drag, startPoint x: 573, startPoint y: 327, endPoint x: 654, endPoint y: 448, distance: 145.3
click at [573, 326] on div "Manager, Data Scientist" at bounding box center [633, 333] width 258 height 17
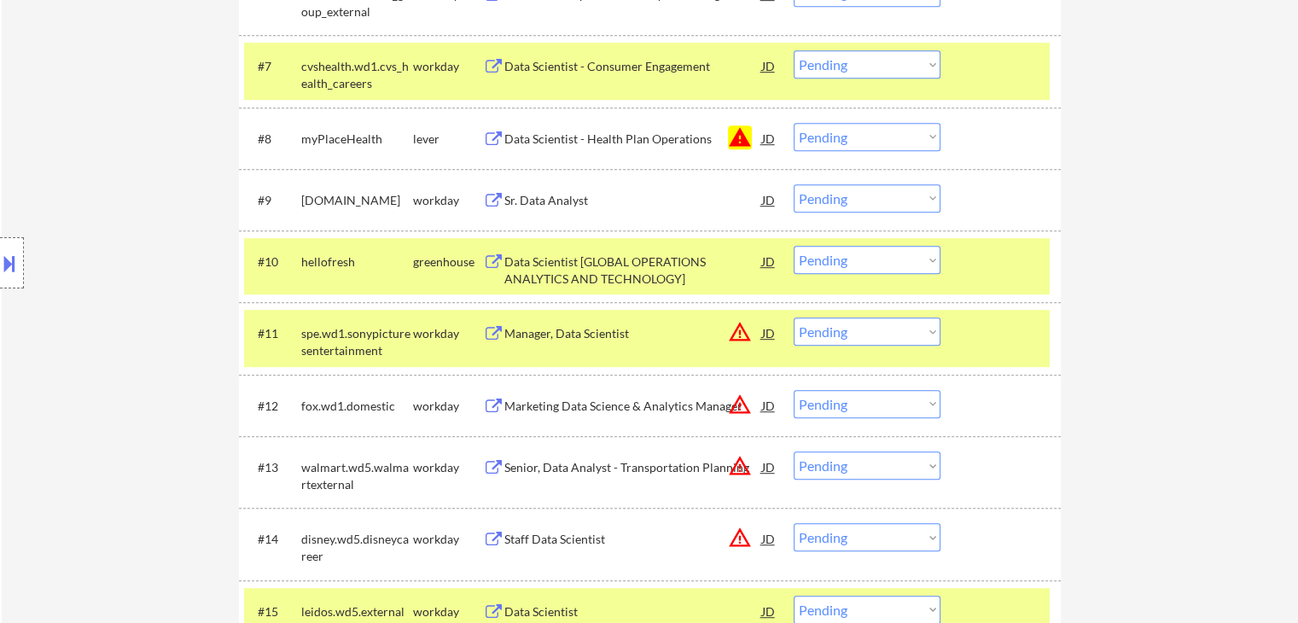
click at [615, 406] on div "Marketing Data Science & Analytics Manager" at bounding box center [633, 406] width 258 height 17
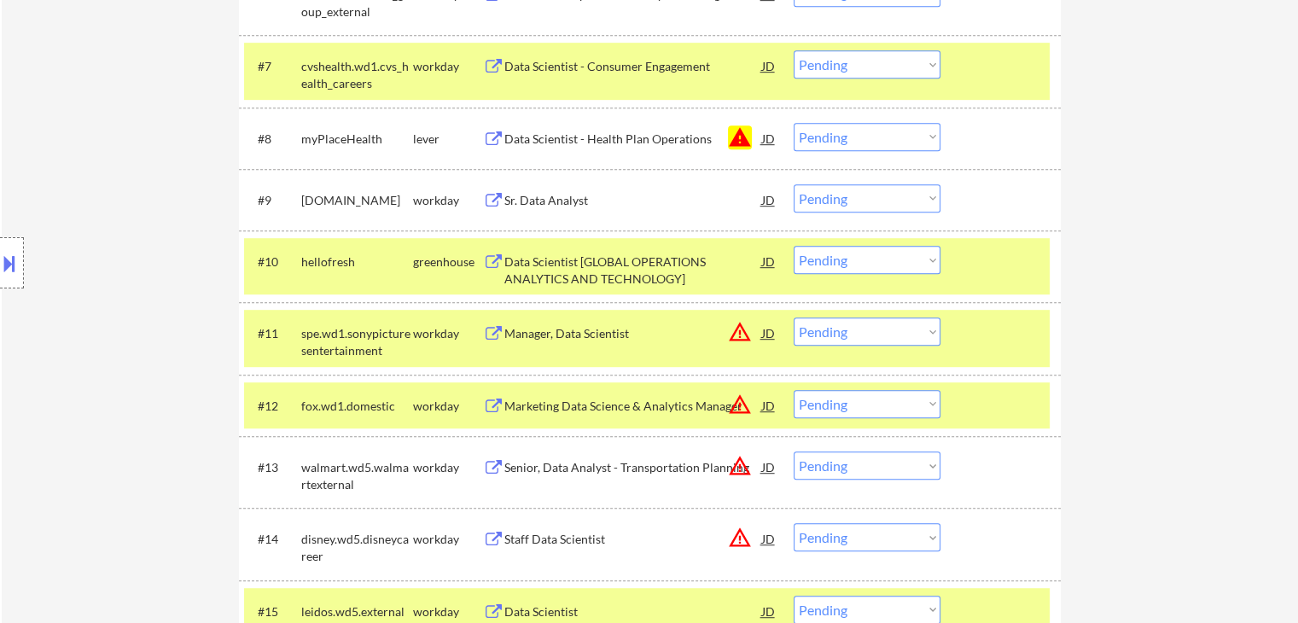
click at [608, 462] on div "Senior, Data Analyst - Transportation Planning" at bounding box center [633, 467] width 258 height 17
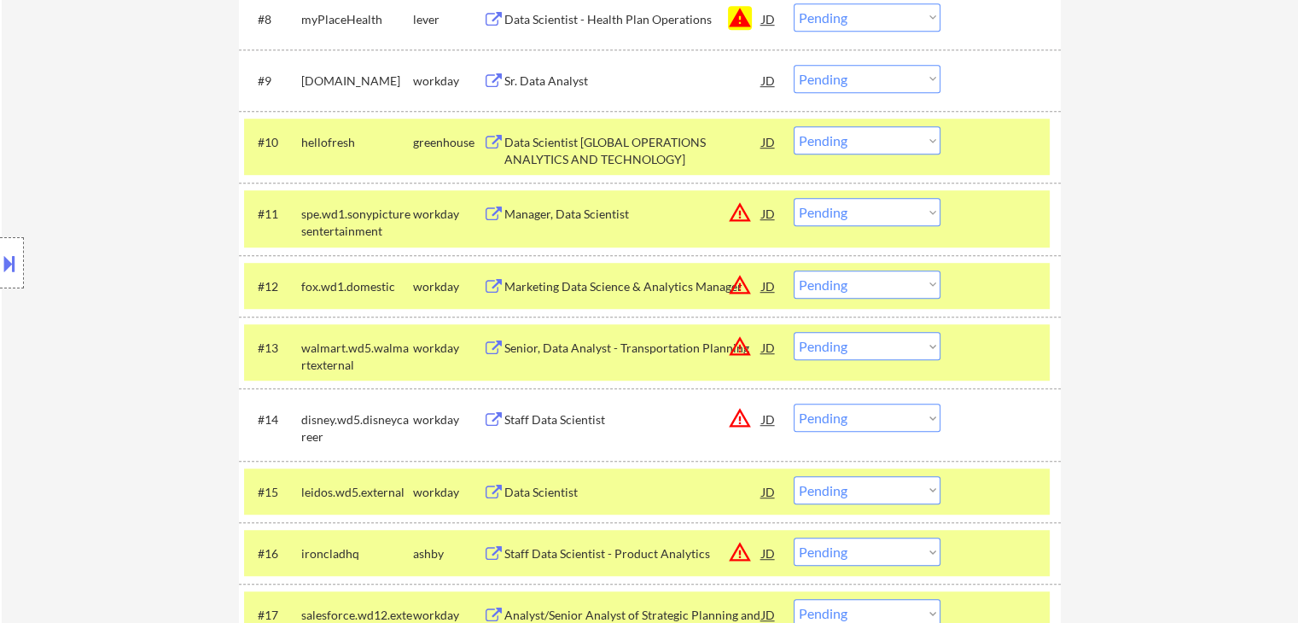
scroll to position [1109, 0]
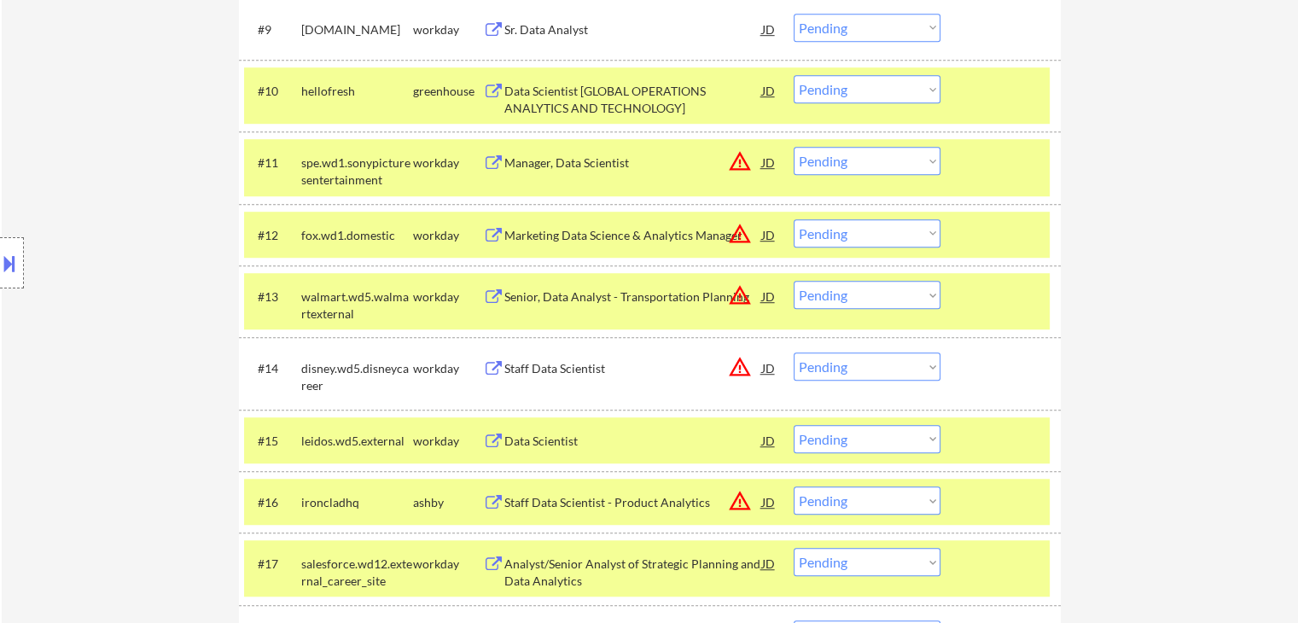
click at [562, 362] on div "Staff Data Scientist" at bounding box center [633, 368] width 258 height 17
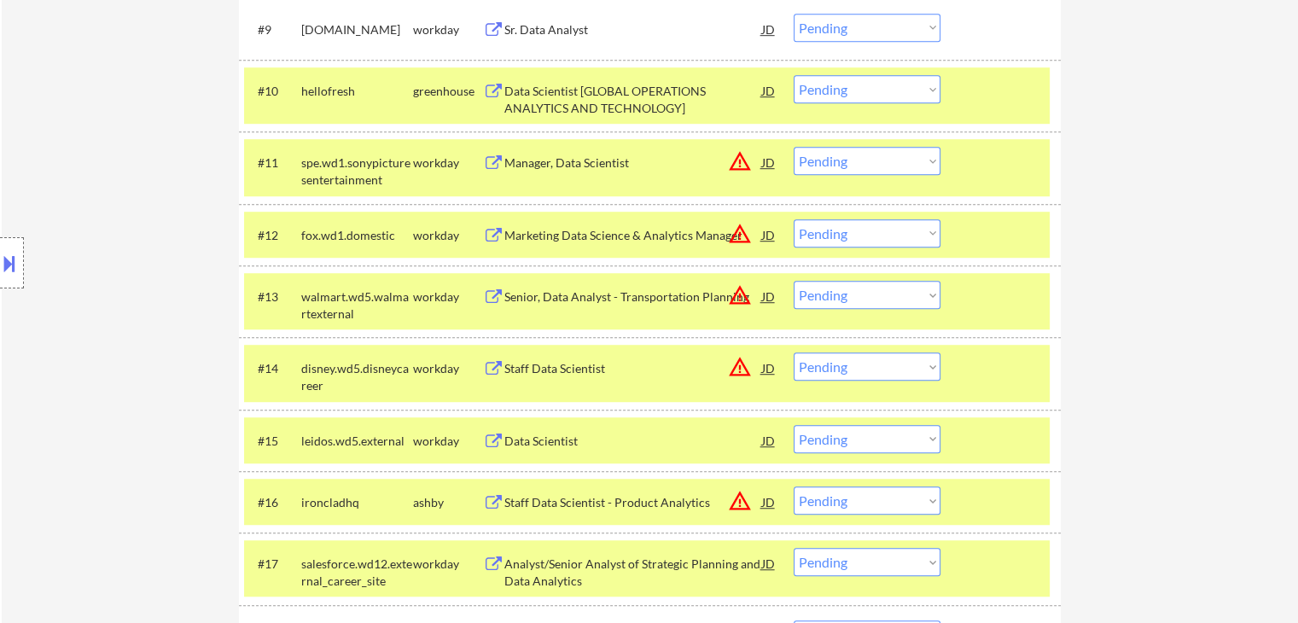
scroll to position [1365, 0]
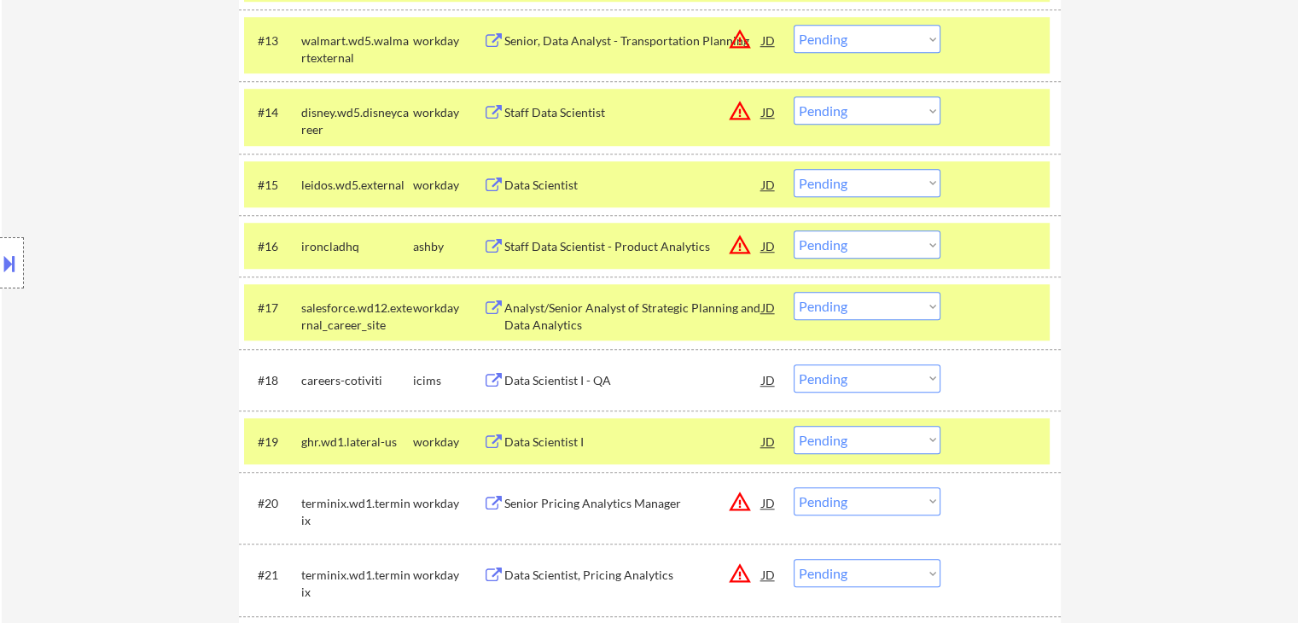
click at [610, 249] on div "Staff Data Scientist - Product Analytics" at bounding box center [633, 246] width 258 height 17
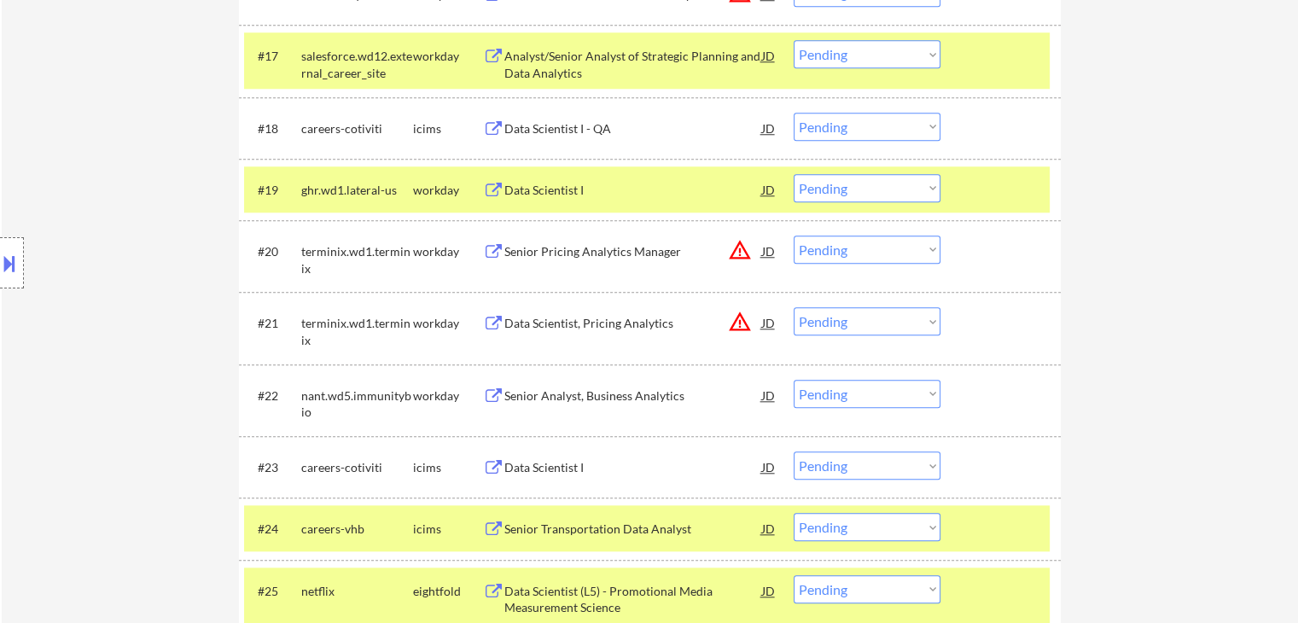
scroll to position [1621, 0]
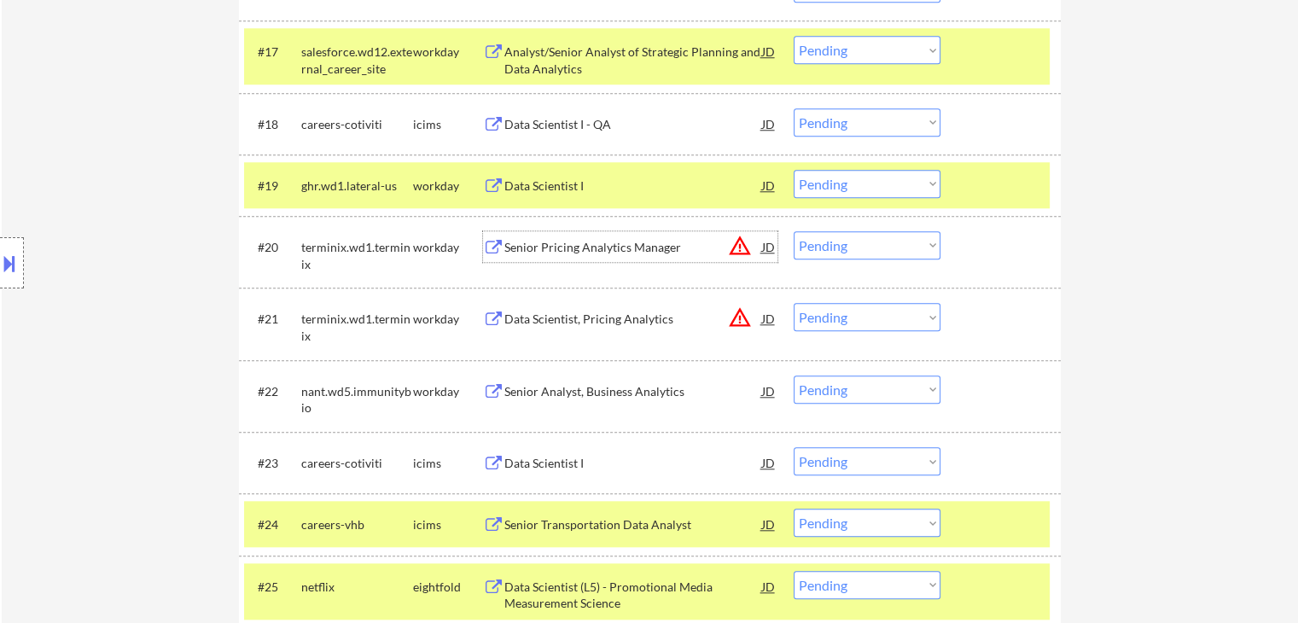
click at [624, 247] on div "Senior Pricing Analytics Manager" at bounding box center [633, 247] width 258 height 17
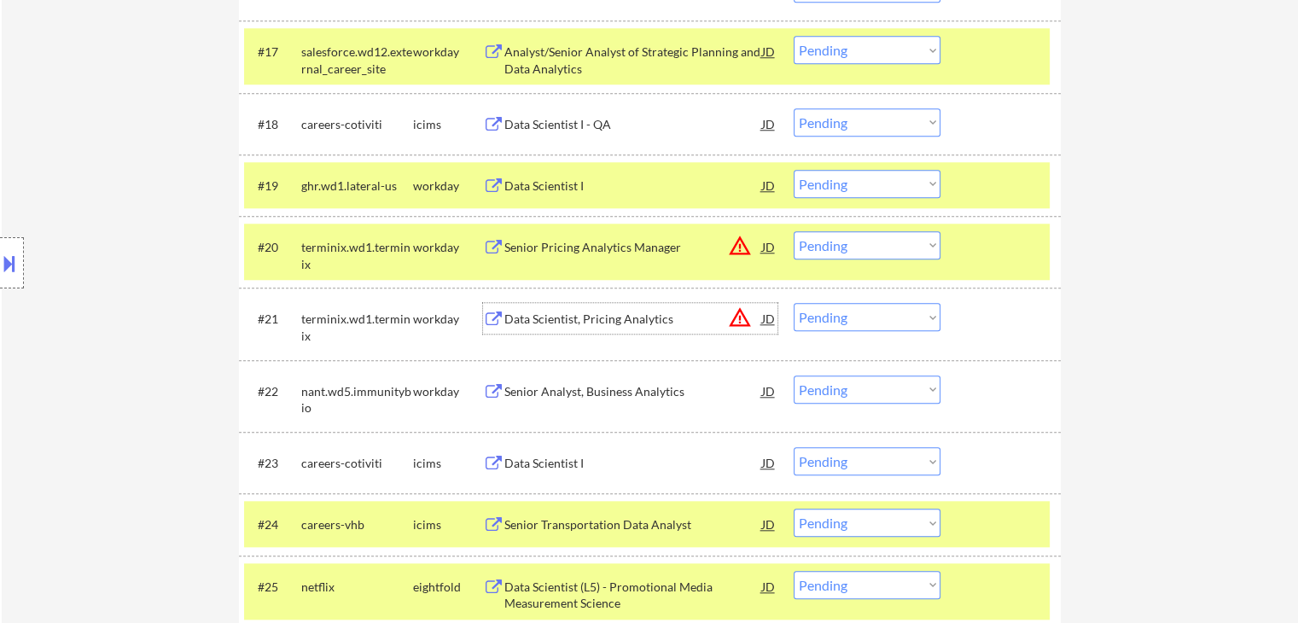
click at [616, 316] on div "Data Scientist, Pricing Analytics" at bounding box center [633, 319] width 258 height 17
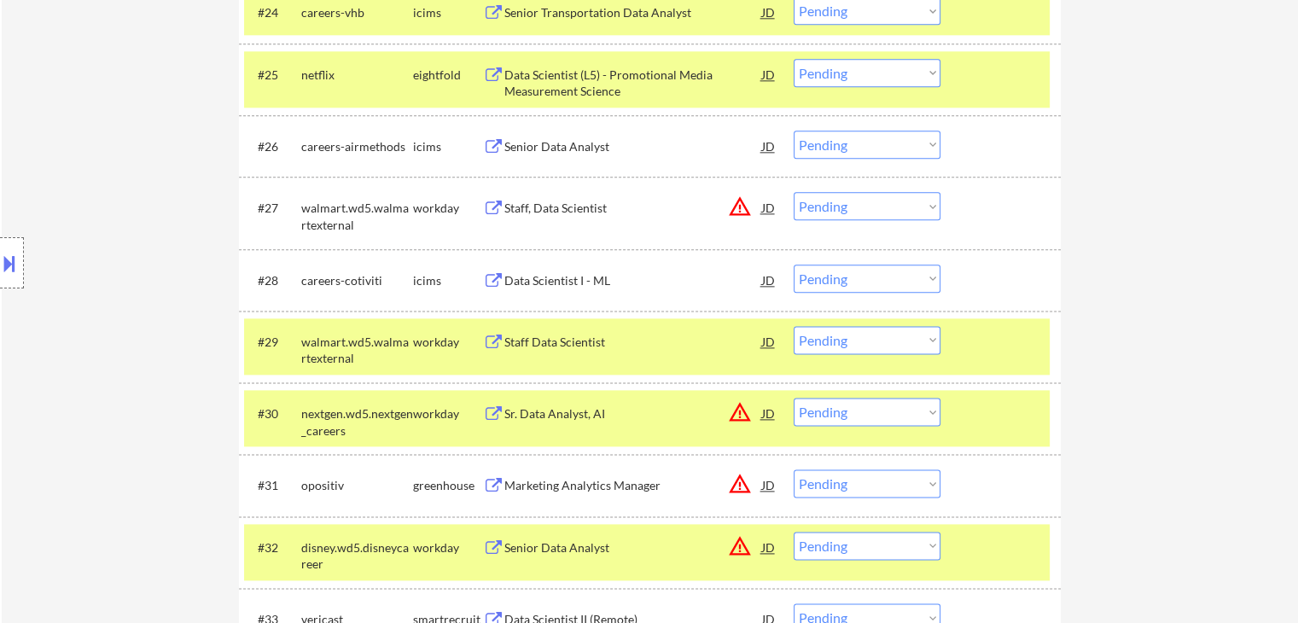
click at [577, 205] on div "Staff, Data Scientist" at bounding box center [633, 208] width 258 height 17
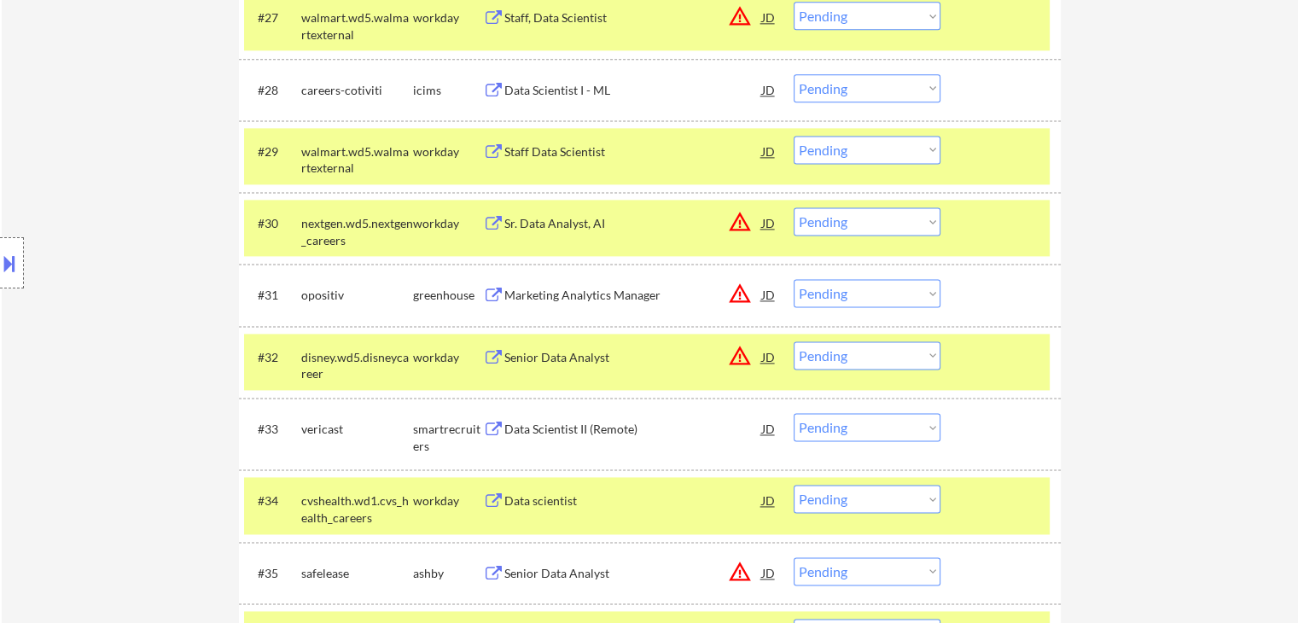
scroll to position [2390, 0]
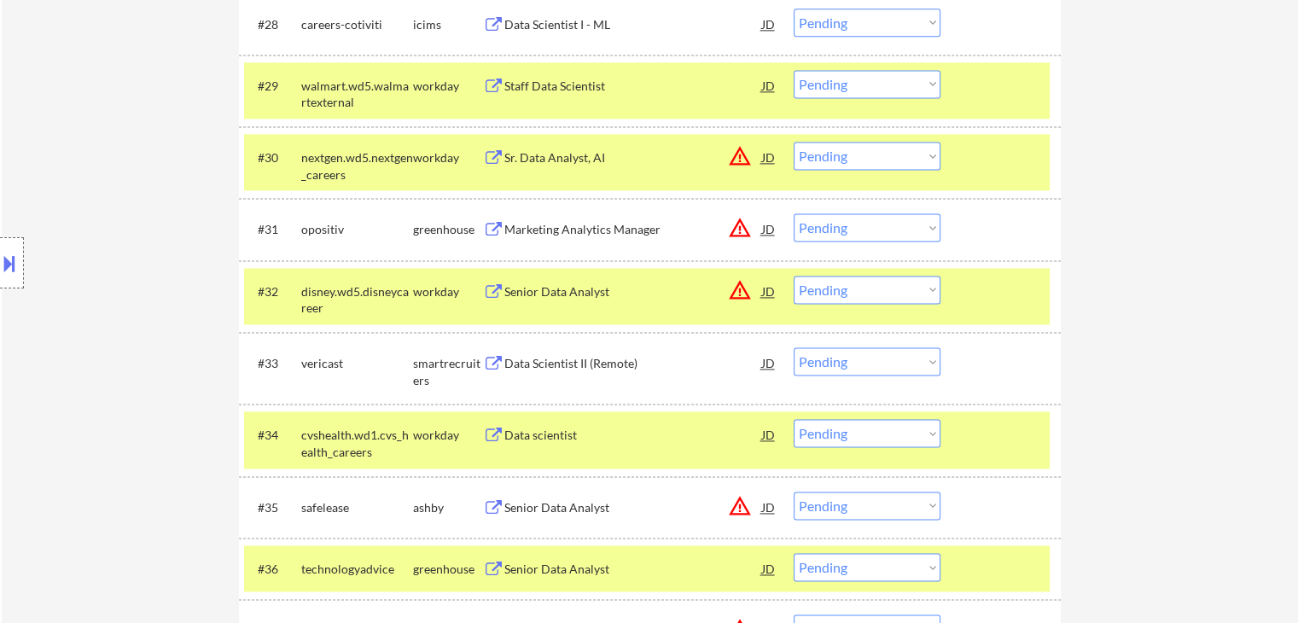
click at [572, 158] on div "Sr. Data Analyst, AI" at bounding box center [633, 157] width 258 height 17
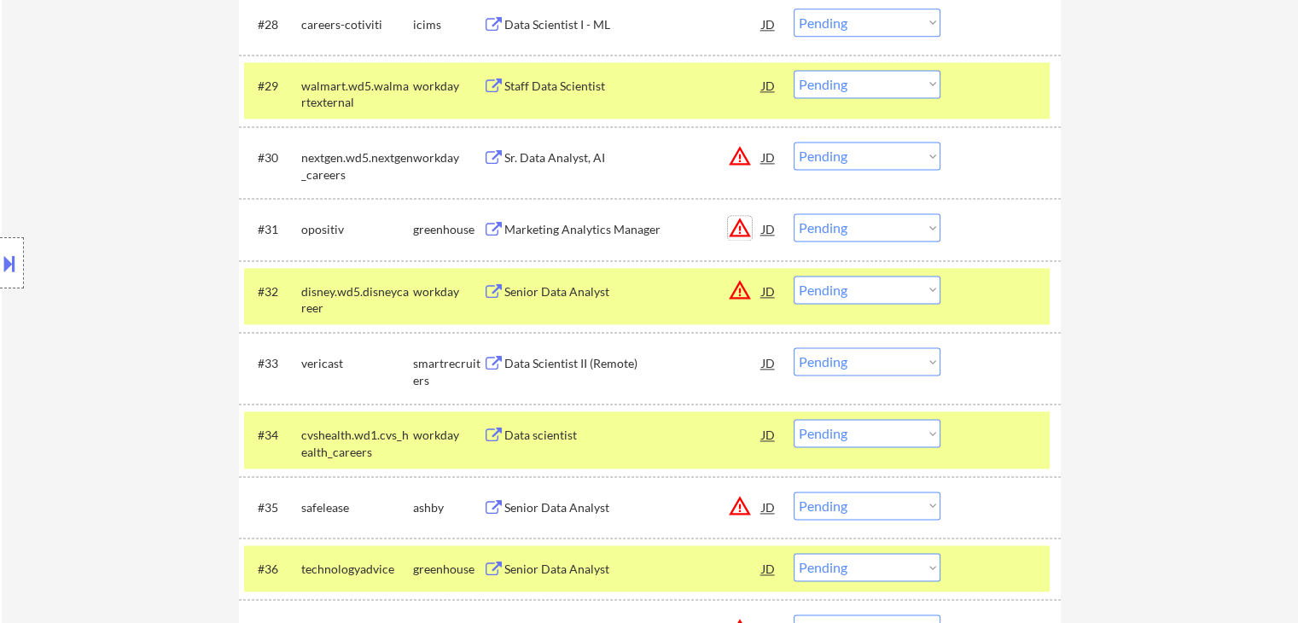
click at [740, 232] on button "warning_amber" at bounding box center [740, 228] width 24 height 24
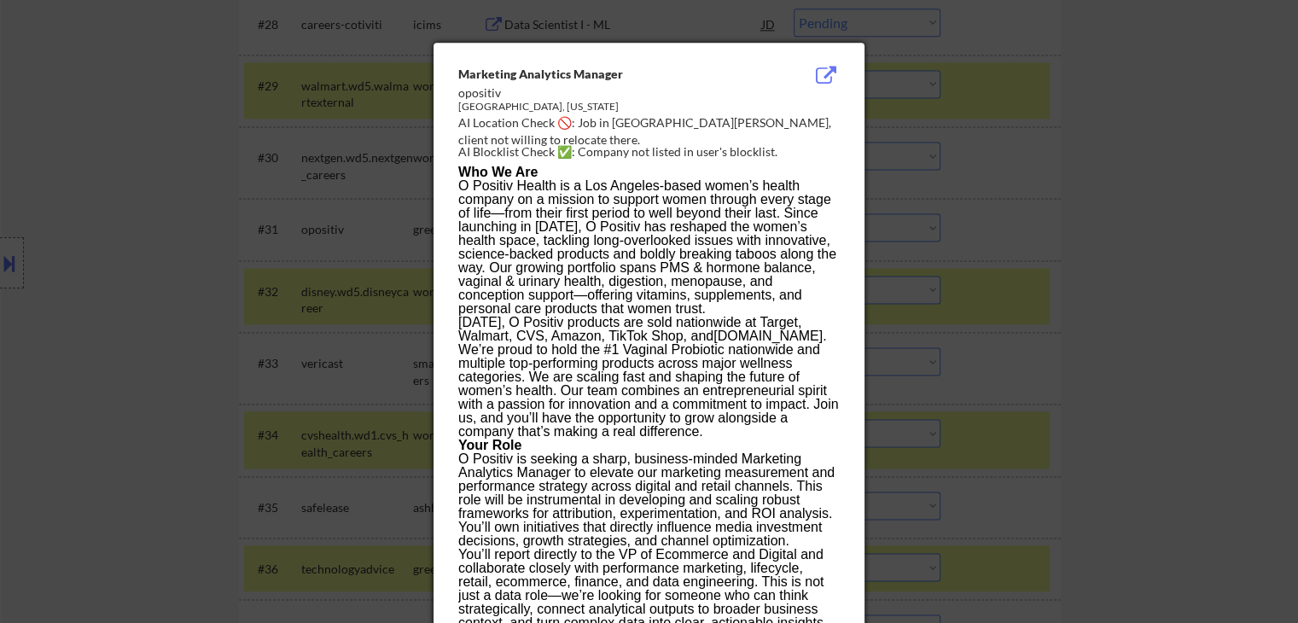
drag, startPoint x: 1240, startPoint y: 291, endPoint x: 1185, endPoint y: 277, distance: 56.3
click at [1240, 288] on div at bounding box center [649, 311] width 1298 height 623
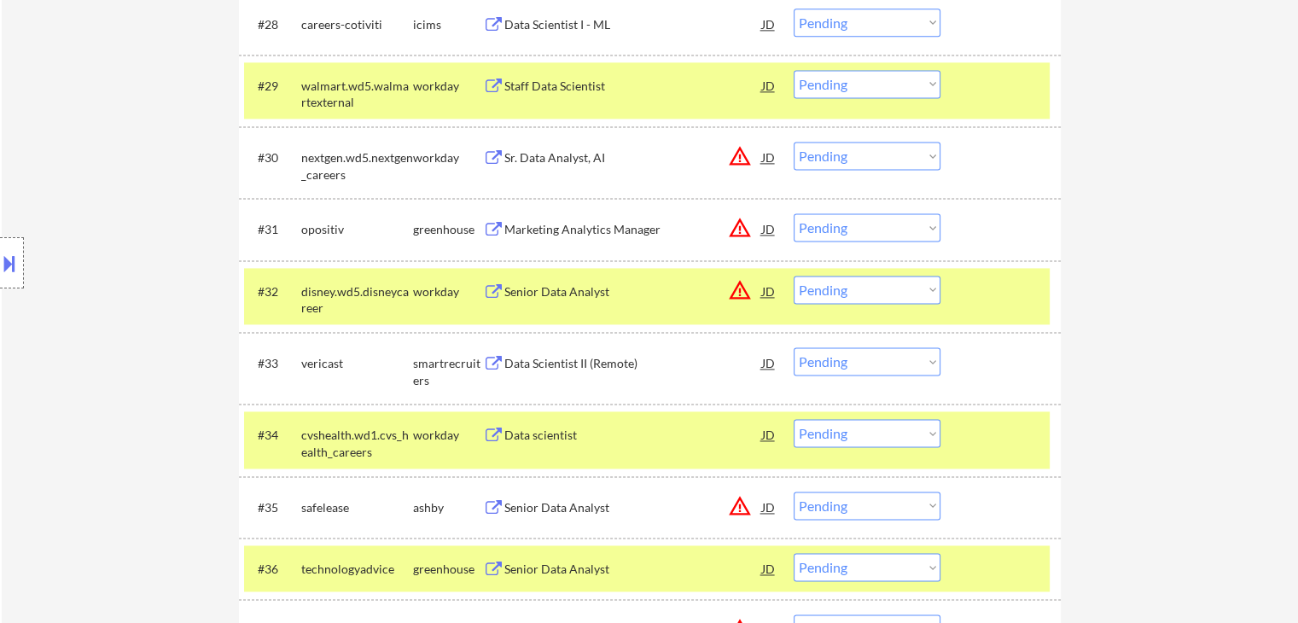
scroll to position [765, 0]
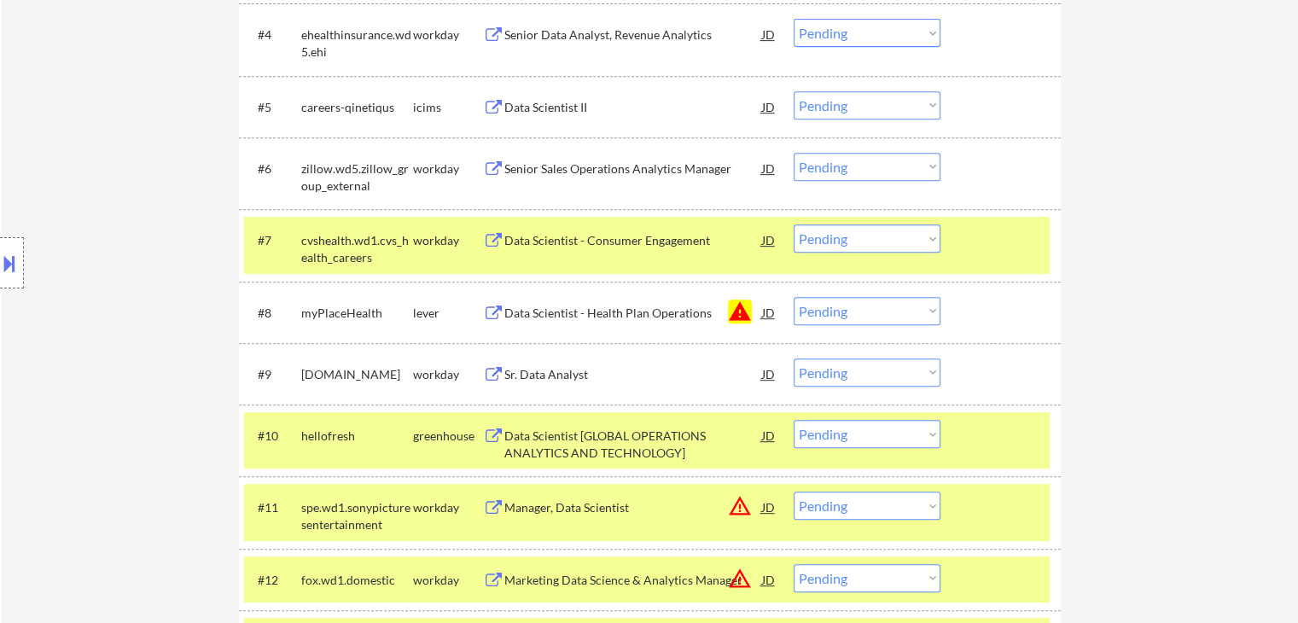
click at [847, 310] on select "Choose an option... Pending Applied Excluded (Questions) Excluded (Expired) Exc…" at bounding box center [867, 311] width 147 height 28
click at [794, 297] on select "Choose an option... Pending Applied Excluded (Questions) Excluded (Expired) Exc…" at bounding box center [867, 311] width 147 height 28
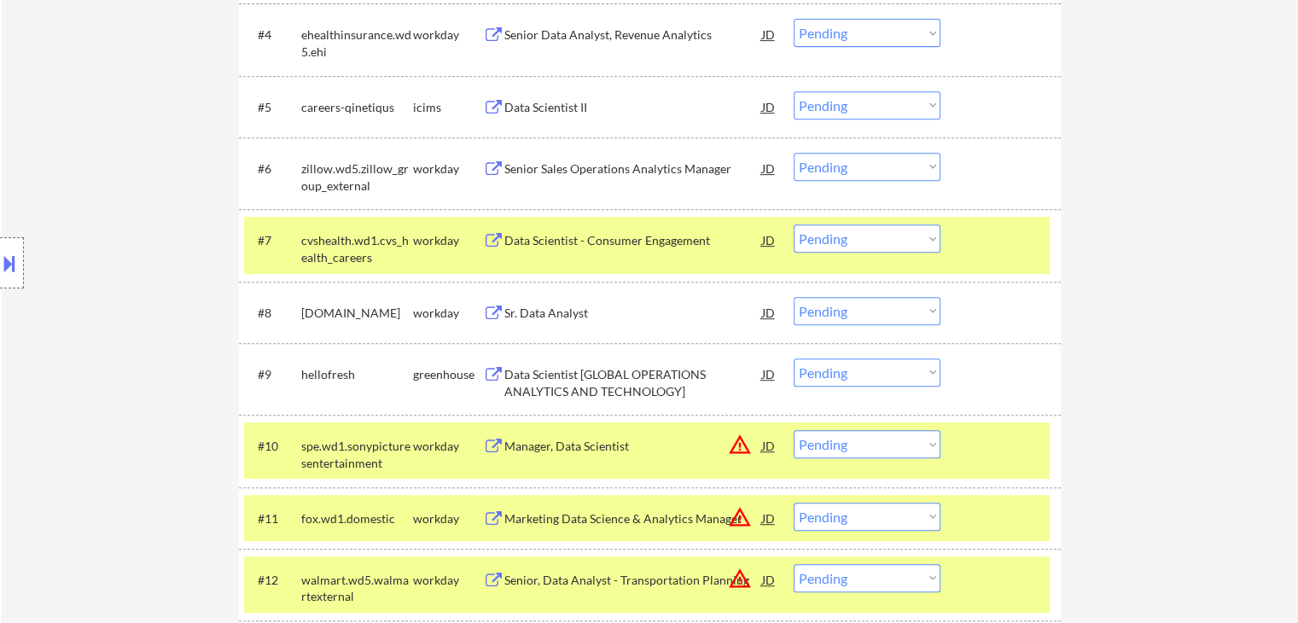
scroll to position [1238, 0]
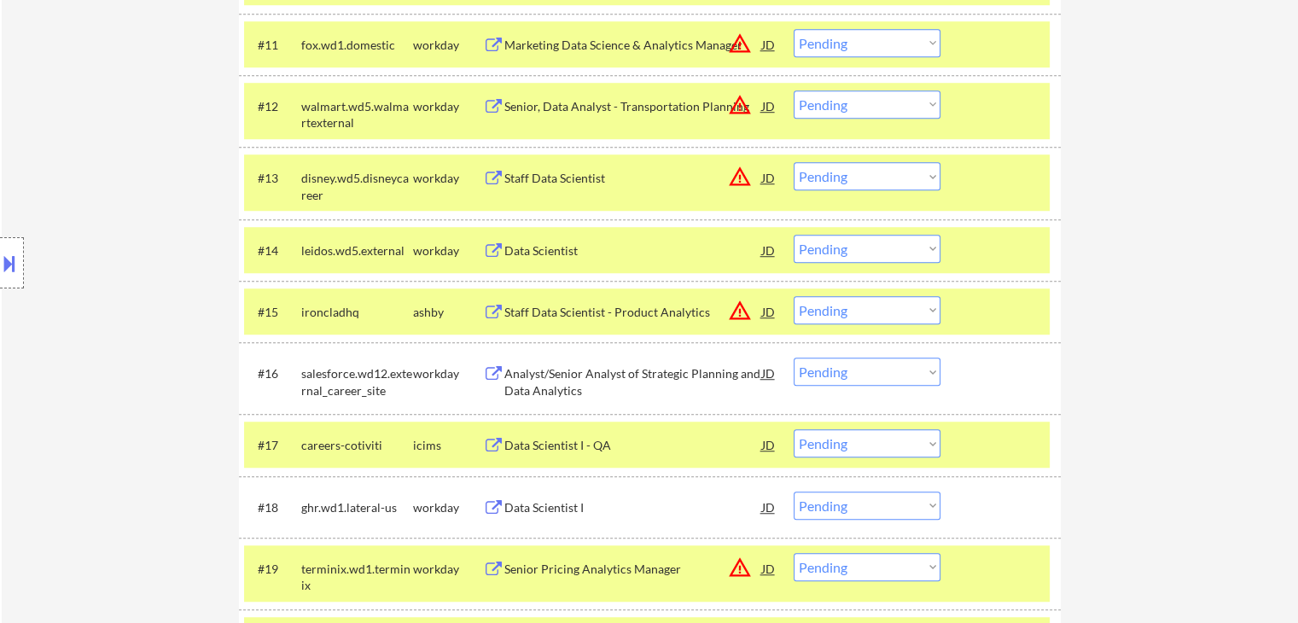
click at [888, 304] on select "Choose an option... Pending Applied Excluded (Questions) Excluded (Expired) Exc…" at bounding box center [867, 310] width 147 height 28
click at [794, 296] on select "Choose an option... Pending Applied Excluded (Questions) Excluded (Expired) Exc…" at bounding box center [867, 310] width 147 height 28
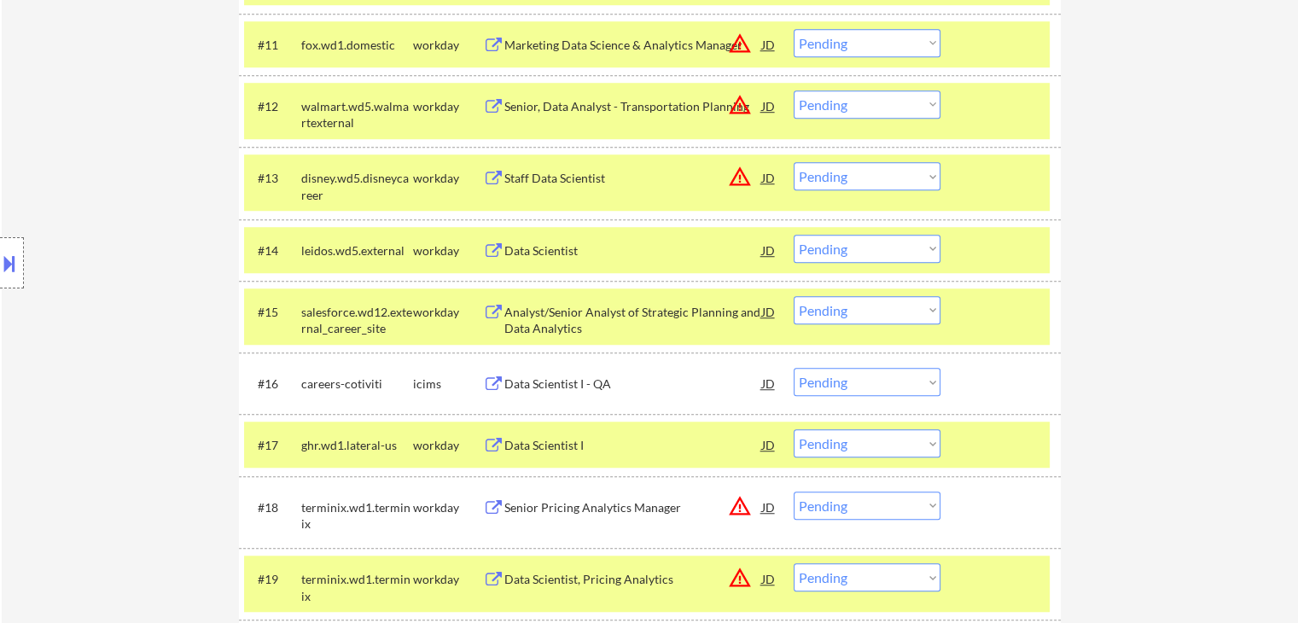
scroll to position [899, 0]
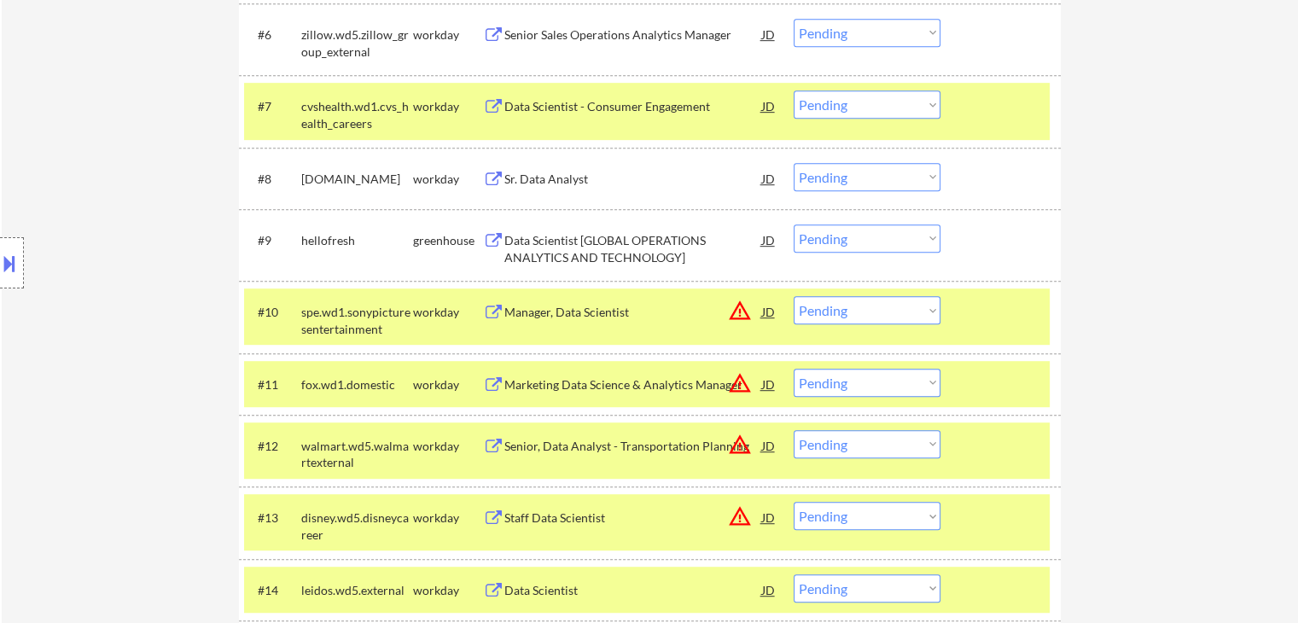
click at [882, 311] on select "Choose an option... Pending Applied Excluded (Questions) Excluded (Expired) Exc…" at bounding box center [867, 310] width 147 height 28
click at [794, 296] on select "Choose an option... Pending Applied Excluded (Questions) Excluded (Expired) Exc…" at bounding box center [867, 310] width 147 height 28
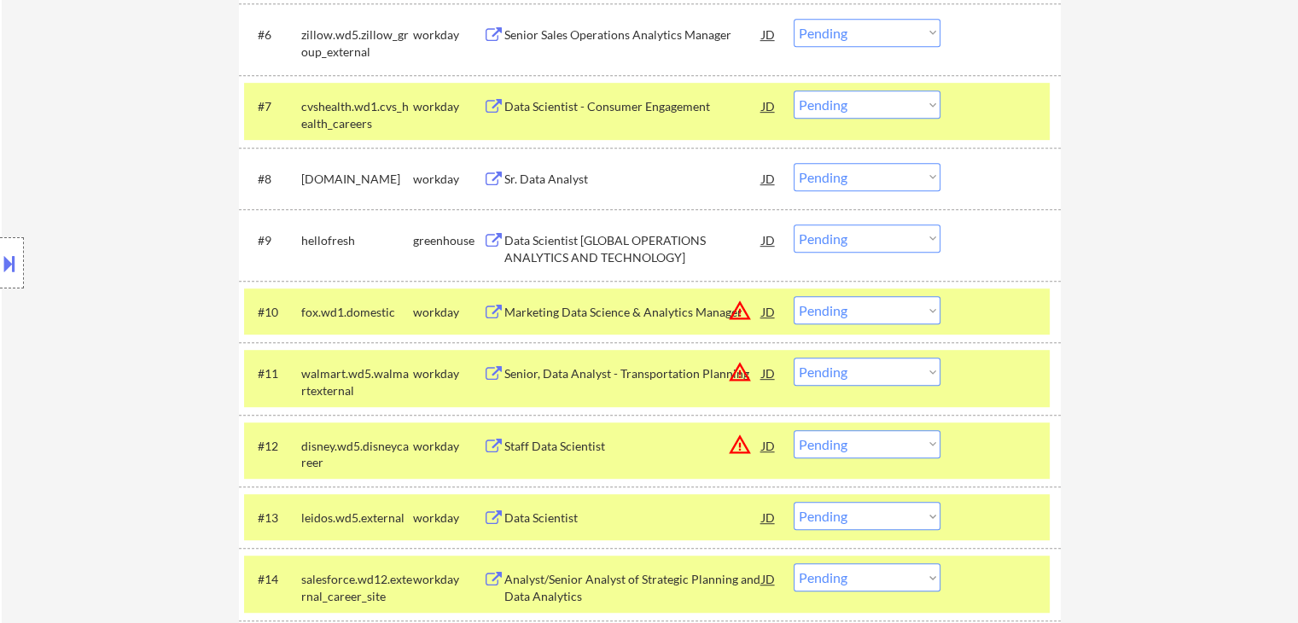
drag, startPoint x: 905, startPoint y: 311, endPoint x: 891, endPoint y: 308, distance: 14.1
click at [905, 311] on select "Choose an option... Pending Applied Excluded (Questions) Excluded (Expired) Exc…" at bounding box center [867, 310] width 147 height 28
click at [794, 296] on select "Choose an option... Pending Applied Excluded (Questions) Excluded (Expired) Exc…" at bounding box center [867, 310] width 147 height 28
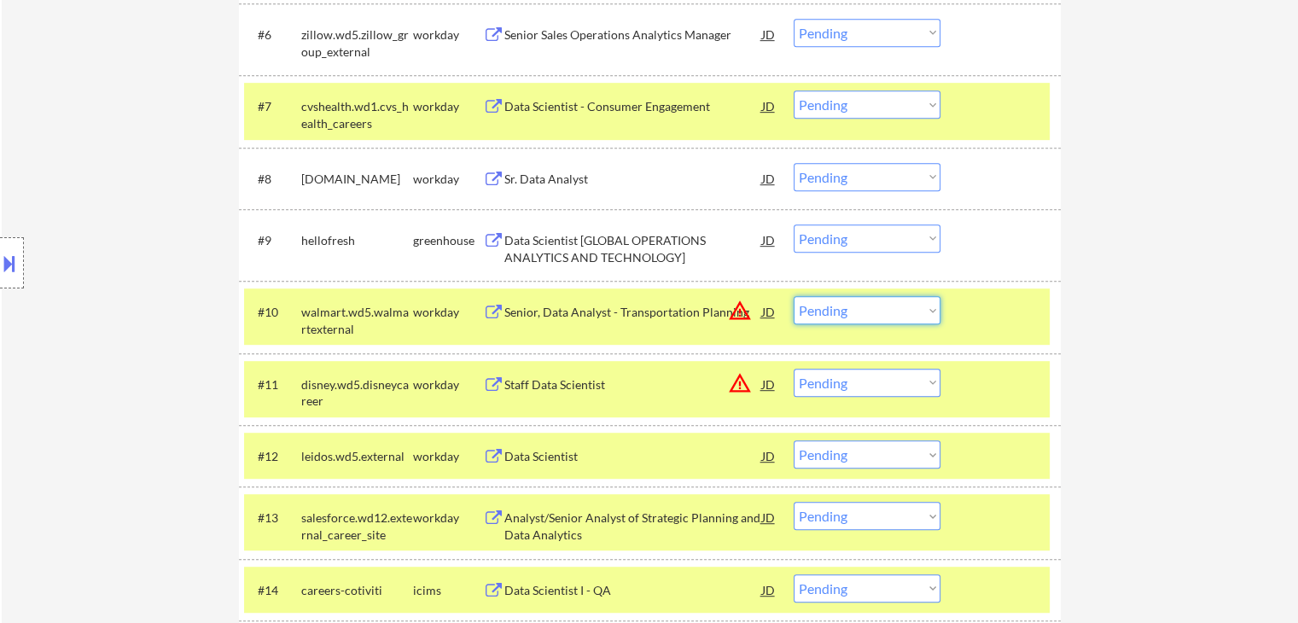
click at [891, 308] on select "Choose an option... Pending Applied Excluded (Questions) Excluded (Expired) Exc…" at bounding box center [867, 310] width 147 height 28
click at [794, 296] on select "Choose an option... Pending Applied Excluded (Questions) Excluded (Expired) Exc…" at bounding box center [867, 310] width 147 height 28
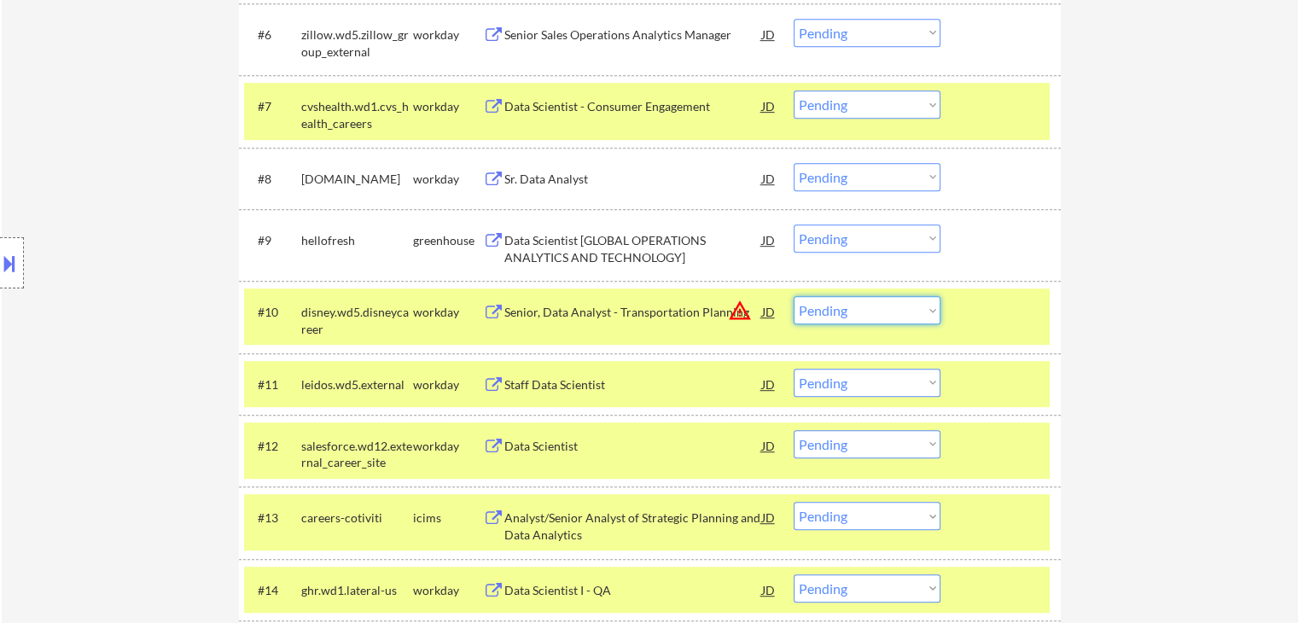
drag, startPoint x: 911, startPoint y: 303, endPoint x: 899, endPoint y: 291, distance: 17.5
click at [911, 302] on select "Choose an option... Pending Applied Excluded (Questions) Excluded (Expired) Exc…" at bounding box center [867, 310] width 147 height 28
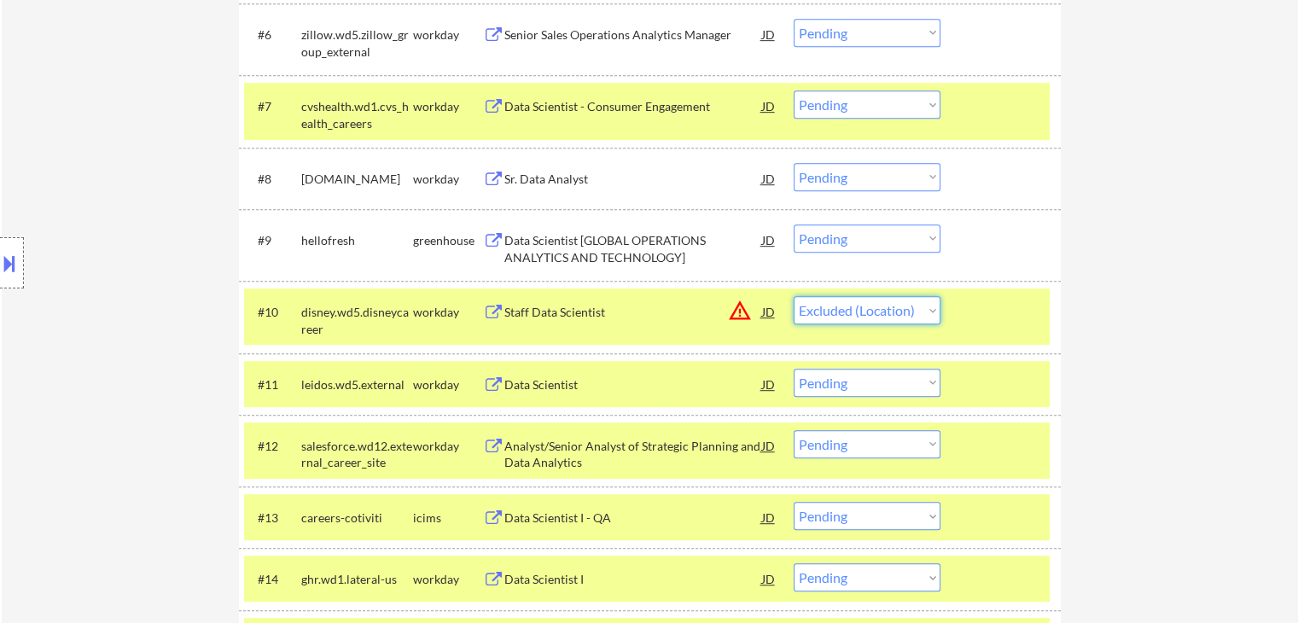
click at [794, 296] on select "Choose an option... Pending Applied Excluded (Questions) Excluded (Expired) Exc…" at bounding box center [867, 310] width 147 height 28
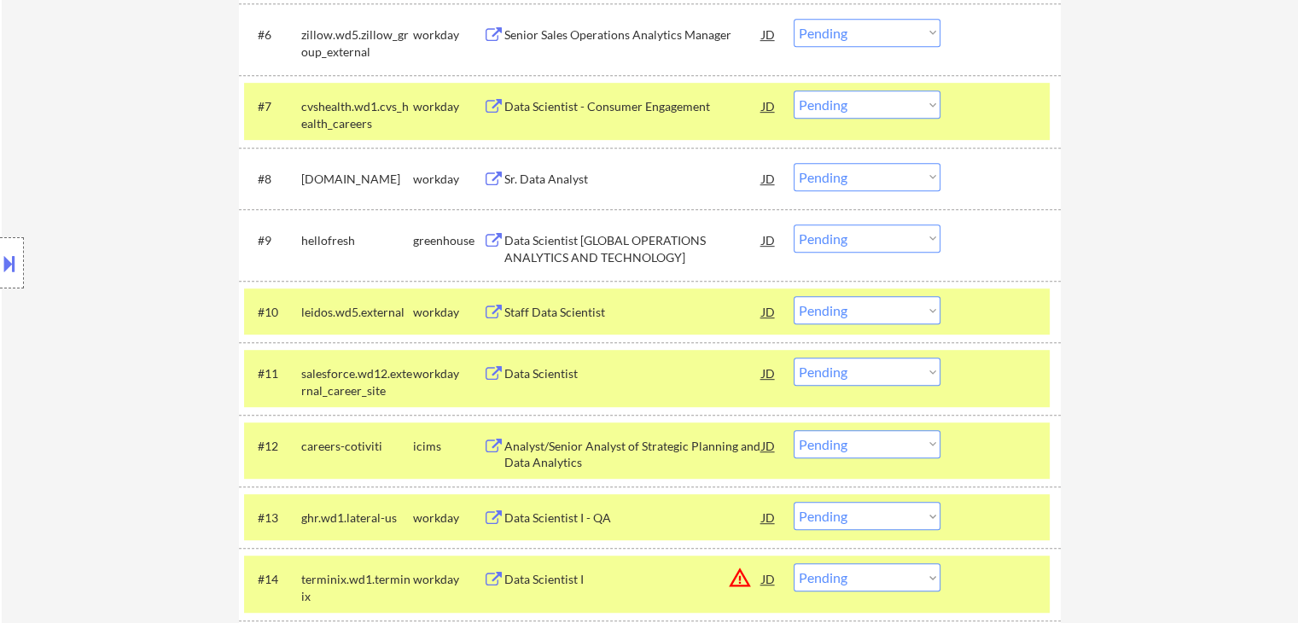
scroll to position [1639, 0]
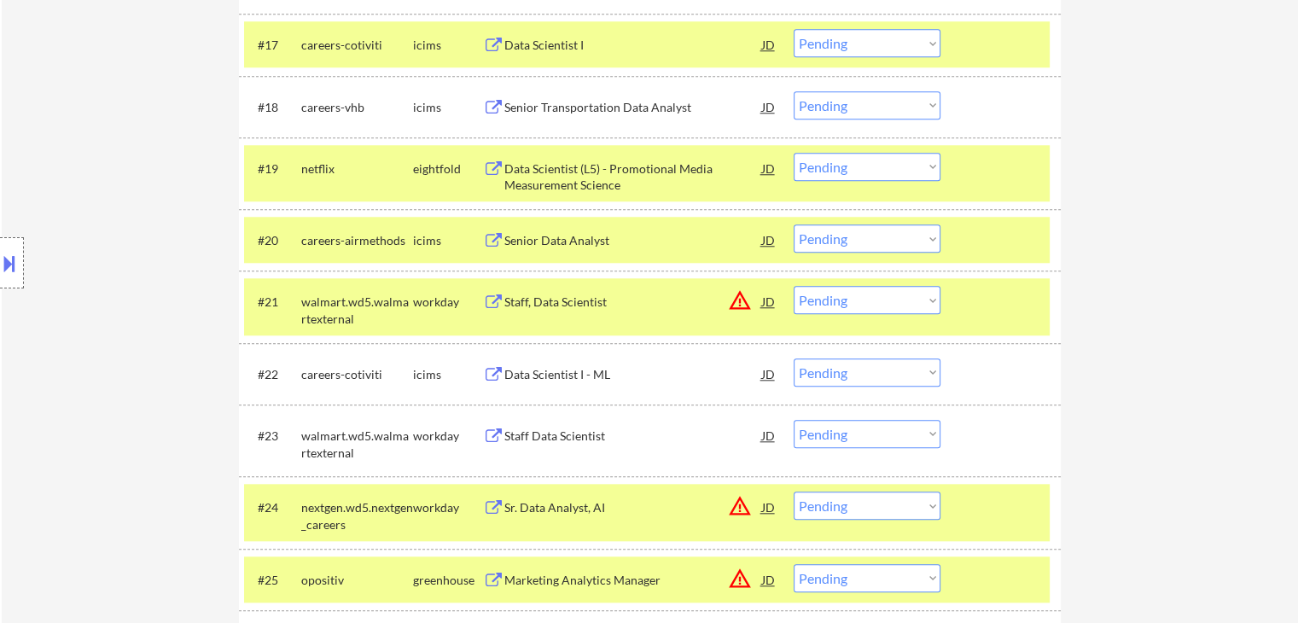
click at [911, 304] on select "Choose an option... Pending Applied Excluded (Questions) Excluded (Expired) Exc…" at bounding box center [867, 300] width 147 height 28
click at [794, 286] on select "Choose an option... Pending Applied Excluded (Questions) Excluded (Expired) Exc…" at bounding box center [867, 300] width 147 height 28
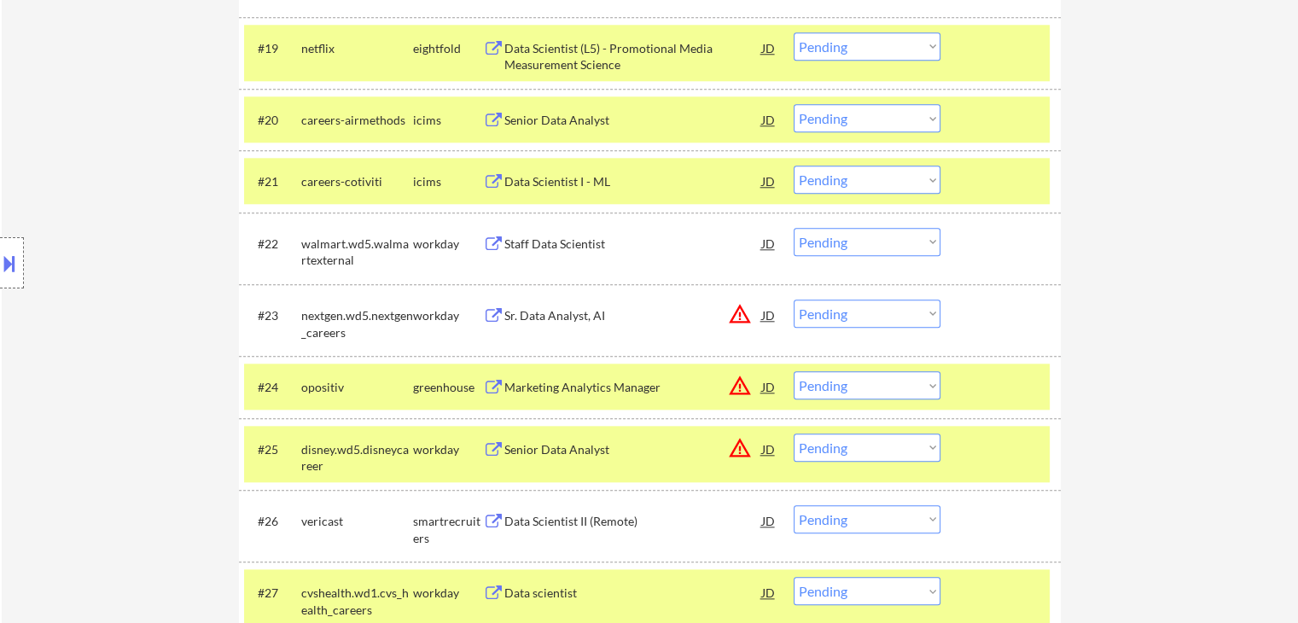
scroll to position [1809, 0]
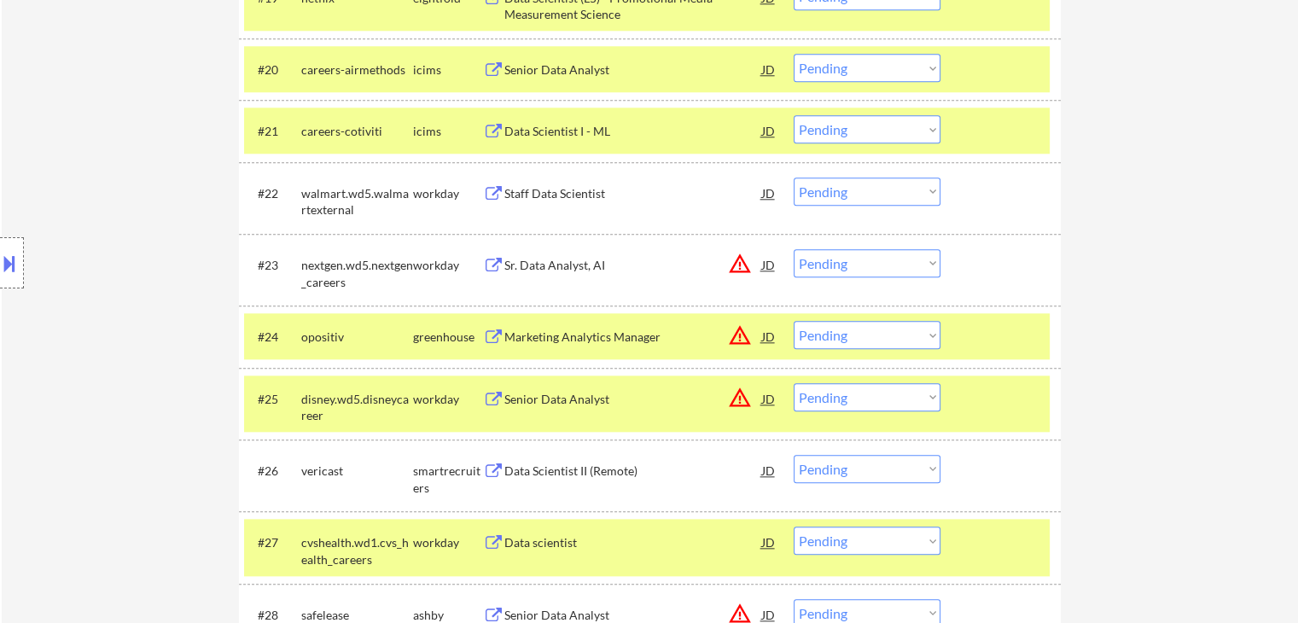
click at [865, 264] on select "Choose an option... Pending Applied Excluded (Questions) Excluded (Expired) Exc…" at bounding box center [867, 263] width 147 height 28
click at [794, 249] on select "Choose an option... Pending Applied Excluded (Questions) Excluded (Expired) Exc…" at bounding box center [867, 263] width 147 height 28
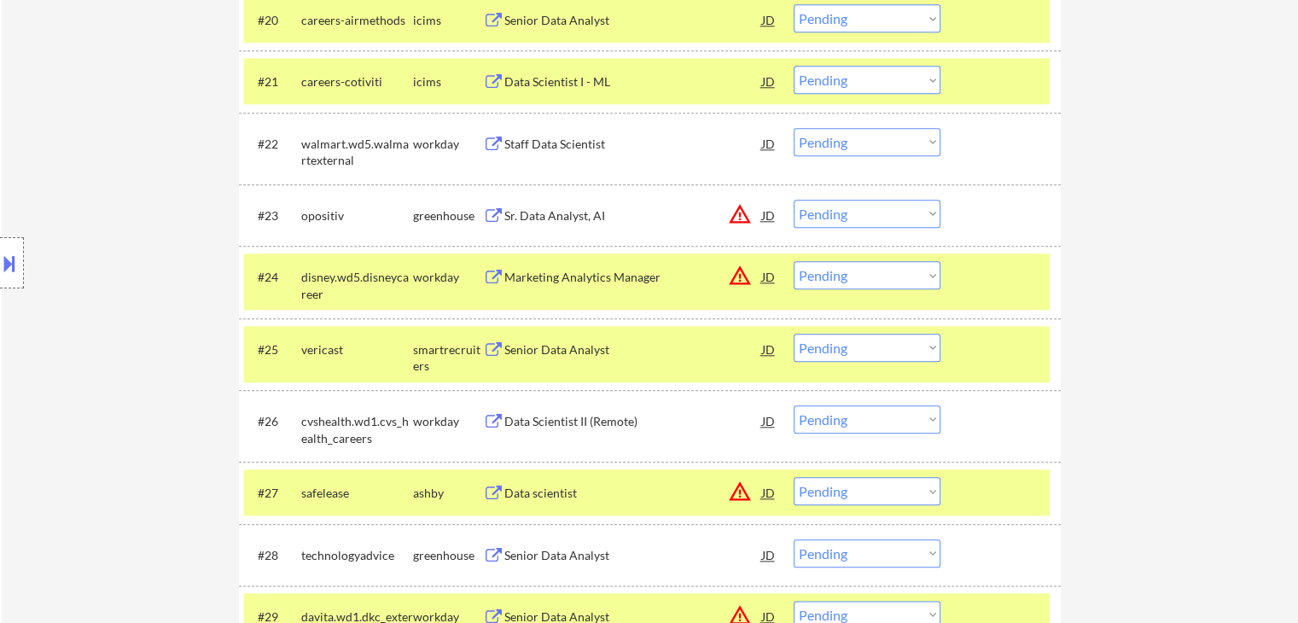
scroll to position [1980, 0]
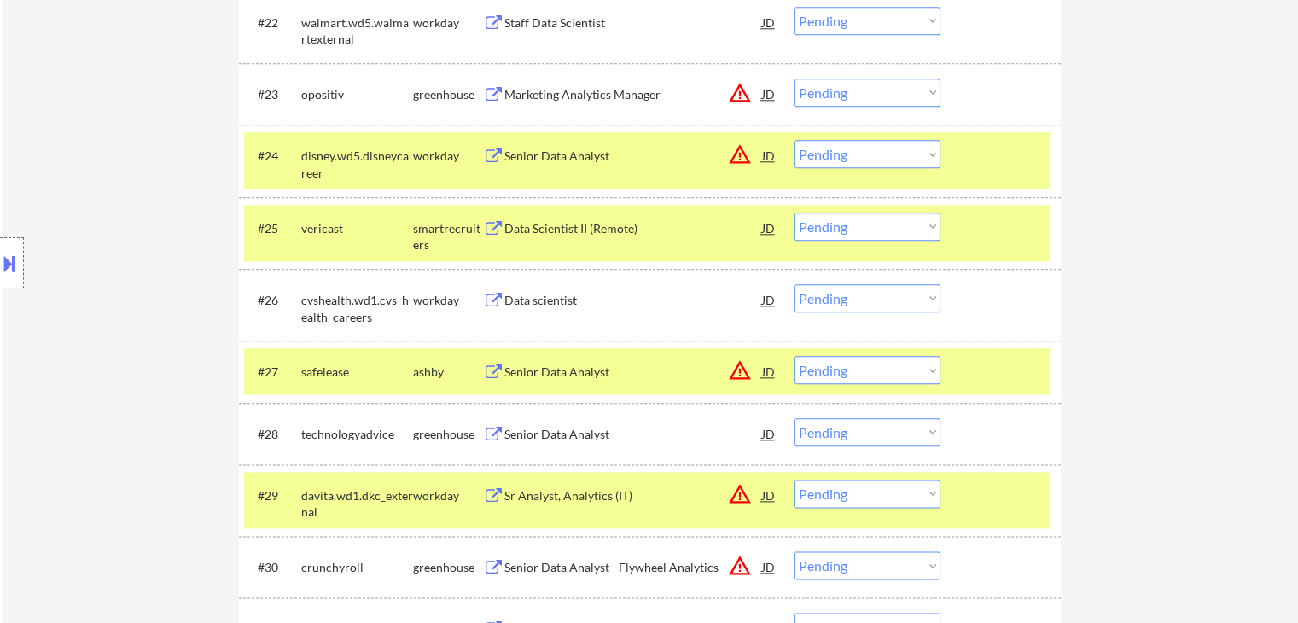
click at [584, 84] on div "Marketing Analytics Manager" at bounding box center [633, 94] width 258 height 31
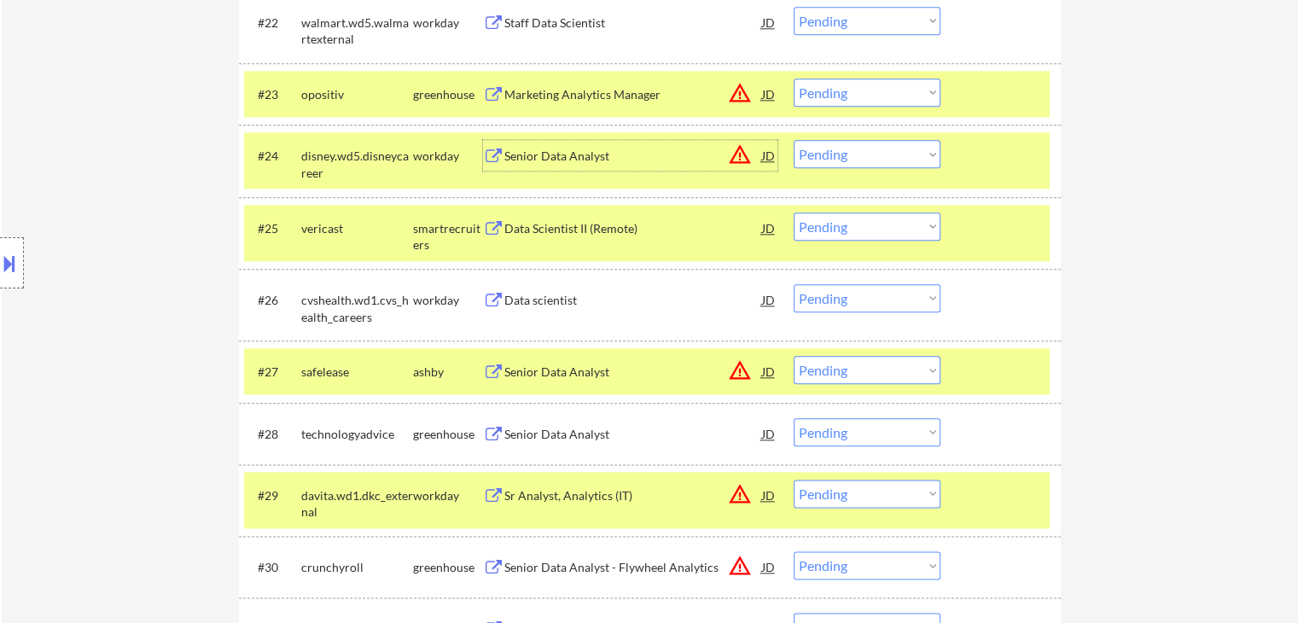
click at [577, 154] on div "Senior Data Analyst" at bounding box center [633, 156] width 258 height 17
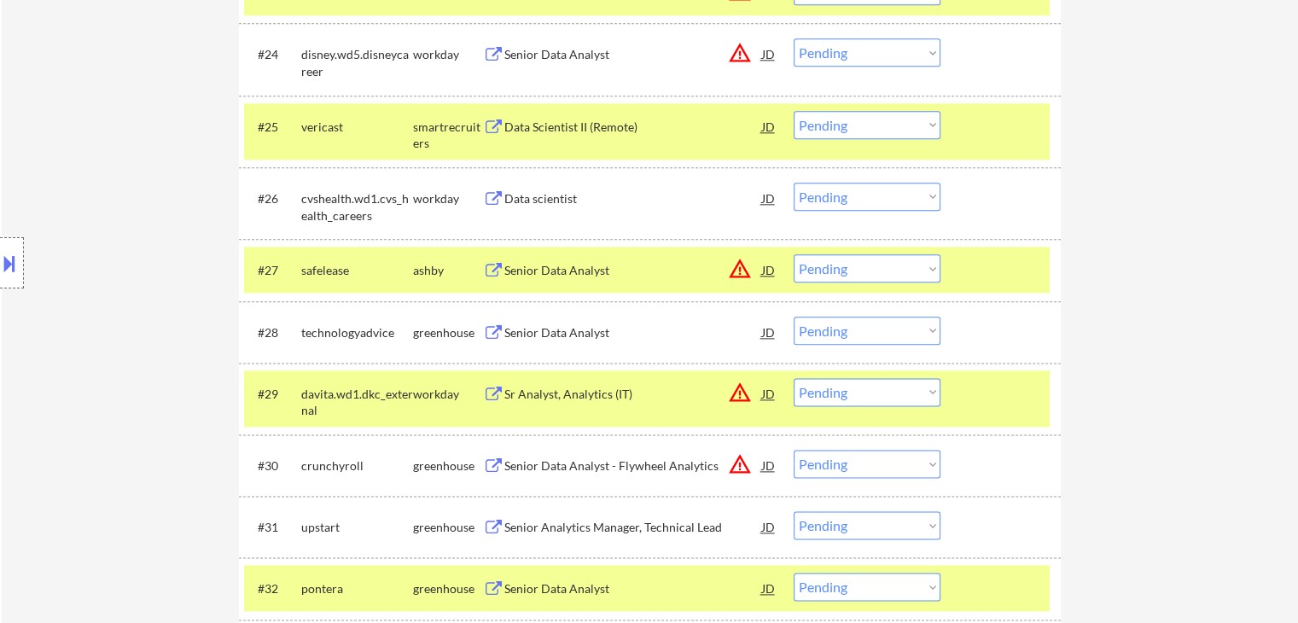
scroll to position [2151, 0]
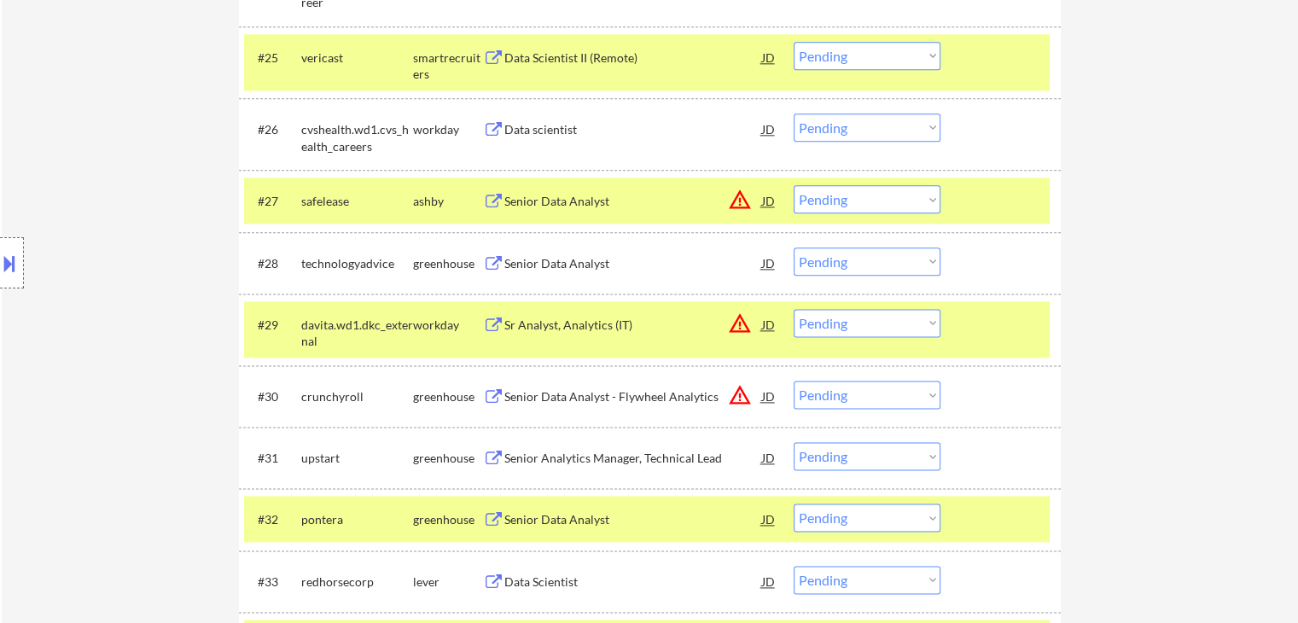
click at [576, 200] on div "Senior Data Analyst" at bounding box center [633, 201] width 258 height 17
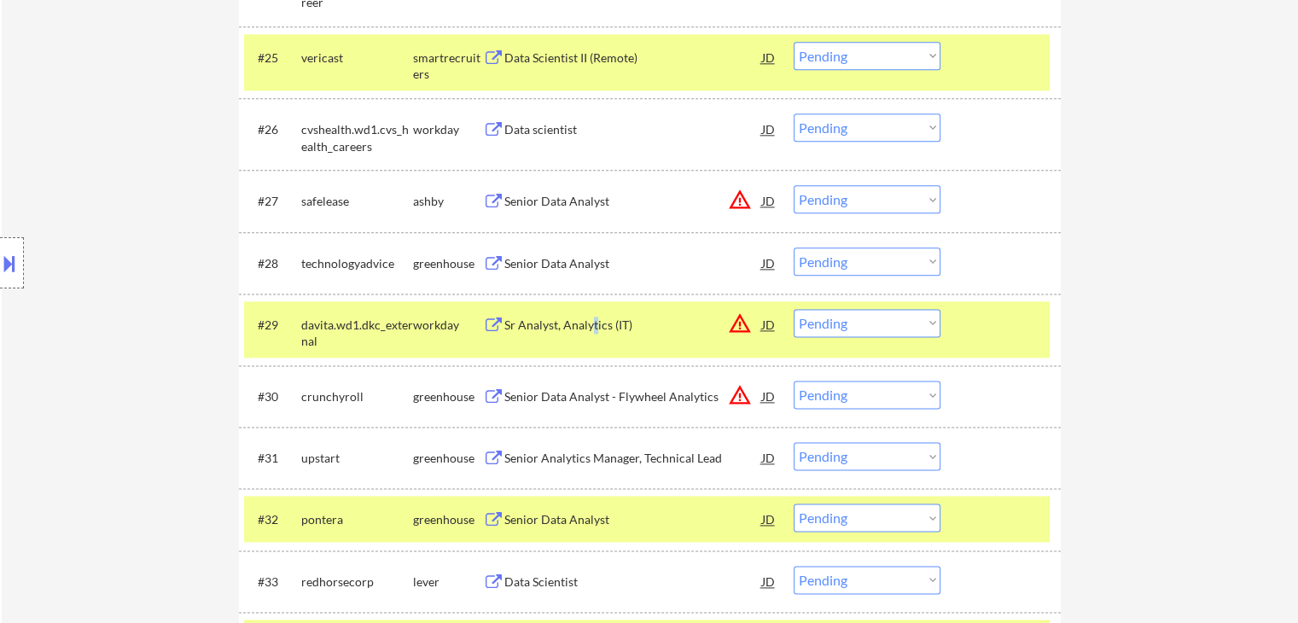
click at [596, 325] on div "Sr Analyst, Analytics (IT)" at bounding box center [633, 325] width 258 height 17
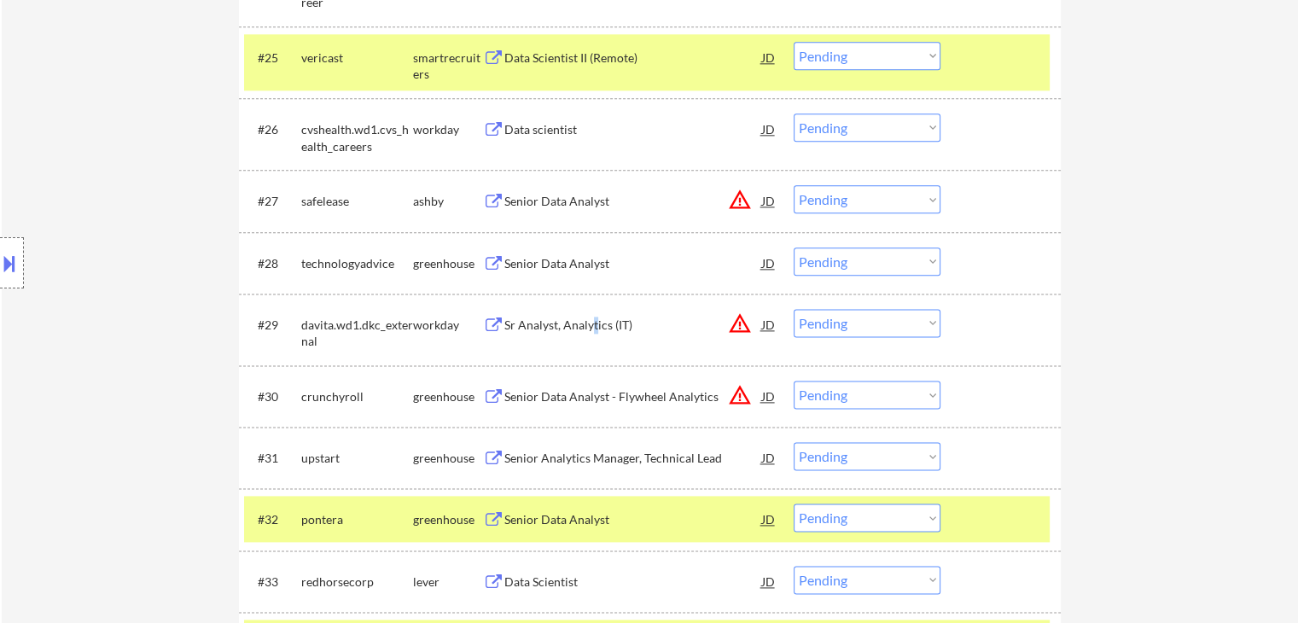
scroll to position [2492, 0]
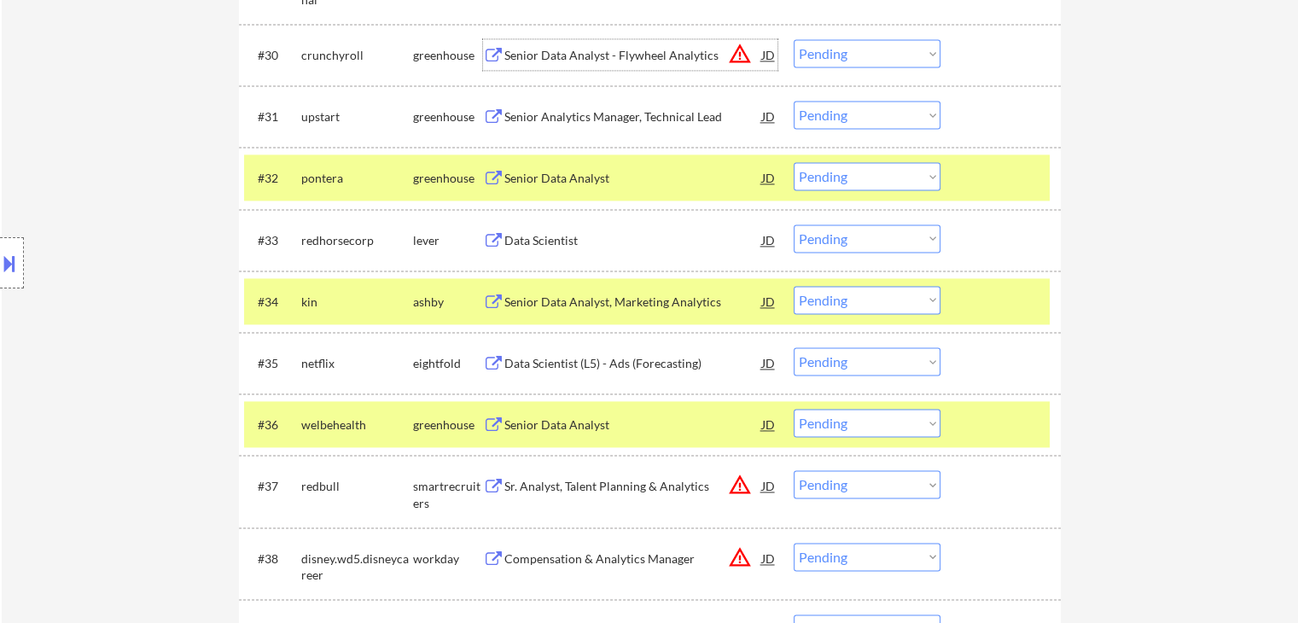
click at [587, 55] on div "Senior Data Analyst - Flywheel Analytics" at bounding box center [633, 55] width 258 height 17
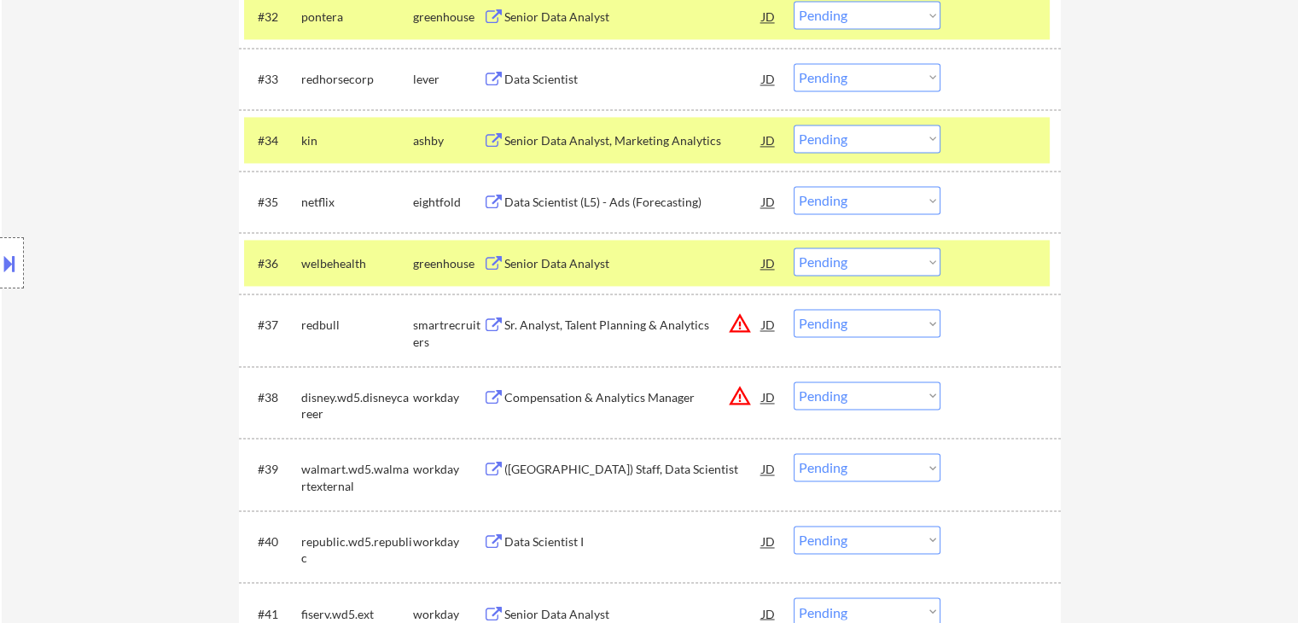
scroll to position [2748, 0]
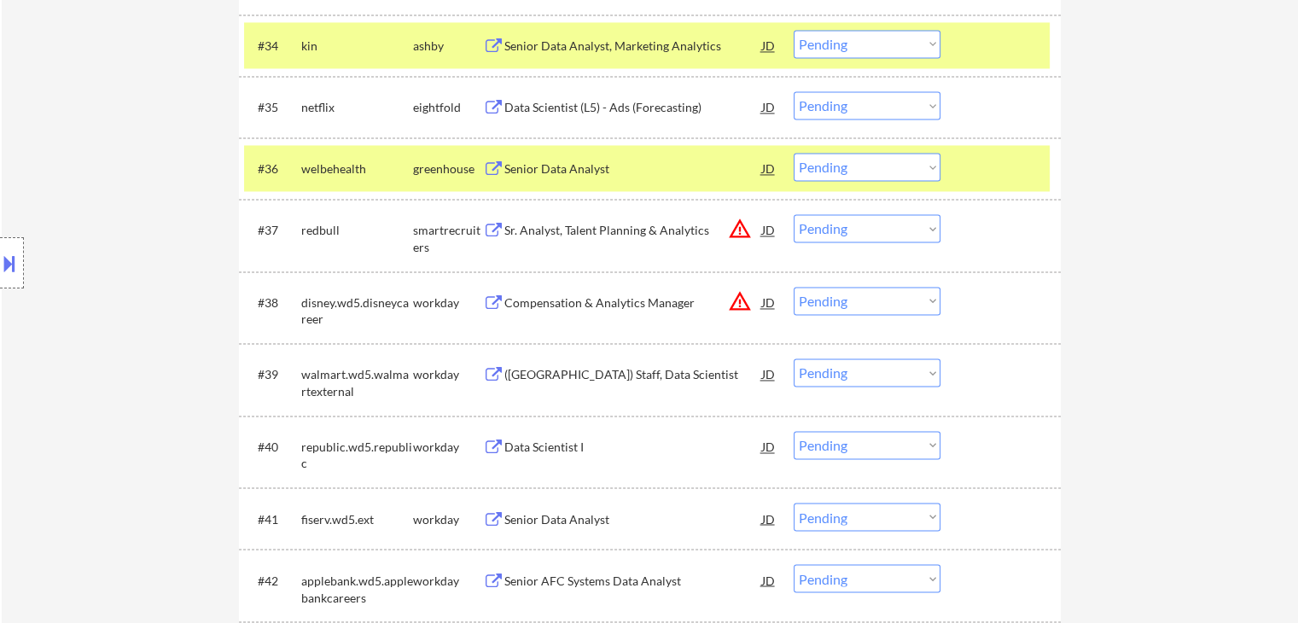
click at [662, 236] on div "Sr. Analyst, Talent Planning & Analytics" at bounding box center [633, 230] width 258 height 17
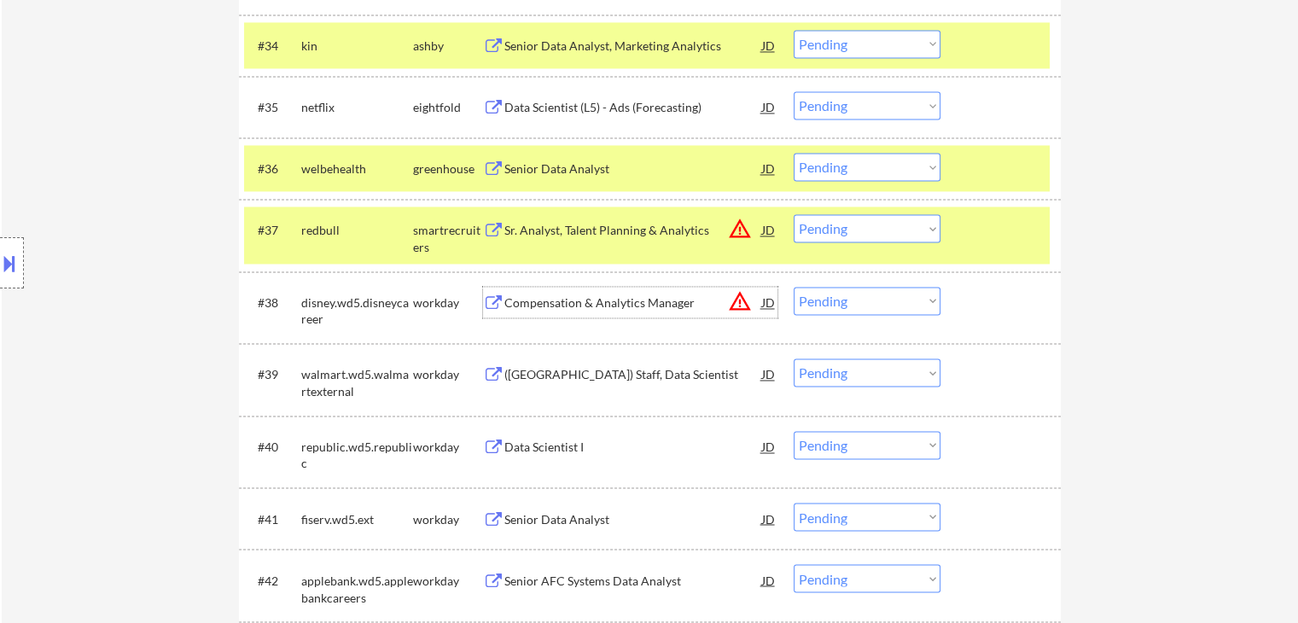
click at [625, 298] on div "Compensation & Analytics Manager" at bounding box center [633, 302] width 258 height 17
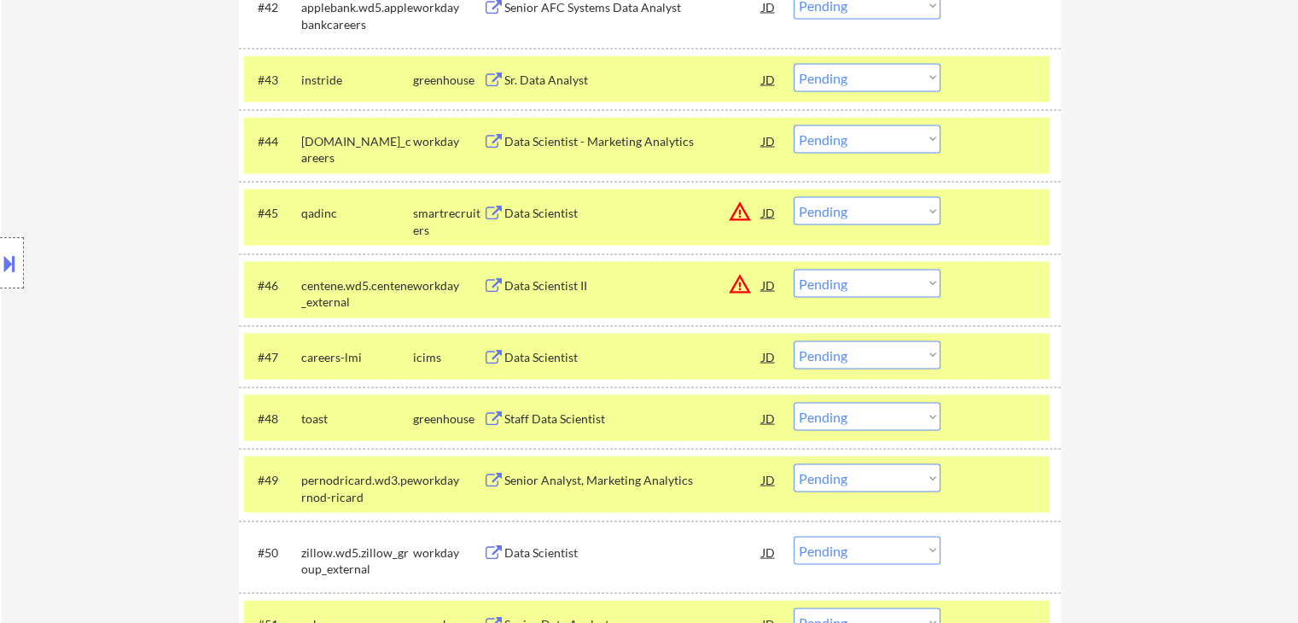
scroll to position [3345, 0]
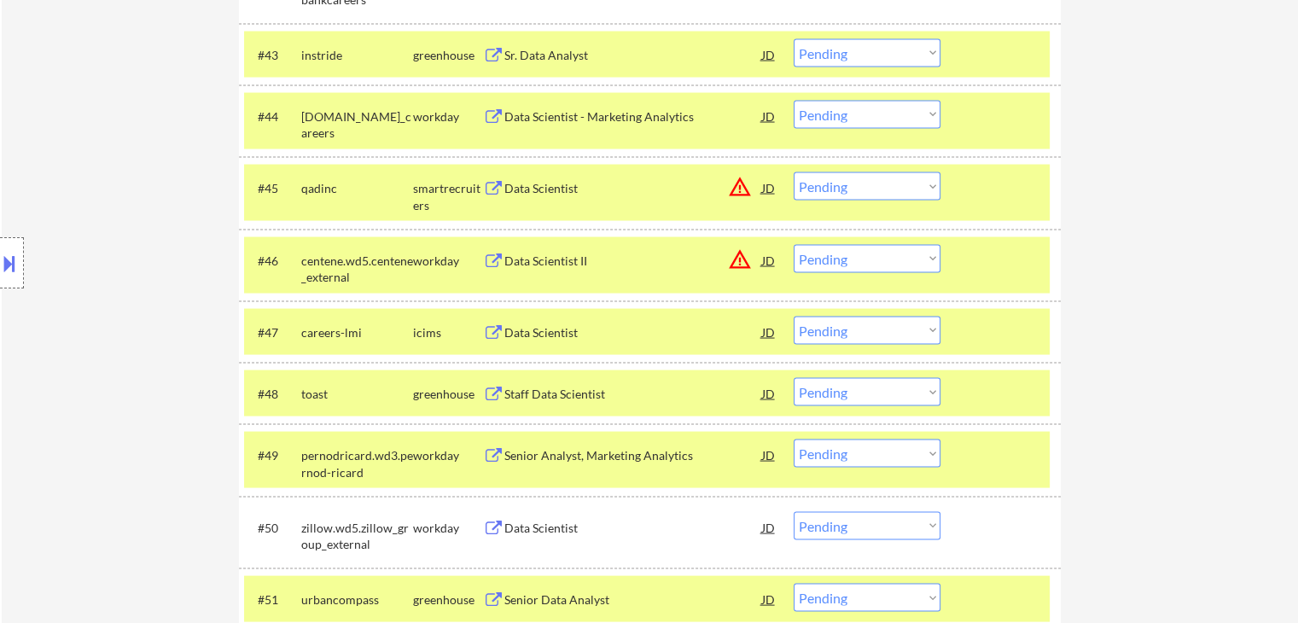
click at [550, 188] on div "Data Scientist" at bounding box center [633, 188] width 258 height 17
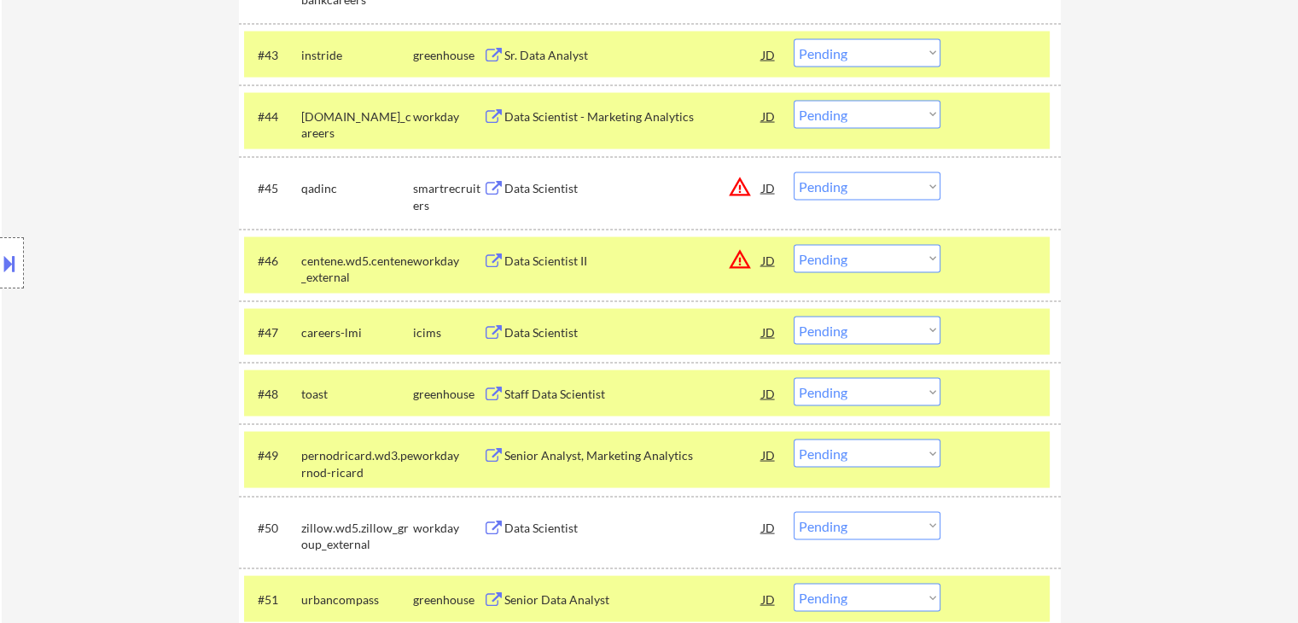
drag, startPoint x: 556, startPoint y: 264, endPoint x: 657, endPoint y: 273, distance: 101.1
click at [556, 262] on div "Data Scientist II" at bounding box center [633, 261] width 258 height 17
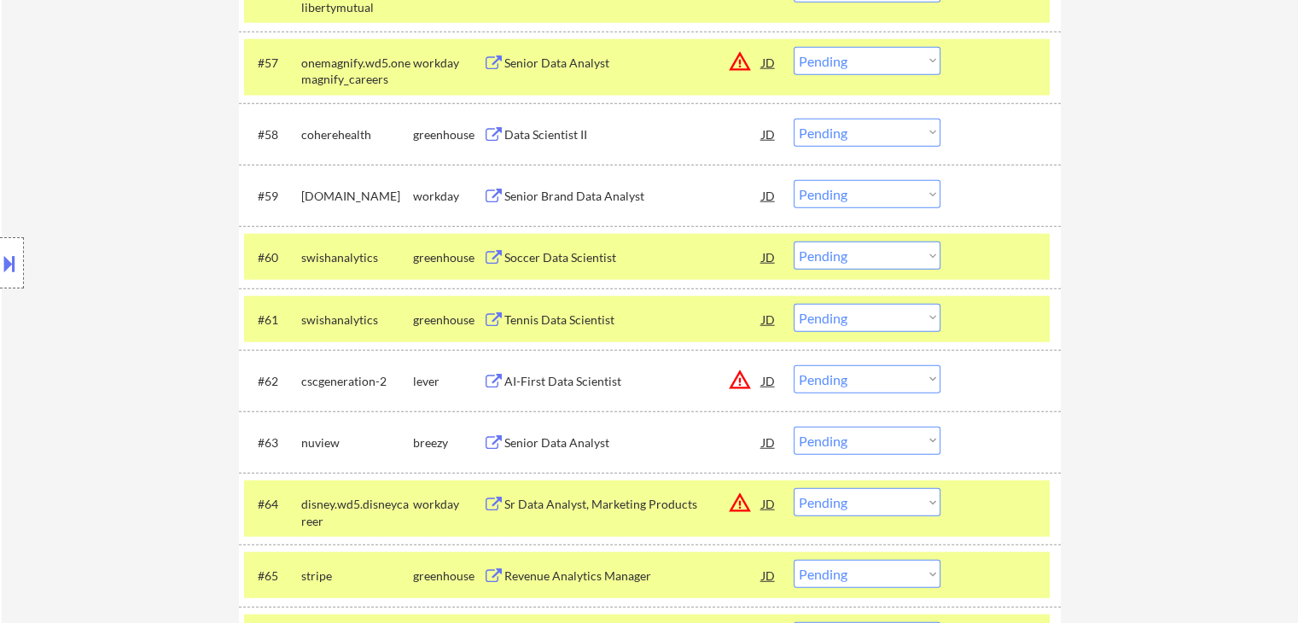
scroll to position [4199, 0]
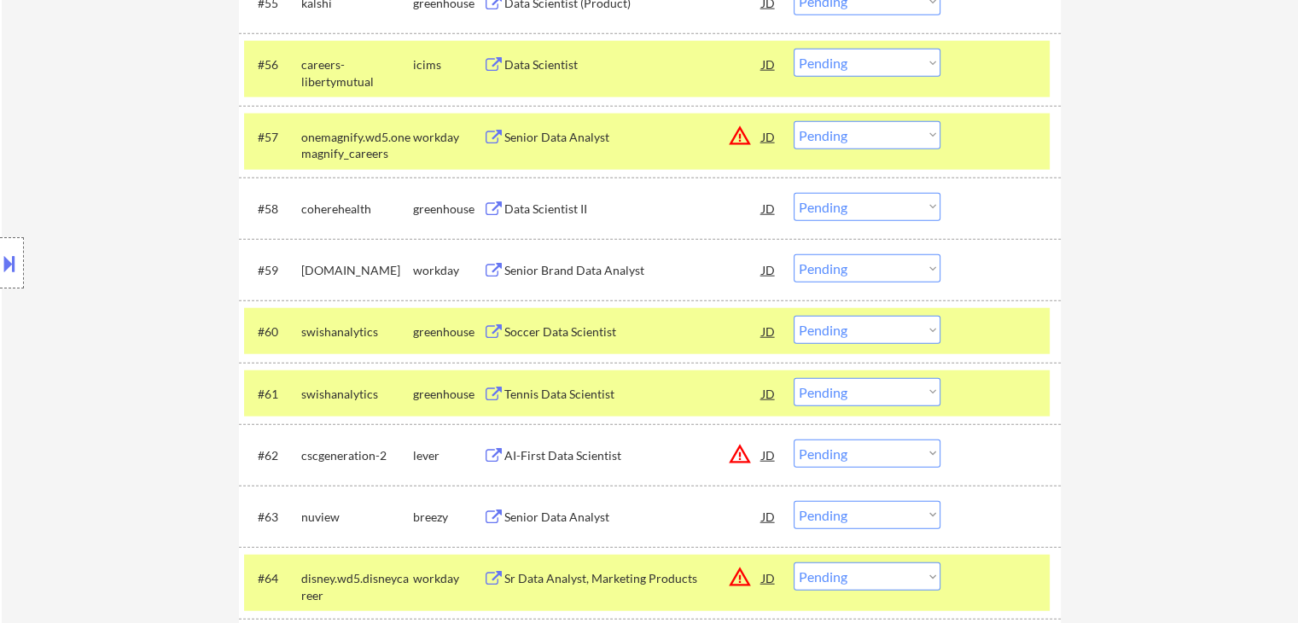
click at [581, 141] on div "Senior Data Analyst" at bounding box center [633, 137] width 258 height 17
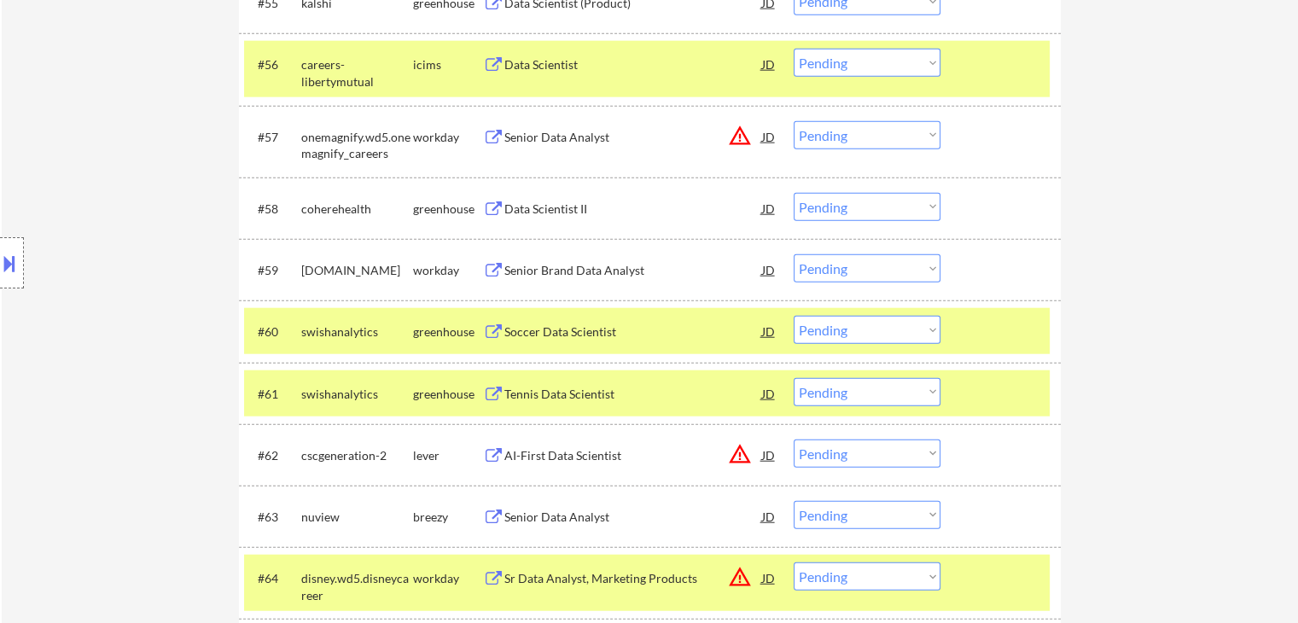
click at [593, 445] on div "AI-First Data Scientist" at bounding box center [633, 455] width 258 height 31
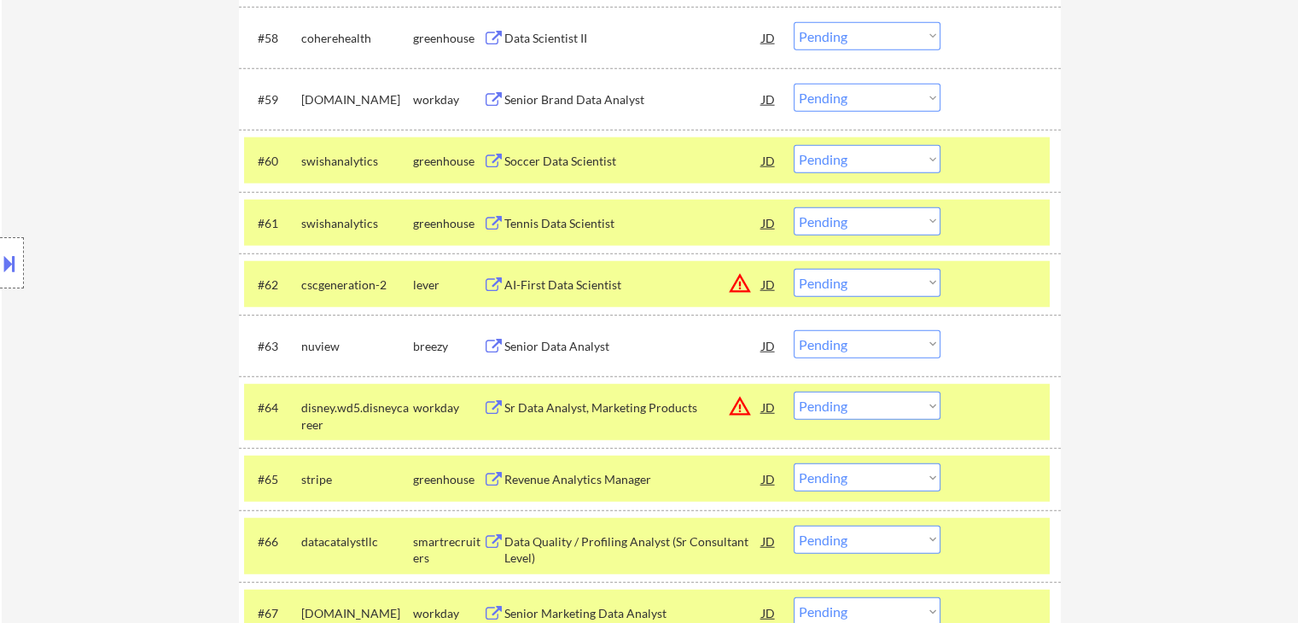
click at [647, 407] on div "Sr Data Analyst, Marketing Products" at bounding box center [633, 407] width 258 height 17
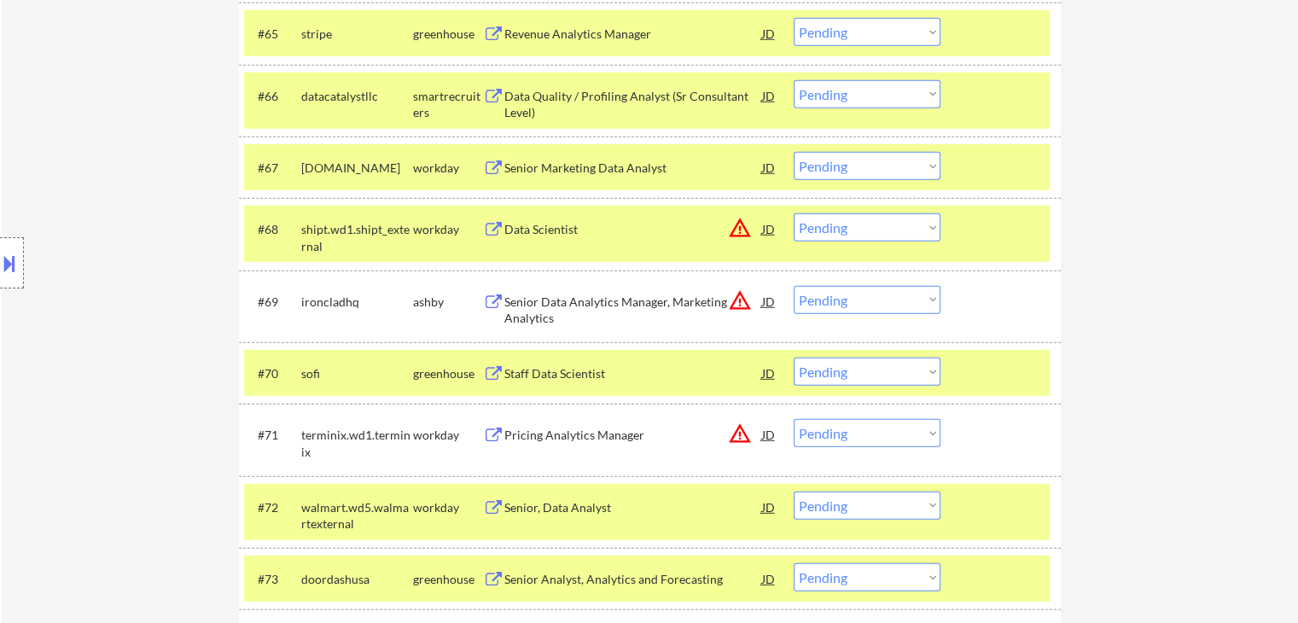
scroll to position [4882, 0]
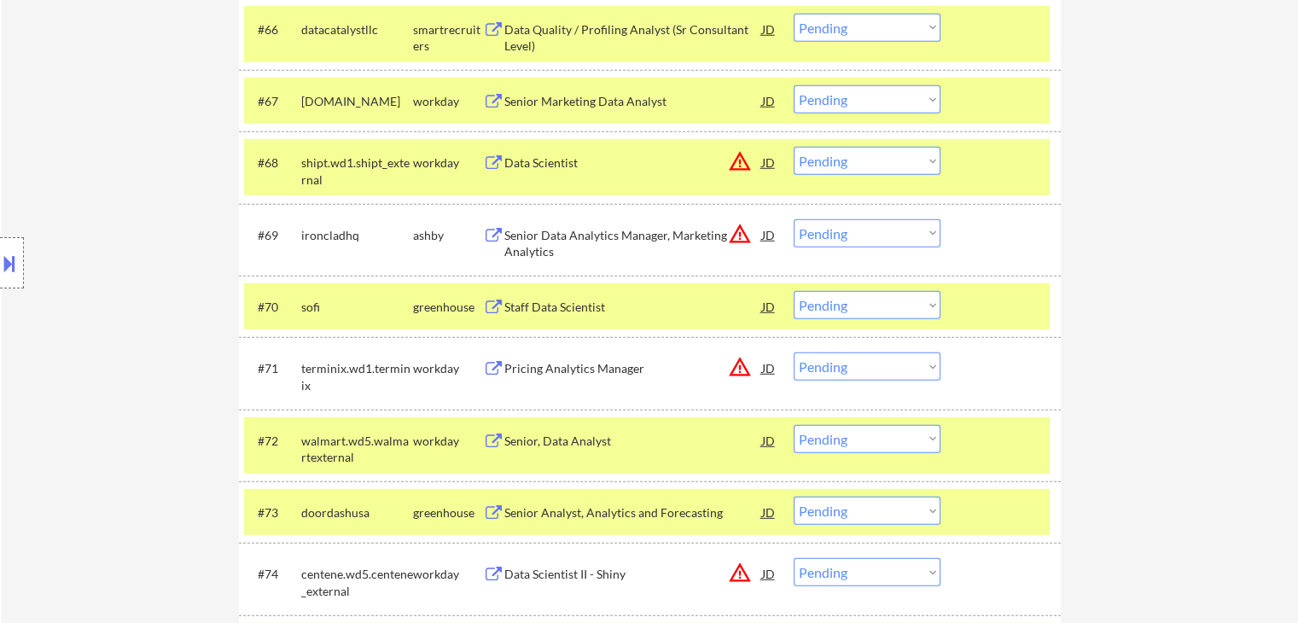
click at [547, 158] on div "Data Scientist" at bounding box center [633, 162] width 258 height 17
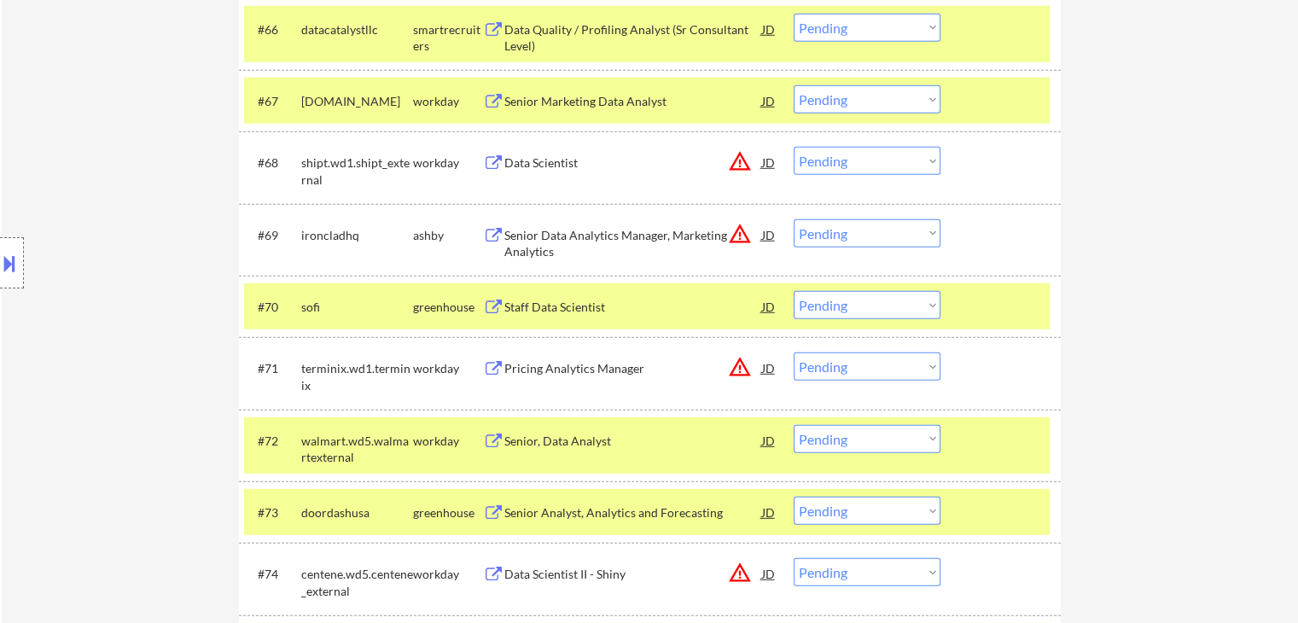
click at [550, 245] on div "Senior Data Analytics Manager, Marketing Analytics" at bounding box center [633, 243] width 258 height 33
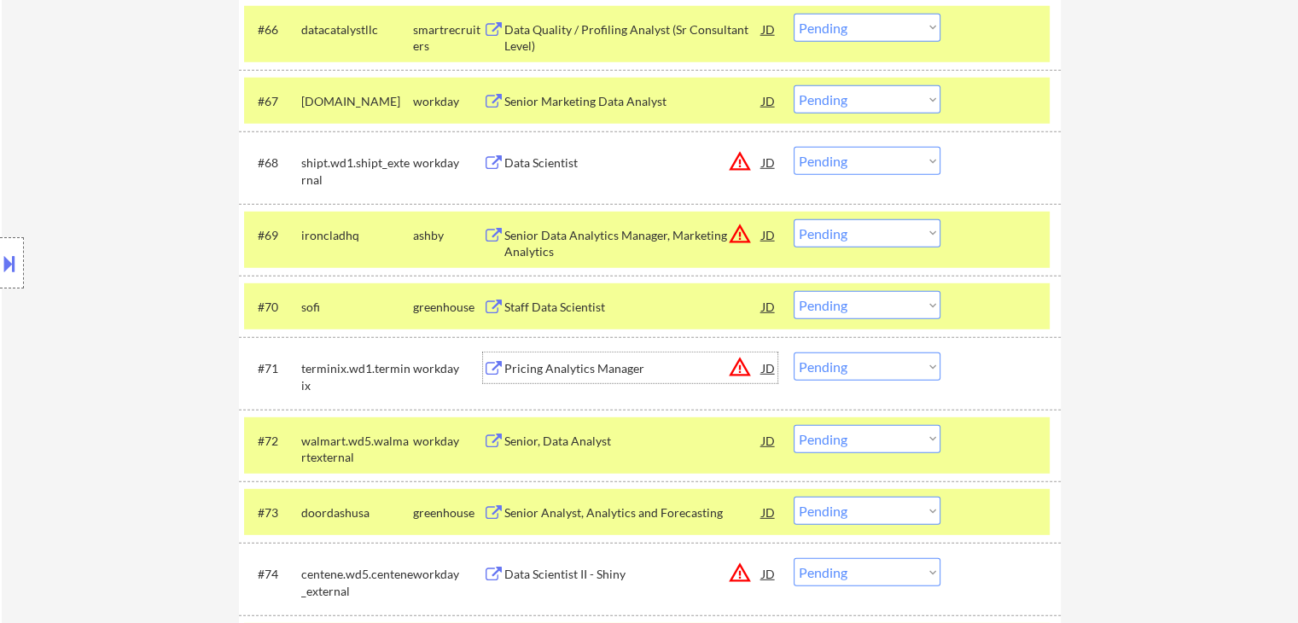
click at [601, 371] on div "Pricing Analytics Manager" at bounding box center [633, 368] width 258 height 17
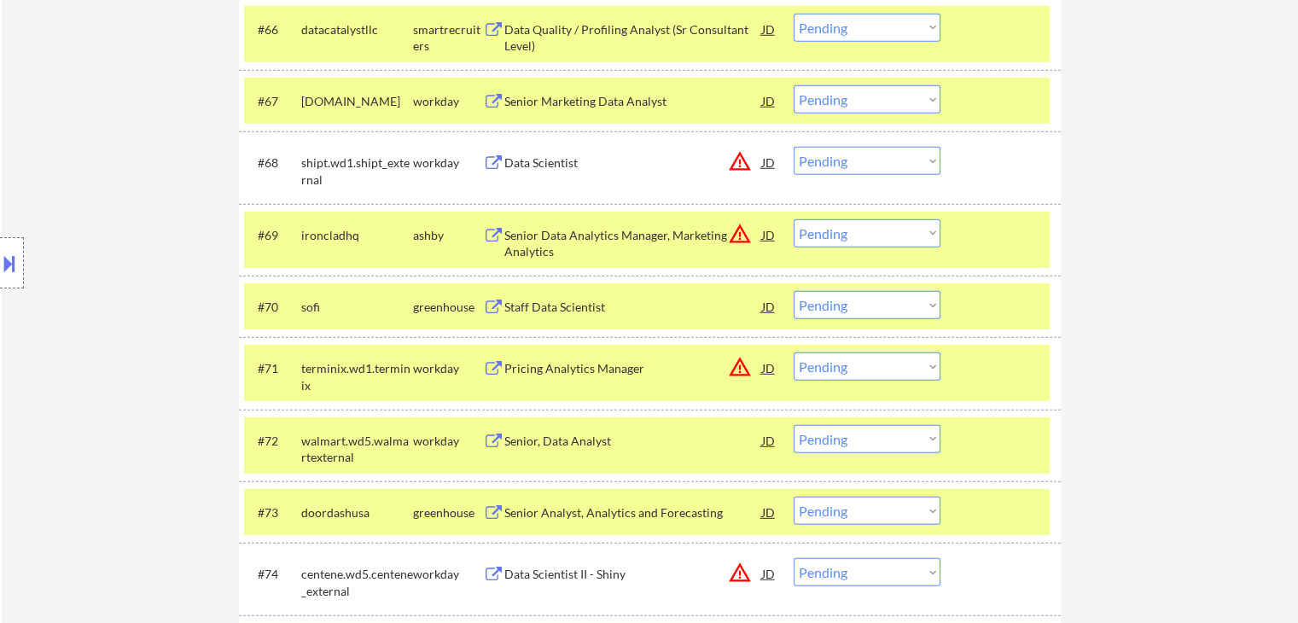
click at [587, 572] on div "Data Scientist II - Shiny" at bounding box center [633, 574] width 258 height 17
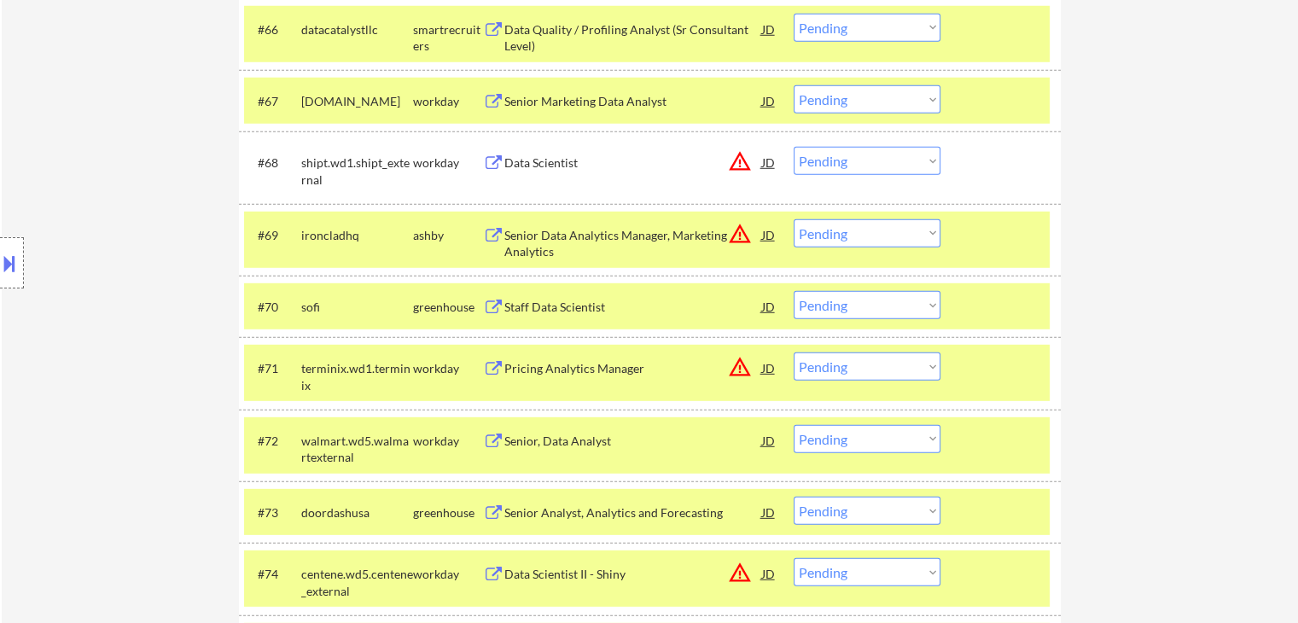
scroll to position [1762, 0]
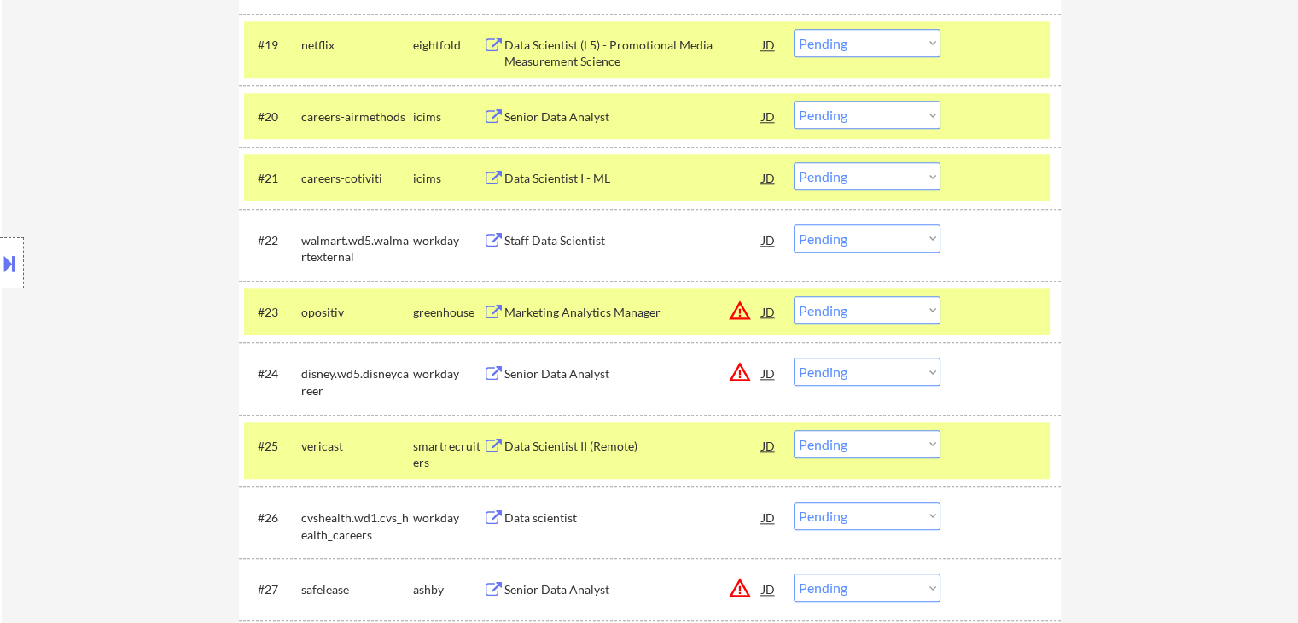
drag, startPoint x: 888, startPoint y: 311, endPoint x: 888, endPoint y: 321, distance: 10.2
click at [888, 311] on select "Choose an option... Pending Applied Excluded (Questions) Excluded (Expired) Exc…" at bounding box center [867, 310] width 147 height 28
click at [794, 296] on select "Choose an option... Pending Applied Excluded (Questions) Excluded (Expired) Exc…" at bounding box center [867, 310] width 147 height 28
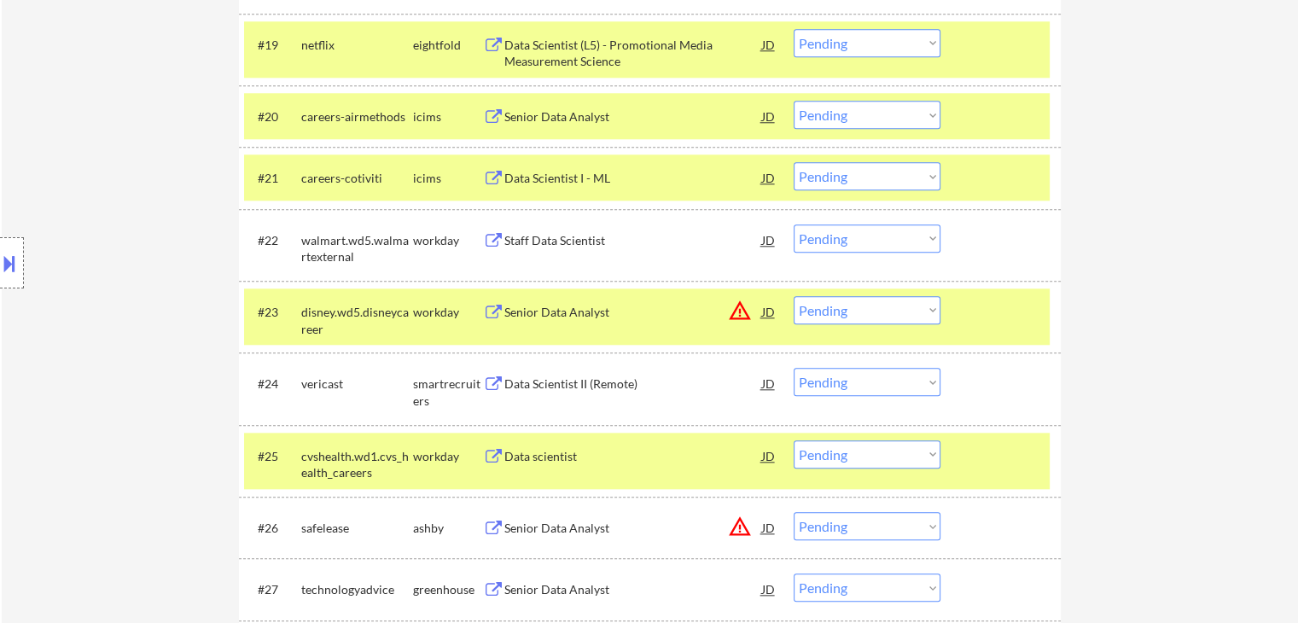
scroll to position [2677, 0]
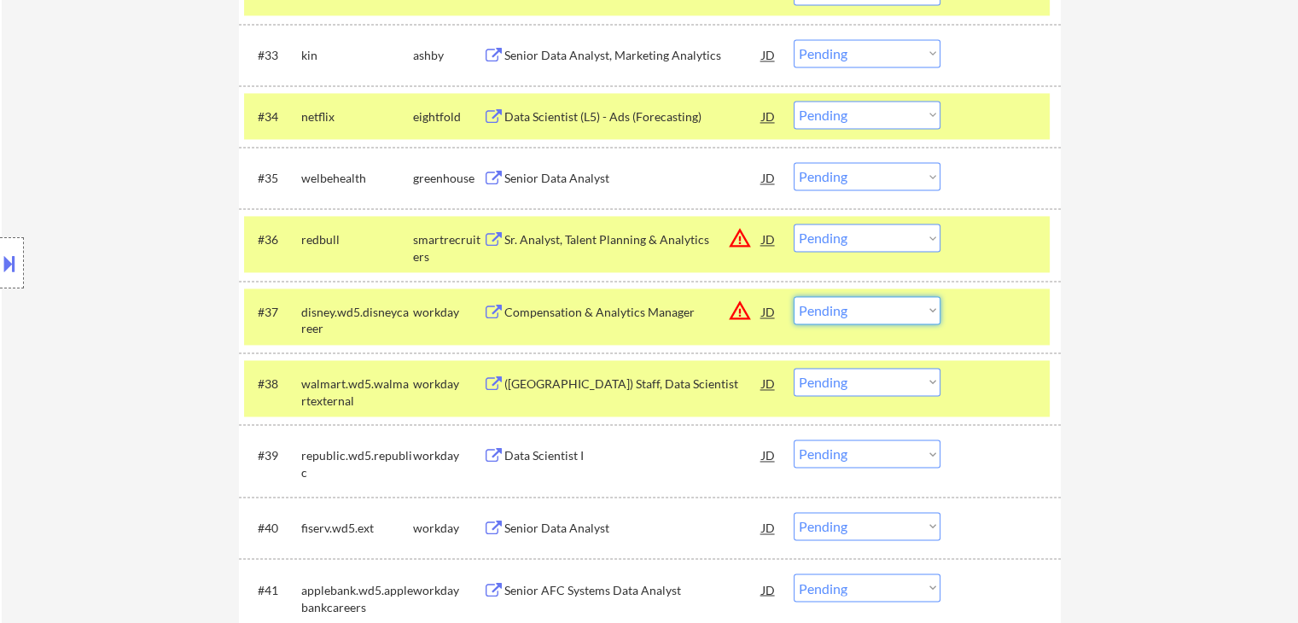
click at [899, 309] on select "Choose an option... Pending Applied Excluded (Questions) Excluded (Expired) Exc…" at bounding box center [867, 310] width 147 height 28
click at [893, 306] on select "Choose an option... Pending Applied Excluded (Questions) Excluded (Expired) Exc…" at bounding box center [867, 310] width 147 height 28
click at [794, 296] on select "Choose an option... Pending Applied Excluded (Questions) Excluded (Expired) Exc…" at bounding box center [867, 310] width 147 height 28
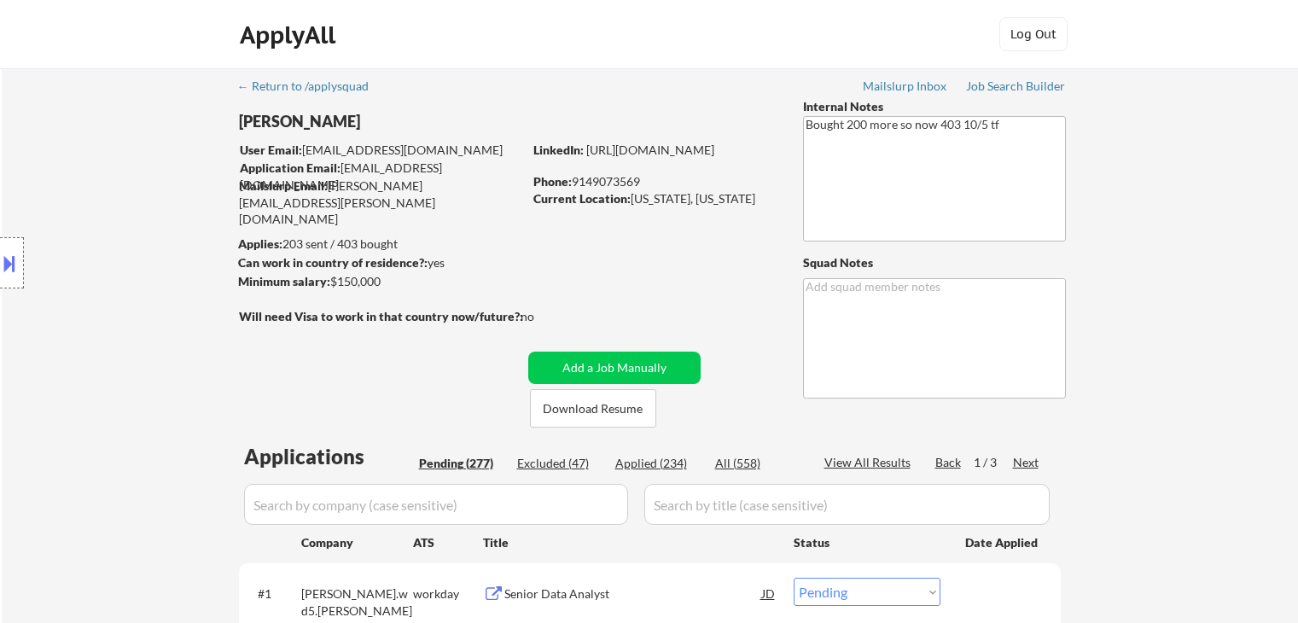
select select ""pending""
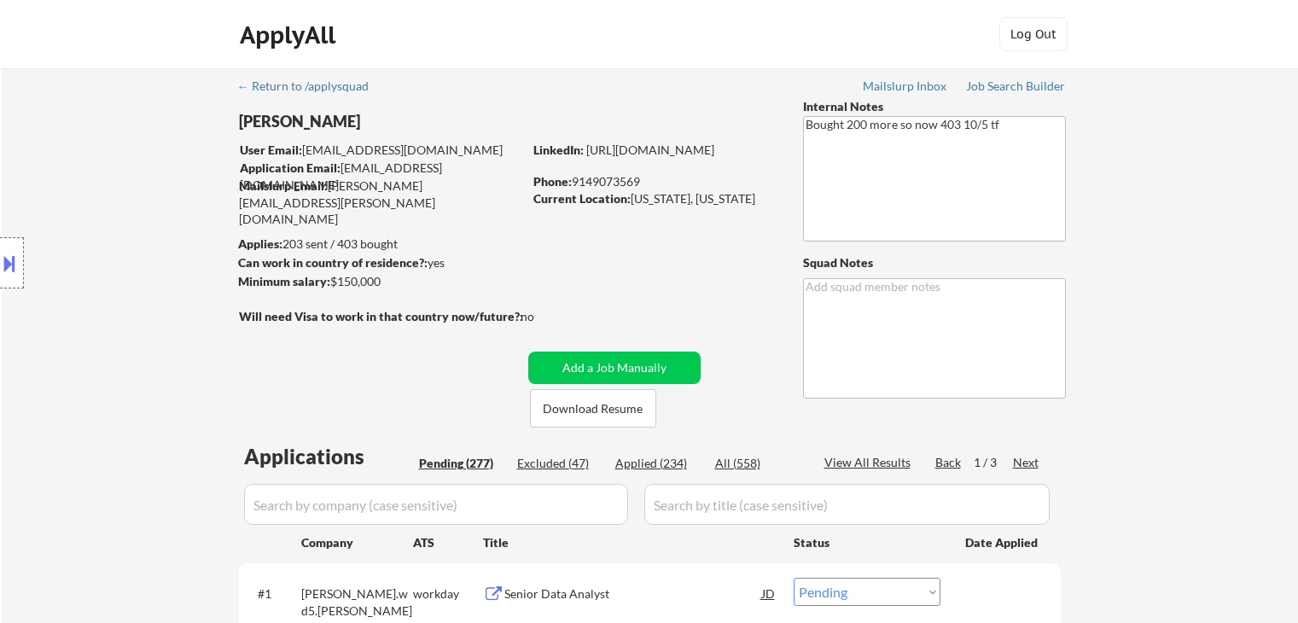
select select ""pending""
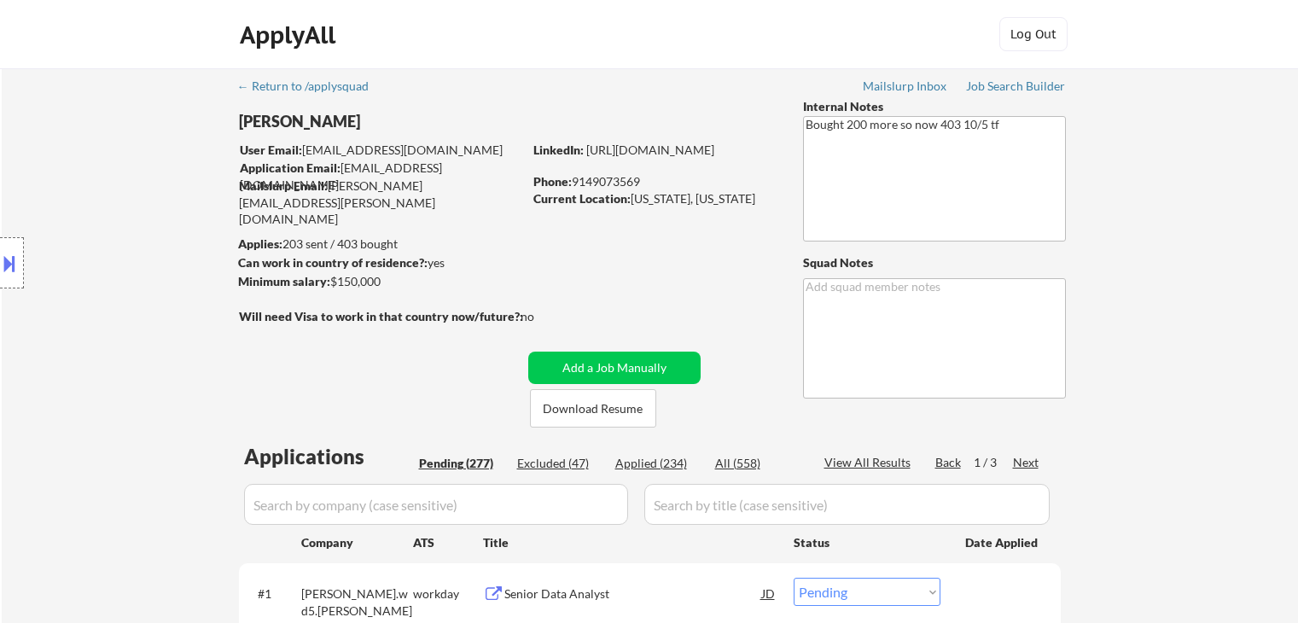
select select ""pending""
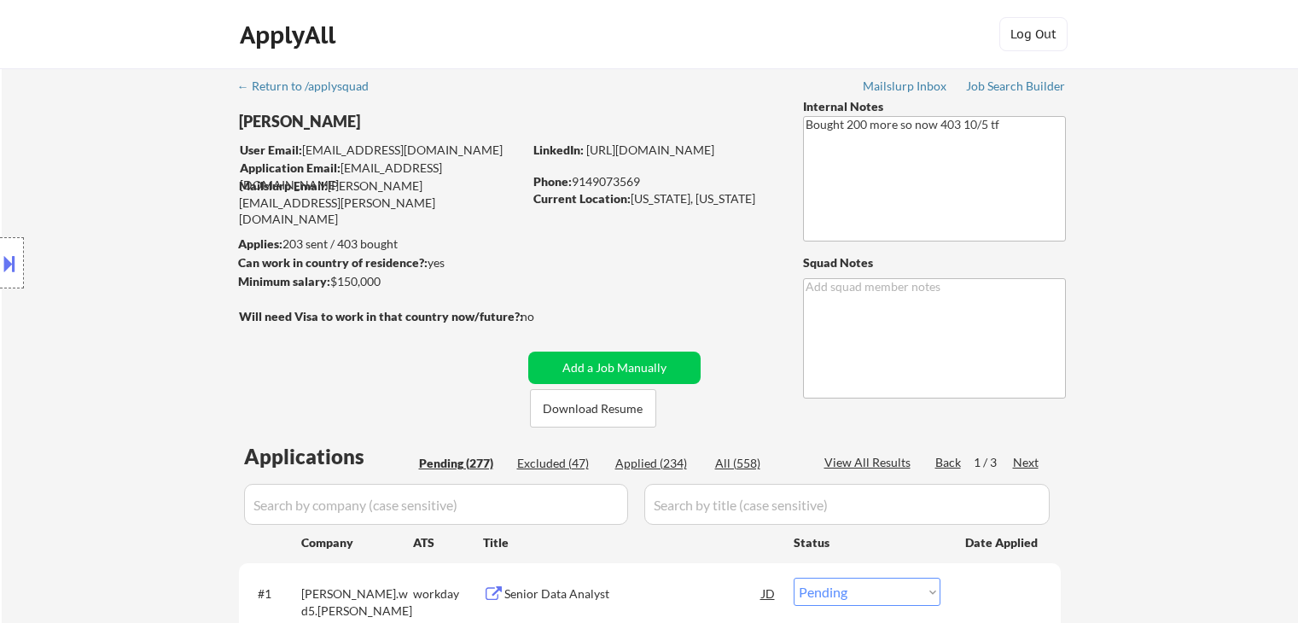
select select ""pending""
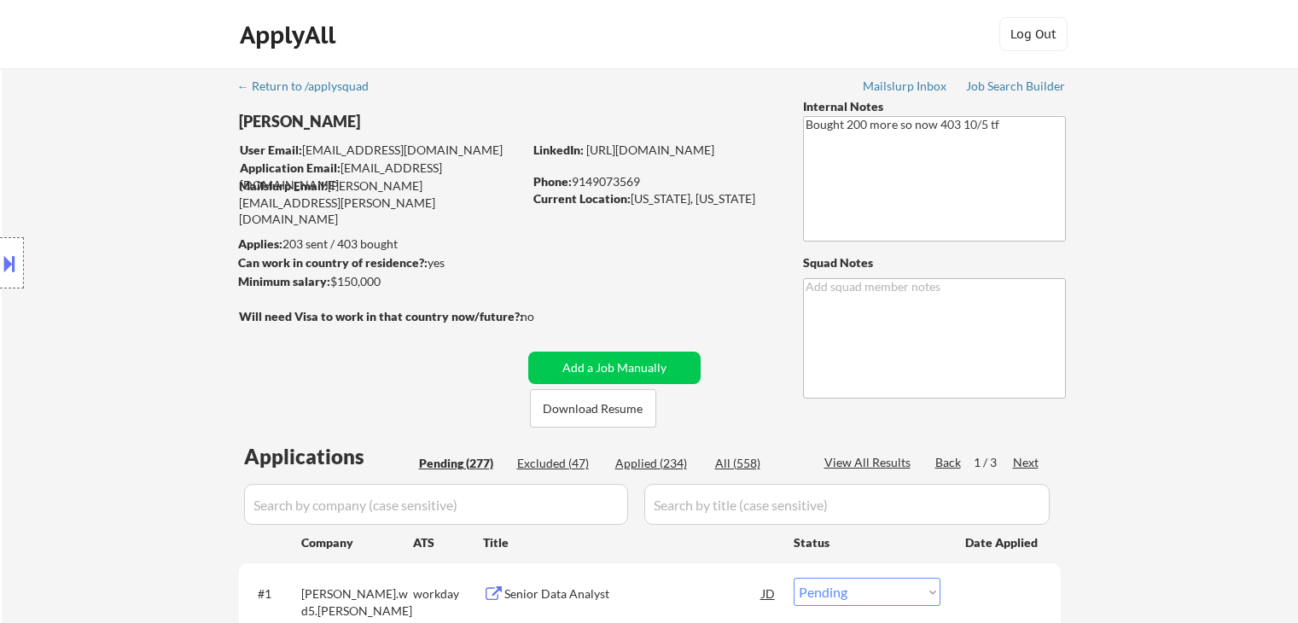
select select ""pending""
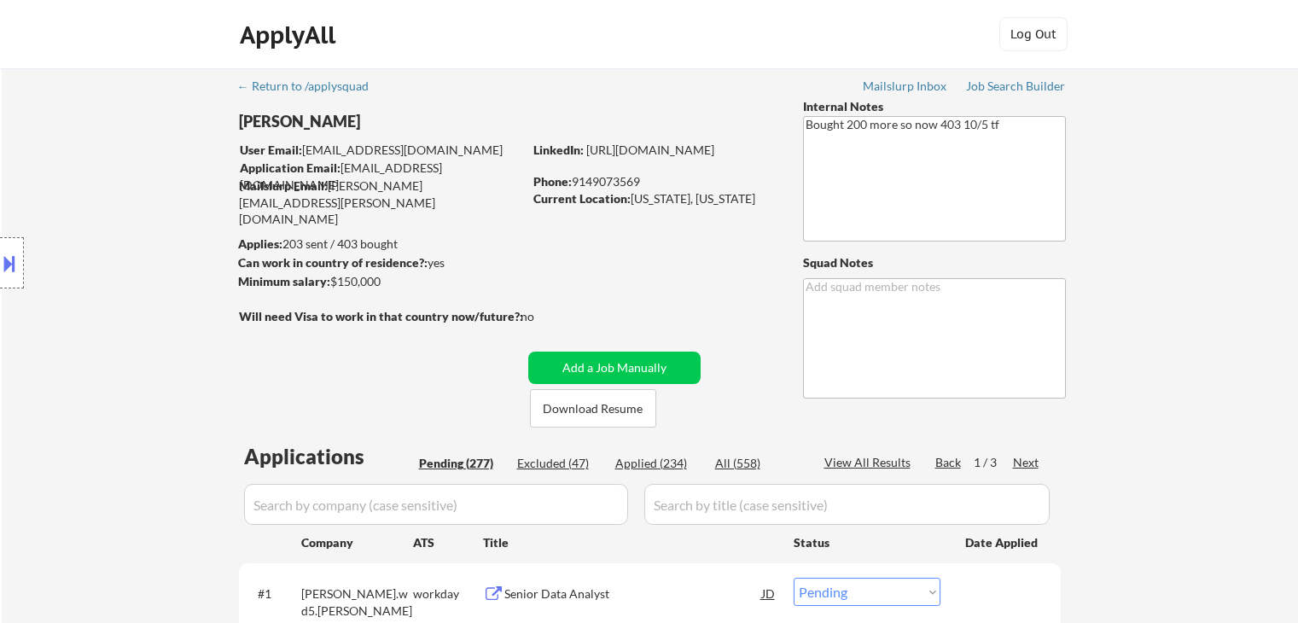
select select ""pending""
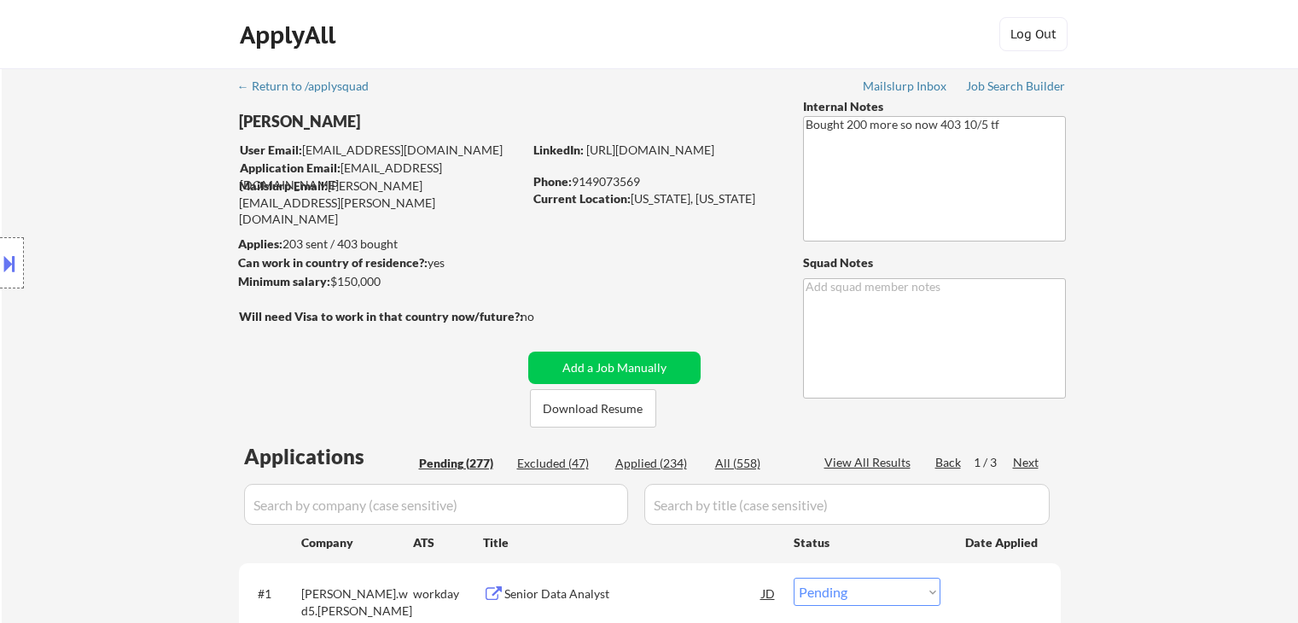
select select ""pending""
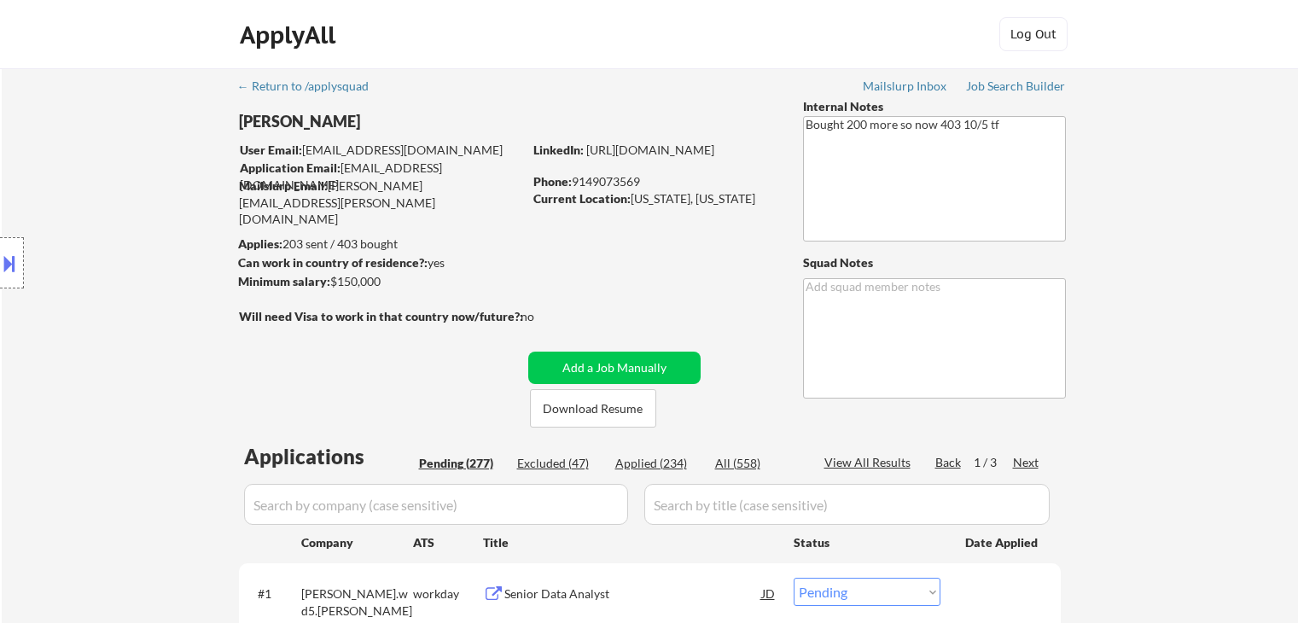
select select ""pending""
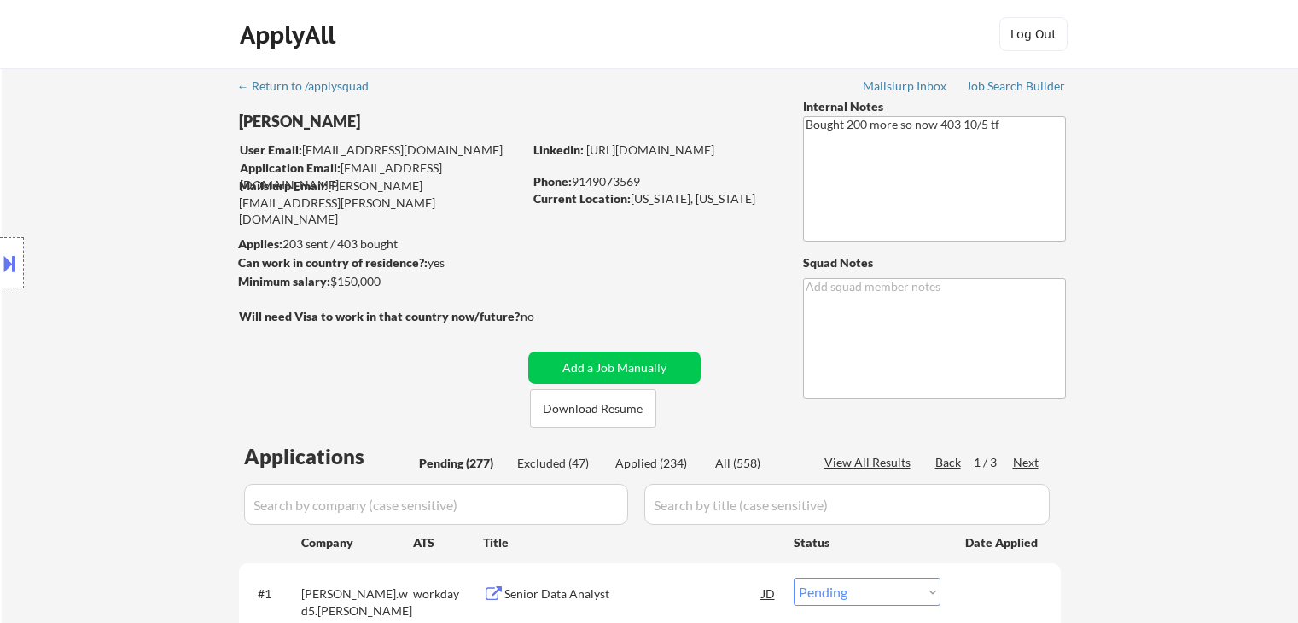
select select ""pending""
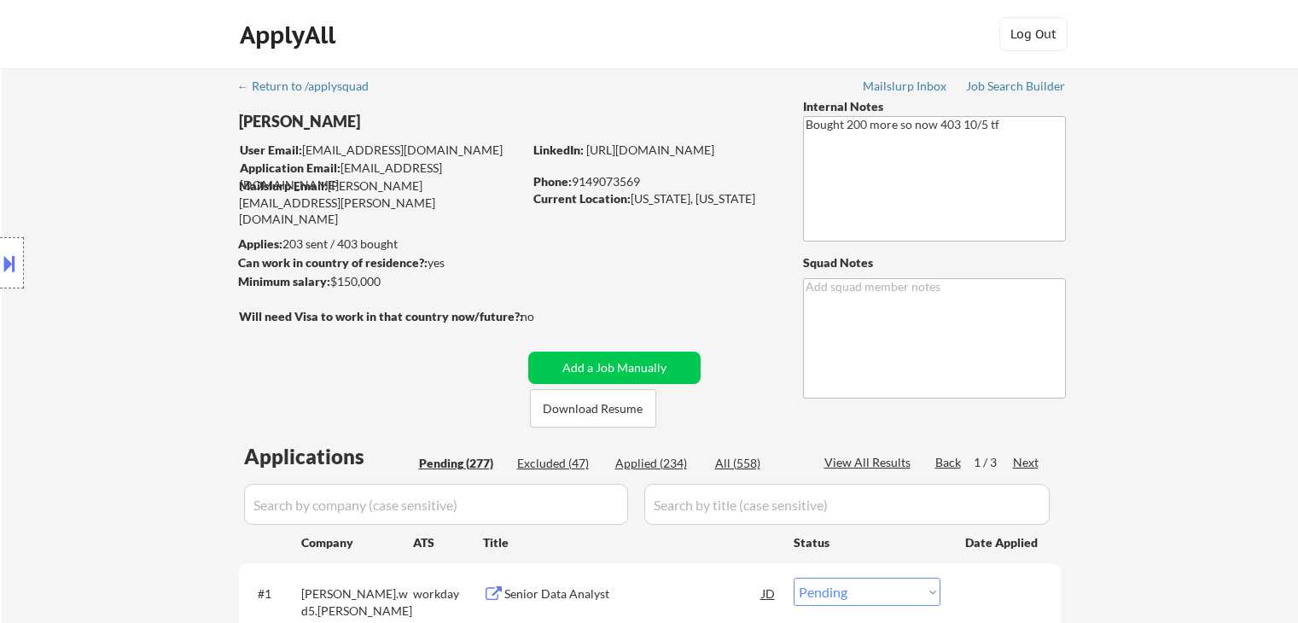
select select ""pending""
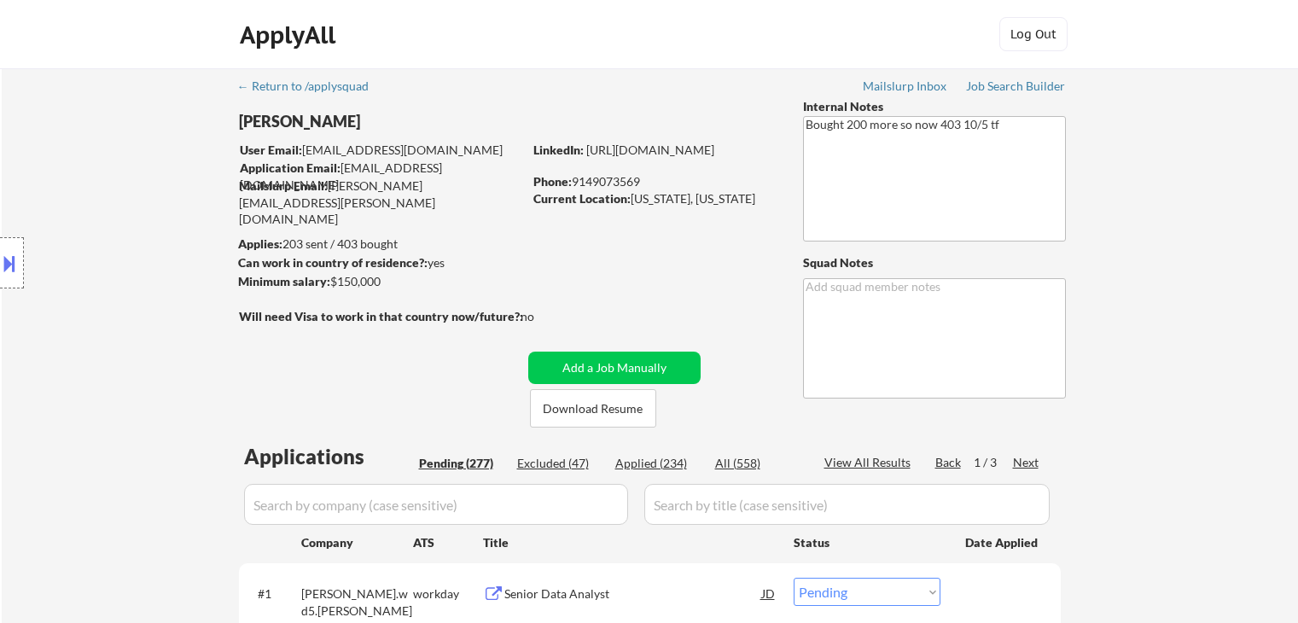
select select ""pending""
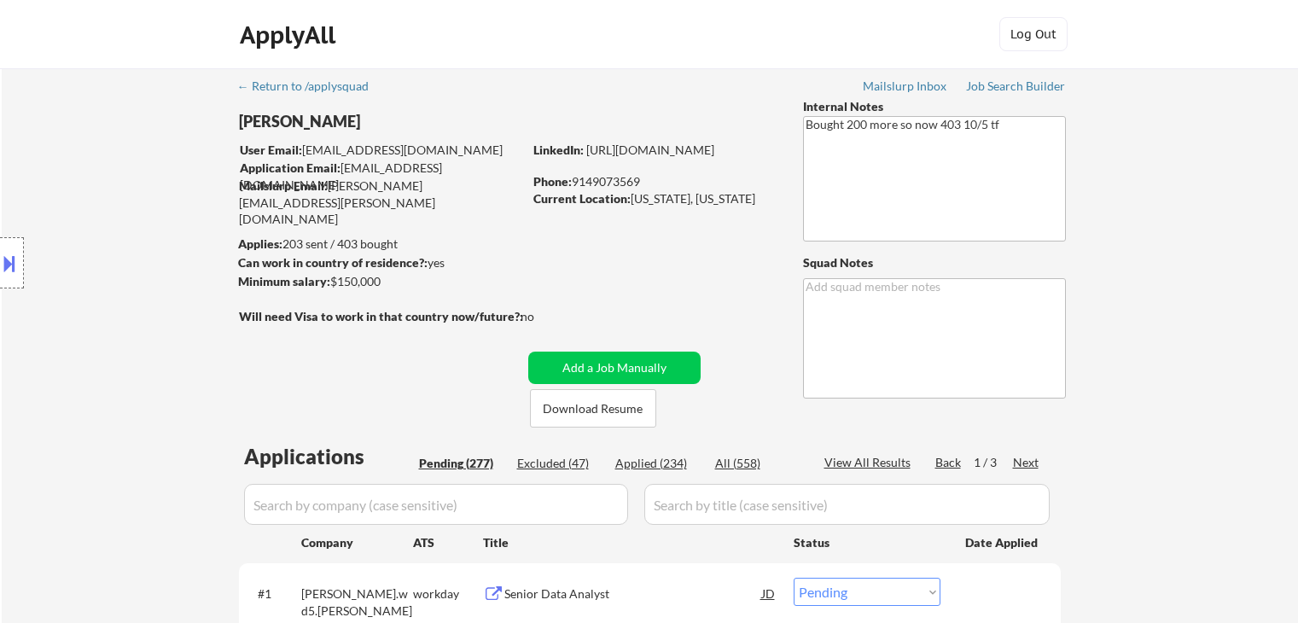
select select ""pending""
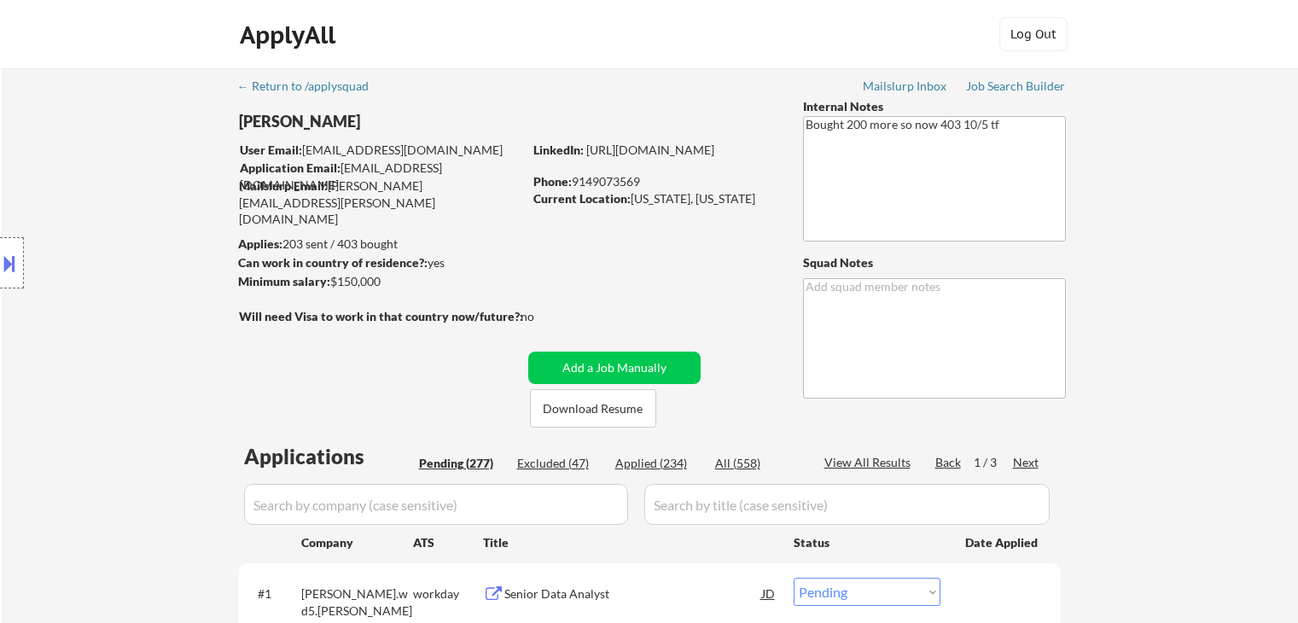
select select ""pending""
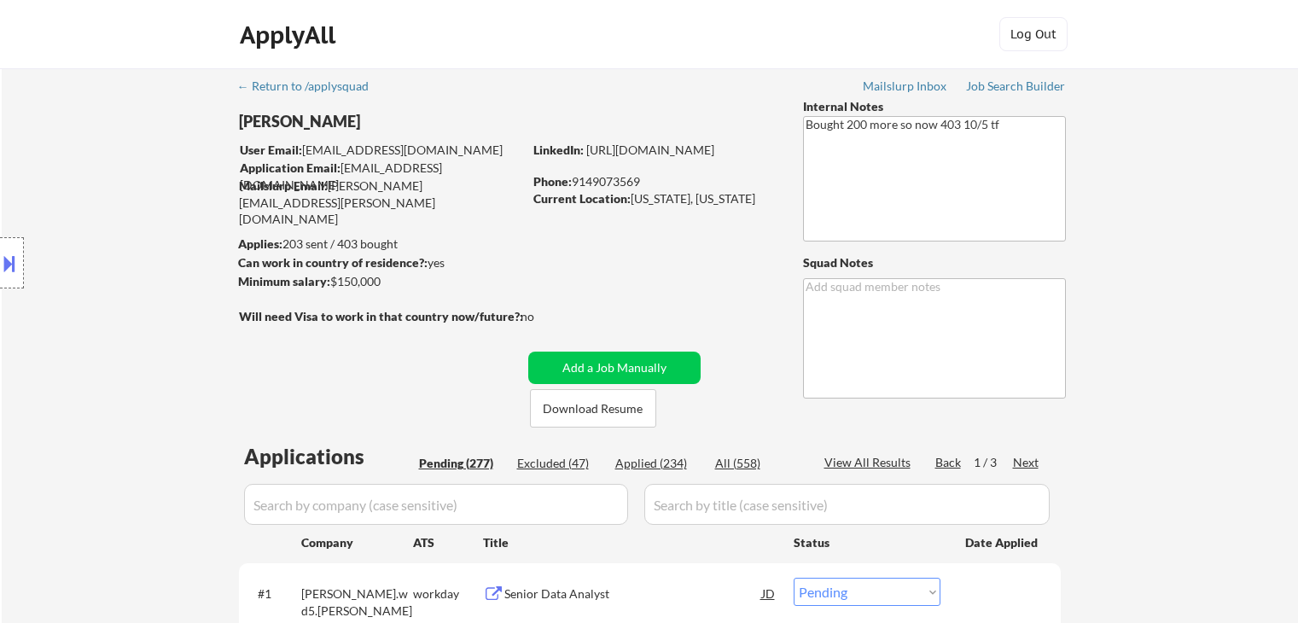
select select ""pending""
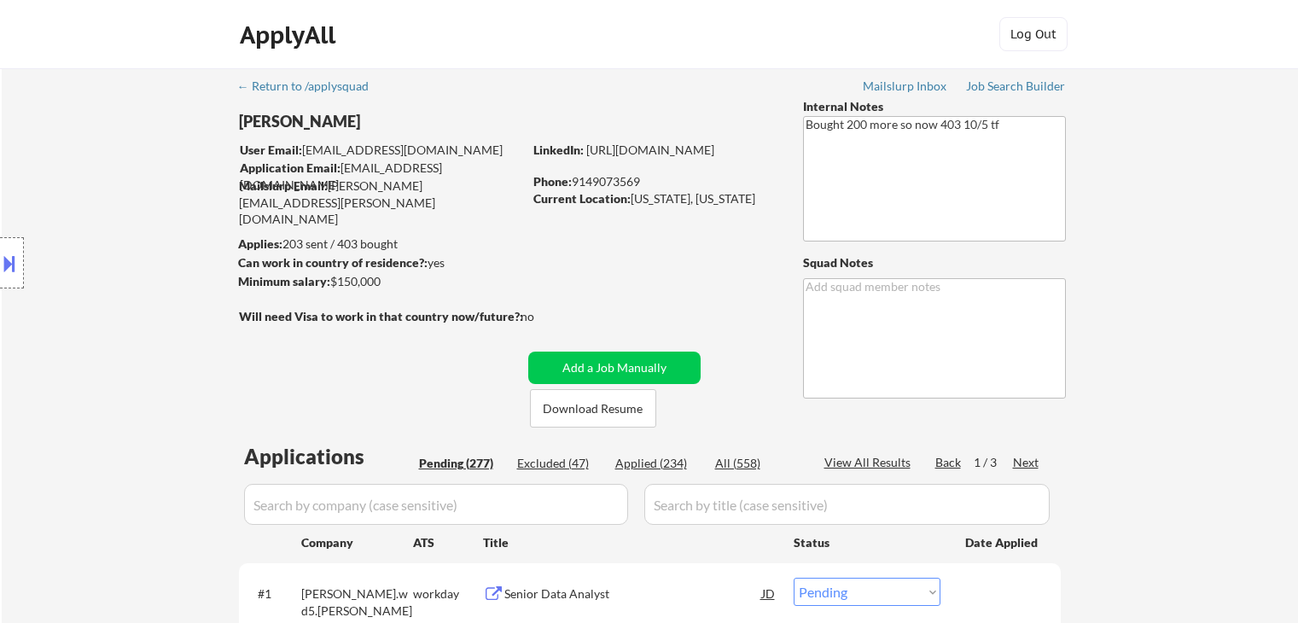
select select ""pending""
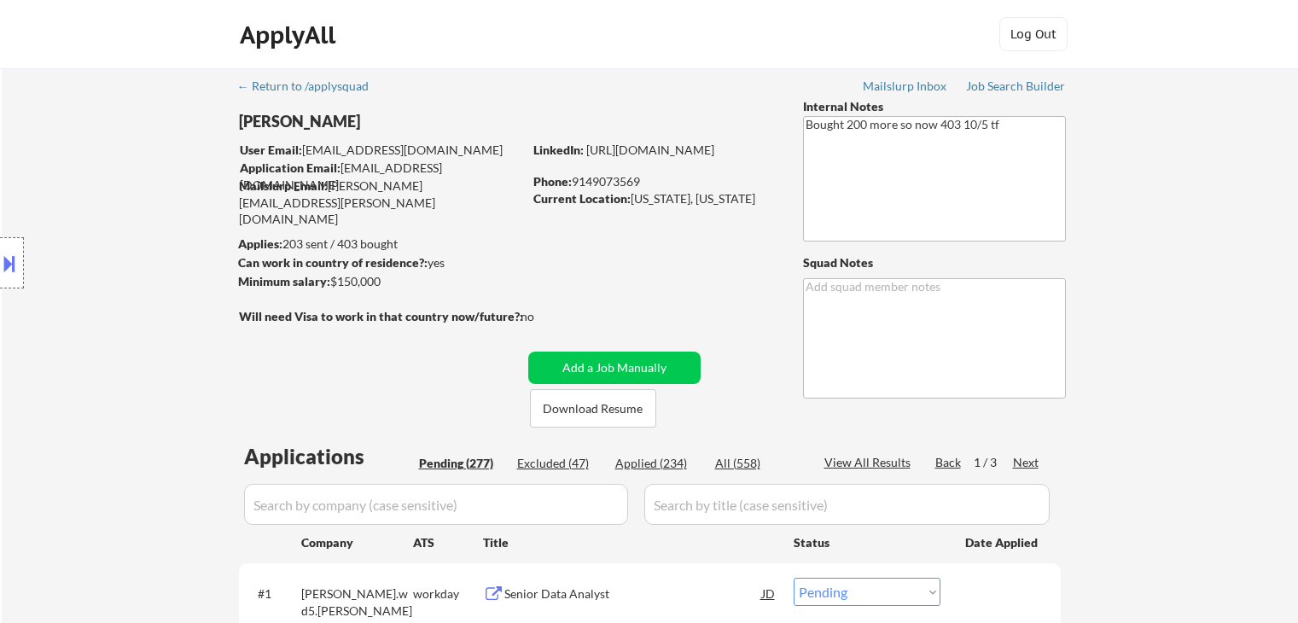
select select ""pending""
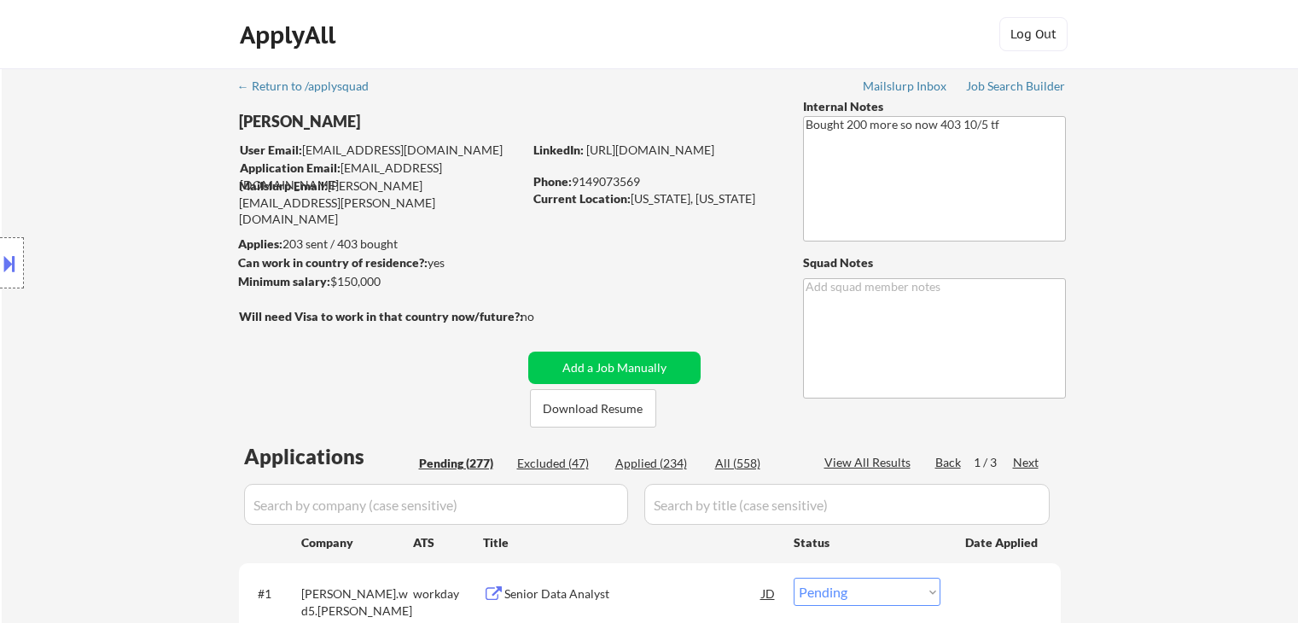
select select ""pending""
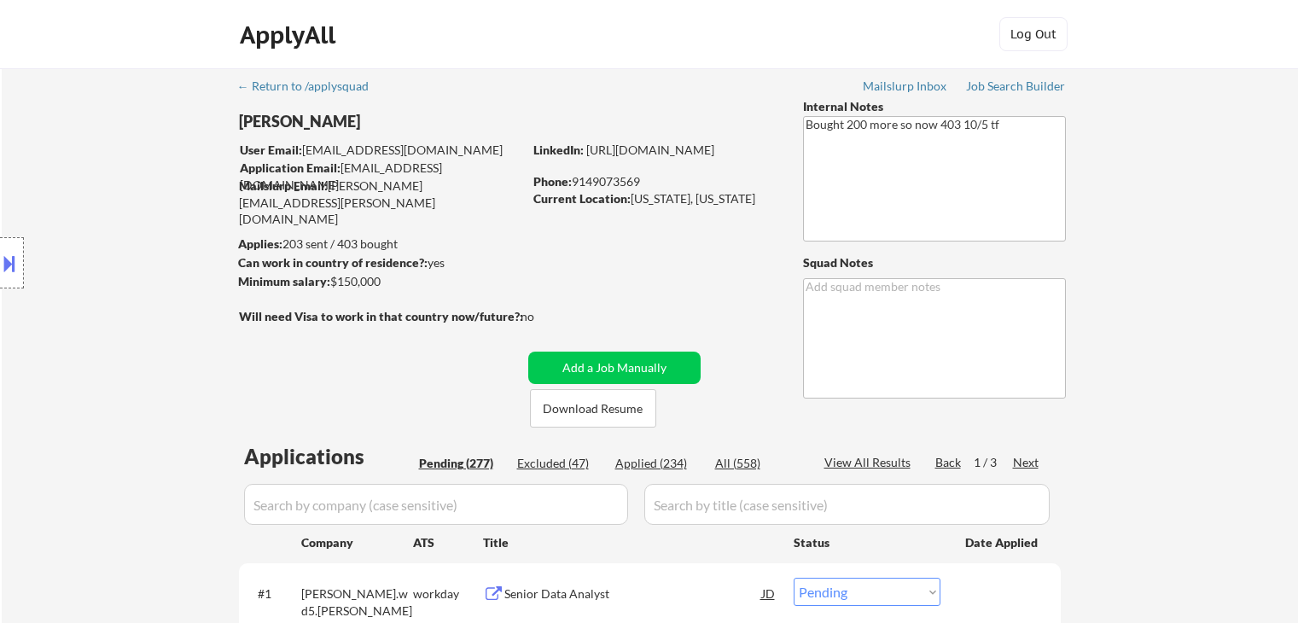
select select ""pending""
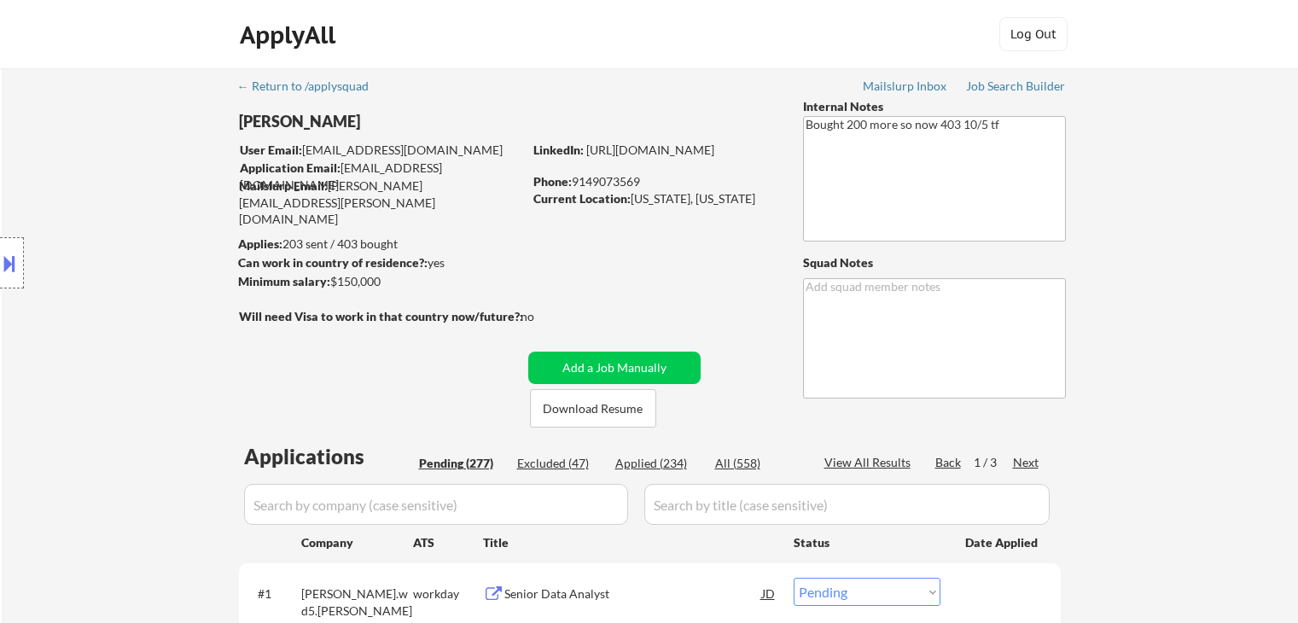
select select ""pending""
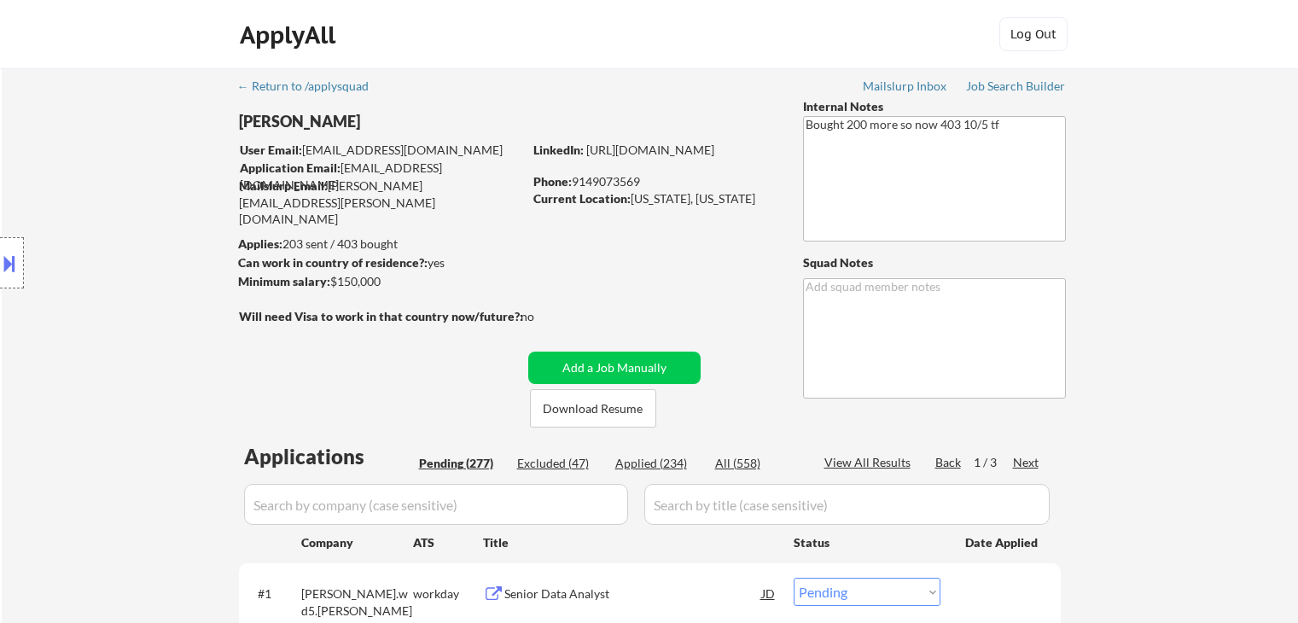
select select ""pending""
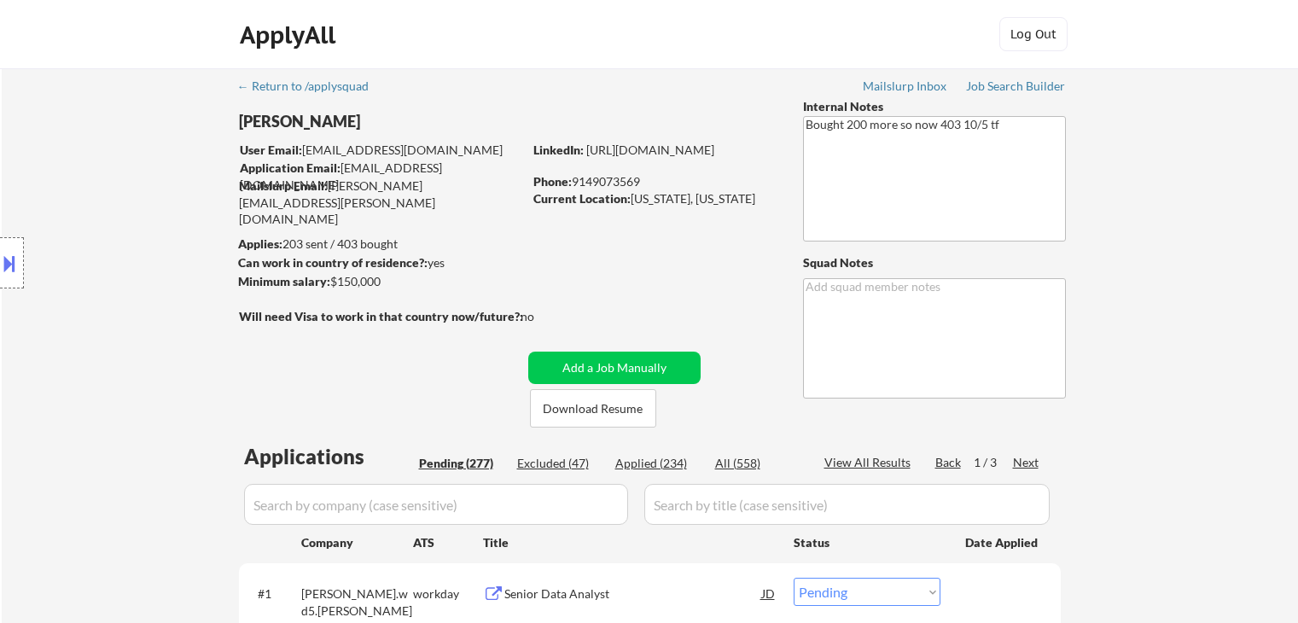
scroll to position [1978, 0]
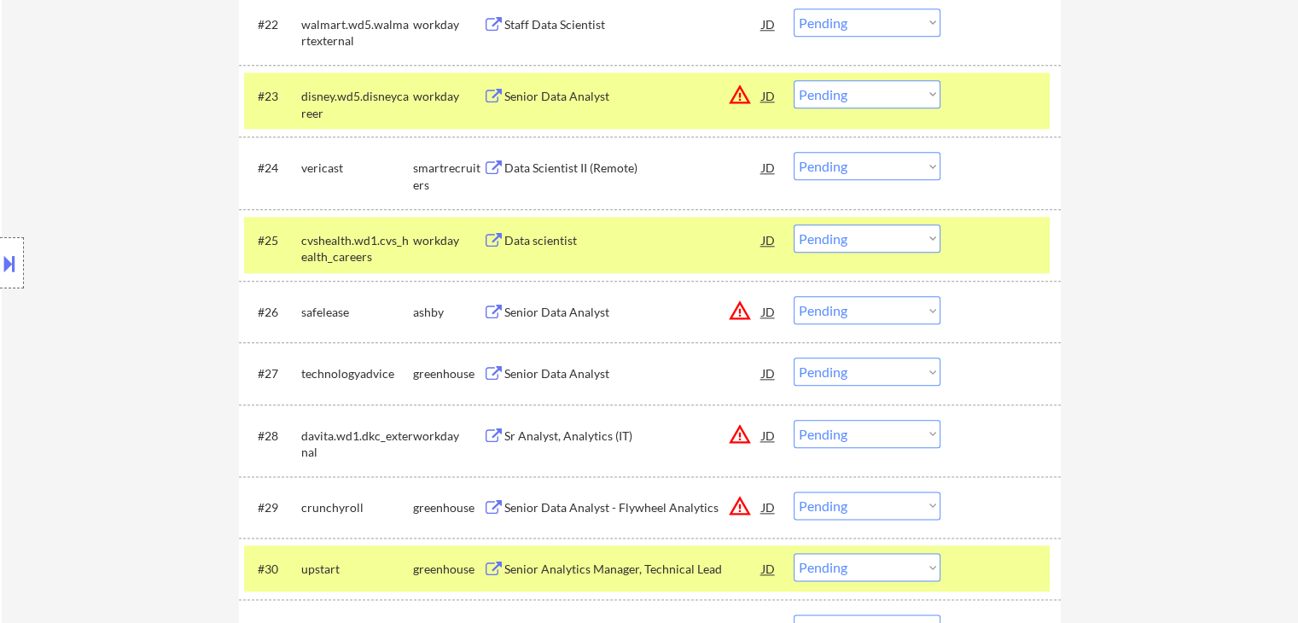
click at [864, 306] on select "Choose an option... Pending Applied Excluded (Questions) Excluded (Expired) Exc…" at bounding box center [867, 310] width 147 height 28
click at [794, 296] on select "Choose an option... Pending Applied Excluded (Questions) Excluded (Expired) Exc…" at bounding box center [867, 310] width 147 height 28
select select ""pending""
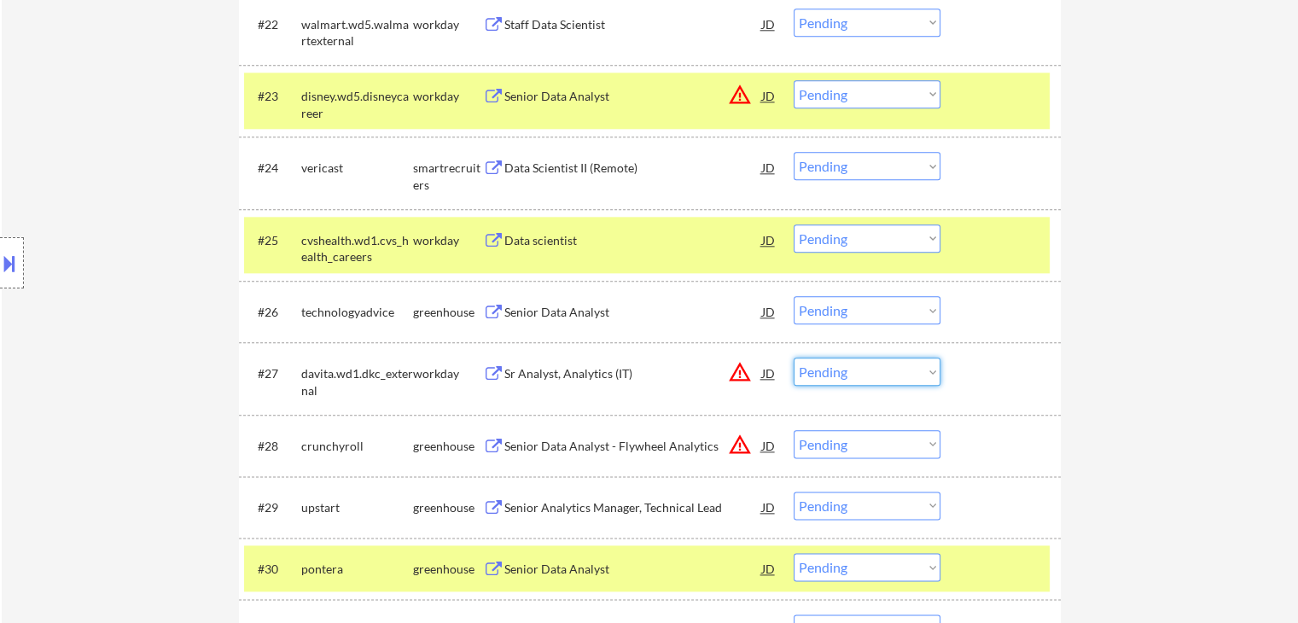
click at [869, 371] on select "Choose an option... Pending Applied Excluded (Questions) Excluded (Expired) Exc…" at bounding box center [867, 372] width 147 height 28
click at [794, 358] on select "Choose an option... Pending Applied Excluded (Questions) Excluded (Expired) Exc…" at bounding box center [867, 372] width 147 height 28
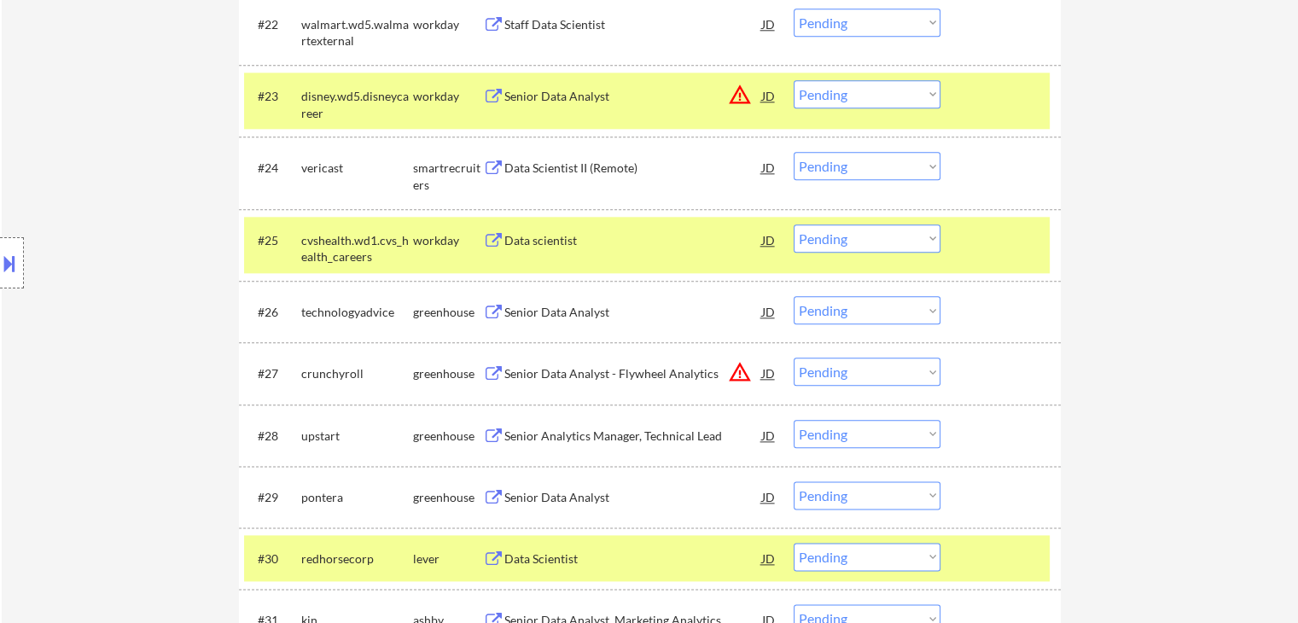
drag, startPoint x: 890, startPoint y: 367, endPoint x: 888, endPoint y: 380, distance: 13.1
click at [890, 367] on select "Choose an option... Pending Applied Excluded (Questions) Excluded (Expired) Exc…" at bounding box center [867, 372] width 147 height 28
click at [794, 358] on select "Choose an option... Pending Applied Excluded (Questions) Excluded (Expired) Exc…" at bounding box center [867, 372] width 147 height 28
select select ""pending""
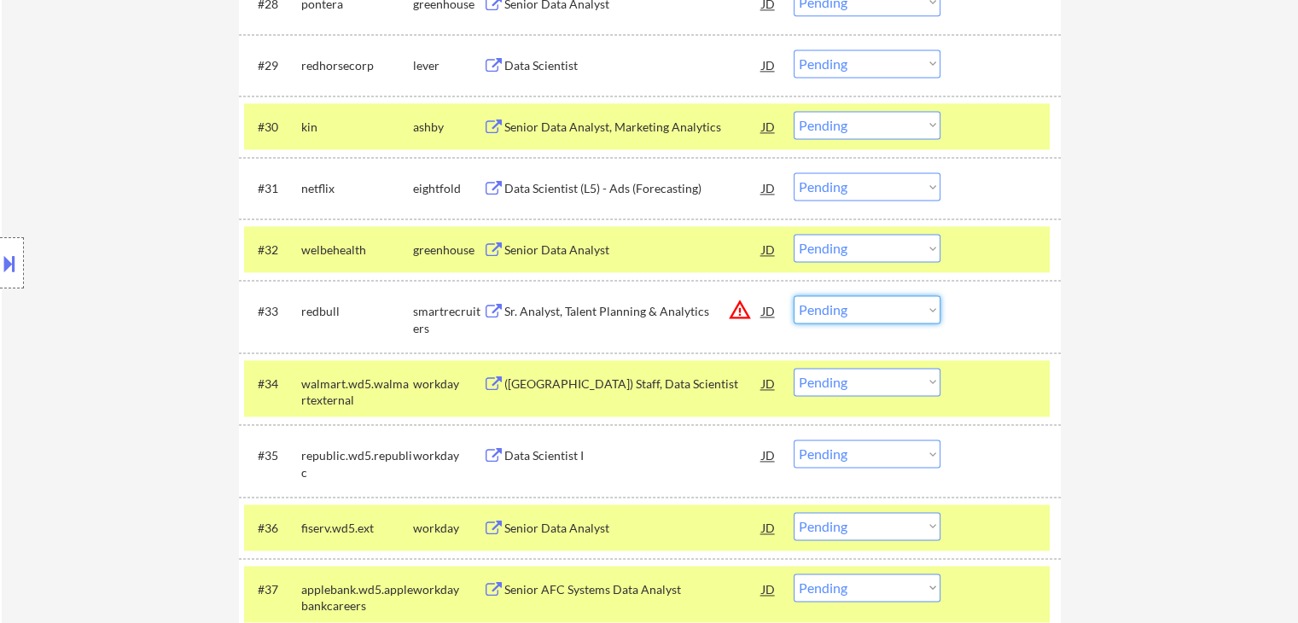
drag, startPoint x: 880, startPoint y: 308, endPoint x: 881, endPoint y: 317, distance: 8.6
click at [880, 308] on select "Choose an option... Pending Applied Excluded (Questions) Excluded (Expired) Exc…" at bounding box center [867, 309] width 147 height 28
click at [794, 295] on select "Choose an option... Pending Applied Excluded (Questions) Excluded (Expired) Exc…" at bounding box center [867, 309] width 147 height 28
select select ""pending""
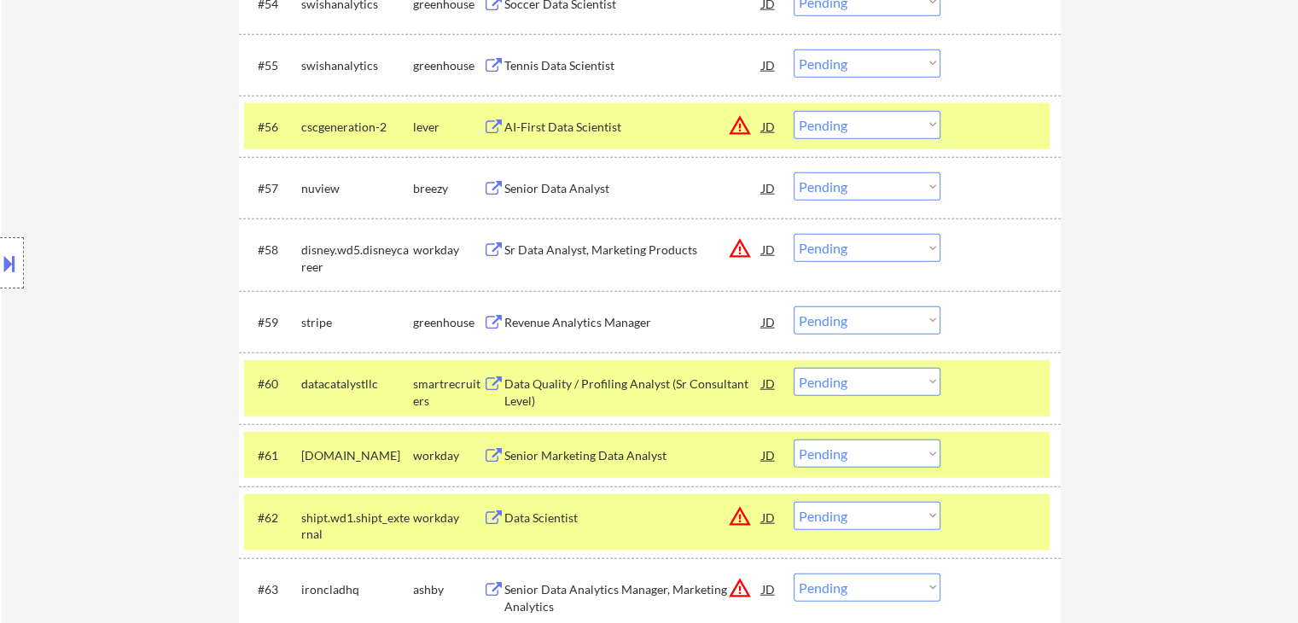
scroll to position [1762, 0]
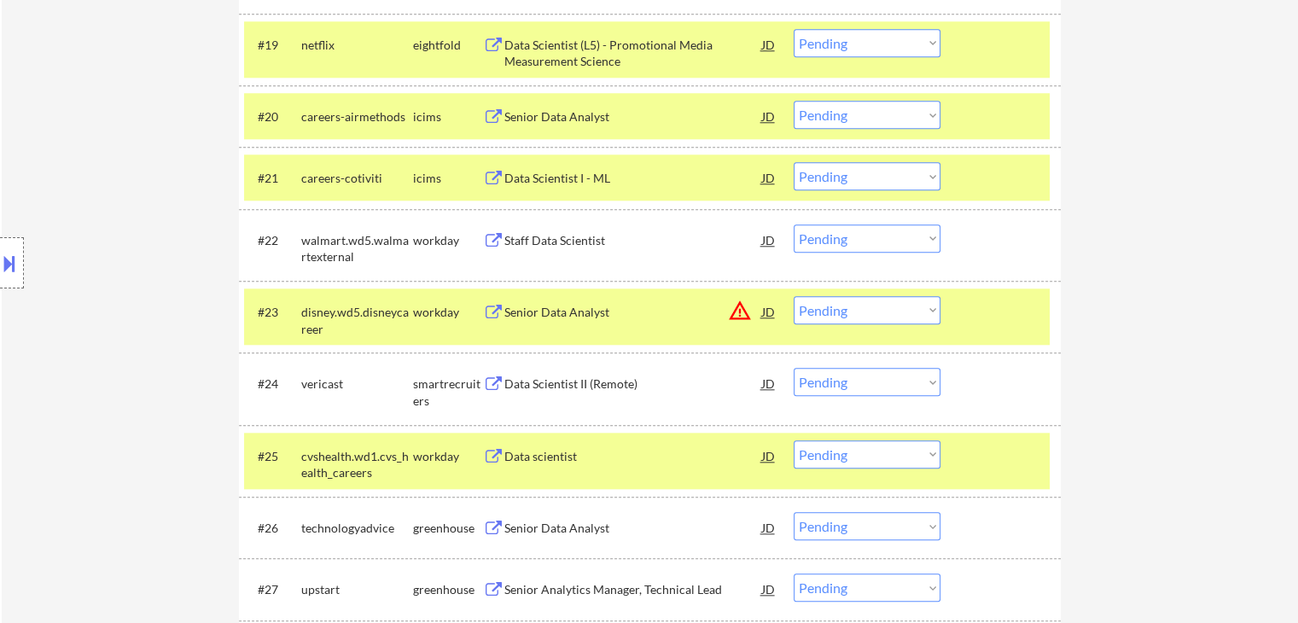
click at [554, 310] on div "Senior Data Analyst" at bounding box center [633, 312] width 258 height 17
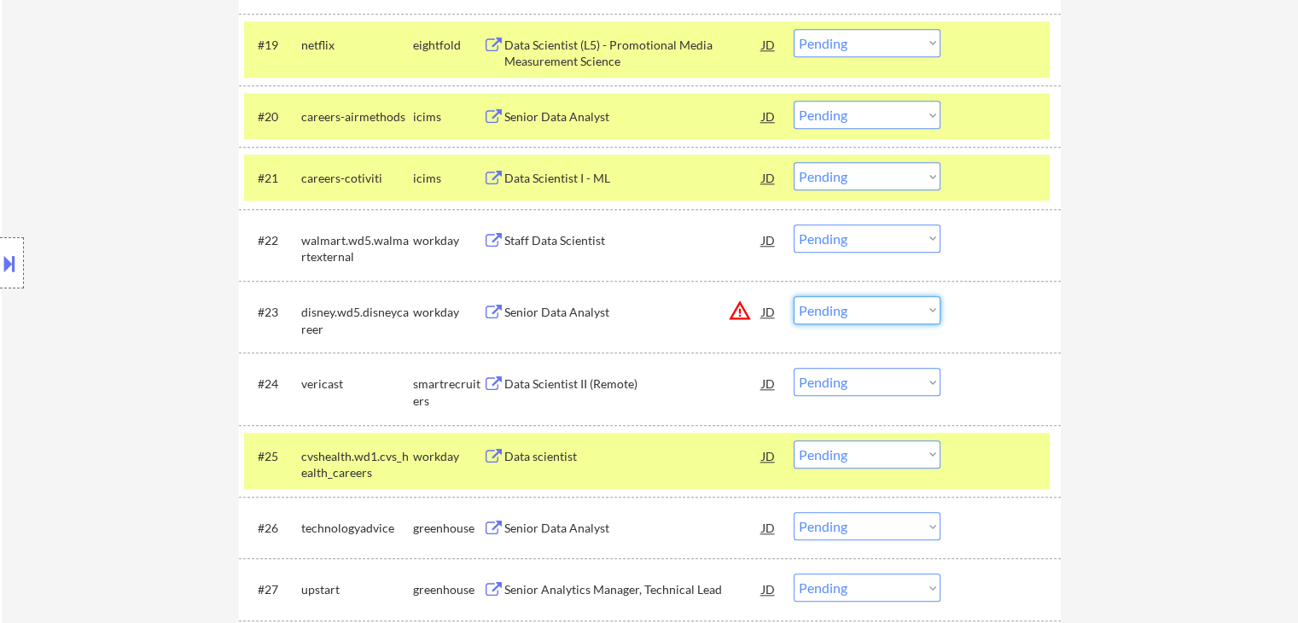
drag, startPoint x: 864, startPoint y: 311, endPoint x: 847, endPoint y: 306, distance: 17.8
click at [865, 309] on select "Choose an option... Pending Applied Excluded (Questions) Excluded (Expired) Exc…" at bounding box center [867, 310] width 147 height 28
click at [794, 296] on select "Choose an option... Pending Applied Excluded (Questions) Excluded (Expired) Exc…" at bounding box center [867, 310] width 147 height 28
select select ""pending""
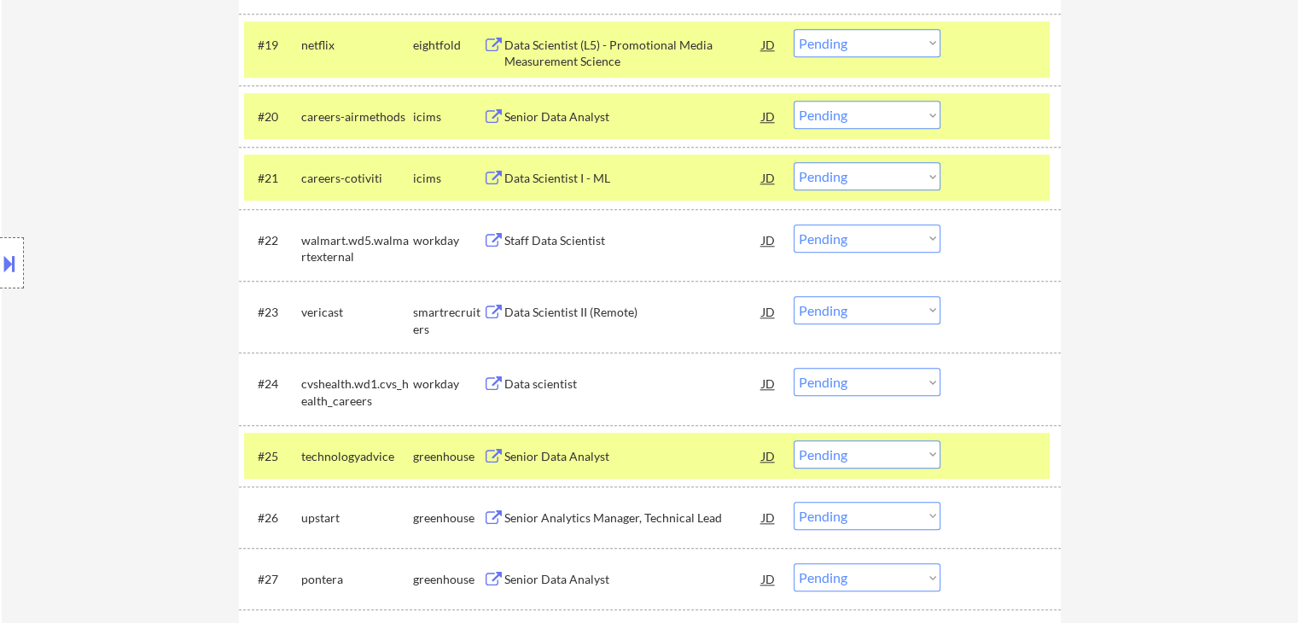
scroll to position [3993, 0]
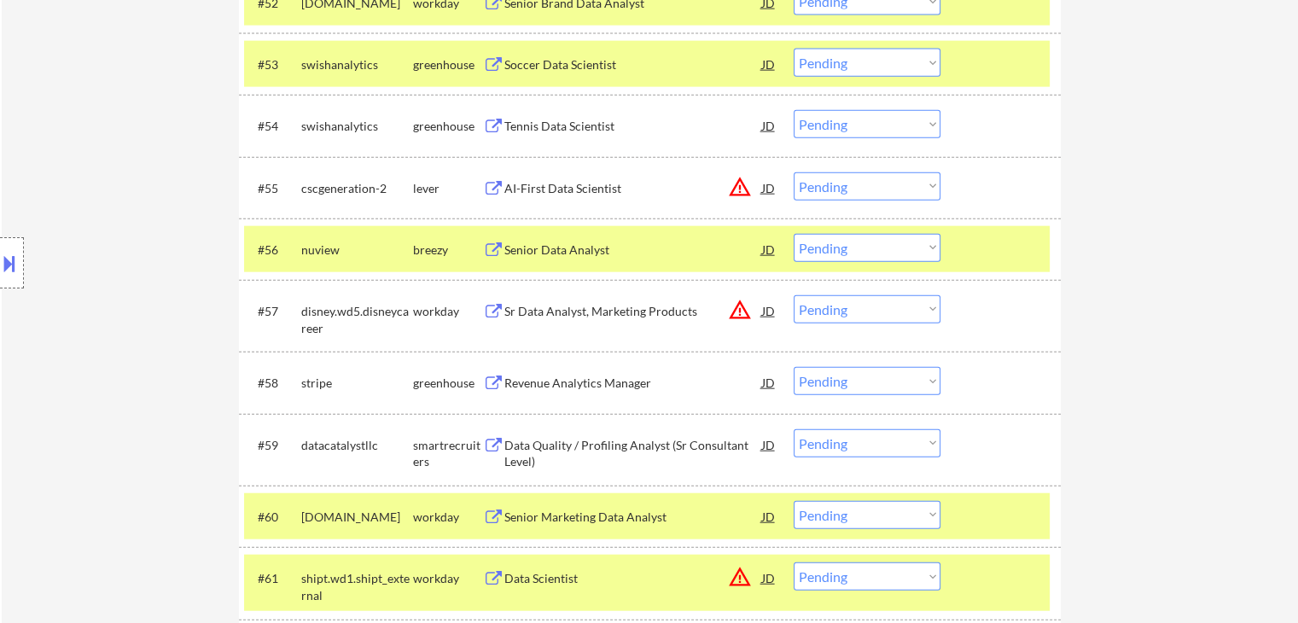
drag, startPoint x: 876, startPoint y: 306, endPoint x: 879, endPoint y: 322, distance: 15.7
click at [876, 306] on select "Choose an option... Pending Applied Excluded (Questions) Excluded (Expired) Exc…" at bounding box center [867, 309] width 147 height 28
click at [794, 295] on select "Choose an option... Pending Applied Excluded (Questions) Excluded (Expired) Exc…" at bounding box center [867, 309] width 147 height 28
select select ""pending""
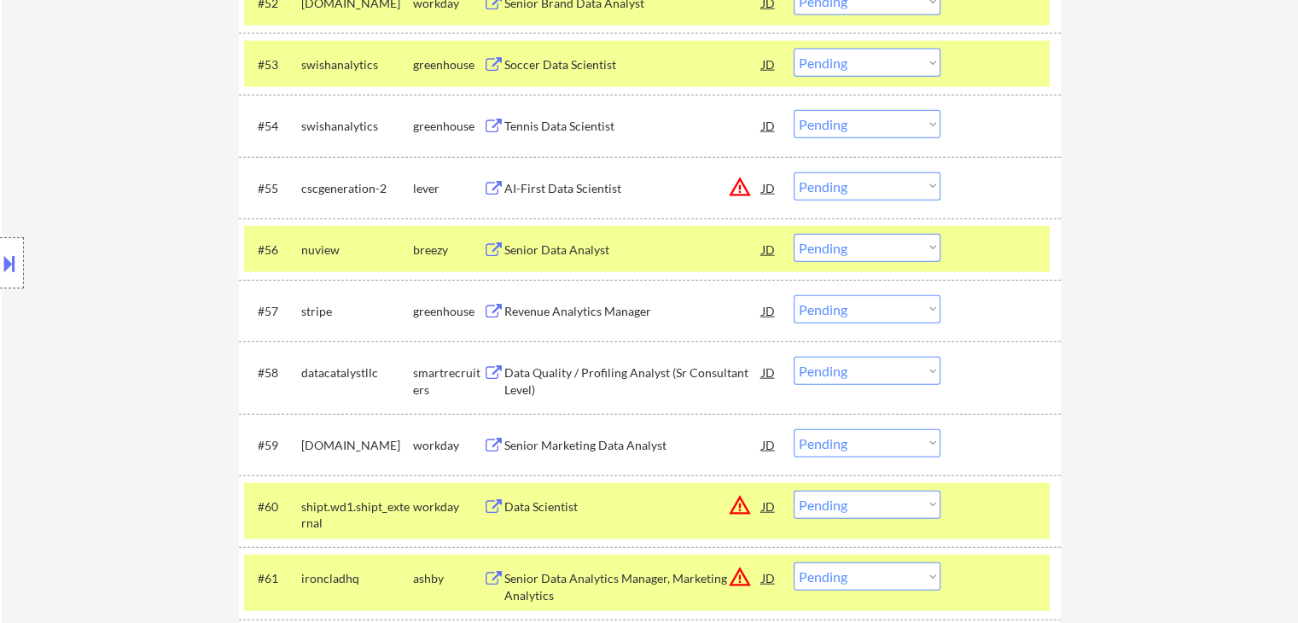
scroll to position [2749, 0]
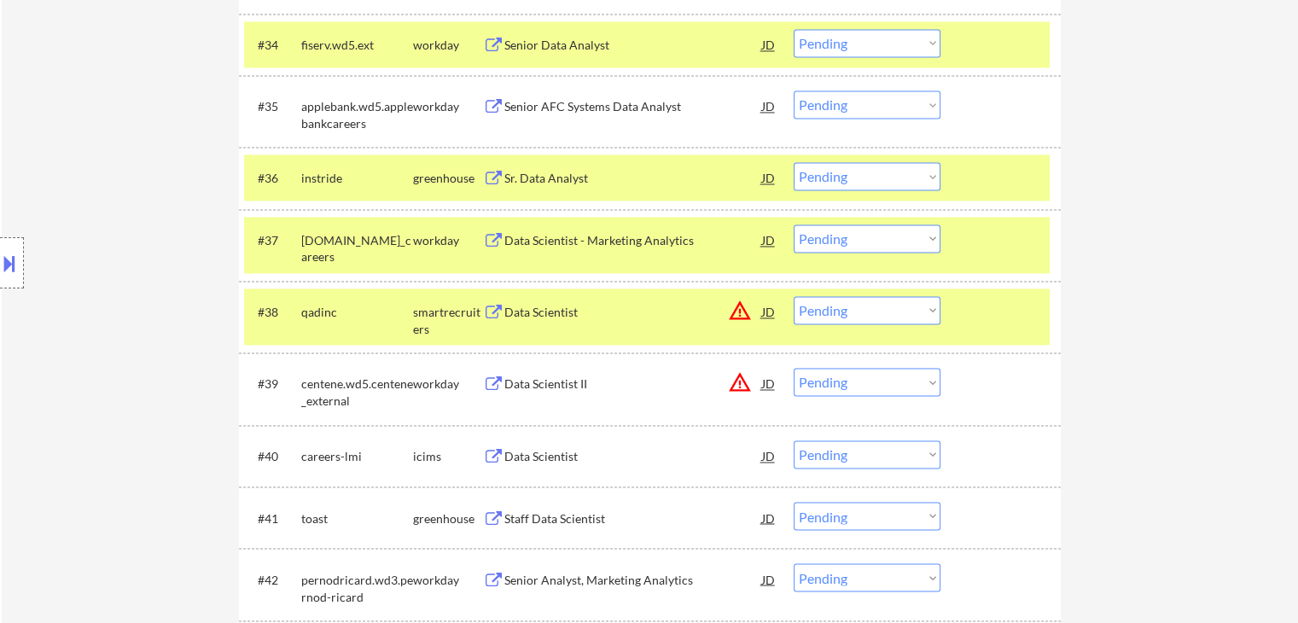
click at [860, 306] on select "Choose an option... Pending Applied Excluded (Questions) Excluded (Expired) Exc…" at bounding box center [867, 310] width 147 height 28
click at [794, 296] on select "Choose an option... Pending Applied Excluded (Questions) Excluded (Expired) Exc…" at bounding box center [867, 310] width 147 height 28
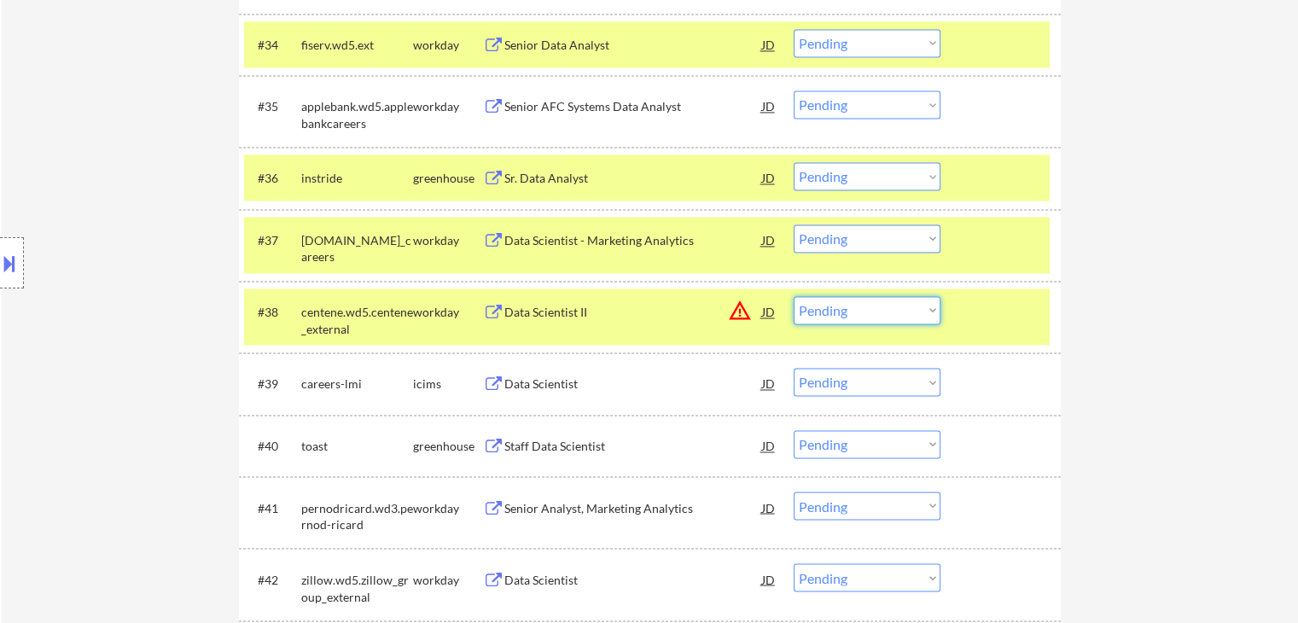
click at [895, 311] on select "Choose an option... Pending Applied Excluded (Questions) Excluded (Expired) Exc…" at bounding box center [867, 310] width 147 height 28
click at [794, 296] on select "Choose an option... Pending Applied Excluded (Questions) Excluded (Expired) Exc…" at bounding box center [867, 310] width 147 height 28
select select ""pending""
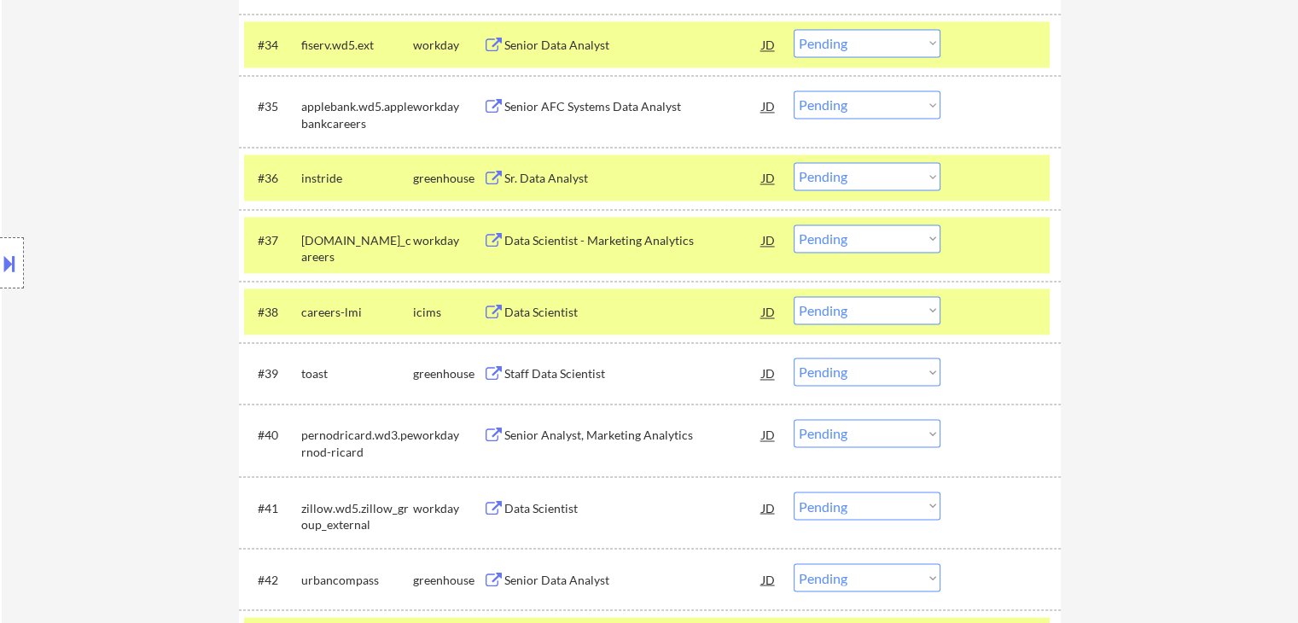
scroll to position [3798, 0]
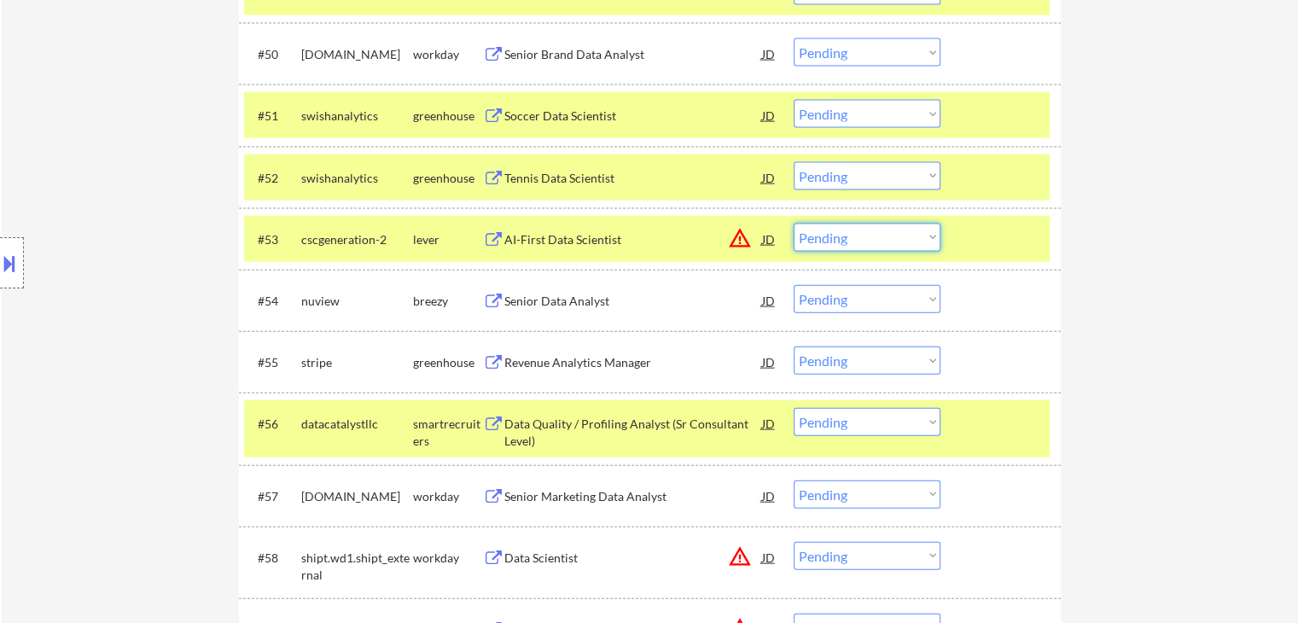
click at [875, 239] on select "Choose an option... Pending Applied Excluded (Questions) Excluded (Expired) Exc…" at bounding box center [867, 238] width 147 height 28
click at [794, 224] on select "Choose an option... Pending Applied Excluded (Questions) Excluded (Expired) Exc…" at bounding box center [867, 238] width 147 height 28
select select ""pending""
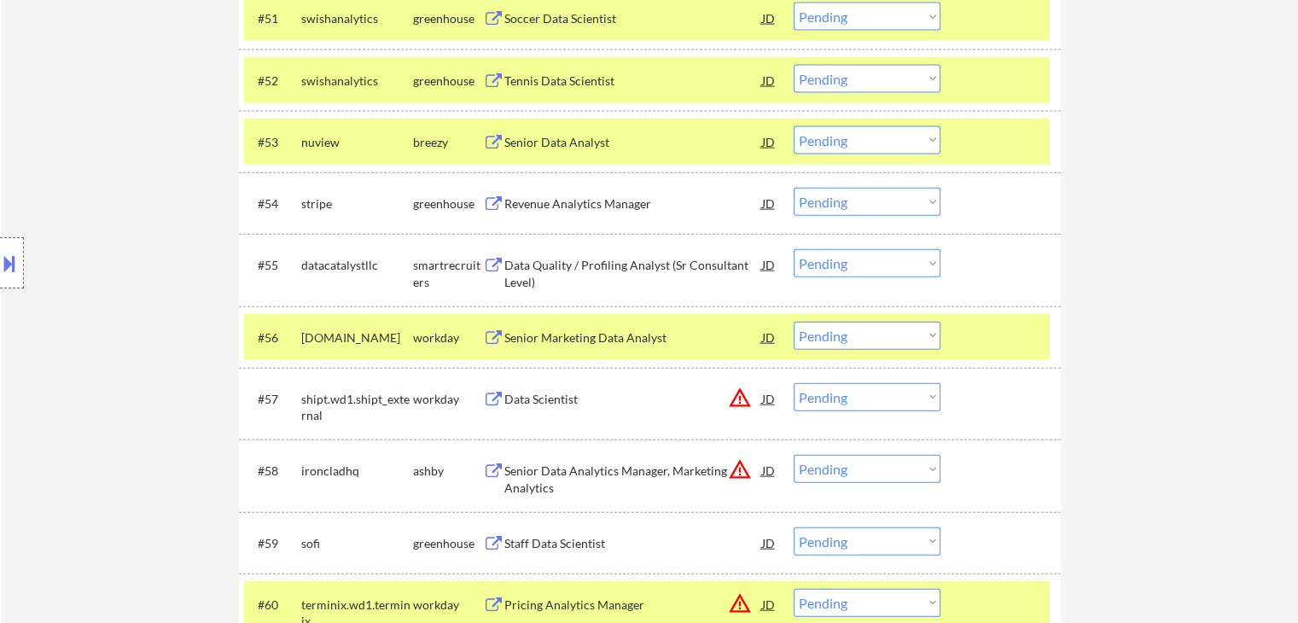
scroll to position [4054, 0]
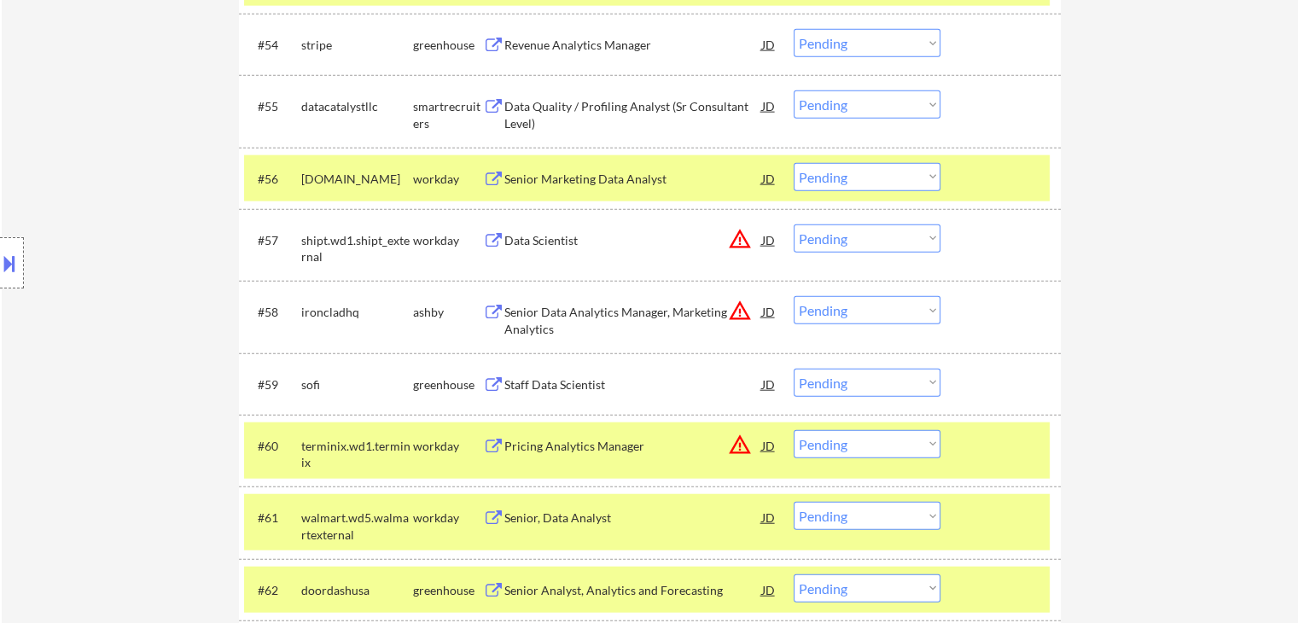
click at [840, 234] on select "Choose an option... Pending Applied Excluded (Questions) Excluded (Expired) Exc…" at bounding box center [867, 238] width 147 height 28
click at [794, 224] on select "Choose an option... Pending Applied Excluded (Questions) Excluded (Expired) Exc…" at bounding box center [867, 238] width 147 height 28
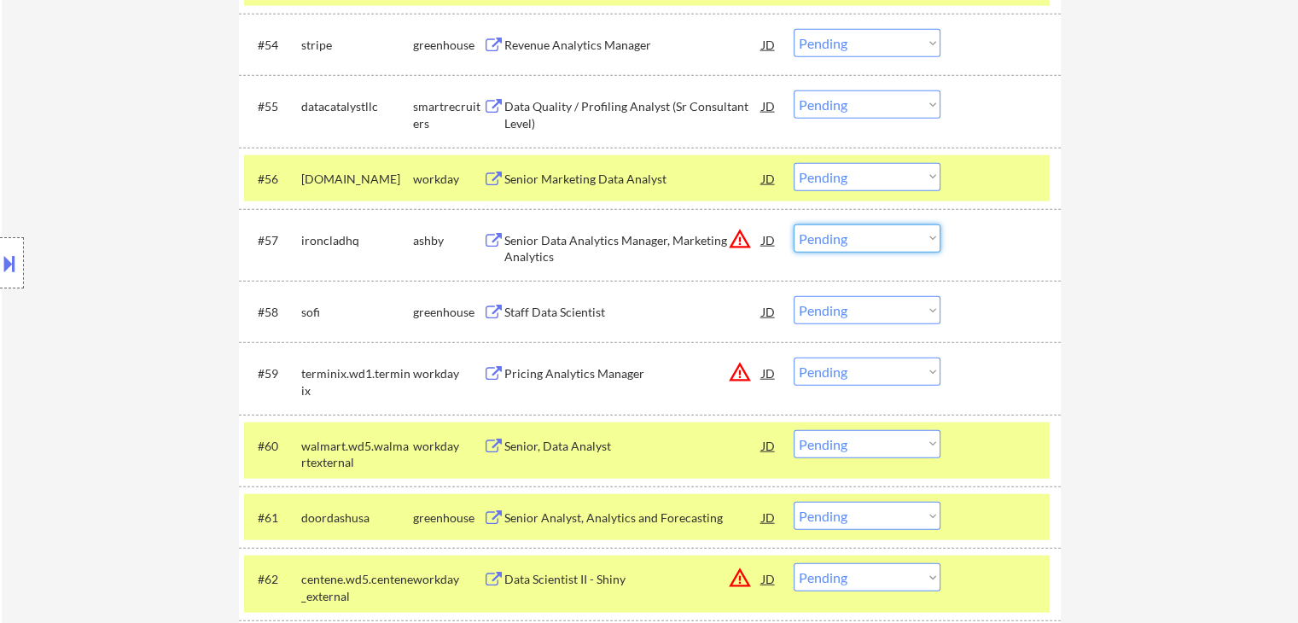
drag, startPoint x: 878, startPoint y: 237, endPoint x: 865, endPoint y: 238, distance: 12.8
click at [878, 237] on select "Choose an option... Pending Applied Excluded (Questions) Excluded (Expired) Exc…" at bounding box center [867, 238] width 147 height 28
click at [794, 224] on select "Choose an option... Pending Applied Excluded (Questions) Excluded (Expired) Exc…" at bounding box center [867, 238] width 147 height 28
select select ""pending""
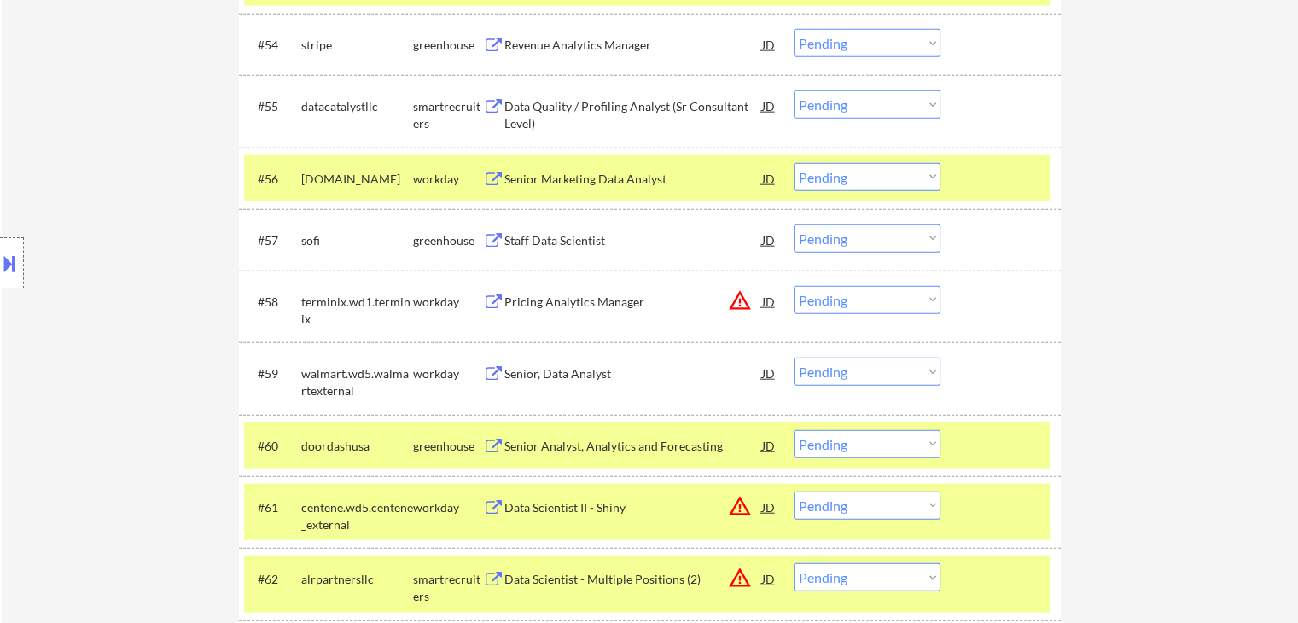
click at [873, 301] on select "Choose an option... Pending Applied Excluded (Questions) Excluded (Expired) Exc…" at bounding box center [867, 300] width 147 height 28
click at [794, 286] on select "Choose an option... Pending Applied Excluded (Questions) Excluded (Expired) Exc…" at bounding box center [867, 300] width 147 height 28
select select ""pending""
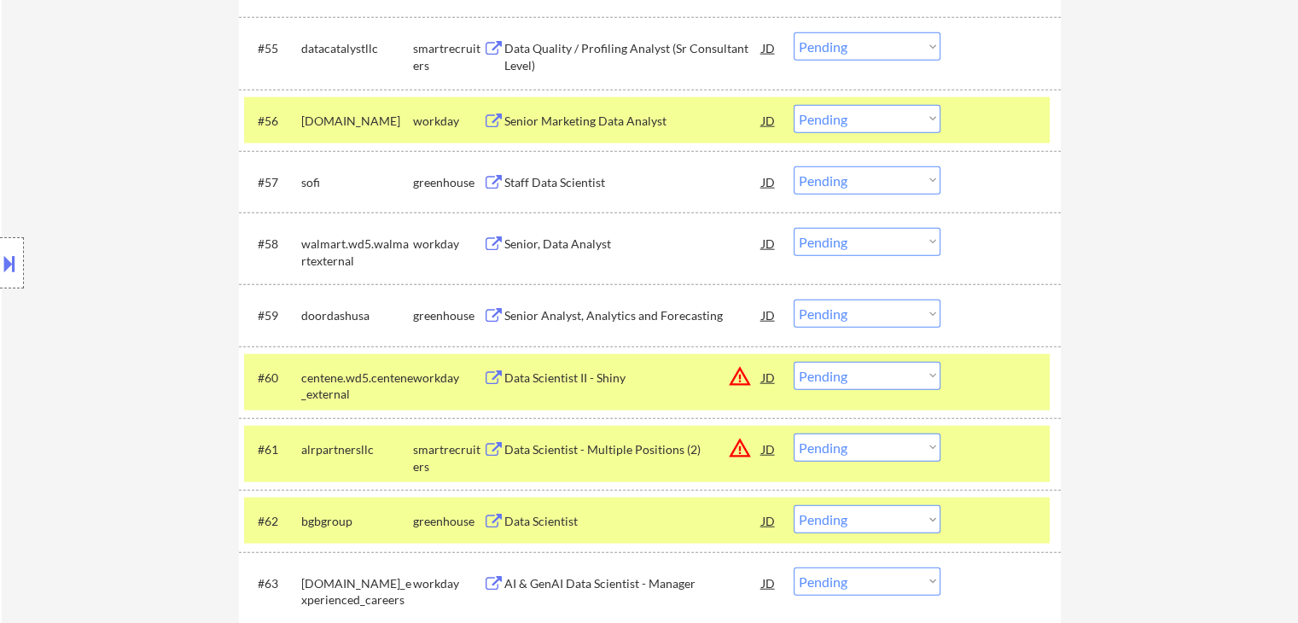
scroll to position [4139, 0]
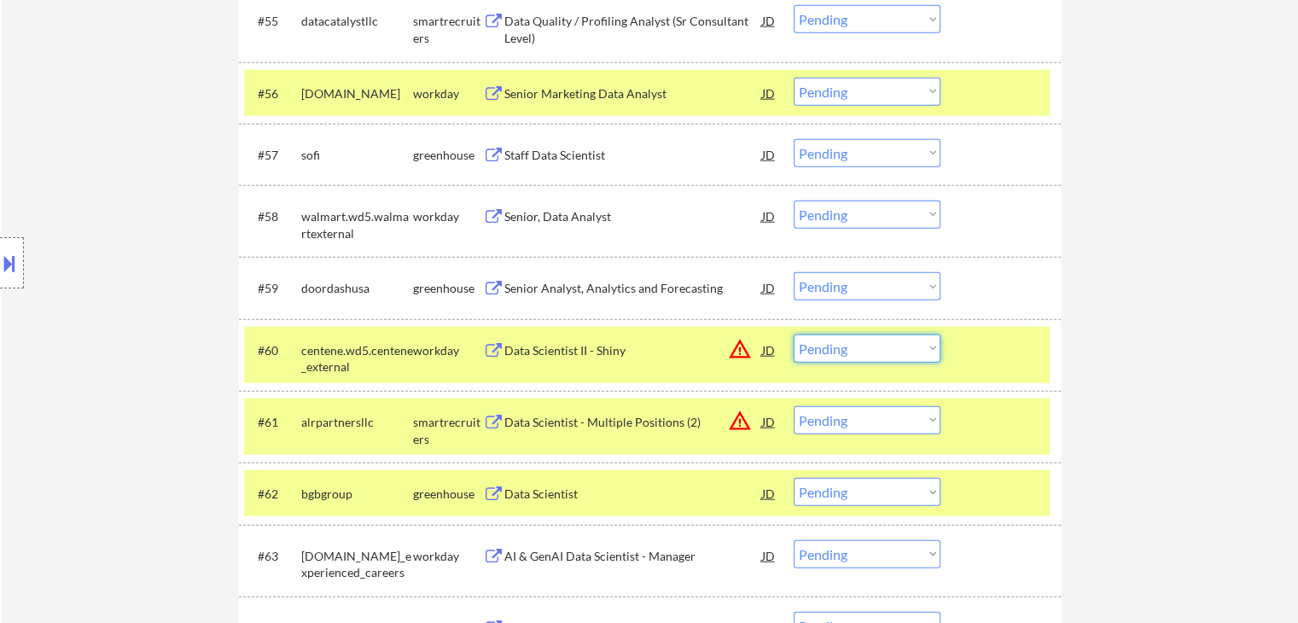
click at [905, 347] on select "Choose an option... Pending Applied Excluded (Questions) Excluded (Expired) Exc…" at bounding box center [867, 349] width 147 height 28
click at [794, 335] on select "Choose an option... Pending Applied Excluded (Questions) Excluded (Expired) Exc…" at bounding box center [867, 349] width 147 height 28
select select ""pending""
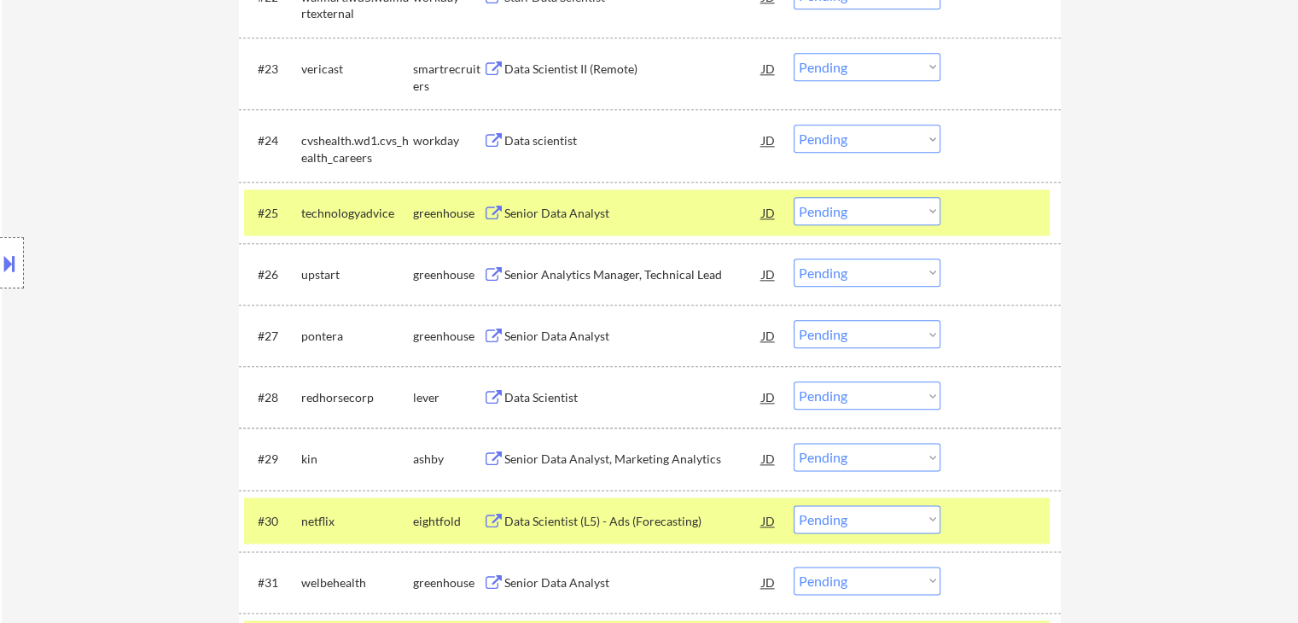
scroll to position [0, 0]
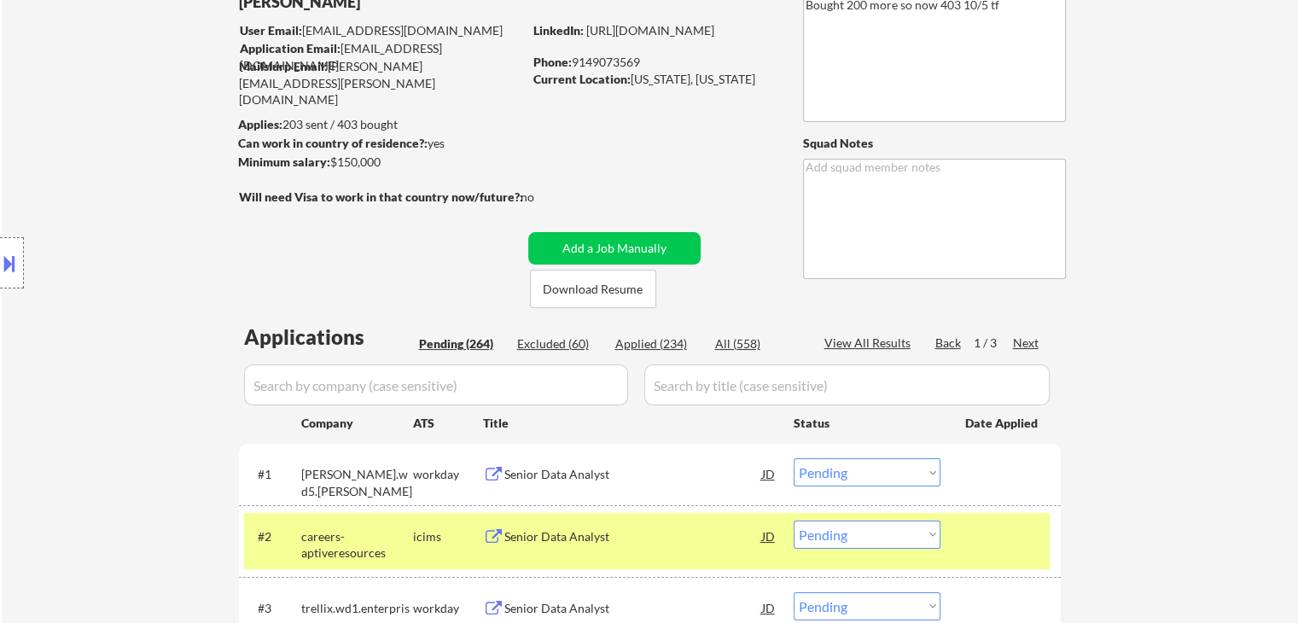
scroll to position [171, 0]
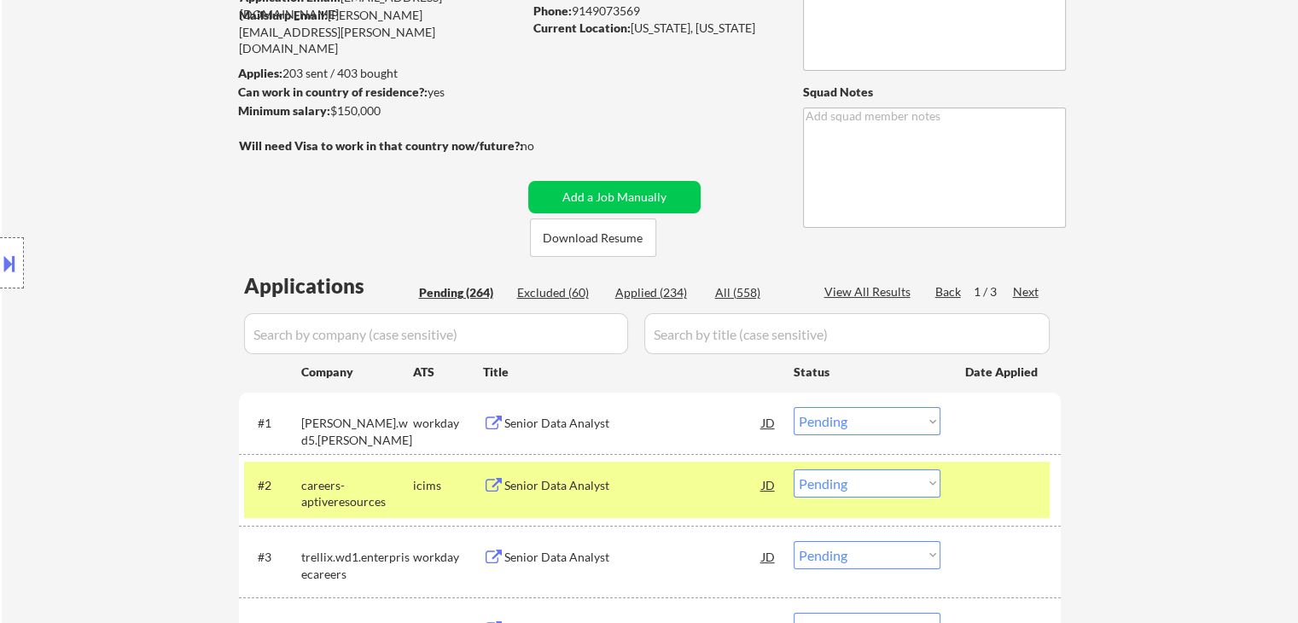
click at [656, 292] on div "Applied (234)" at bounding box center [657, 292] width 85 height 17
select select ""applied""
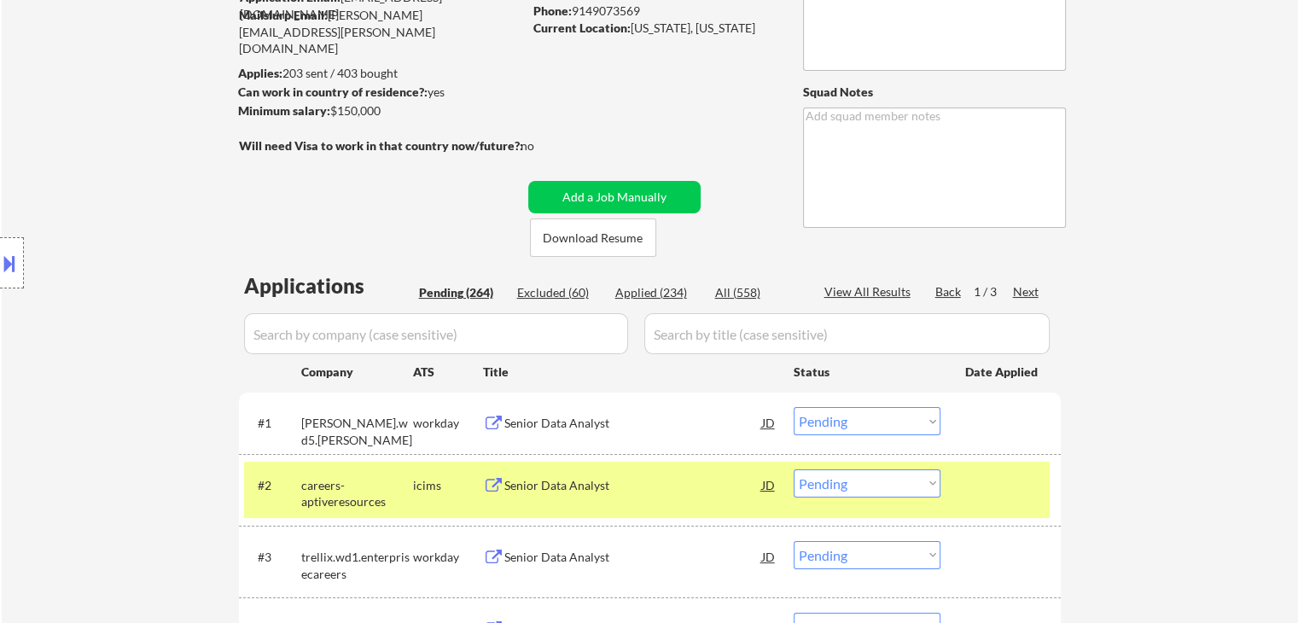
select select ""applied""
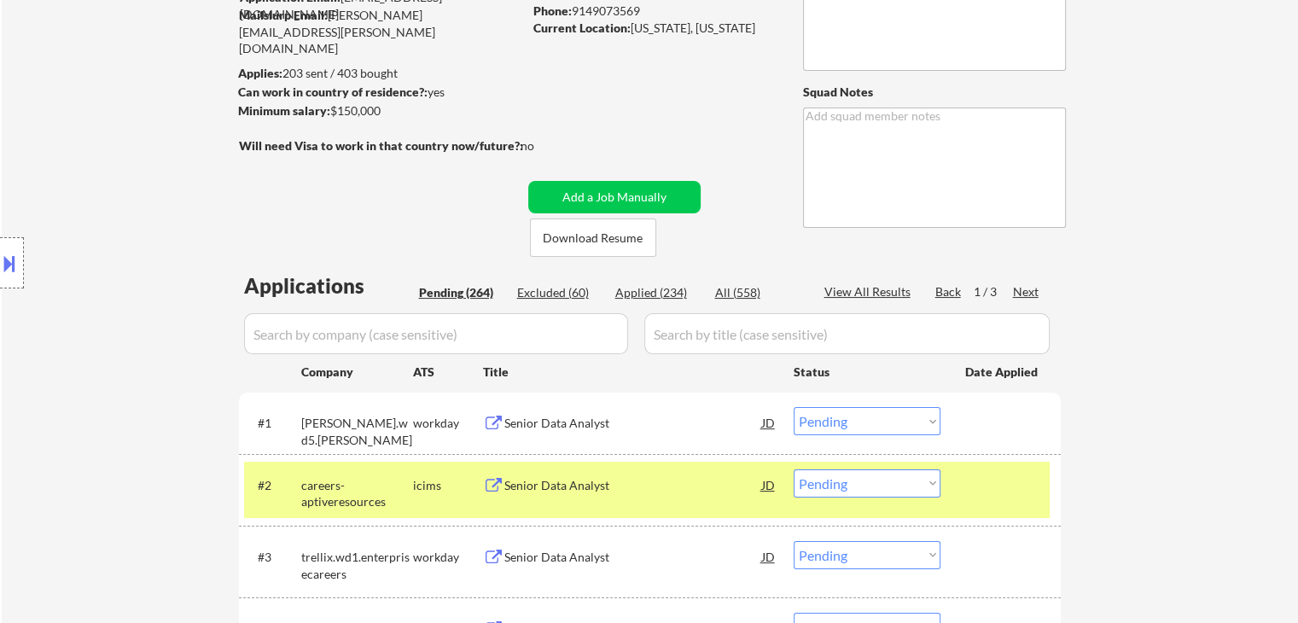
select select ""applied""
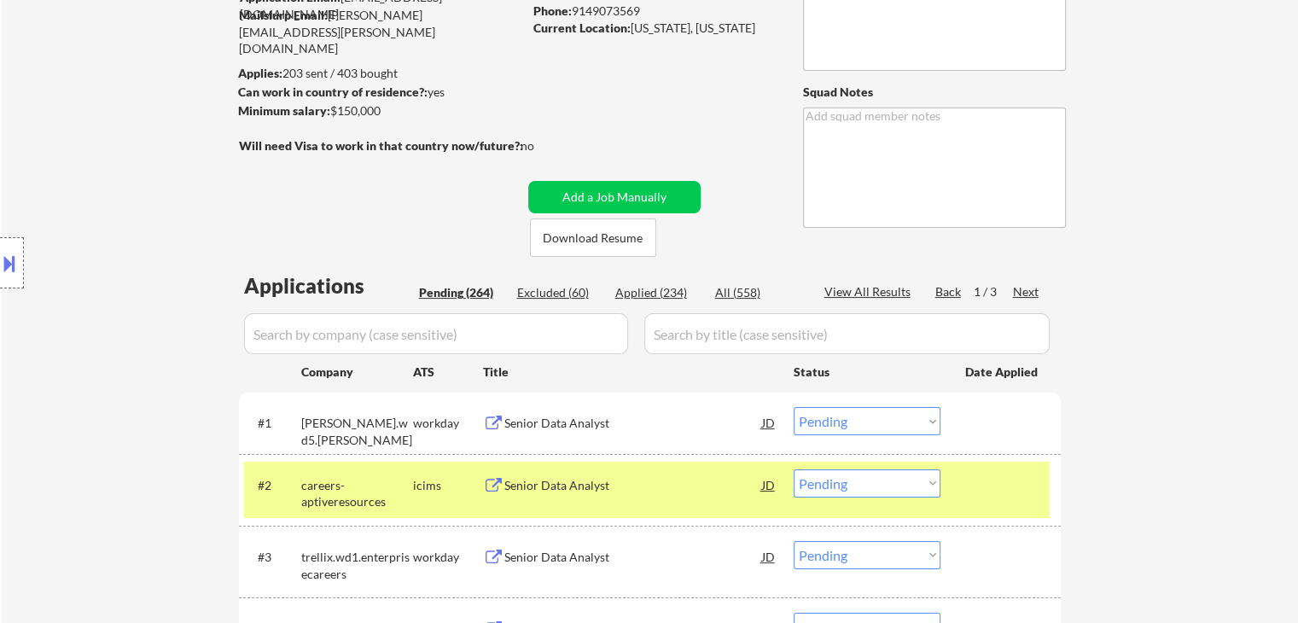
select select ""applied""
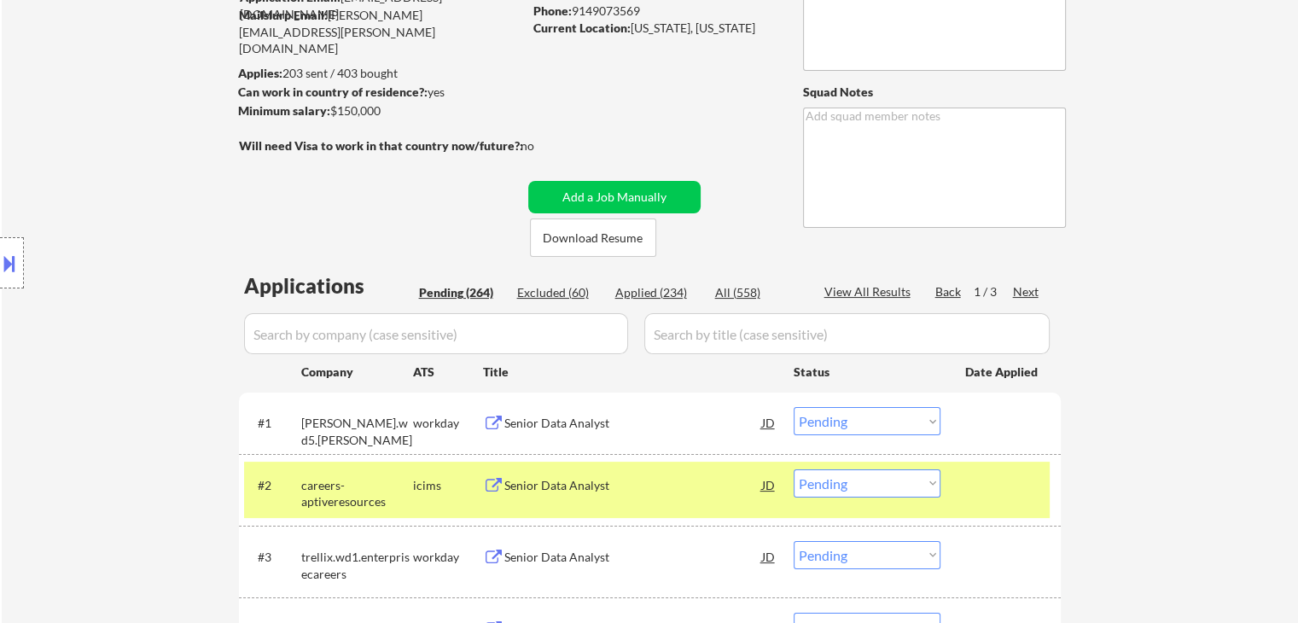
select select ""applied""
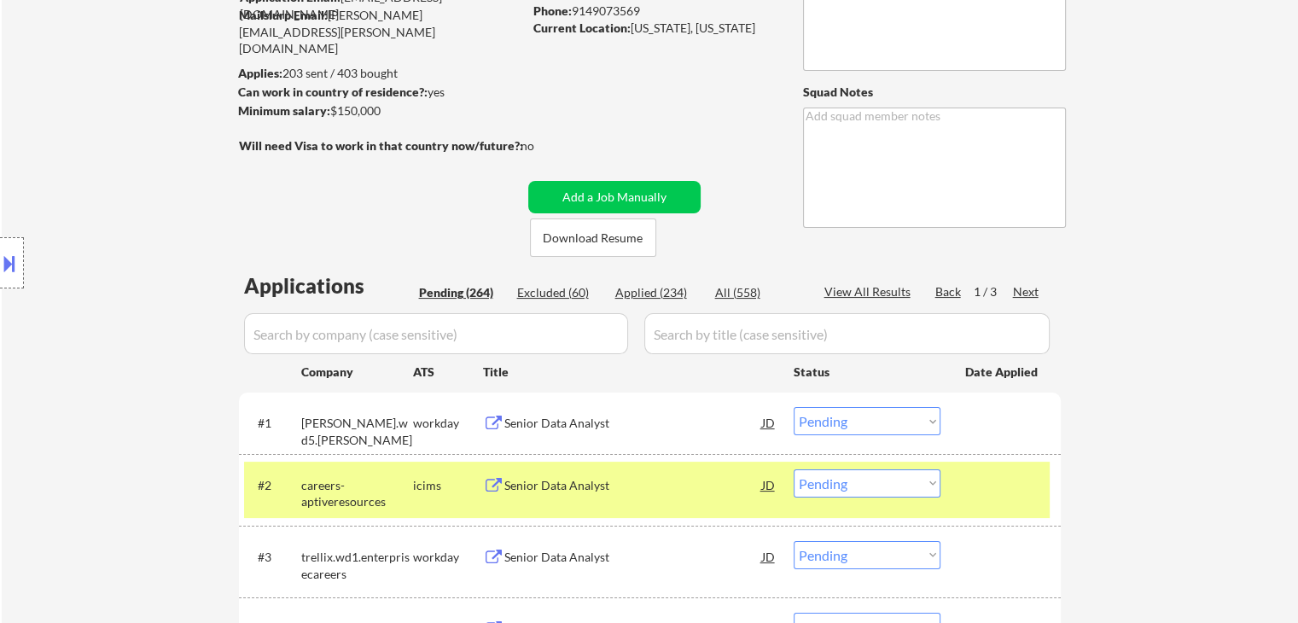
select select ""applied""
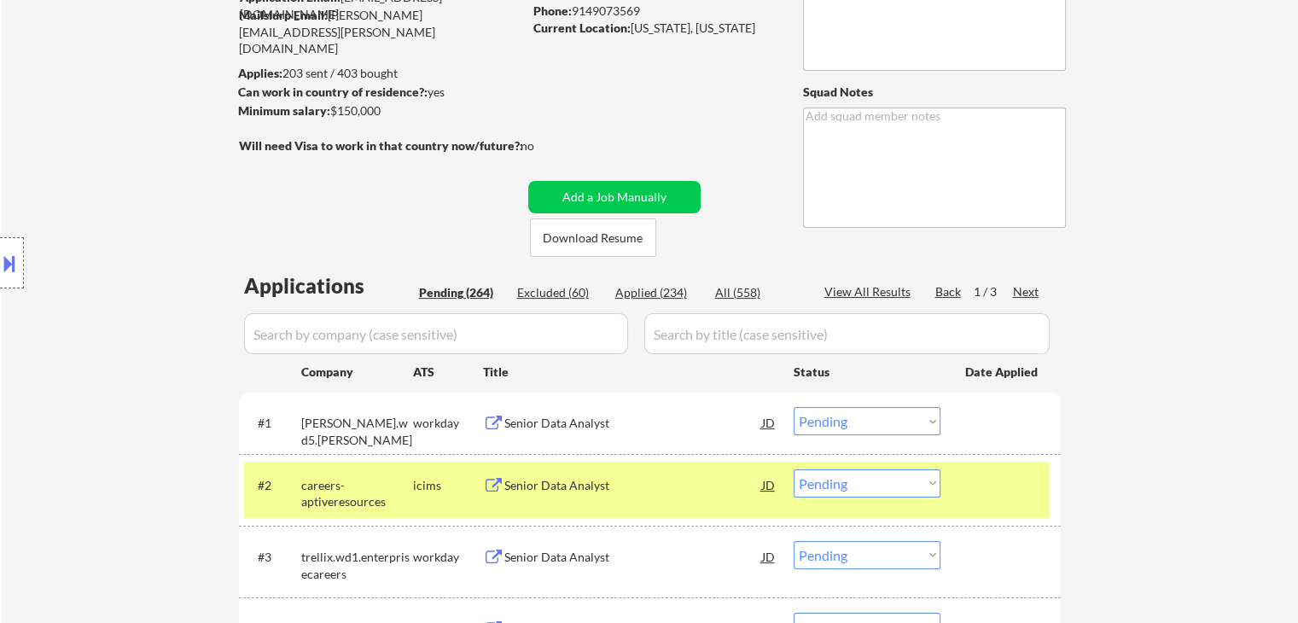
select select ""applied""
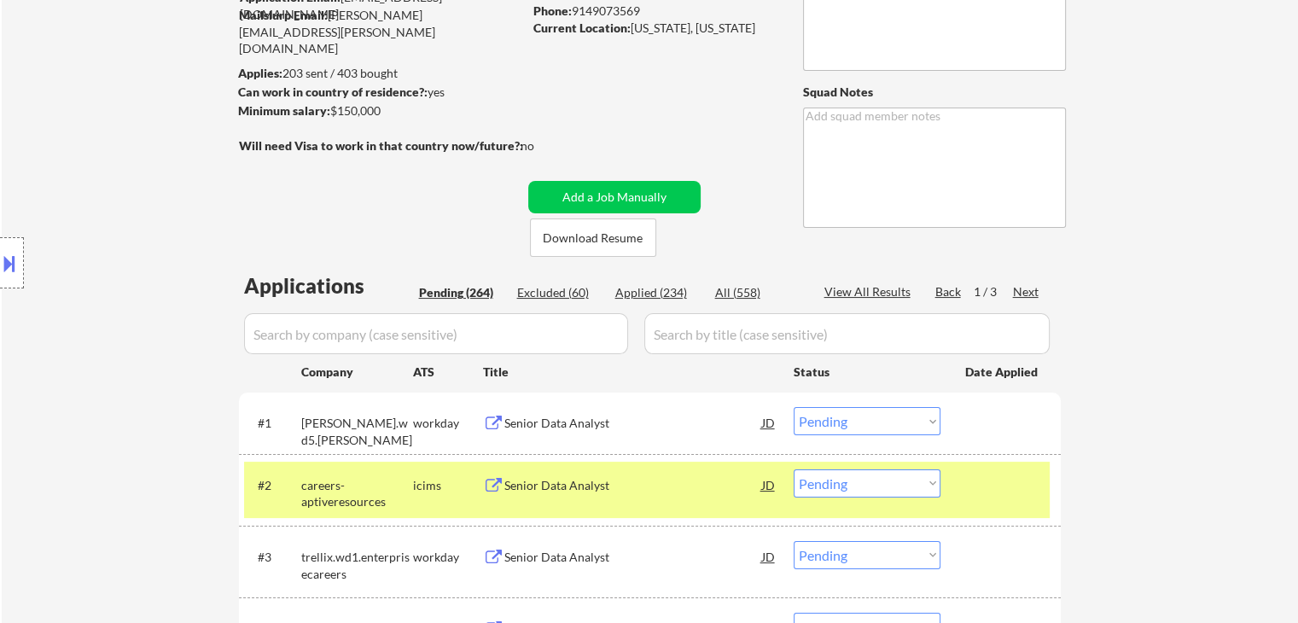
select select ""applied""
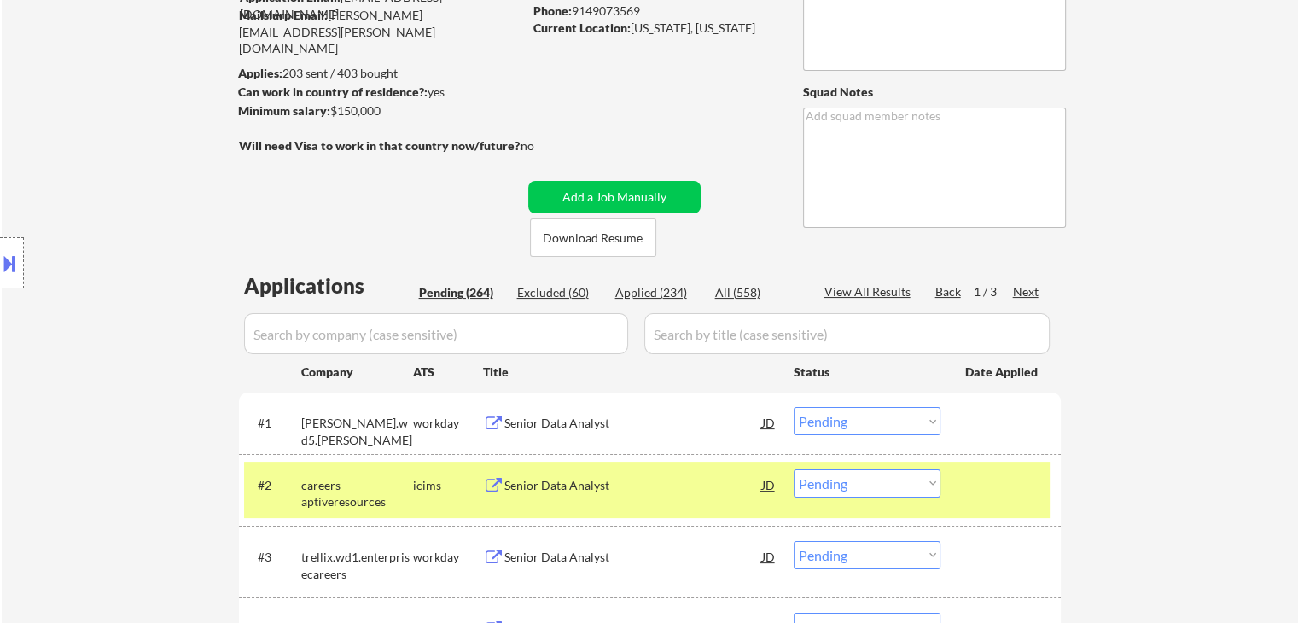
select select ""applied""
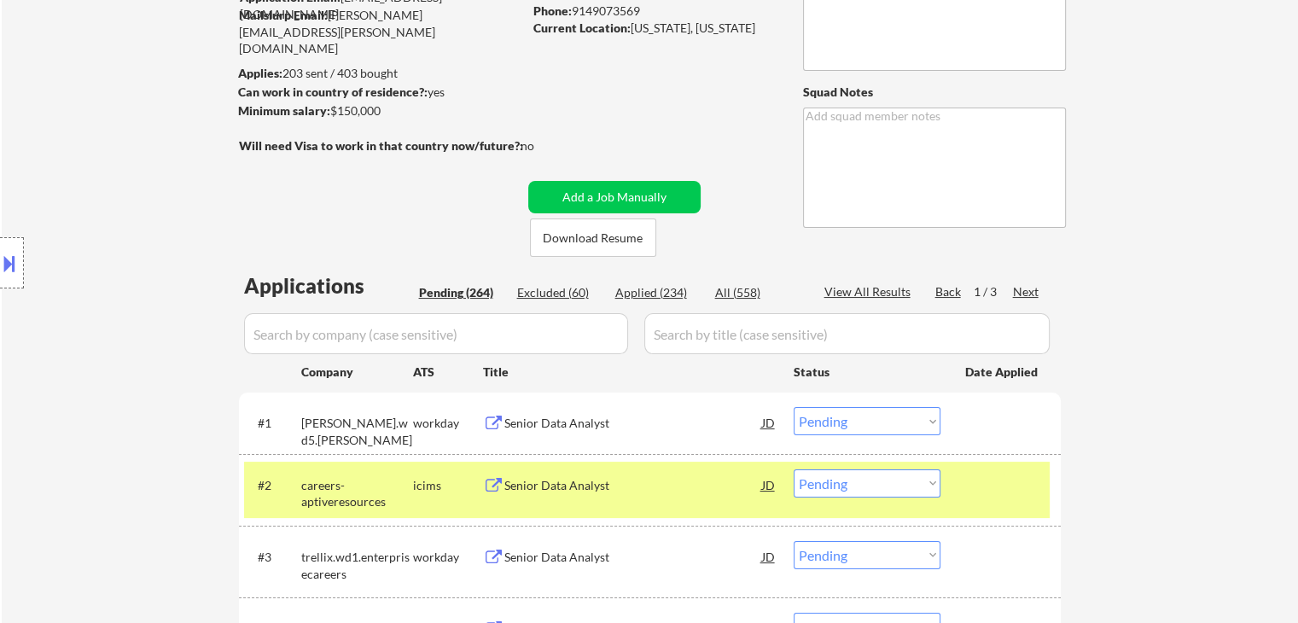
select select ""applied""
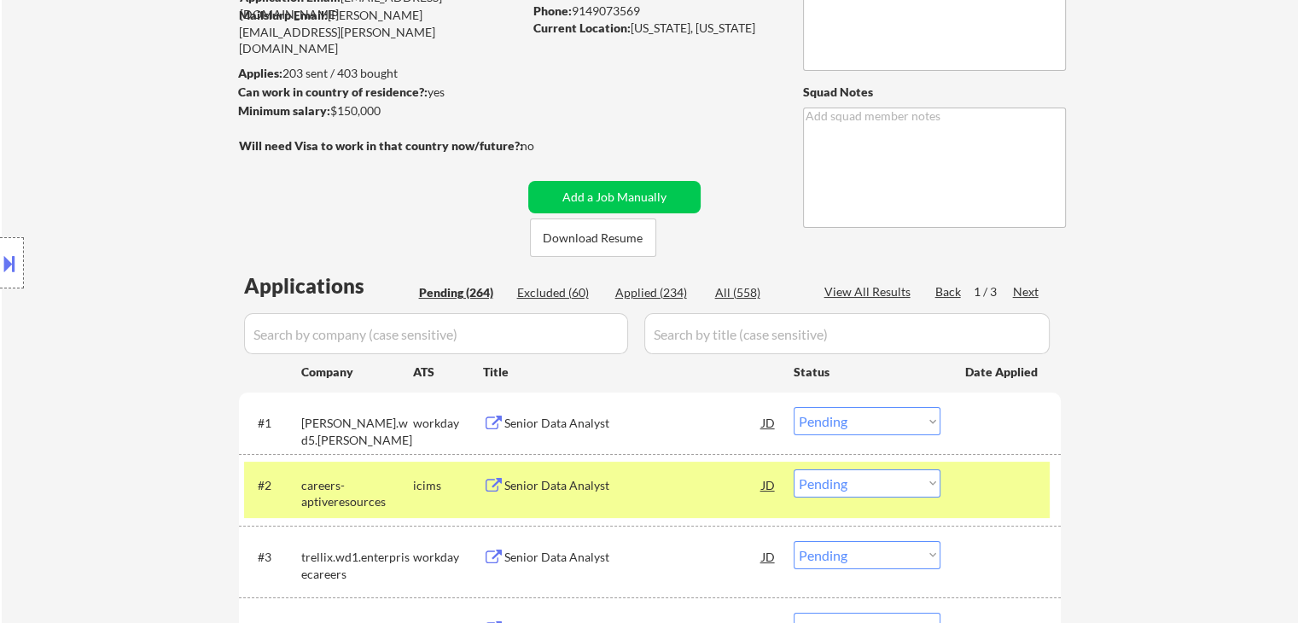
select select ""applied""
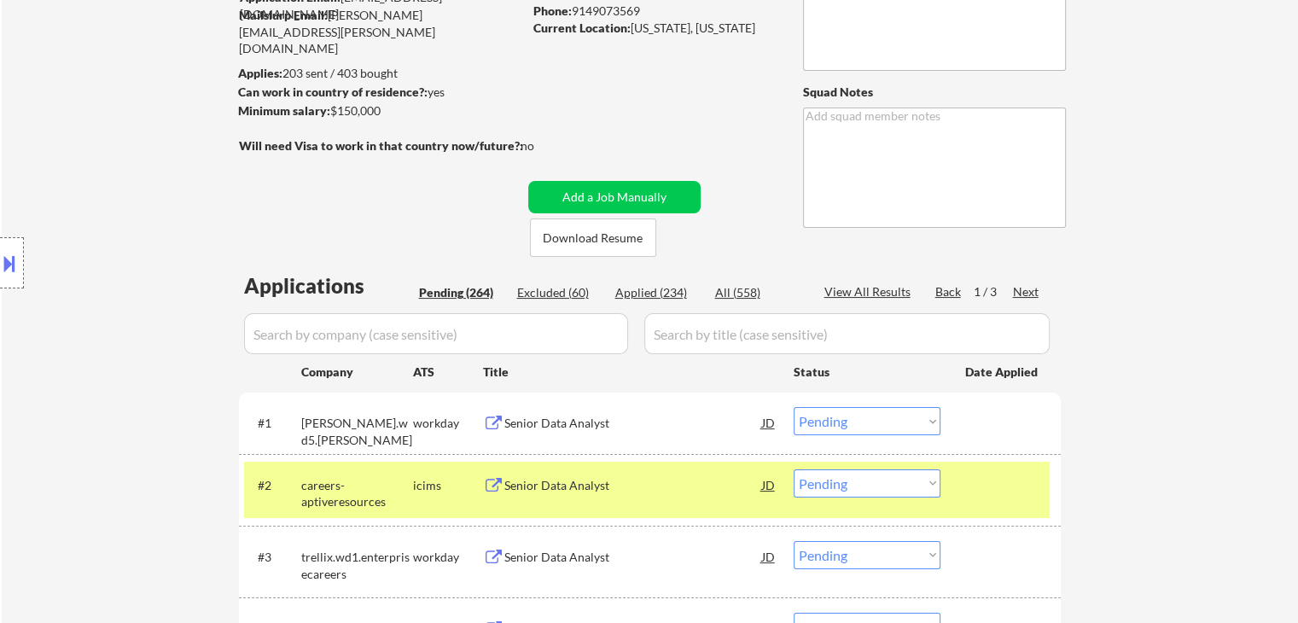
select select ""applied""
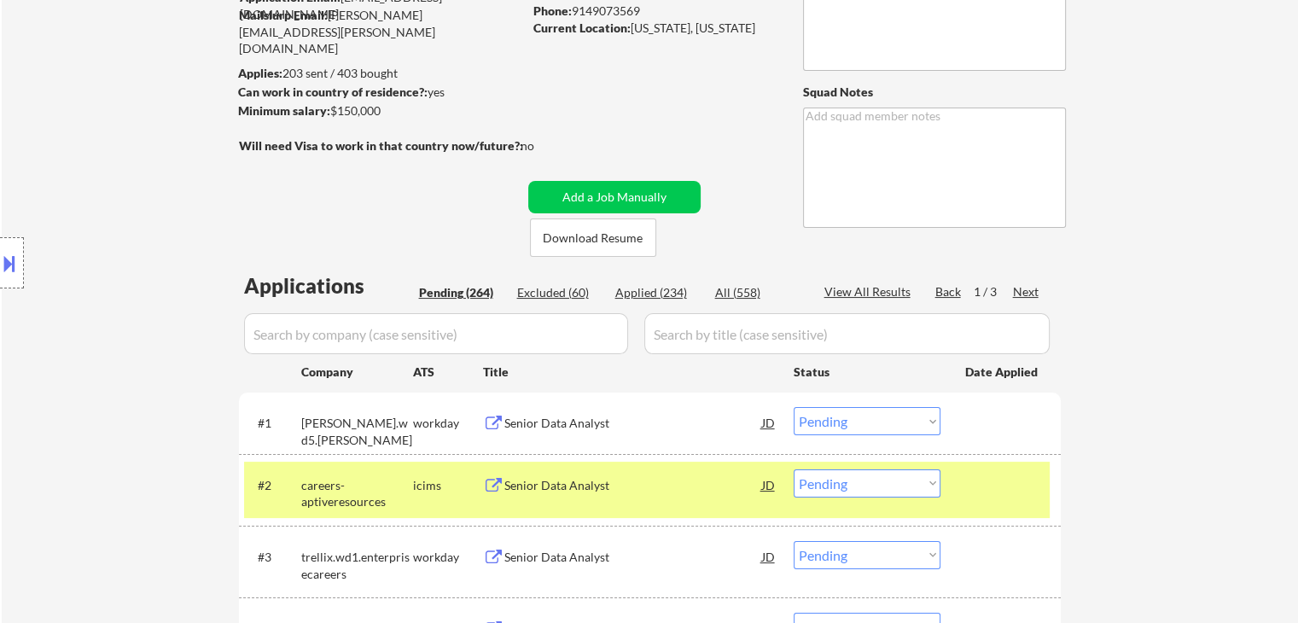
select select ""applied""
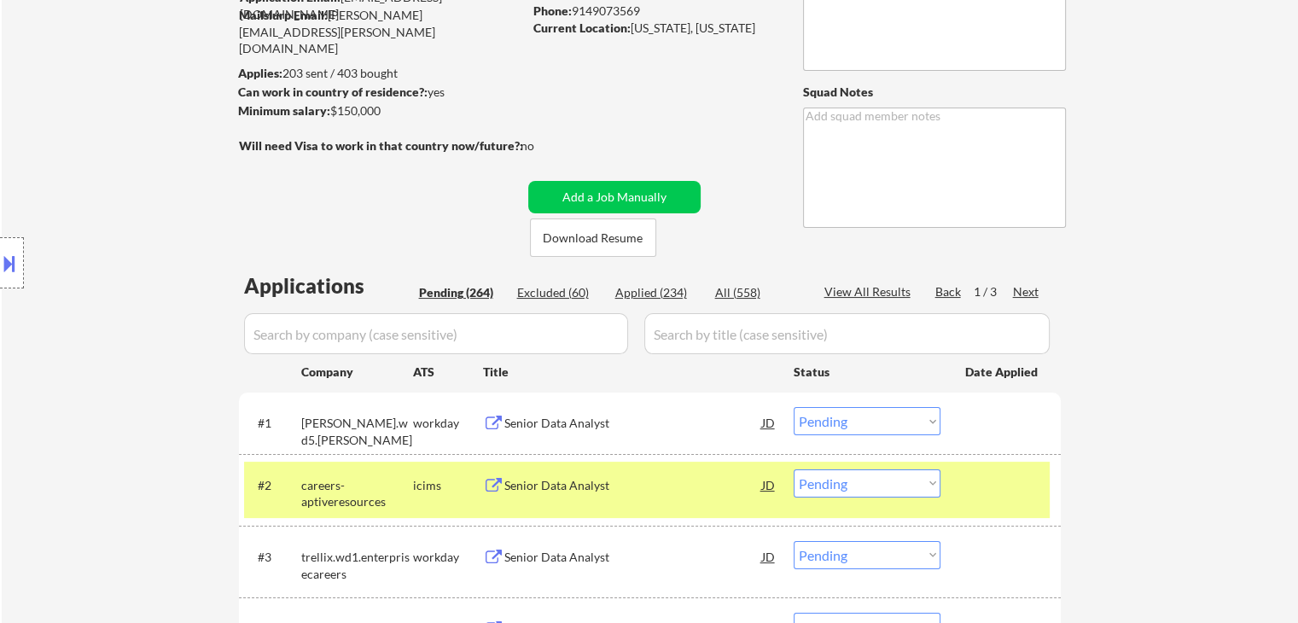
select select ""applied""
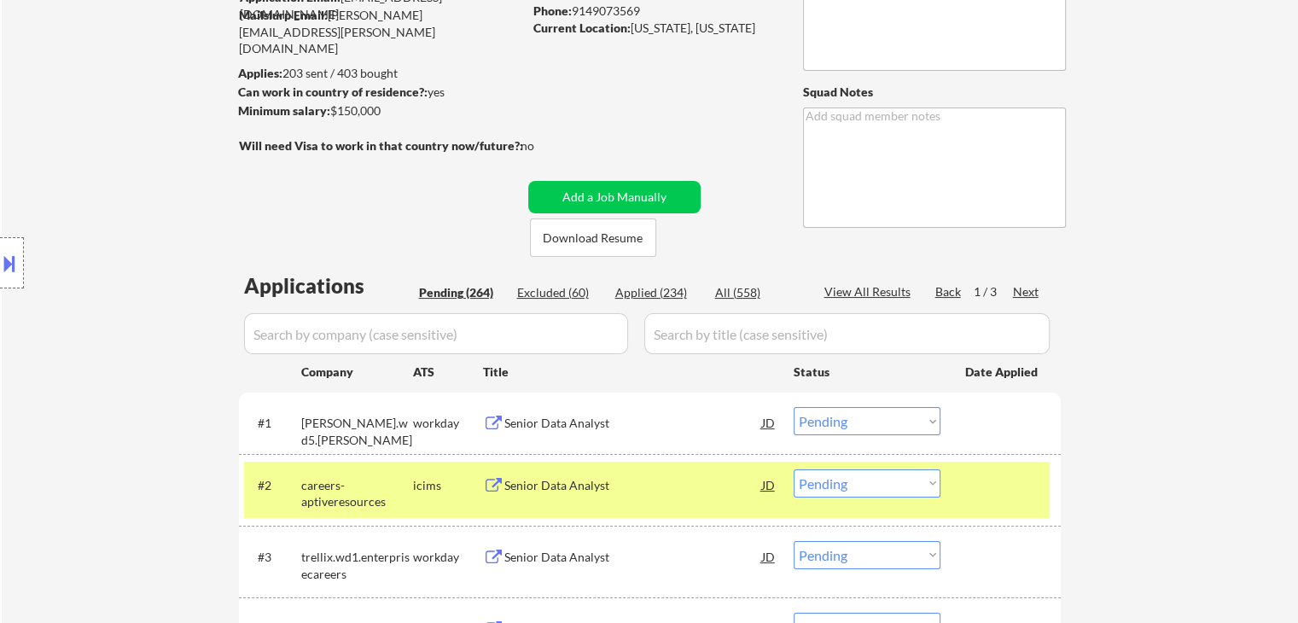
select select ""applied""
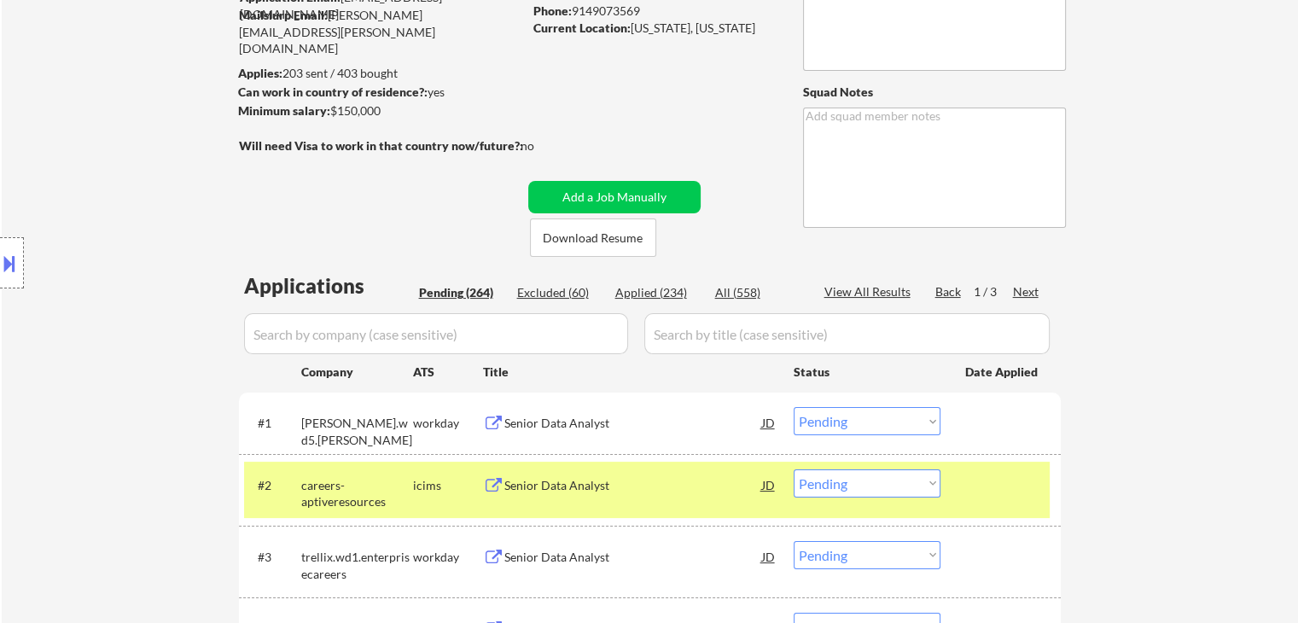
select select ""applied""
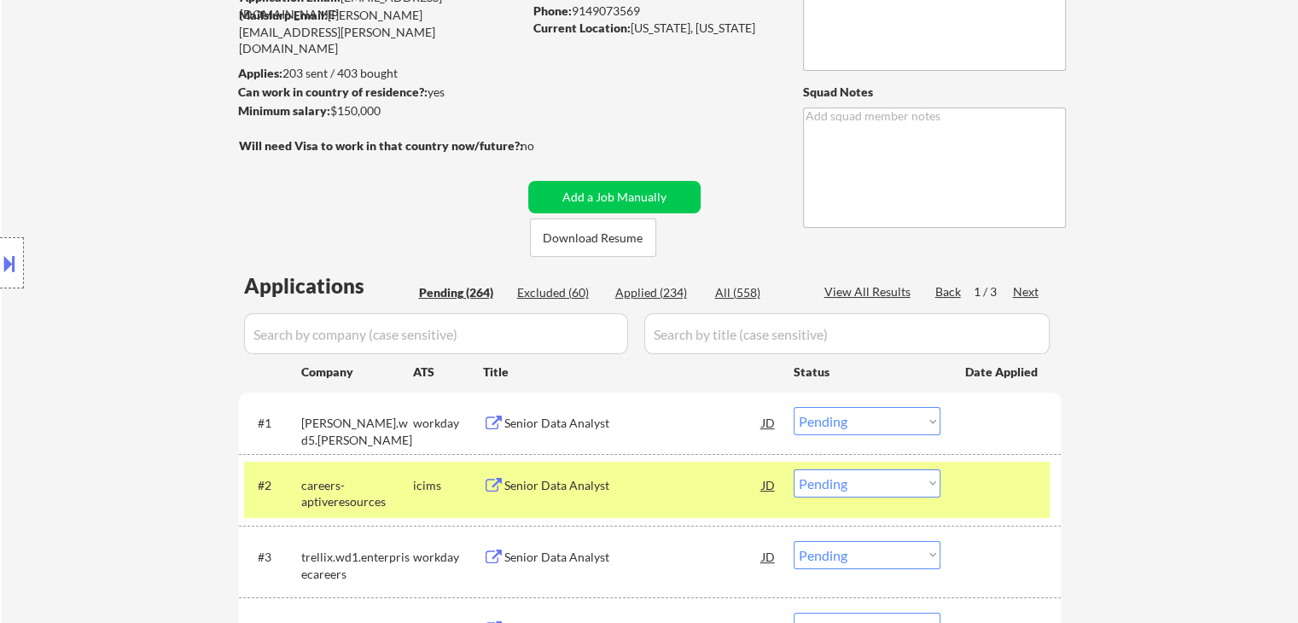
select select ""applied""
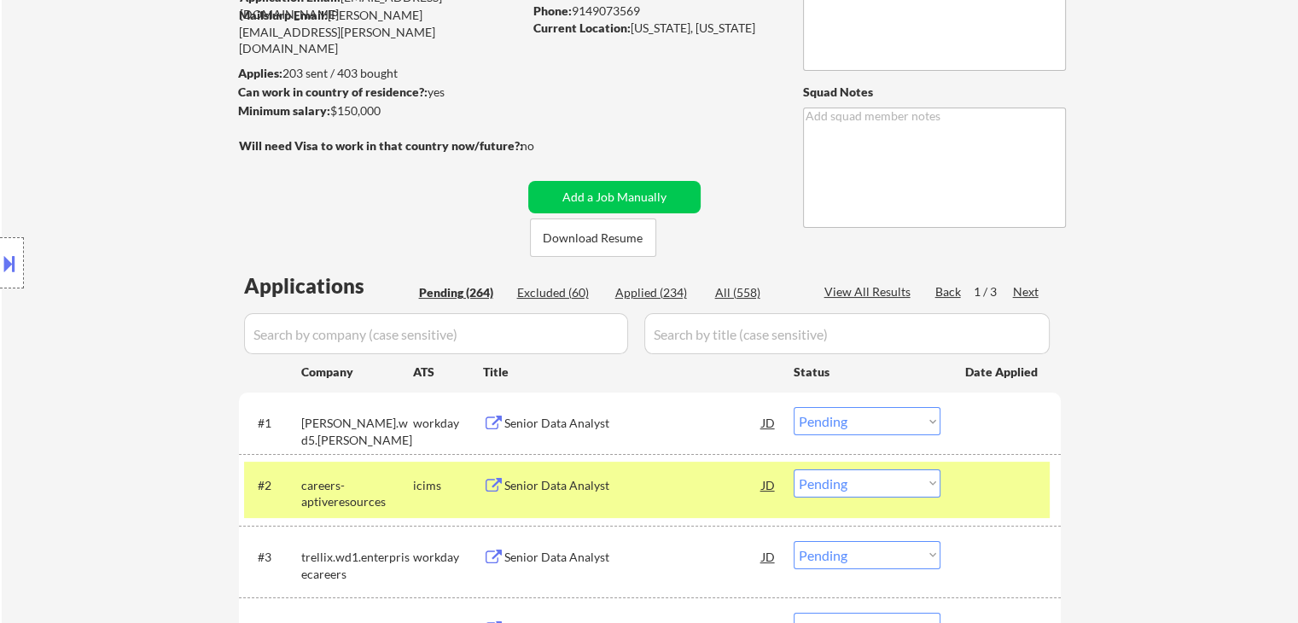
select select ""applied""
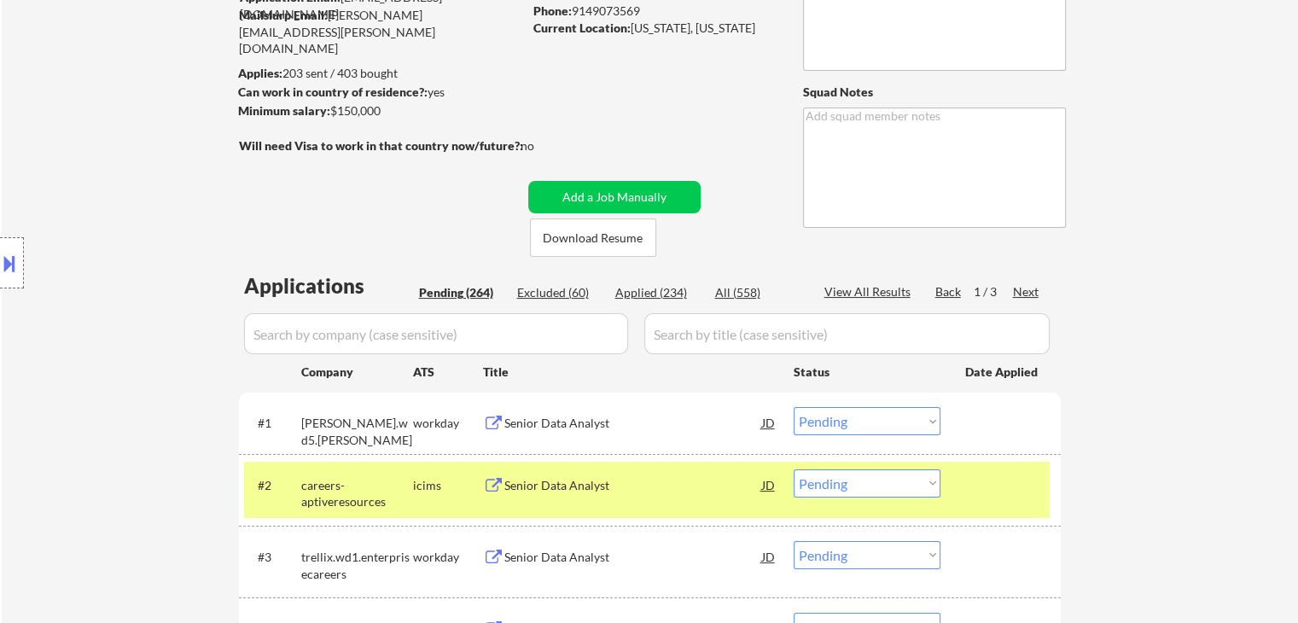
select select ""applied""
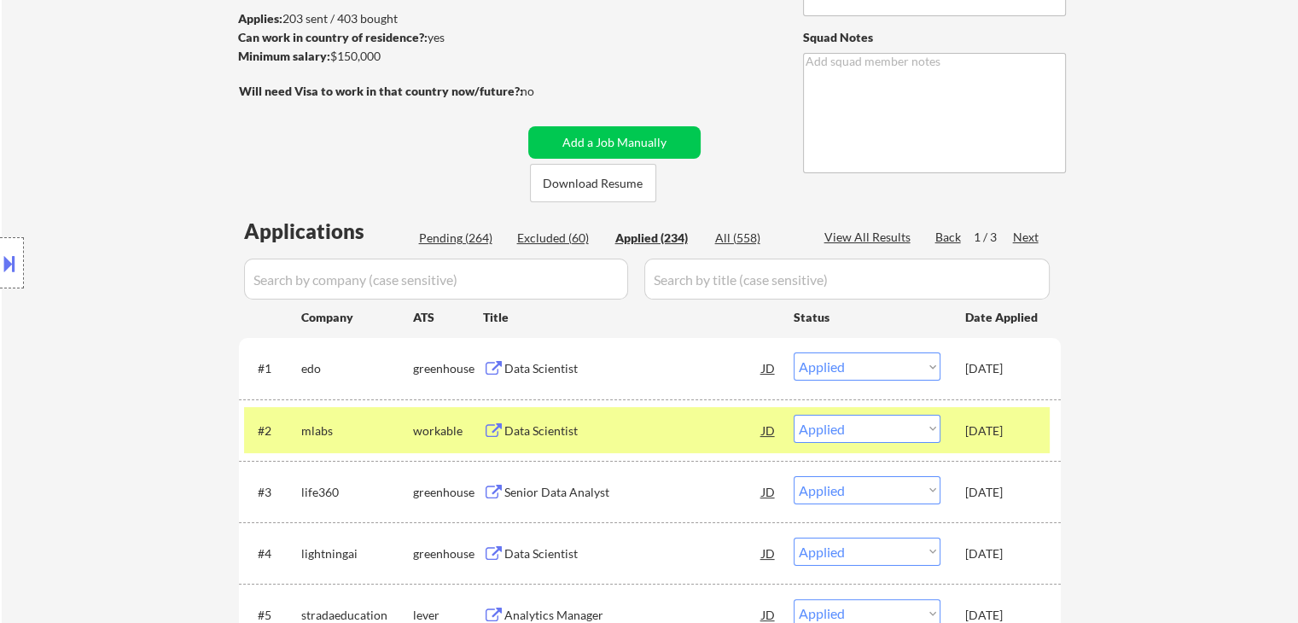
scroll to position [256, 0]
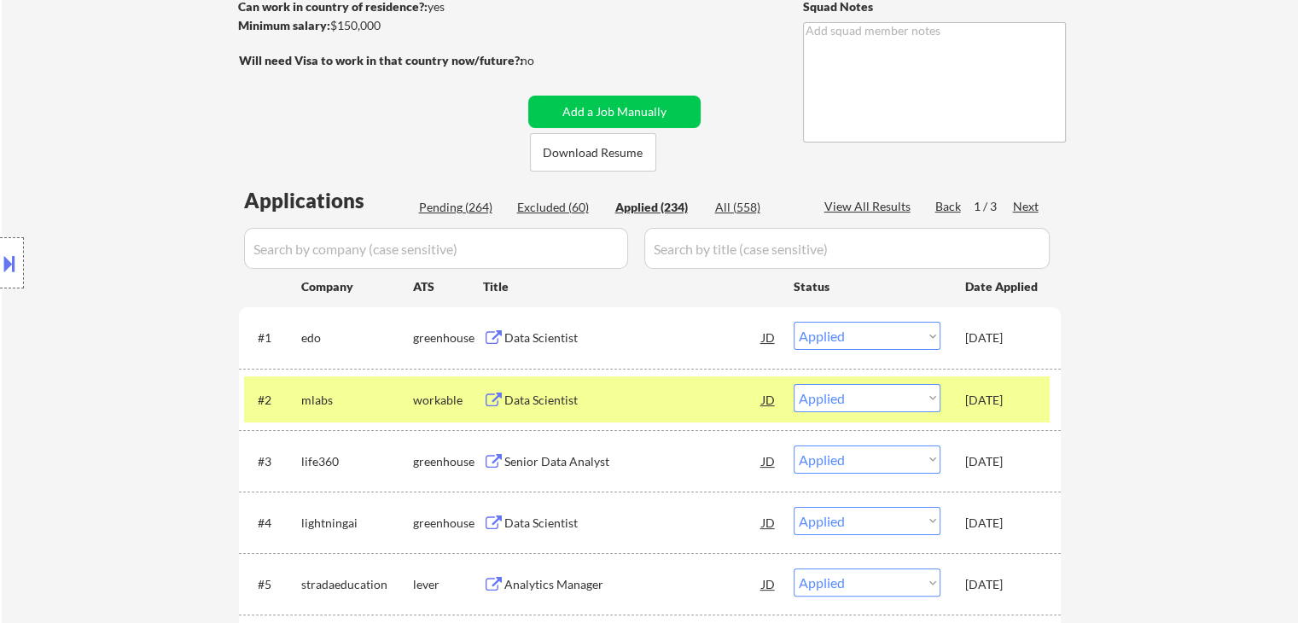
drag, startPoint x: 956, startPoint y: 345, endPoint x: 1024, endPoint y: 339, distance: 68.5
click at [1024, 339] on div "#1 edo greenhouse Data Scientist JD Choose an option... Pending Applied Exclude…" at bounding box center [647, 337] width 806 height 46
copy div "[DATE]"
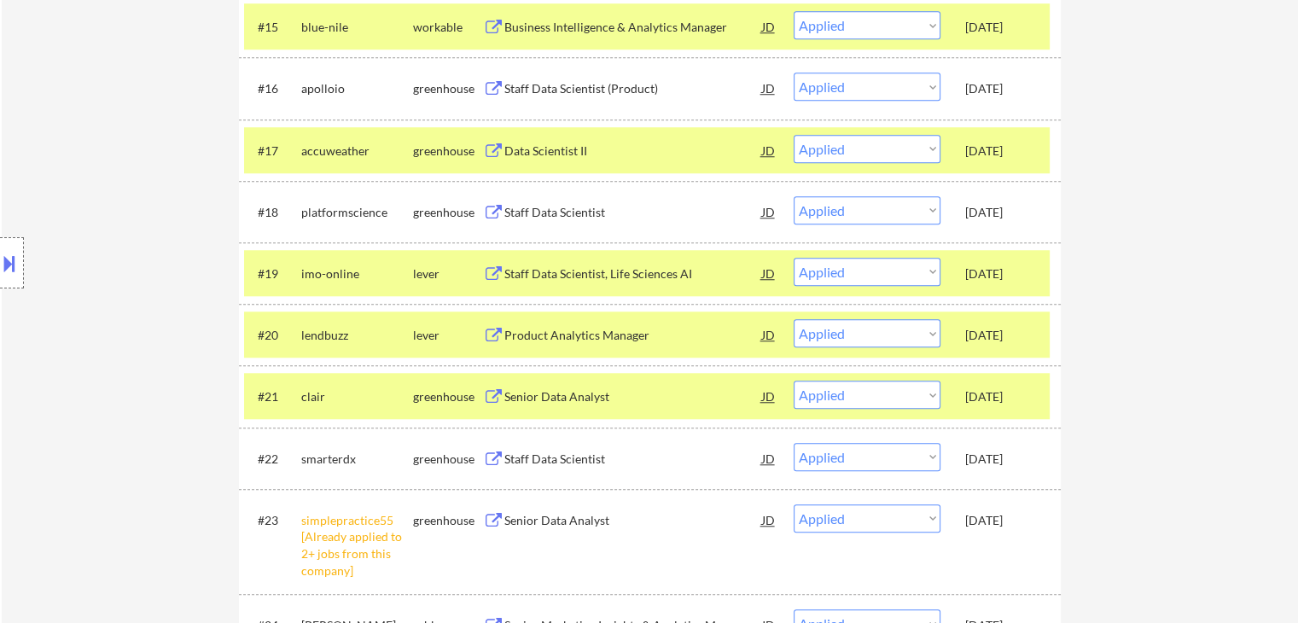
scroll to position [1536, 0]
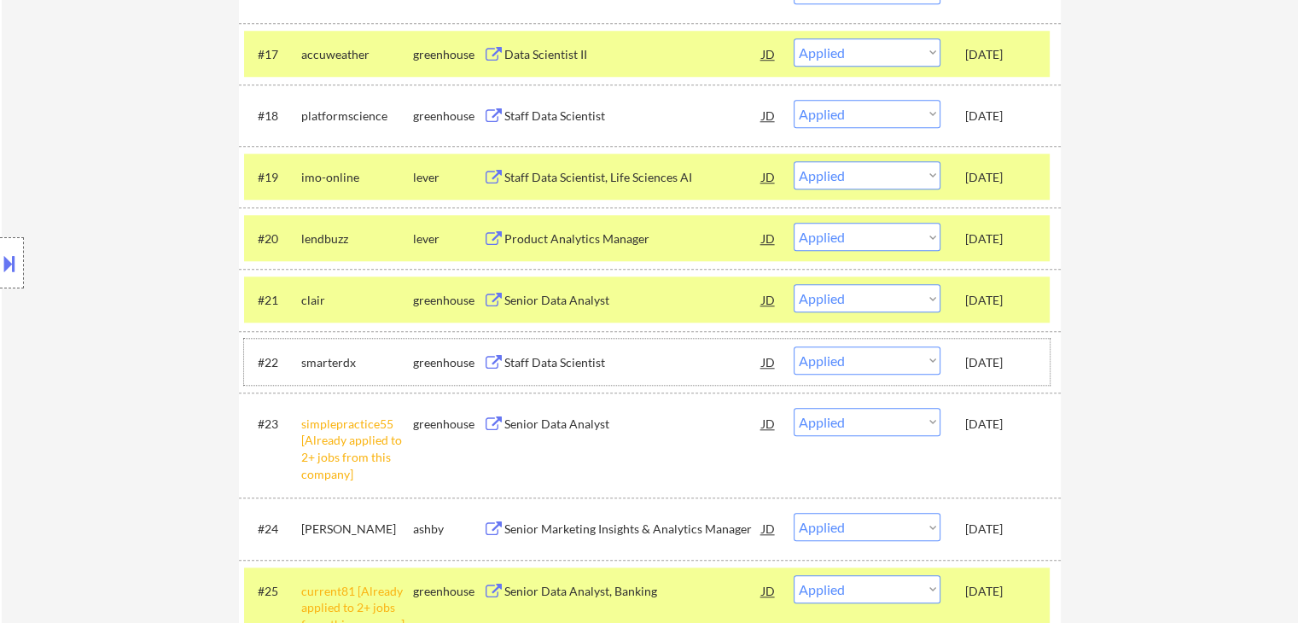
drag, startPoint x: 958, startPoint y: 365, endPoint x: 1028, endPoint y: 361, distance: 69.3
click at [1028, 361] on div "#22 smarterdx greenhouse Staff Data Scientist JD warning_amber Choose an option…" at bounding box center [647, 362] width 806 height 46
copy div "[DATE]"
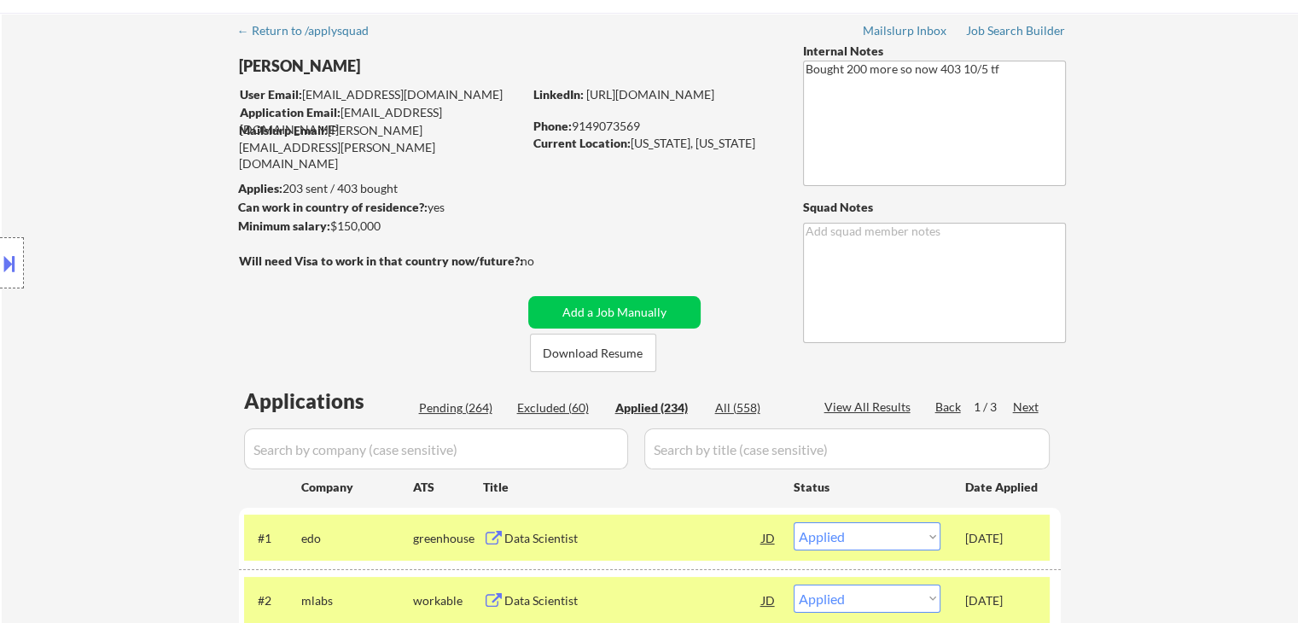
scroll to position [85, 0]
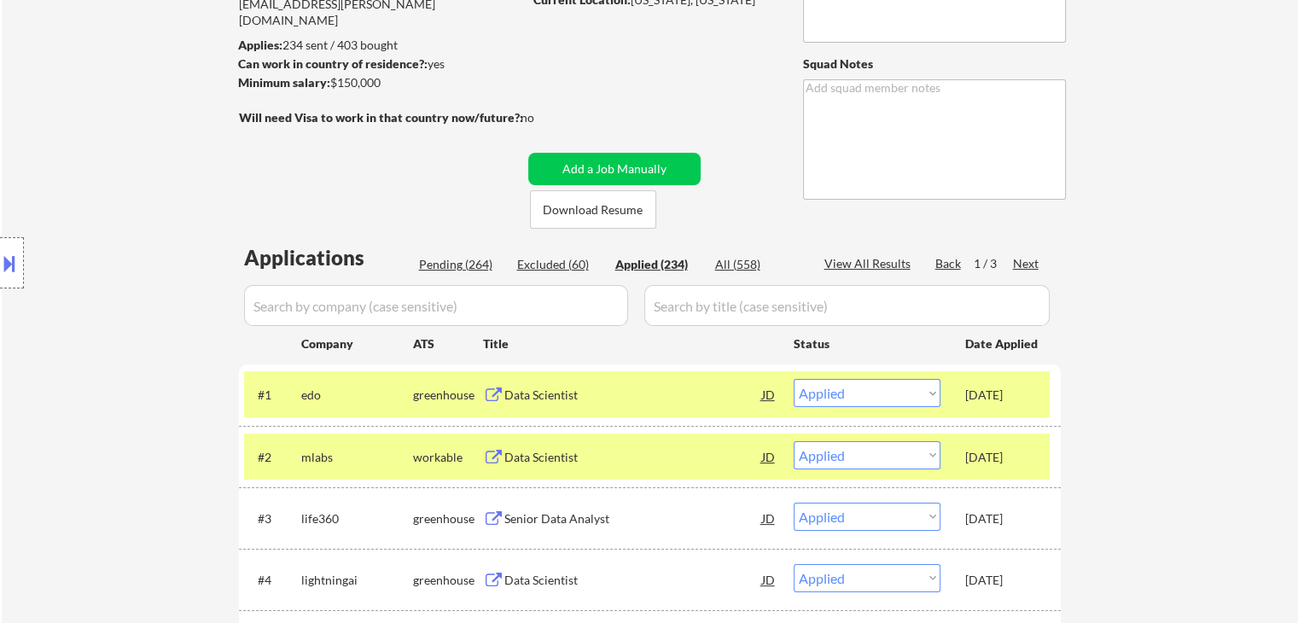
scroll to position [171, 0]
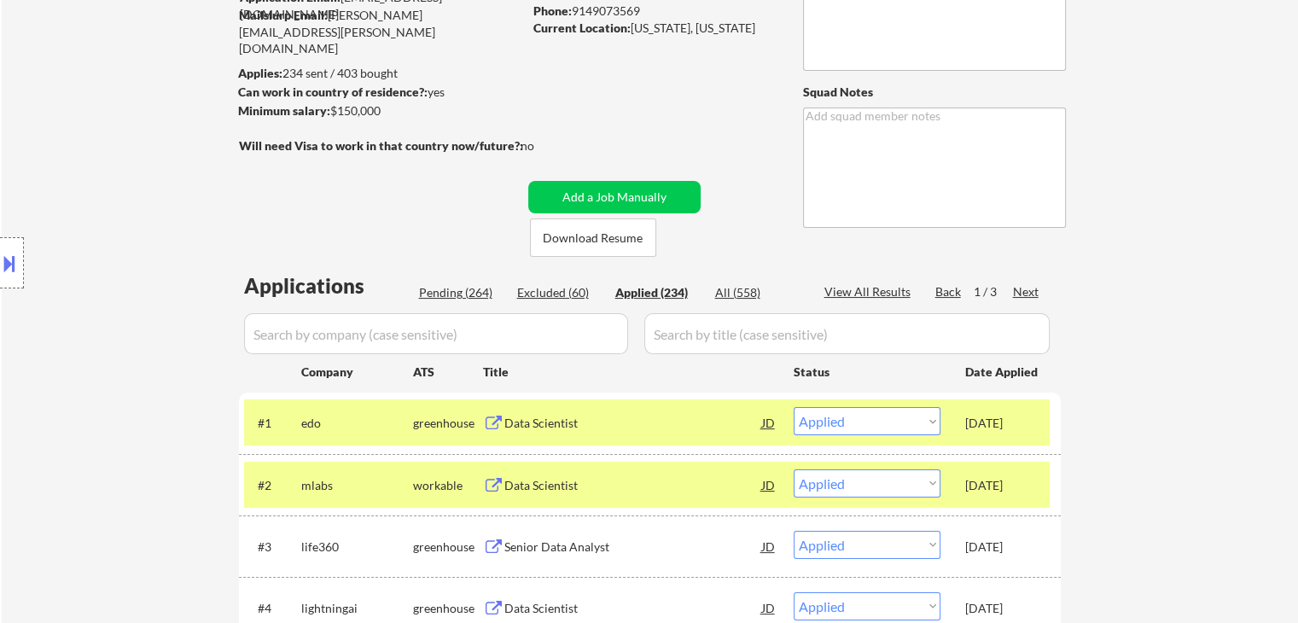
click at [242, 219] on div "Location Inclusions: [GEOGRAPHIC_DATA], [GEOGRAPHIC_DATA] [GEOGRAPHIC_DATA], [G…" at bounding box center [153, 263] width 306 height 317
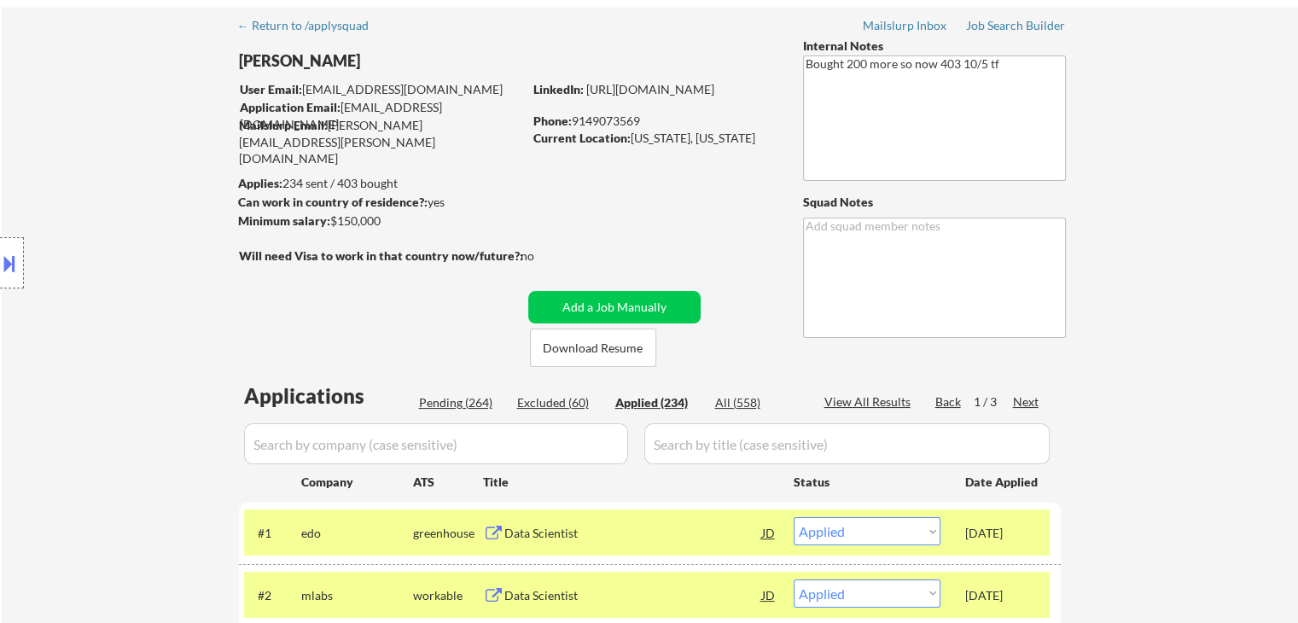
scroll to position [0, 0]
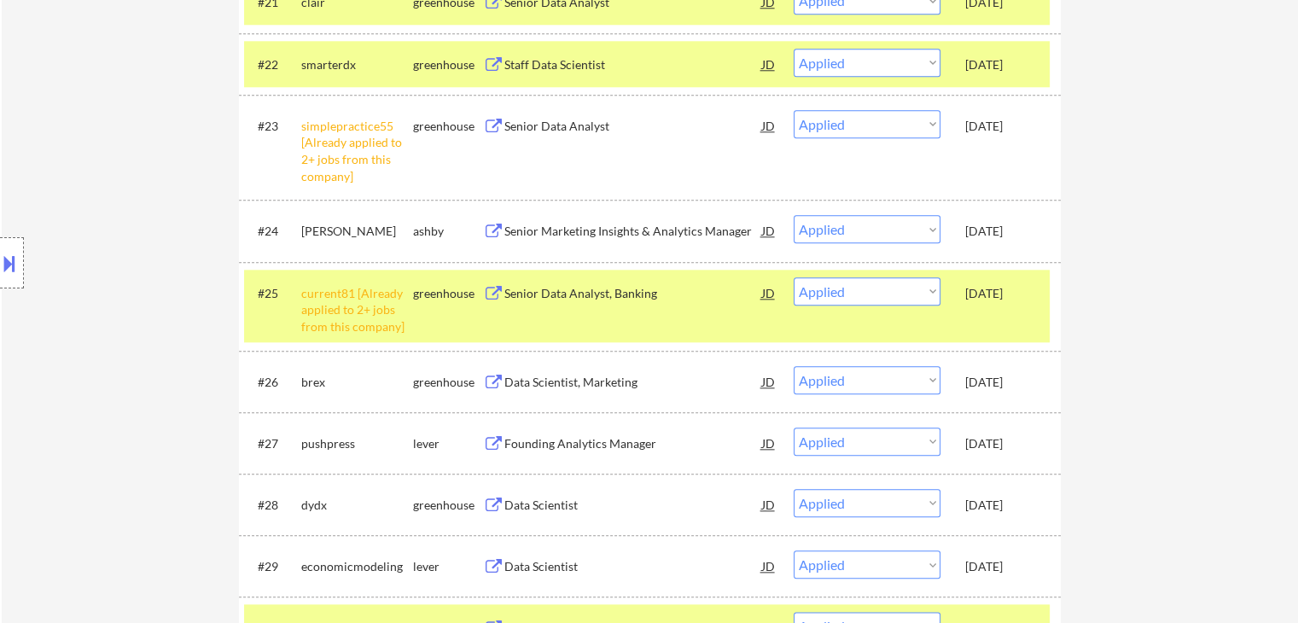
scroll to position [1464, 0]
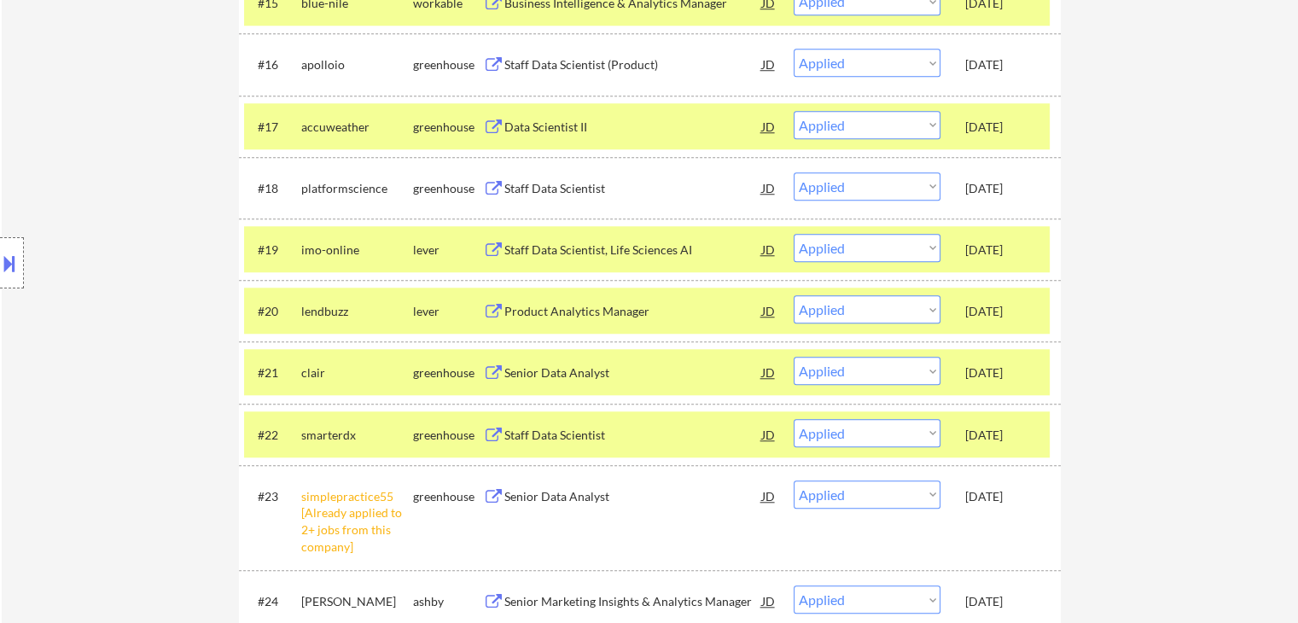
drag, startPoint x: 1229, startPoint y: 243, endPoint x: 1249, endPoint y: 230, distance: 23.9
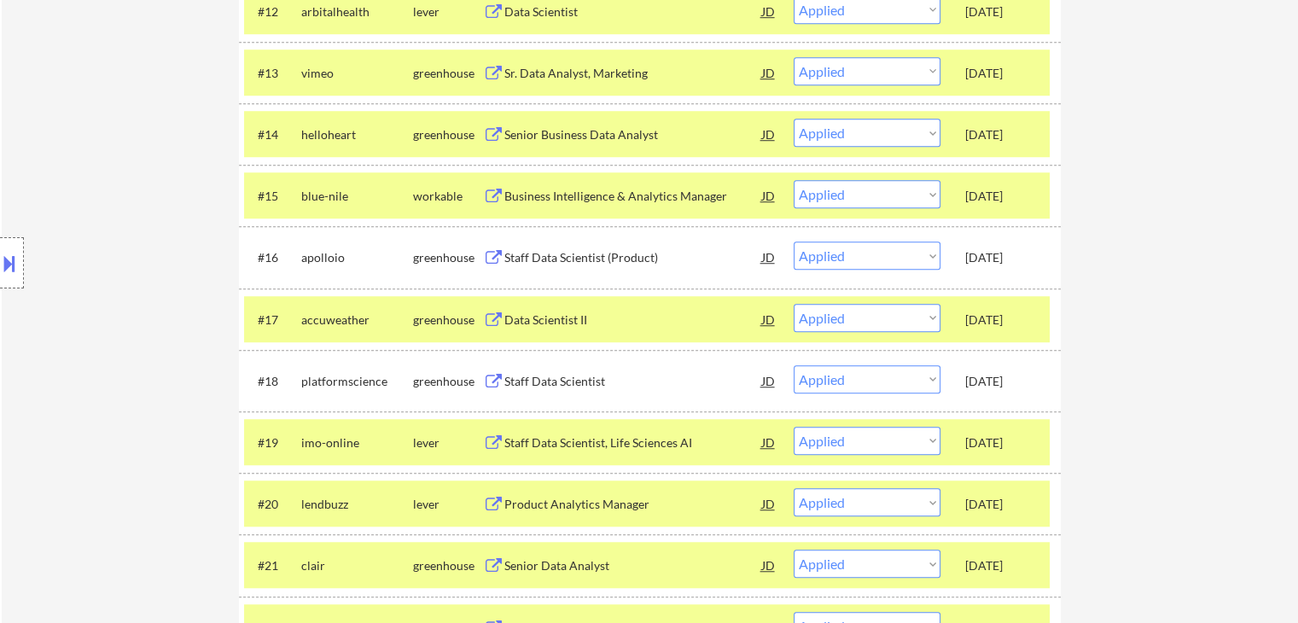
scroll to position [1293, 0]
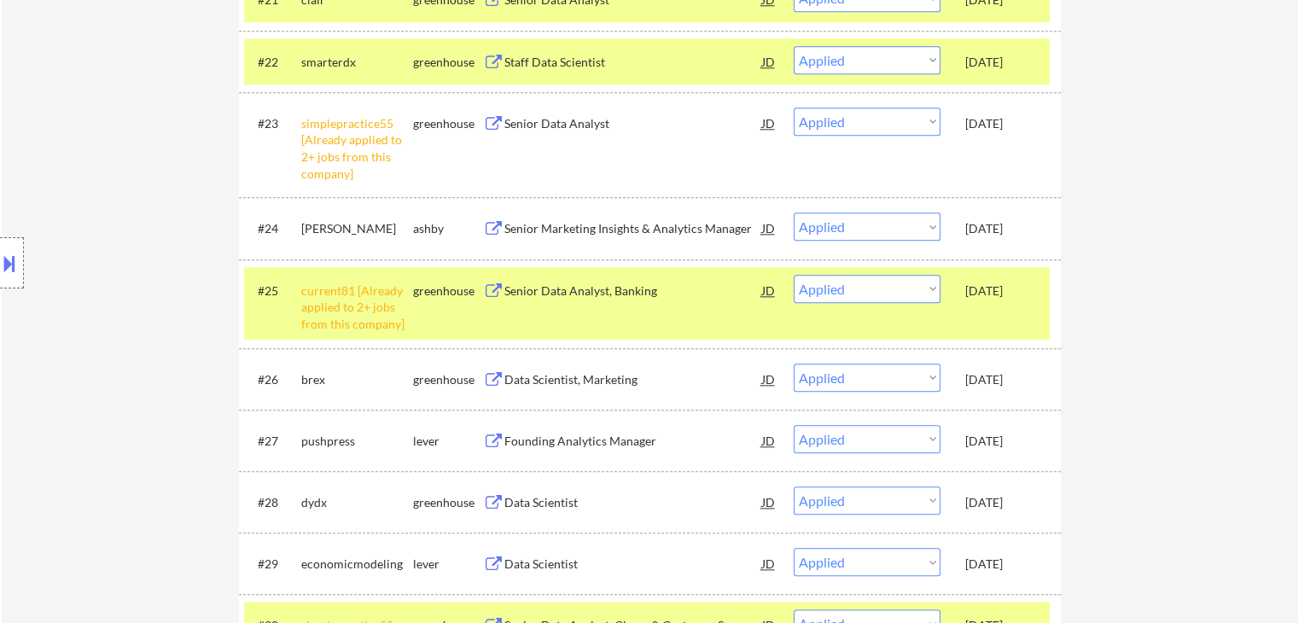
scroll to position [1707, 0]
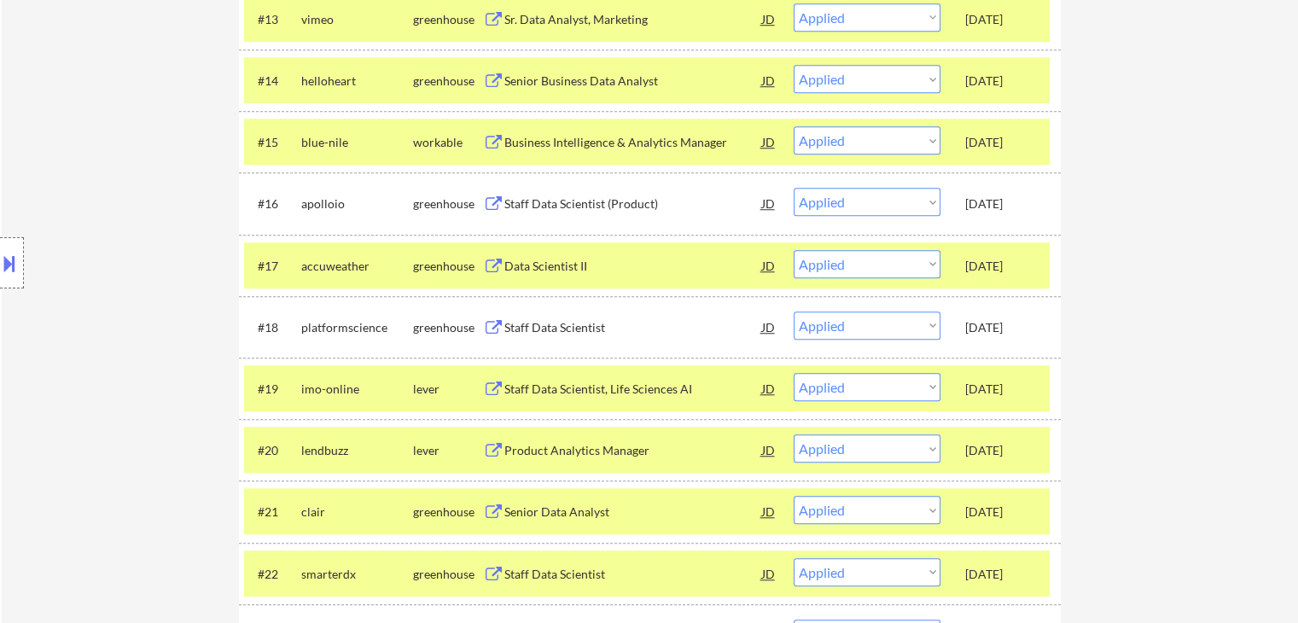
scroll to position [1280, 0]
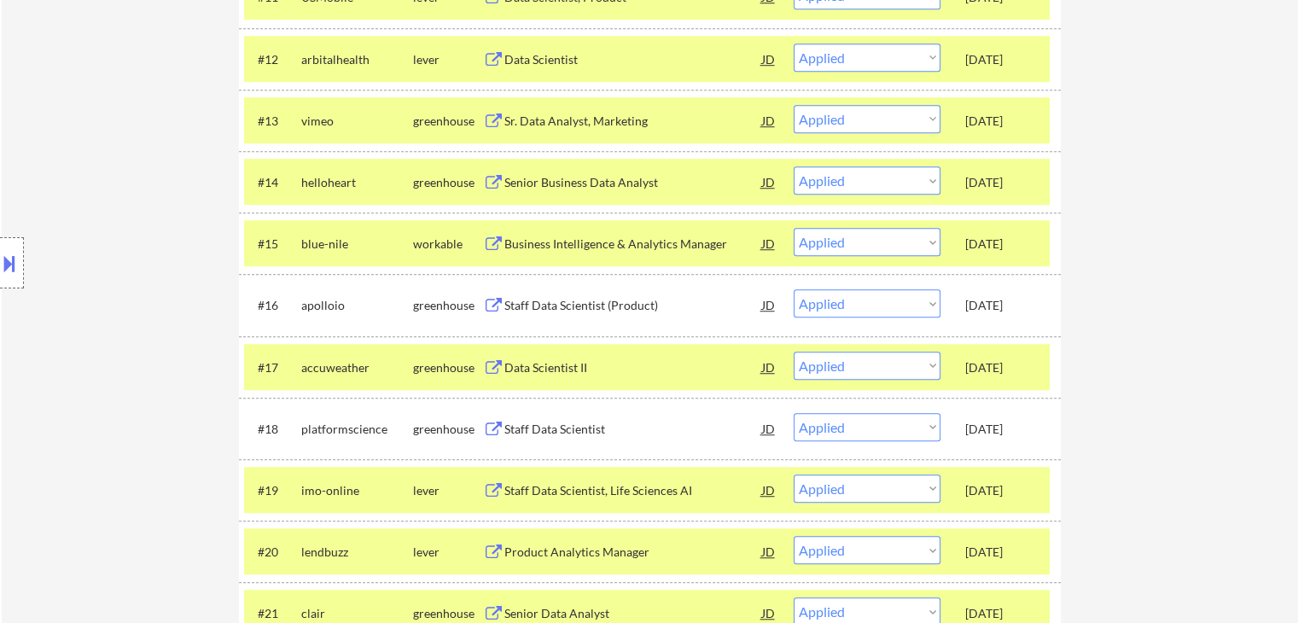
scroll to position [1195, 0]
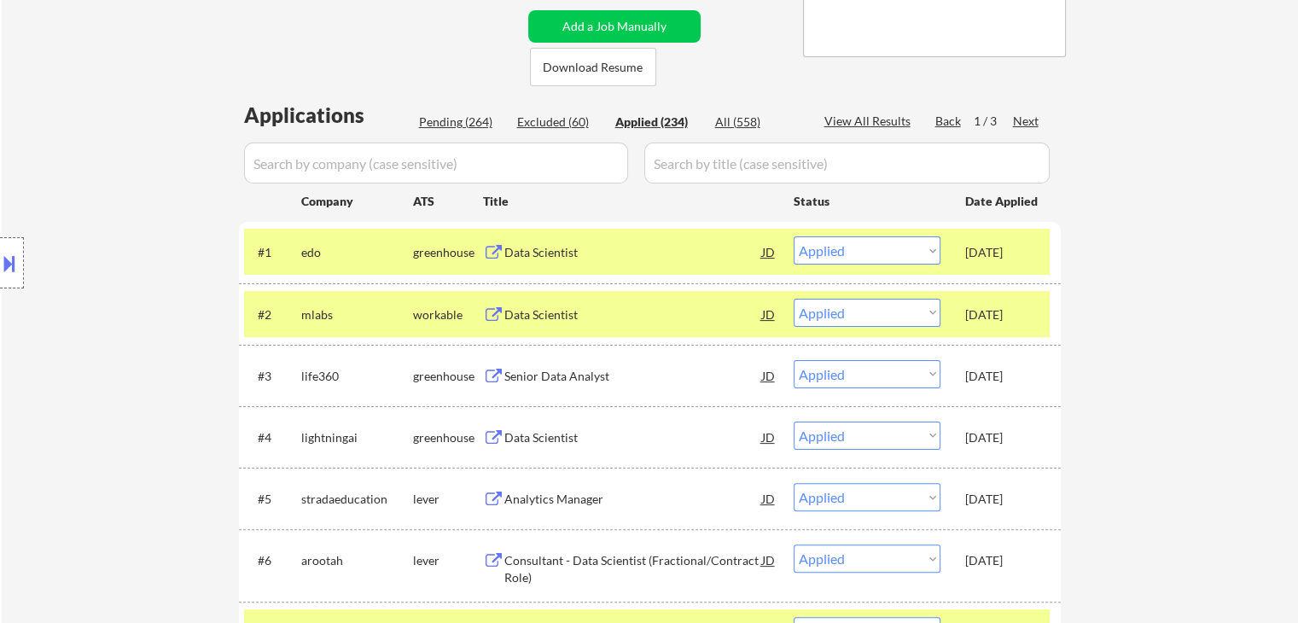
scroll to position [171, 0]
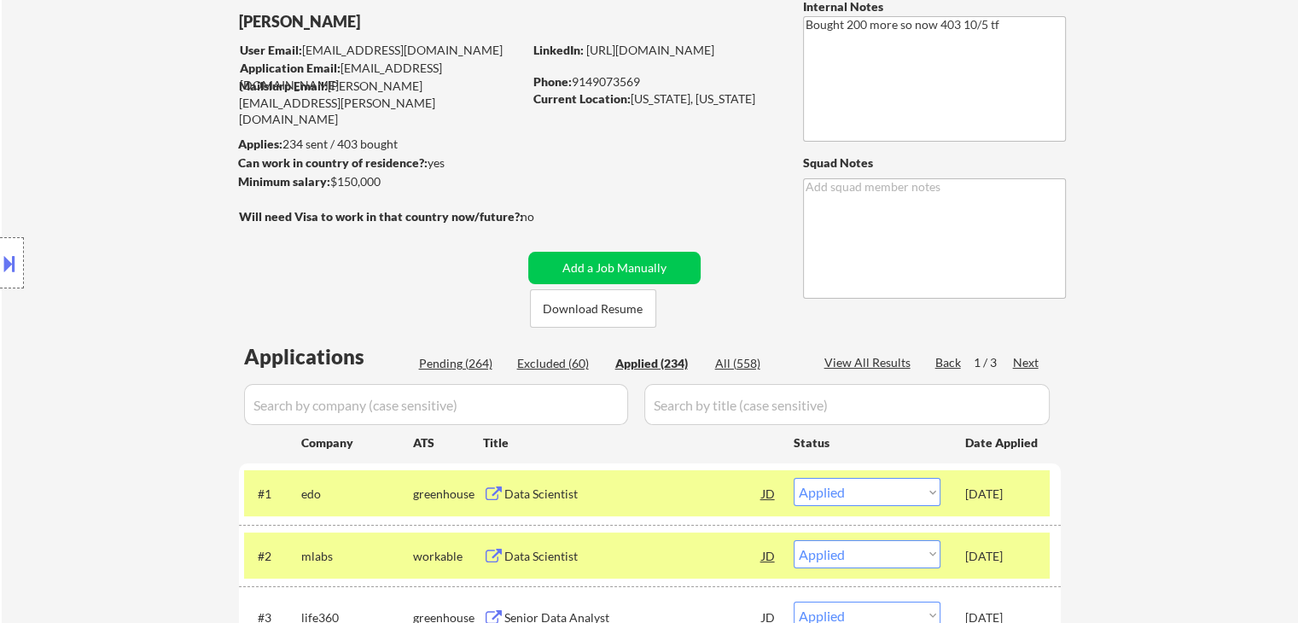
scroll to position [0, 0]
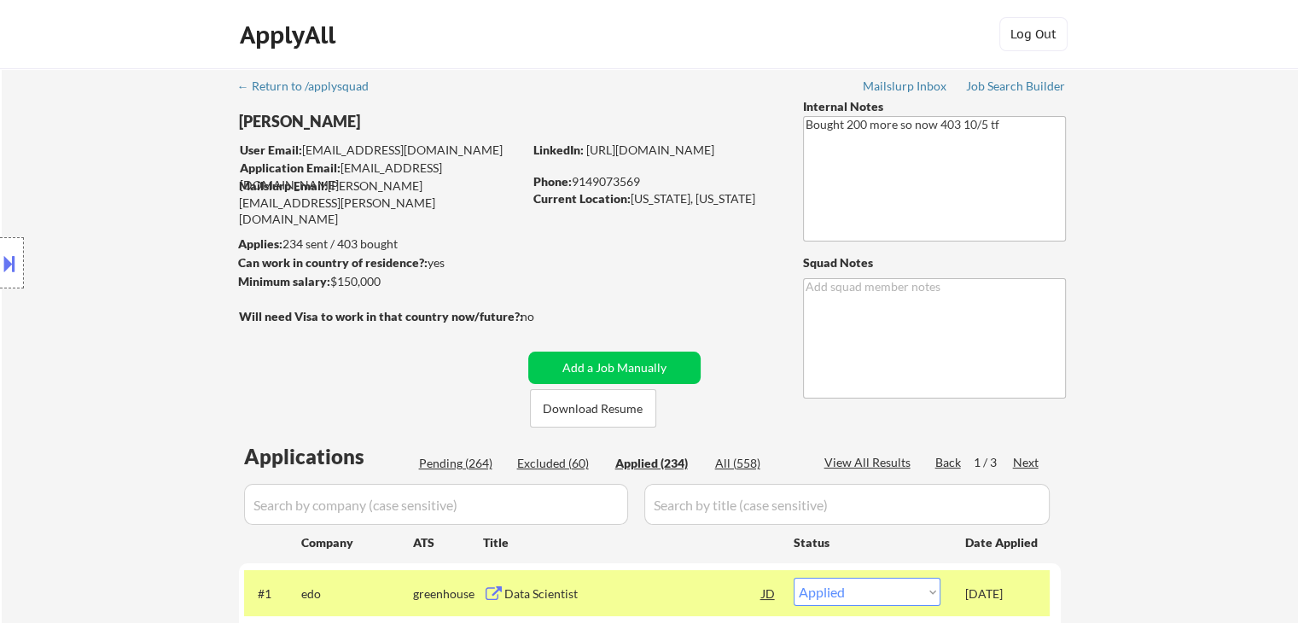
click at [157, 340] on div "Location Inclusions: [GEOGRAPHIC_DATA], [GEOGRAPHIC_DATA] [GEOGRAPHIC_DATA], [G…" at bounding box center [153, 263] width 306 height 317
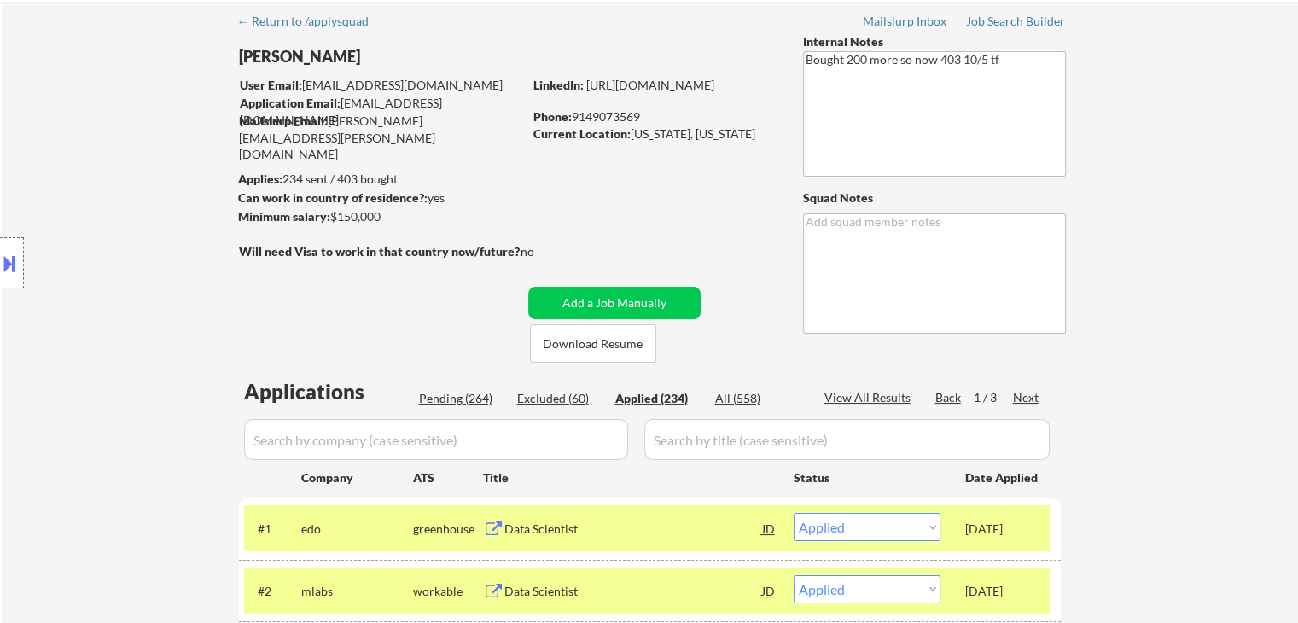
scroll to position [171, 0]
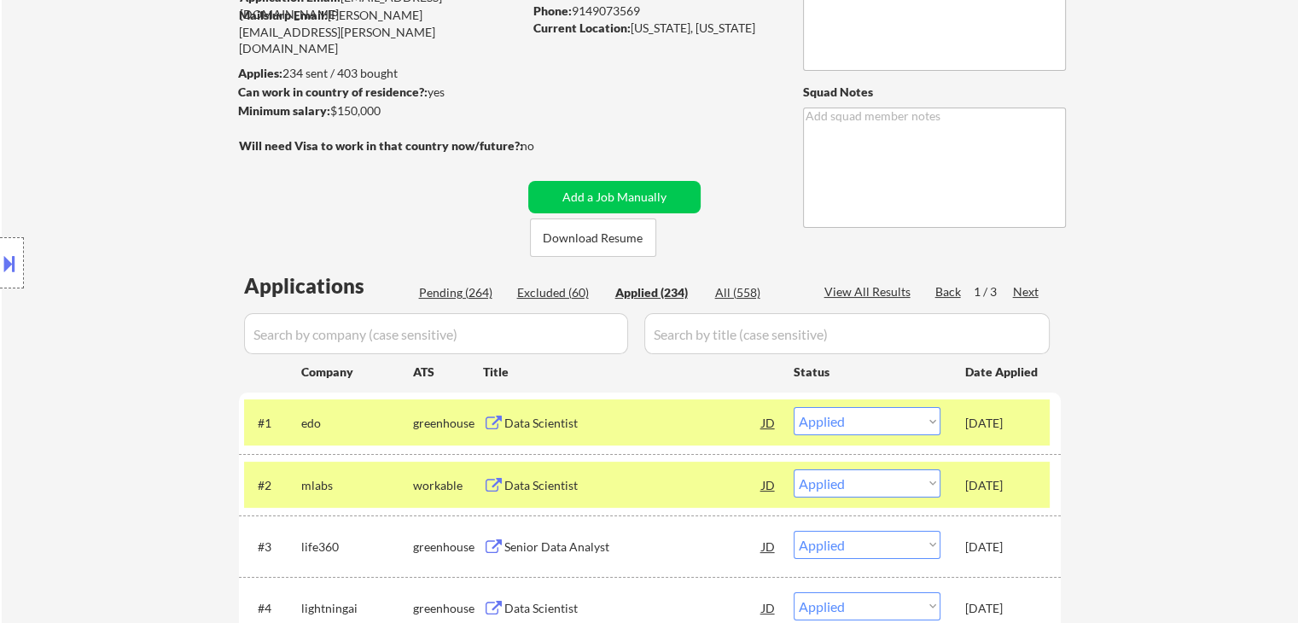
drag, startPoint x: 1227, startPoint y: 102, endPoint x: 1226, endPoint y: 92, distance: 9.5
